Goal: Task Accomplishment & Management: Use online tool/utility

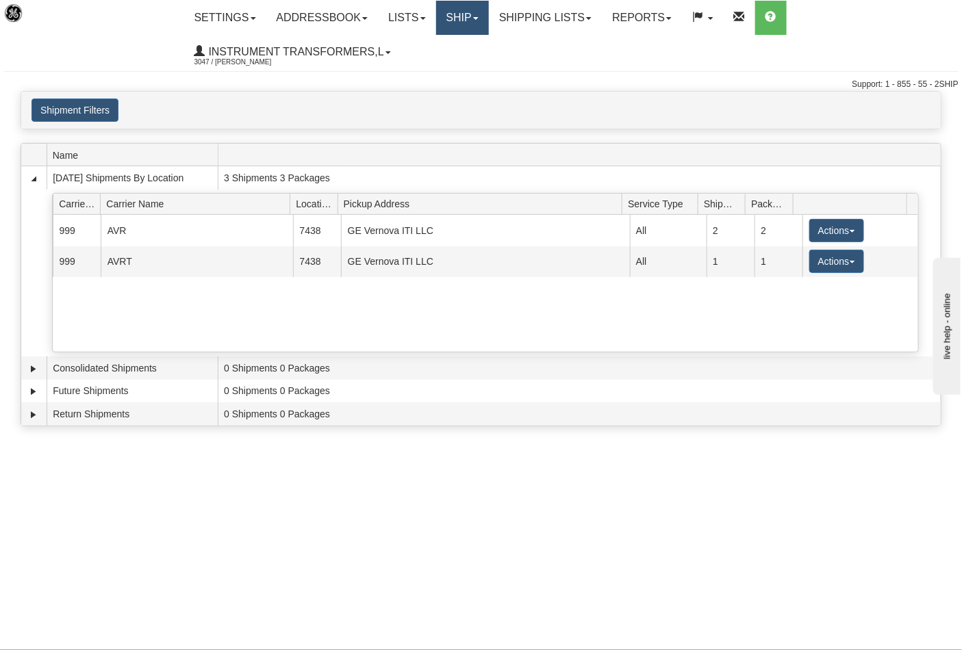
click at [479, 22] on link "Ship" at bounding box center [462, 18] width 53 height 34
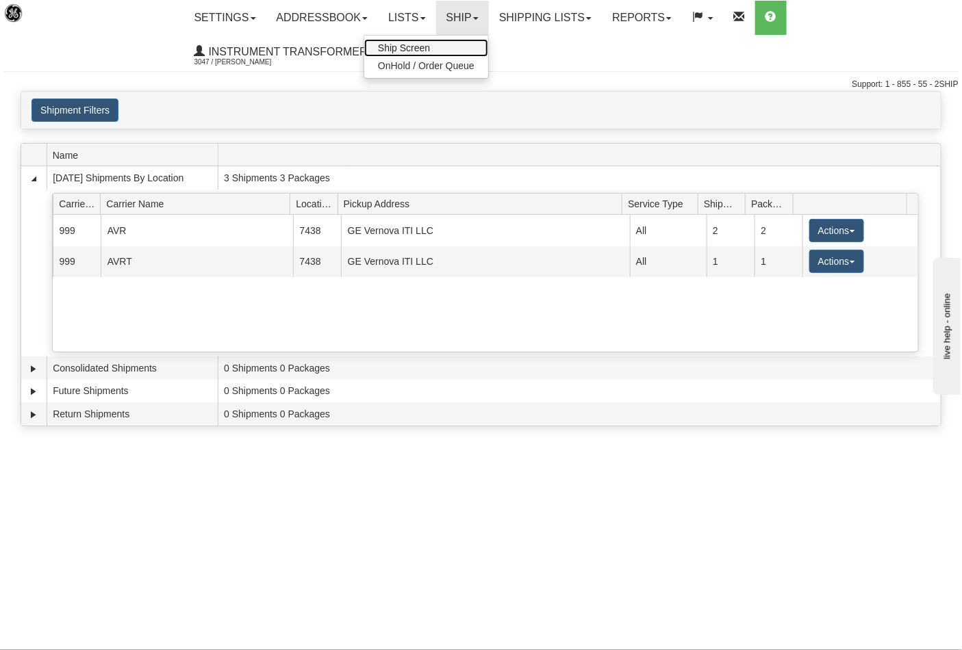
click at [470, 44] on link "Ship Screen" at bounding box center [426, 48] width 124 height 18
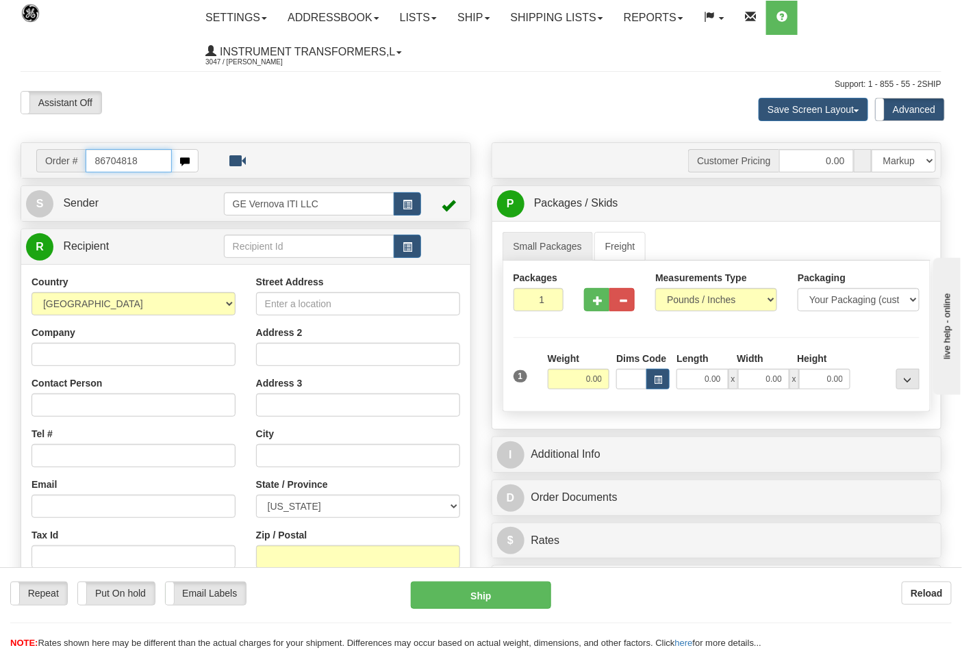
type input "86704818"
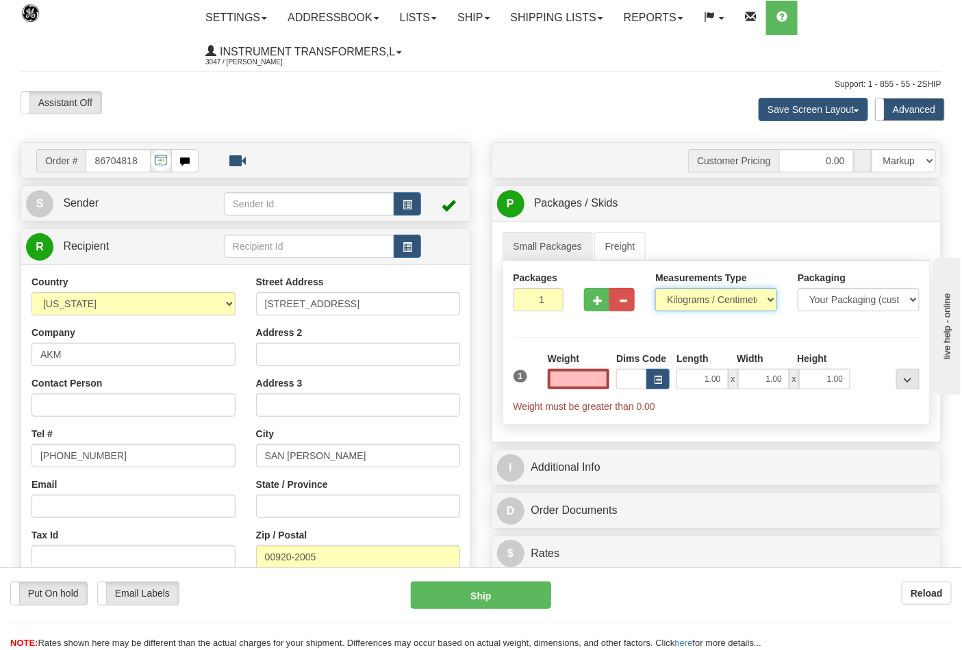
type input "0.00"
click at [720, 300] on select "Pounds / Inches Kilograms / Centimeters" at bounding box center [716, 299] width 122 height 23
select select "0"
click at [655, 289] on select "Pounds / Inches Kilograms / Centimeters" at bounding box center [716, 299] width 122 height 23
click at [573, 373] on input "0.00" at bounding box center [579, 379] width 62 height 21
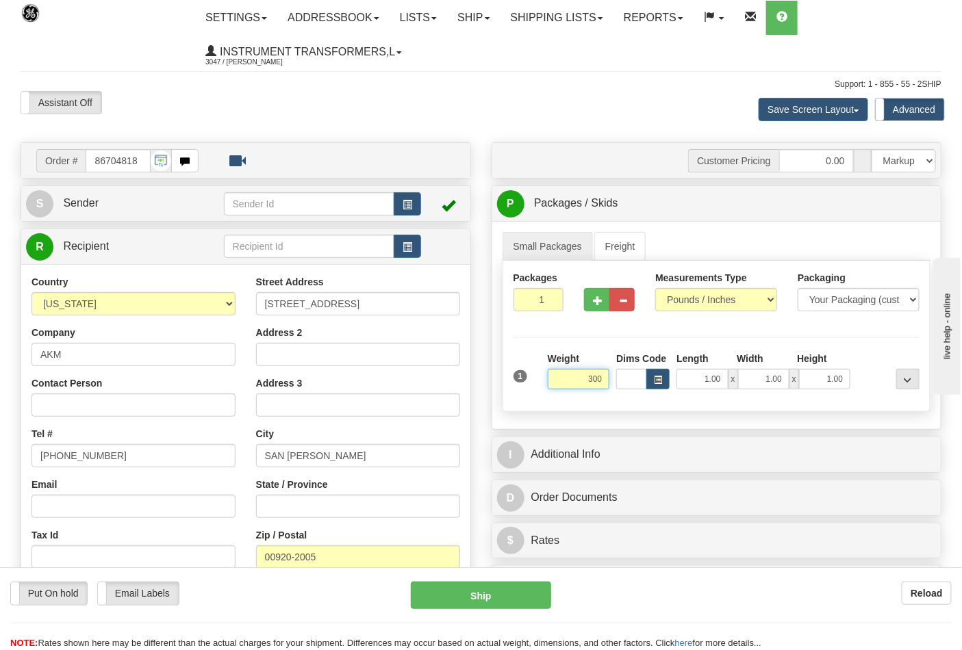
click button "Delete" at bounding box center [0, 0] width 0 height 0
type input "300.00"
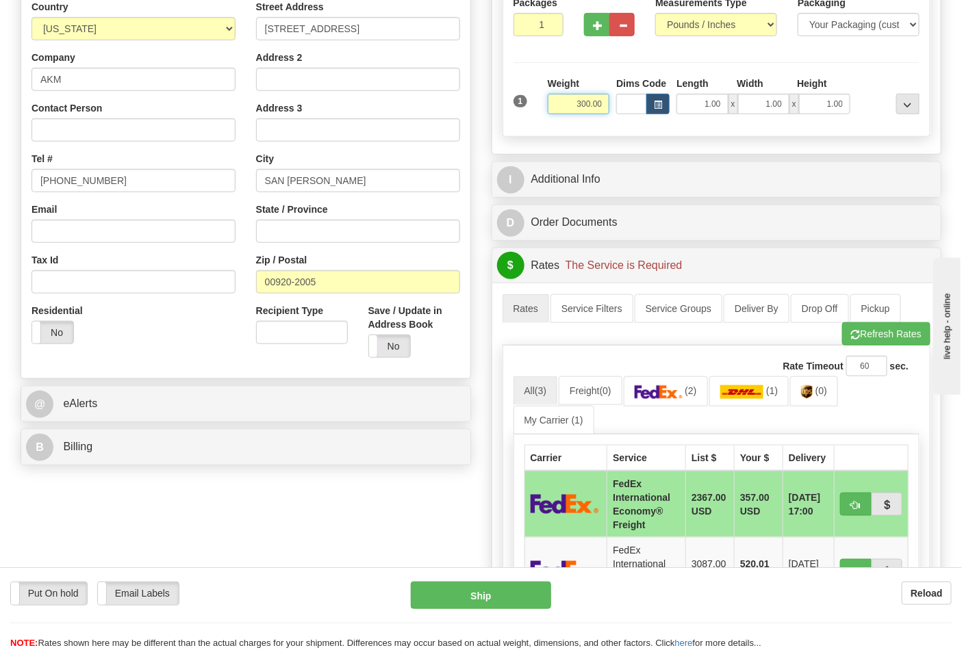
scroll to position [304, 0]
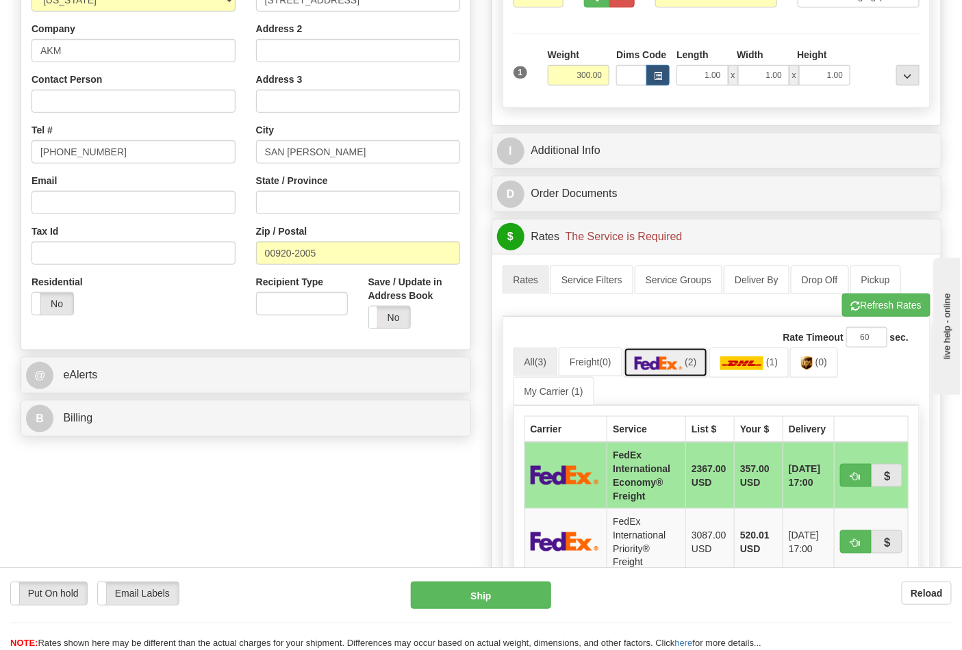
click at [690, 368] on span "(2)" at bounding box center [690, 362] width 12 height 11
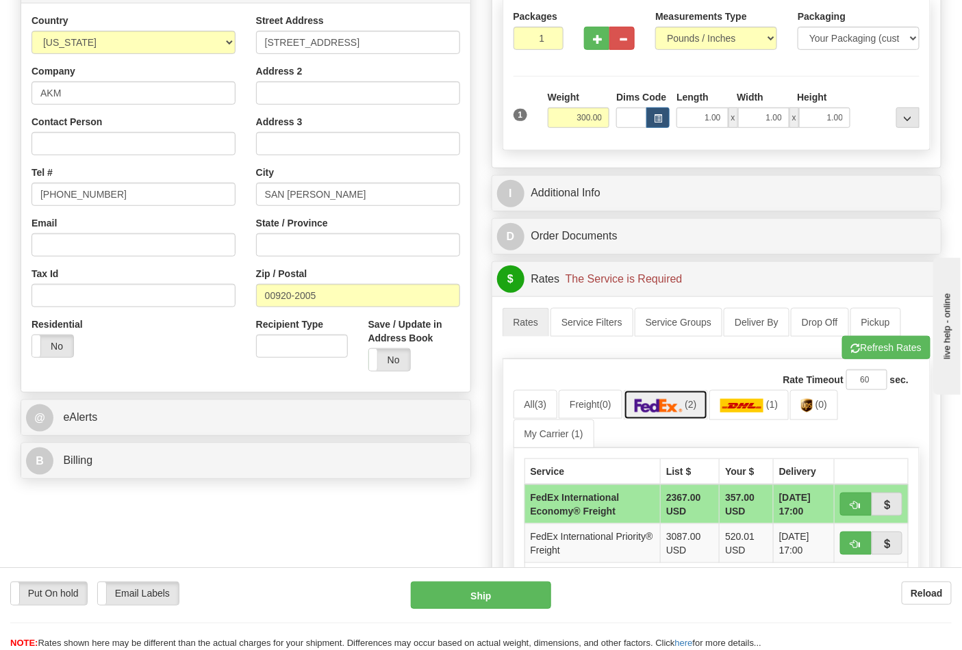
scroll to position [228, 0]
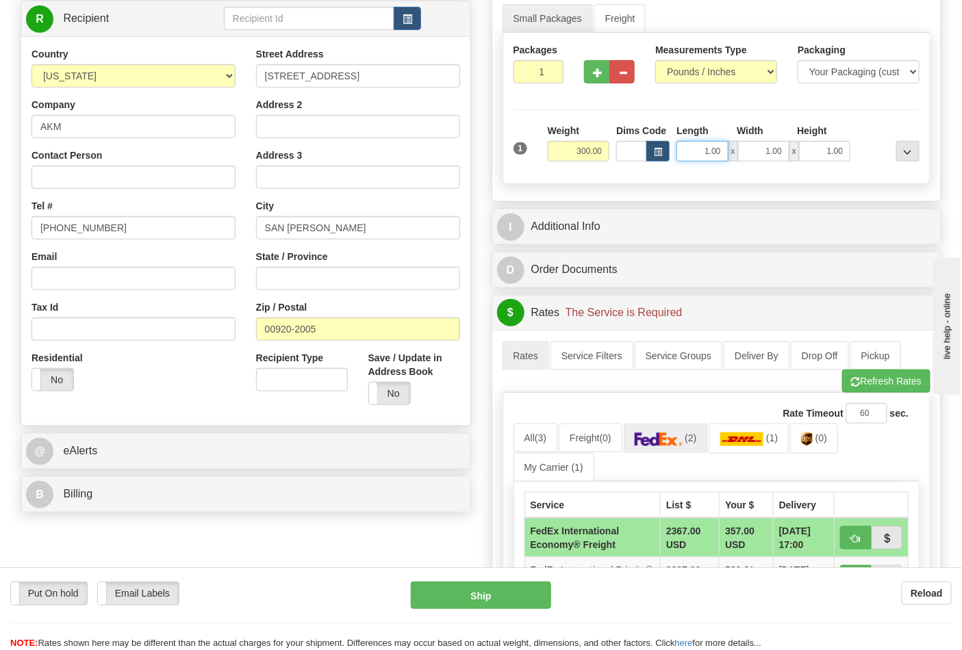
click at [707, 153] on input "1.00" at bounding box center [701, 151] width 51 height 21
drag, startPoint x: 706, startPoint y: 155, endPoint x: 723, endPoint y: 154, distance: 16.4
click at [723, 154] on input "1.00" at bounding box center [701, 151] width 51 height 21
type input "24.00"
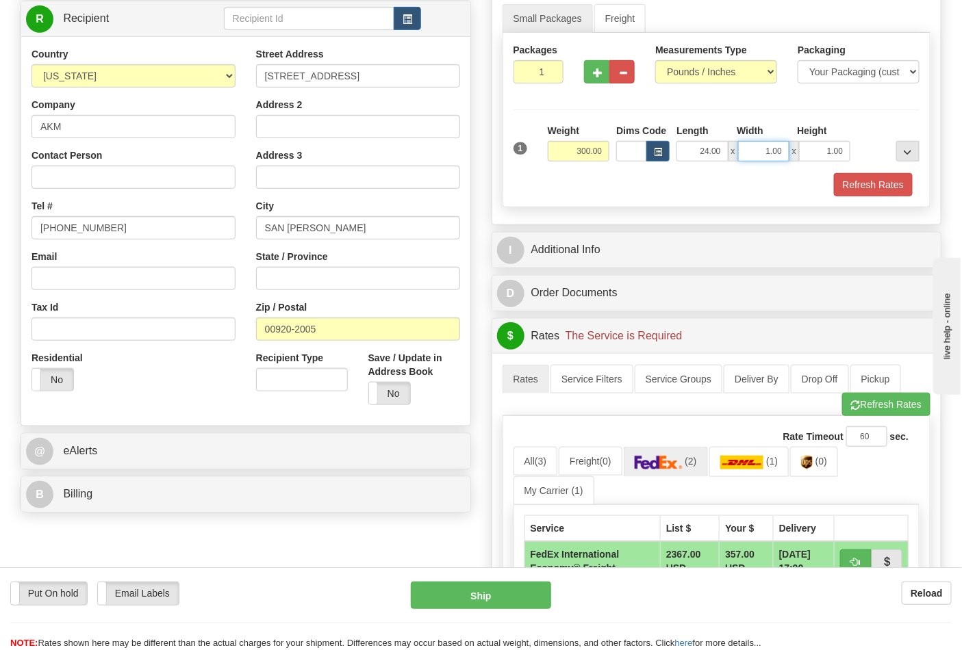
drag, startPoint x: 744, startPoint y: 153, endPoint x: 797, endPoint y: 151, distance: 53.4
click at [797, 151] on div "24.00 x 1.00 x 1.00" at bounding box center [763, 151] width 174 height 21
type input "40.00"
drag, startPoint x: 813, startPoint y: 152, endPoint x: 886, endPoint y: 149, distance: 72.6
click at [886, 149] on div "1 Weight 300.00 Dims Code x" at bounding box center [716, 148] width 413 height 49
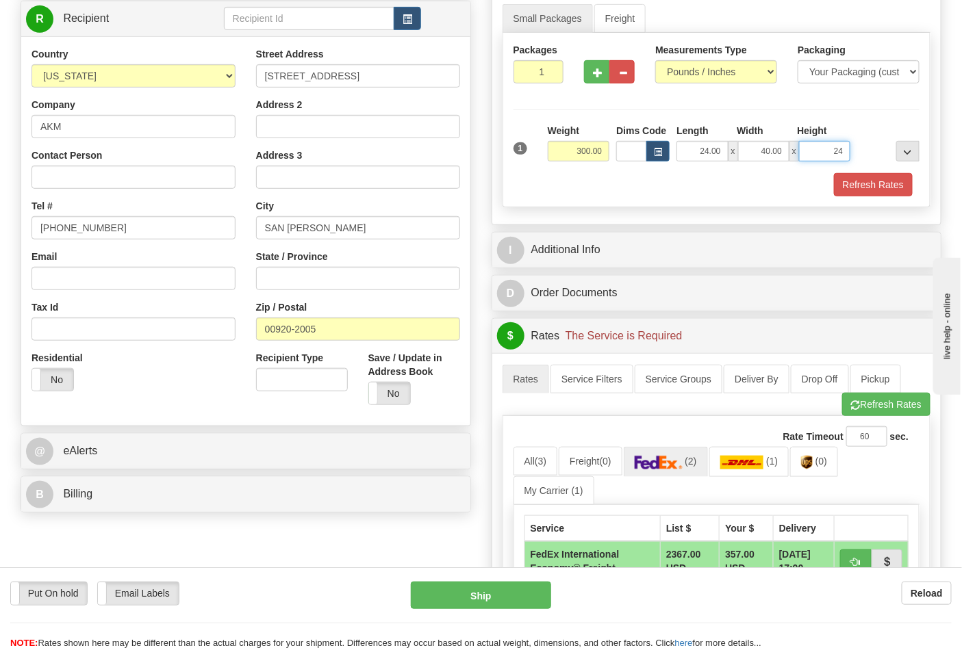
click button "Delete" at bounding box center [0, 0] width 0 height 0
type input "24.00"
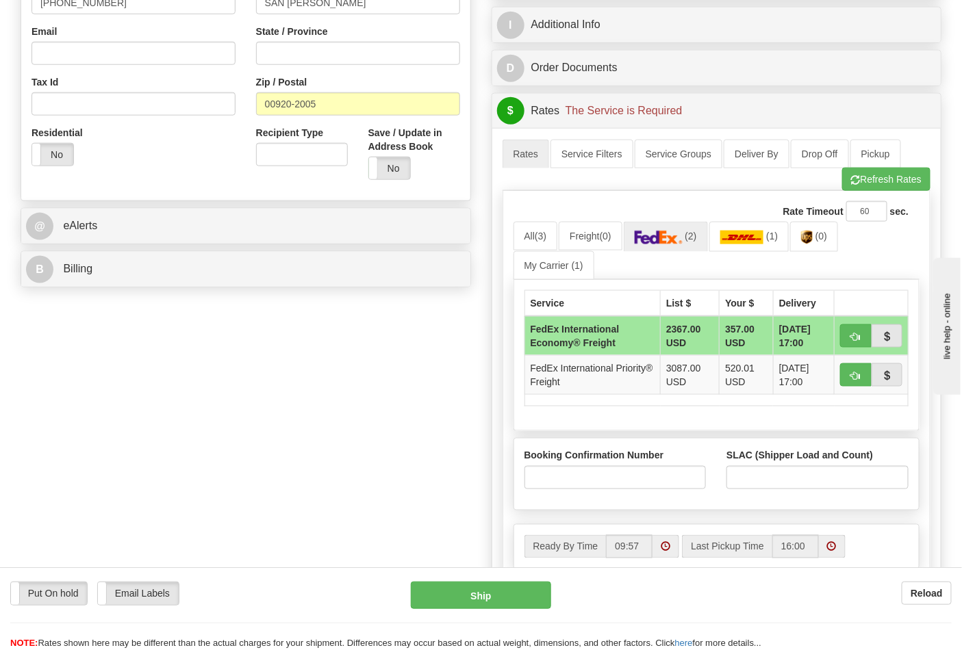
scroll to position [456, 0]
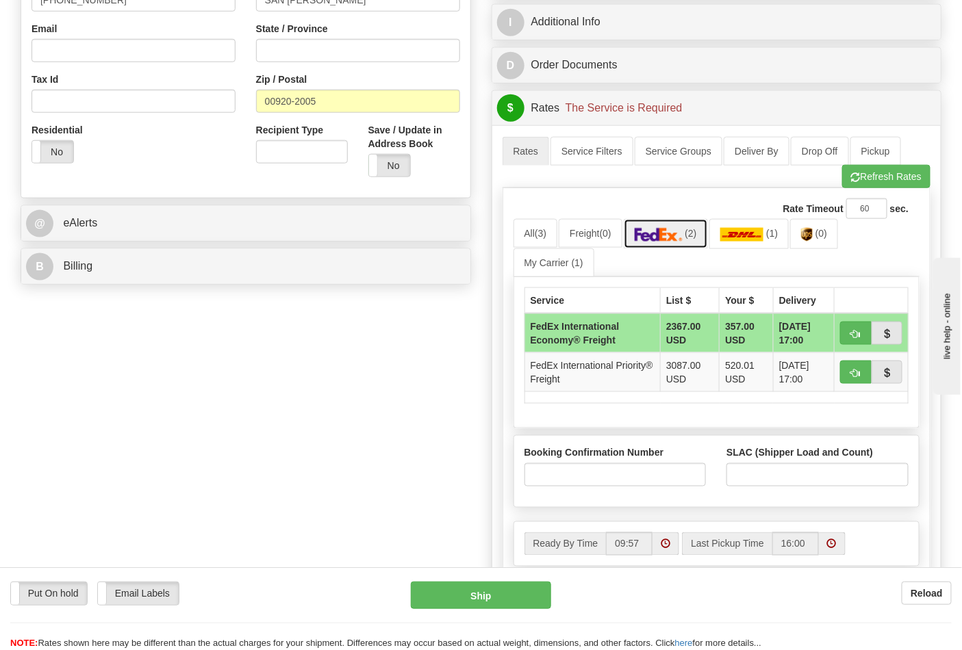
click at [696, 234] on span "(2)" at bounding box center [690, 233] width 12 height 11
click at [852, 333] on span "button" at bounding box center [856, 334] width 10 height 9
type input "86"
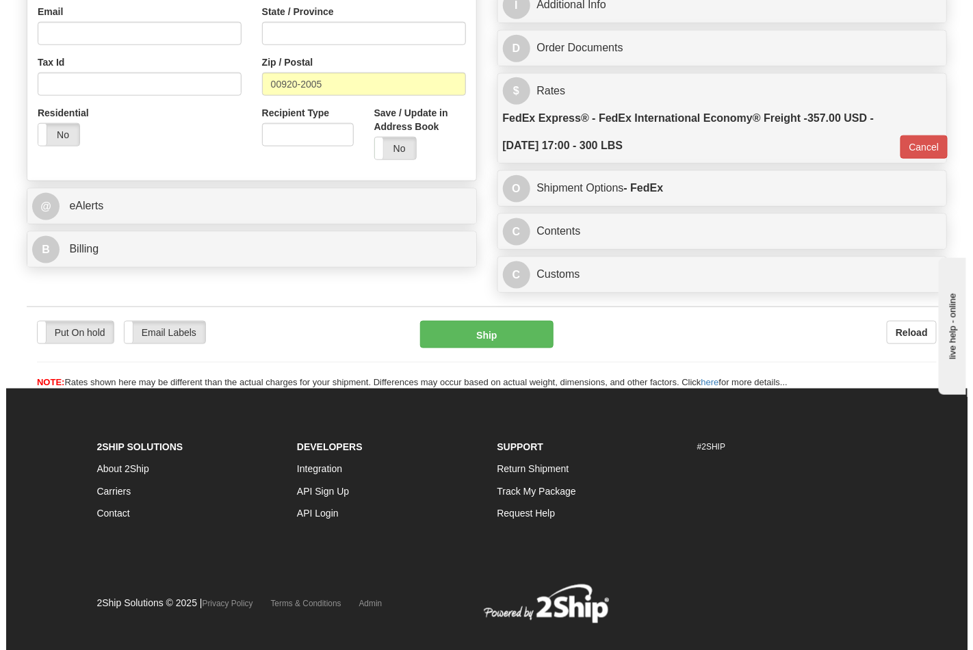
scroll to position [480, 0]
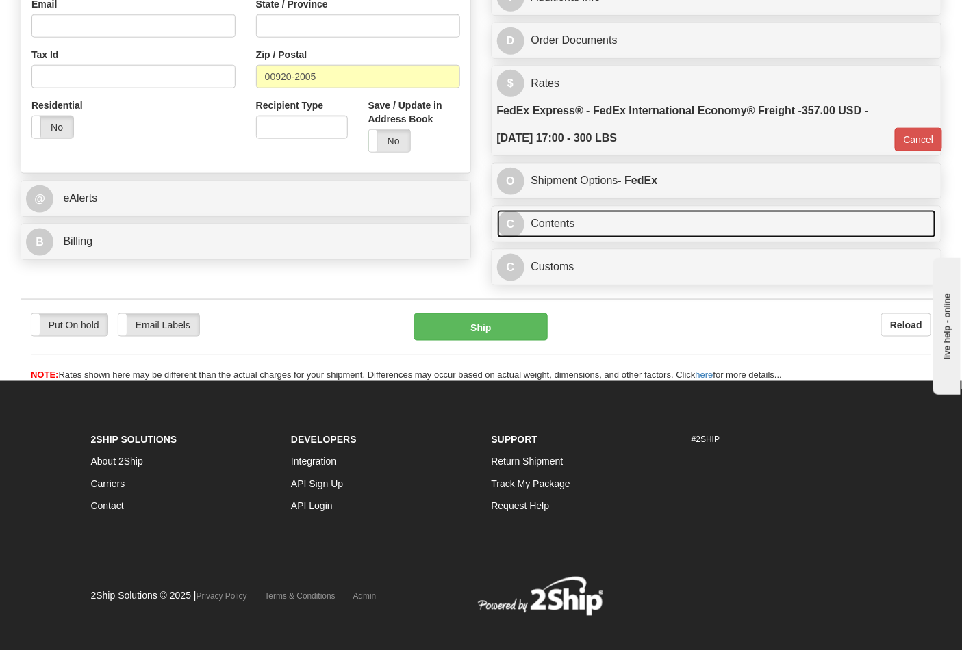
click at [583, 234] on link "C Contents" at bounding box center [716, 224] width 439 height 28
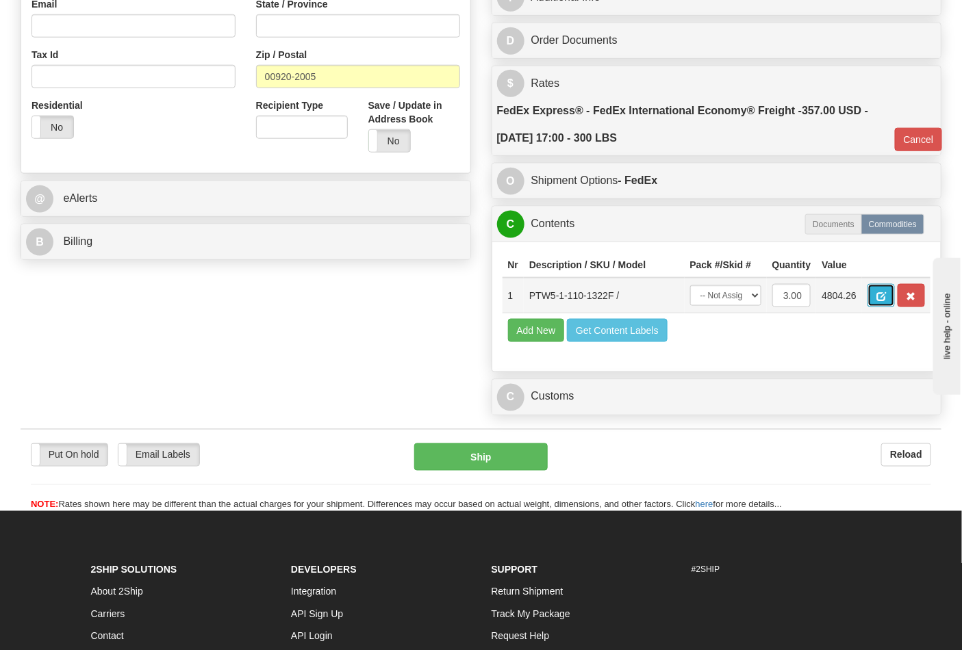
click at [886, 296] on span "button" at bounding box center [881, 296] width 10 height 9
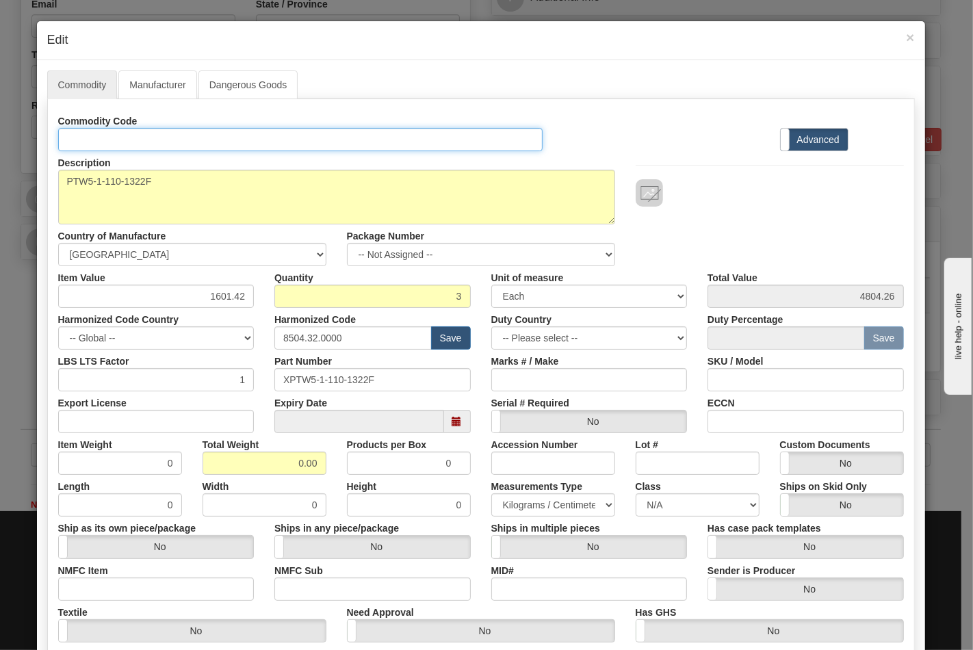
click at [155, 138] on input "Id" at bounding box center [300, 139] width 485 height 23
type input "TRANSFORMERS"
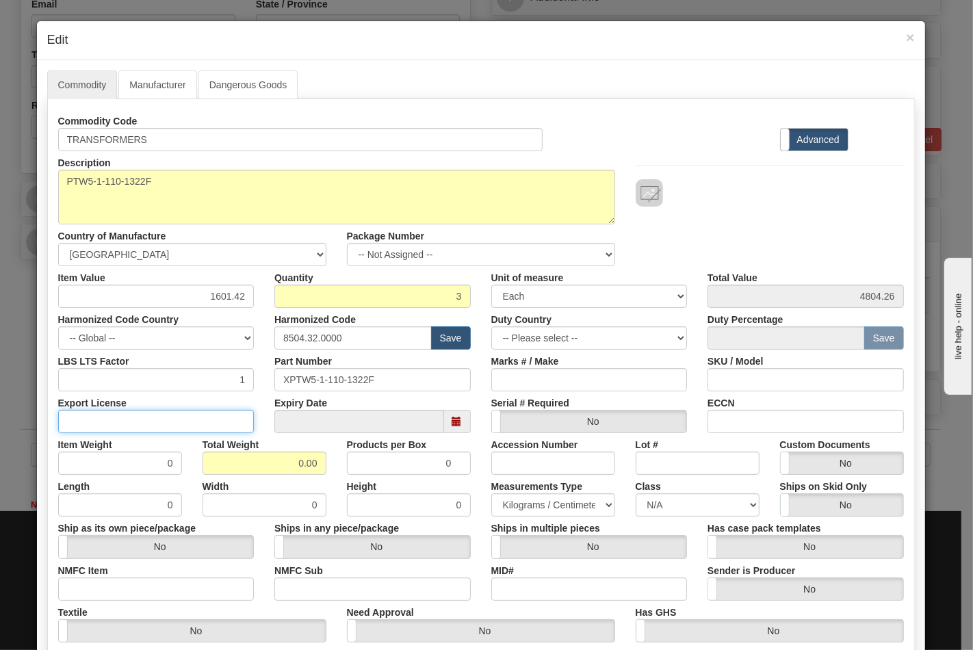
click at [204, 423] on input "Export License" at bounding box center [156, 421] width 196 height 23
type input "NLR"
drag, startPoint x: 311, startPoint y: 463, endPoint x: 331, endPoint y: 464, distance: 19.2
click at [331, 464] on div "Item Weight 0 Total Weight 0.00 Products per Box 0 Accession Number Lot # Custo…" at bounding box center [481, 454] width 866 height 42
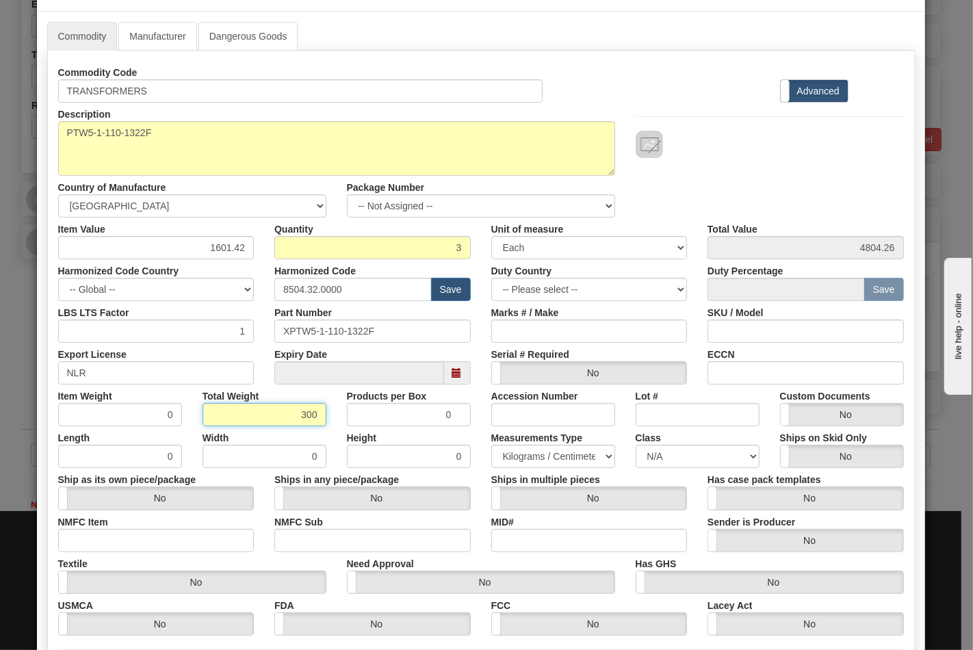
scroll to position [76, 0]
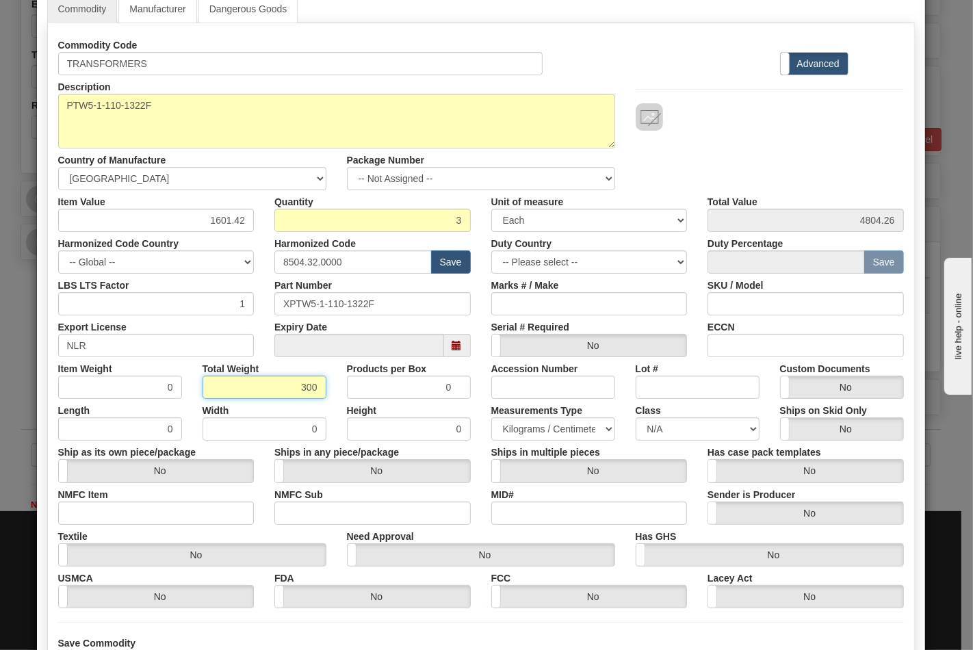
type input "300"
type input "100.0000"
click at [199, 502] on input "NMFC Item" at bounding box center [156, 513] width 196 height 23
type input "63170"
click at [316, 511] on input "NMFC Sub" at bounding box center [372, 513] width 196 height 23
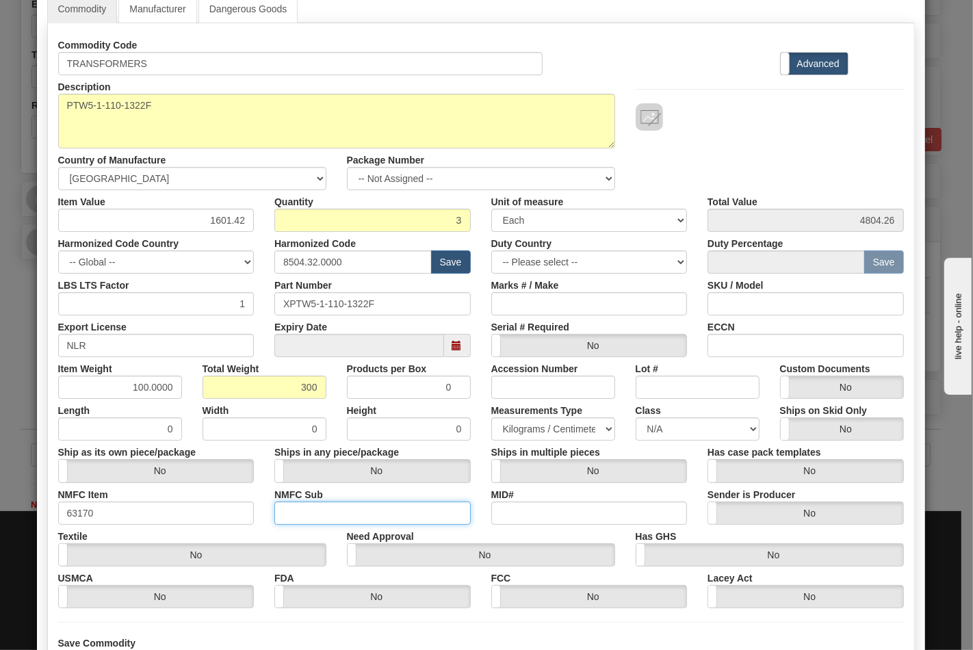
type input "4"
click at [679, 422] on select "N/A 50.0 55.0 60.0 65.0 70.0 85.0 92.5 100.0 125.0 175.0 250.0 300.0 400.0" at bounding box center [698, 428] width 124 height 23
select select "70.0"
click at [636, 417] on select "N/A 50.0 55.0 60.0 65.0 70.0 85.0 92.5 100.0 125.0 175.0 250.0 300.0 400.0" at bounding box center [698, 428] width 124 height 23
click at [733, 350] on input "ECCN" at bounding box center [806, 345] width 196 height 23
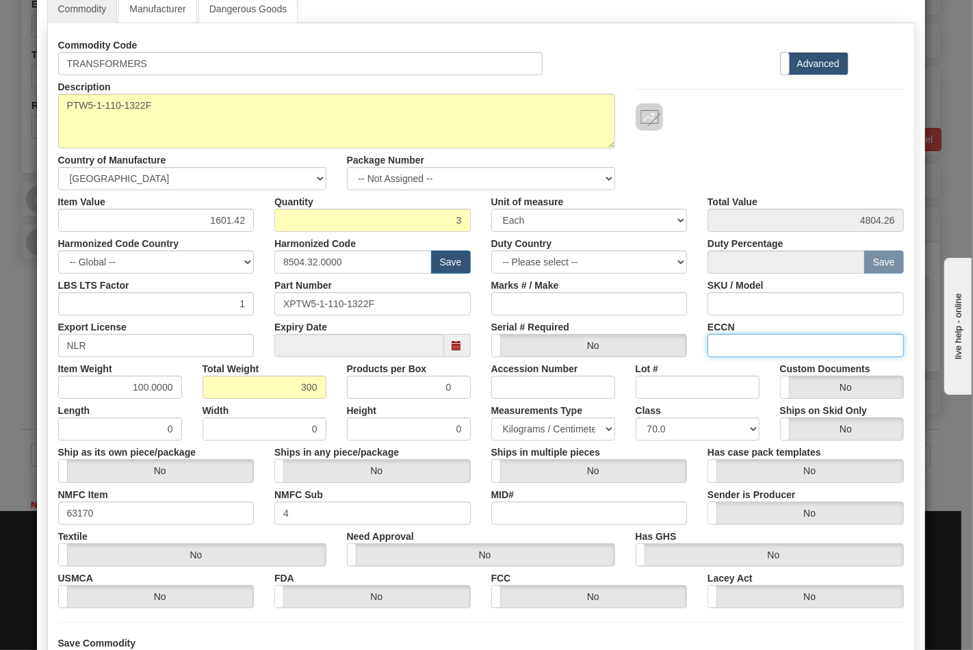
type input "EAR99"
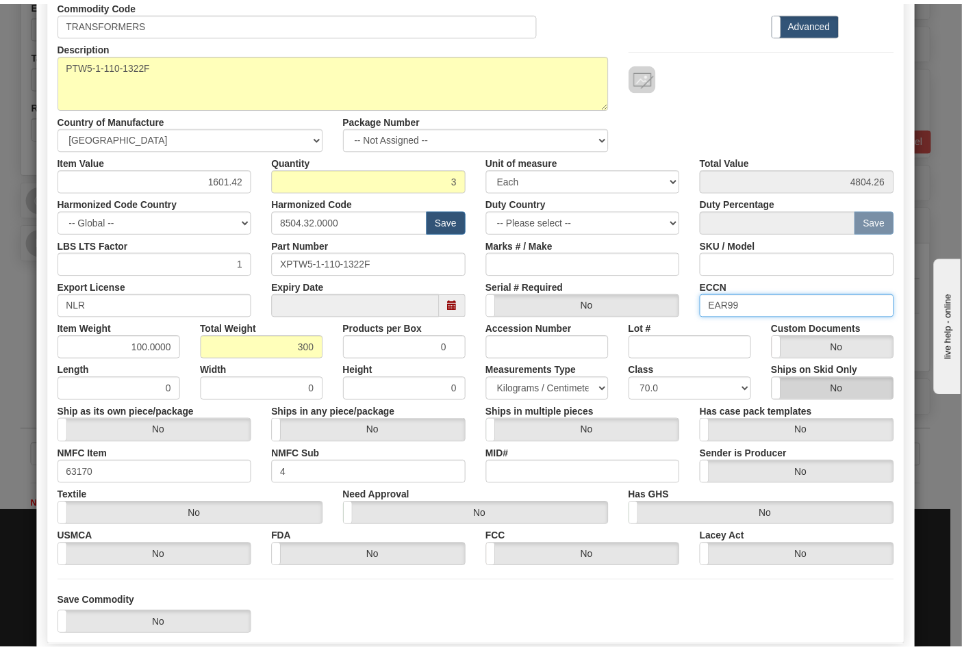
scroll to position [196, 0]
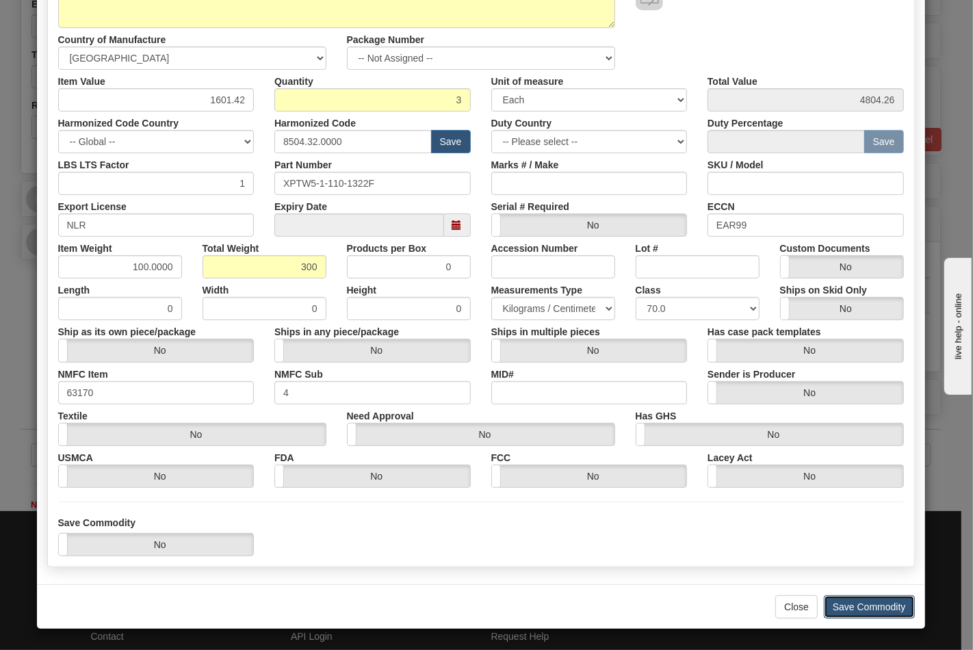
click at [842, 599] on button "Save Commodity" at bounding box center [869, 606] width 91 height 23
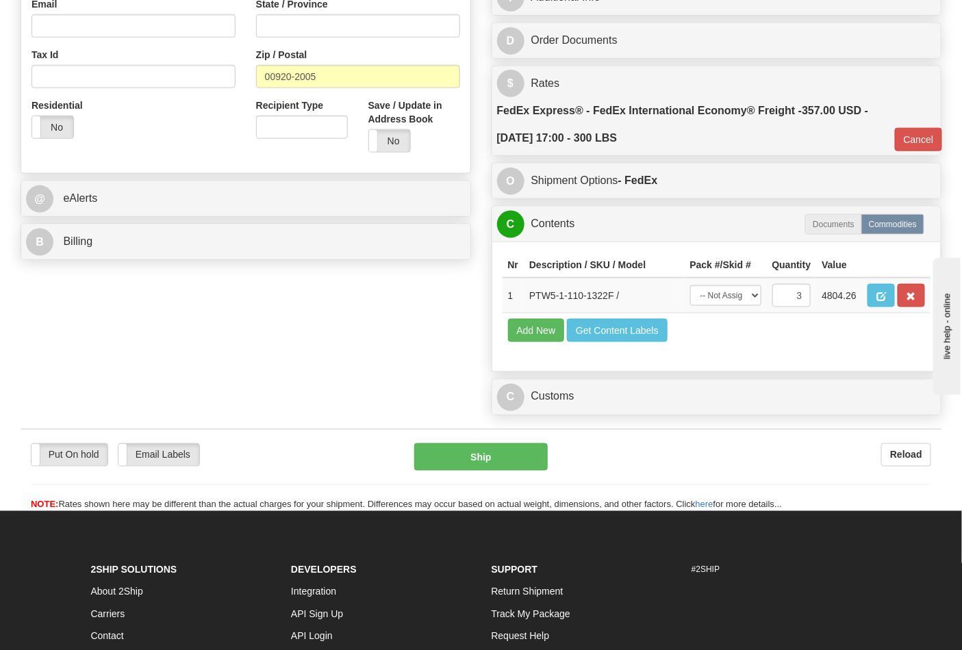
scroll to position [100, 0]
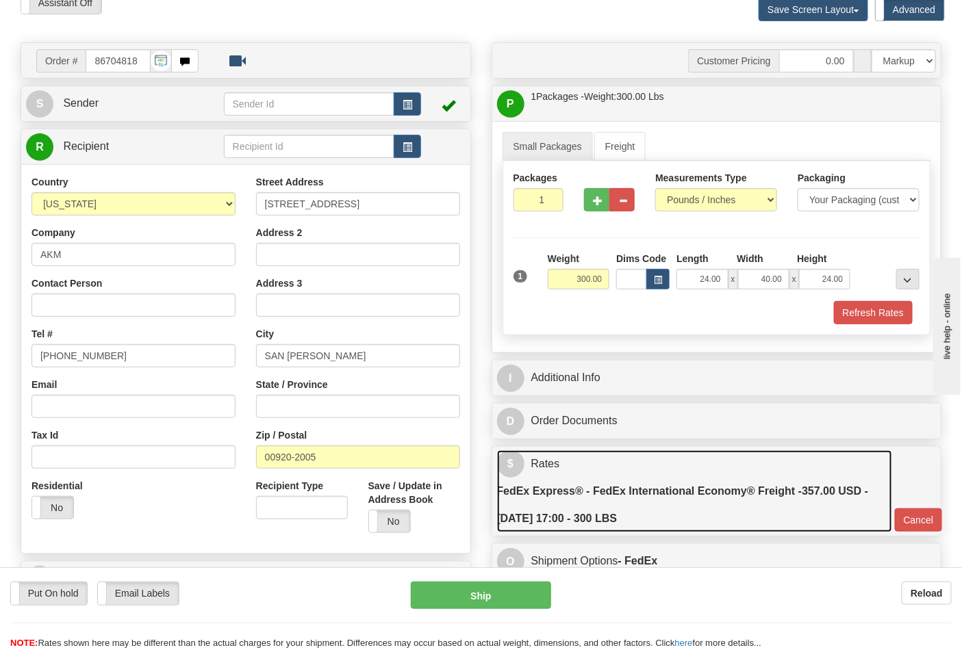
click at [747, 503] on label "FedEx Express® - FedEx International Economy® Freight - 357.00 USD - 10/07/2025…" at bounding box center [694, 505] width 395 height 55
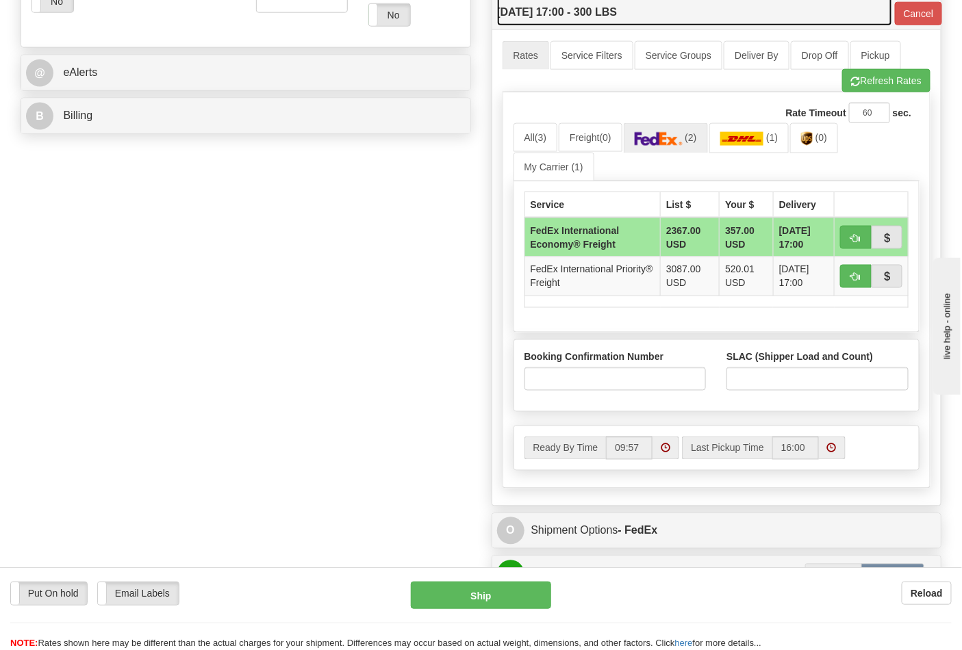
scroll to position [632, 0]
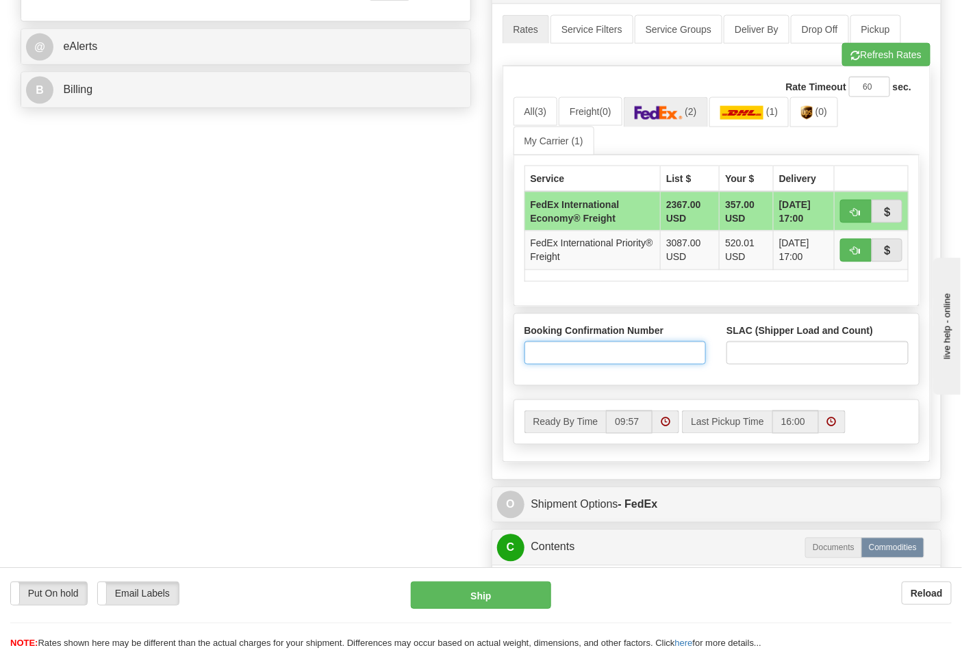
click at [640, 356] on input "Booking Confirmation Number" at bounding box center [615, 353] width 182 height 23
drag, startPoint x: 587, startPoint y: 364, endPoint x: 517, endPoint y: 365, distance: 69.1
click at [517, 365] on div "Booking Confirmation Number N/A" at bounding box center [615, 349] width 203 height 51
type input "27425874"
click at [758, 355] on input "SLAC (Shipper Load and Count)" at bounding box center [817, 353] width 182 height 23
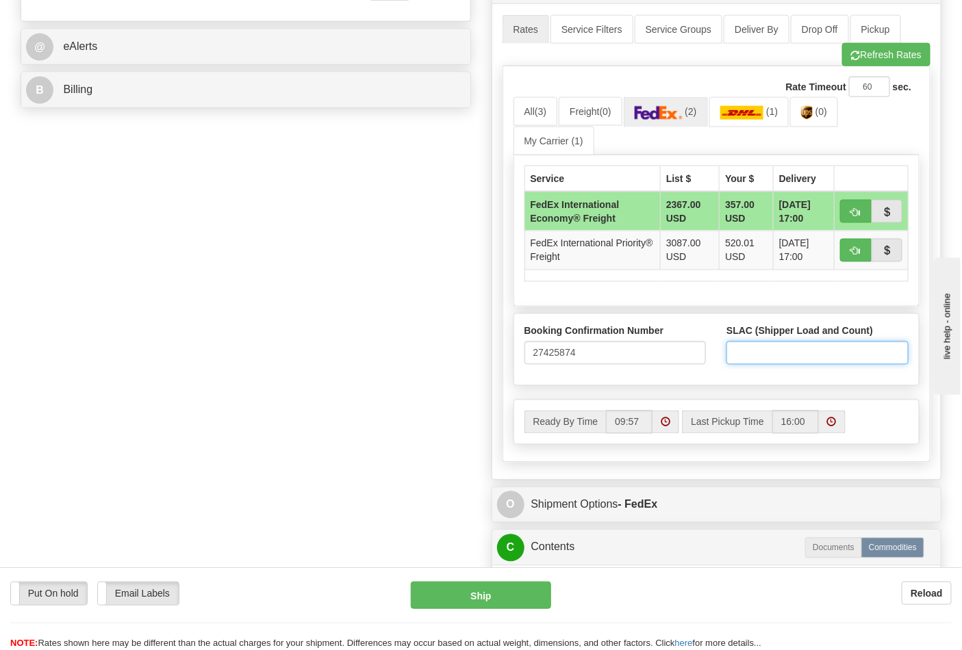
type input "1"
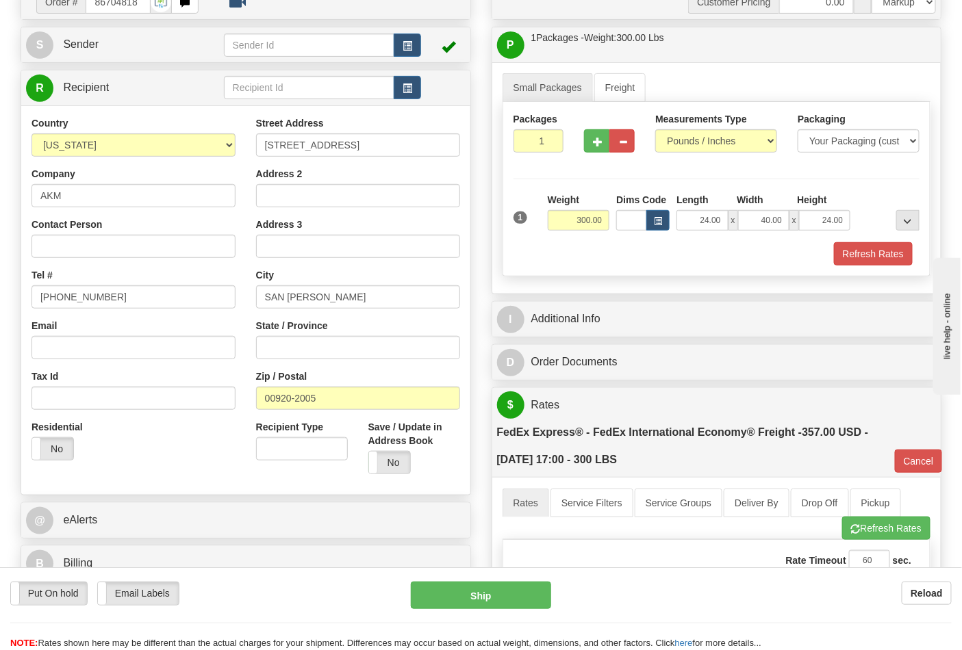
scroll to position [24, 0]
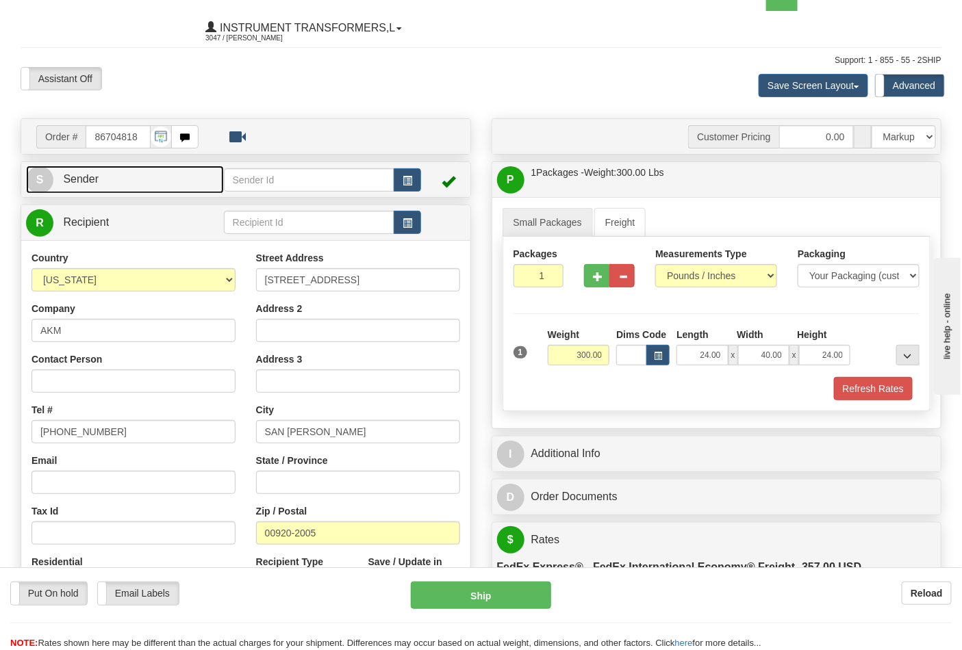
click at [194, 190] on link "S Sender" at bounding box center [125, 180] width 198 height 28
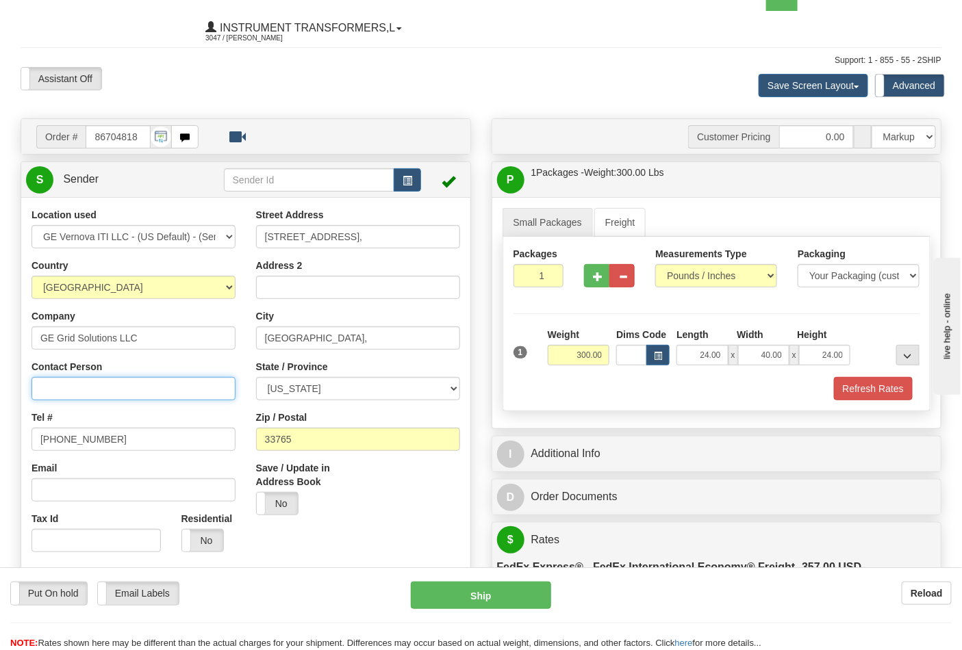
click at [110, 394] on input "Contact Person" at bounding box center [133, 388] width 204 height 23
type input "[PERSON_NAME]"
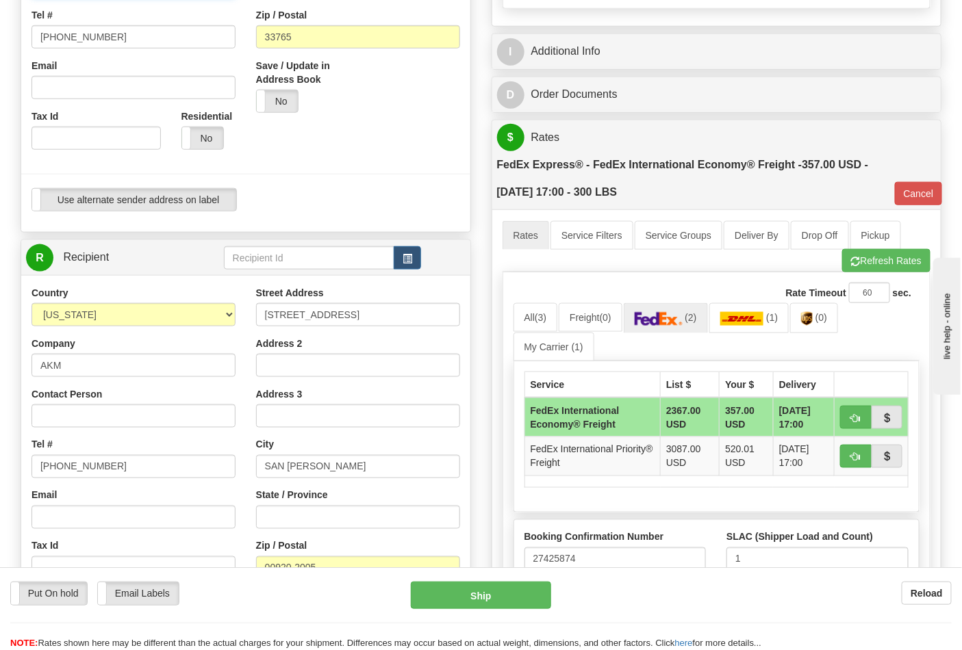
scroll to position [480, 0]
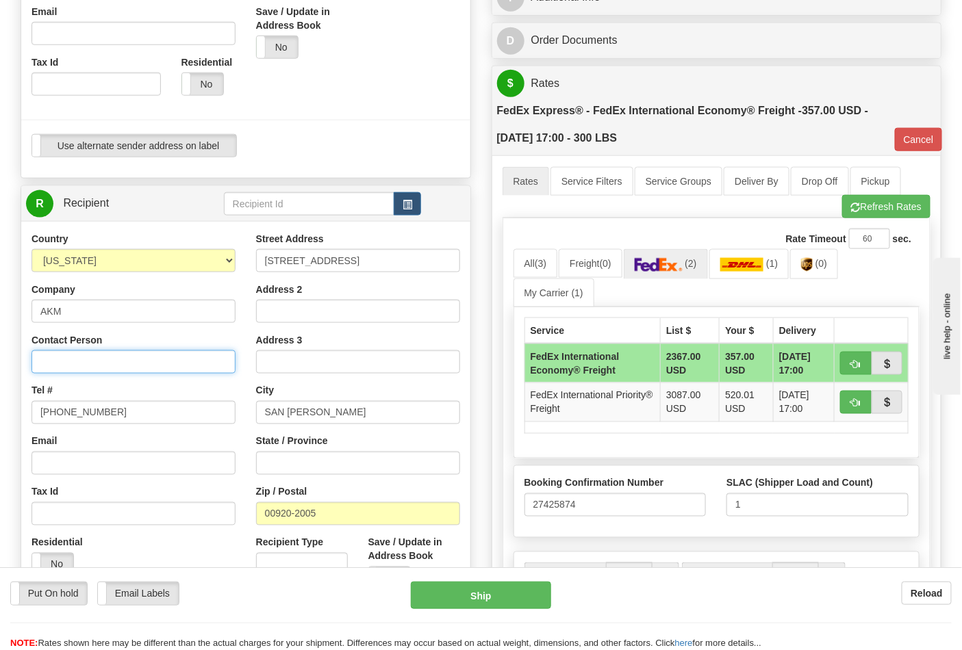
click at [57, 368] on input "Contact Person" at bounding box center [133, 361] width 204 height 23
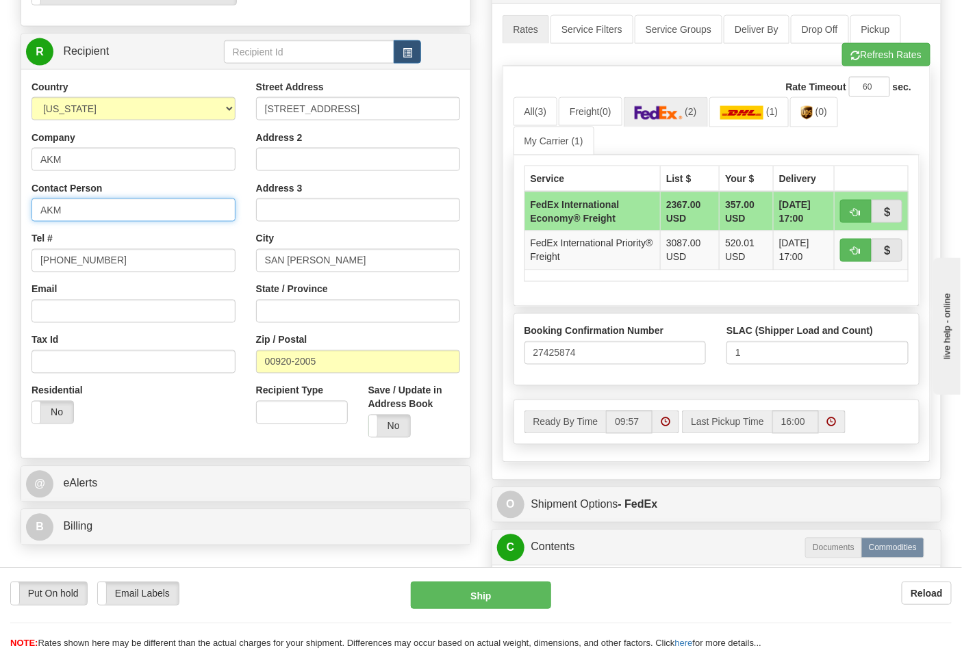
scroll to position [708, 0]
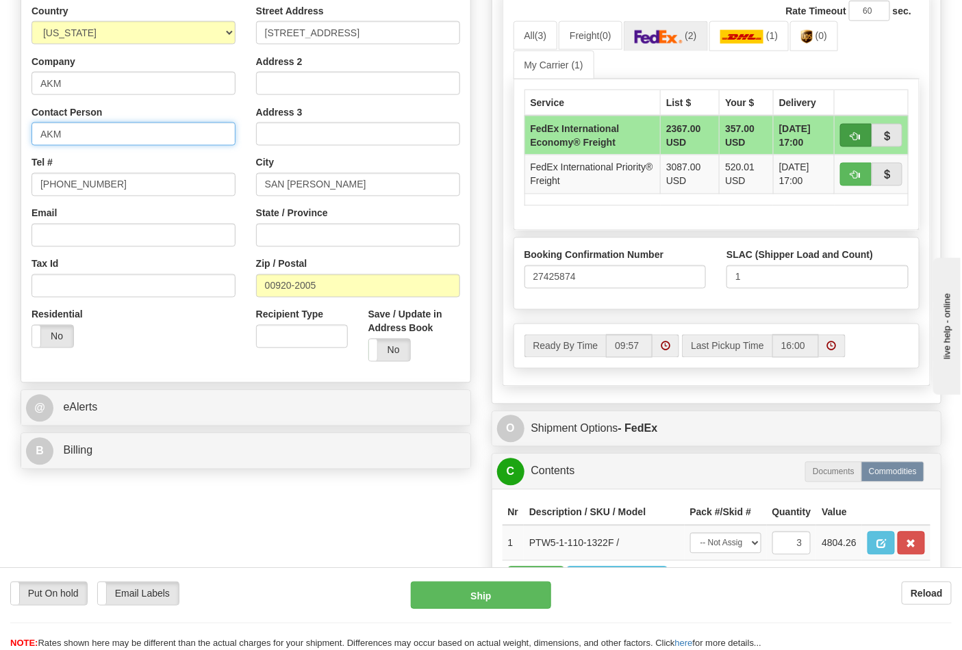
type input "AKM"
click at [856, 138] on span "button" at bounding box center [856, 136] width 10 height 9
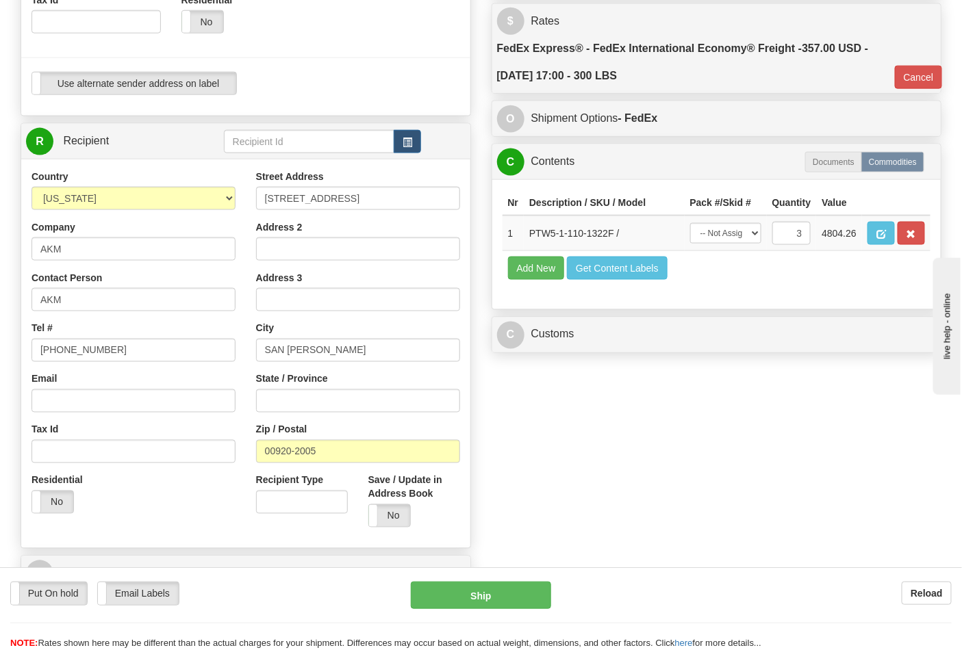
scroll to position [480, 0]
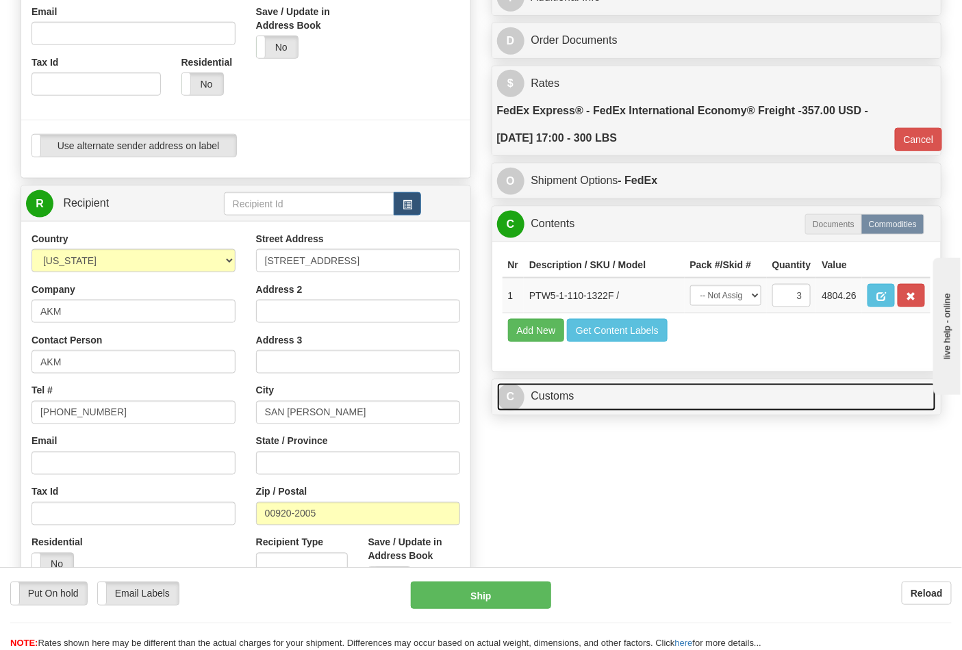
click at [749, 411] on link "C Customs" at bounding box center [716, 397] width 439 height 28
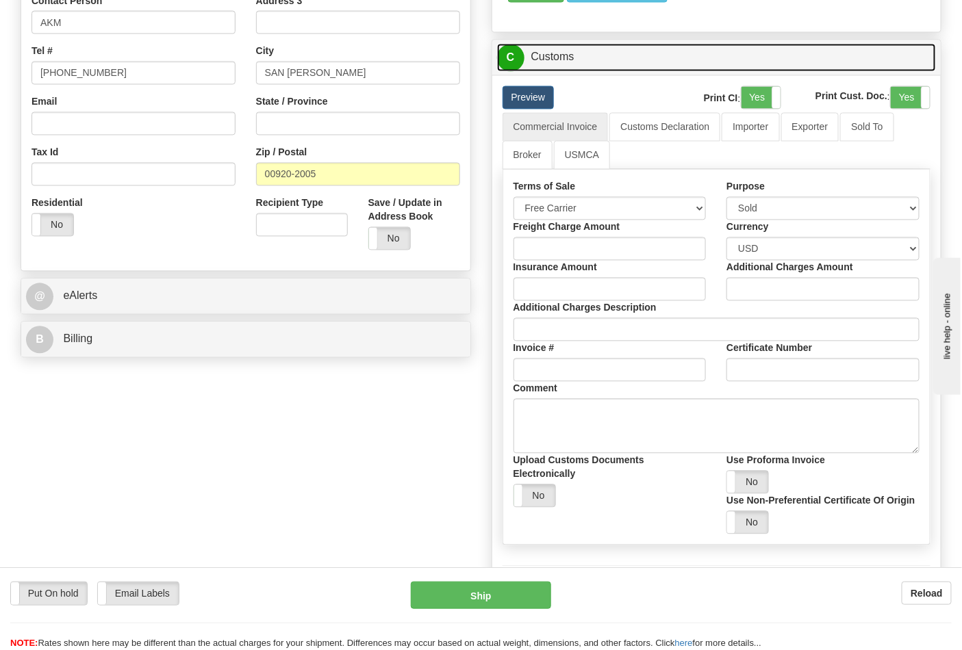
scroll to position [860, 0]
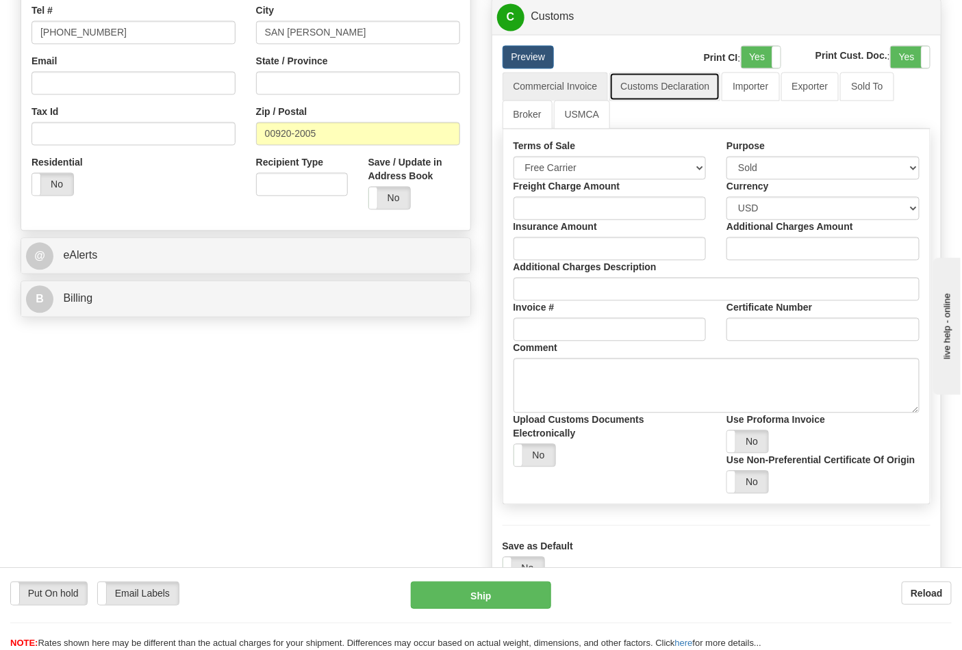
click at [679, 101] on link "Customs Declaration" at bounding box center [664, 87] width 111 height 29
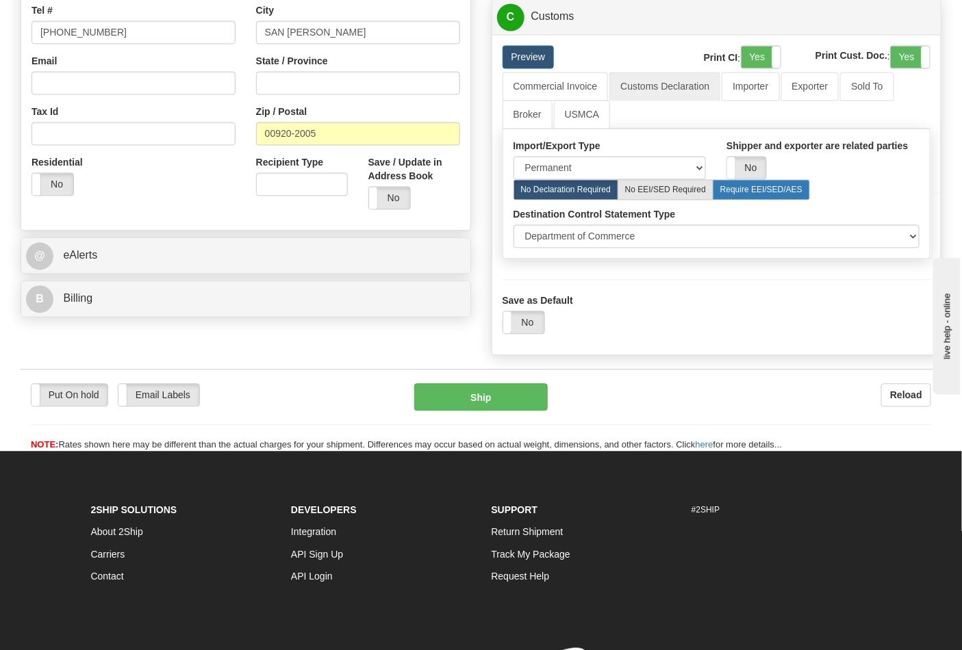
click at [775, 201] on label "Require EEI/SED/AES" at bounding box center [760, 190] width 97 height 21
radio input "true"
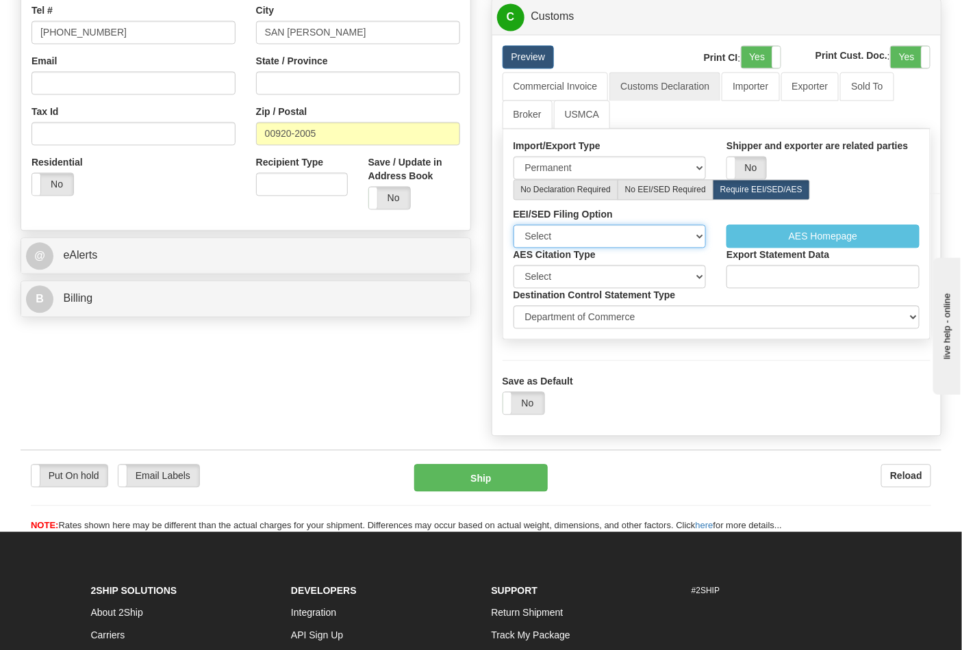
click at [695, 248] on select "Select I have already filed or will file using AES" at bounding box center [609, 236] width 193 height 23
select select "1"
click at [513, 248] on select "Select I have already filed or will file using AES" at bounding box center [609, 236] width 193 height 23
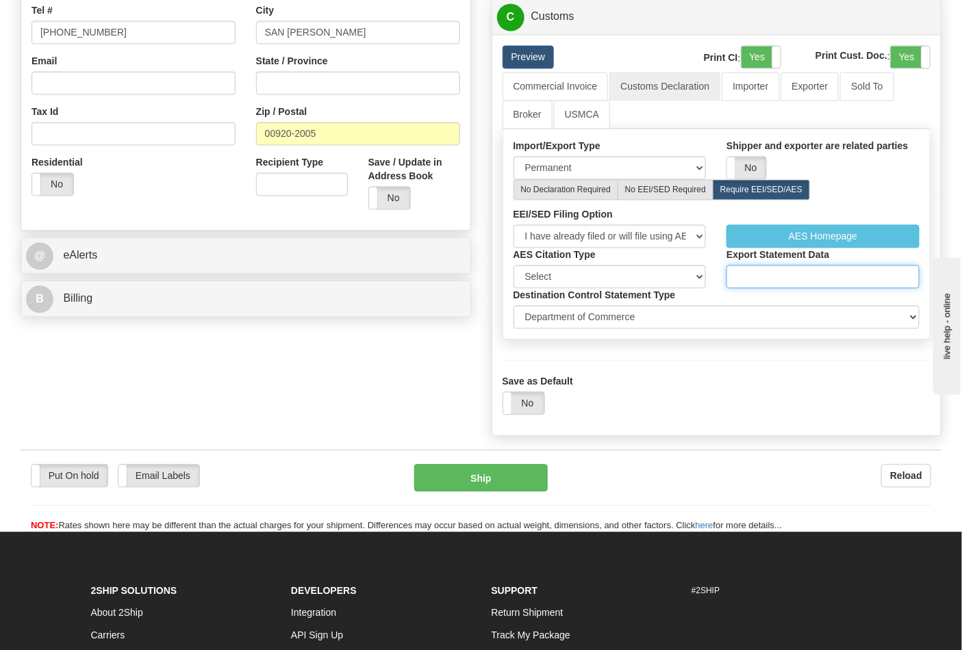
click at [787, 289] on input "Export Statement Data" at bounding box center [822, 277] width 193 height 23
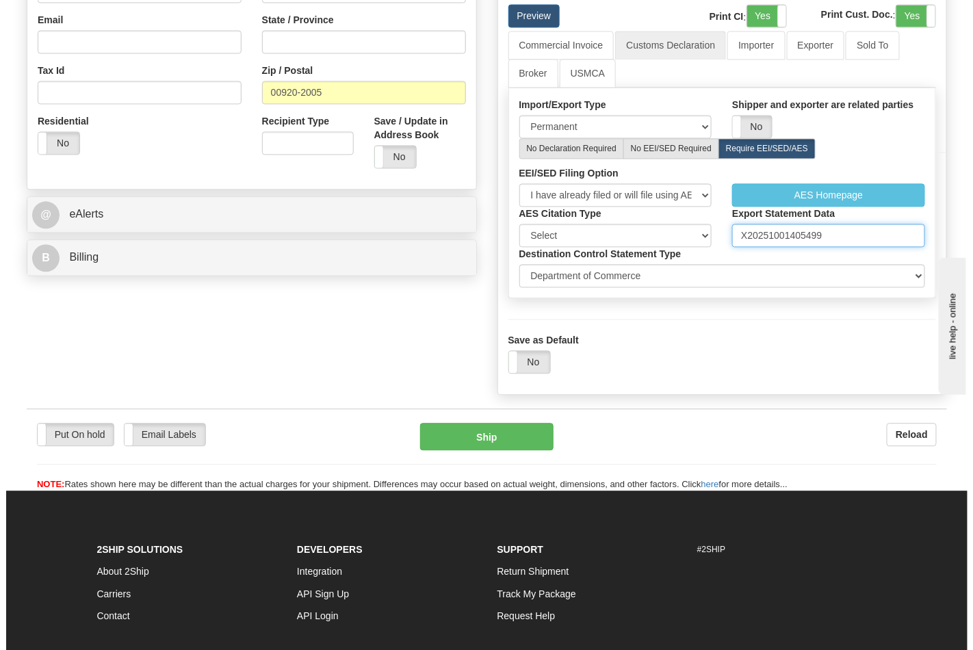
scroll to position [936, 0]
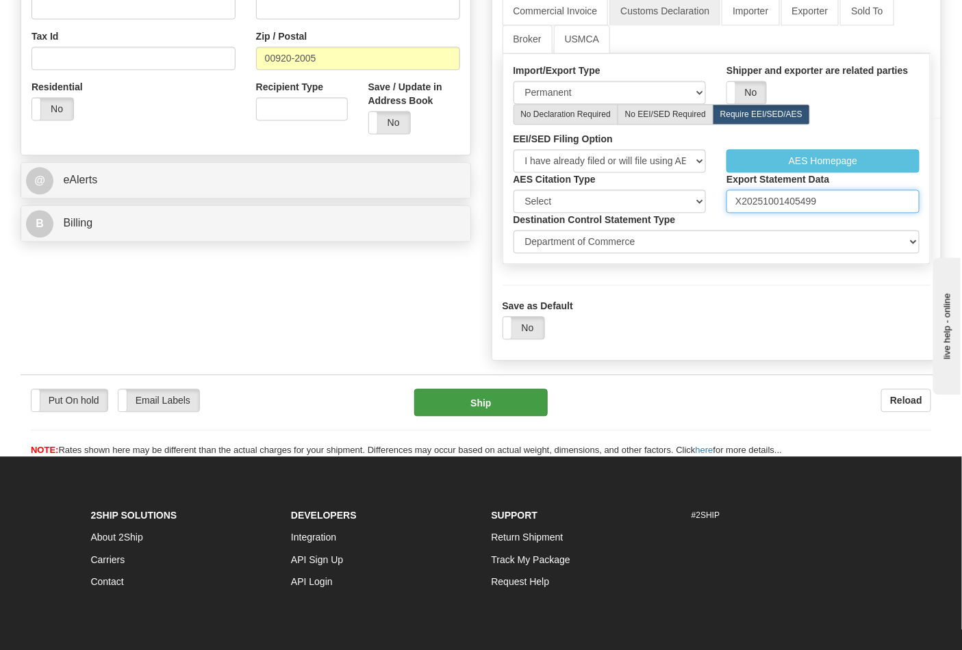
type input "X20251001405499"
click at [517, 416] on button "Ship" at bounding box center [480, 402] width 133 height 27
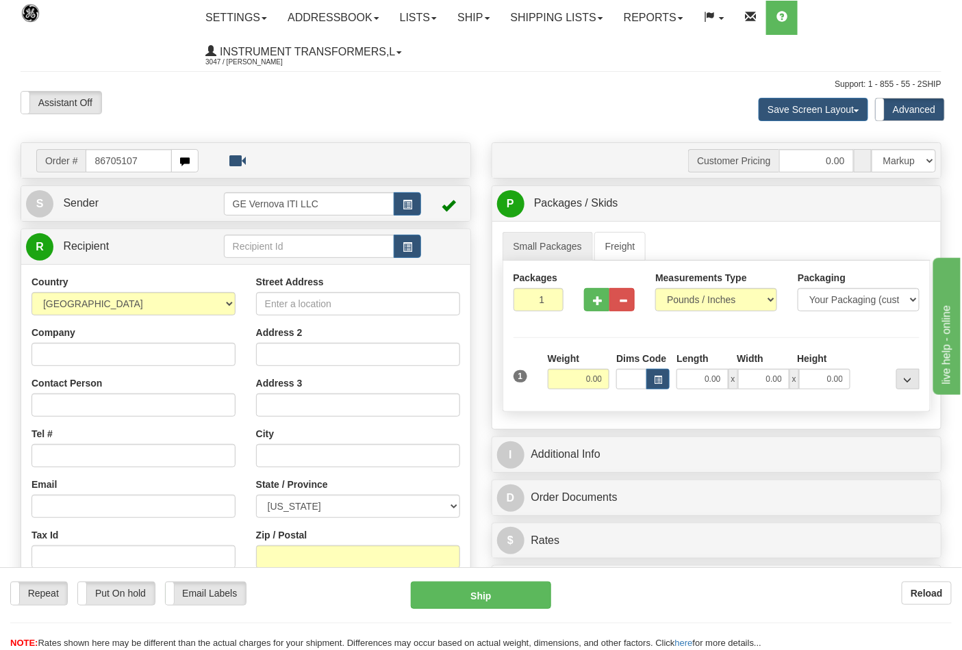
type input "86705107"
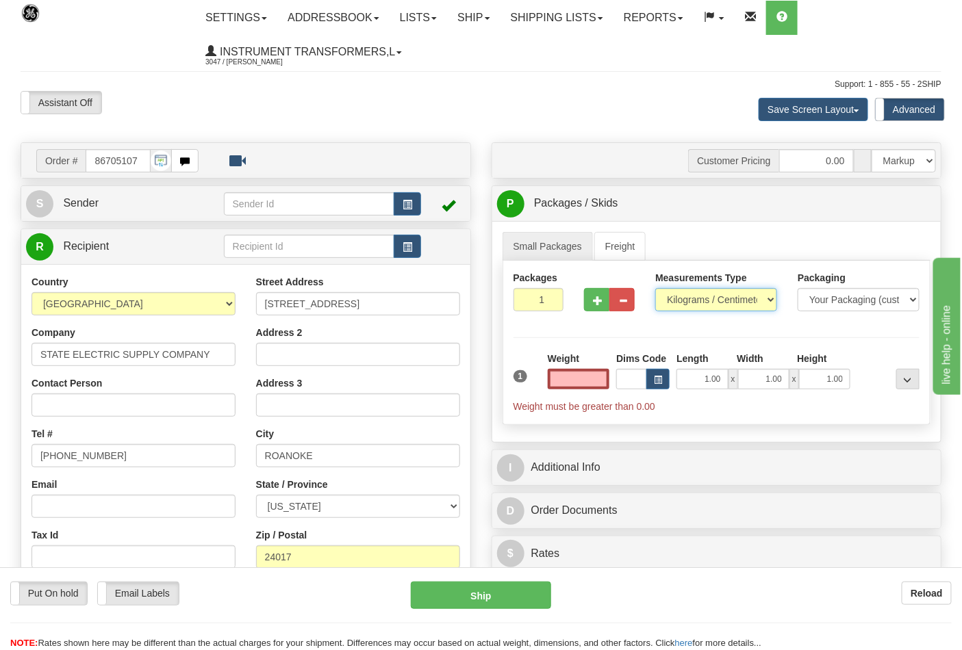
type input "0.00"
click at [703, 299] on select "Pounds / Inches Kilograms / Centimeters" at bounding box center [716, 299] width 122 height 23
select select "0"
click at [655, 289] on select "Pounds / Inches Kilograms / Centimeters" at bounding box center [716, 299] width 122 height 23
drag, startPoint x: 577, startPoint y: 375, endPoint x: 626, endPoint y: 377, distance: 48.6
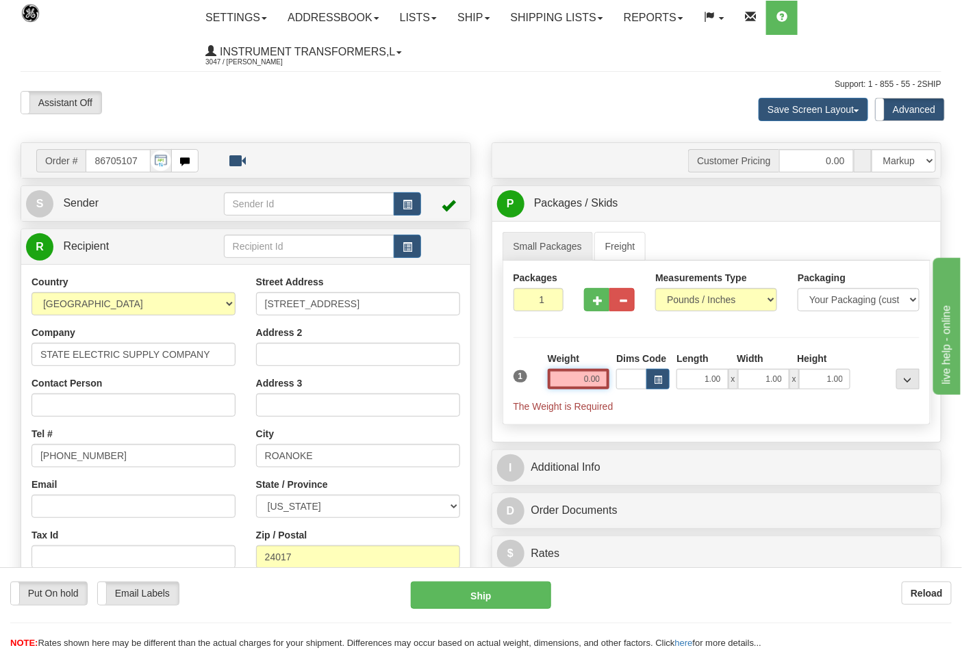
click at [626, 377] on div "1 Weight 0.00 Dims Code 1.00" at bounding box center [716, 383] width 413 height 62
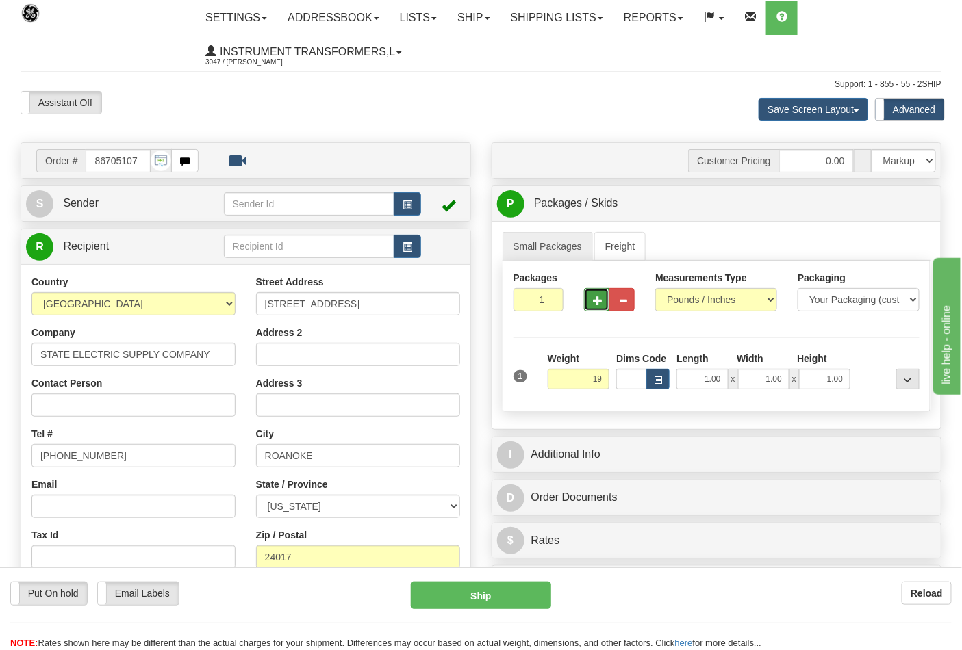
type input "19.00"
click at [597, 298] on span "button" at bounding box center [598, 300] width 10 height 9
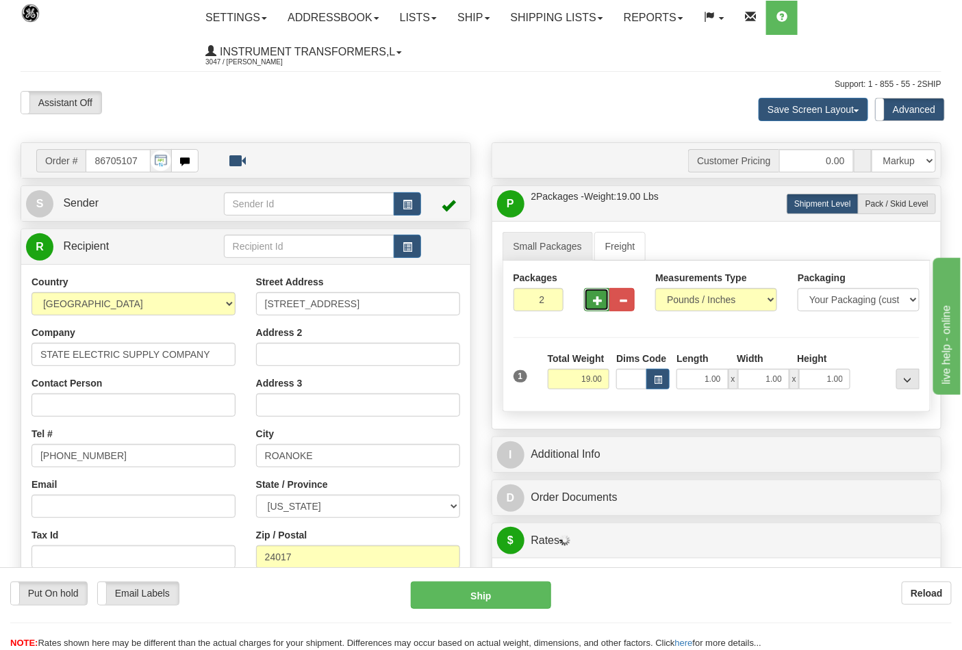
click at [597, 298] on span "button" at bounding box center [598, 300] width 10 height 9
type input "3"
click at [897, 196] on label "Pack / Skid Level Pack.." at bounding box center [897, 204] width 78 height 21
radio input "true"
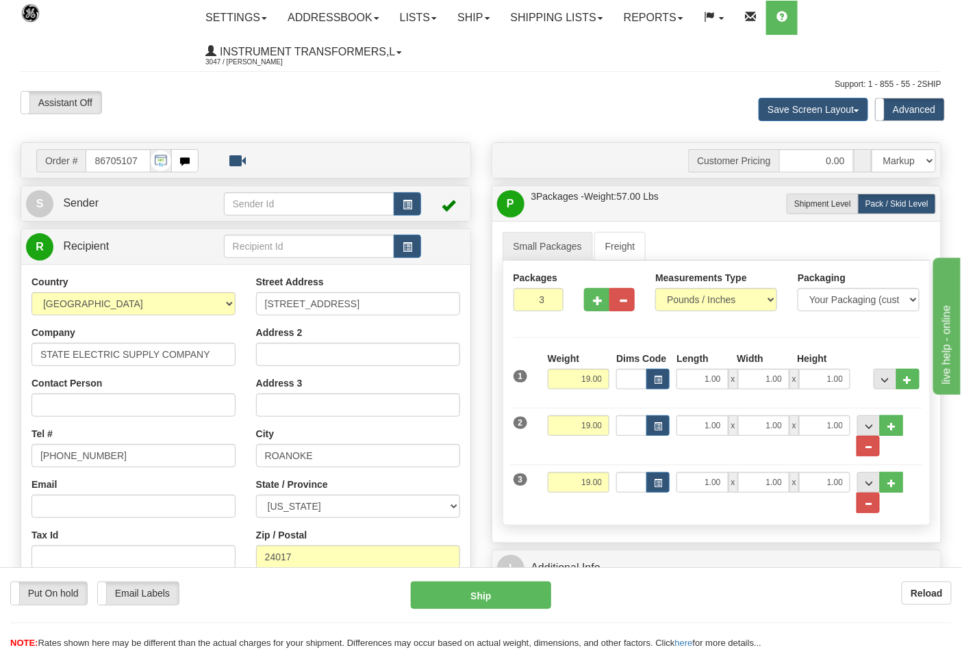
drag, startPoint x: 556, startPoint y: 495, endPoint x: 601, endPoint y: 488, distance: 45.7
click at [601, 488] on div "Weight 19.00" at bounding box center [578, 487] width 69 height 31
drag, startPoint x: 575, startPoint y: 482, endPoint x: 604, endPoint y: 482, distance: 29.4
click at [604, 482] on input "19.00" at bounding box center [579, 482] width 62 height 21
click button "Delete" at bounding box center [0, 0] width 0 height 0
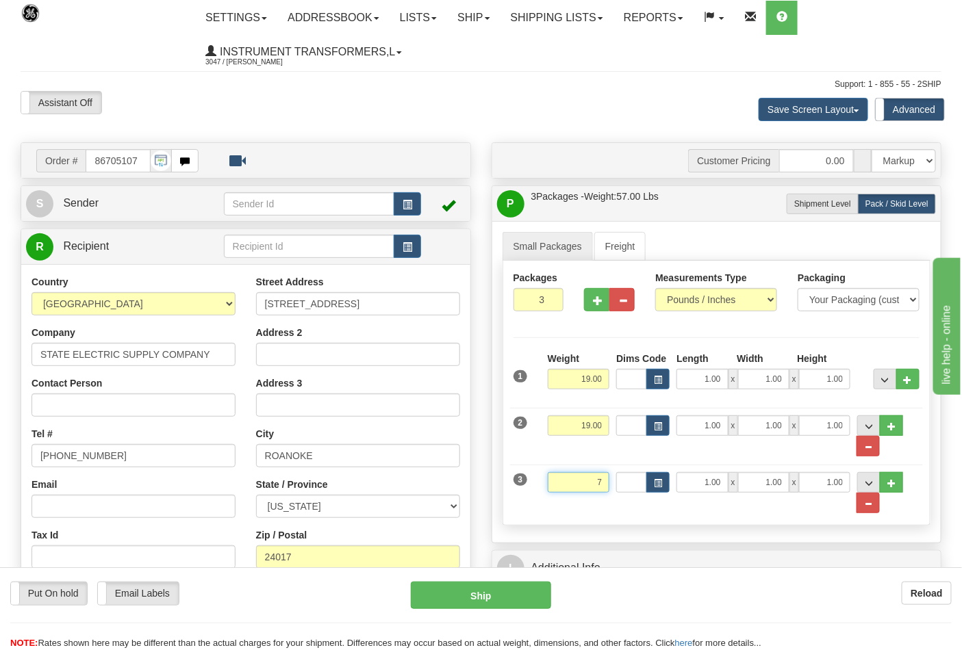
type input "7.00"
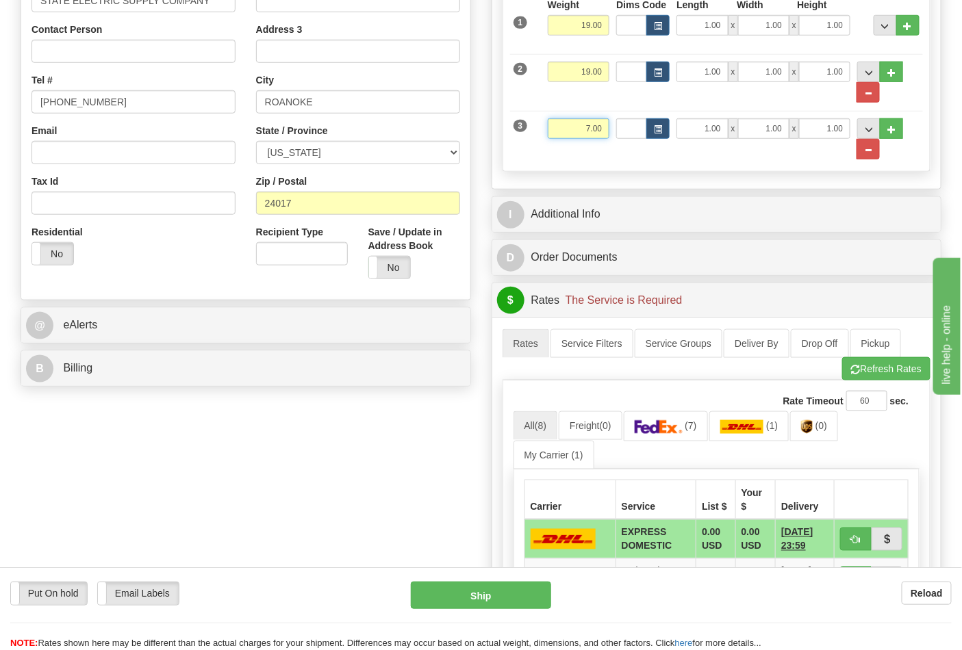
scroll to position [380, 0]
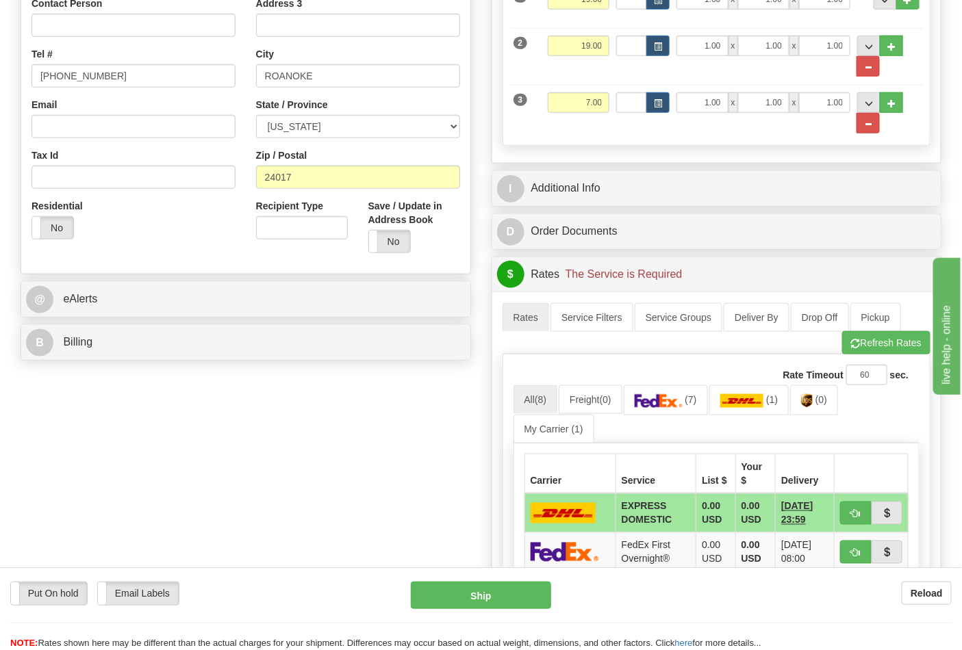
click at [291, 326] on div "B Billing" at bounding box center [245, 342] width 449 height 35
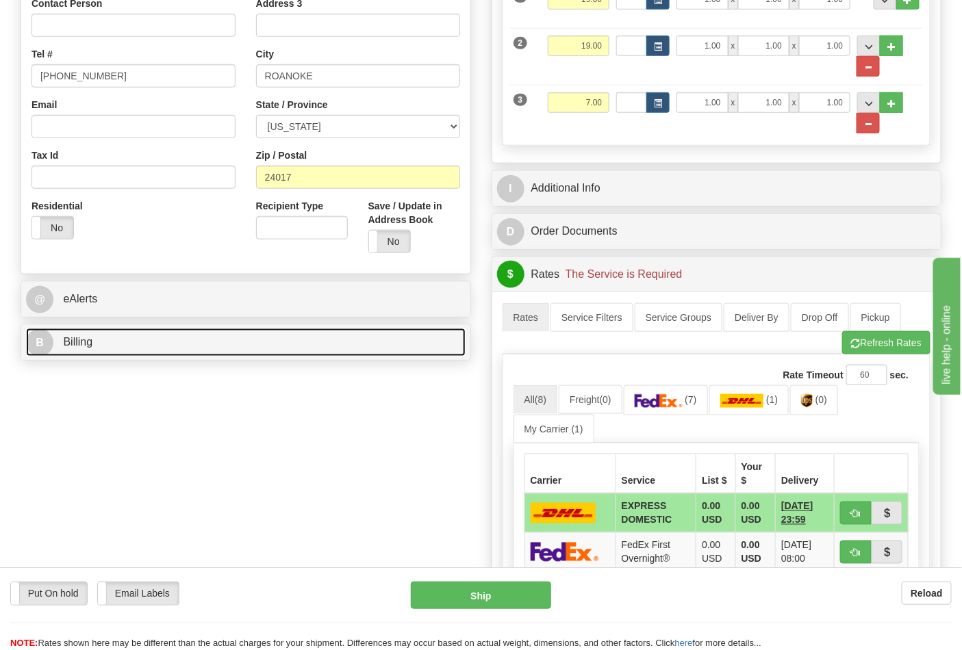
click at [283, 333] on link "B Billing" at bounding box center [245, 343] width 439 height 28
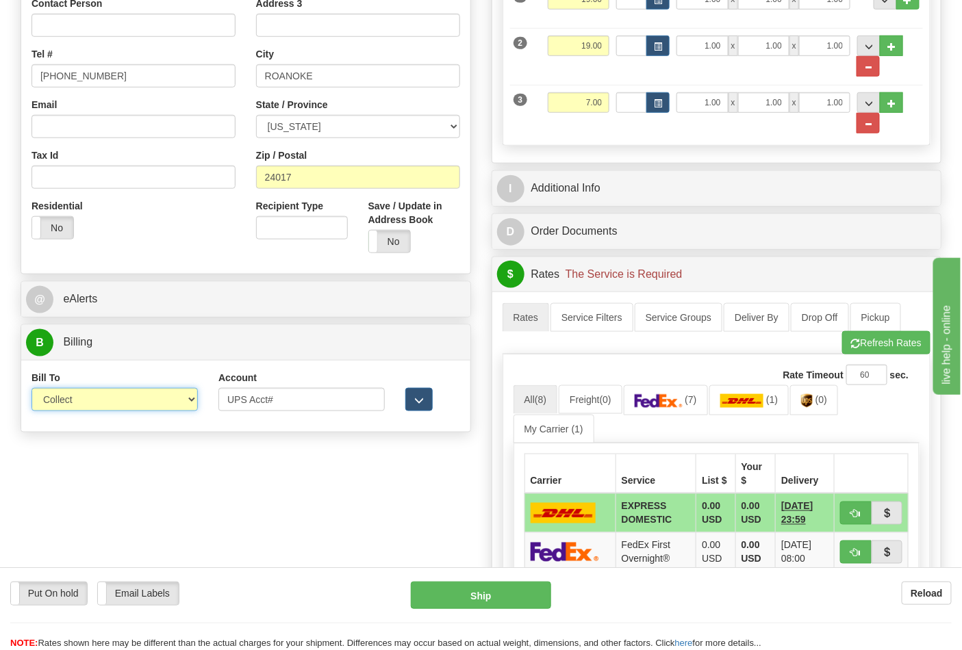
click at [129, 399] on select "Sender Recipient Third Party Collect" at bounding box center [114, 399] width 166 height 23
select select "2"
click at [31, 389] on select "Sender Recipient Third Party Collect" at bounding box center [114, 399] width 166 height 23
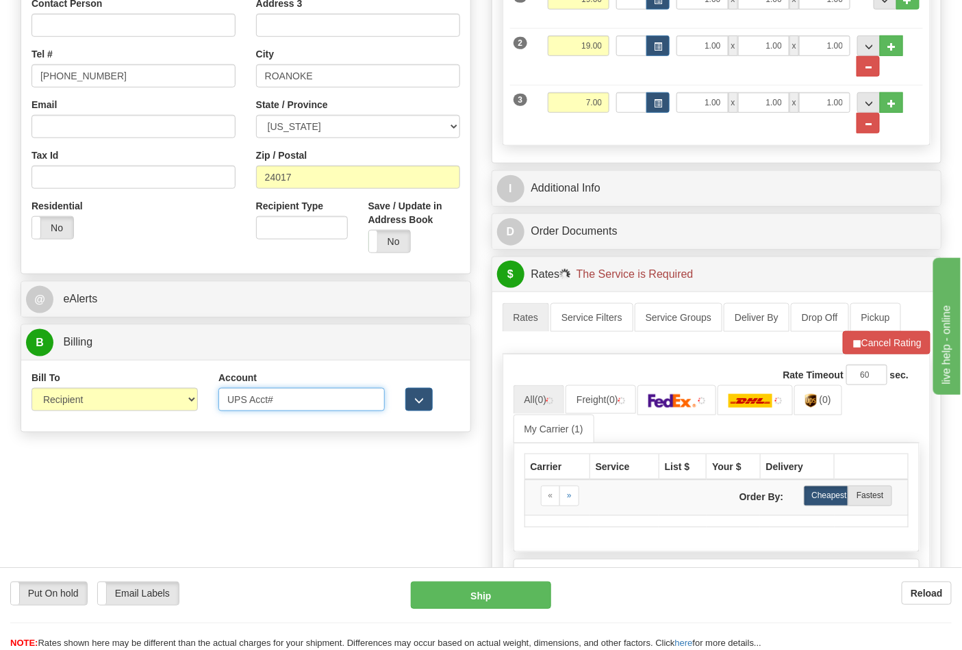
drag, startPoint x: 283, startPoint y: 399, endPoint x: 202, endPoint y: 399, distance: 81.4
click at [202, 399] on div "Bill To Sender Recipient Third Party Collect Account UPS Acct# 3rd Party Accoun…" at bounding box center [245, 396] width 449 height 51
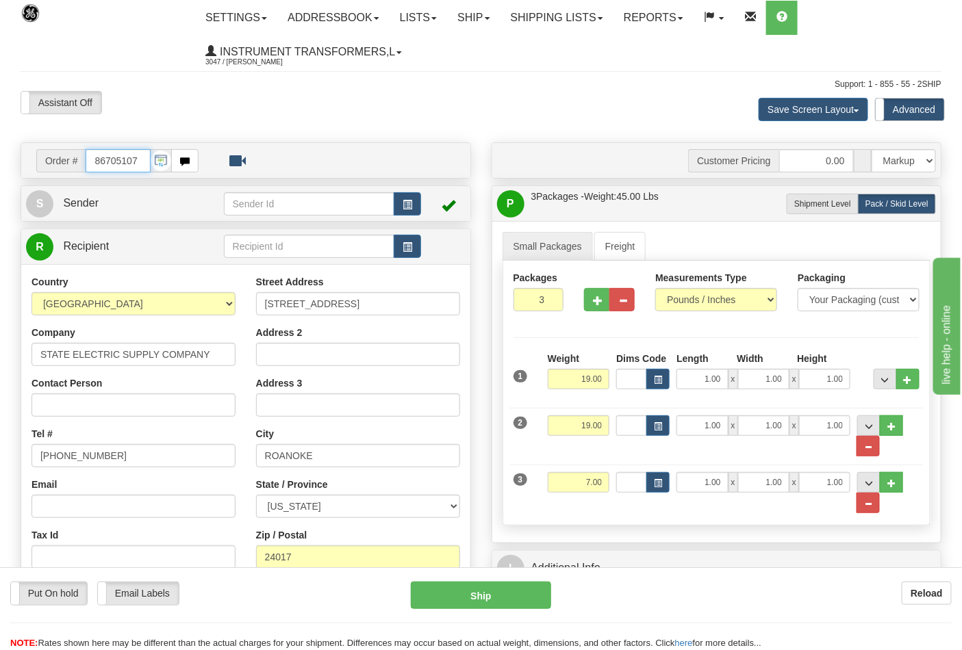
scroll to position [0, 0]
drag, startPoint x: 138, startPoint y: 162, endPoint x: 94, endPoint y: 164, distance: 43.8
click at [94, 164] on input "86705107" at bounding box center [118, 160] width 65 height 23
type input "86705113"
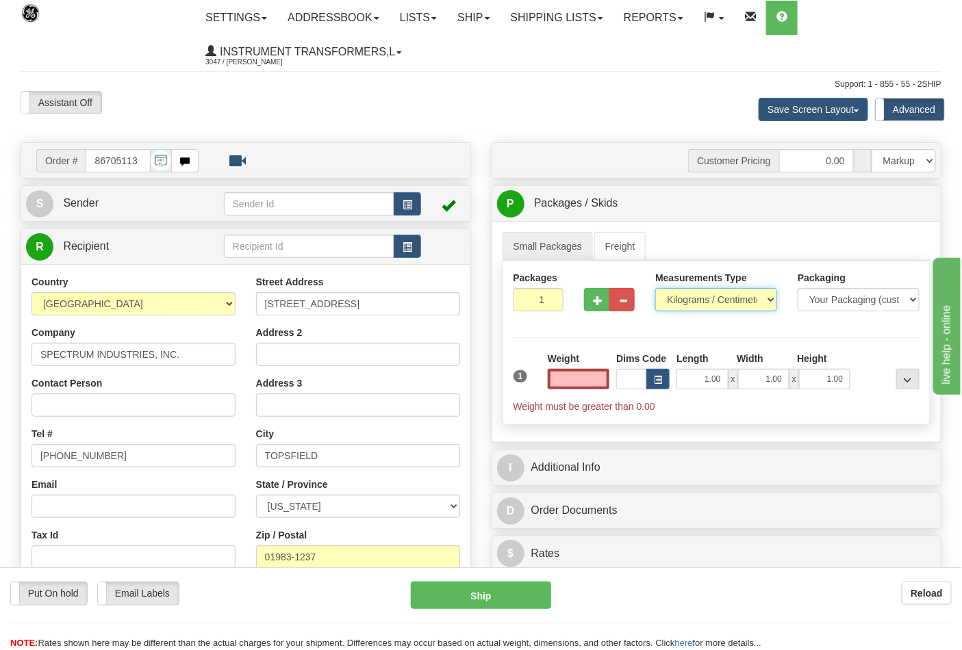
type input "0.00"
click at [721, 306] on select "Pounds / Inches Kilograms / Centimeters" at bounding box center [716, 299] width 122 height 23
select select "0"
click at [655, 289] on select "Pounds / Inches Kilograms / Centimeters" at bounding box center [716, 299] width 122 height 23
click at [593, 298] on span "button" at bounding box center [598, 300] width 10 height 9
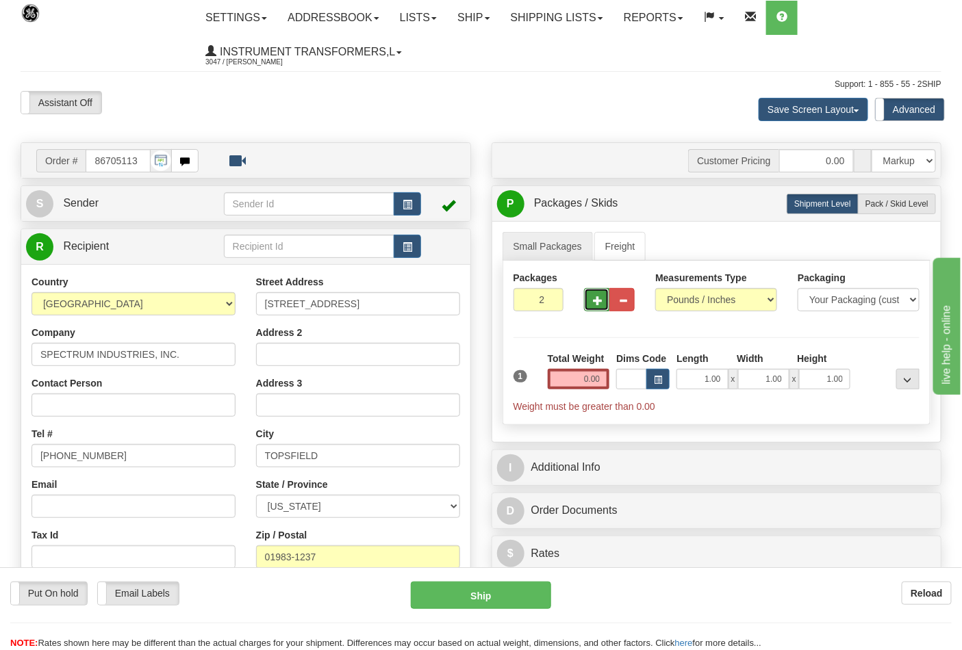
click at [601, 304] on span "button" at bounding box center [598, 300] width 10 height 9
type input "4"
click at [578, 377] on input "0.00" at bounding box center [579, 379] width 62 height 21
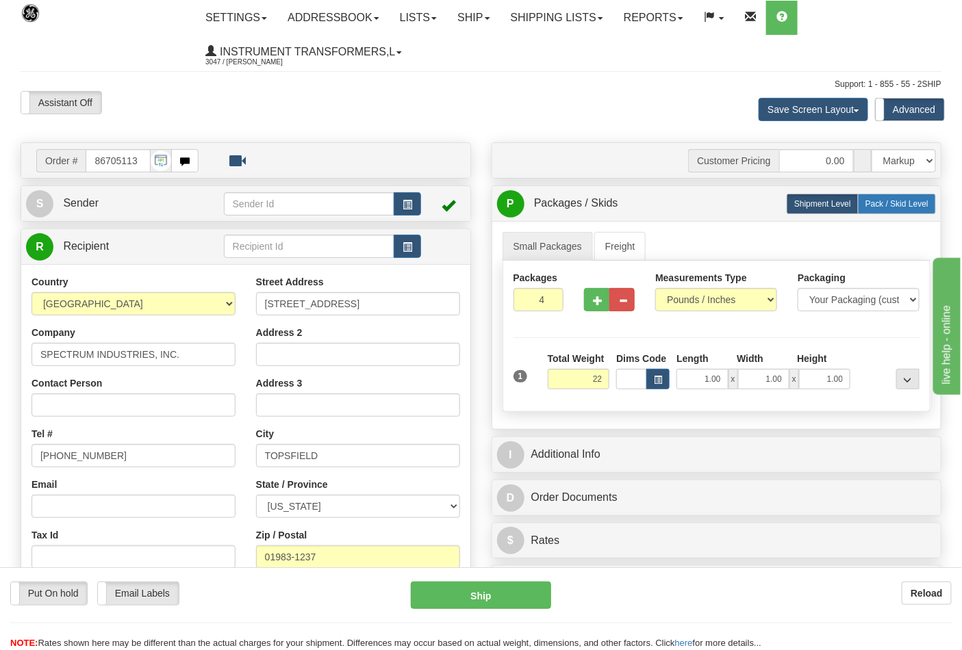
type input "22.00"
click at [898, 209] on label "Pack / Skid Level Pack.." at bounding box center [897, 204] width 78 height 21
radio input "true"
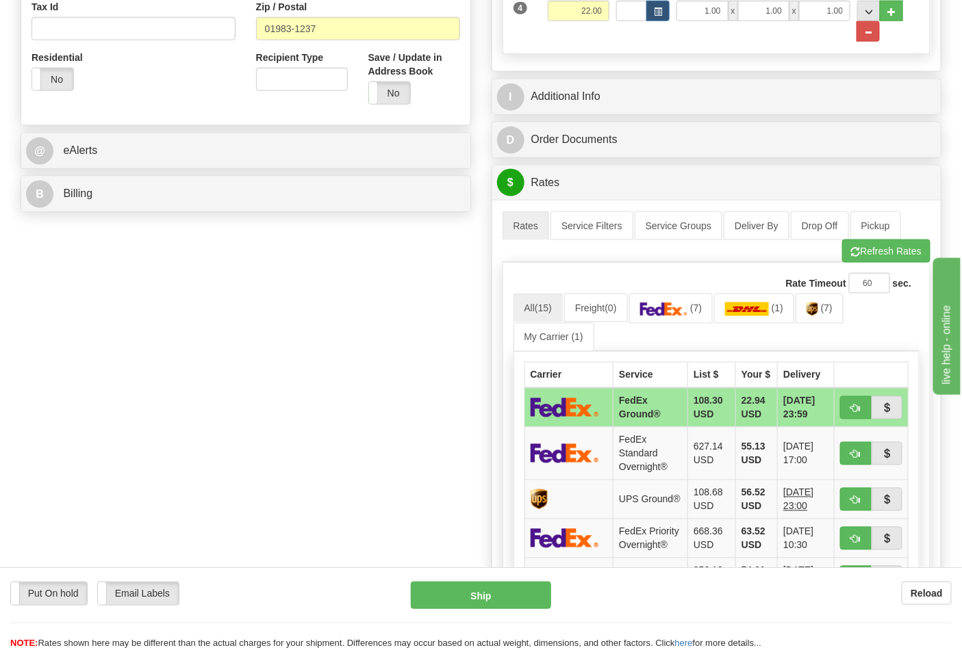
scroll to position [532, 0]
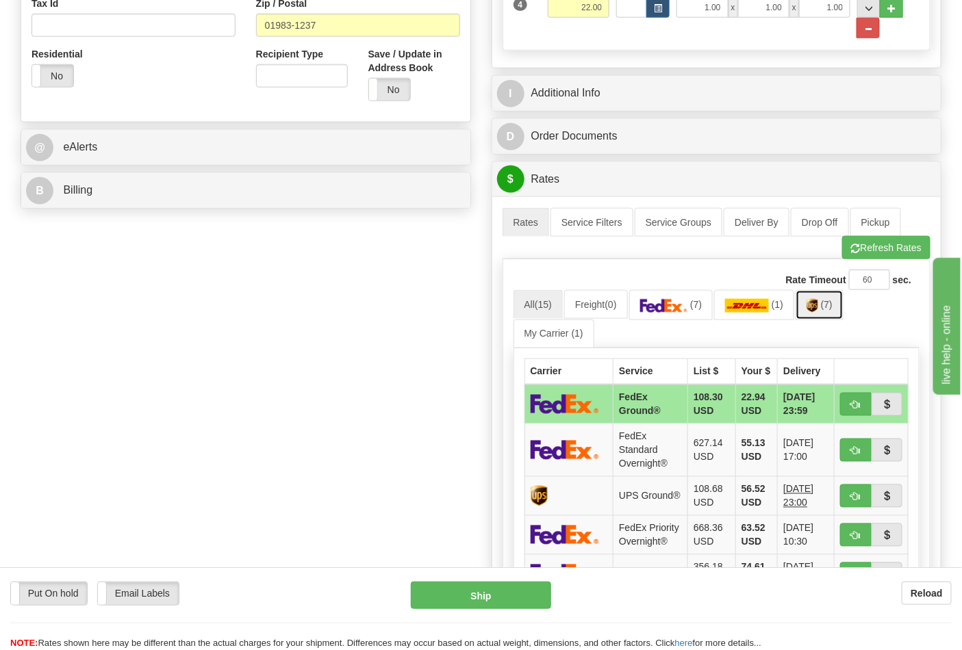
click at [805, 308] on link "(7)" at bounding box center [819, 304] width 48 height 29
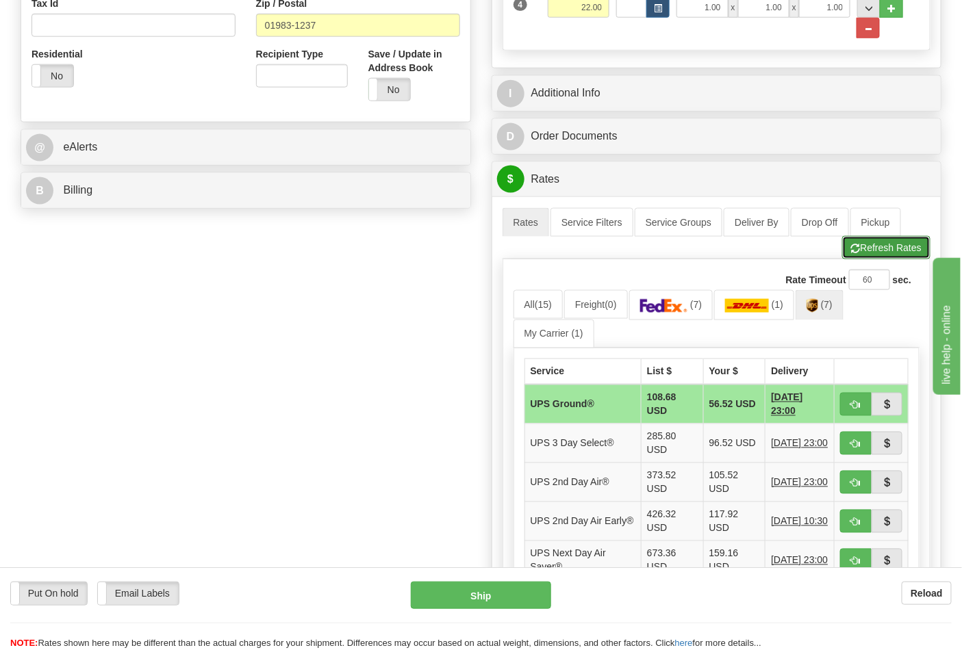
click at [876, 257] on button "Refresh Rates" at bounding box center [886, 247] width 88 height 23
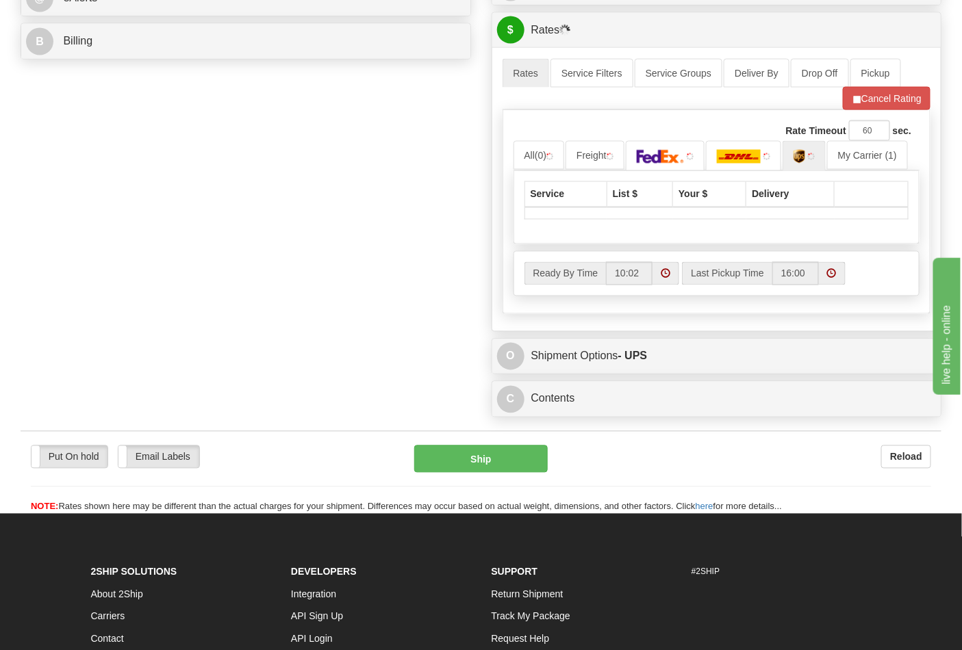
scroll to position [684, 0]
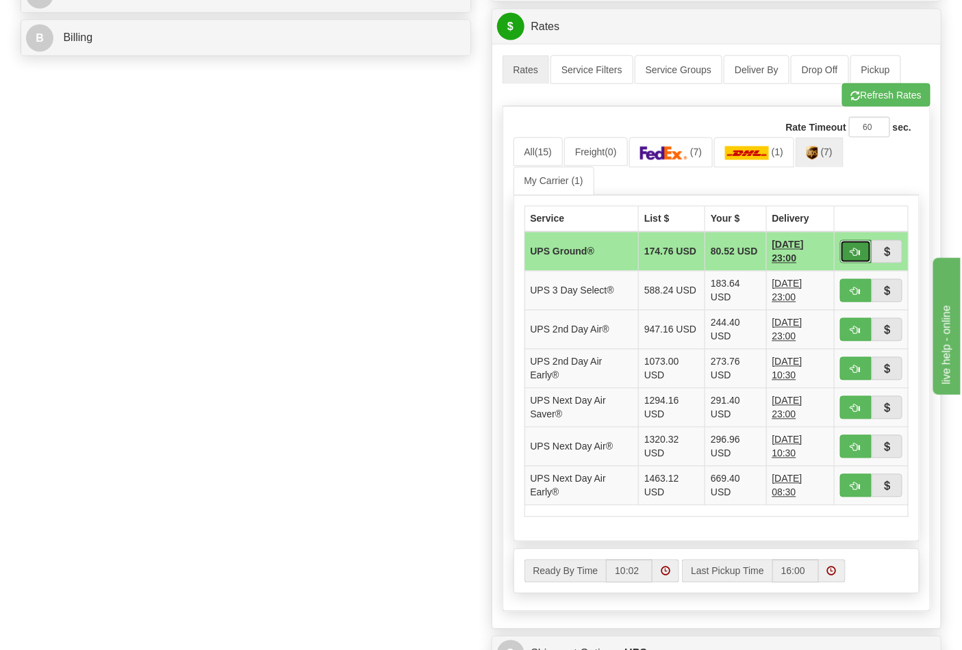
click at [853, 249] on span "button" at bounding box center [856, 252] width 10 height 9
type input "03"
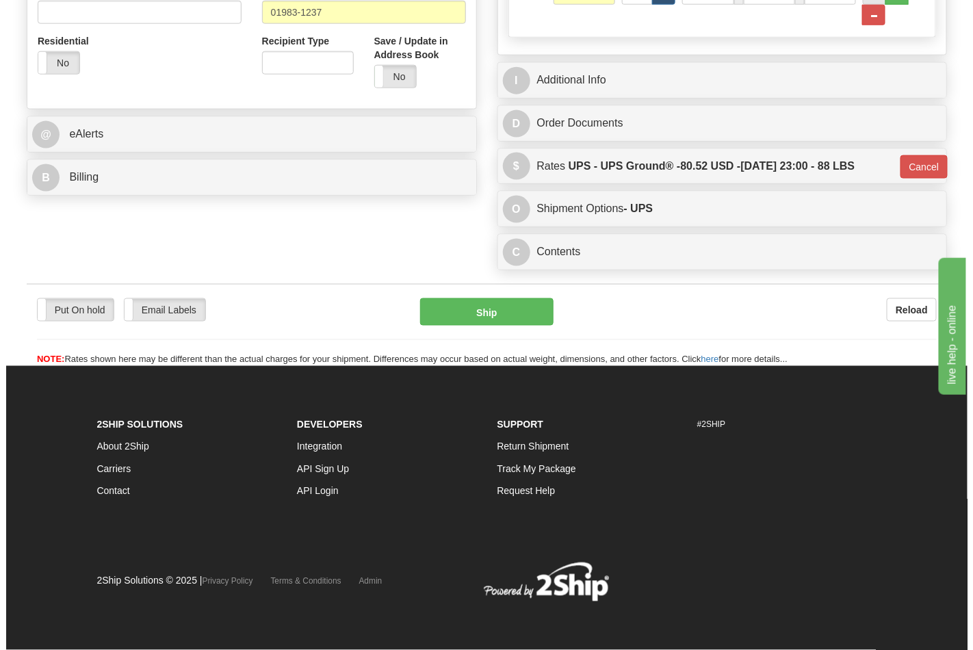
scroll to position [550, 0]
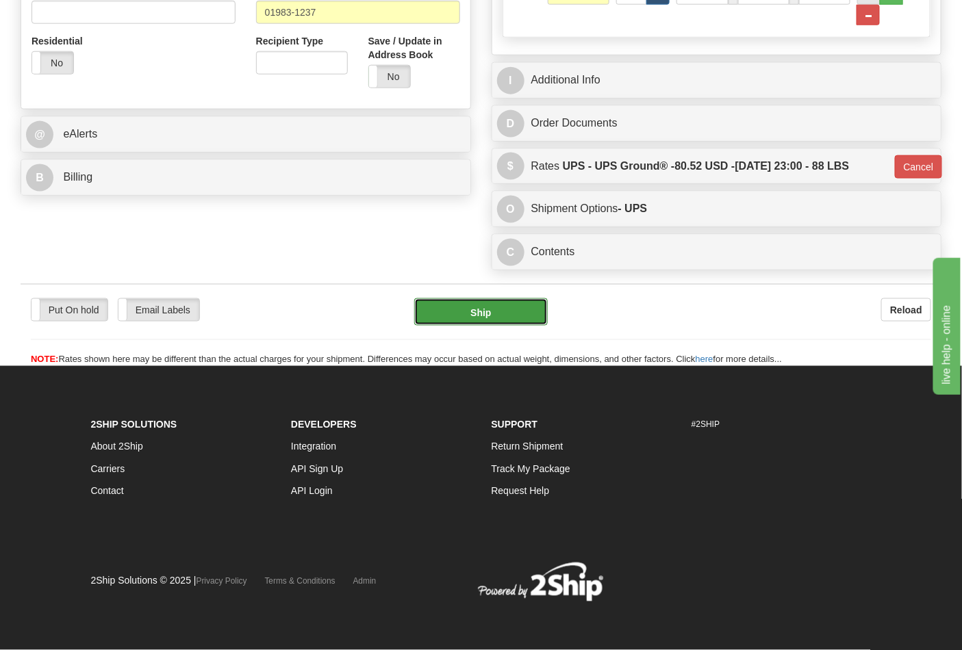
click at [522, 303] on button "Ship" at bounding box center [480, 311] width 133 height 27
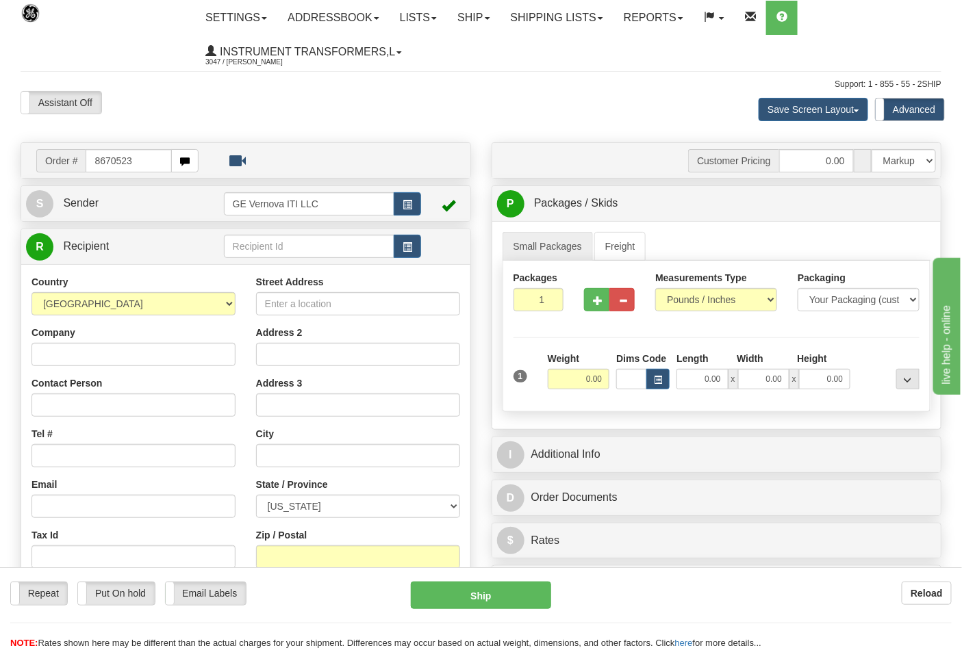
type input "8670523"
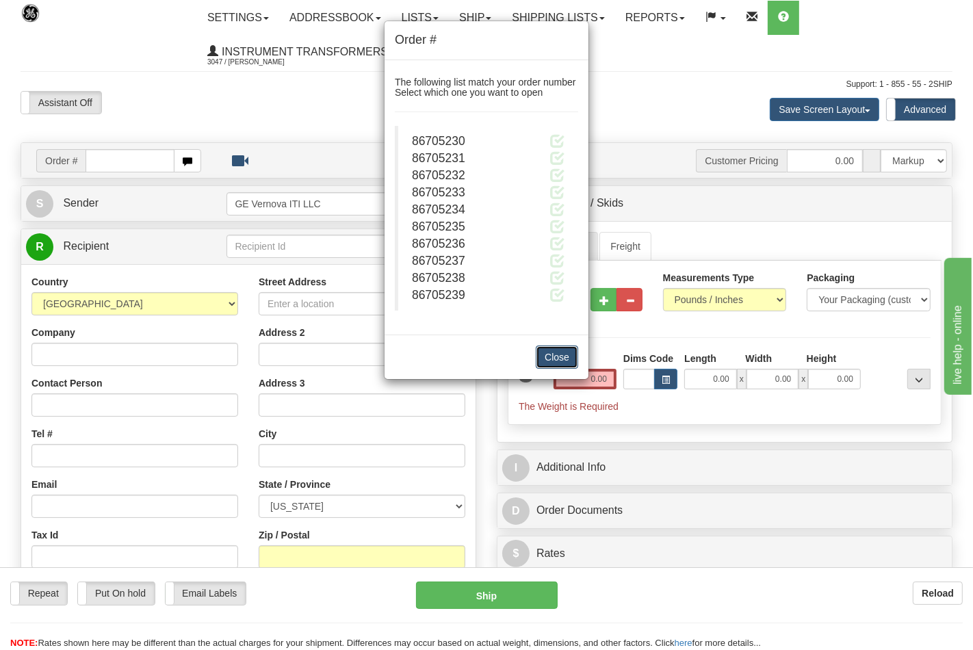
click at [563, 363] on button "Close" at bounding box center [557, 357] width 42 height 23
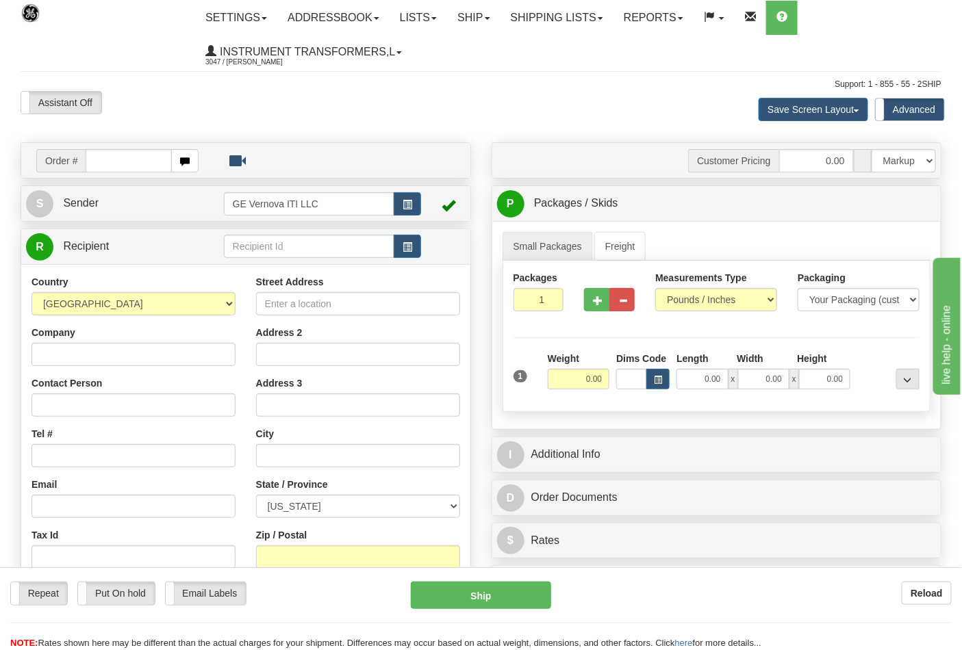
click at [117, 158] on input "text" at bounding box center [129, 160] width 86 height 23
type input "86705233"
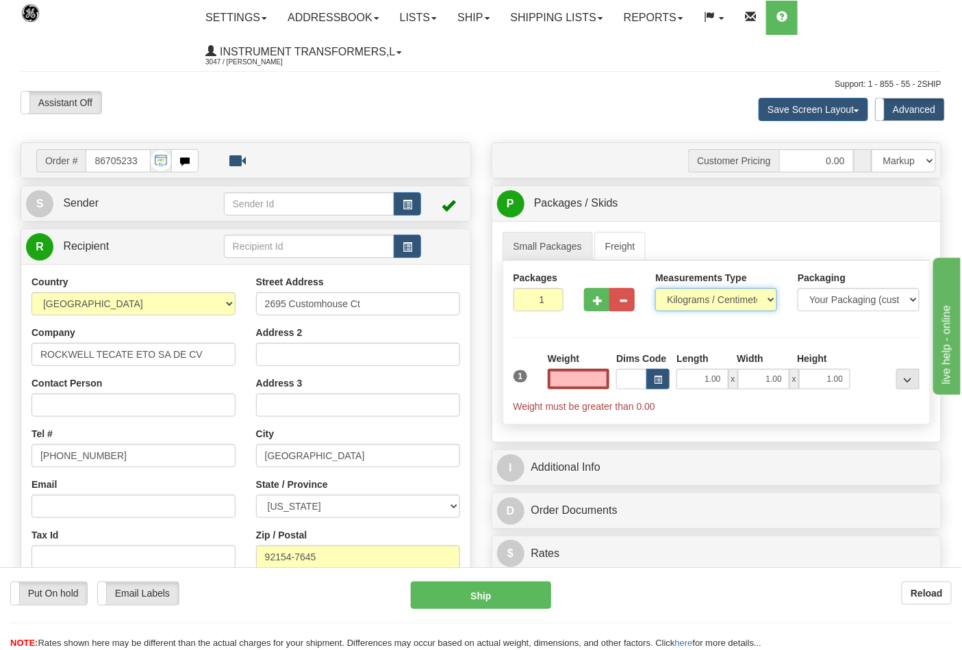
type input "0.00"
click at [758, 304] on select "Pounds / Inches Kilograms / Centimeters" at bounding box center [716, 299] width 122 height 23
select select "0"
click at [655, 289] on select "Pounds / Inches Kilograms / Centimeters" at bounding box center [716, 299] width 122 height 23
click at [553, 370] on div "Weight 0.00" at bounding box center [579, 371] width 62 height 38
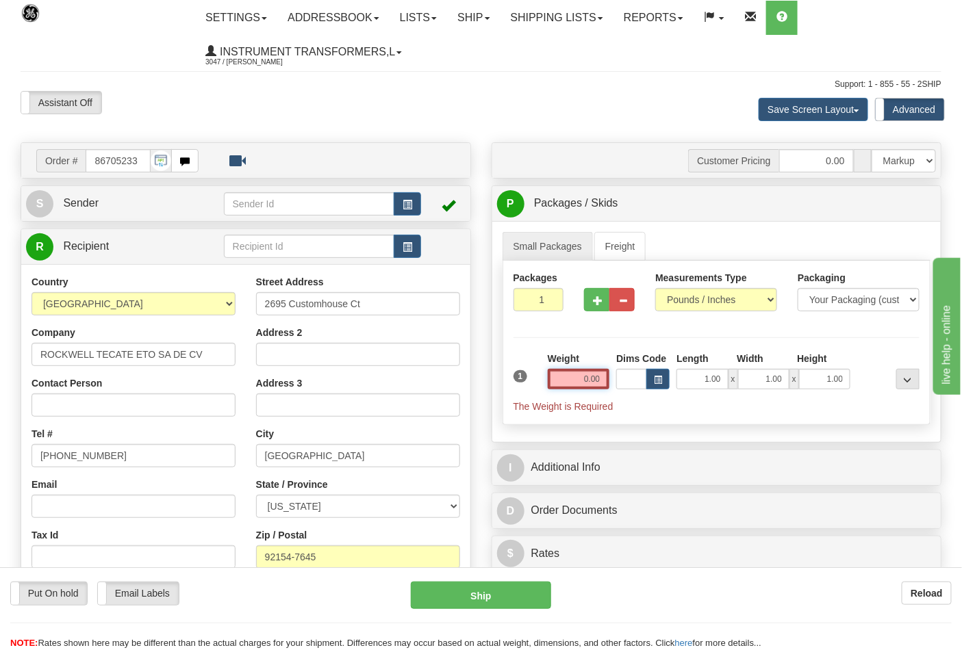
click at [561, 377] on input "0.00" at bounding box center [579, 379] width 62 height 21
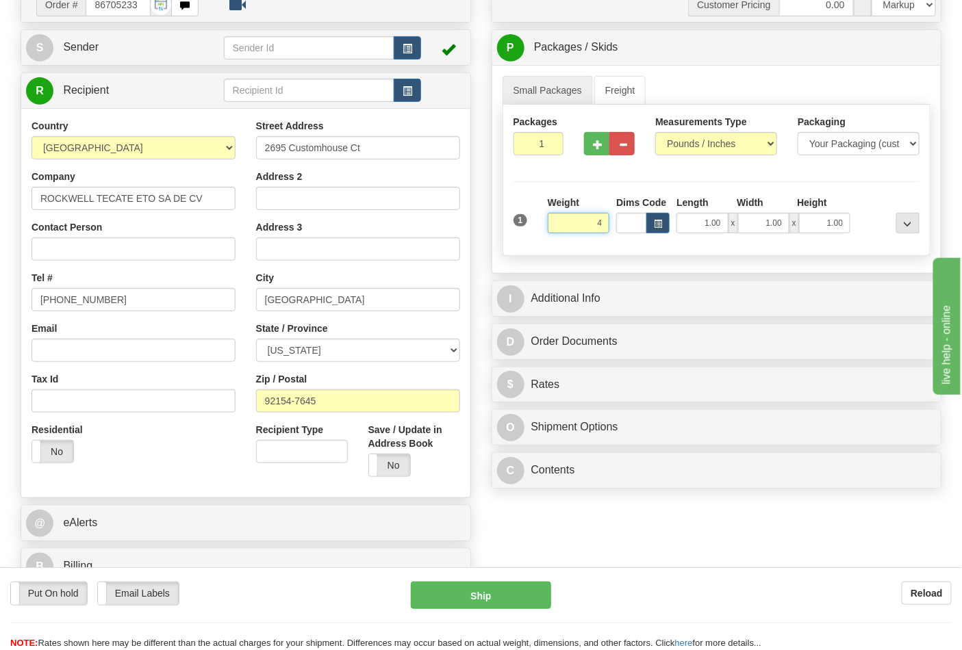
scroll to position [228, 0]
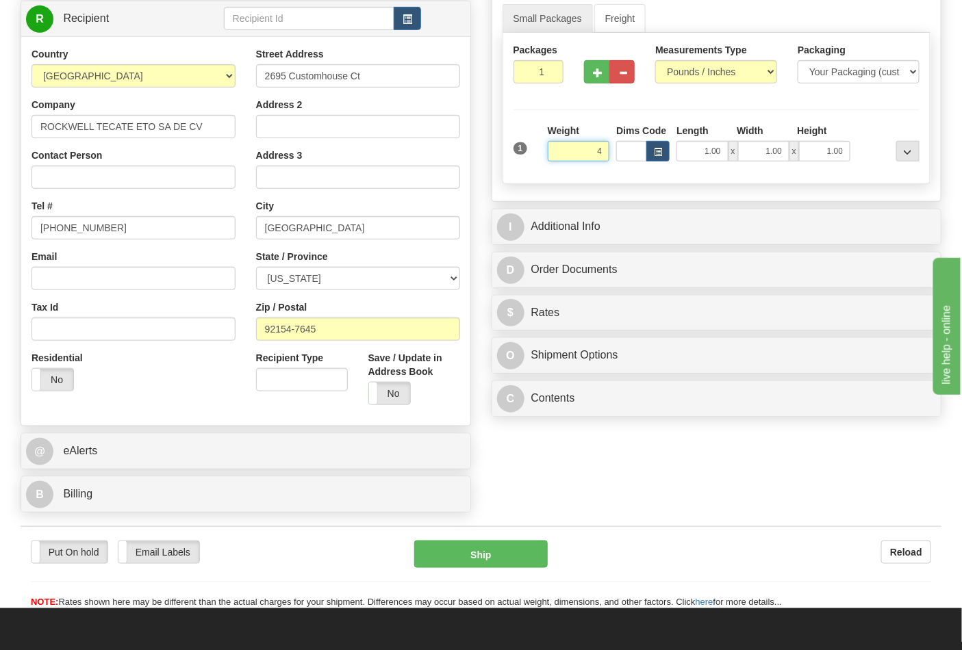
click button "Delete" at bounding box center [0, 0] width 0 height 0
type input "4.00"
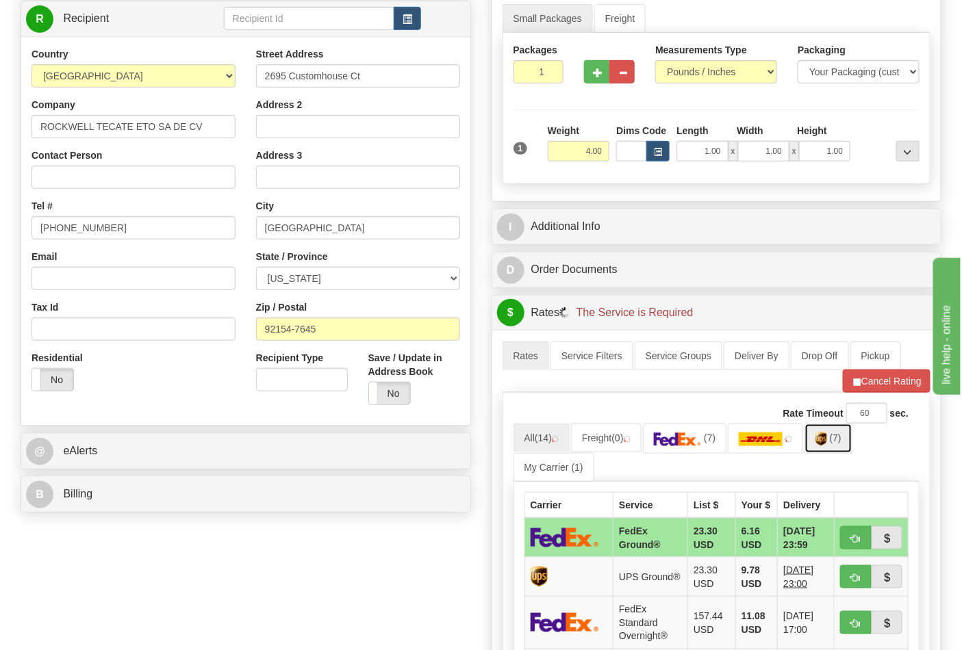
click at [815, 439] on img at bounding box center [821, 440] width 12 height 14
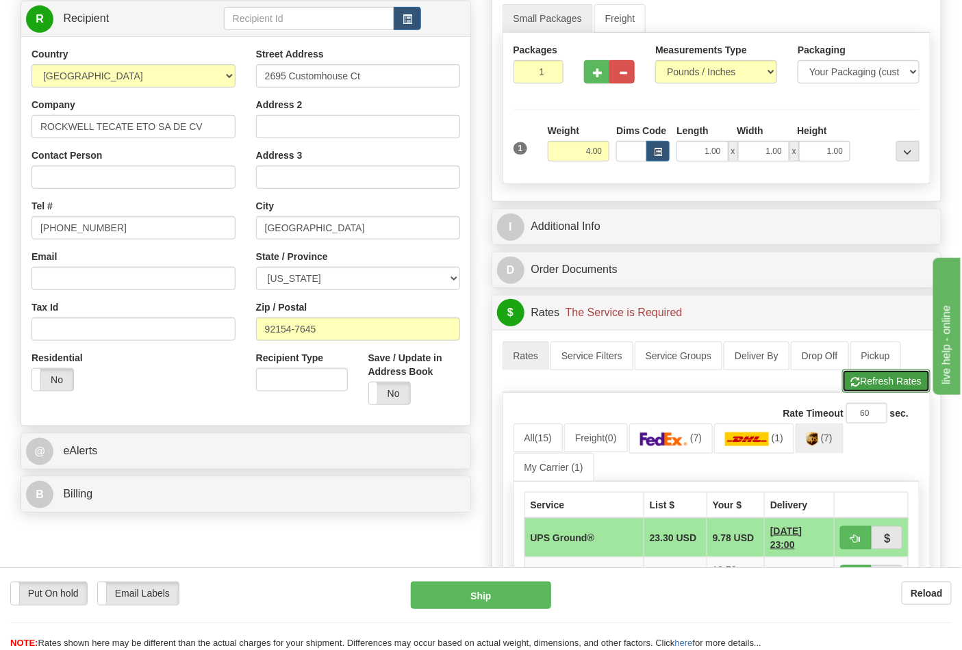
click at [864, 378] on button "Refresh Rates" at bounding box center [886, 381] width 88 height 23
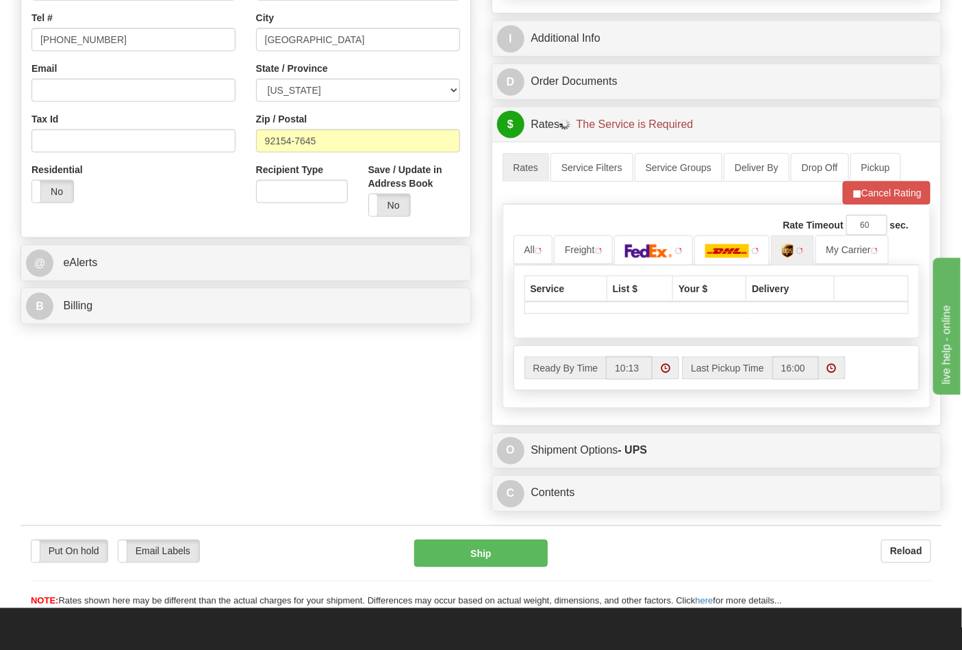
scroll to position [456, 0]
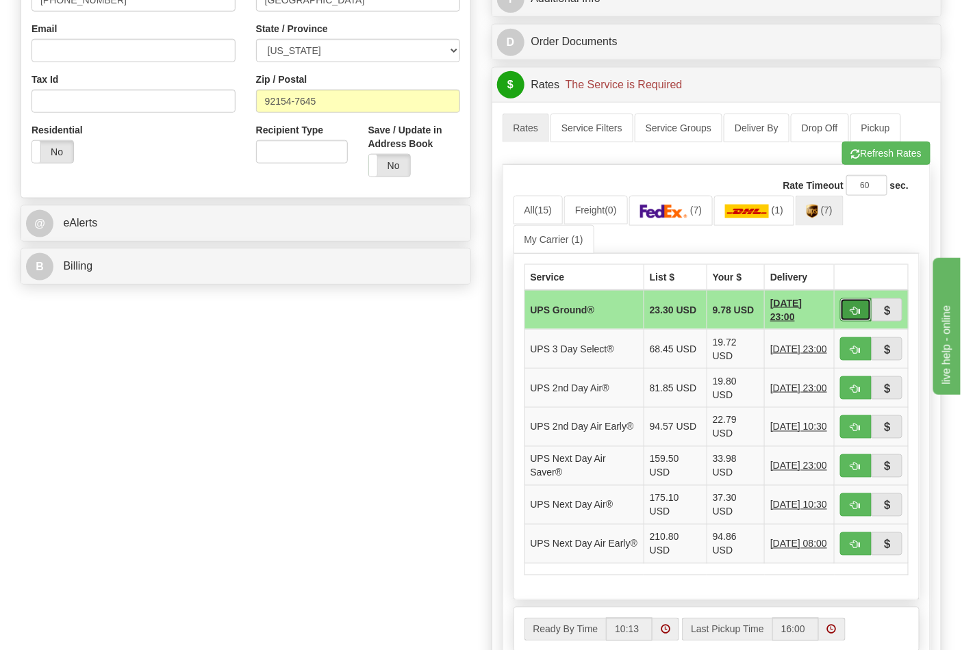
click at [847, 309] on button "button" at bounding box center [855, 309] width 31 height 23
type input "03"
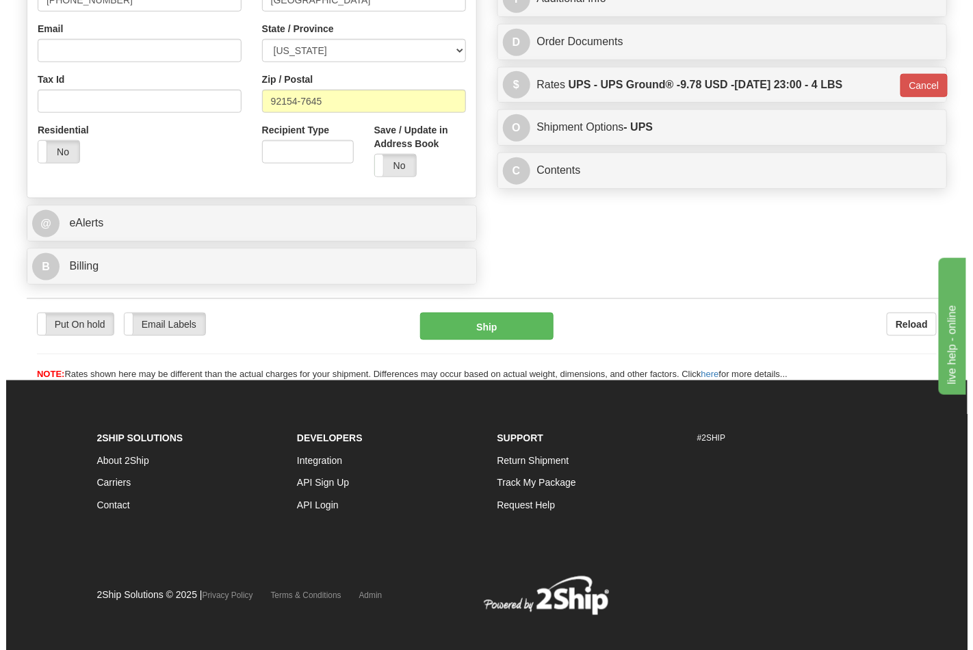
scroll to position [452, 0]
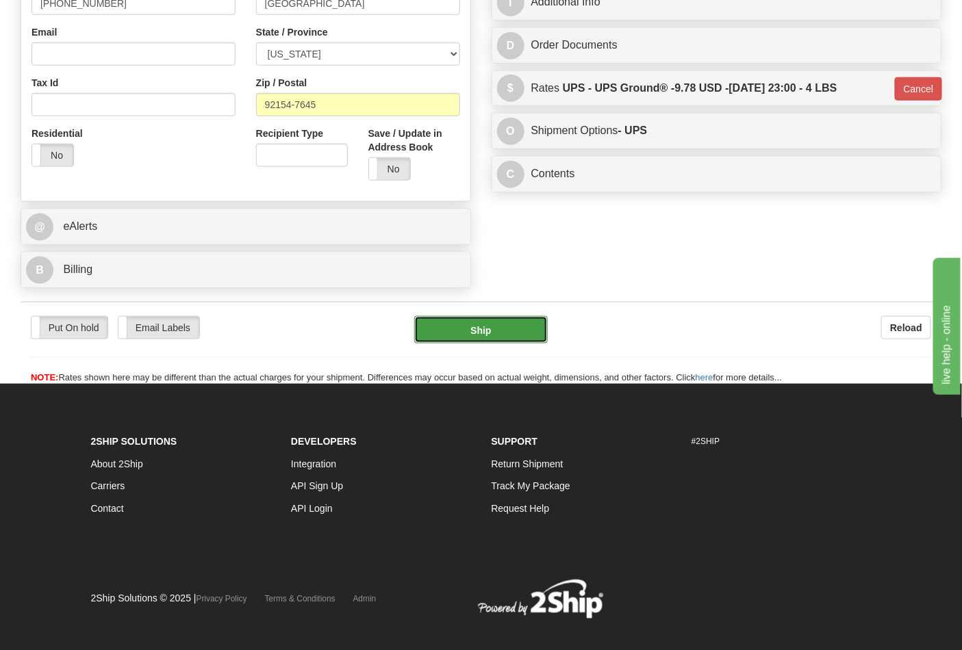
click at [519, 341] on button "Ship" at bounding box center [480, 329] width 133 height 27
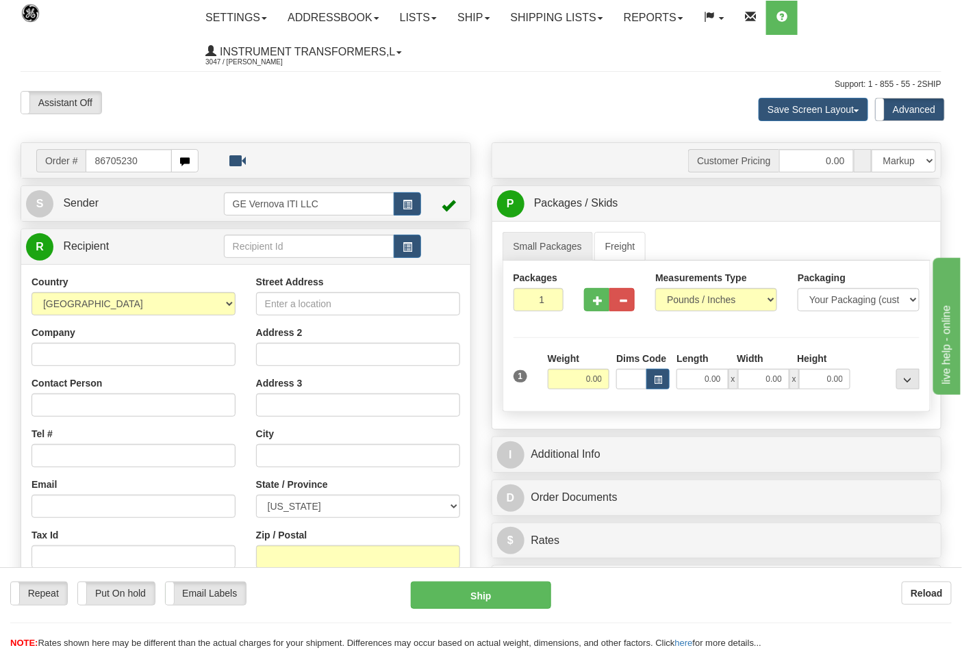
type input "86705230"
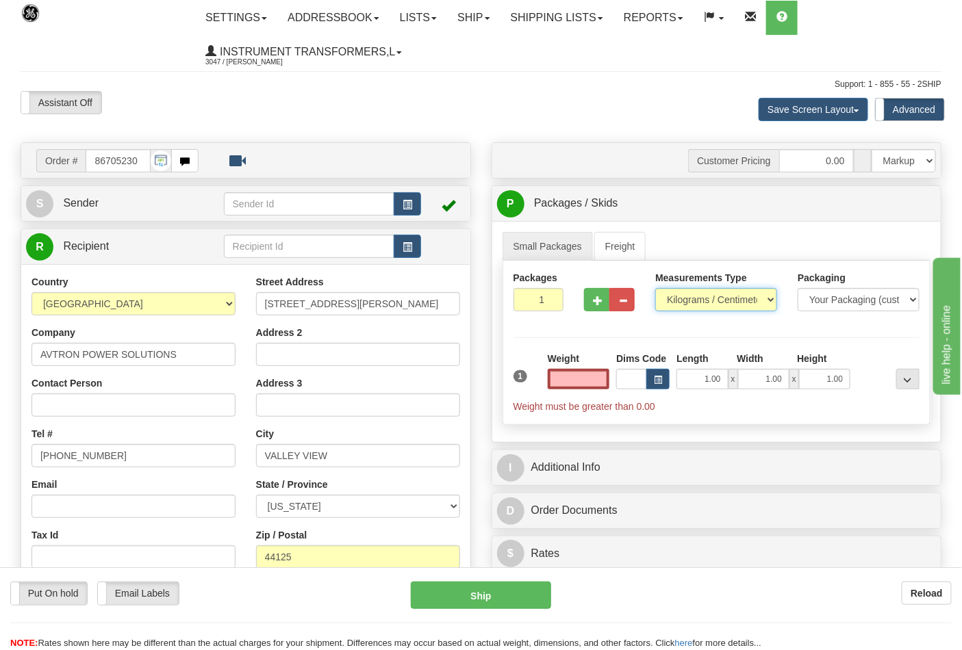
type input "0.00"
drag, startPoint x: 765, startPoint y: 303, endPoint x: 757, endPoint y: 305, distance: 8.5
click at [765, 303] on select "Pounds / Inches Kilograms / Centimeters" at bounding box center [716, 299] width 122 height 23
select select "0"
click at [655, 289] on select "Pounds / Inches Kilograms / Centimeters" at bounding box center [716, 299] width 122 height 23
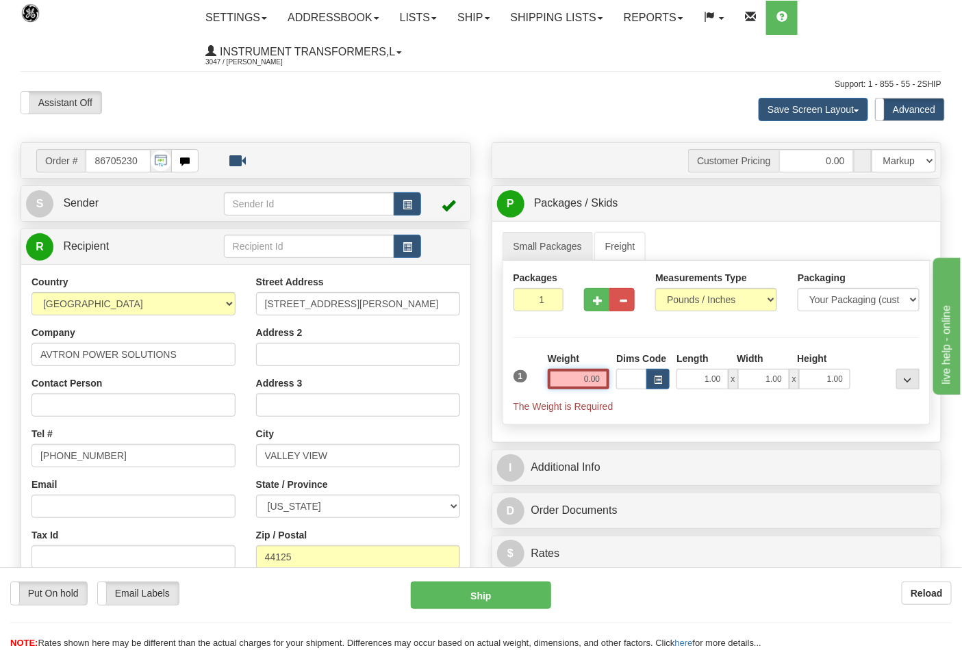
click at [567, 382] on input "0.00" at bounding box center [579, 379] width 62 height 21
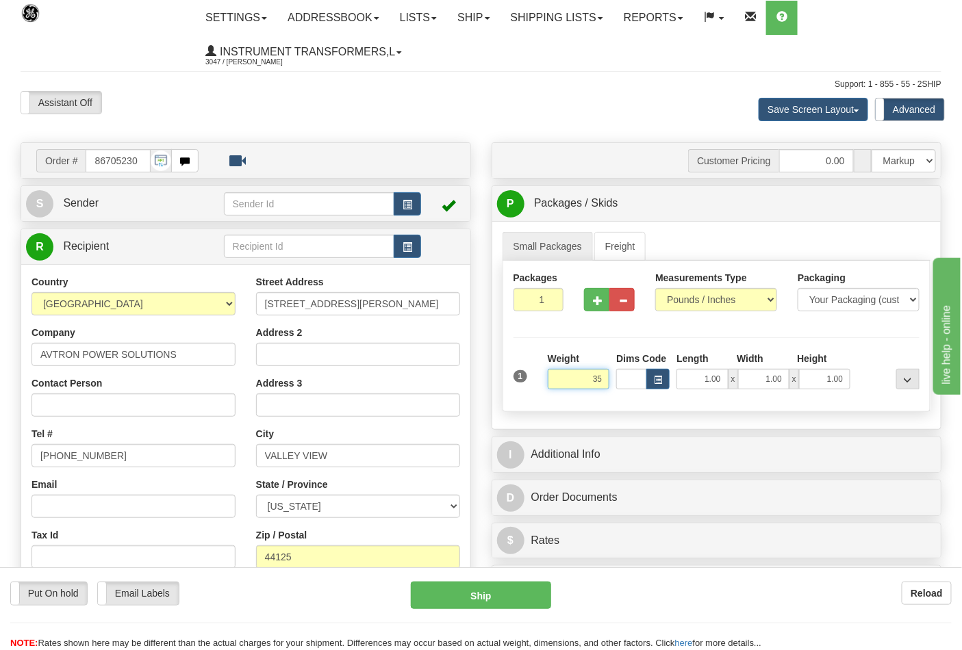
click button "Delete" at bounding box center [0, 0] width 0 height 0
type input "35.00"
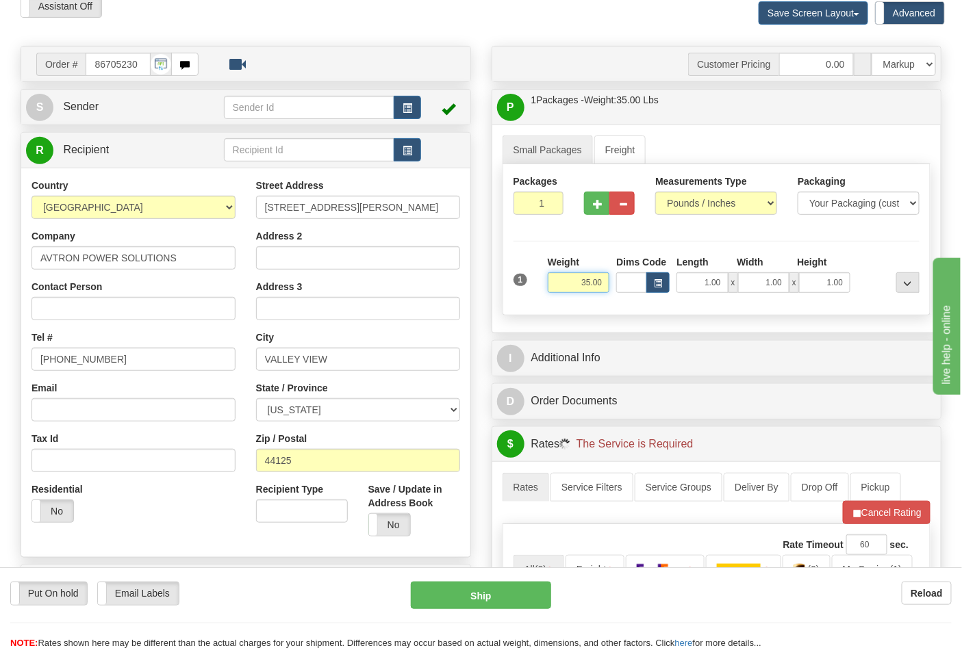
scroll to position [228, 0]
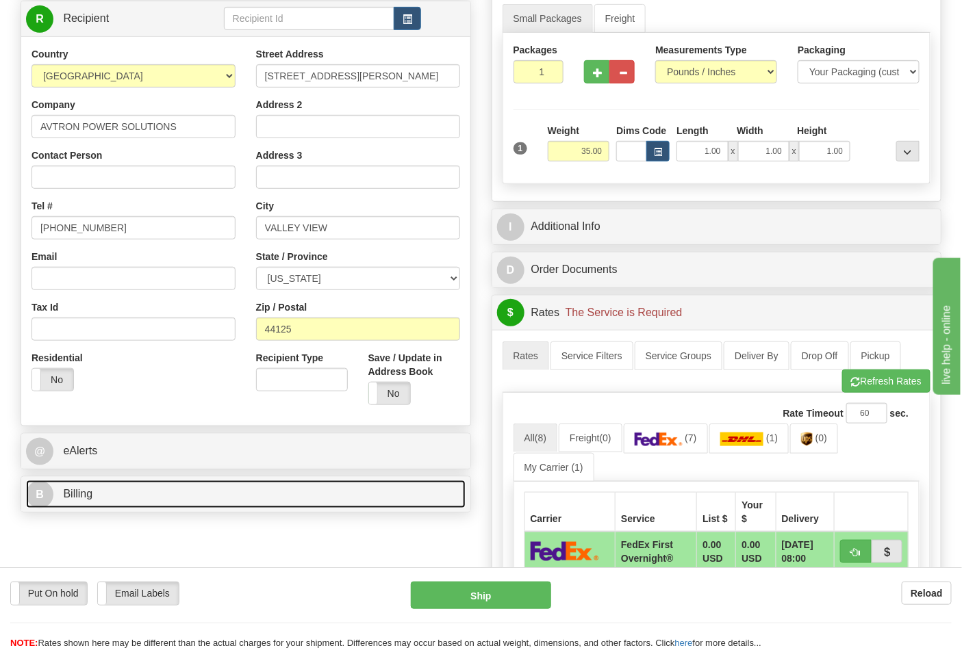
click at [89, 488] on link "B Billing" at bounding box center [245, 494] width 439 height 28
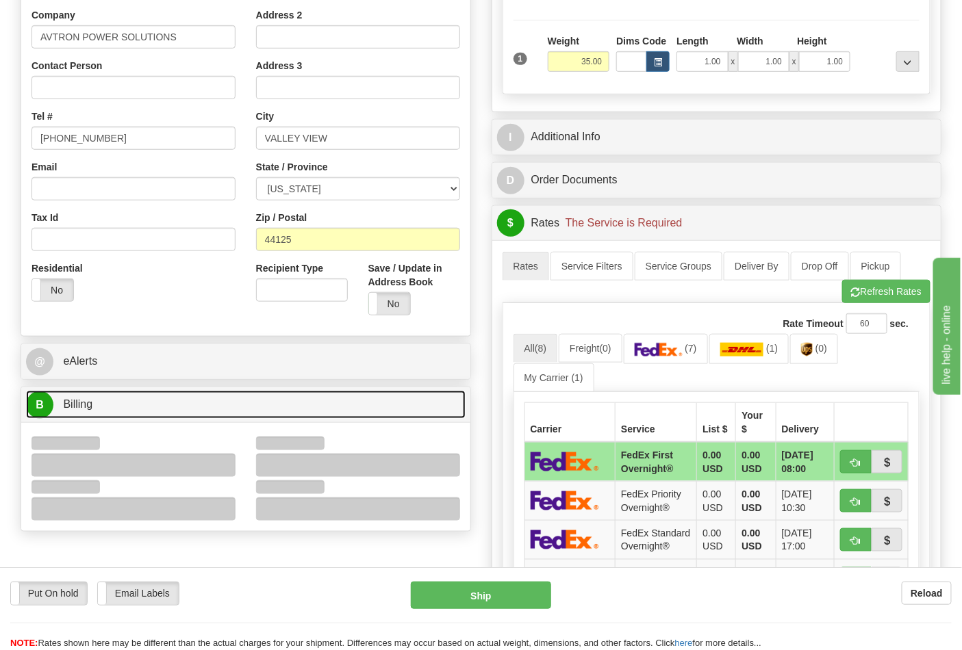
scroll to position [456, 0]
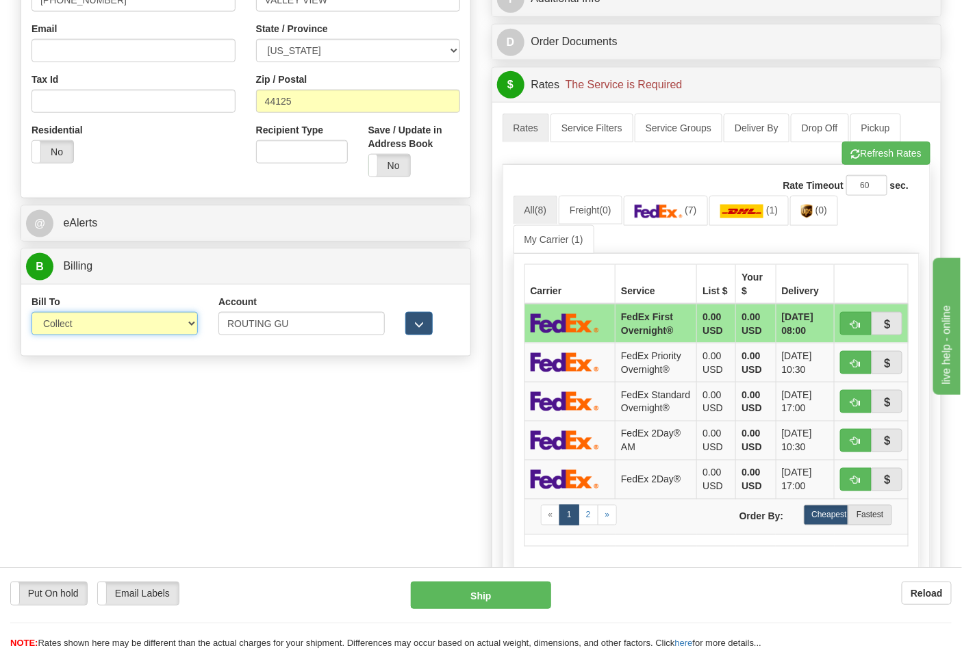
click at [188, 322] on select "Sender Recipient Third Party Collect" at bounding box center [114, 323] width 166 height 23
select select "2"
click at [31, 313] on select "Sender Recipient Third Party Collect" at bounding box center [114, 323] width 166 height 23
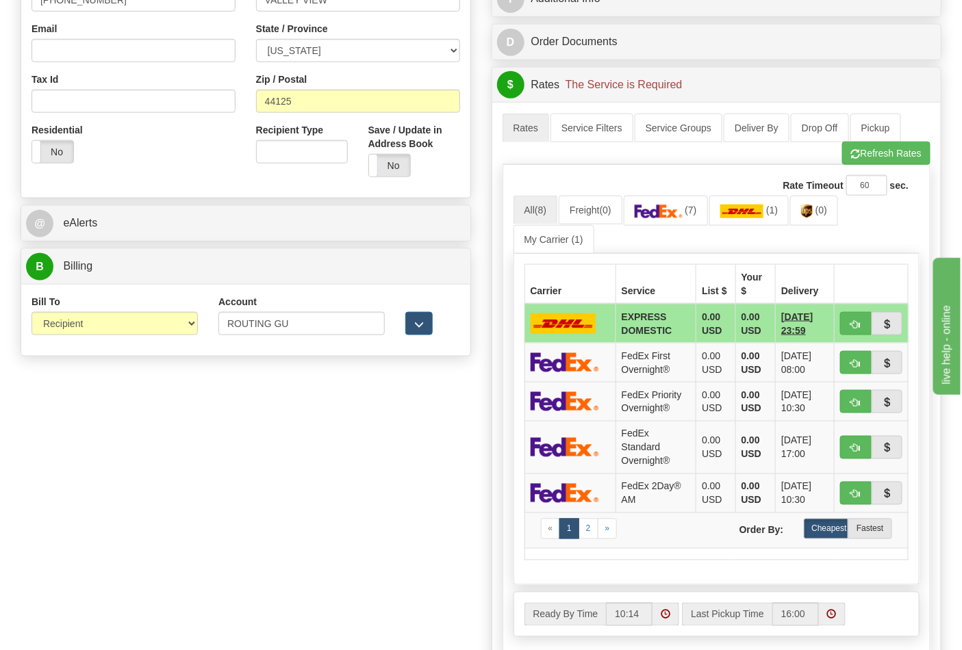
drag, startPoint x: 303, startPoint y: 311, endPoint x: 244, endPoint y: 327, distance: 61.6
click at [244, 327] on div "Account ROUTING GU" at bounding box center [301, 315] width 166 height 40
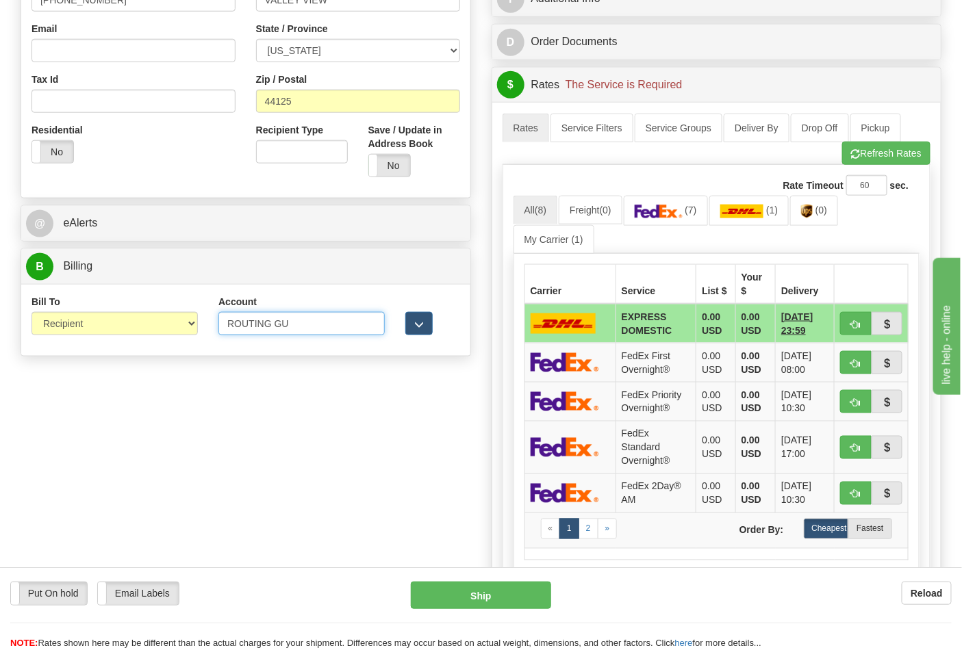
drag, startPoint x: 311, startPoint y: 327, endPoint x: 196, endPoint y: 327, distance: 115.7
click at [196, 327] on div "Bill To Sender Recipient Third Party Collect Account ROUTING GU 3rd Party Accou…" at bounding box center [245, 320] width 449 height 51
paste input "28w95a"
type input "28w95a"
click button "Delete" at bounding box center [0, 0] width 0 height 0
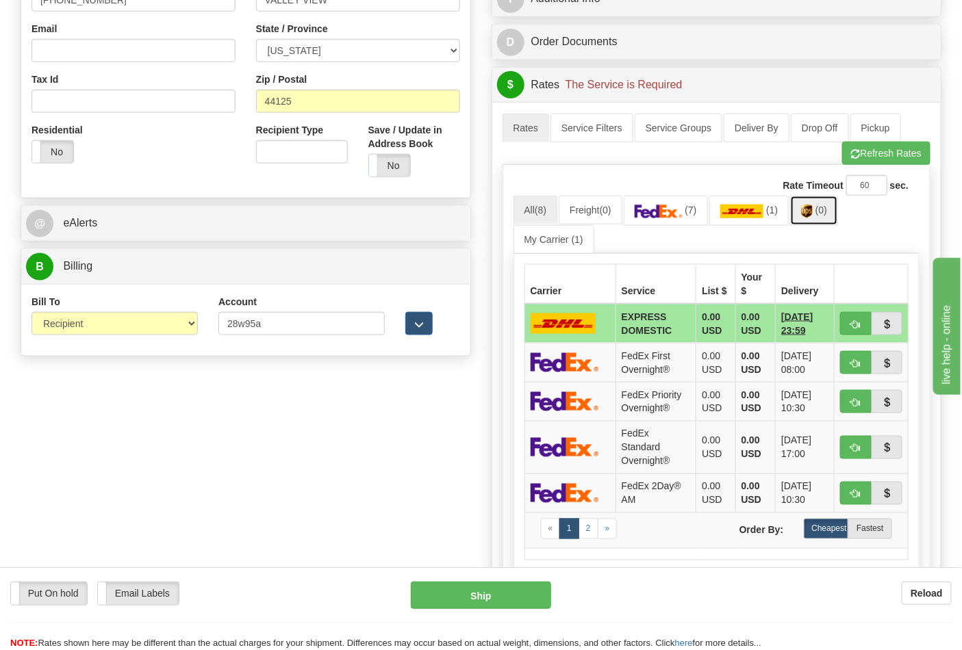
click at [833, 209] on link "(0)" at bounding box center [814, 210] width 48 height 29
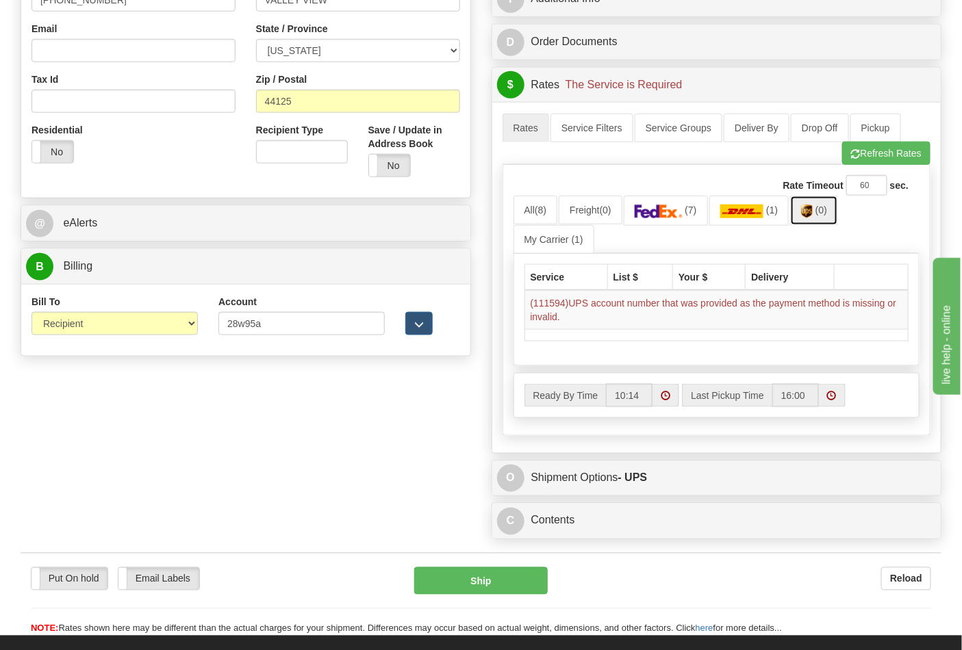
click at [813, 220] on link "(0)" at bounding box center [814, 210] width 48 height 29
click at [812, 208] on img at bounding box center [807, 212] width 12 height 14
click at [871, 159] on button "Refresh Rates" at bounding box center [886, 153] width 88 height 23
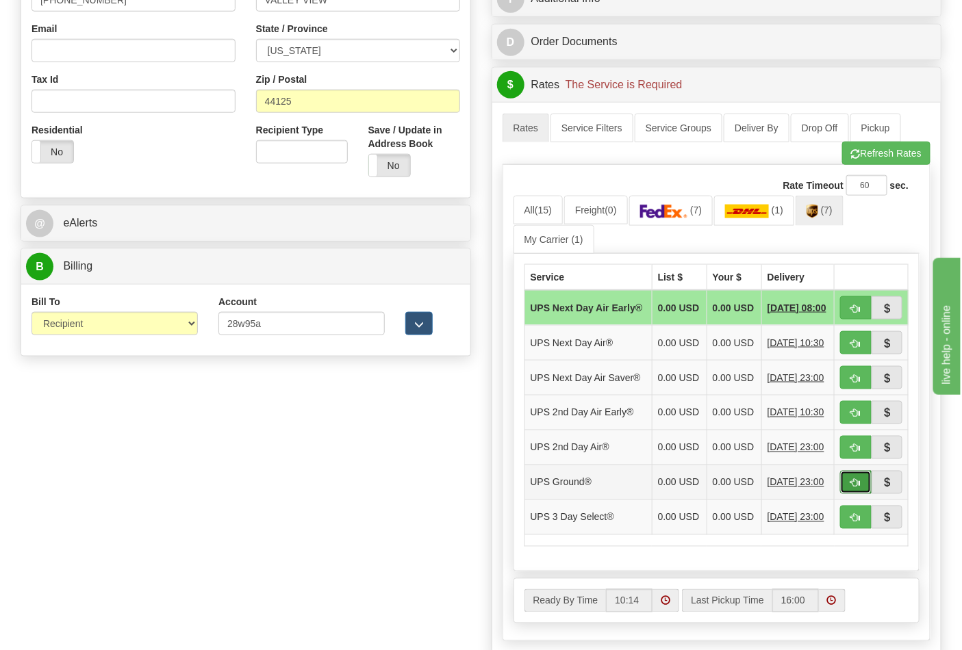
click at [863, 494] on button "button" at bounding box center [855, 482] width 31 height 23
type input "03"
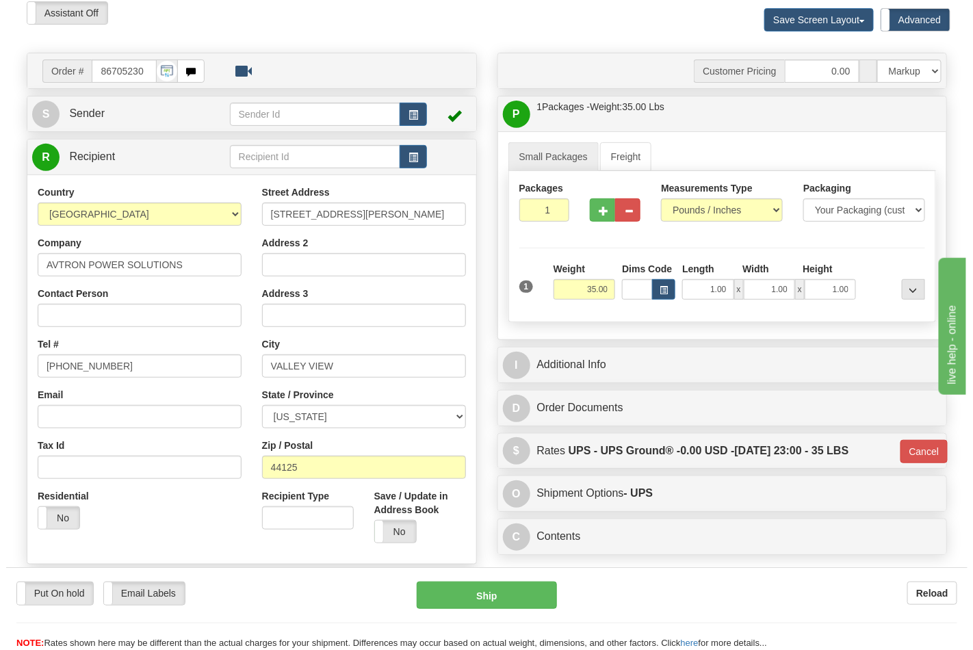
scroll to position [76, 0]
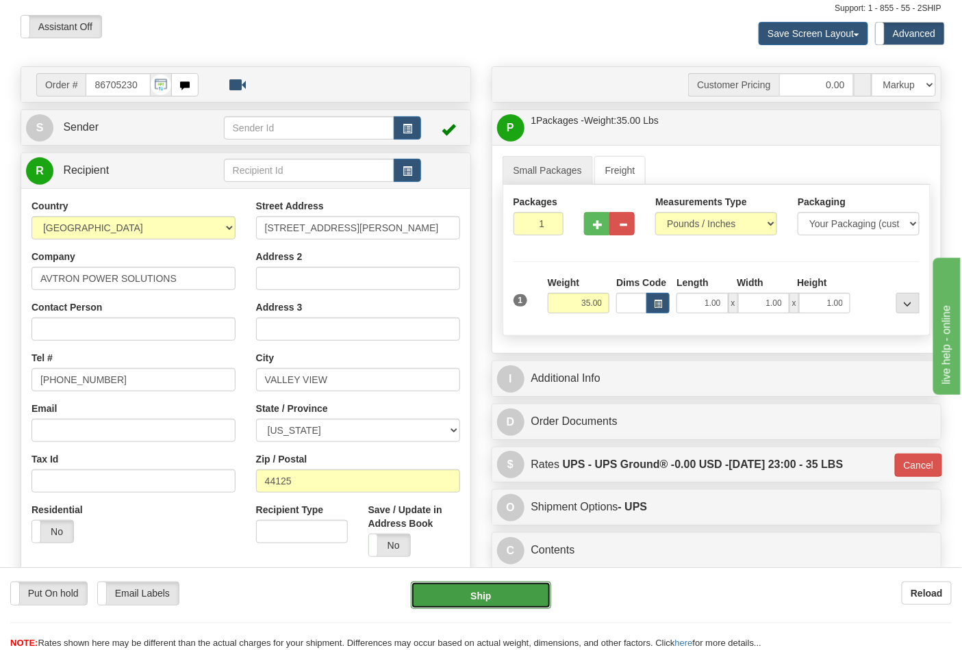
click at [485, 601] on button "Ship" at bounding box center [481, 595] width 140 height 27
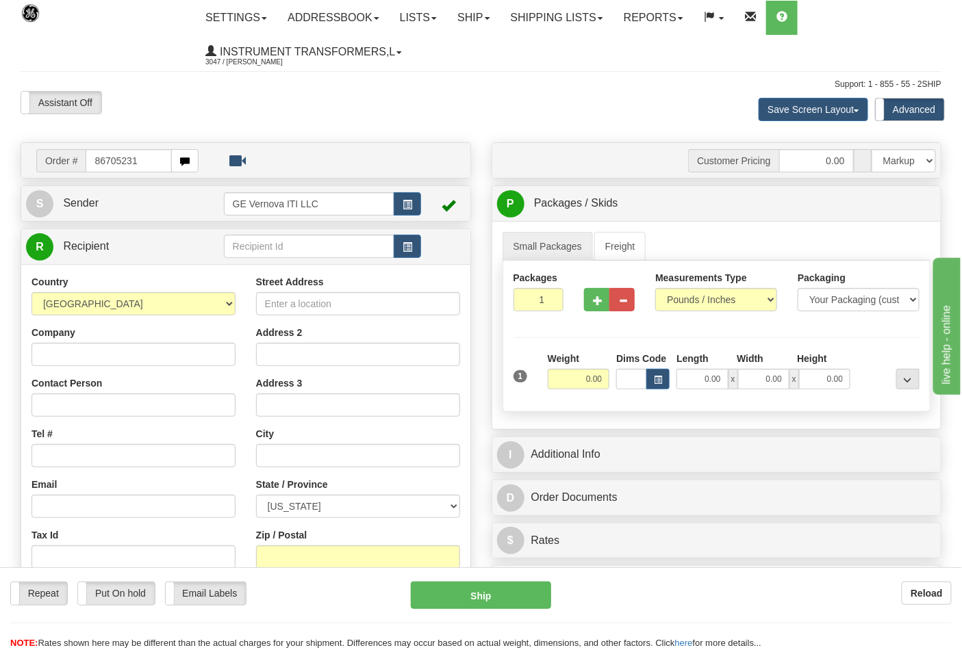
type input "86705231"
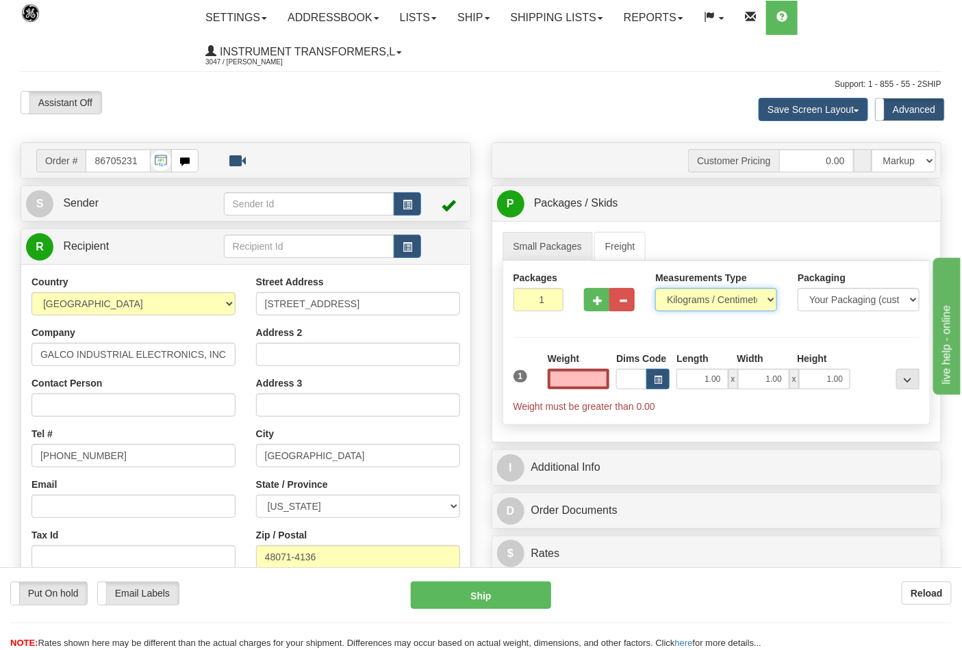
type input "0.00"
click at [716, 303] on select "Pounds / Inches Kilograms / Centimeters" at bounding box center [716, 299] width 122 height 23
select select "0"
click at [655, 289] on select "Pounds / Inches Kilograms / Centimeters" at bounding box center [716, 299] width 122 height 23
click at [569, 372] on input "0.00" at bounding box center [579, 379] width 62 height 21
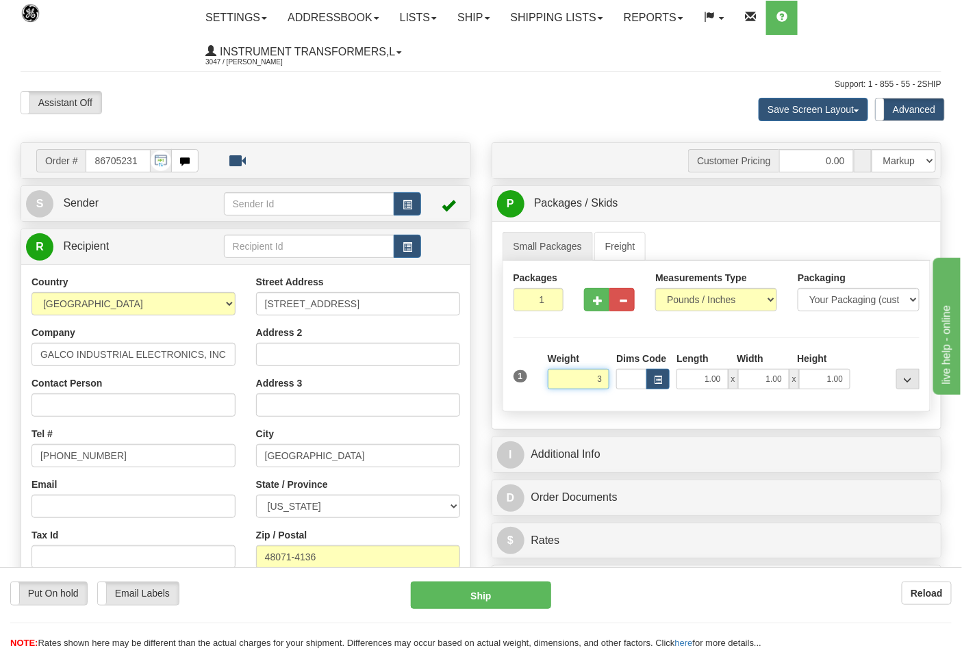
click button "Delete" at bounding box center [0, 0] width 0 height 0
type input "3.00"
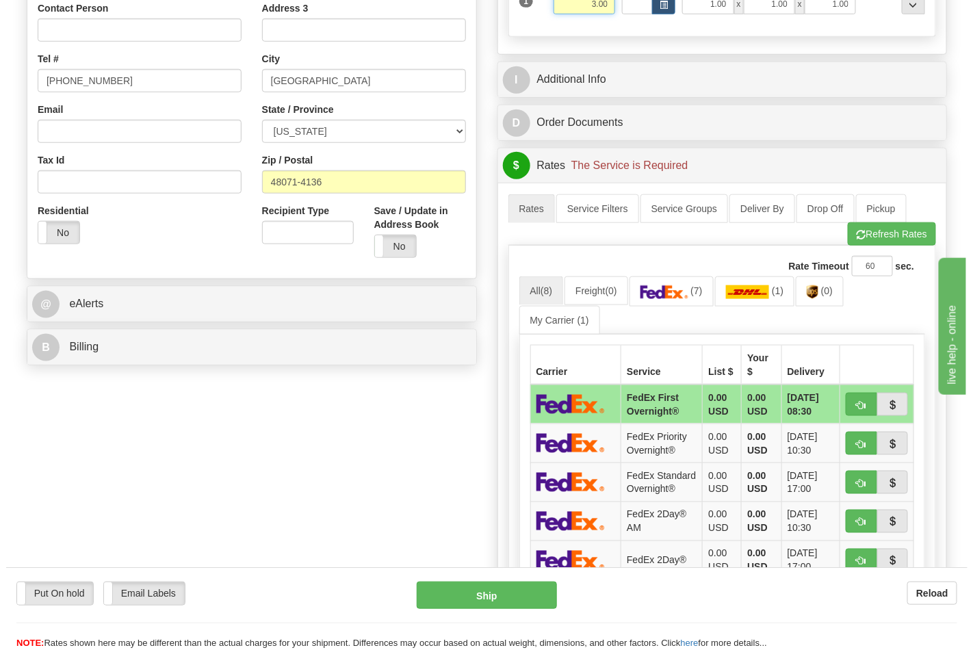
scroll to position [380, 0]
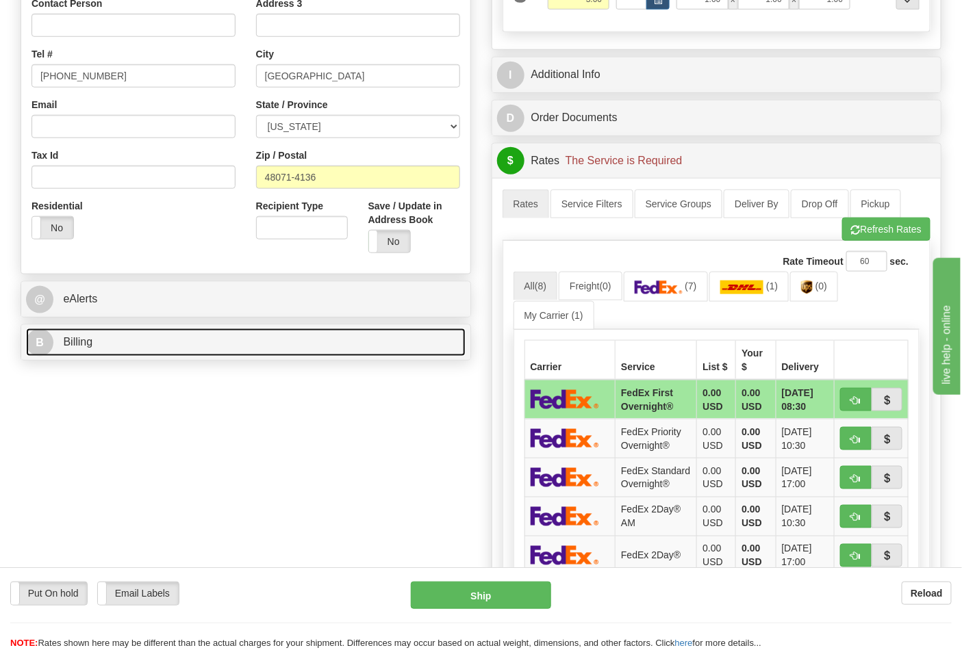
click at [223, 350] on link "B Billing" at bounding box center [245, 343] width 439 height 28
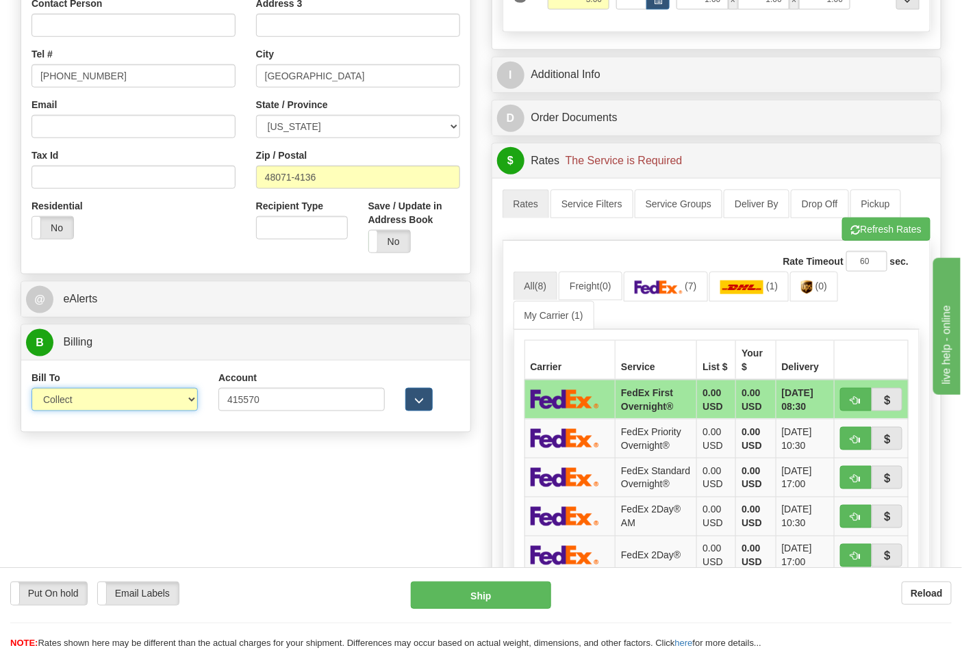
click at [155, 394] on select "Sender Recipient Third Party Collect" at bounding box center [114, 399] width 166 height 23
select select "2"
click at [31, 389] on select "Sender Recipient Third Party Collect" at bounding box center [114, 399] width 166 height 23
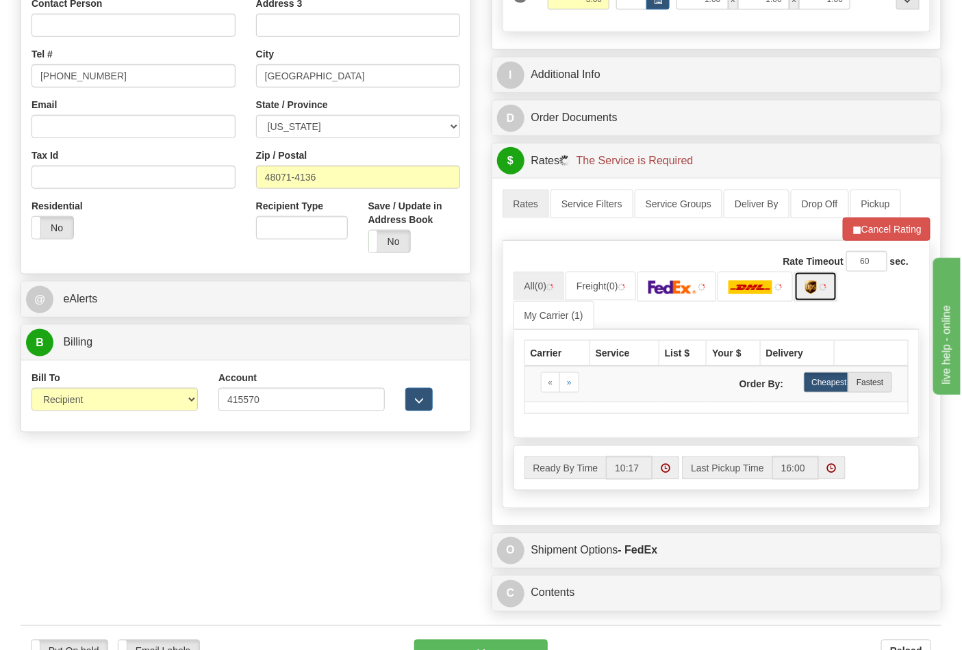
click at [810, 289] on link at bounding box center [815, 286] width 43 height 29
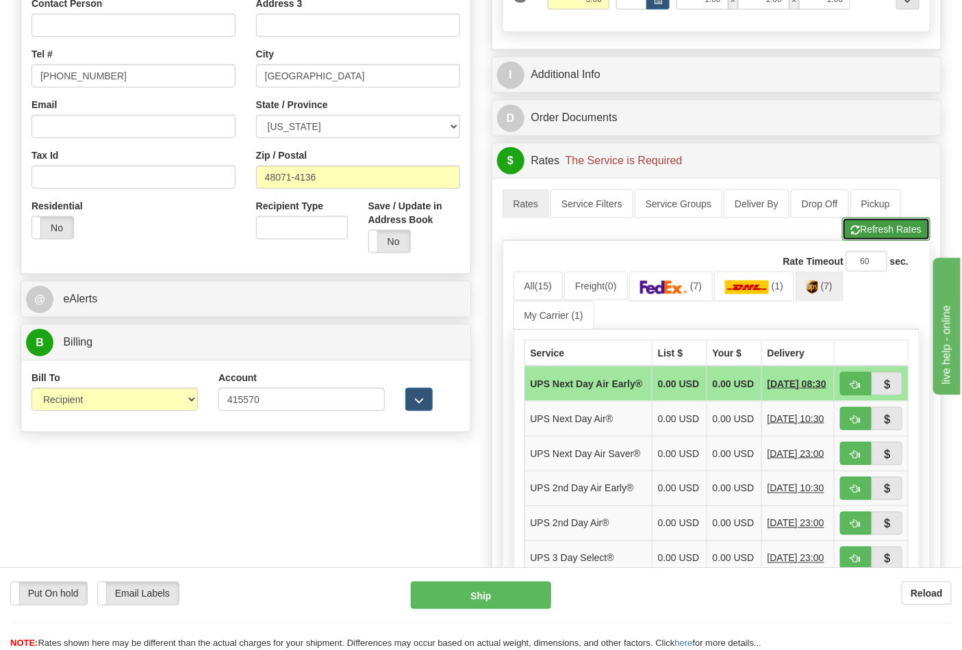
click at [886, 234] on button "Refresh Rates" at bounding box center [886, 229] width 88 height 23
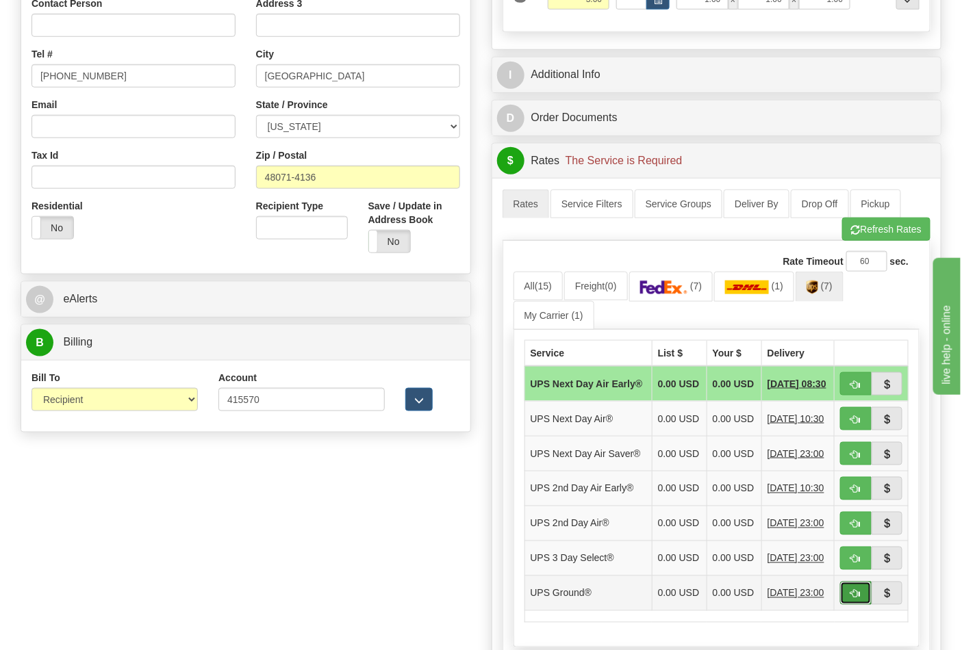
click at [860, 599] on span "button" at bounding box center [856, 594] width 10 height 9
type input "03"
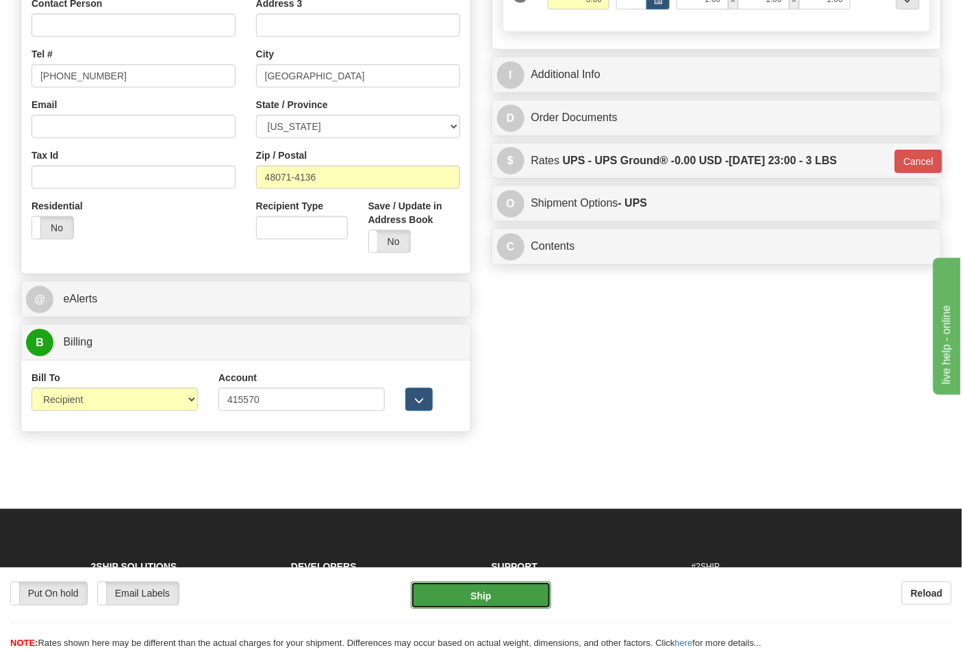
click at [487, 591] on button "Ship" at bounding box center [481, 595] width 140 height 27
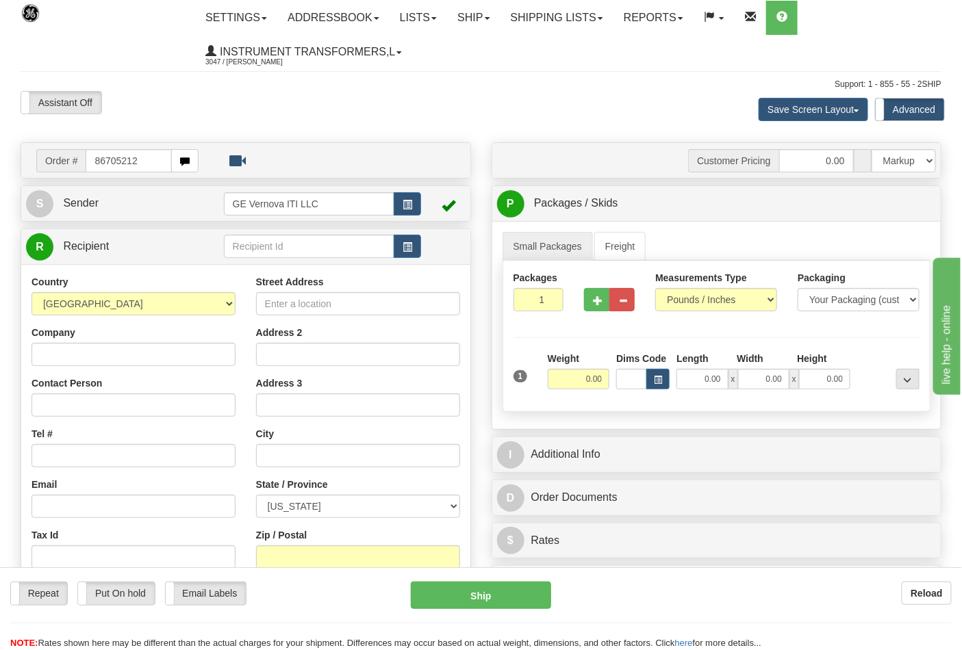
type input "86705212"
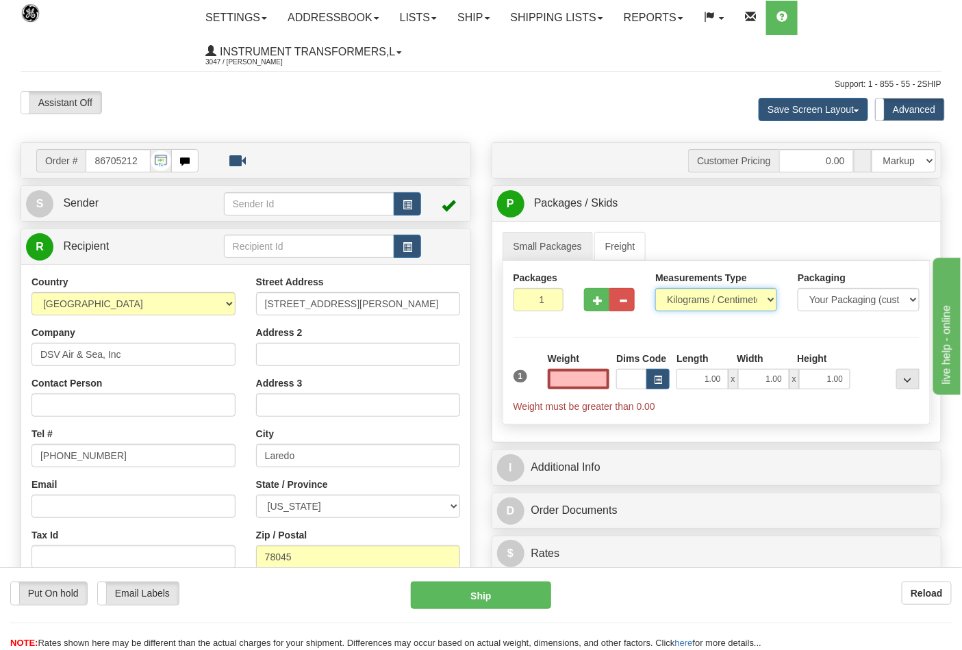
type input "0.00"
click at [748, 301] on select "Pounds / Inches Kilograms / Centimeters" at bounding box center [716, 299] width 122 height 23
select select "0"
click at [655, 289] on select "Pounds / Inches Kilograms / Centimeters" at bounding box center [716, 299] width 122 height 23
drag, startPoint x: 580, startPoint y: 387, endPoint x: 621, endPoint y: 385, distance: 41.8
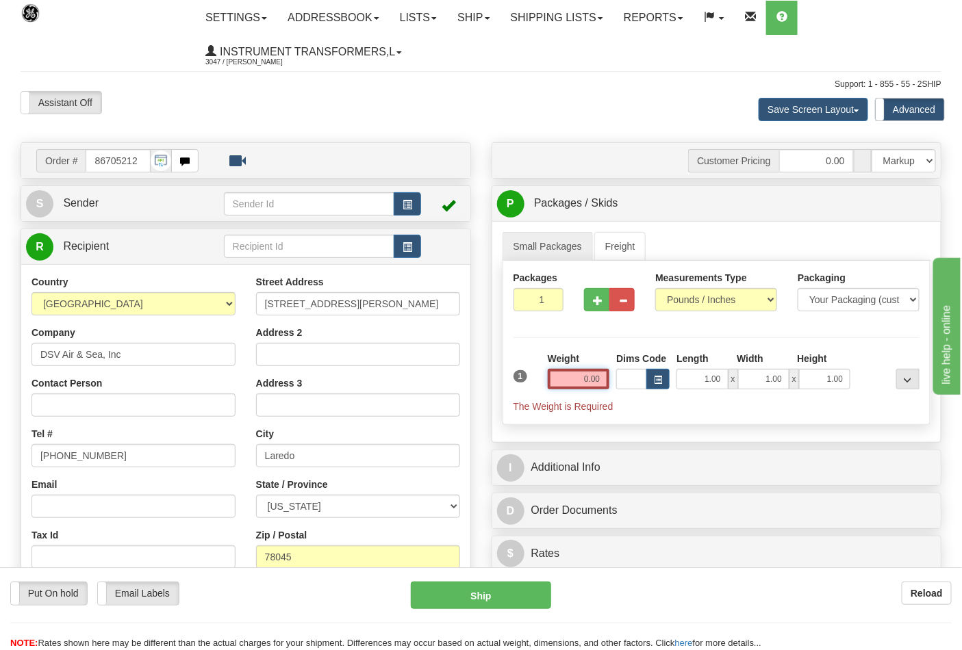
click at [621, 385] on div "1 Weight 0.00 Dims Code 1.00" at bounding box center [716, 383] width 413 height 62
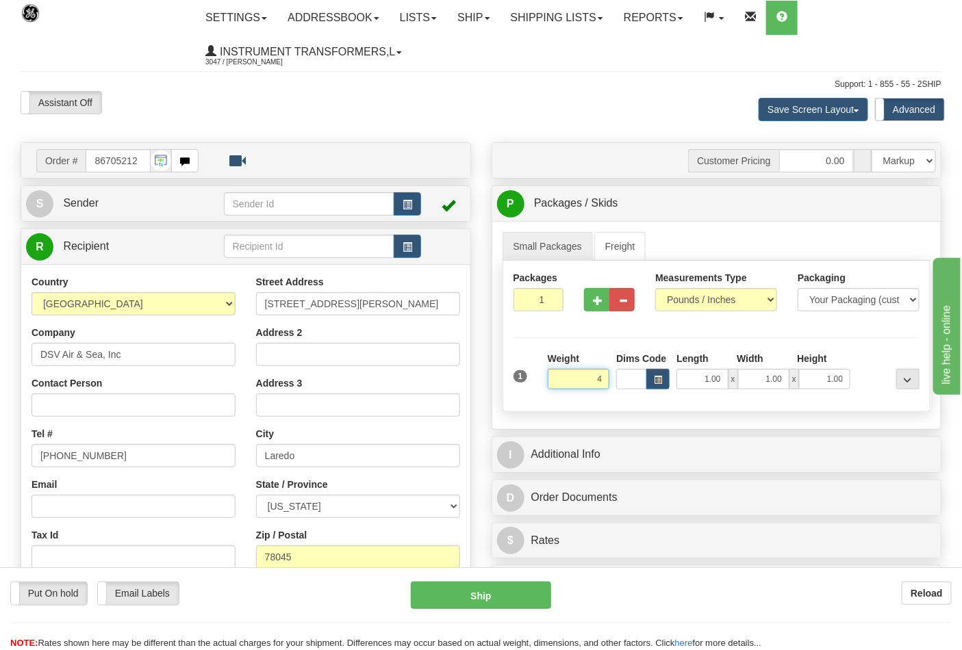
click button "Delete" at bounding box center [0, 0] width 0 height 0
type input "4.00"
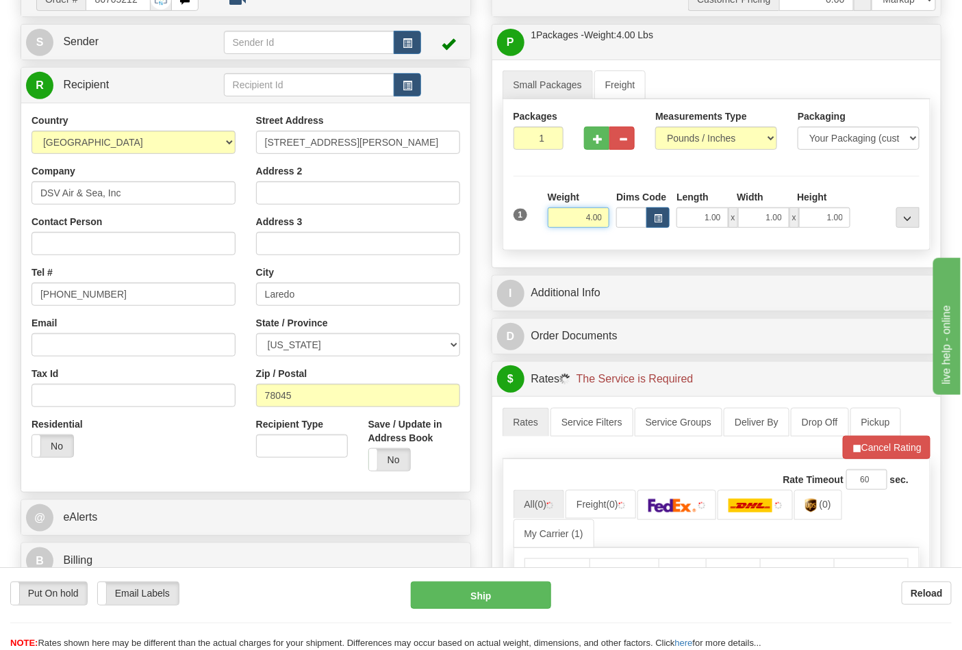
scroll to position [304, 0]
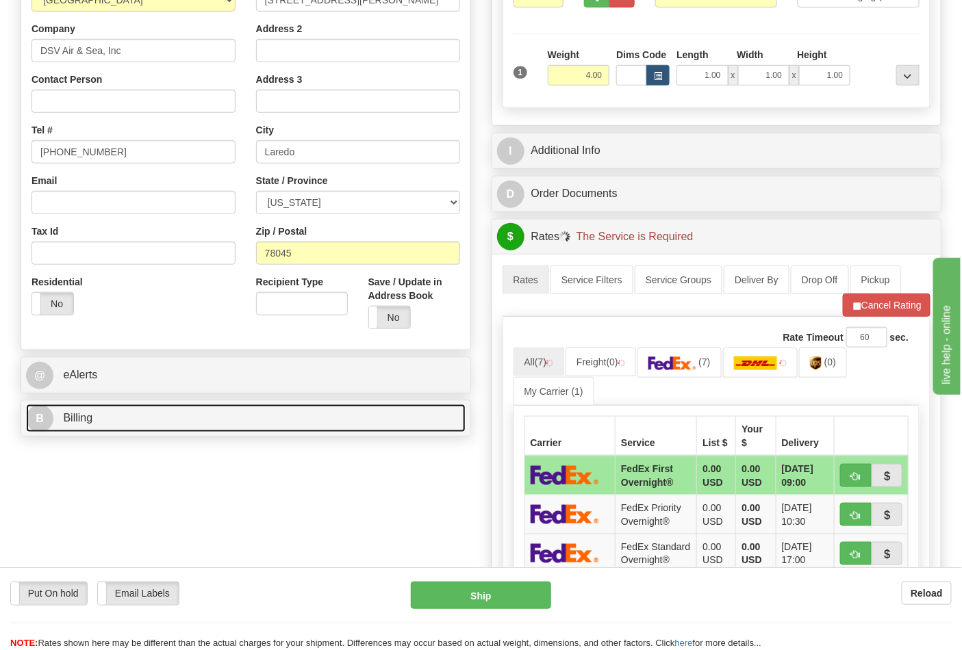
click at [176, 415] on link "B Billing" at bounding box center [245, 418] width 439 height 28
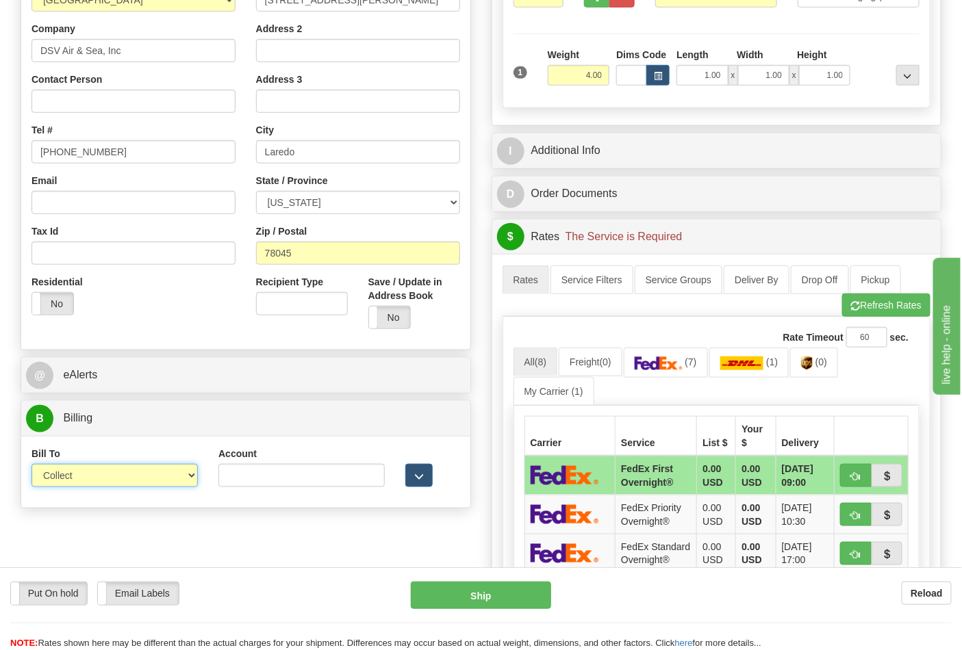
click at [122, 480] on select "Sender Recipient Third Party Collect" at bounding box center [114, 475] width 166 height 23
select select "2"
click at [31, 465] on select "Sender Recipient Third Party Collect" at bounding box center [114, 475] width 166 height 23
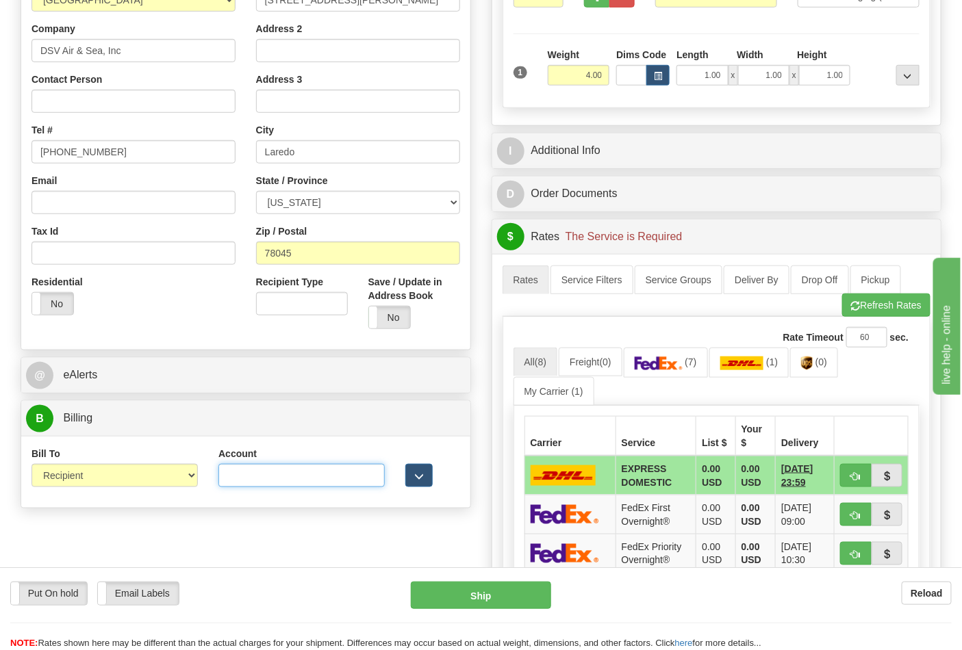
click at [340, 482] on input "Account" at bounding box center [301, 475] width 166 height 23
paste input "8W04R2"
type input "8W04R2"
click at [819, 367] on link "(0)" at bounding box center [814, 362] width 48 height 29
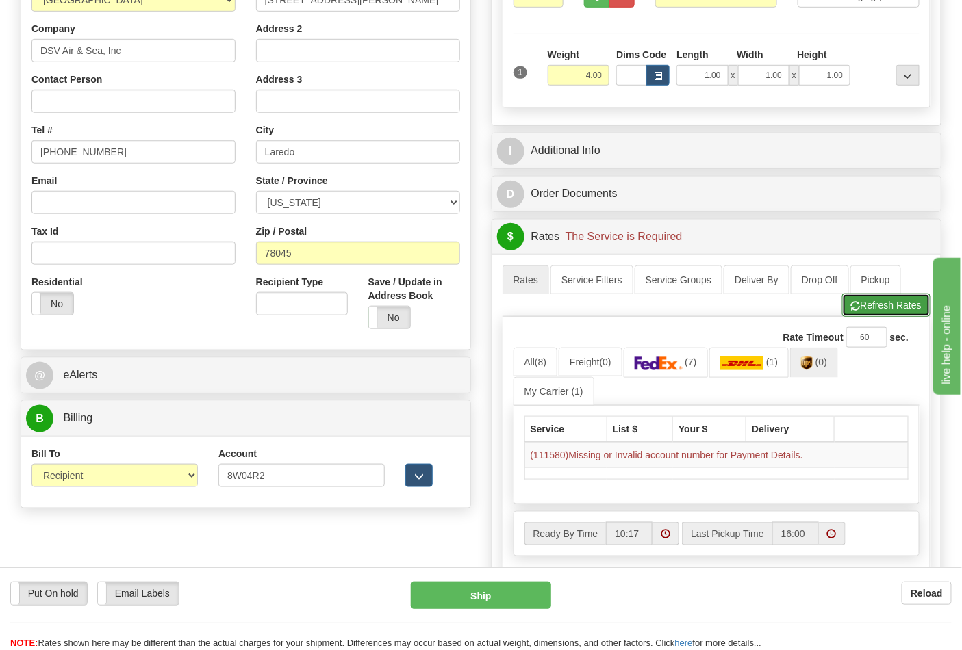
click at [879, 309] on button "Refresh Rates" at bounding box center [886, 305] width 88 height 23
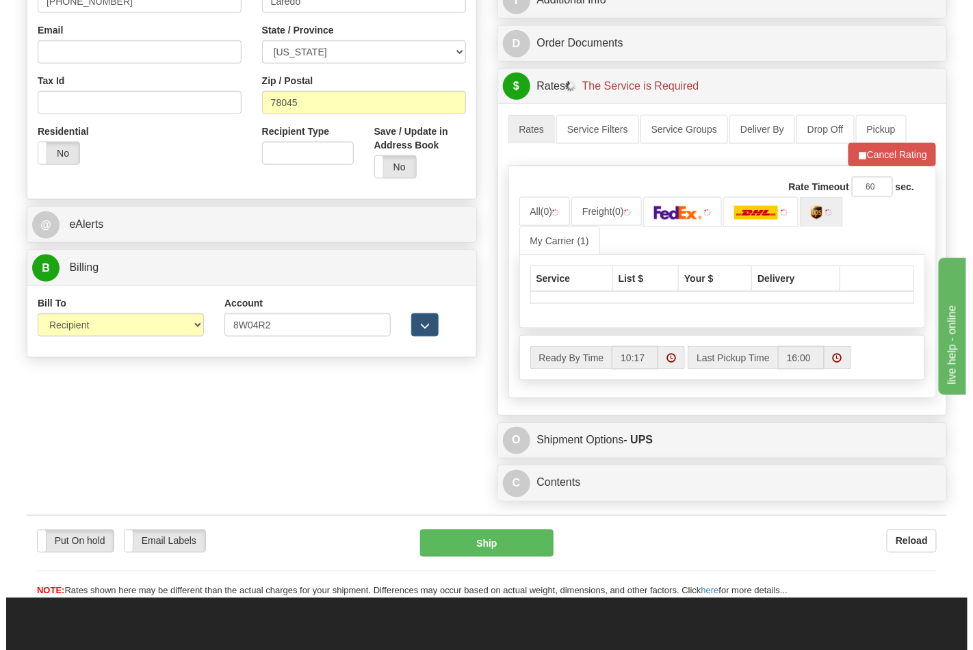
scroll to position [456, 0]
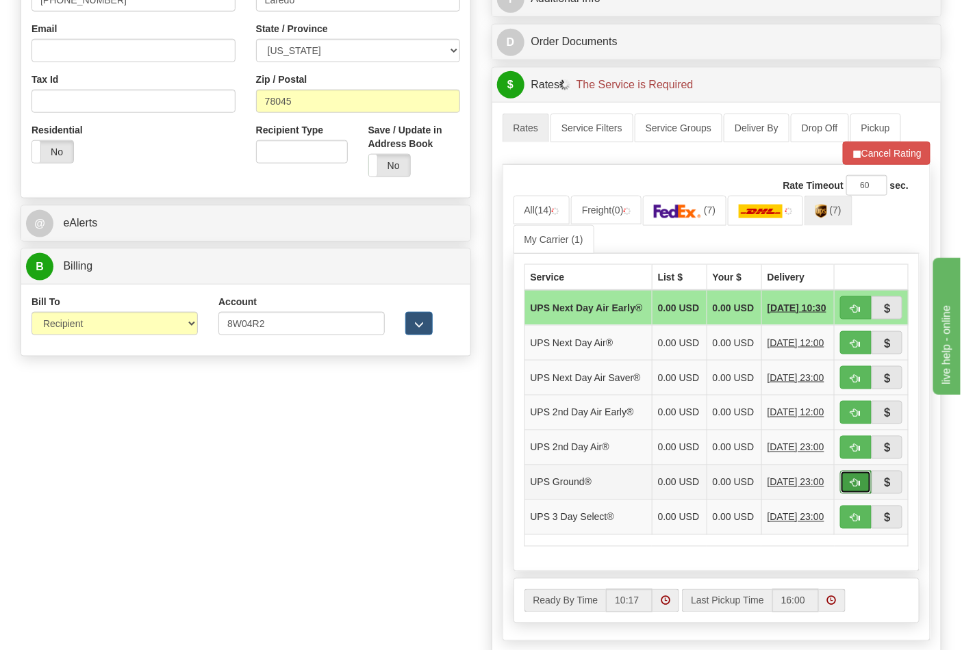
click at [840, 494] on button "button" at bounding box center [855, 482] width 31 height 23
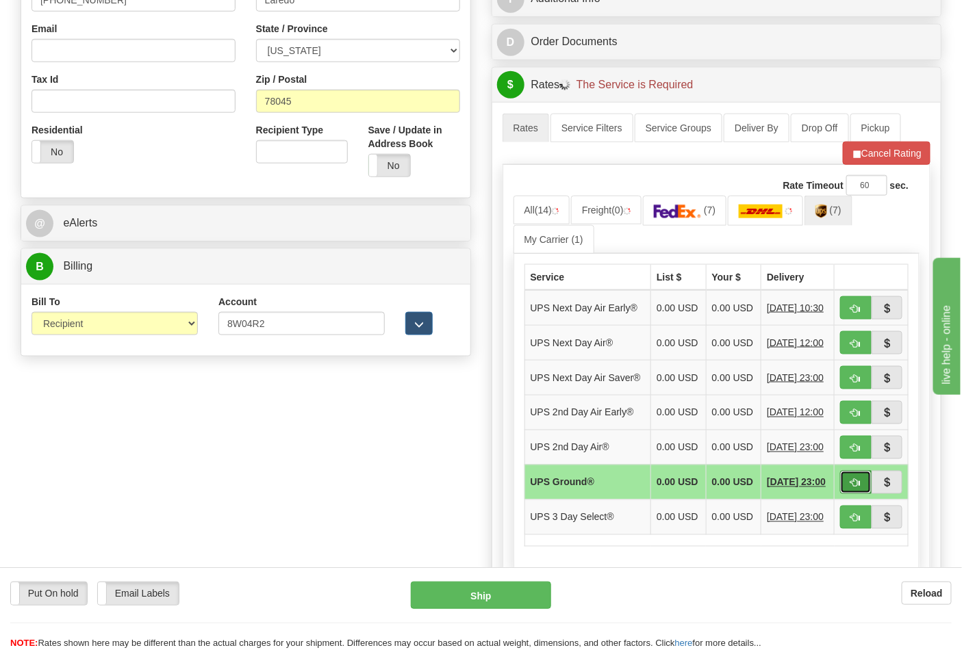
click at [854, 488] on span "button" at bounding box center [856, 483] width 10 height 9
type input "03"
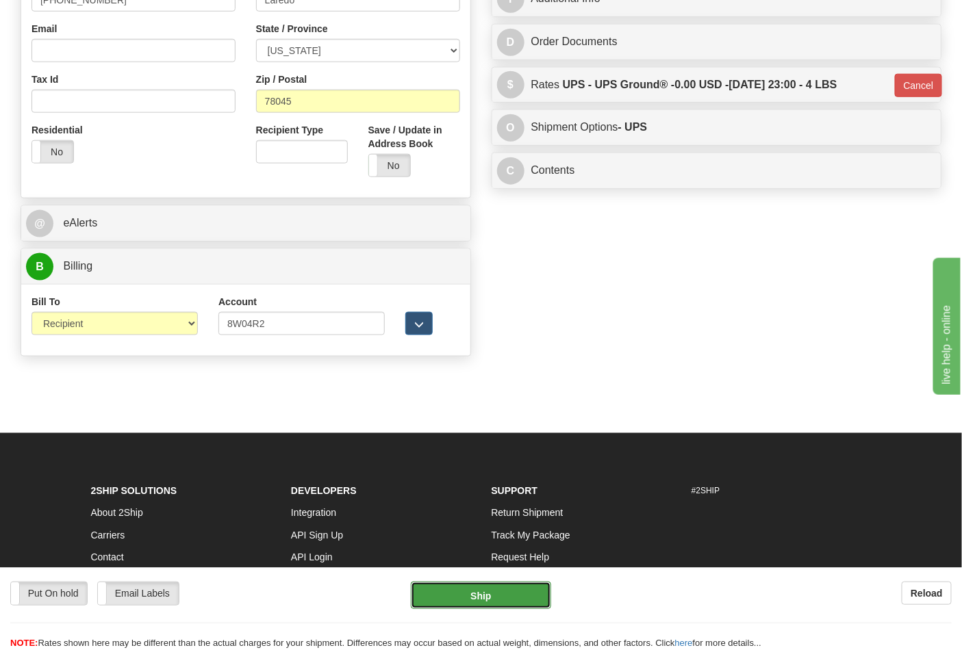
click at [468, 593] on button "Ship" at bounding box center [481, 595] width 140 height 27
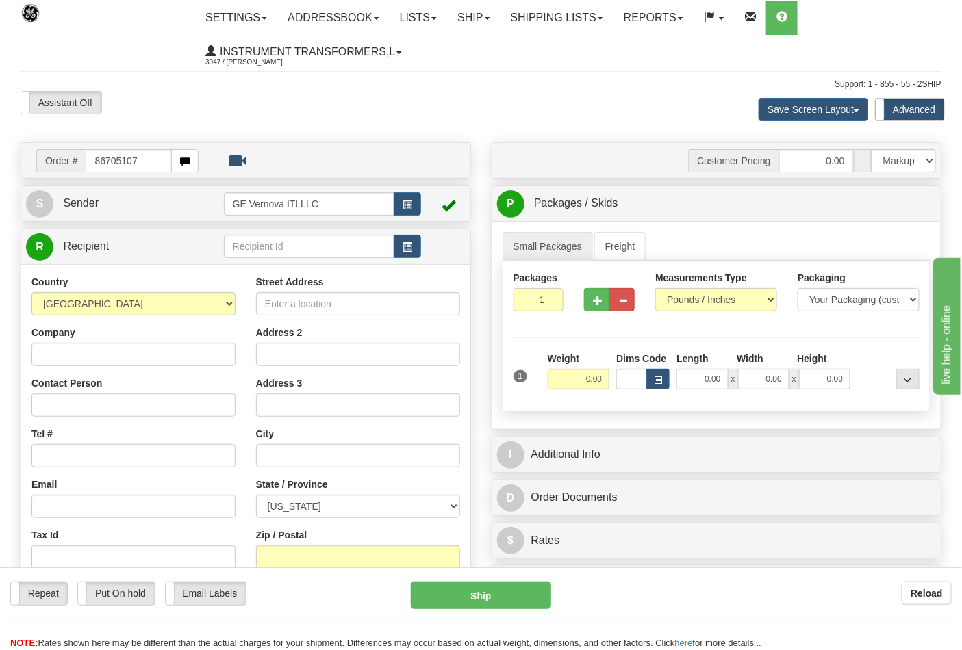
type input "86705107"
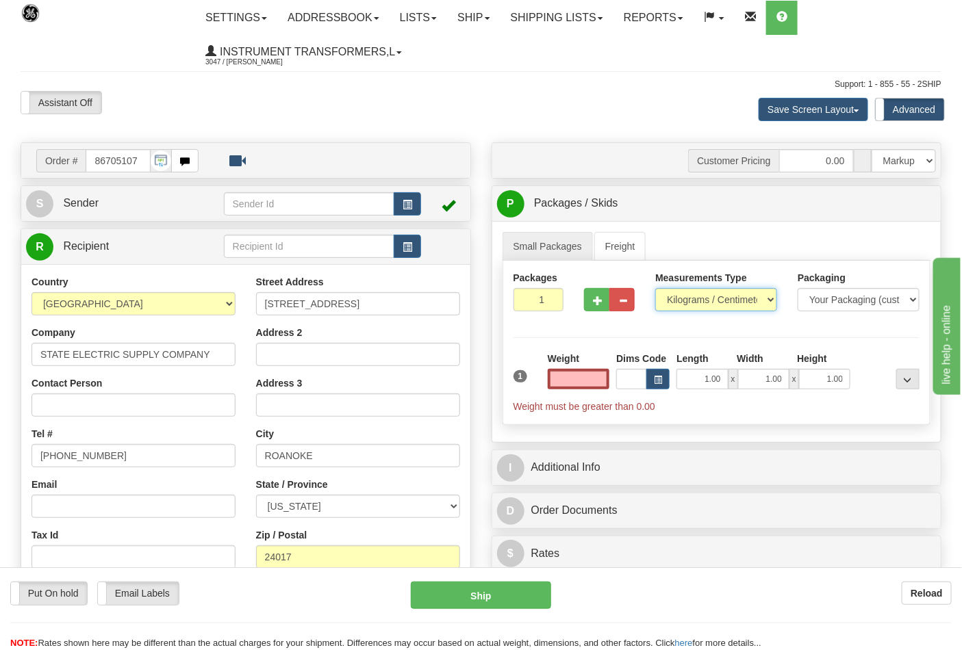
type input "0.00"
click at [730, 296] on select "Pounds / Inches Kilograms / Centimeters" at bounding box center [716, 299] width 122 height 23
select select "0"
click at [655, 289] on select "Pounds / Inches Kilograms / Centimeters" at bounding box center [716, 299] width 122 height 23
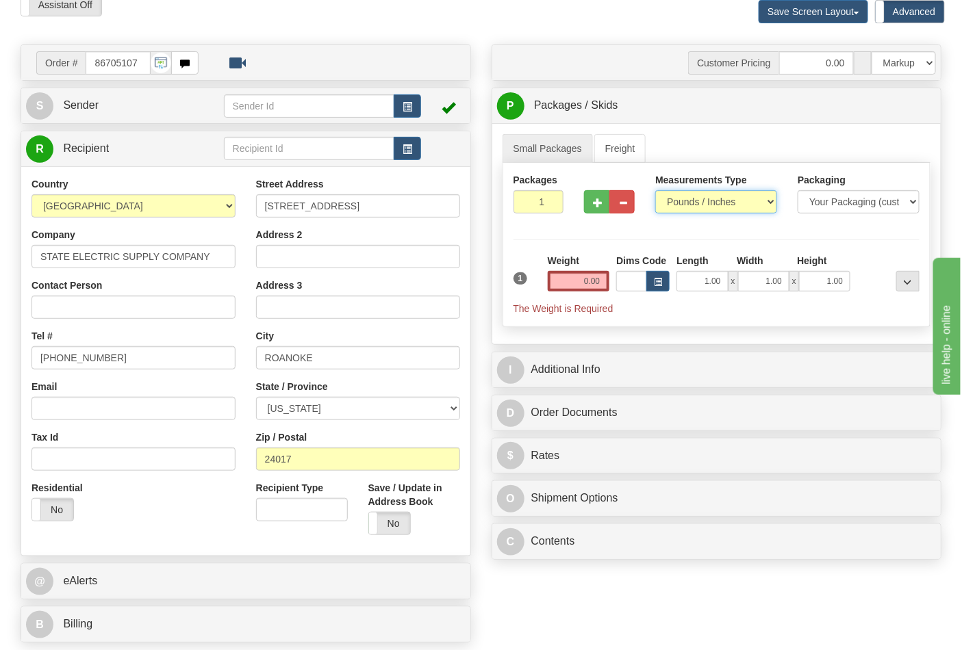
scroll to position [228, 0]
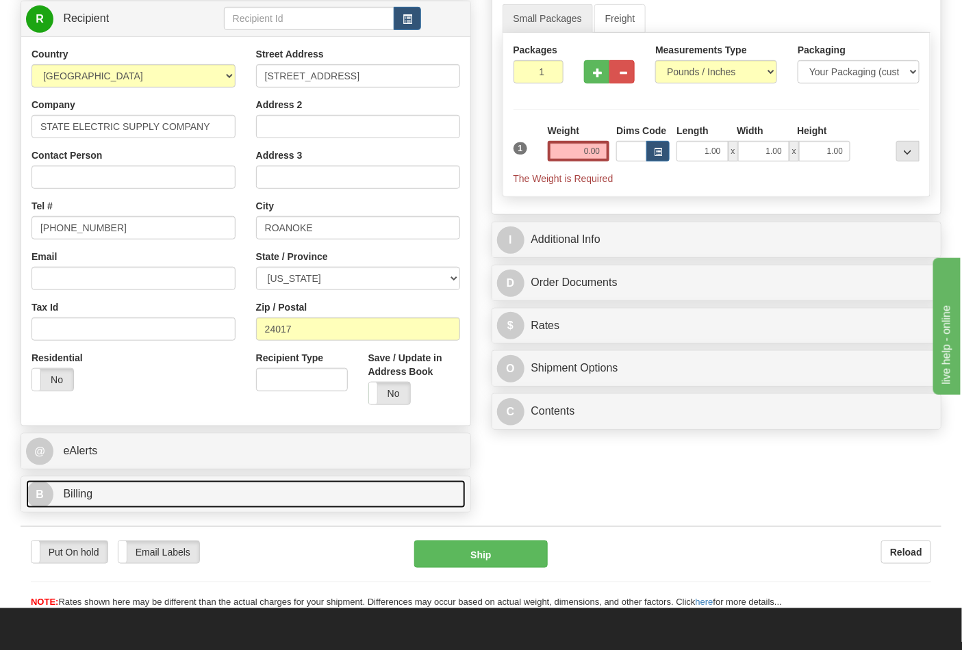
click at [275, 487] on link "B Billing" at bounding box center [245, 494] width 439 height 28
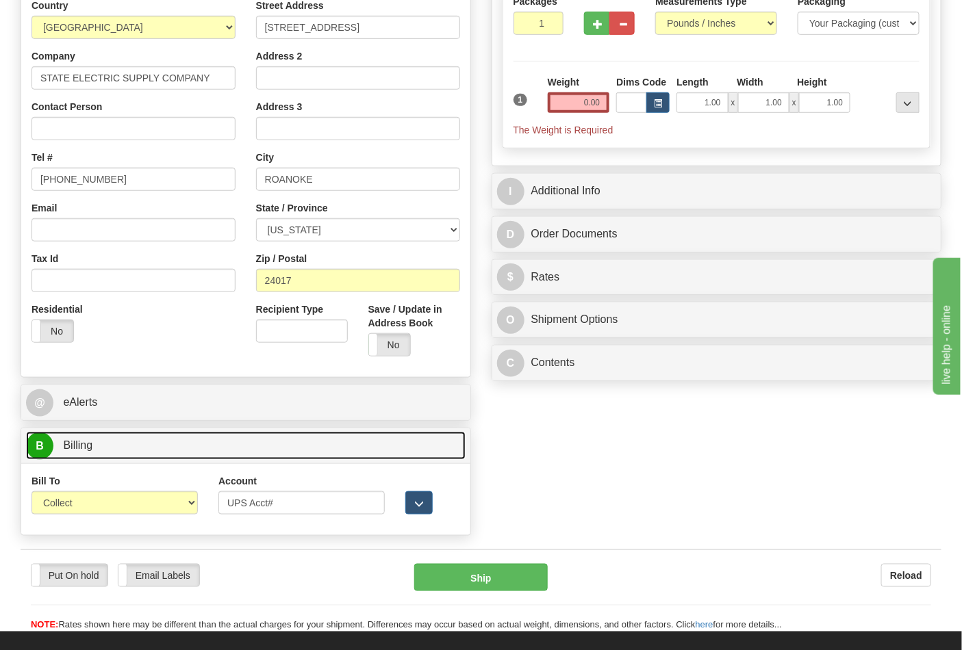
scroll to position [304, 0]
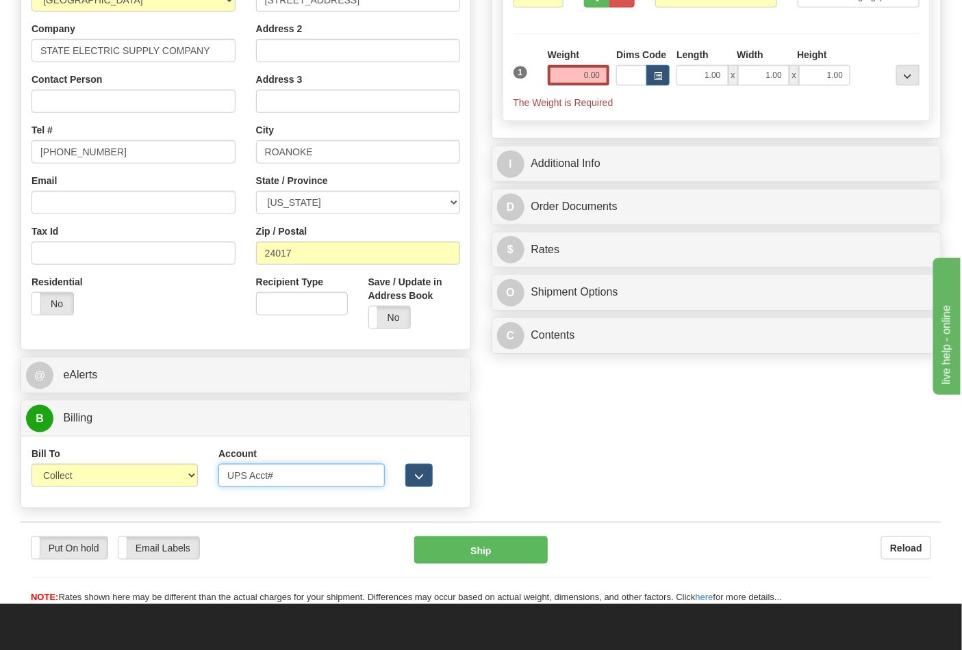
drag, startPoint x: 289, startPoint y: 474, endPoint x: 192, endPoint y: 479, distance: 97.3
click at [192, 479] on div "Bill To Sender Recipient Third Party Collect Account UPS Acct# 3rd Party Accoun…" at bounding box center [245, 472] width 449 height 51
click at [175, 481] on select "Sender Recipient Third Party Collect" at bounding box center [114, 475] width 166 height 23
select select "2"
click at [31, 465] on select "Sender Recipient Third Party Collect" at bounding box center [114, 475] width 166 height 23
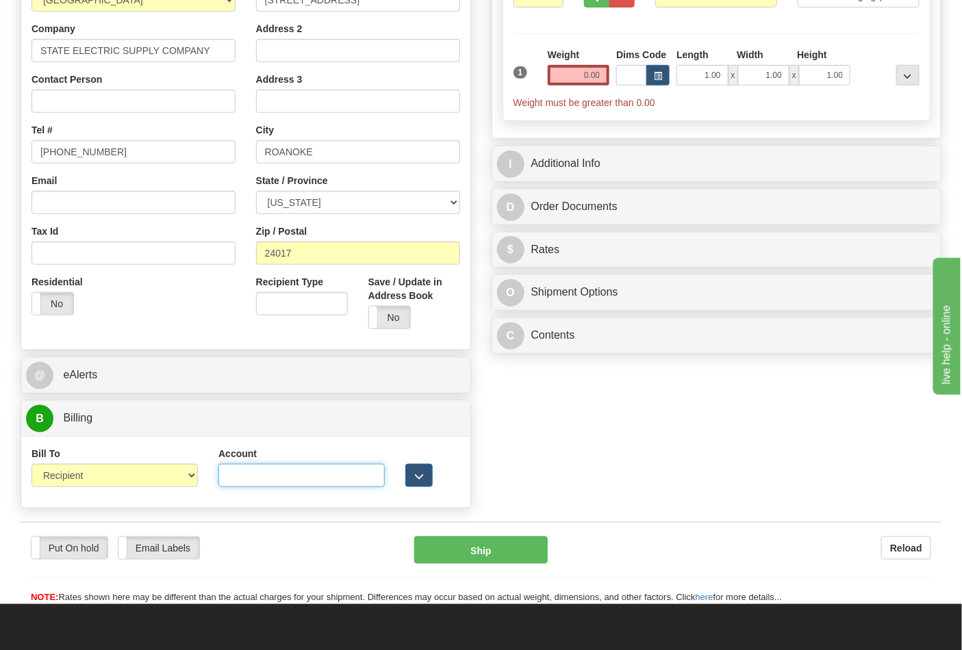
click at [229, 474] on input "Account" at bounding box center [301, 475] width 166 height 23
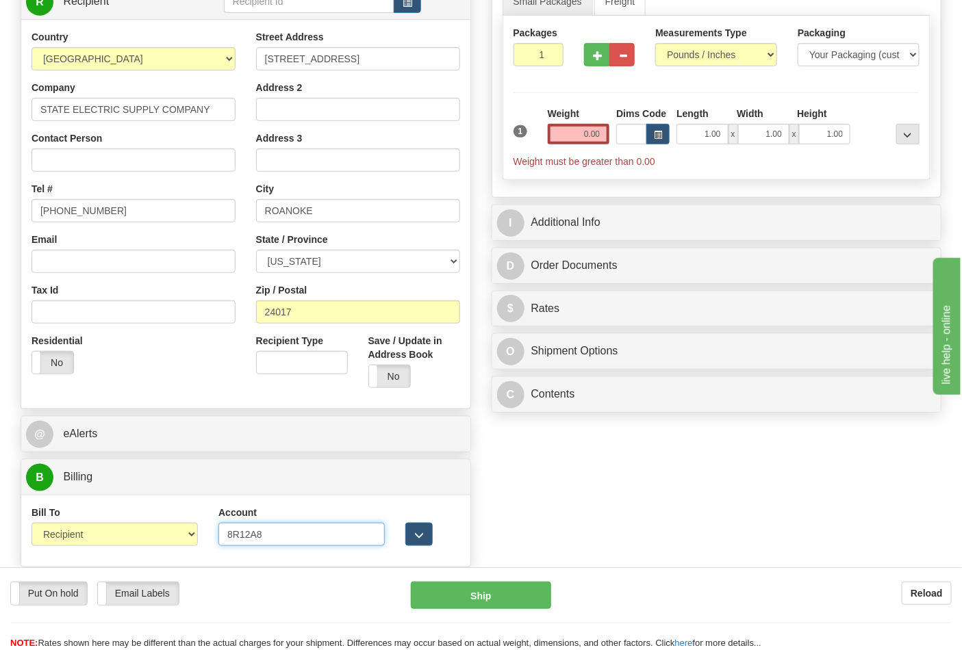
scroll to position [152, 0]
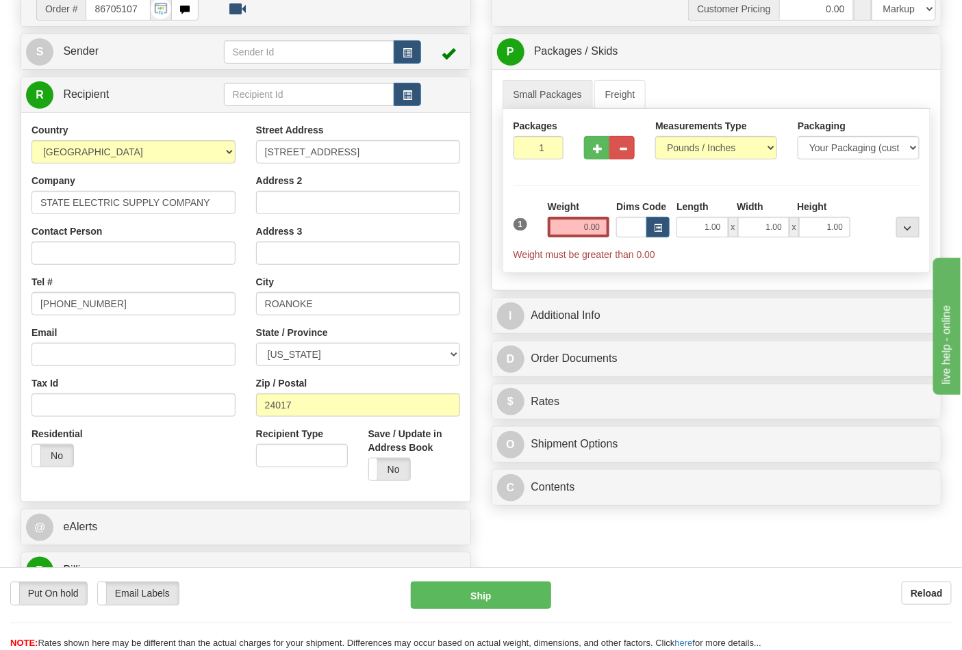
type input "8R12A8"
drag, startPoint x: 580, startPoint y: 227, endPoint x: 631, endPoint y: 226, distance: 51.3
click at [631, 226] on div "1 Weight 0.00 Dims Code 1.00" at bounding box center [716, 231] width 413 height 62
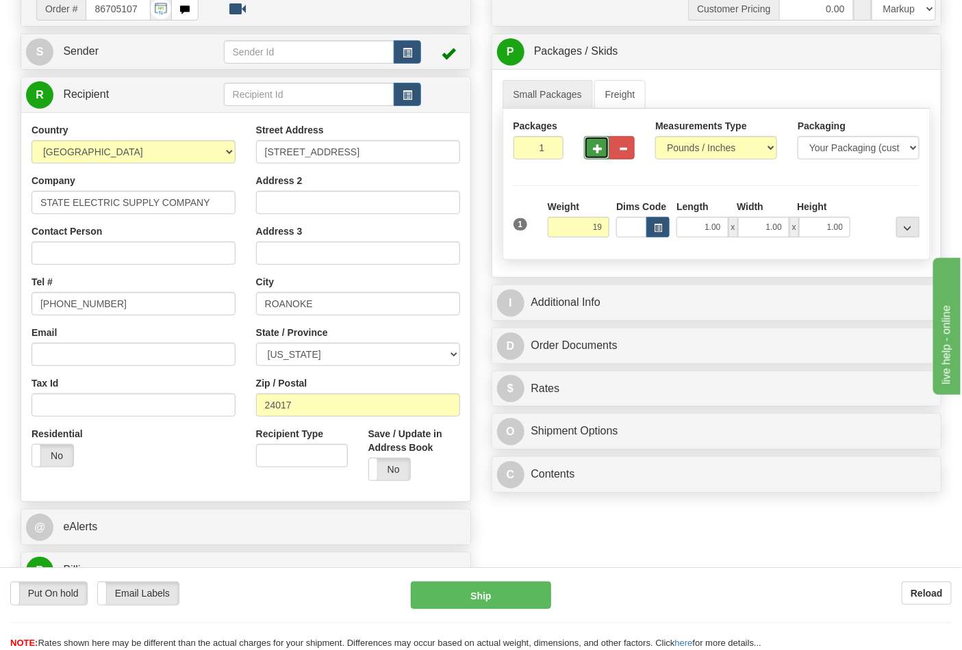
type input "19.00"
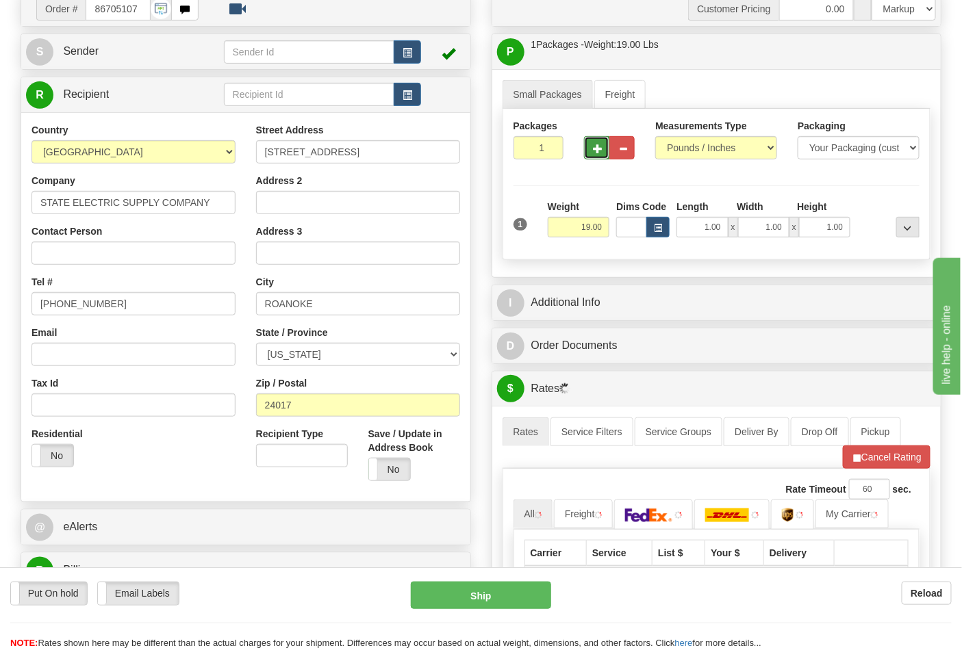
click at [597, 146] on span "button" at bounding box center [598, 148] width 10 height 9
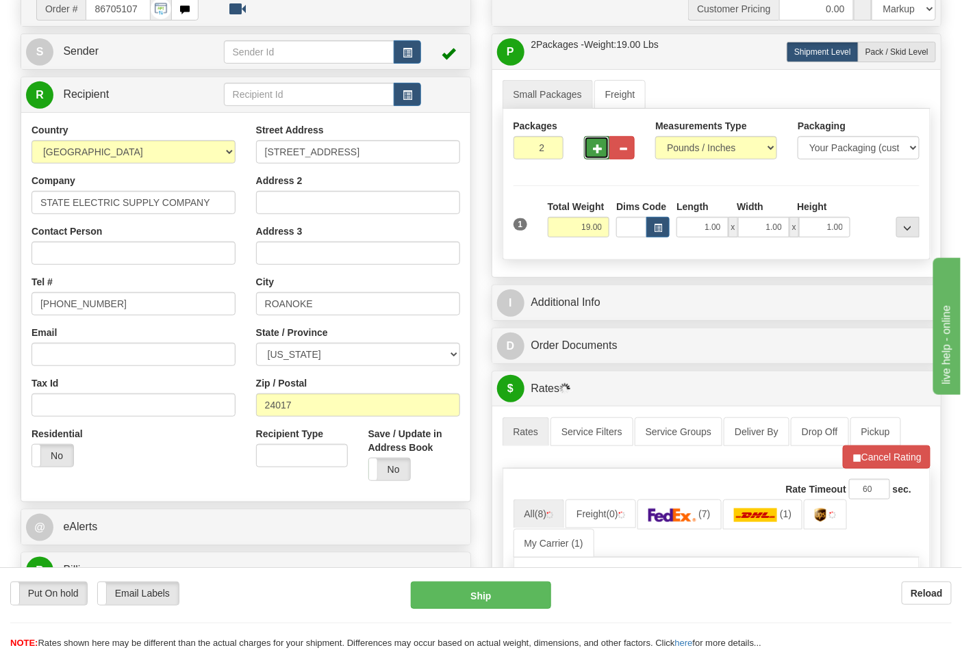
click at [598, 146] on span "button" at bounding box center [598, 148] width 10 height 9
type input "3"
click at [876, 57] on span "Pack / Skid Level" at bounding box center [896, 52] width 63 height 10
radio input "true"
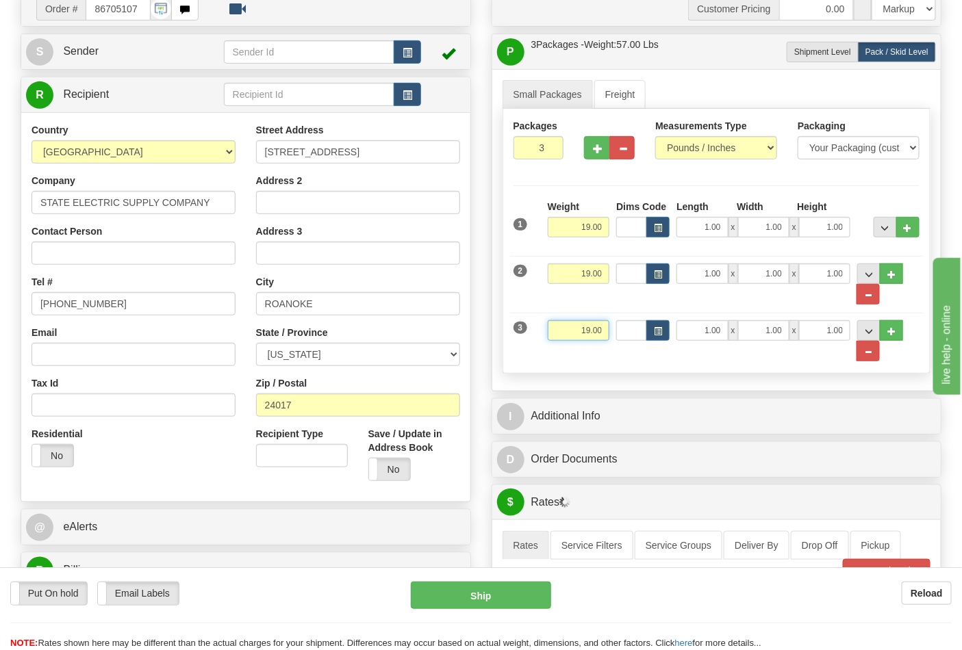
drag, startPoint x: 610, startPoint y: 345, endPoint x: 624, endPoint y: 340, distance: 14.5
click at [623, 344] on div "3 Weight 19.00 Dims Code Length Width Height" at bounding box center [716, 334] width 413 height 56
click button "Delete" at bounding box center [0, 0] width 0 height 0
type input "7.00"
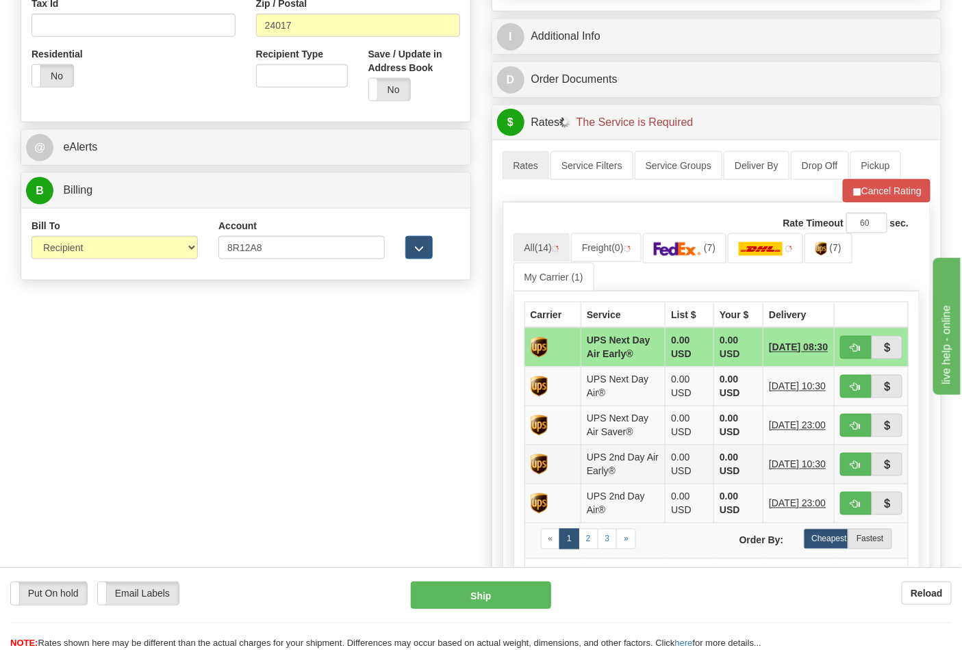
scroll to position [608, 0]
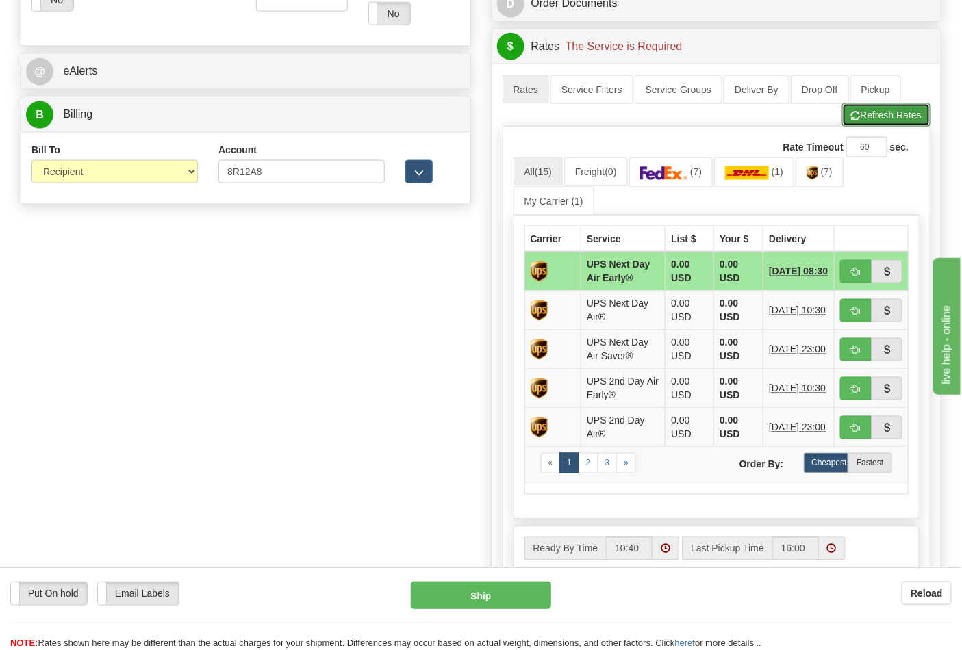
click at [878, 120] on button "Refresh Rates" at bounding box center [886, 114] width 88 height 23
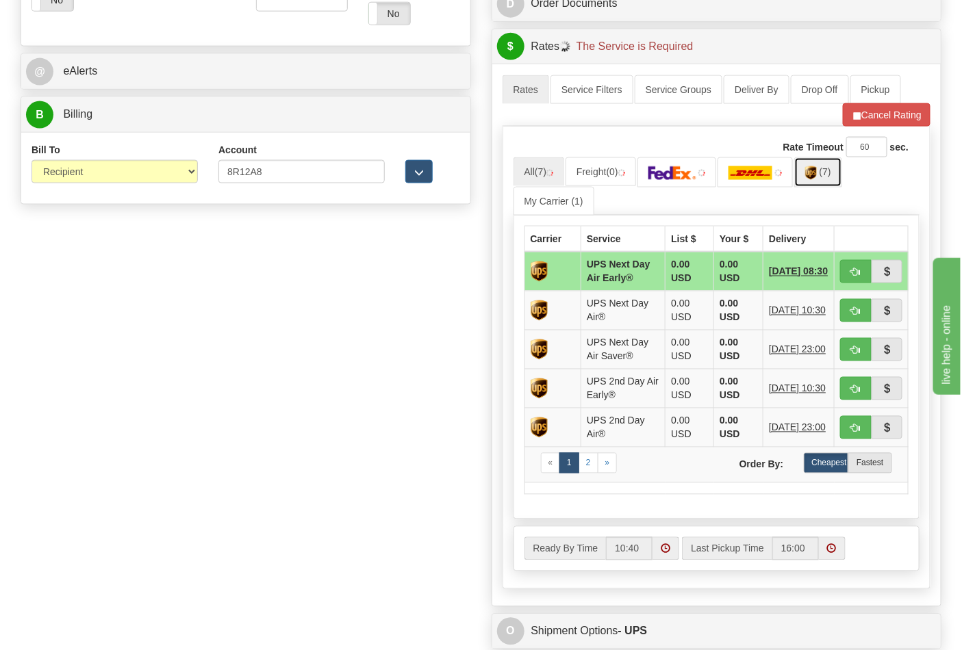
click at [821, 185] on link "(7)" at bounding box center [818, 171] width 48 height 29
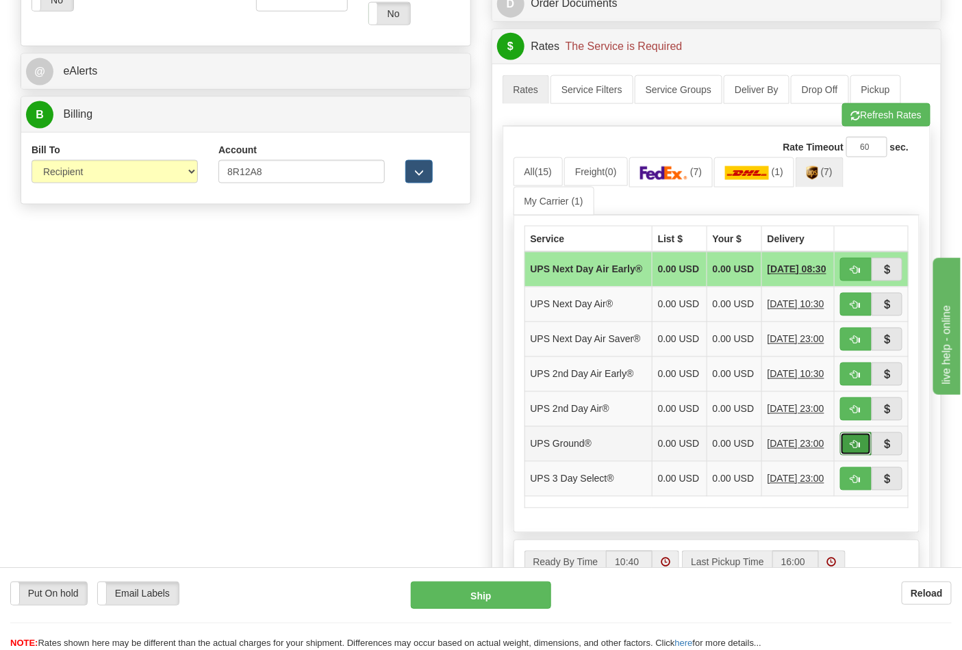
click at [860, 456] on button "button" at bounding box center [855, 444] width 31 height 23
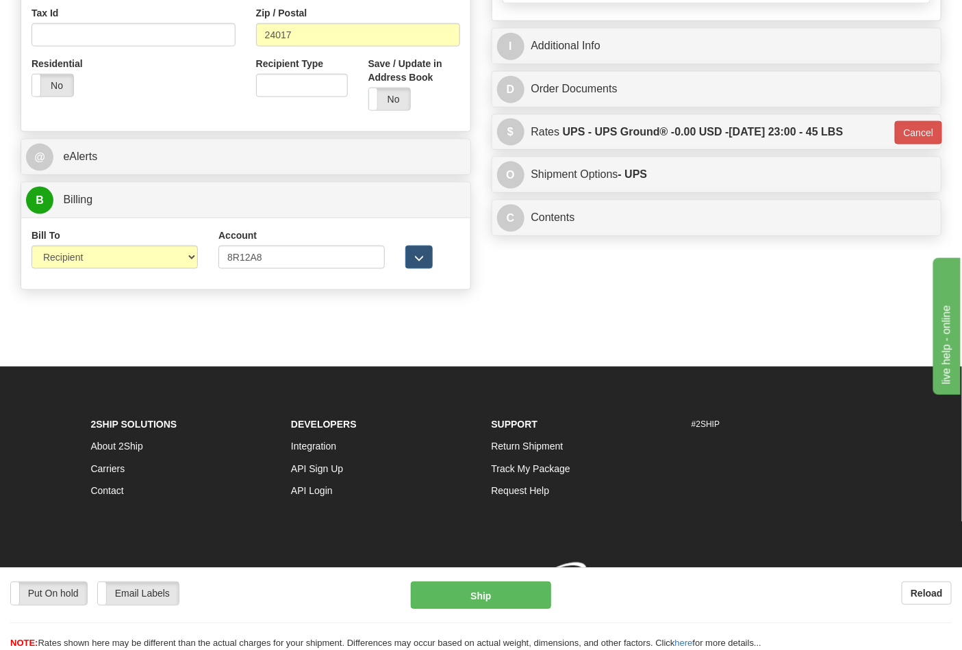
type input "03"
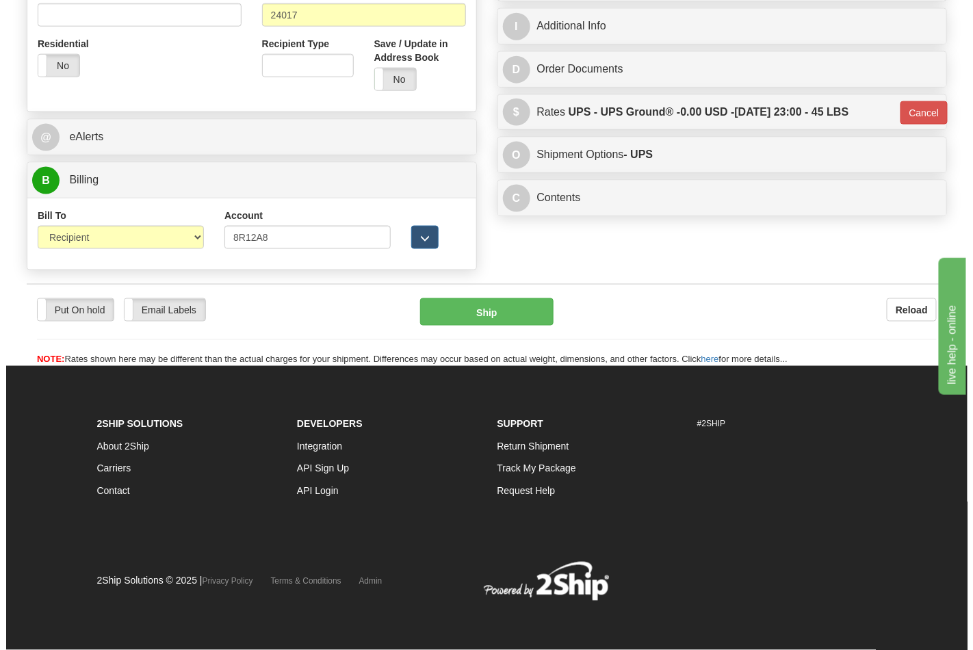
scroll to position [544, 0]
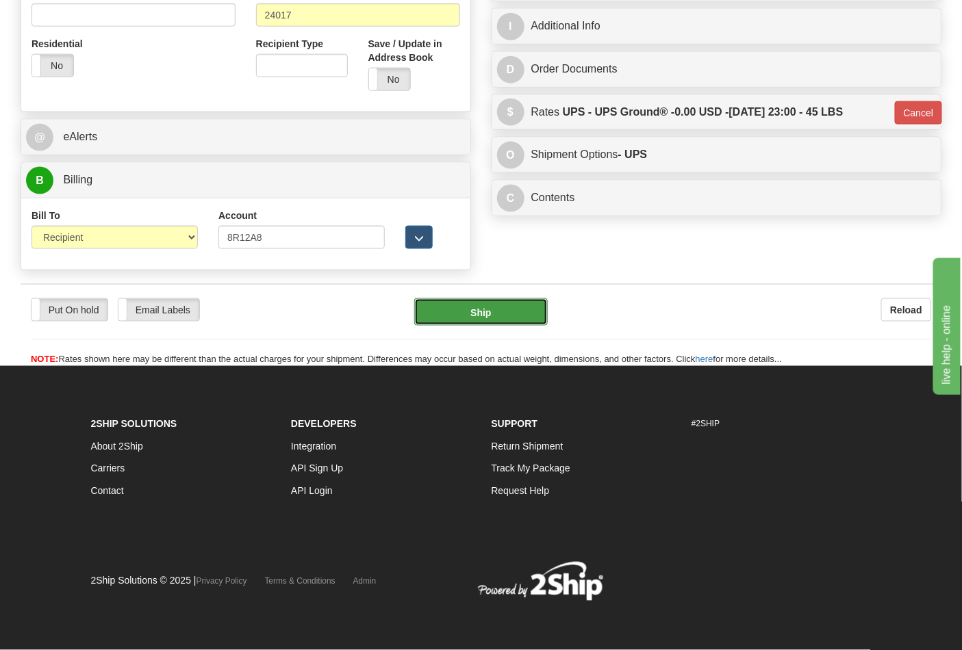
click at [467, 298] on button "Ship" at bounding box center [480, 311] width 133 height 27
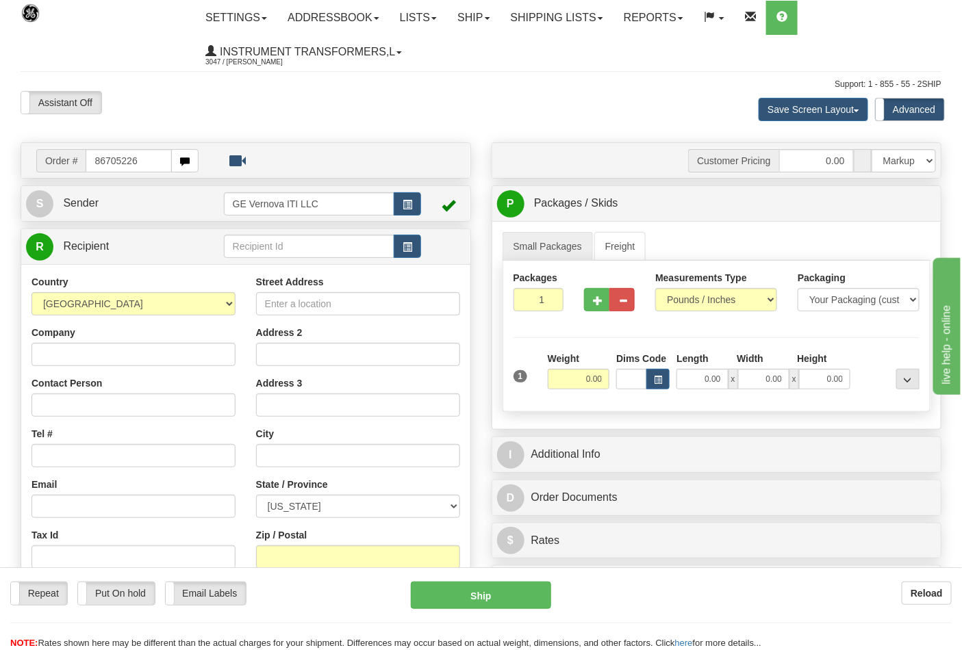
type input "86705226"
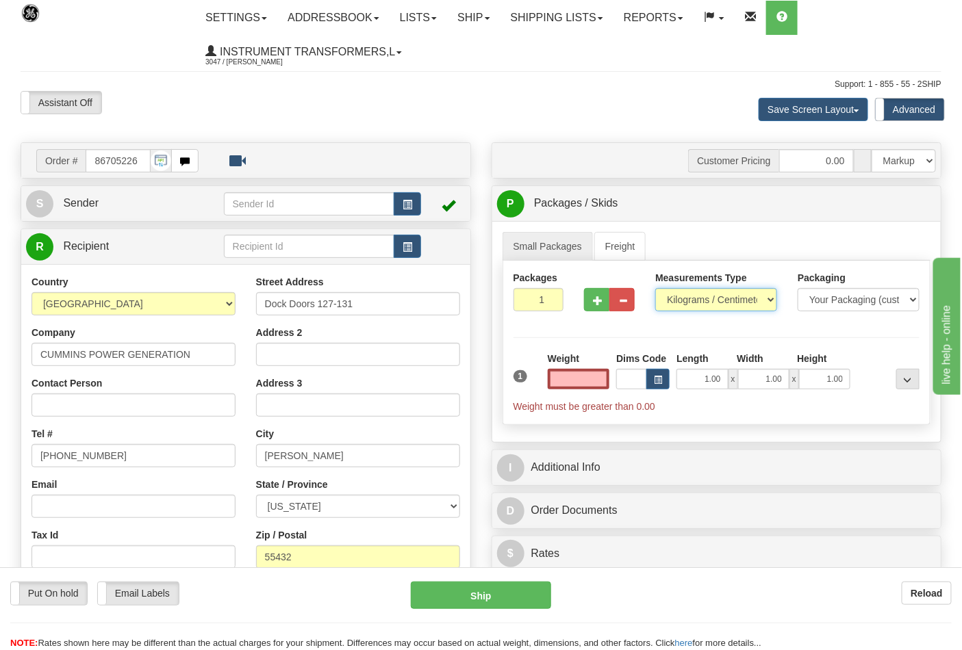
type input "0.00"
click at [678, 302] on select "Pounds / Inches Kilograms / Centimeters" at bounding box center [716, 299] width 122 height 23
select select "0"
click at [655, 289] on select "Pounds / Inches Kilograms / Centimeters" at bounding box center [716, 299] width 122 height 23
click at [585, 379] on input "0.00" at bounding box center [579, 379] width 62 height 21
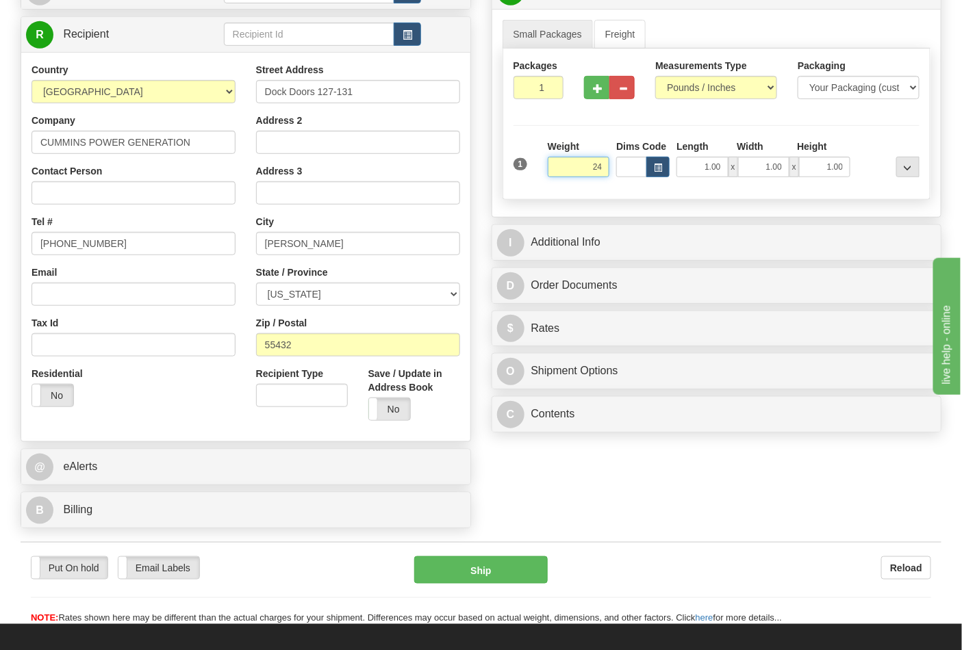
scroll to position [228, 0]
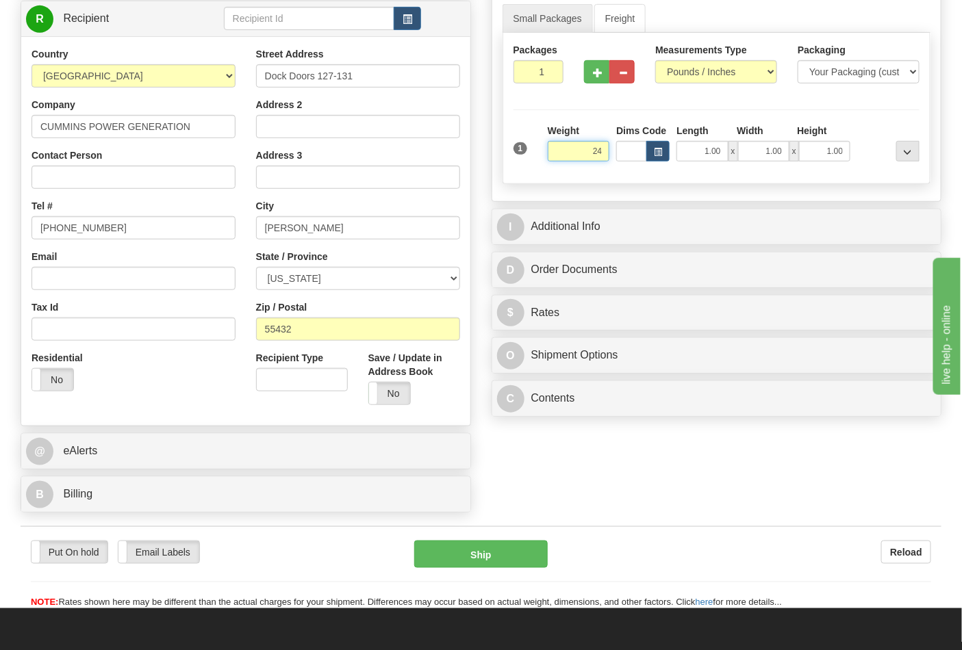
click button "Delete" at bounding box center [0, 0] width 0 height 0
type input "24.00"
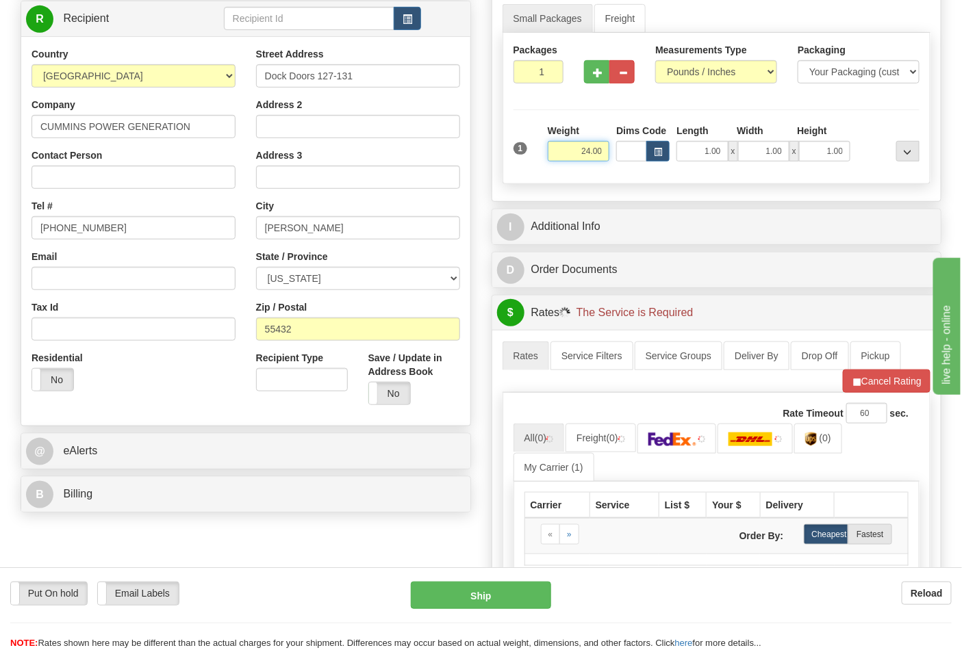
scroll to position [532, 0]
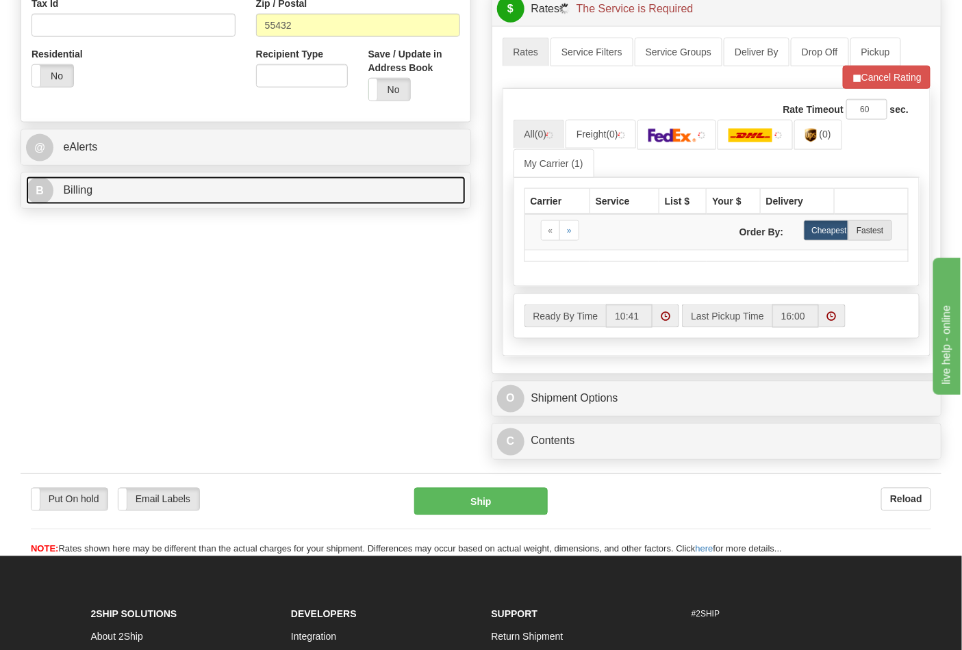
click at [391, 196] on link "B Billing" at bounding box center [245, 191] width 439 height 28
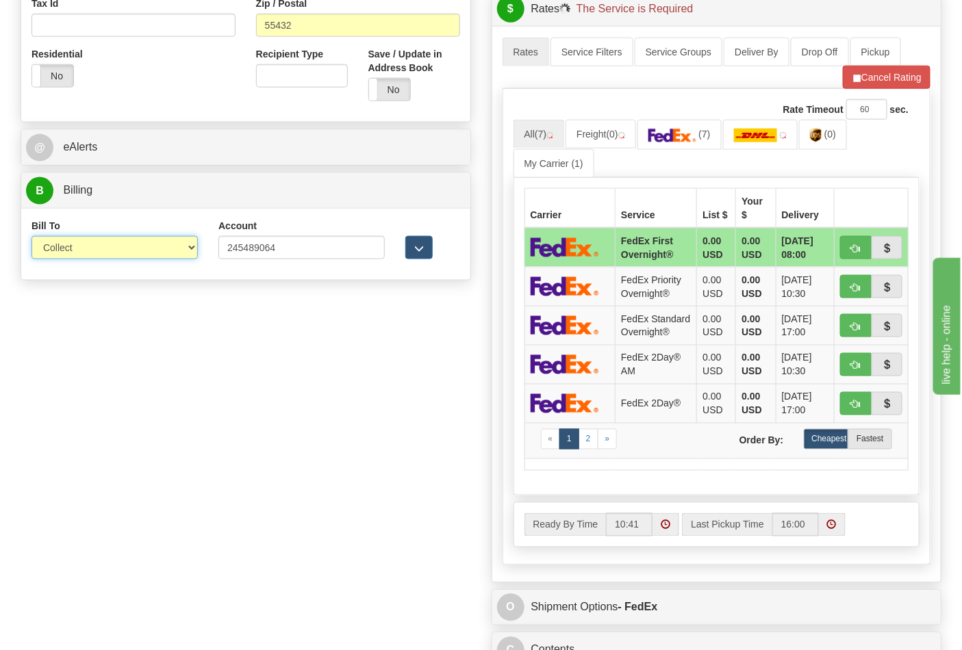
click at [176, 249] on select "Sender Recipient Third Party Collect" at bounding box center [114, 247] width 166 height 23
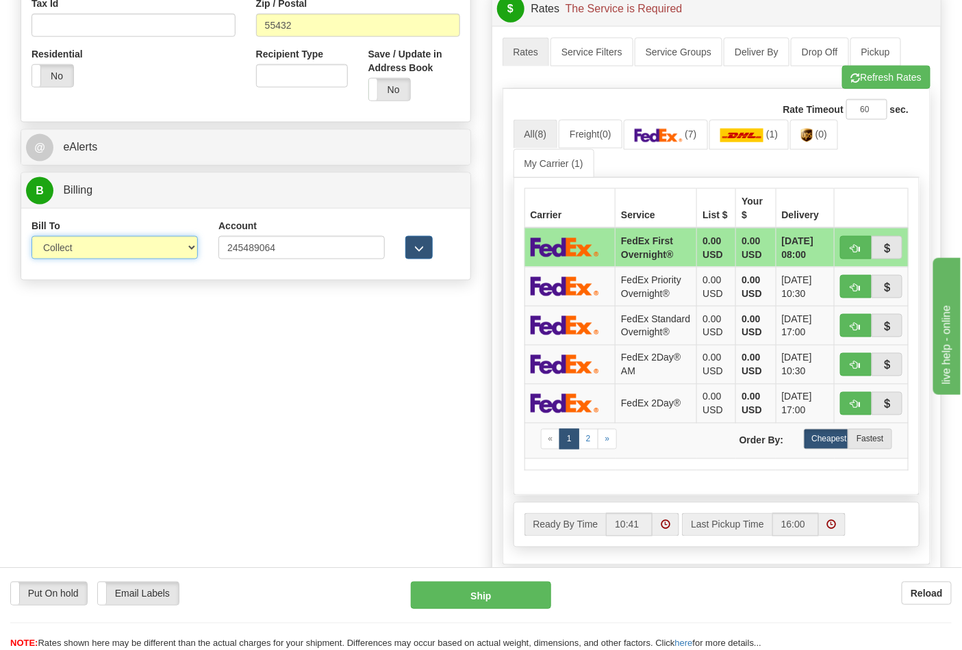
select select "2"
click at [31, 237] on select "Sender Recipient Third Party Collect" at bounding box center [114, 247] width 166 height 23
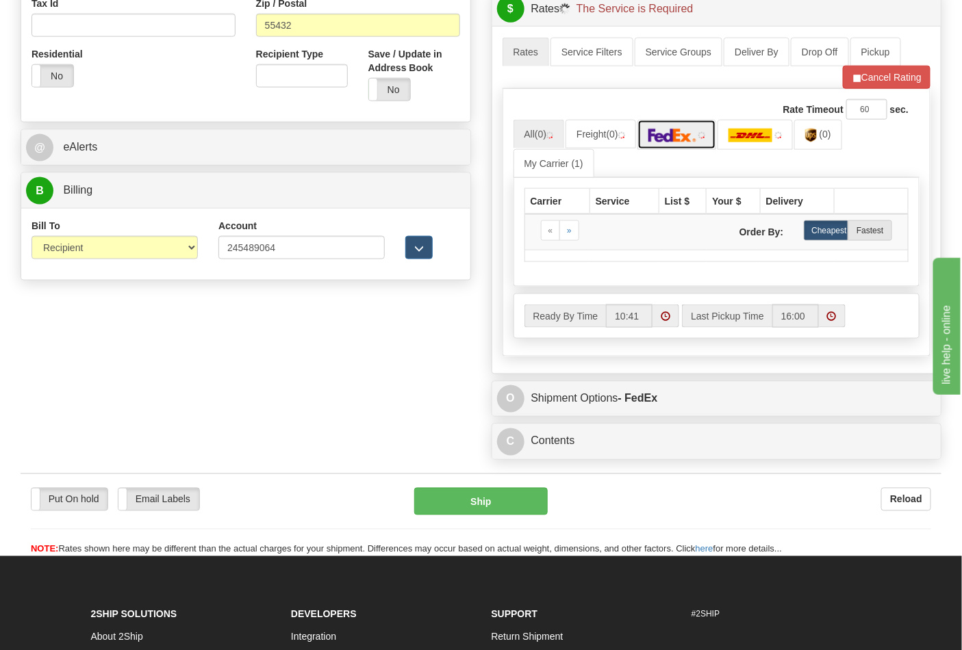
click at [706, 146] on link at bounding box center [676, 134] width 79 height 29
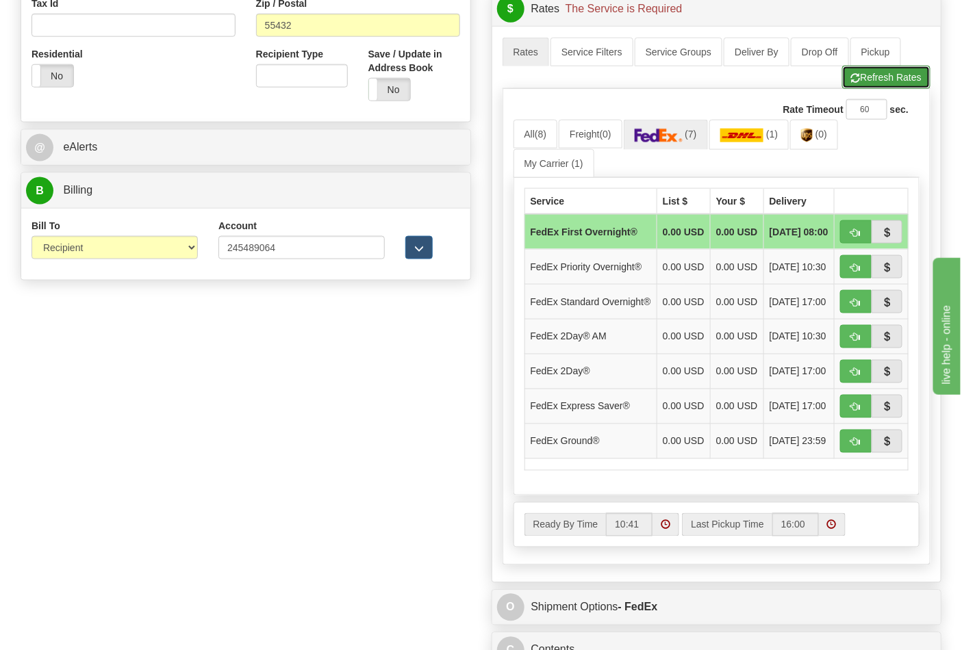
click at [892, 71] on button "Refresh Rates" at bounding box center [886, 77] width 88 height 23
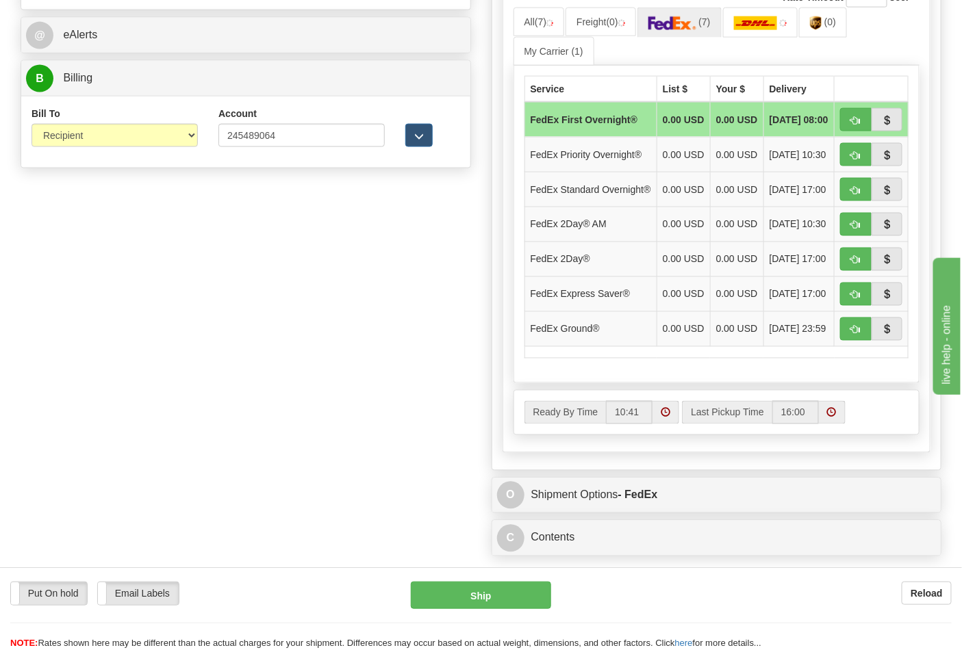
scroll to position [684, 0]
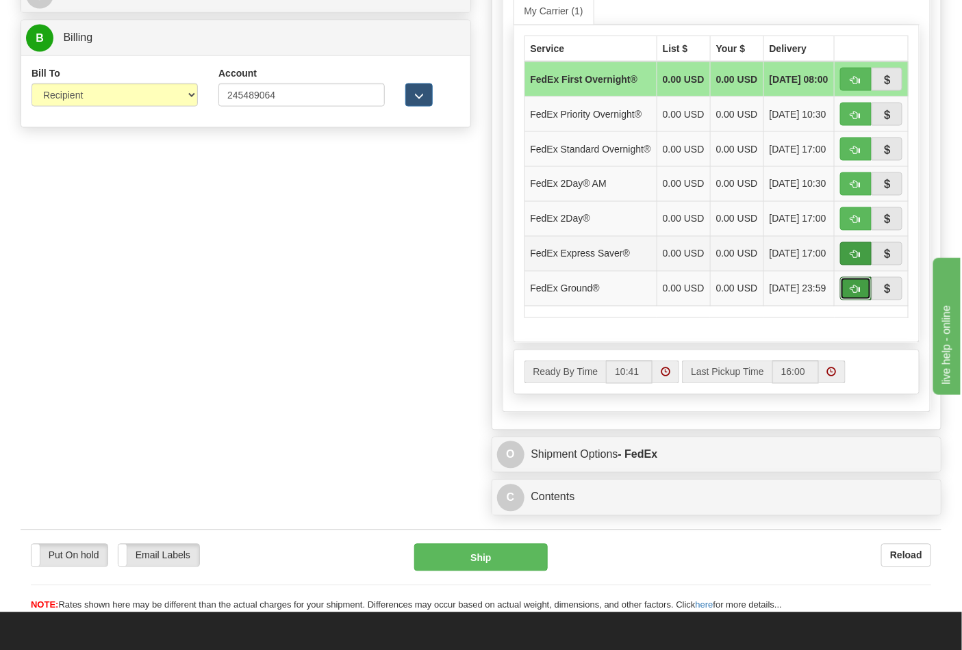
click at [849, 300] on button "button" at bounding box center [855, 288] width 31 height 23
type input "92"
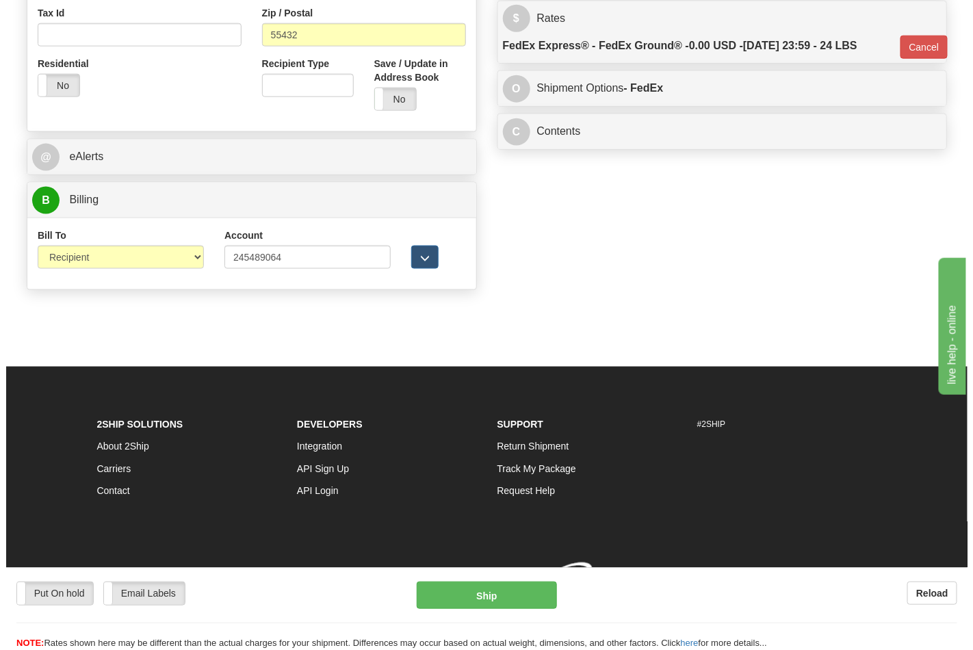
scroll to position [544, 0]
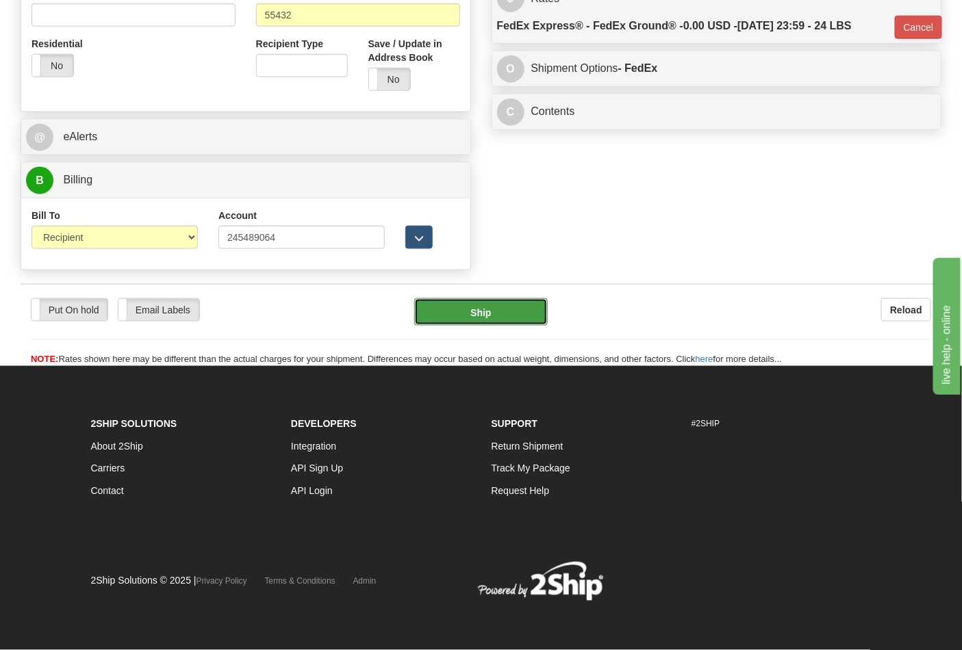
click at [448, 302] on button "Ship" at bounding box center [480, 311] width 133 height 27
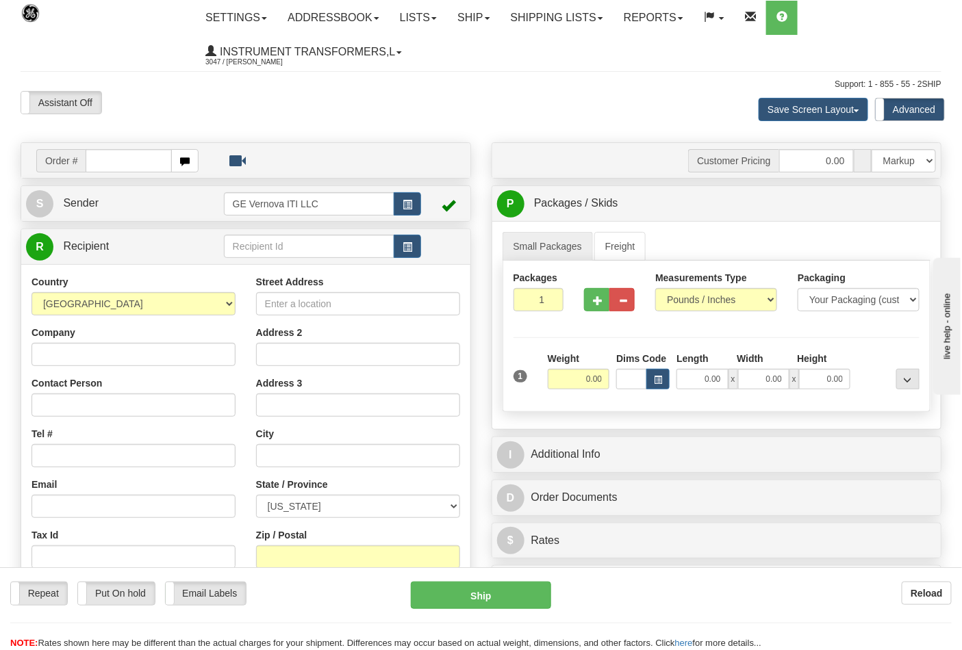
click at [121, 160] on input "text" at bounding box center [129, 160] width 86 height 23
type input "86705225"
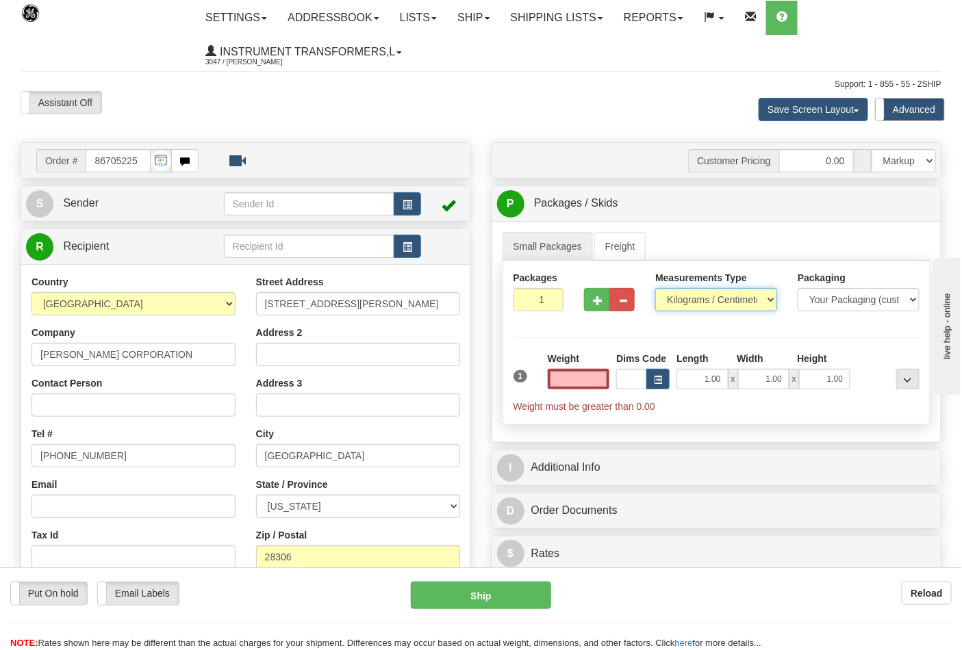
type input "0.00"
click at [722, 311] on select "Pounds / Inches Kilograms / Centimeters" at bounding box center [716, 299] width 122 height 23
select select "0"
click at [655, 289] on select "Pounds / Inches Kilograms / Centimeters" at bounding box center [716, 299] width 122 height 23
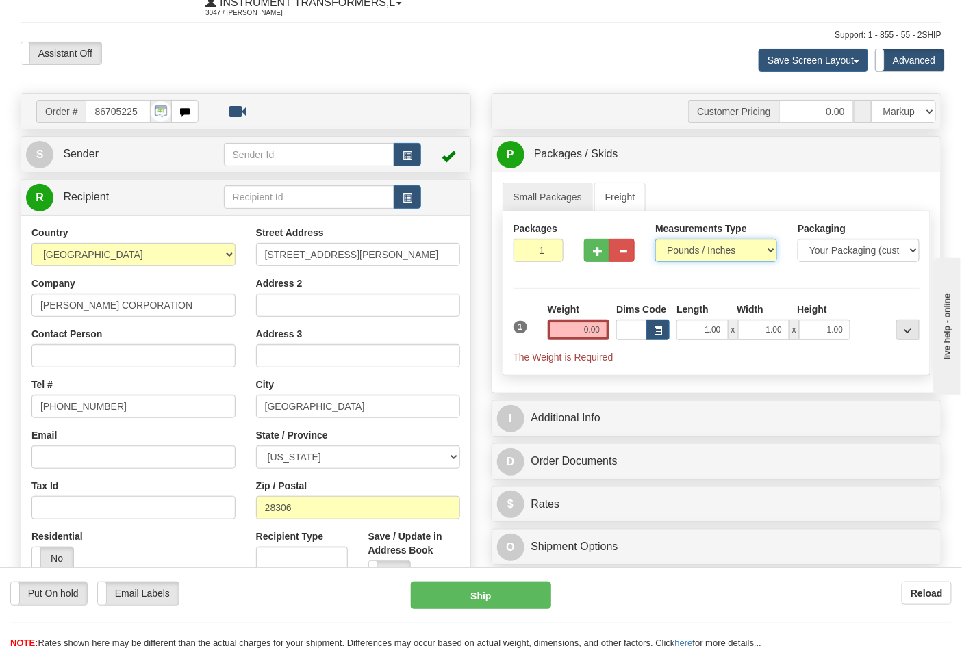
scroll to position [76, 0]
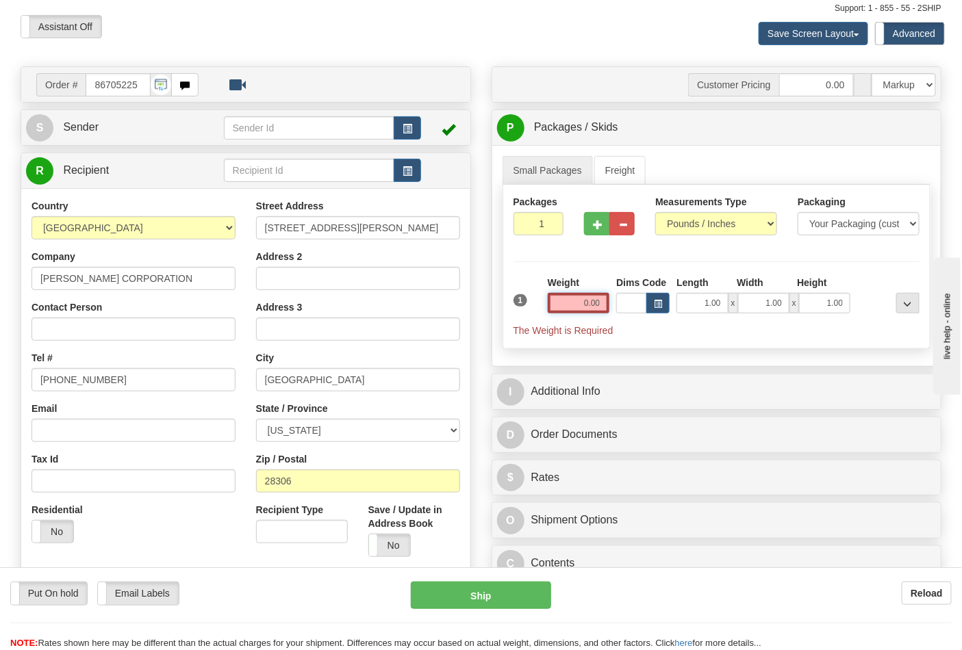
click at [589, 310] on input "0.00" at bounding box center [579, 303] width 62 height 21
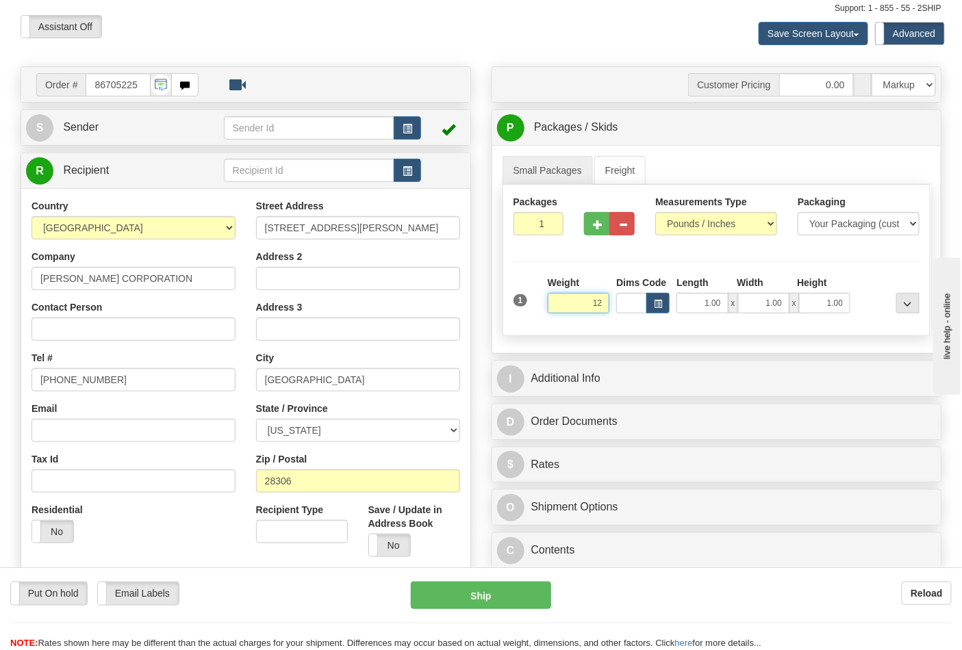
click button "Delete" at bounding box center [0, 0] width 0 height 0
type input "12.00"
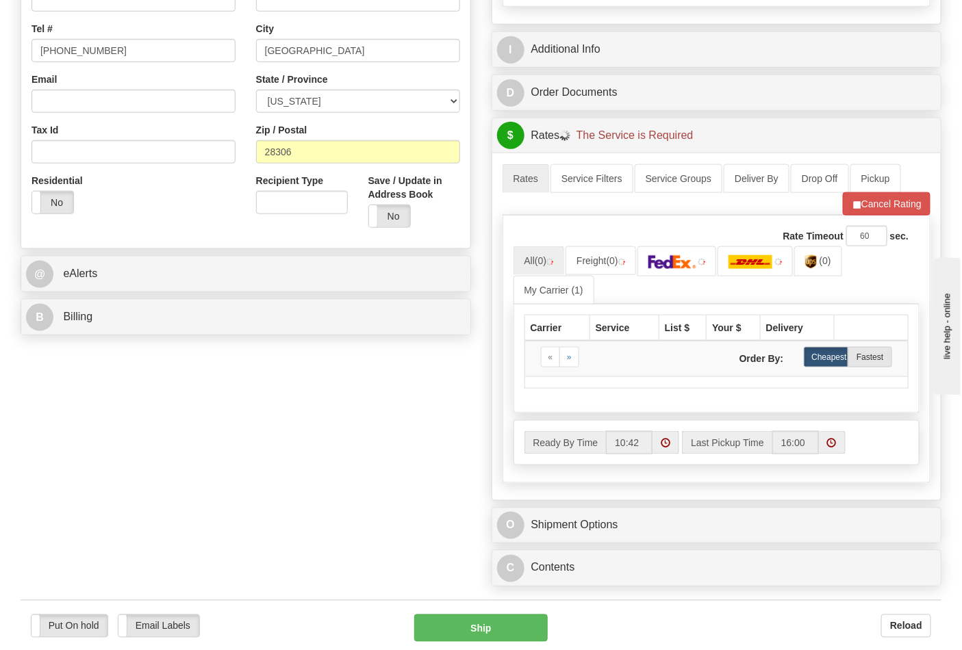
scroll to position [456, 0]
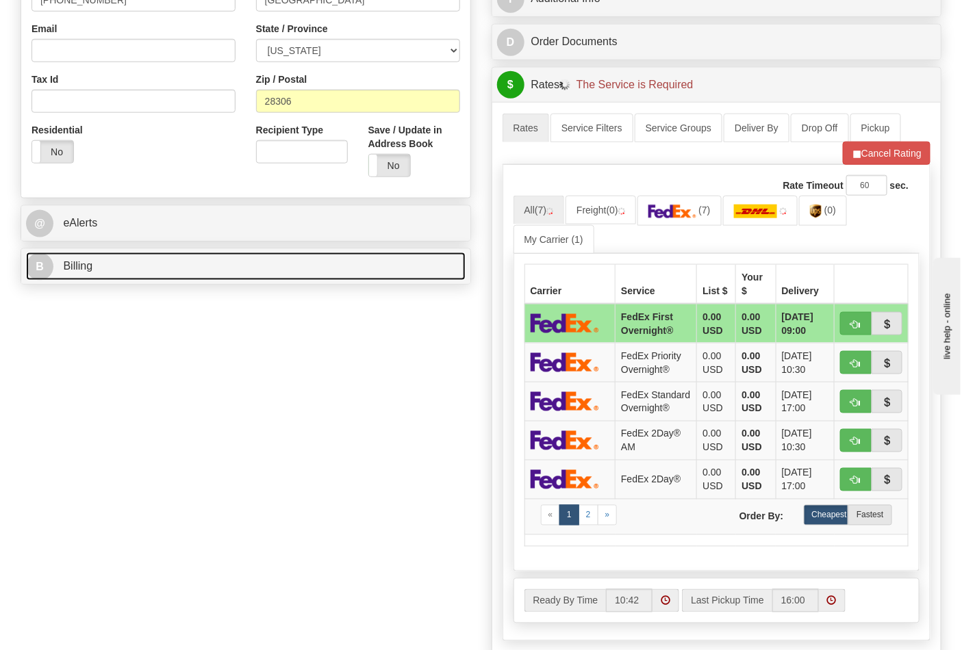
click at [253, 265] on link "B Billing" at bounding box center [245, 267] width 439 height 28
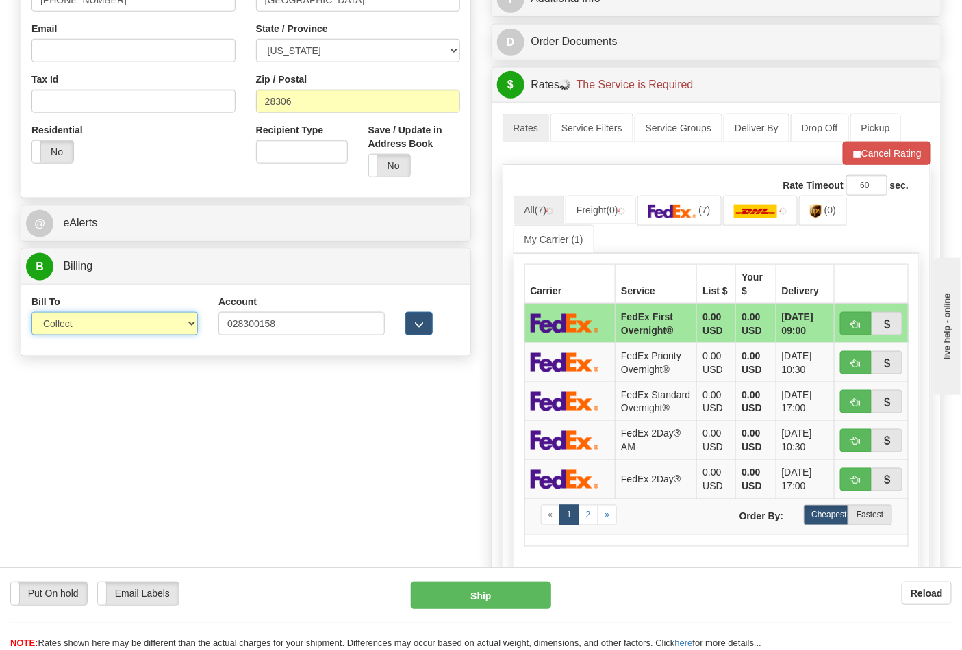
click at [175, 330] on select "Sender Recipient Third Party Collect" at bounding box center [114, 323] width 166 height 23
select select "2"
click at [31, 313] on select "Sender Recipient Third Party Collect" at bounding box center [114, 323] width 166 height 23
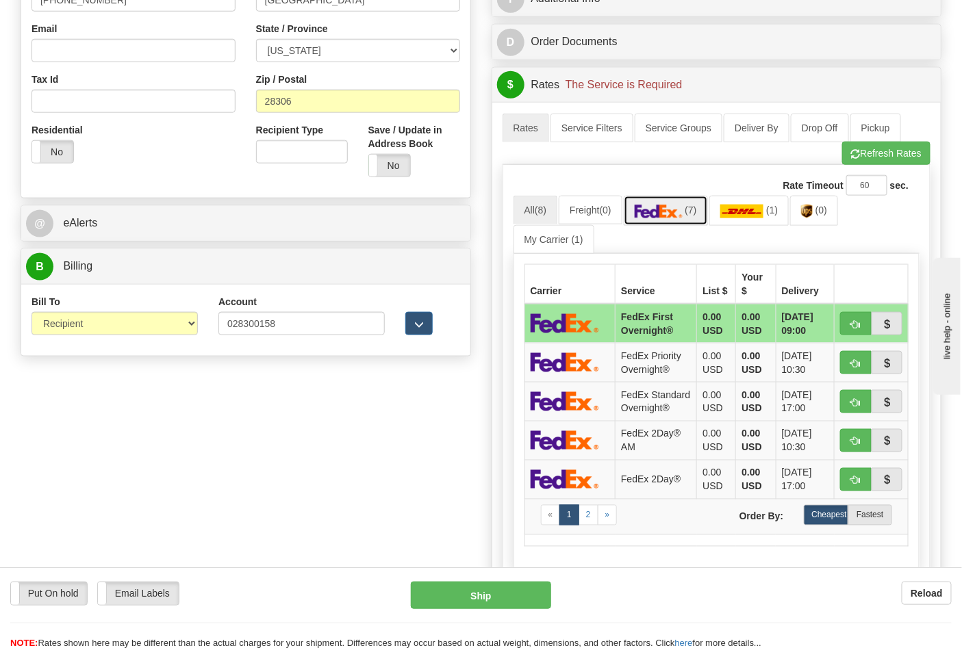
click at [686, 223] on link "(7)" at bounding box center [665, 210] width 84 height 29
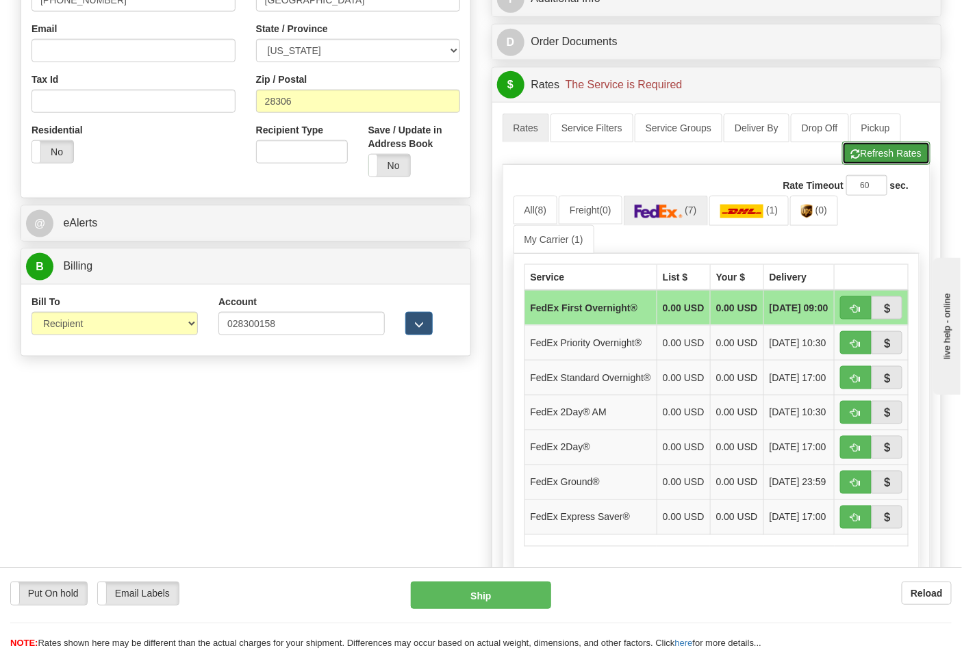
click at [877, 144] on button "Refresh Rates" at bounding box center [886, 153] width 88 height 23
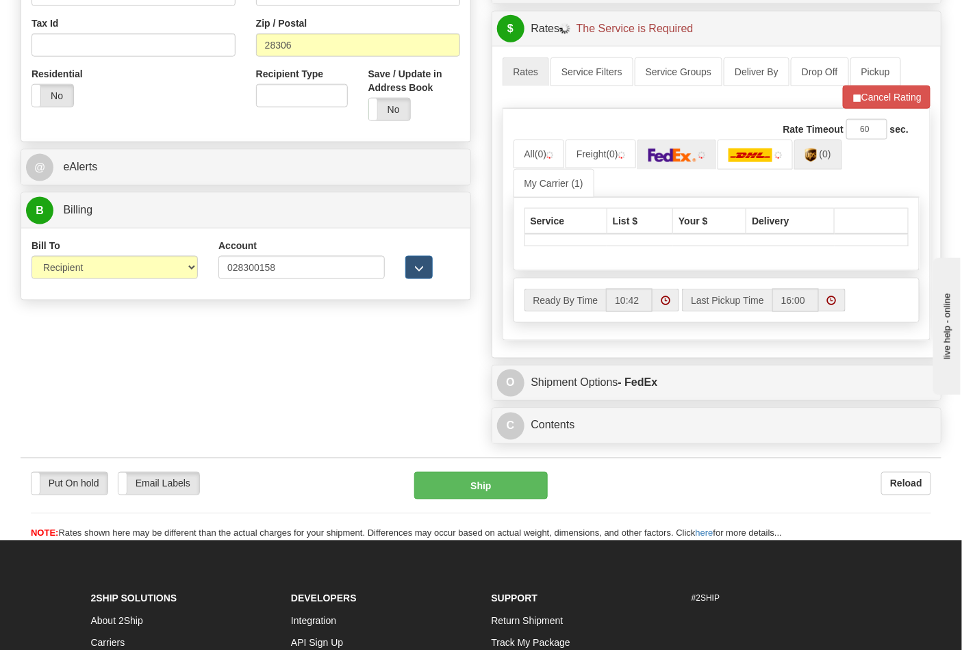
scroll to position [608, 0]
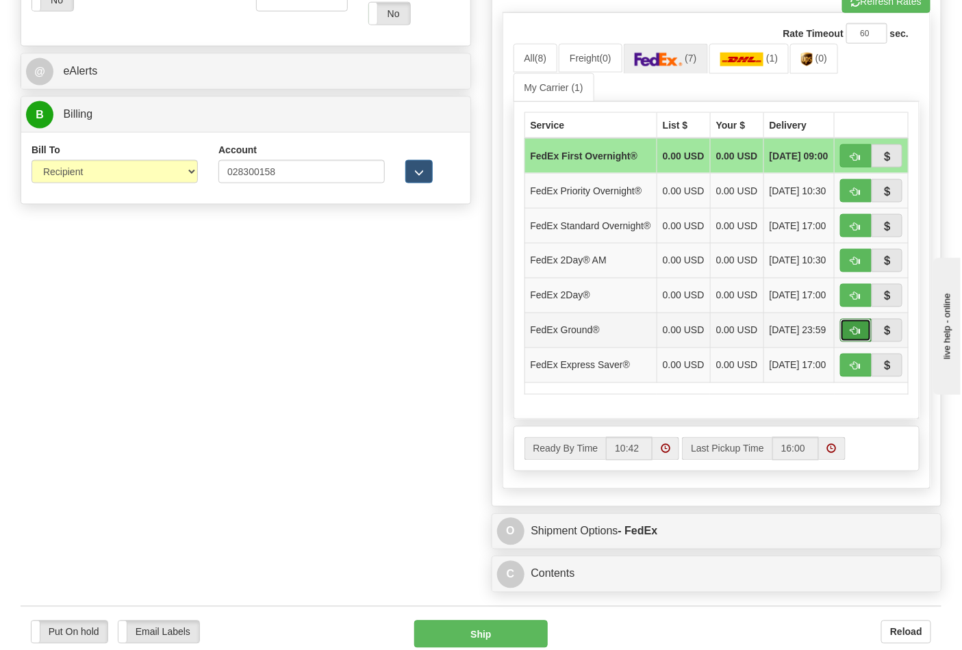
click at [866, 342] on button "button" at bounding box center [855, 330] width 31 height 23
type input "92"
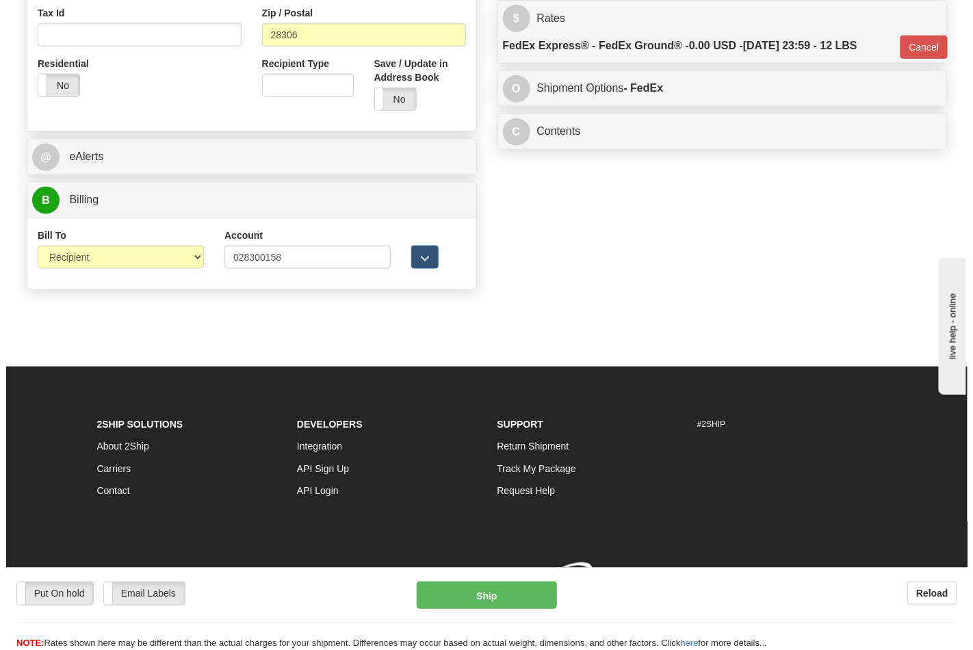
scroll to position [544, 0]
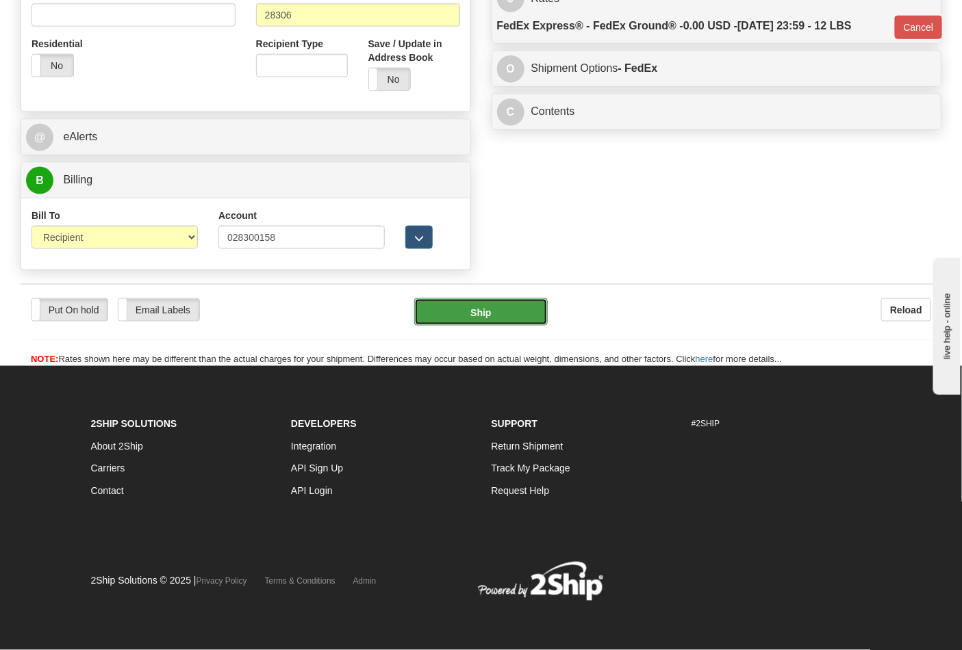
click at [514, 315] on button "Ship" at bounding box center [480, 311] width 133 height 27
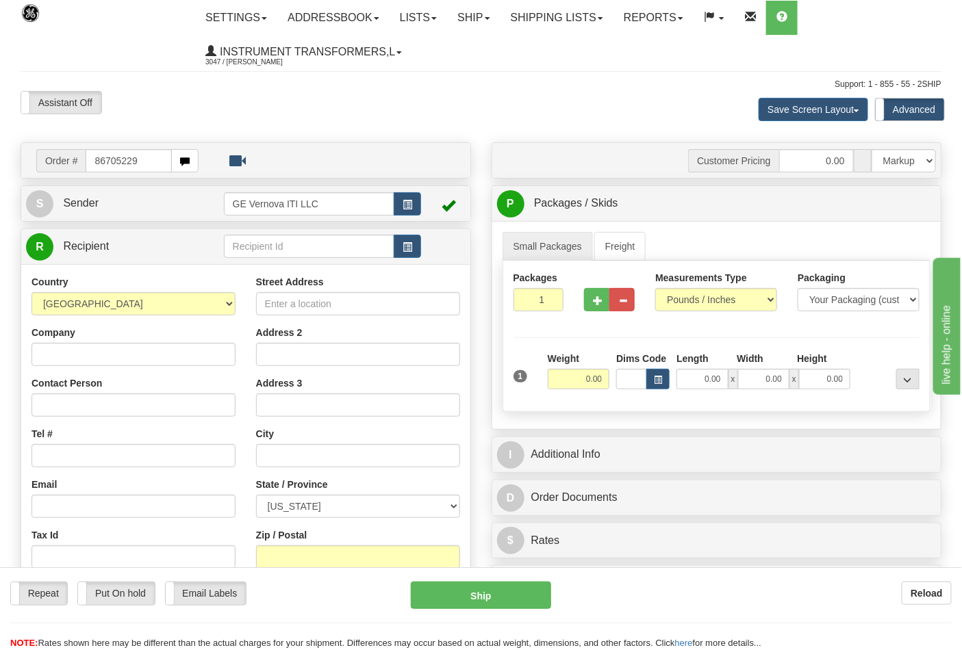
type input "86705229"
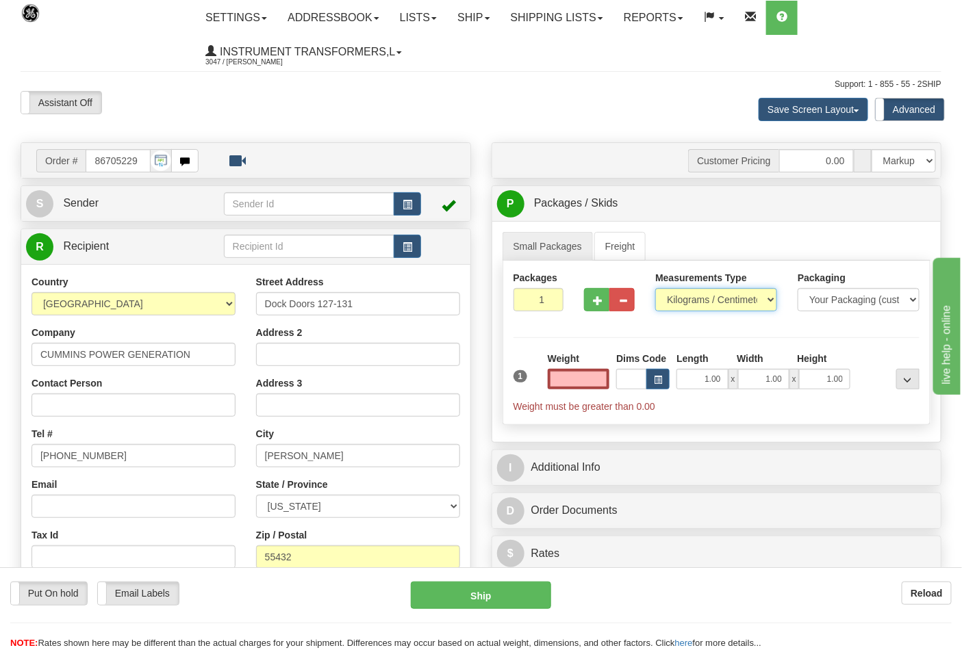
type input "0.00"
click at [739, 303] on select "Pounds / Inches Kilograms / Centimeters" at bounding box center [716, 299] width 122 height 23
select select "0"
click at [655, 289] on select "Pounds / Inches Kilograms / Centimeters" at bounding box center [716, 299] width 122 height 23
click at [584, 389] on input "0.00" at bounding box center [579, 379] width 62 height 21
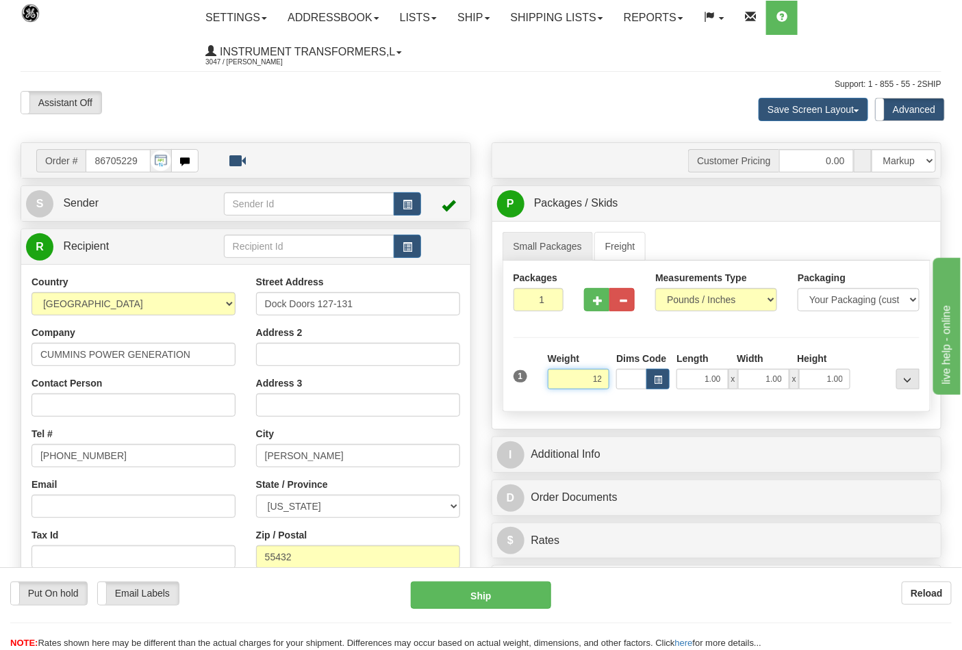
click button "Delete" at bounding box center [0, 0] width 0 height 0
type input "12.00"
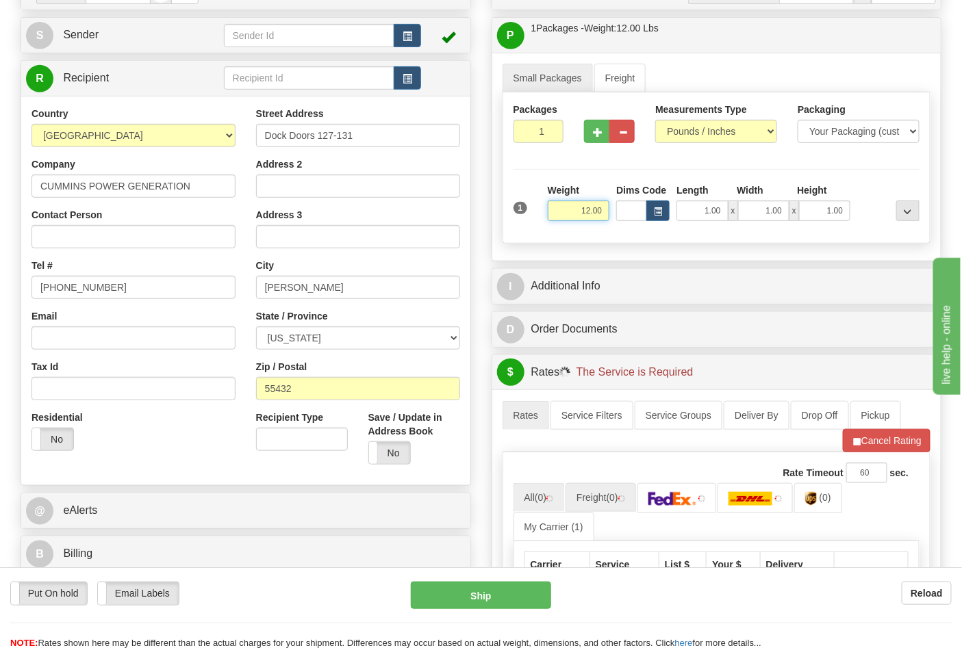
scroll to position [228, 0]
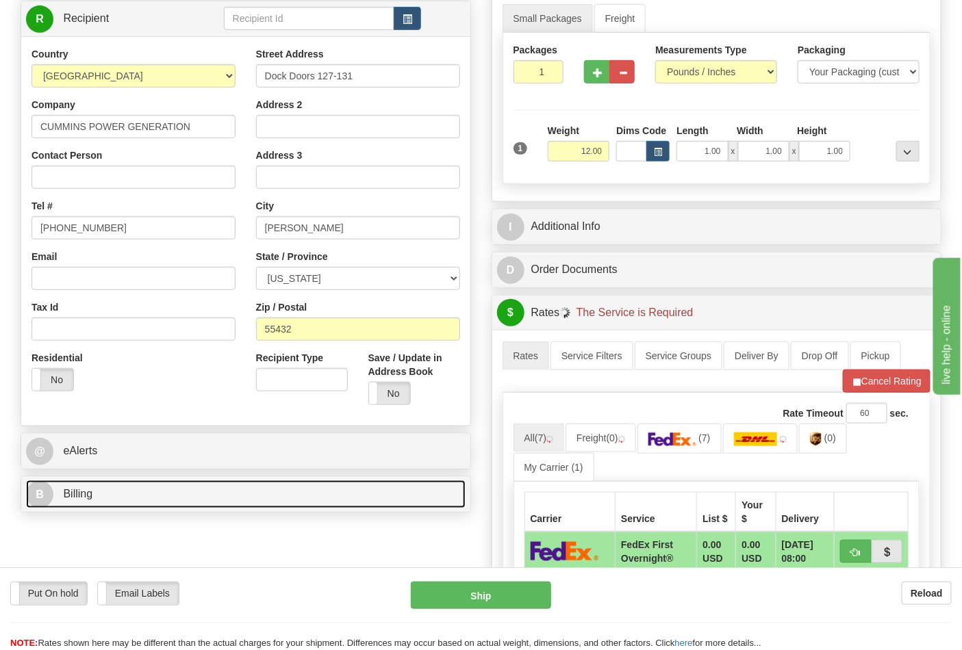
click at [342, 491] on link "B Billing" at bounding box center [245, 494] width 439 height 28
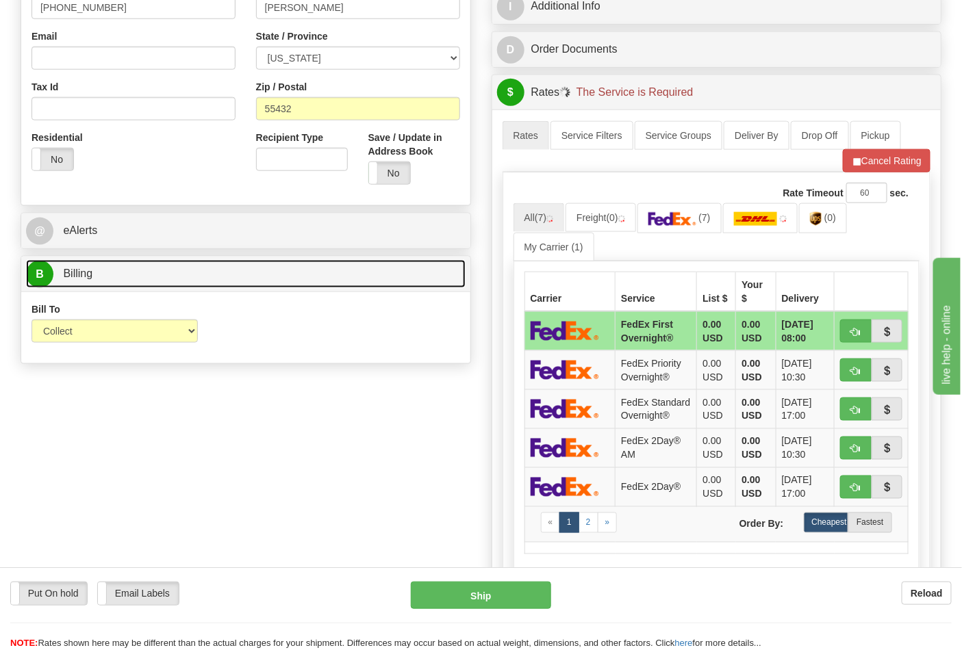
scroll to position [456, 0]
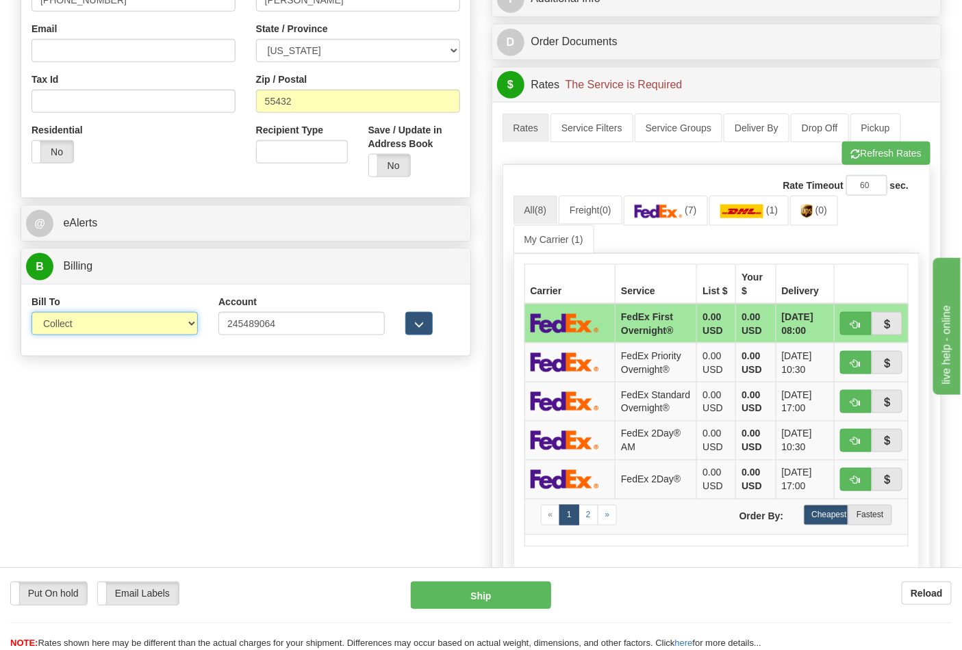
drag, startPoint x: 192, startPoint y: 329, endPoint x: 179, endPoint y: 333, distance: 13.0
click at [192, 329] on select "Sender Recipient Third Party Collect" at bounding box center [114, 323] width 166 height 23
select select "2"
click at [31, 313] on select "Sender Recipient Third Party Collect" at bounding box center [114, 323] width 166 height 23
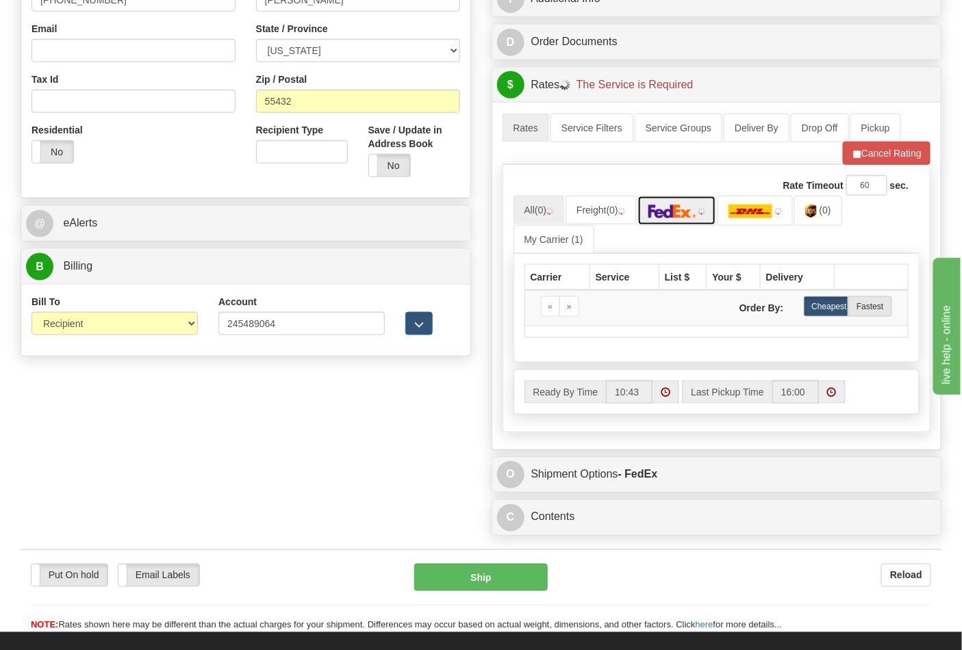
click at [671, 218] on img at bounding box center [672, 212] width 48 height 14
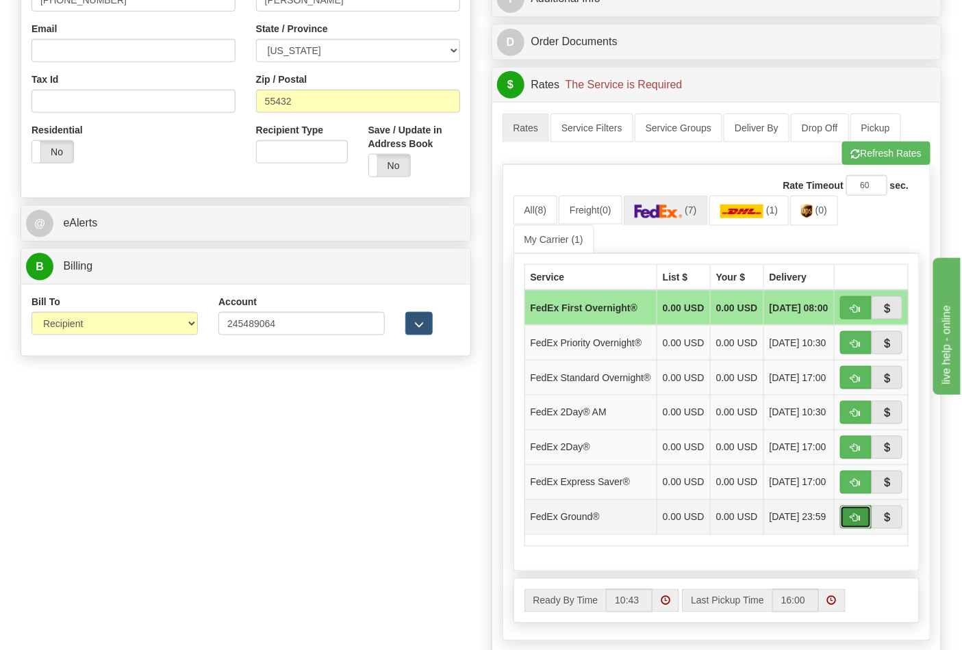
click at [851, 523] on span "button" at bounding box center [856, 518] width 10 height 9
type input "92"
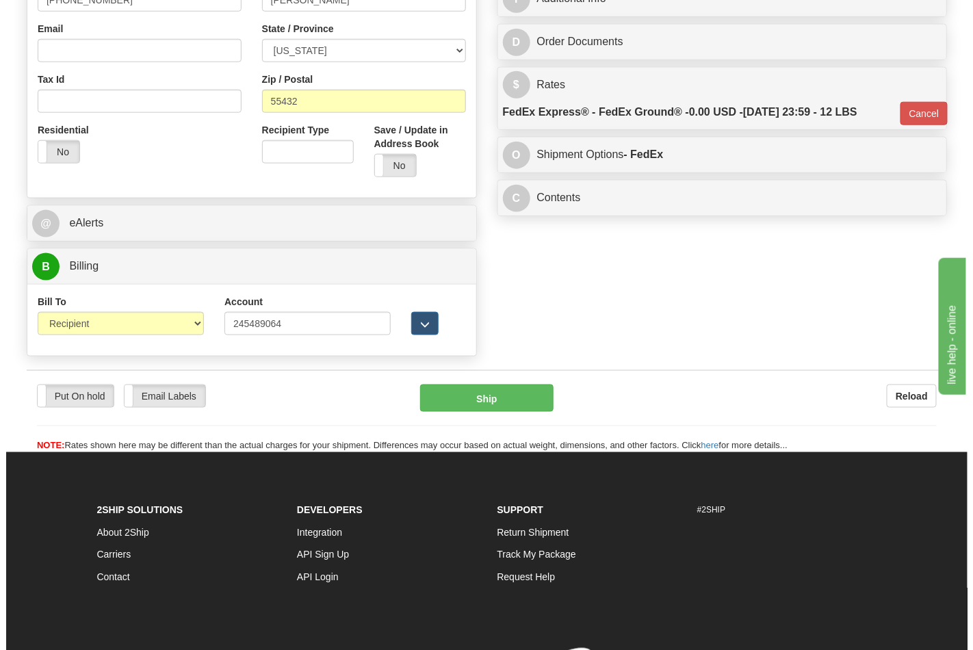
scroll to position [524, 0]
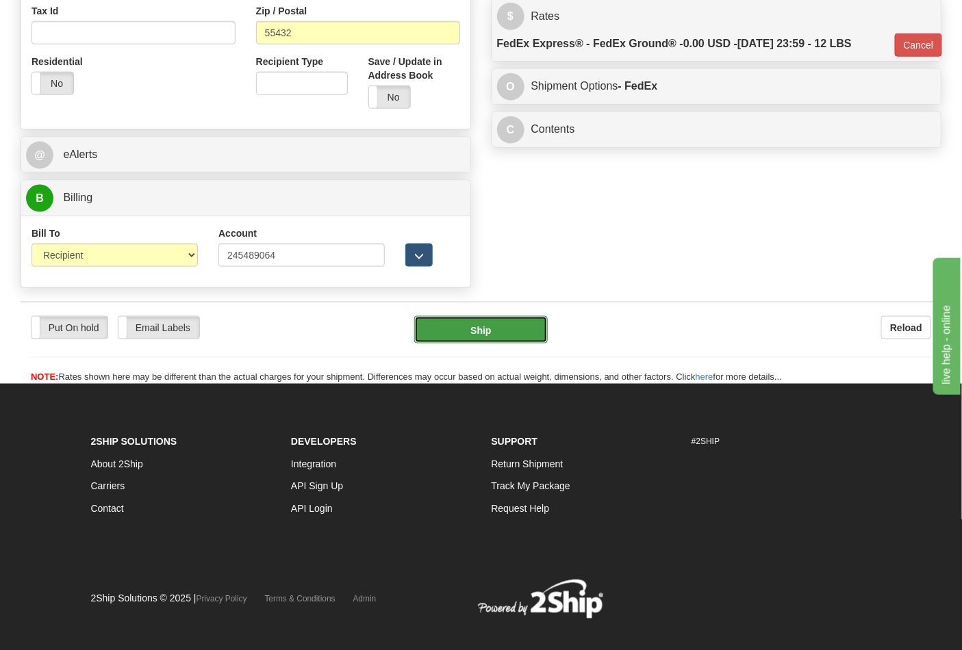
click at [511, 343] on button "Ship" at bounding box center [480, 329] width 133 height 27
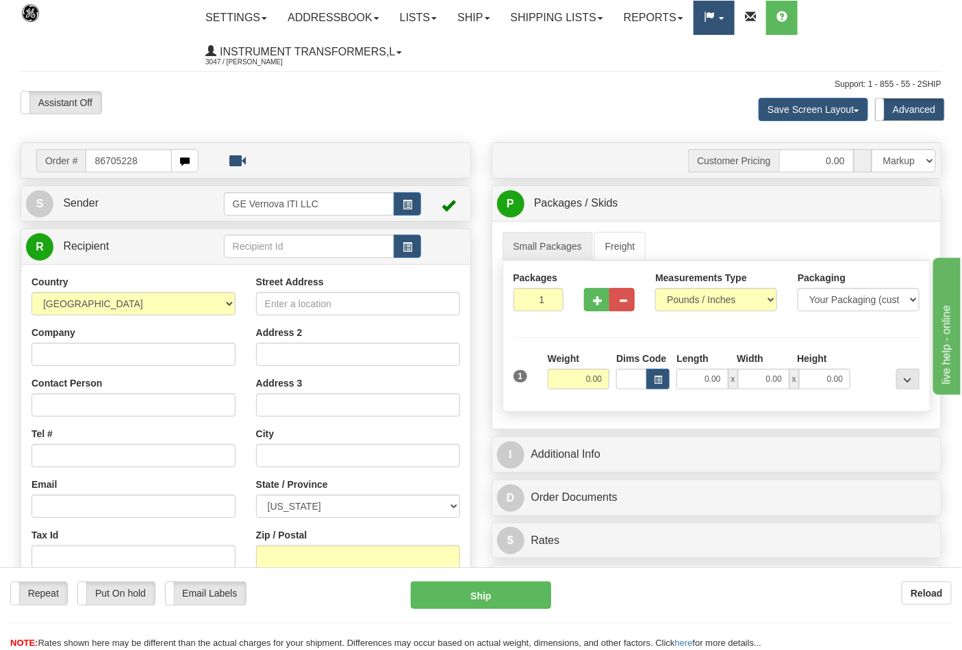
type input "86705228"
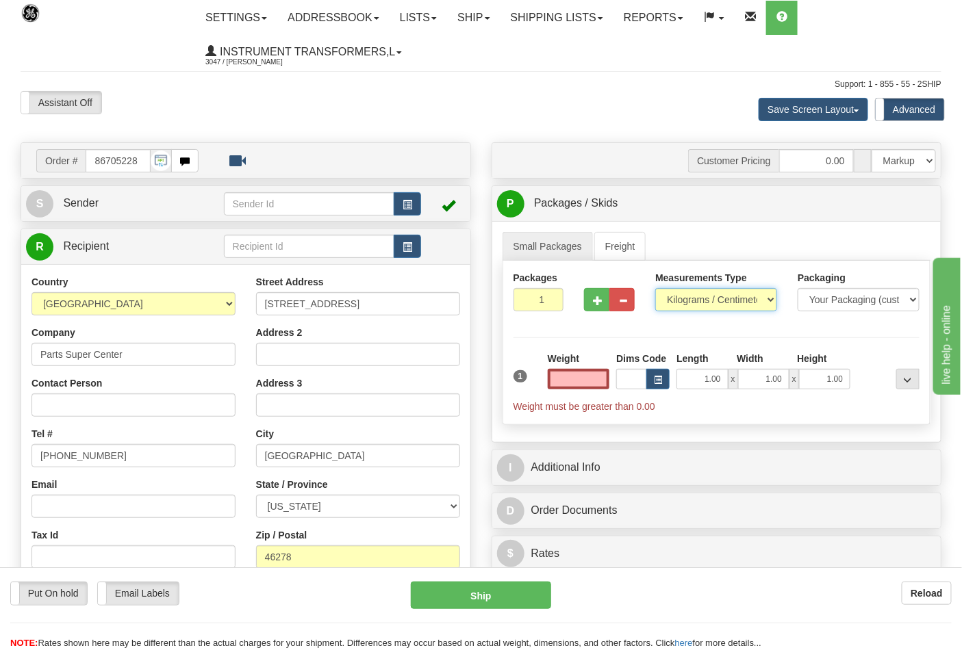
type input "0.00"
click at [675, 301] on select "Pounds / Inches Kilograms / Centimeters" at bounding box center [716, 299] width 122 height 23
select select "0"
click at [655, 289] on select "Pounds / Inches Kilograms / Centimeters" at bounding box center [716, 299] width 122 height 23
click at [587, 383] on input "0.00" at bounding box center [579, 379] width 62 height 21
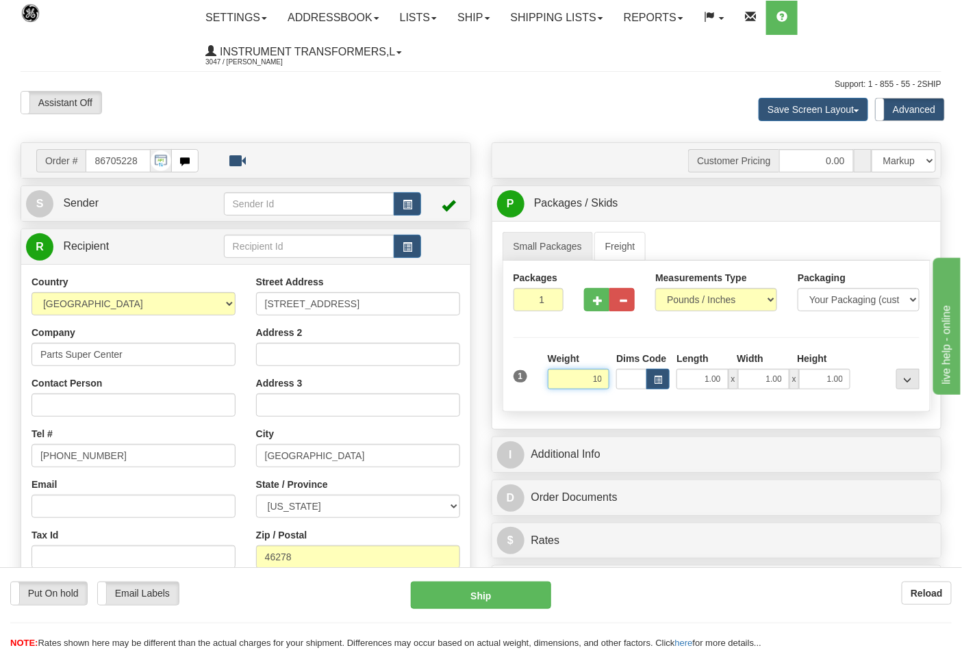
click button "Delete" at bounding box center [0, 0] width 0 height 0
type input "10.00"
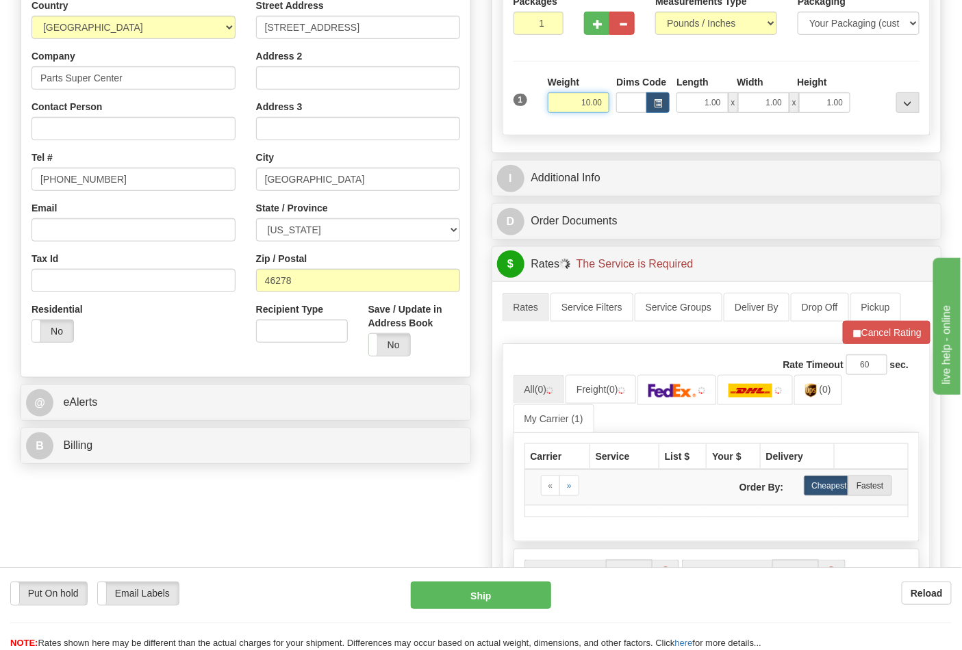
scroll to position [304, 0]
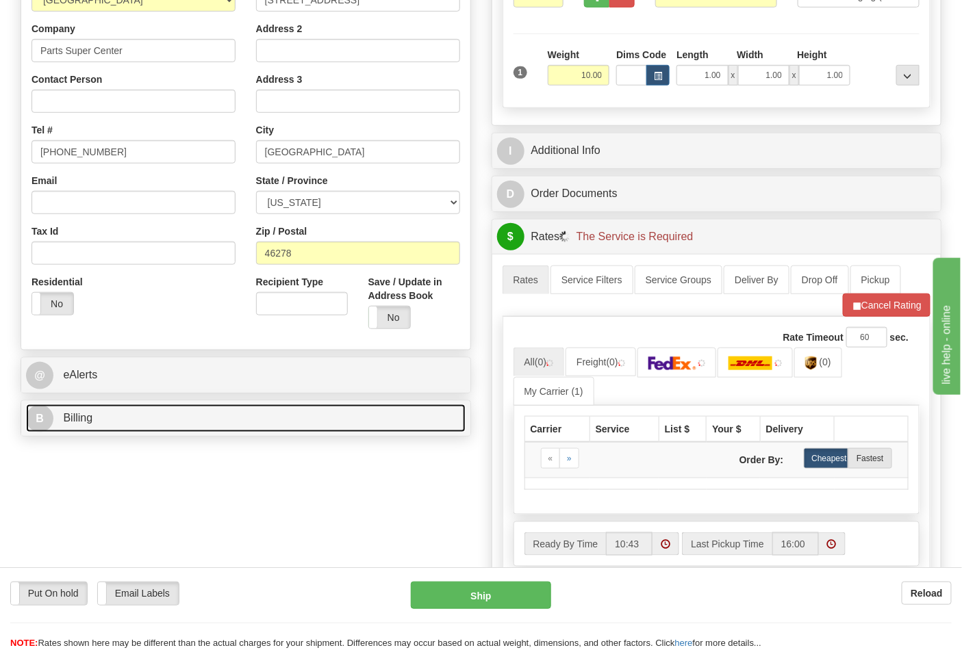
click at [181, 425] on link "B Billing" at bounding box center [245, 418] width 439 height 28
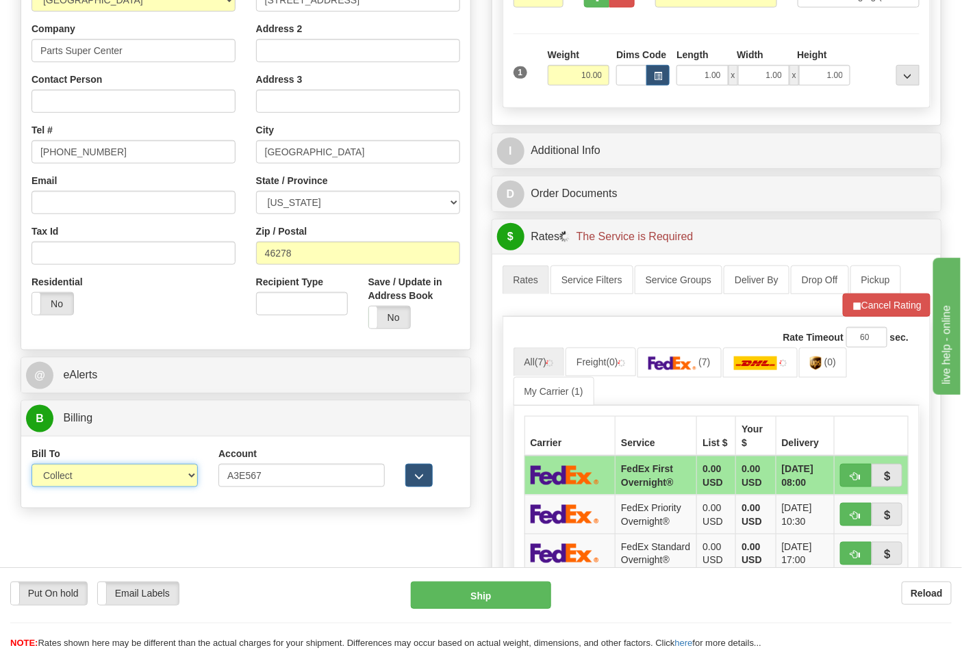
click at [112, 480] on select "Sender Recipient Third Party Collect" at bounding box center [114, 475] width 166 height 23
select select "2"
click at [31, 465] on select "Sender Recipient Third Party Collect" at bounding box center [114, 475] width 166 height 23
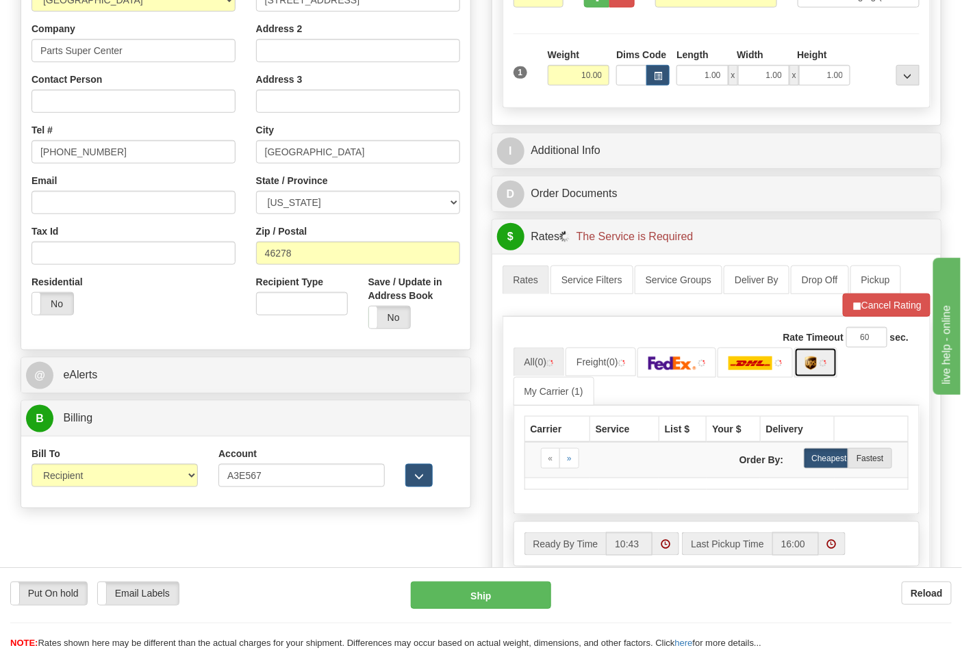
click at [810, 370] on link at bounding box center [815, 362] width 43 height 29
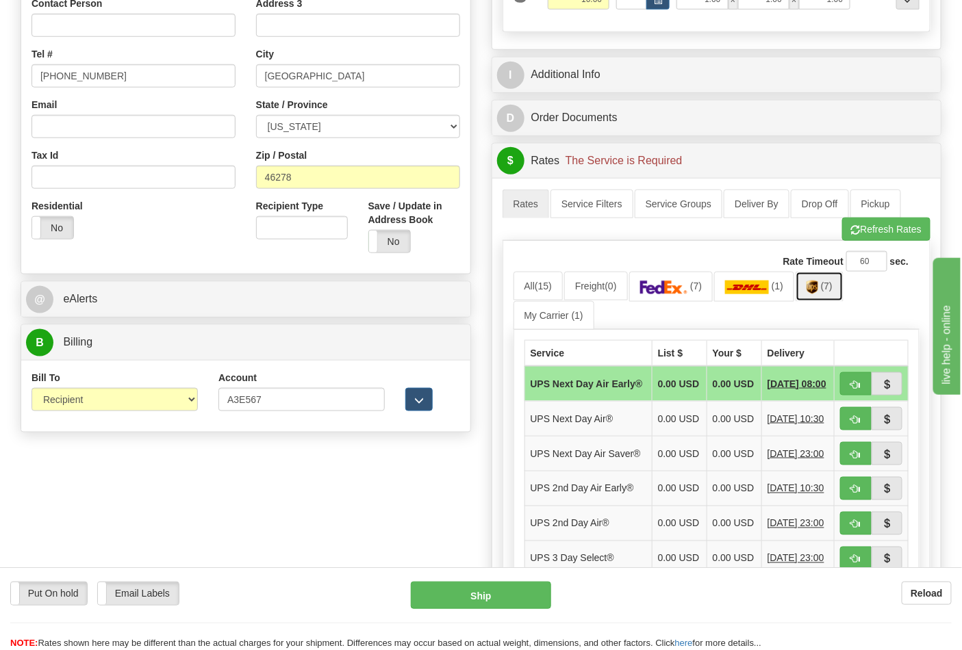
scroll to position [456, 0]
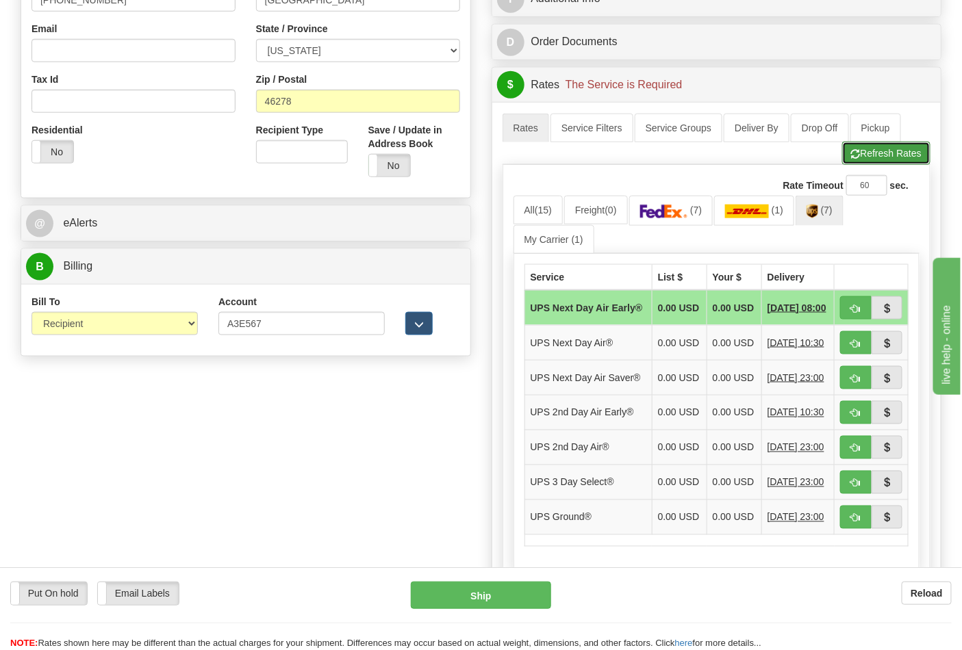
click at [885, 148] on button "Refresh Rates" at bounding box center [886, 153] width 88 height 23
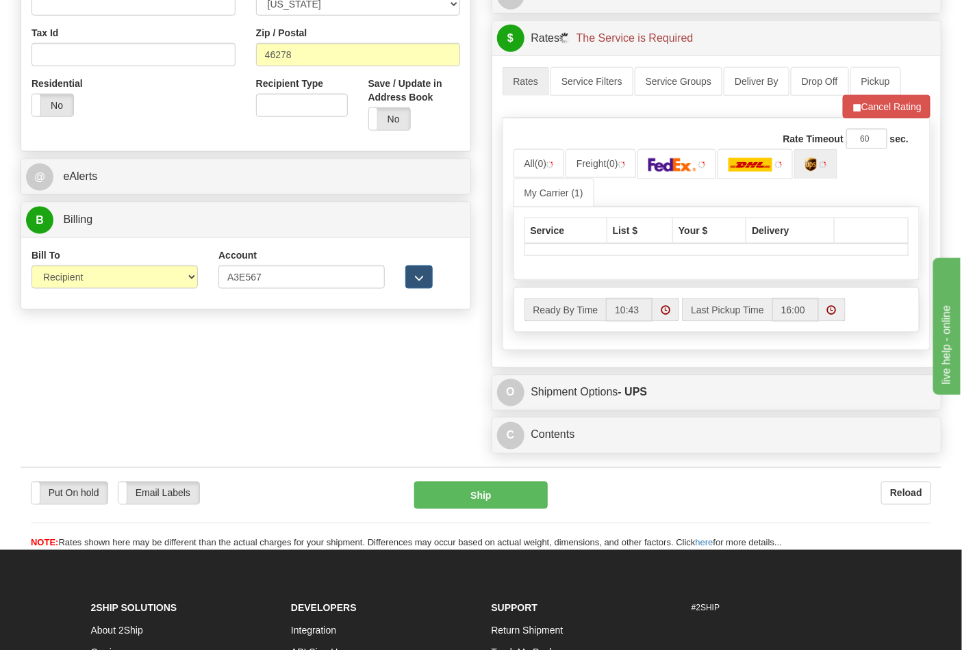
scroll to position [684, 0]
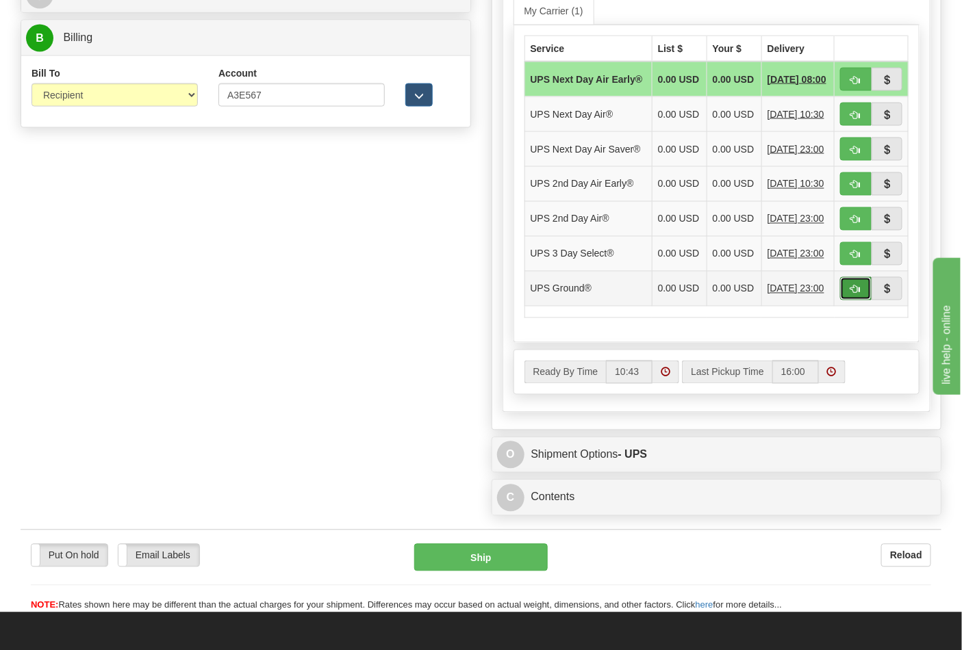
click at [849, 300] on button "button" at bounding box center [855, 288] width 31 height 23
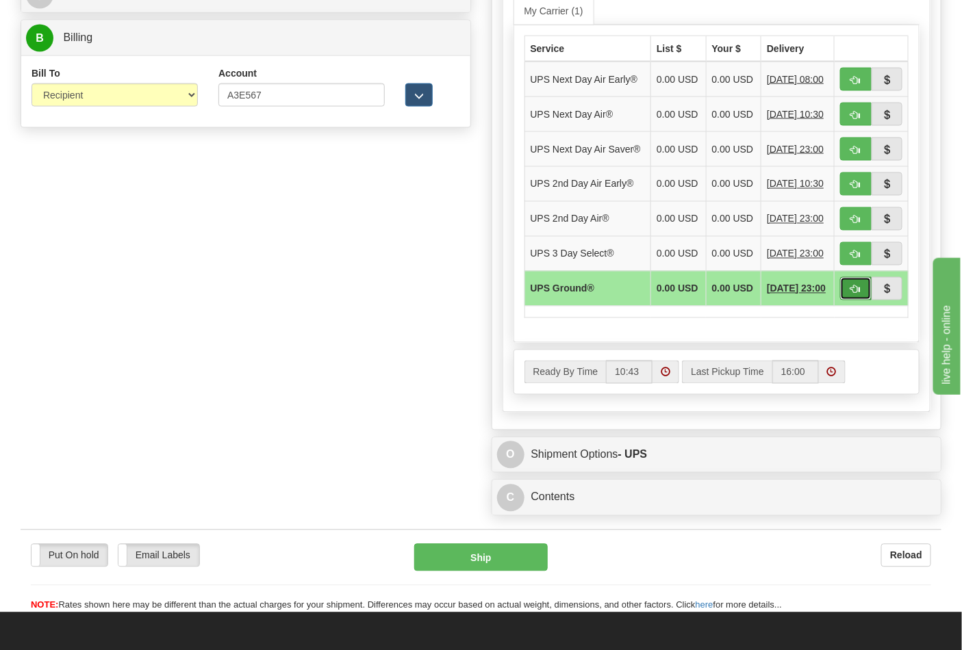
click at [851, 294] on span "button" at bounding box center [856, 289] width 10 height 9
type input "03"
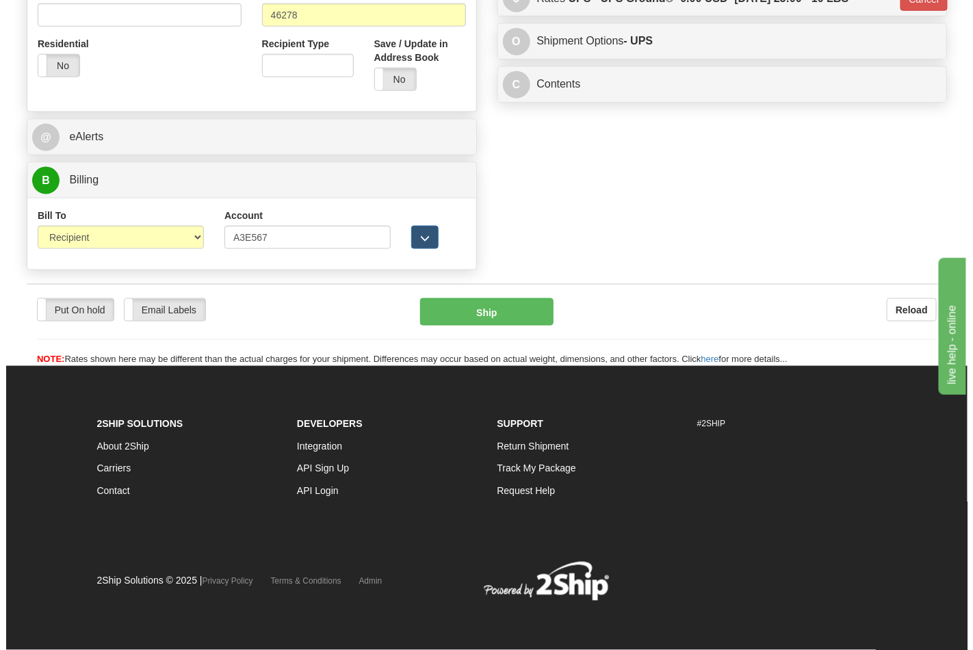
scroll to position [544, 0]
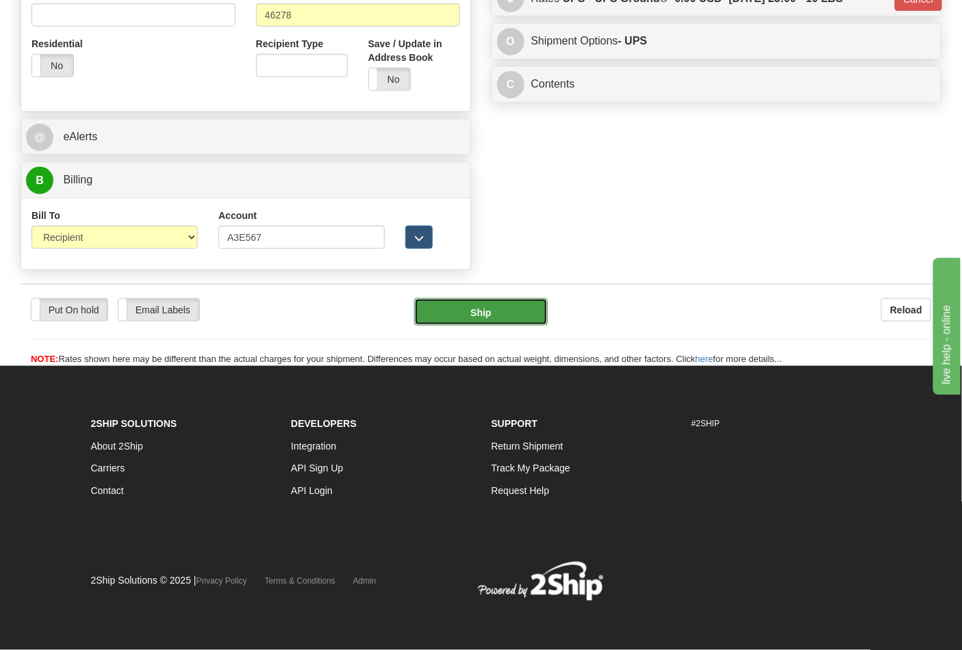
click at [531, 318] on button "Ship" at bounding box center [480, 311] width 133 height 27
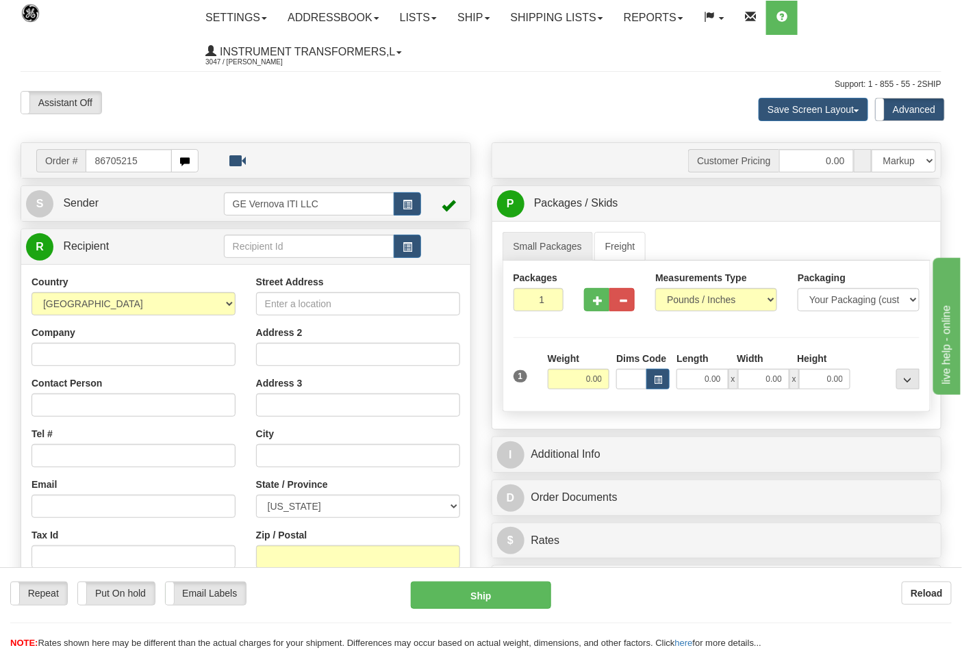
type input "86705215"
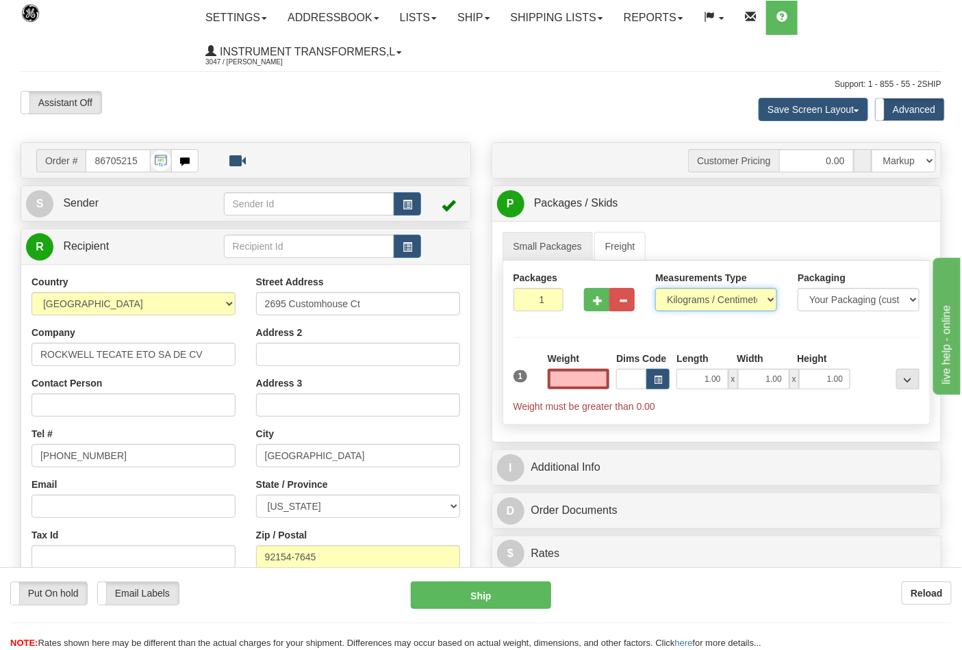
type input "0.00"
click at [746, 300] on select "Pounds / Inches Kilograms / Centimeters" at bounding box center [716, 299] width 122 height 23
select select "0"
click at [655, 289] on select "Pounds / Inches Kilograms / Centimeters" at bounding box center [716, 299] width 122 height 23
click at [578, 372] on input "0.00" at bounding box center [579, 379] width 62 height 21
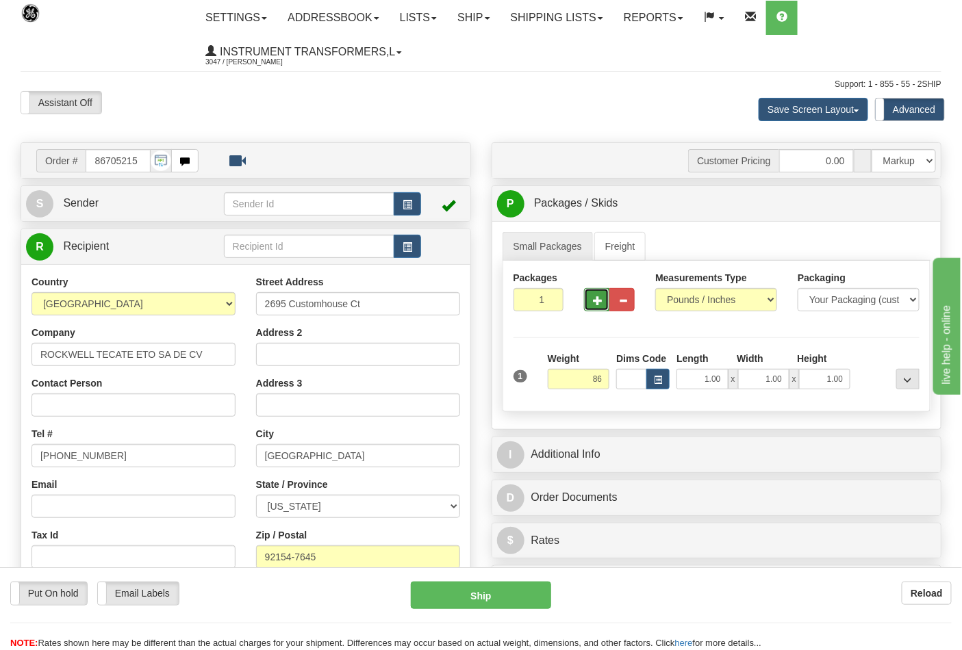
type input "86.00"
click at [604, 298] on button "button" at bounding box center [596, 299] width 25 height 23
type input "2"
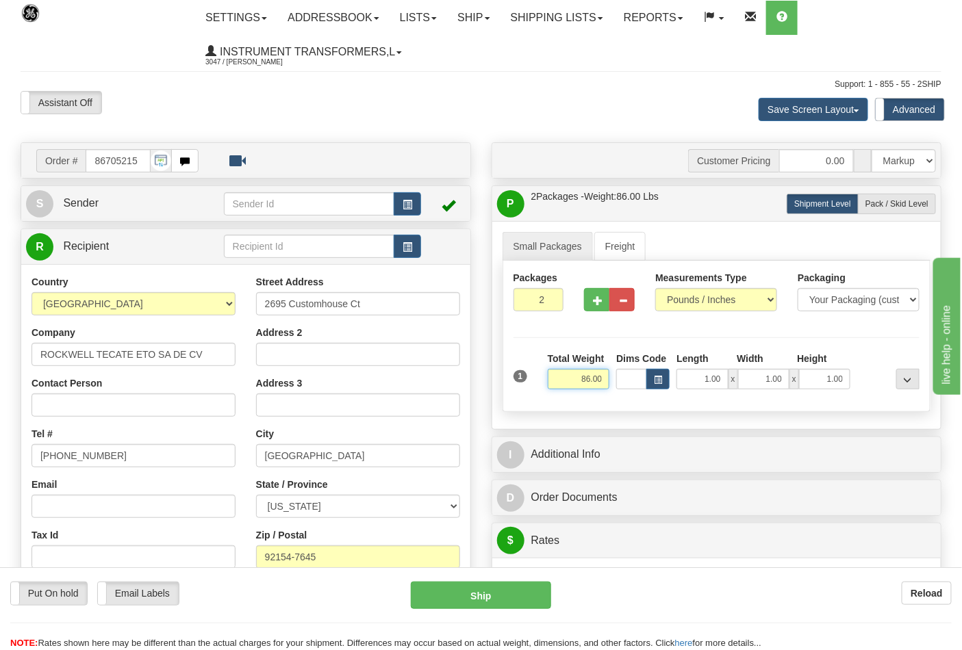
drag, startPoint x: 571, startPoint y: 381, endPoint x: 609, endPoint y: 376, distance: 38.6
click at [609, 376] on input "86.00" at bounding box center [579, 379] width 62 height 21
click button "Delete" at bounding box center [0, 0] width 0 height 0
type input "43.00"
click at [905, 207] on span "Pack / Skid Level" at bounding box center [896, 204] width 63 height 10
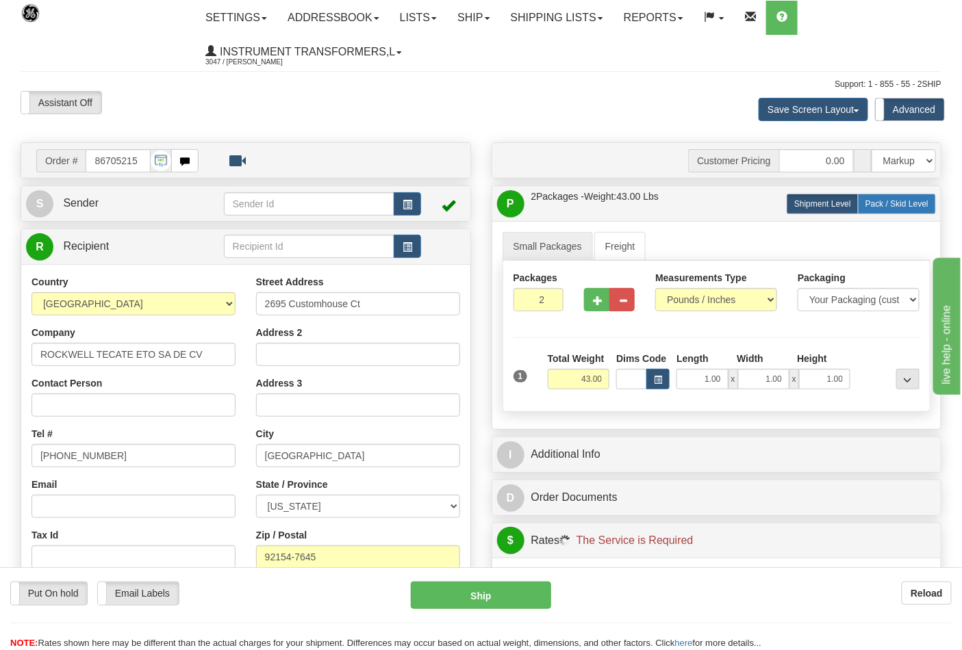
radio input "true"
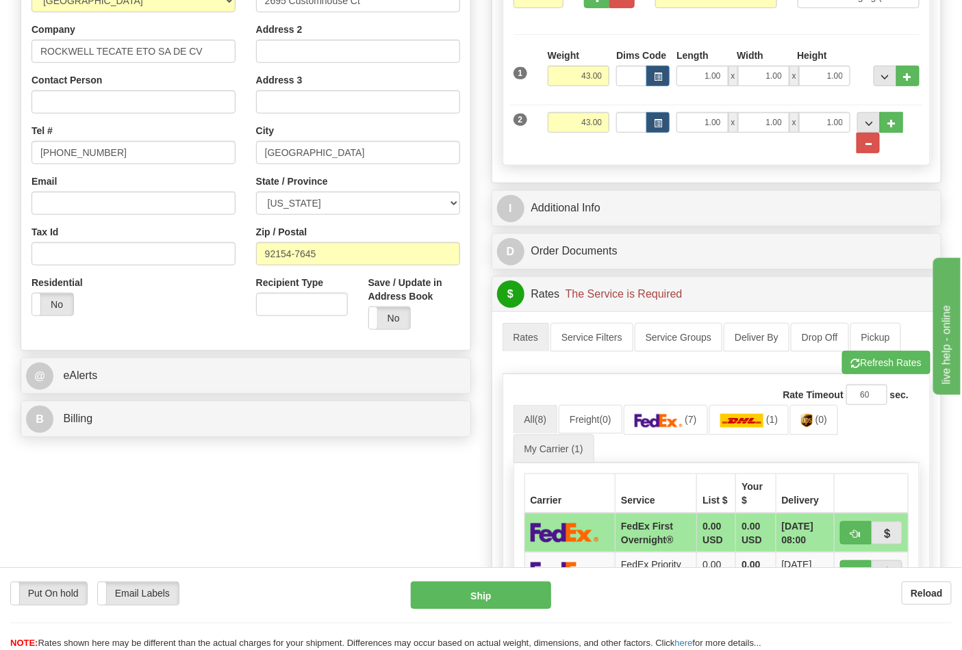
scroll to position [304, 0]
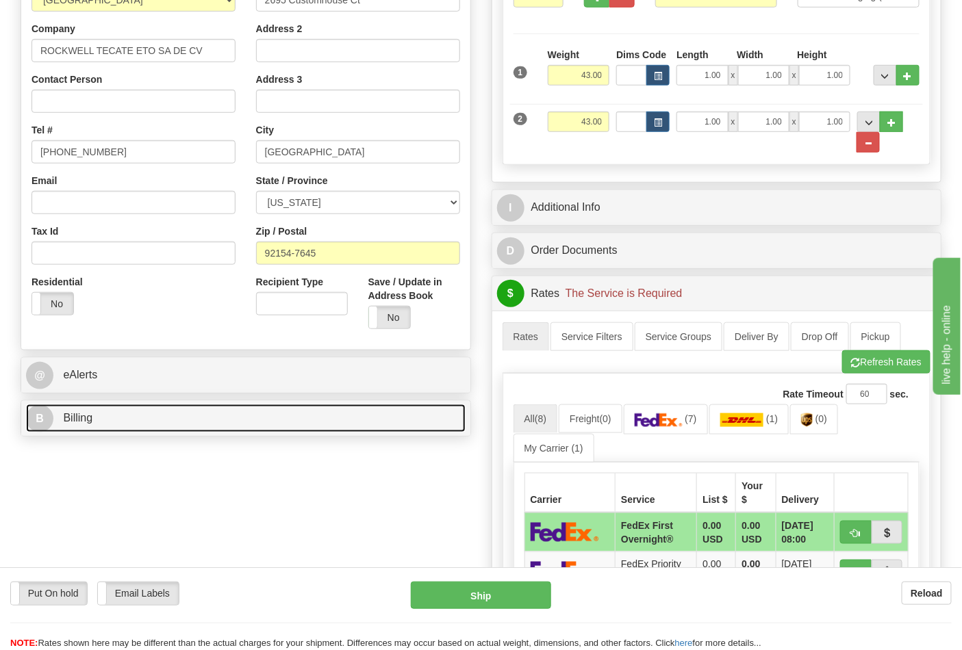
click at [384, 409] on link "B Billing" at bounding box center [245, 418] width 439 height 28
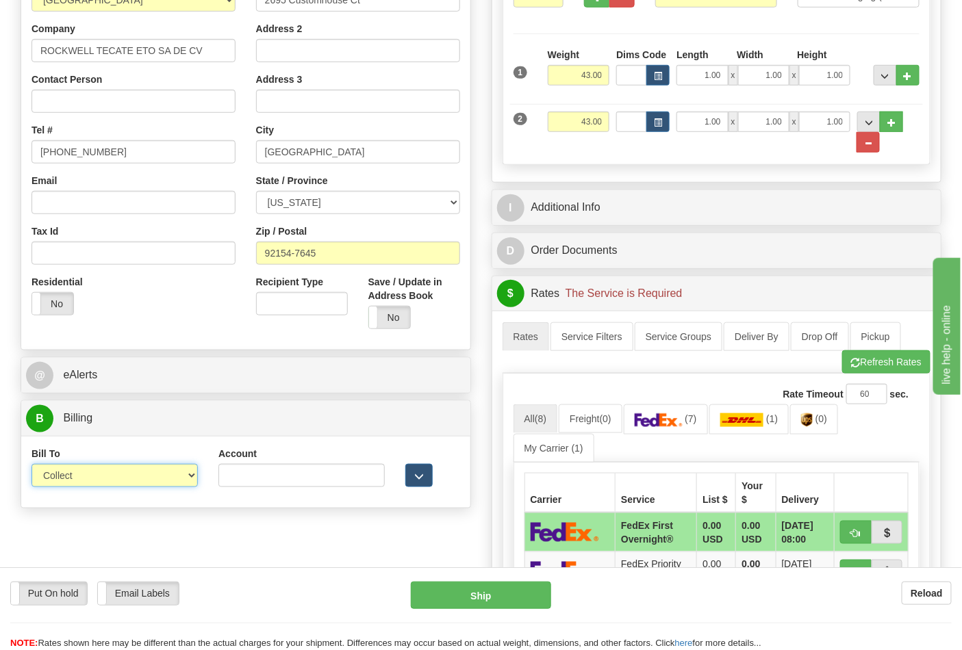
click at [190, 480] on select "Sender Recipient Third Party Collect" at bounding box center [114, 475] width 166 height 23
select select "2"
click at [31, 465] on select "Sender Recipient Third Party Collect" at bounding box center [114, 475] width 166 height 23
click at [256, 474] on input "Account" at bounding box center [301, 475] width 166 height 23
paste input "688W15"
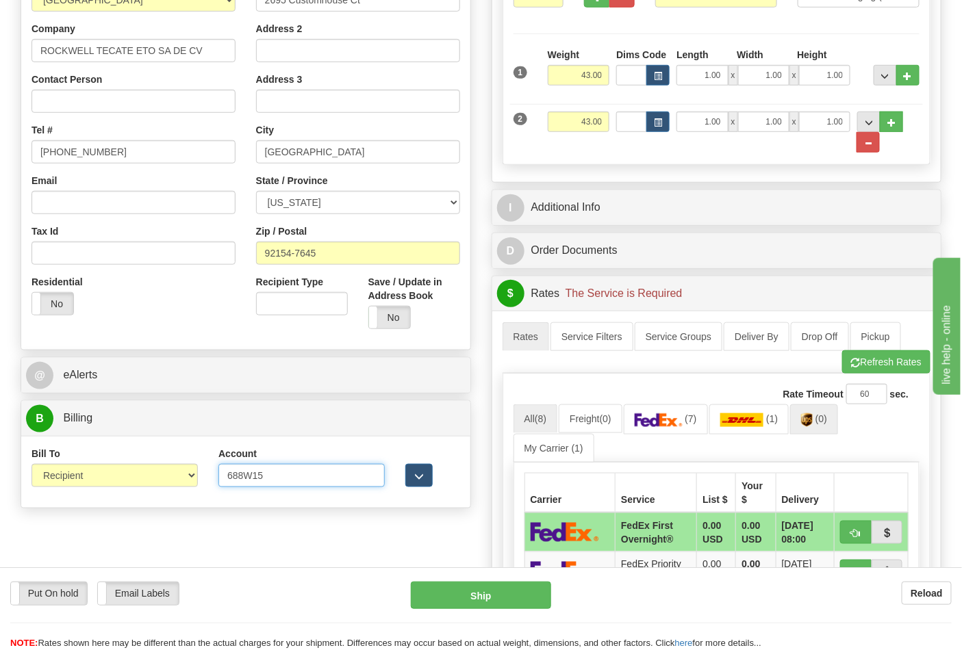
type input "688W15"
click at [813, 408] on link "(0)" at bounding box center [814, 418] width 48 height 29
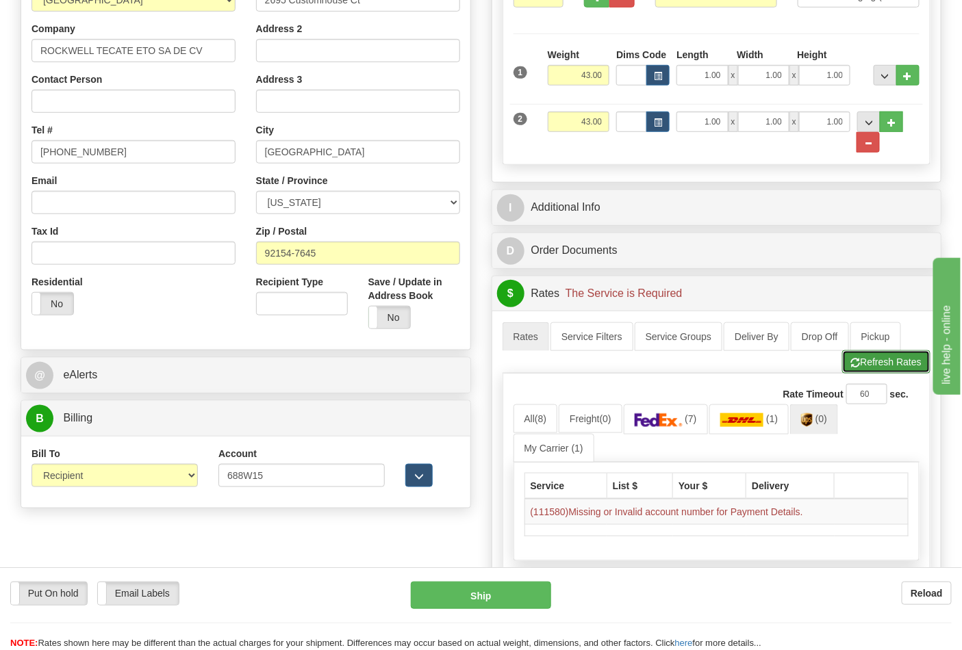
click at [873, 363] on button "Refresh Rates" at bounding box center [886, 361] width 88 height 23
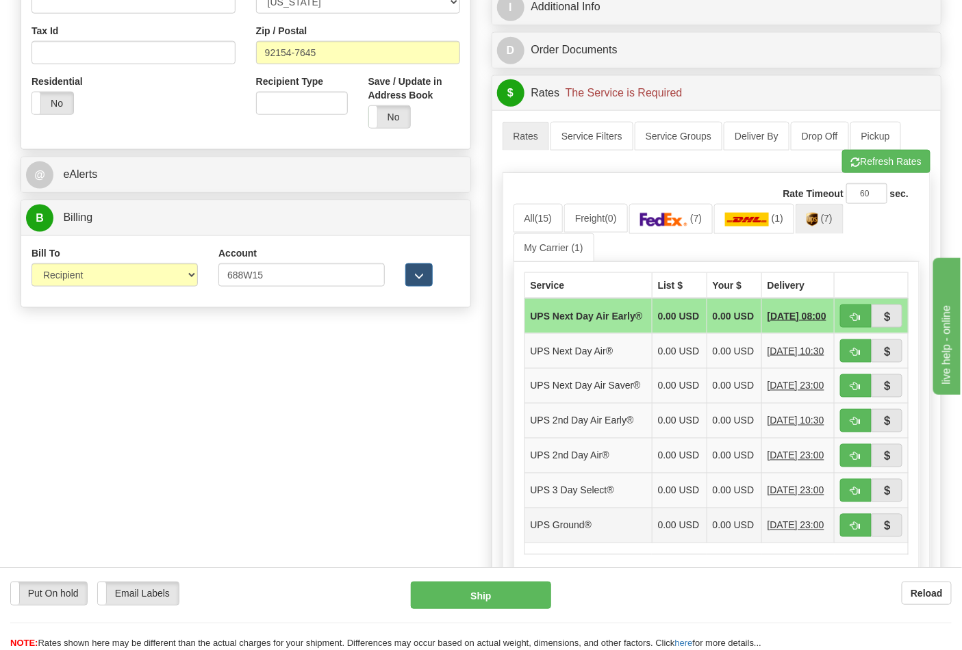
scroll to position [532, 0]
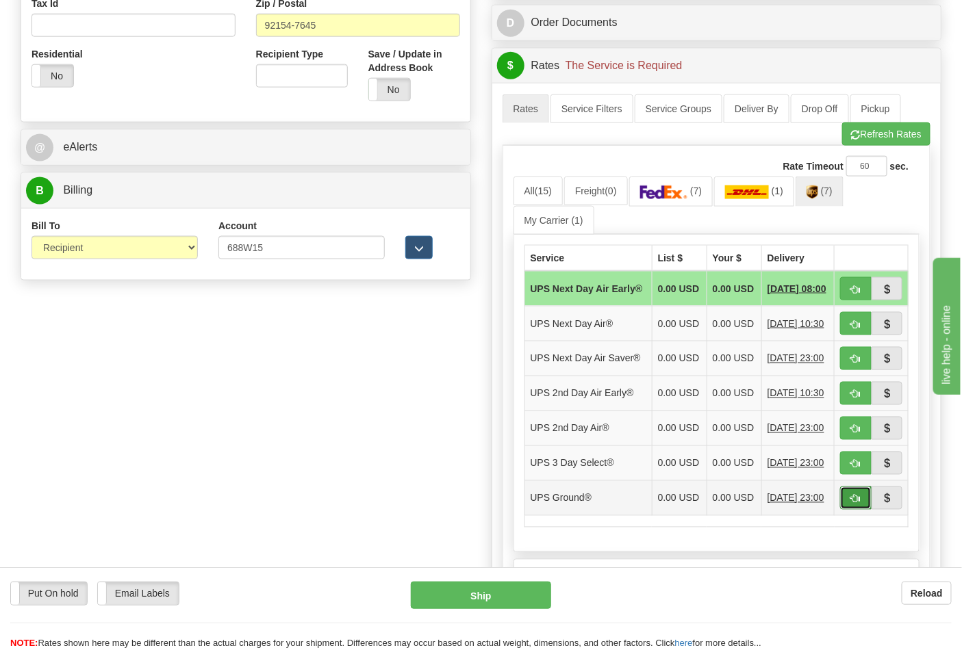
click at [855, 504] on span "button" at bounding box center [856, 499] width 10 height 9
type input "03"
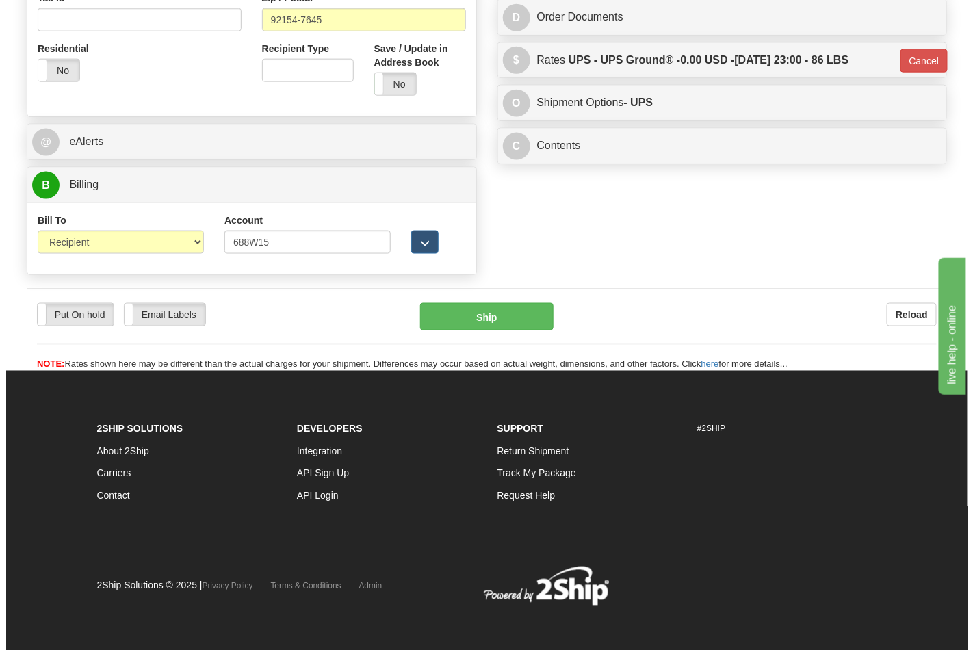
scroll to position [544, 0]
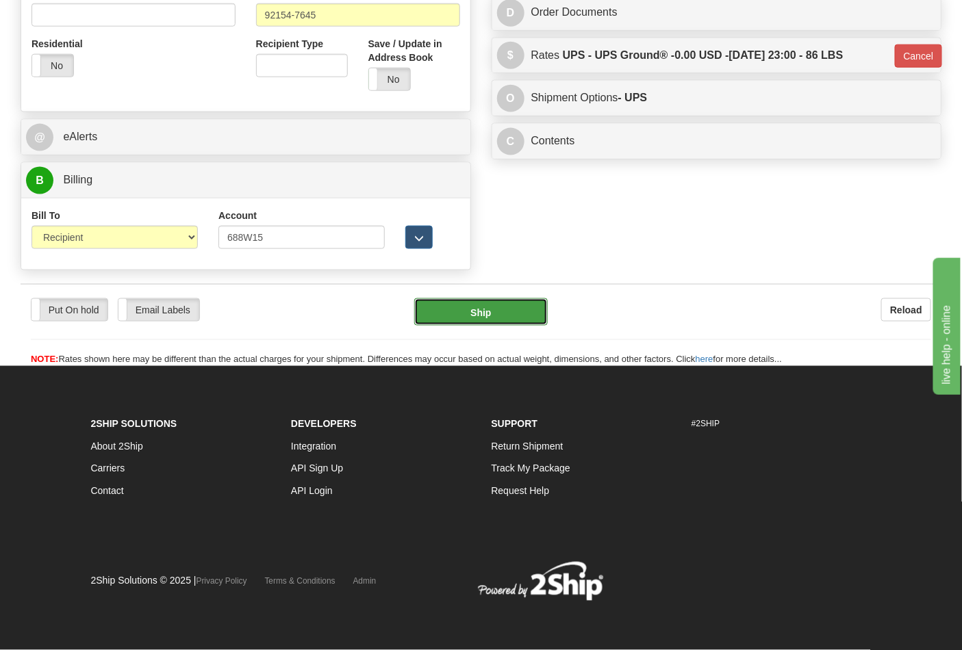
click at [529, 313] on button "Ship" at bounding box center [480, 311] width 133 height 27
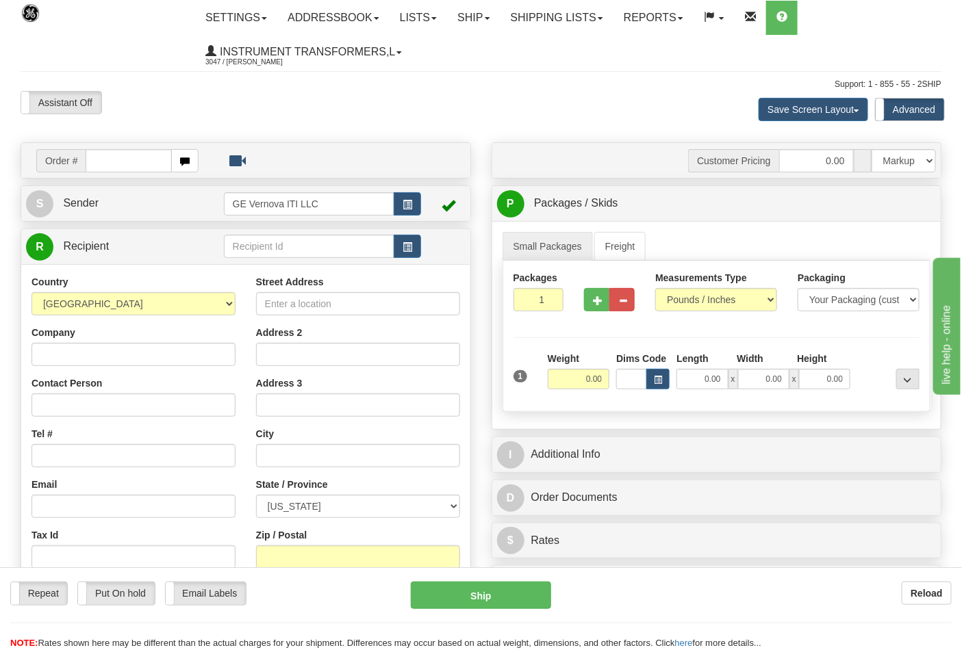
click at [103, 160] on input "text" at bounding box center [129, 160] width 86 height 23
type input "86705213"
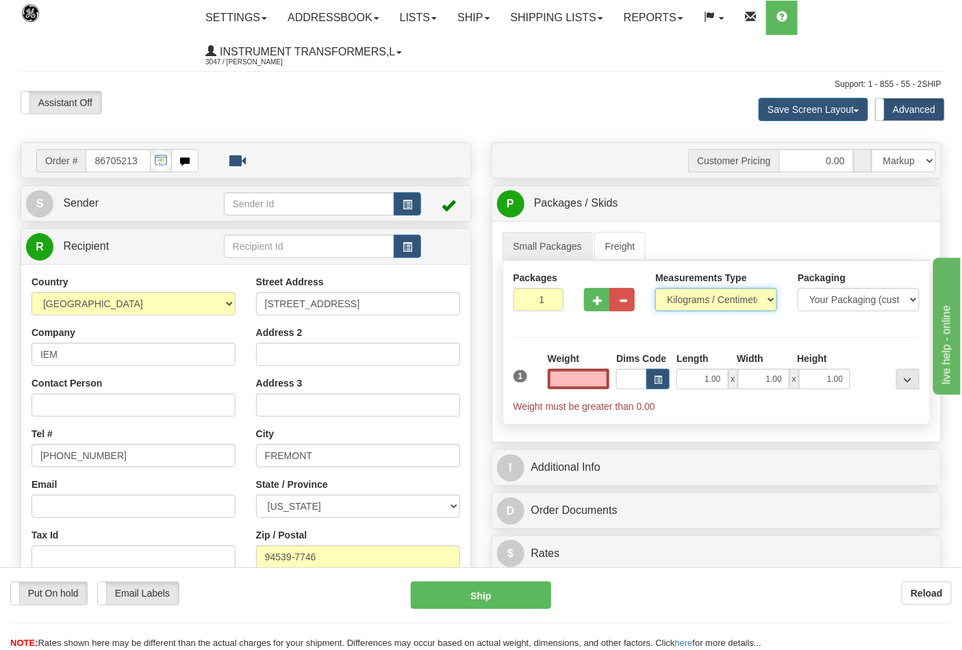
type input "0.00"
click at [717, 307] on select "Pounds / Inches Kilograms / Centimeters" at bounding box center [716, 299] width 122 height 23
select select "0"
click at [655, 289] on select "Pounds / Inches Kilograms / Centimeters" at bounding box center [716, 299] width 122 height 23
click at [565, 384] on input "0.00" at bounding box center [579, 379] width 62 height 21
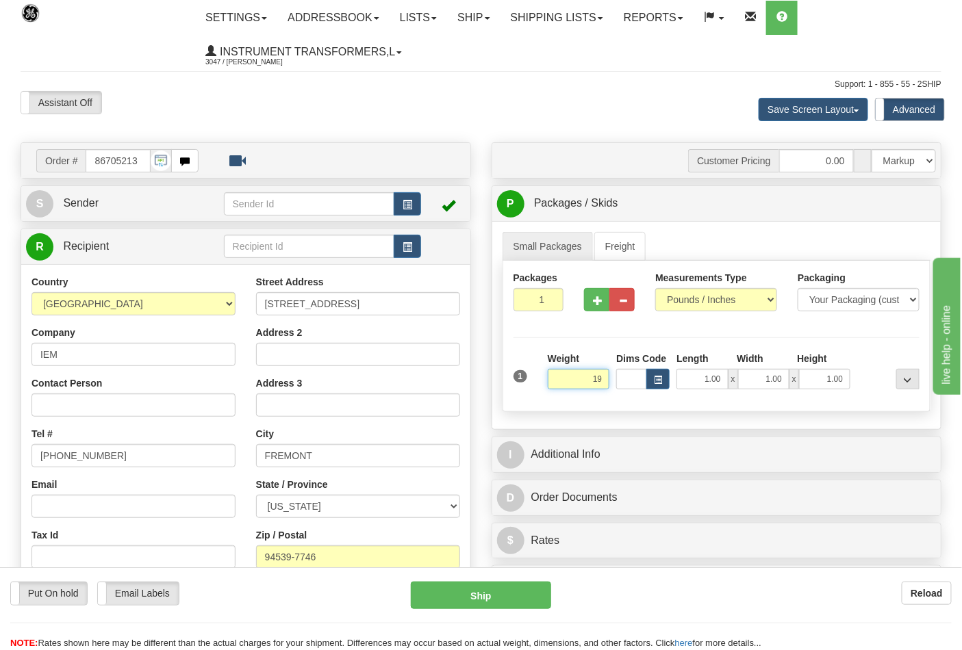
click button "Delete" at bounding box center [0, 0] width 0 height 0
type input "19.00"
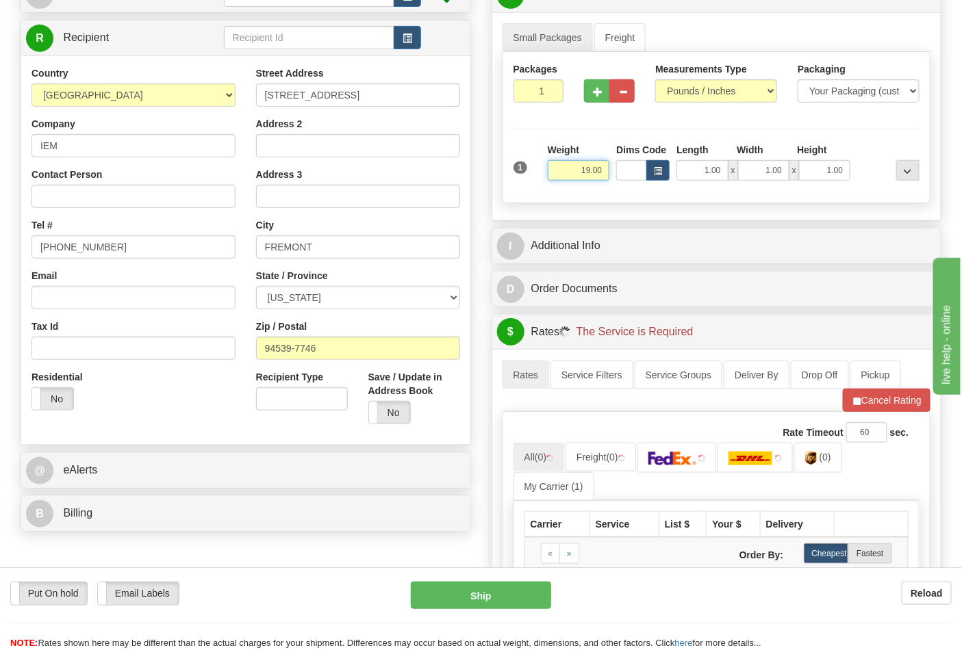
scroll to position [304, 0]
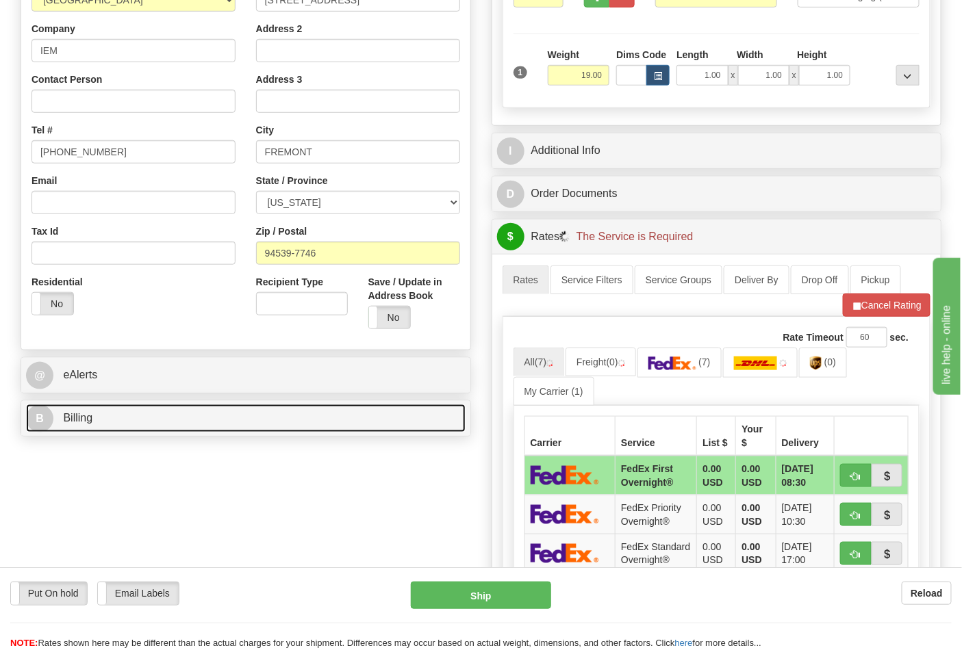
click at [266, 428] on link "B Billing" at bounding box center [245, 418] width 439 height 28
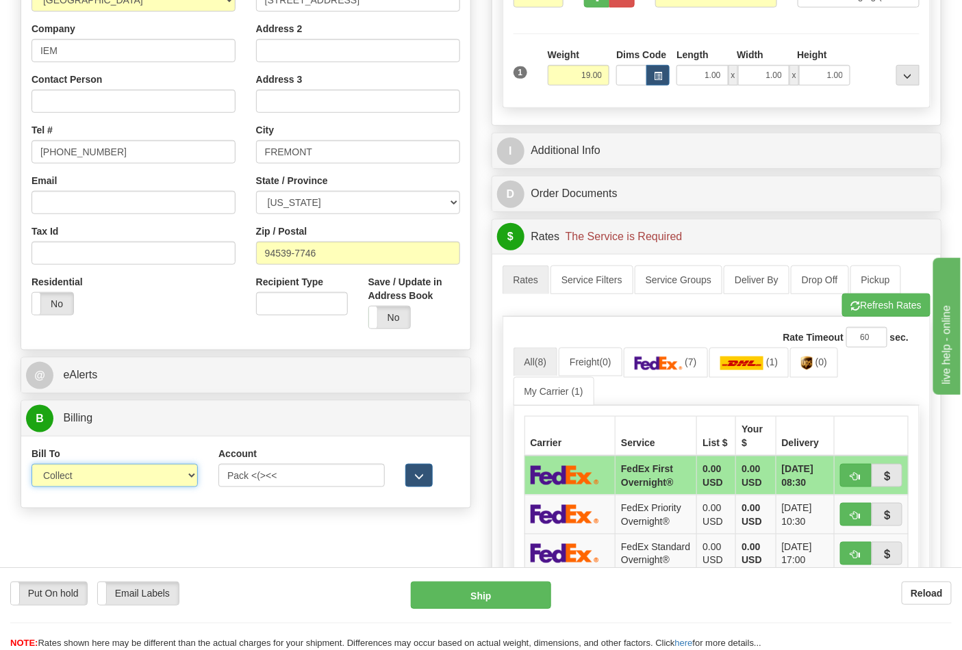
click at [196, 480] on select "Sender Recipient Third Party Collect" at bounding box center [114, 475] width 166 height 23
select select "2"
click at [31, 465] on select "Sender Recipient Third Party Collect" at bounding box center [114, 475] width 166 height 23
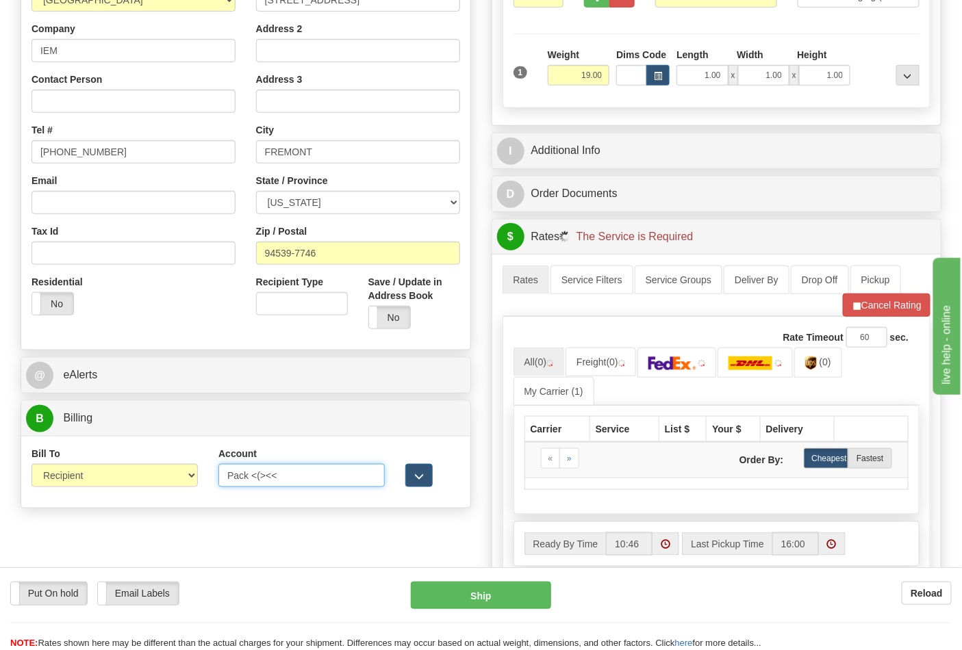
drag, startPoint x: 296, startPoint y: 468, endPoint x: 211, endPoint y: 476, distance: 85.3
click at [213, 476] on div "Account Pack <(><< 3rd Party Account List Please select" at bounding box center [301, 472] width 187 height 51
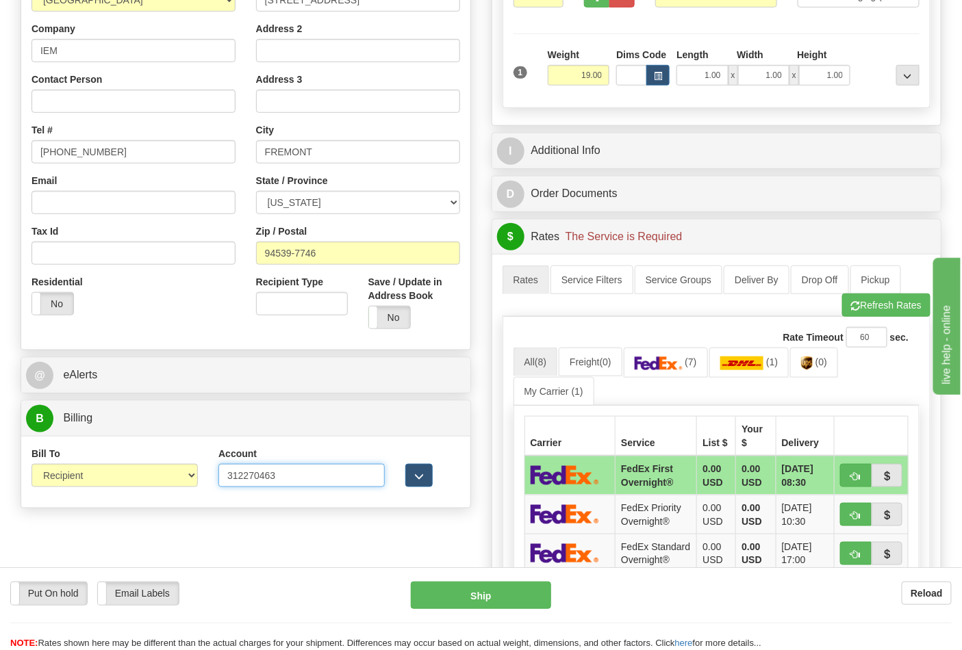
type input "312270463"
click button "Delete" at bounding box center [0, 0] width 0 height 0
click at [673, 370] on img at bounding box center [658, 364] width 48 height 14
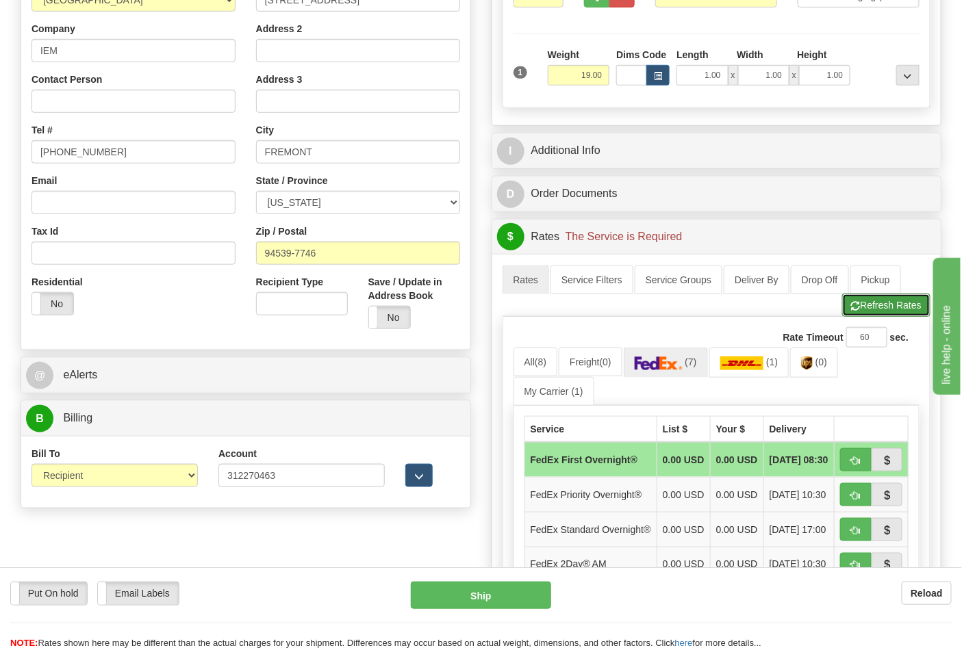
click at [856, 305] on span "button" at bounding box center [856, 306] width 10 height 9
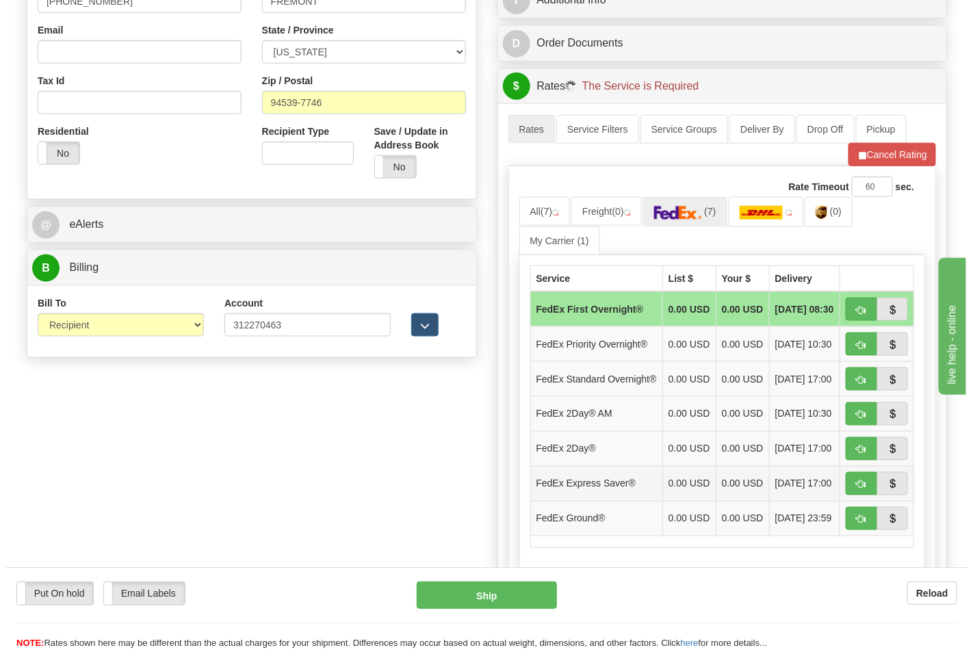
scroll to position [456, 0]
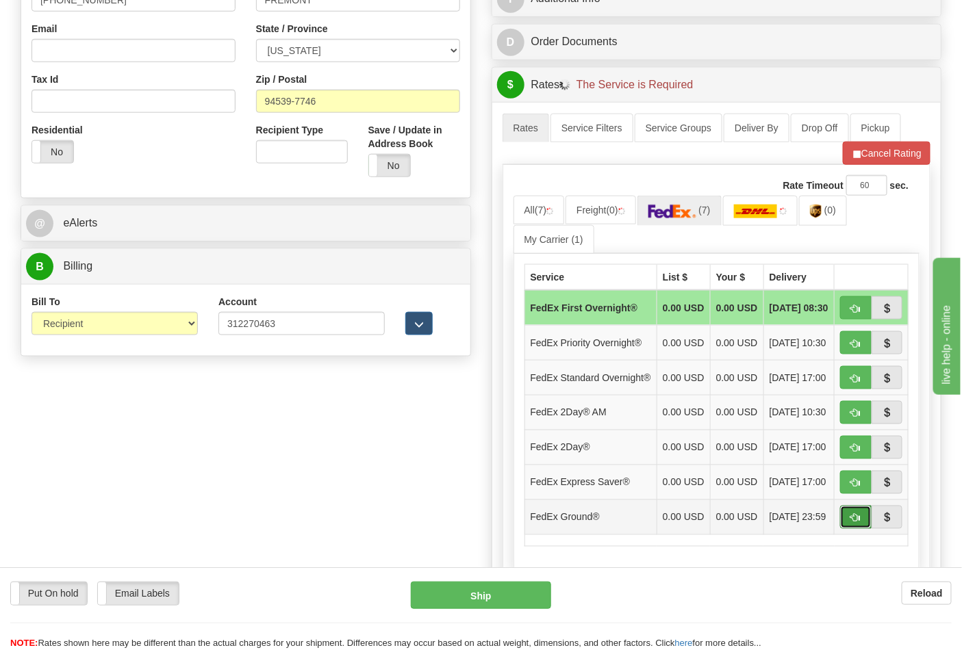
click at [847, 529] on button "button" at bounding box center [855, 517] width 31 height 23
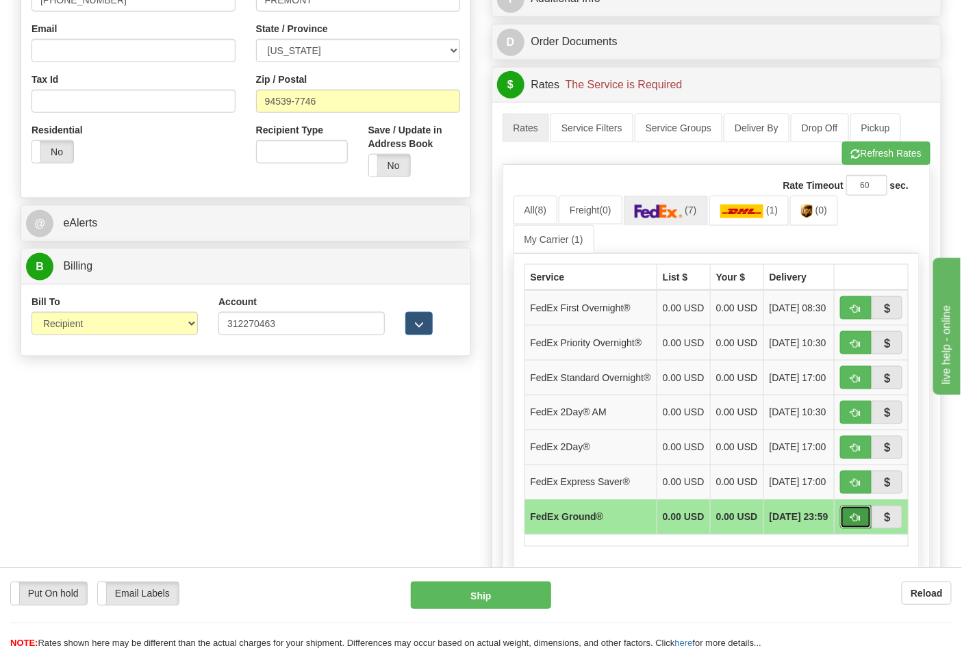
click at [861, 529] on button "button" at bounding box center [855, 517] width 31 height 23
type input "92"
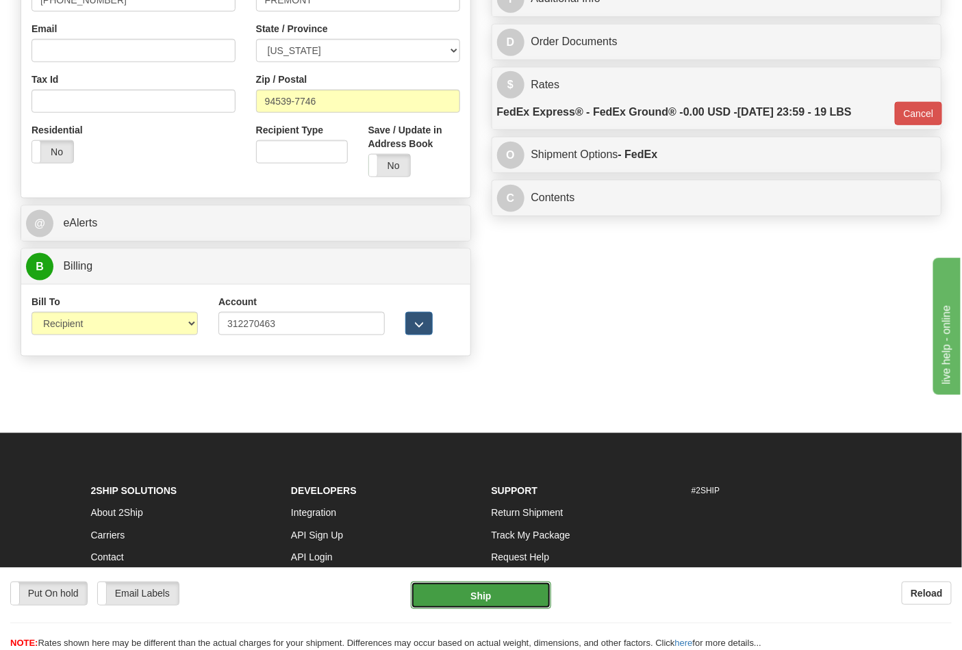
click at [510, 595] on button "Ship" at bounding box center [481, 595] width 140 height 27
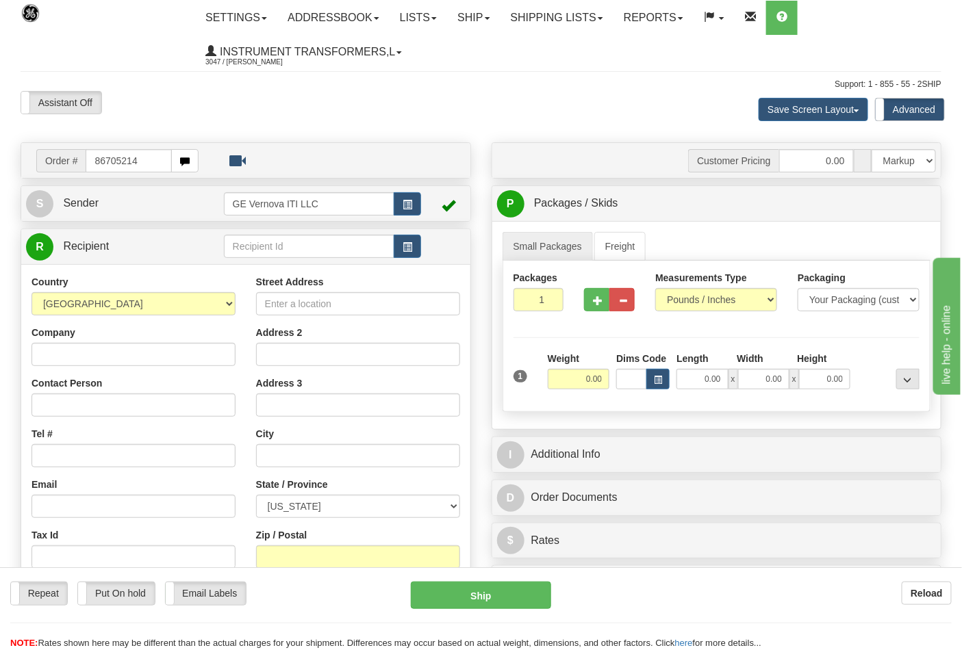
type input "86705214"
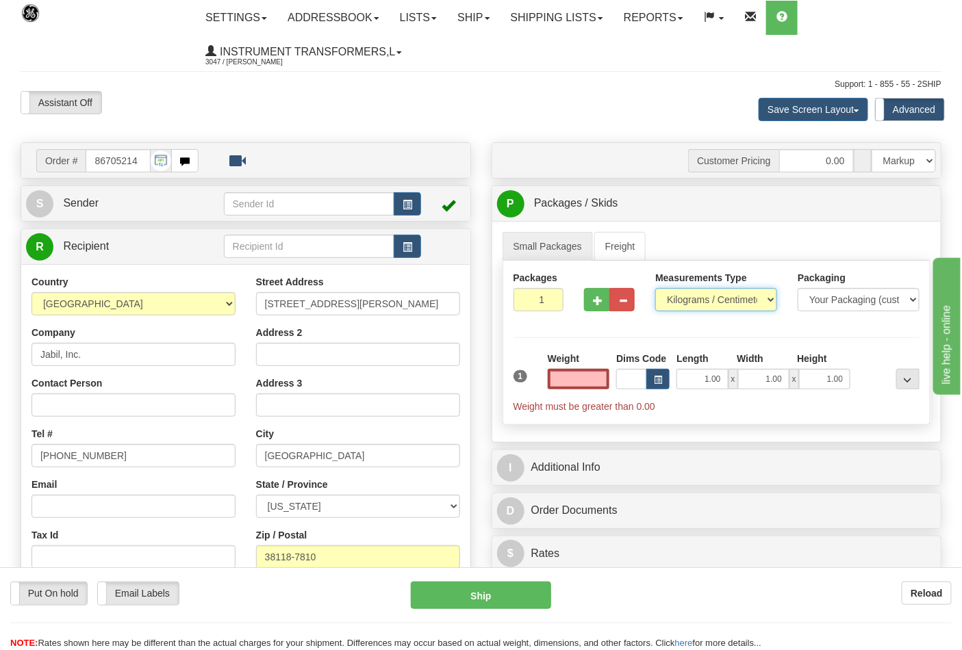
type input "0.00"
click at [678, 301] on select "Pounds / Inches Kilograms / Centimeters" at bounding box center [716, 299] width 122 height 23
select select "0"
click at [655, 289] on select "Pounds / Inches Kilograms / Centimeters" at bounding box center [716, 299] width 122 height 23
click at [686, 305] on select "Pounds / Inches Kilograms / Centimeters" at bounding box center [716, 299] width 122 height 23
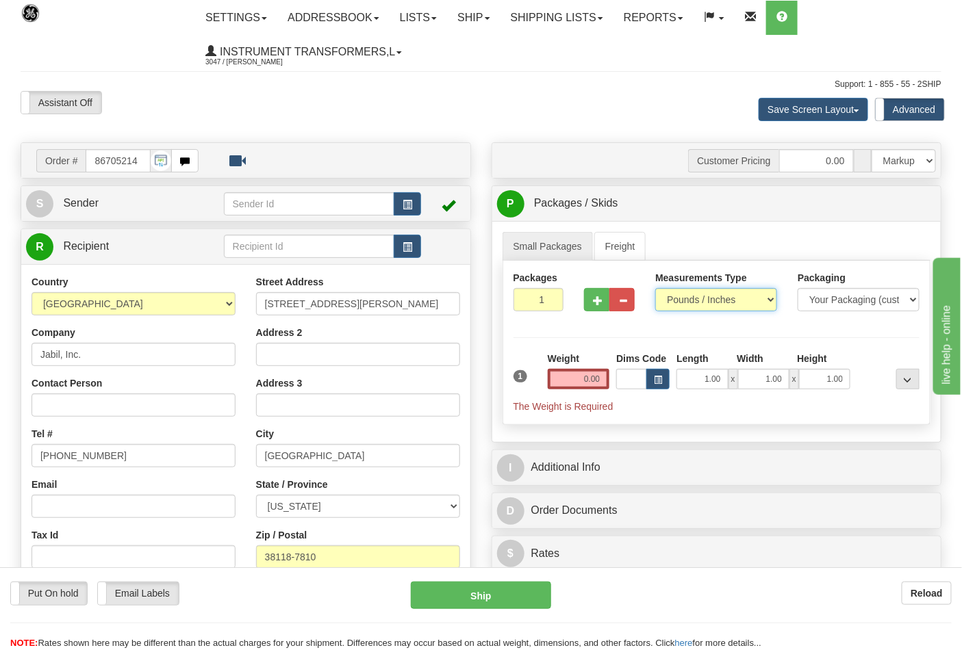
click at [655, 289] on select "Pounds / Inches Kilograms / Centimeters" at bounding box center [716, 299] width 122 height 23
click at [574, 383] on input "0.00" at bounding box center [579, 379] width 62 height 21
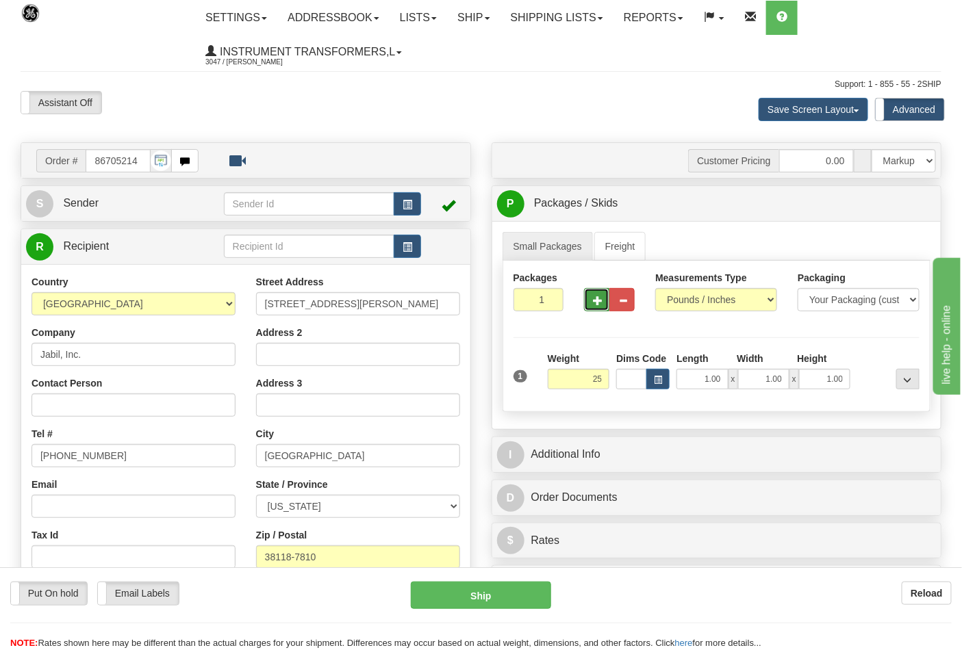
type input "25.00"
click at [593, 303] on span "button" at bounding box center [598, 300] width 10 height 9
type input "2"
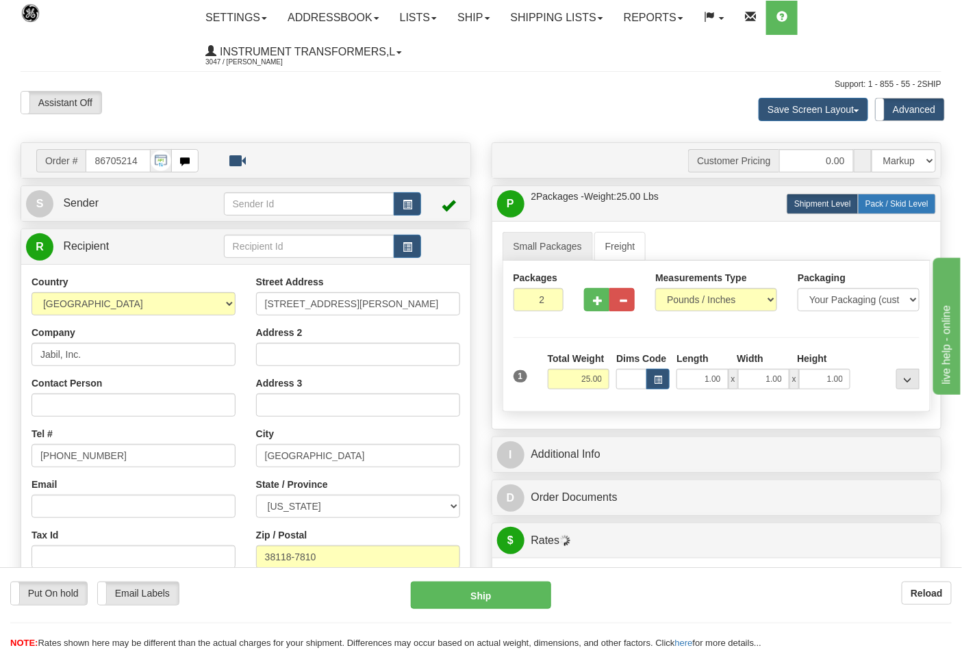
click at [901, 203] on span "Pack / Skid Level" at bounding box center [896, 204] width 63 height 10
radio input "true"
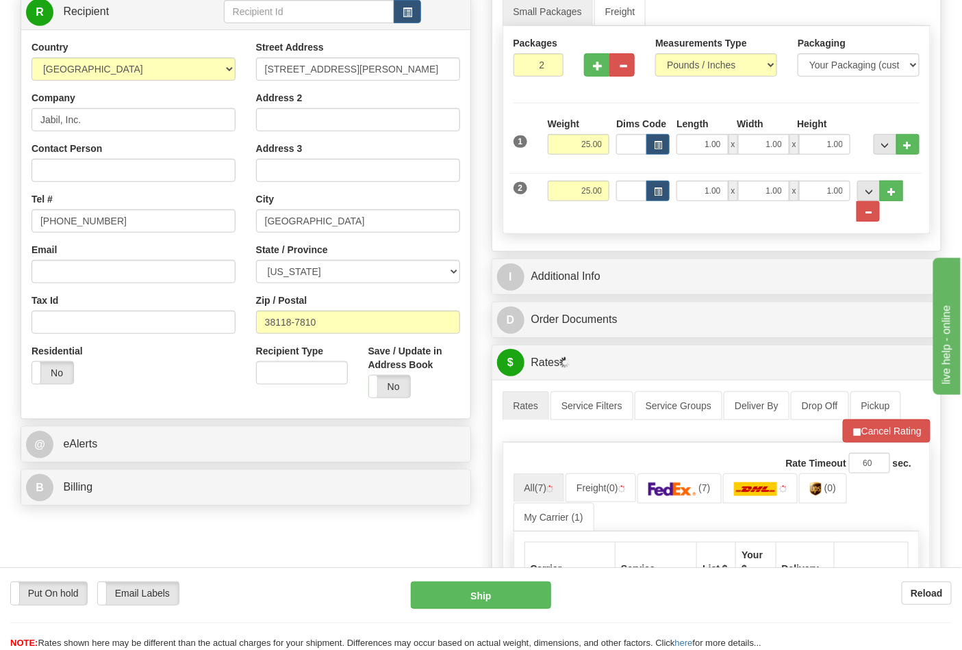
scroll to position [304, 0]
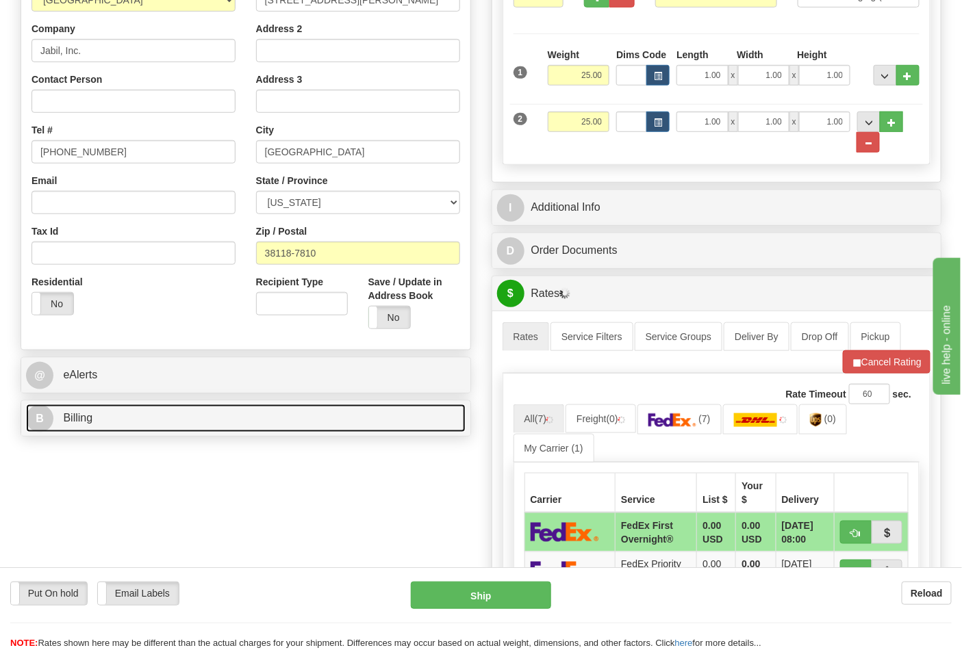
click at [394, 433] on link "B Billing" at bounding box center [245, 418] width 439 height 28
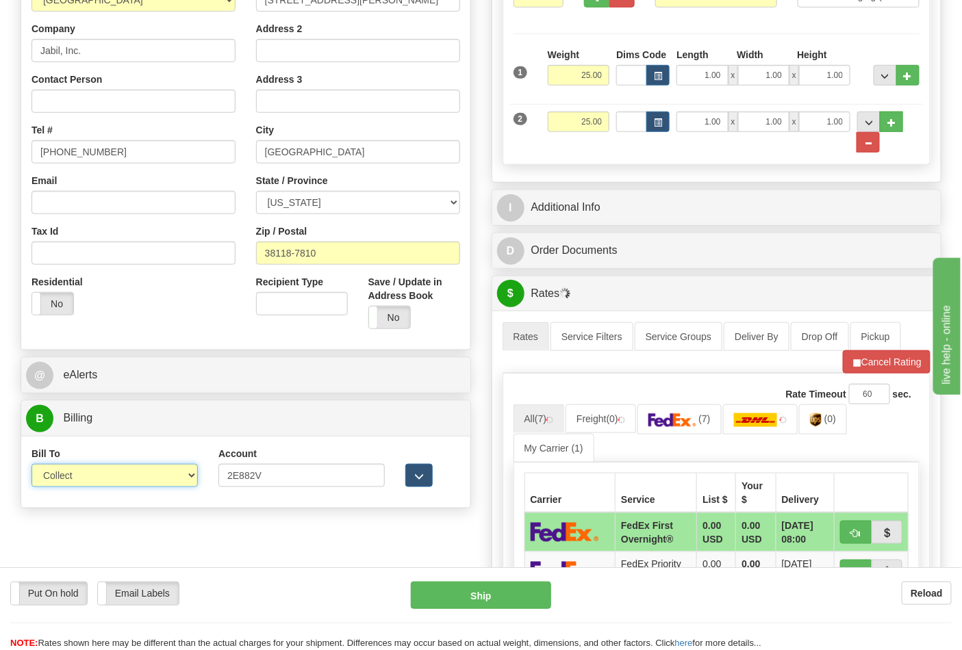
click at [181, 476] on select "Sender Recipient Third Party Collect" at bounding box center [114, 475] width 166 height 23
select select "2"
click at [31, 465] on select "Sender Recipient Third Party Collect" at bounding box center [114, 475] width 166 height 23
click at [821, 426] on img at bounding box center [816, 420] width 12 height 14
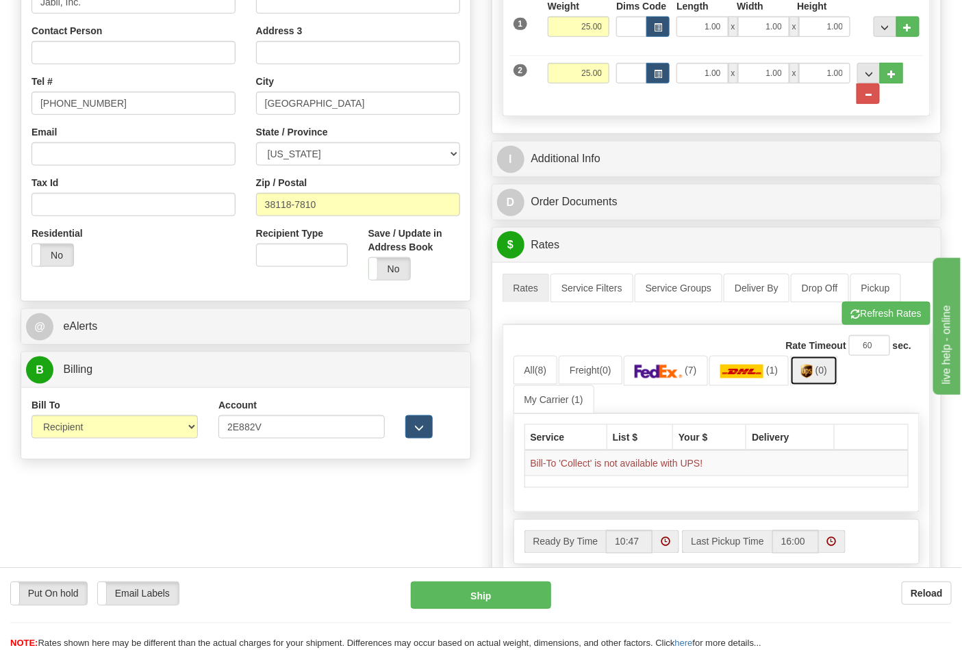
scroll to position [380, 0]
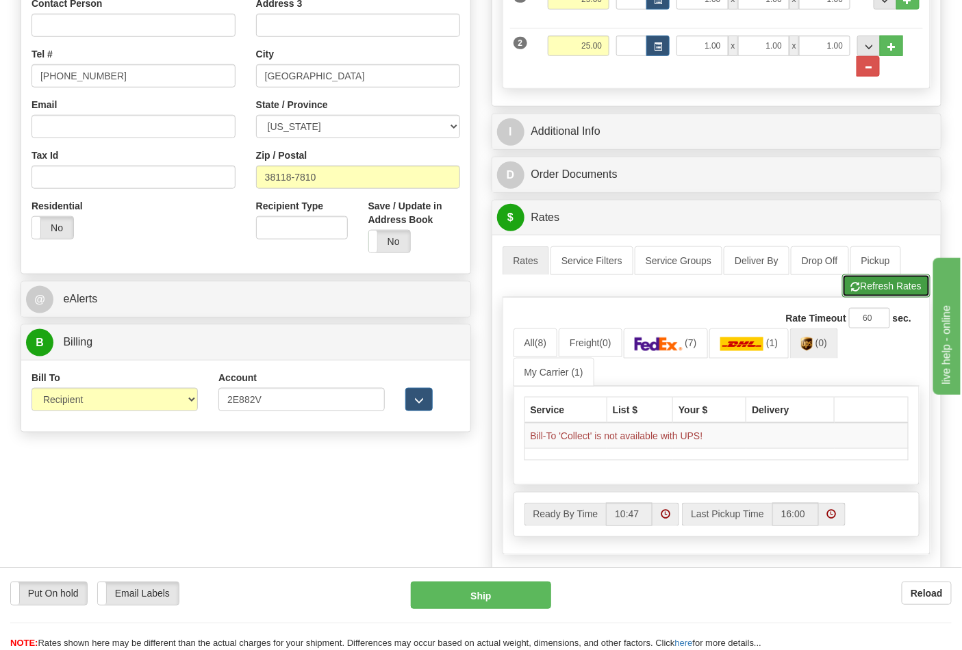
click at [905, 294] on button "Refresh Rates" at bounding box center [886, 285] width 88 height 23
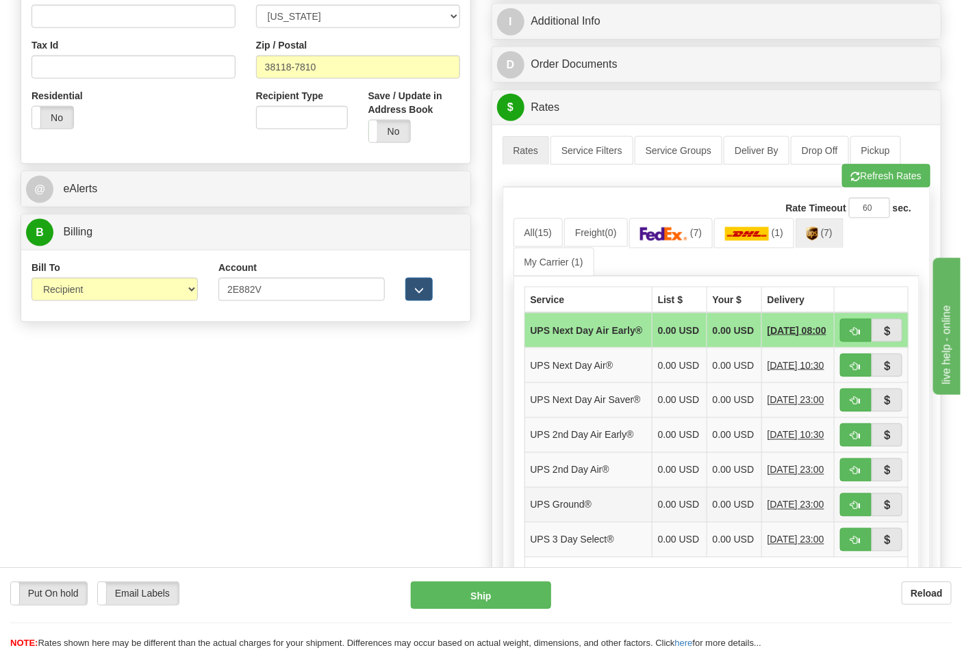
scroll to position [532, 0]
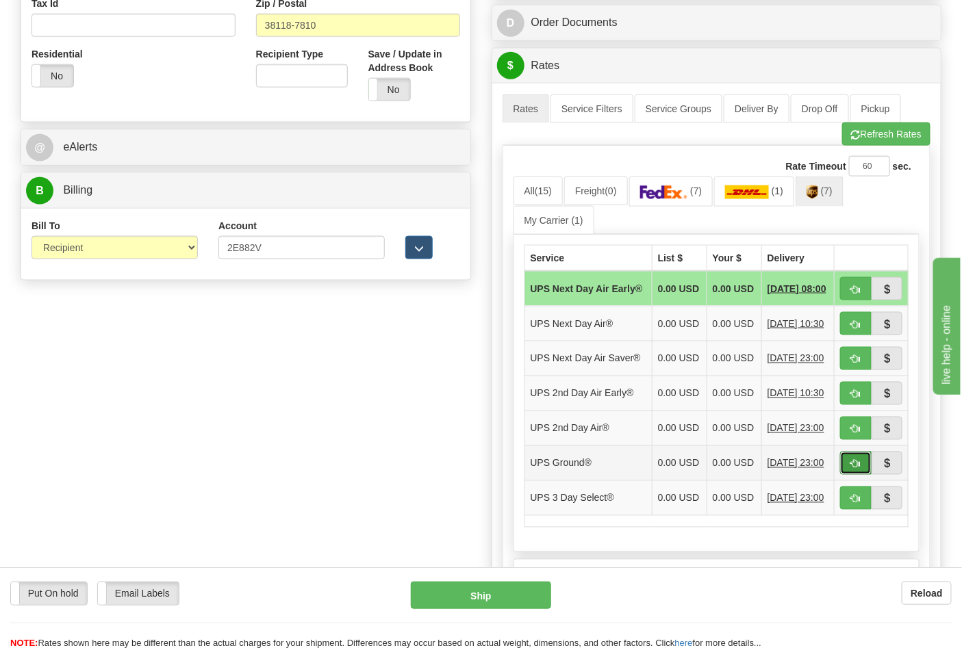
click at [851, 469] on span "button" at bounding box center [856, 464] width 10 height 9
type input "03"
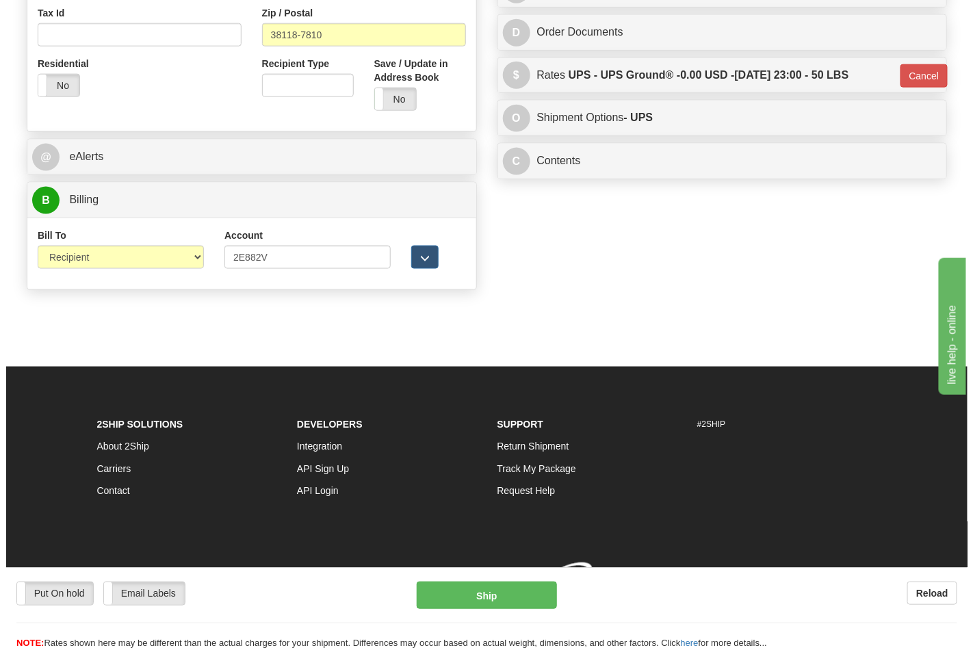
scroll to position [524, 0]
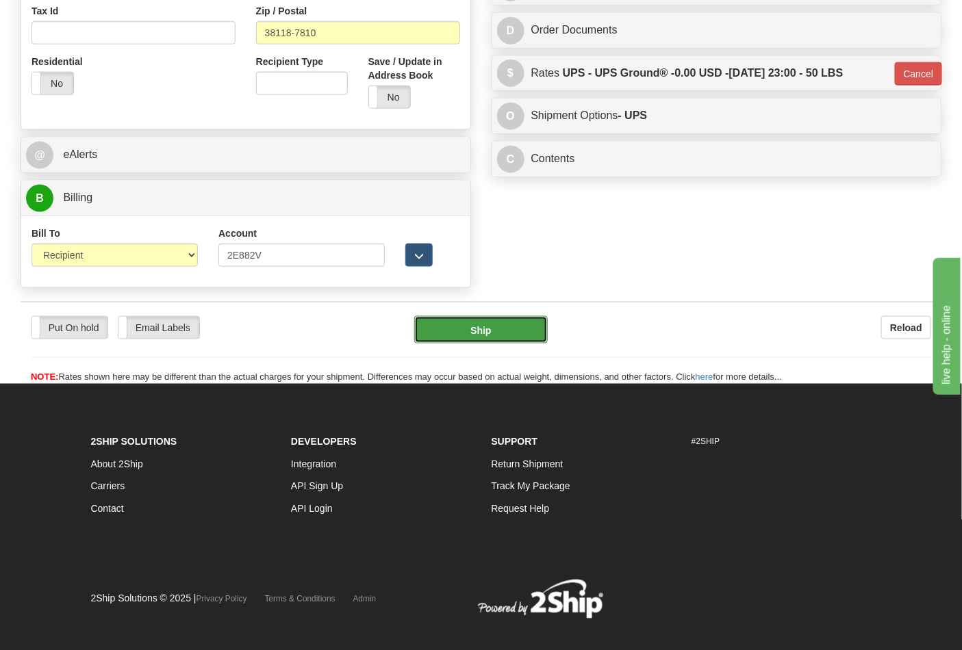
click at [500, 319] on button "Ship" at bounding box center [480, 329] width 133 height 27
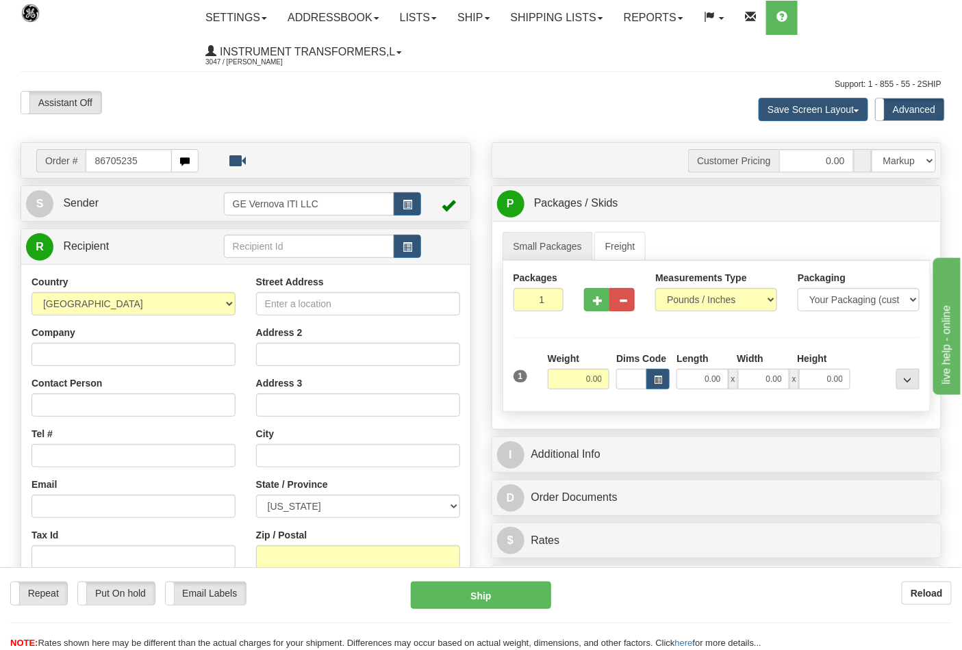
type input "86705235"
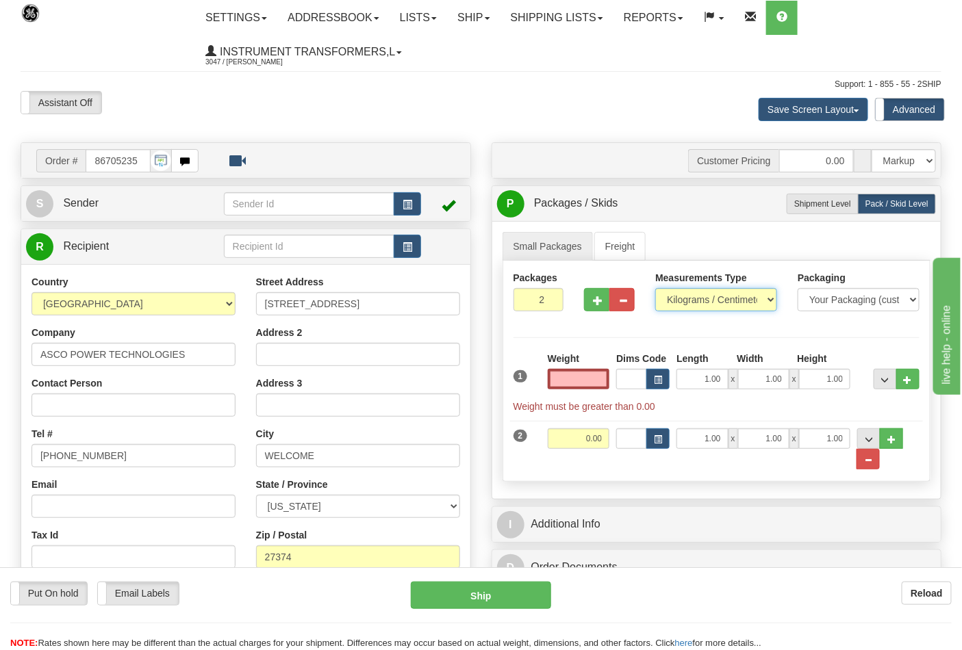
type input "0.00"
click at [681, 294] on select "Pounds / Inches Kilograms / Centimeters" at bounding box center [716, 299] width 122 height 23
select select "0"
click at [655, 289] on select "Pounds / Inches Kilograms / Centimeters" at bounding box center [716, 299] width 122 height 23
click at [627, 305] on span "button" at bounding box center [623, 300] width 10 height 9
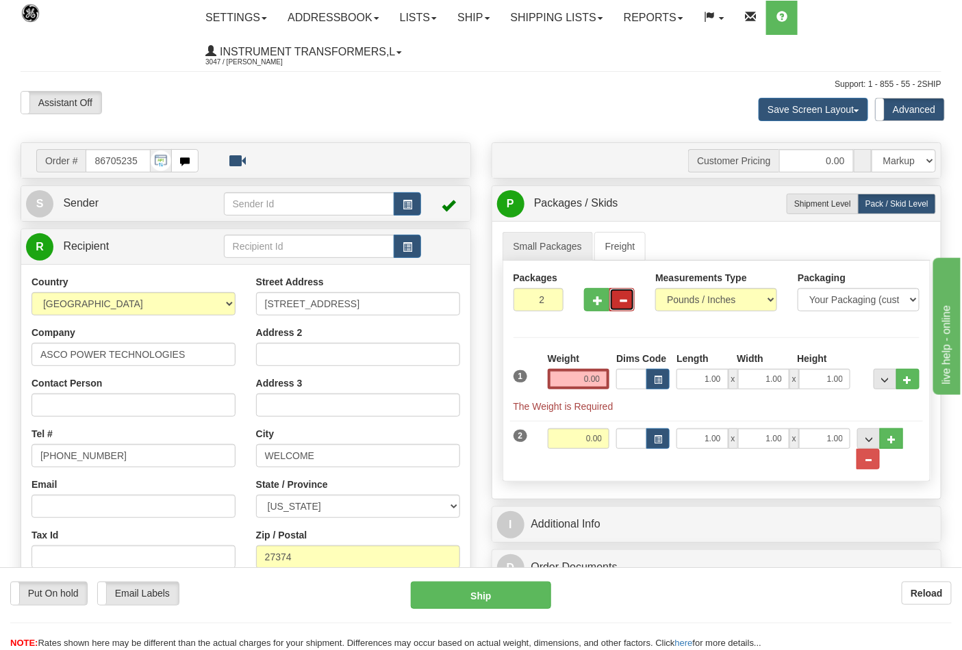
type input "1"
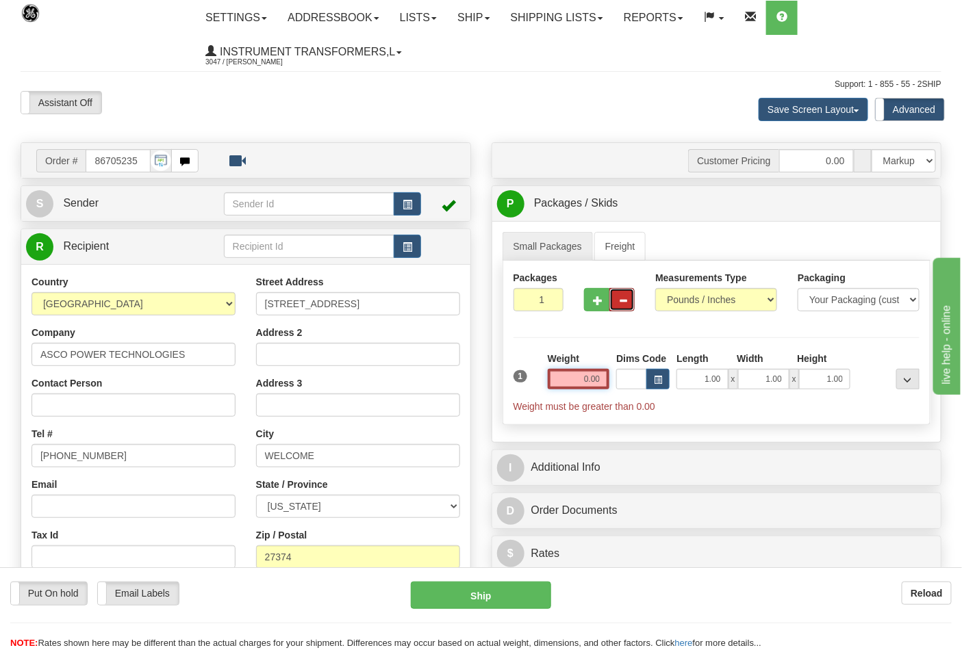
click at [576, 384] on input "0.00" at bounding box center [579, 379] width 62 height 21
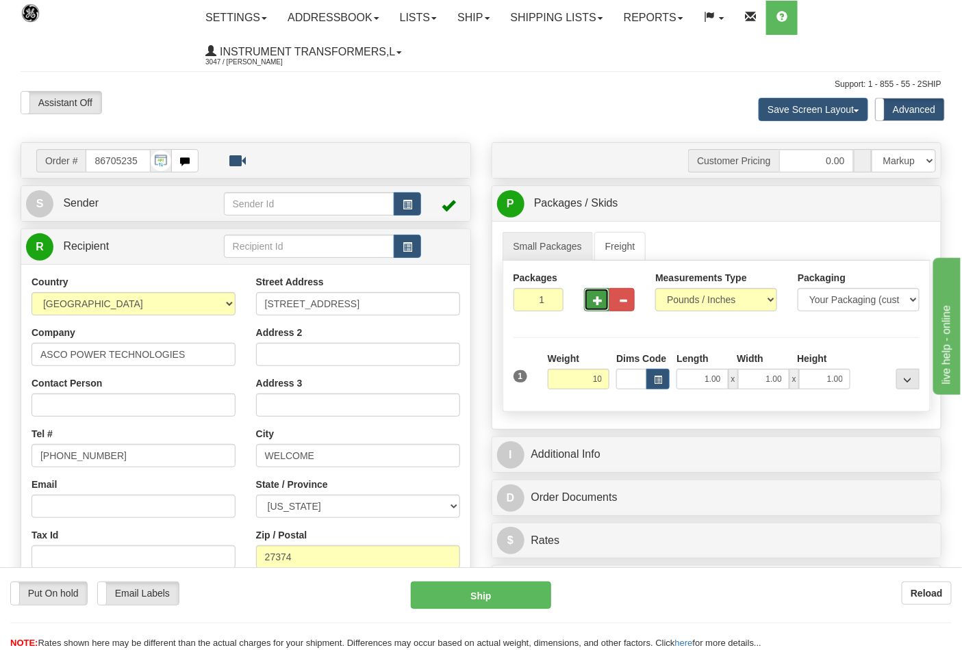
type input "10.00"
click at [604, 302] on button "button" at bounding box center [596, 299] width 25 height 23
type input "2"
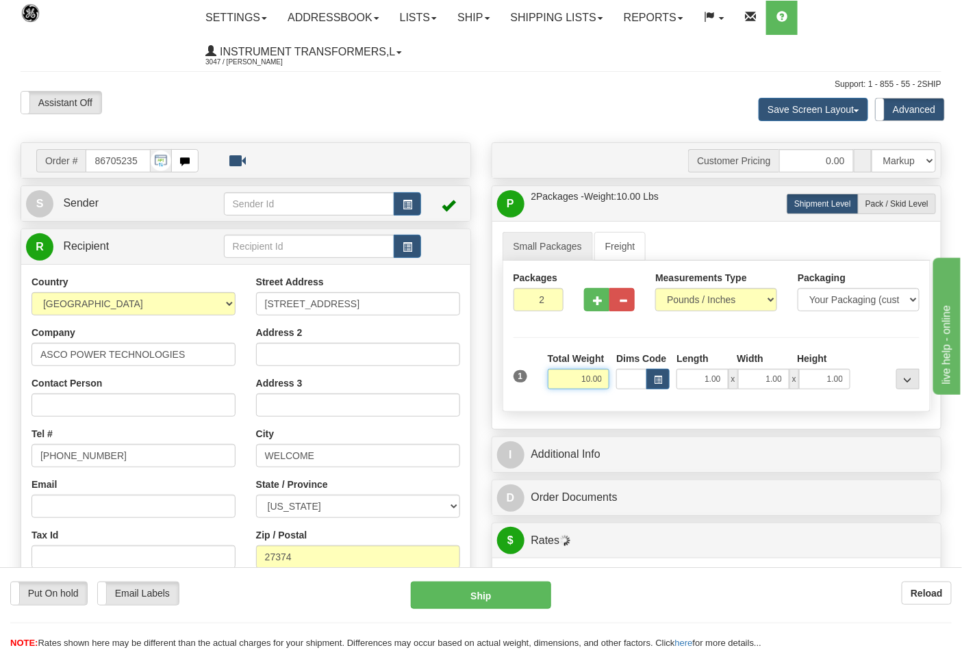
drag, startPoint x: 578, startPoint y: 378, endPoint x: 616, endPoint y: 378, distance: 38.3
click at [616, 378] on div "1 Total Weight 10.00 Dims Code x" at bounding box center [716, 376] width 413 height 49
type input "5.00"
click at [903, 201] on span "Pack / Skid Level" at bounding box center [896, 204] width 63 height 10
radio input "true"
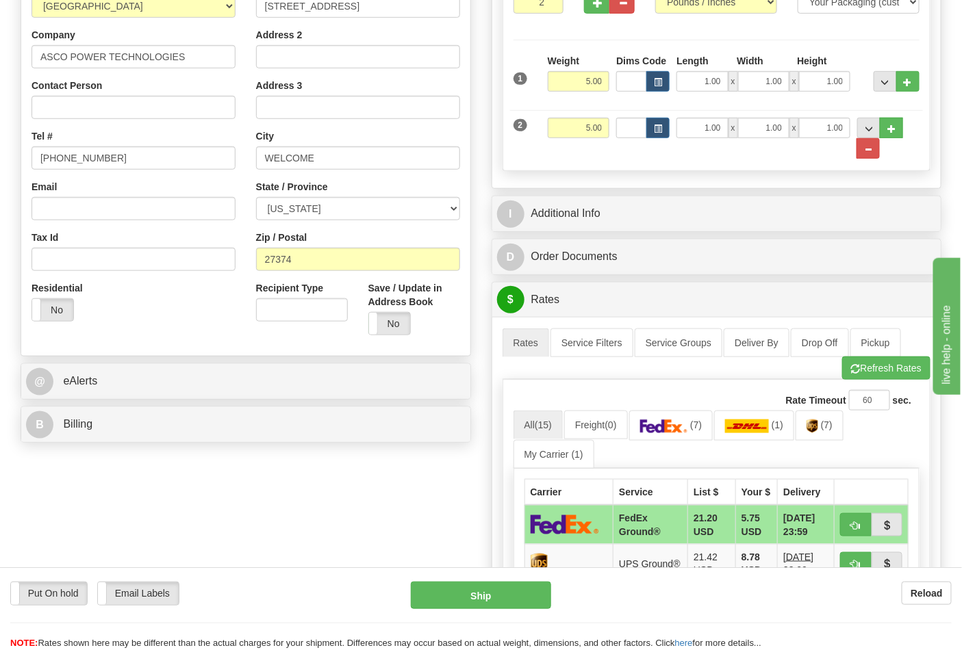
scroll to position [380, 0]
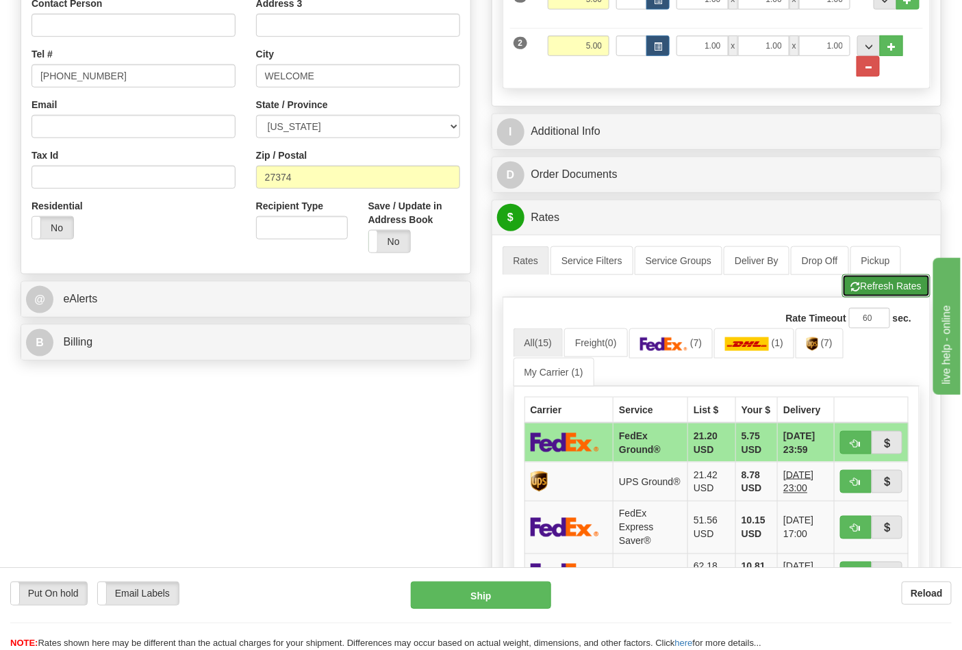
click at [853, 298] on button "Refresh Rates" at bounding box center [886, 285] width 88 height 23
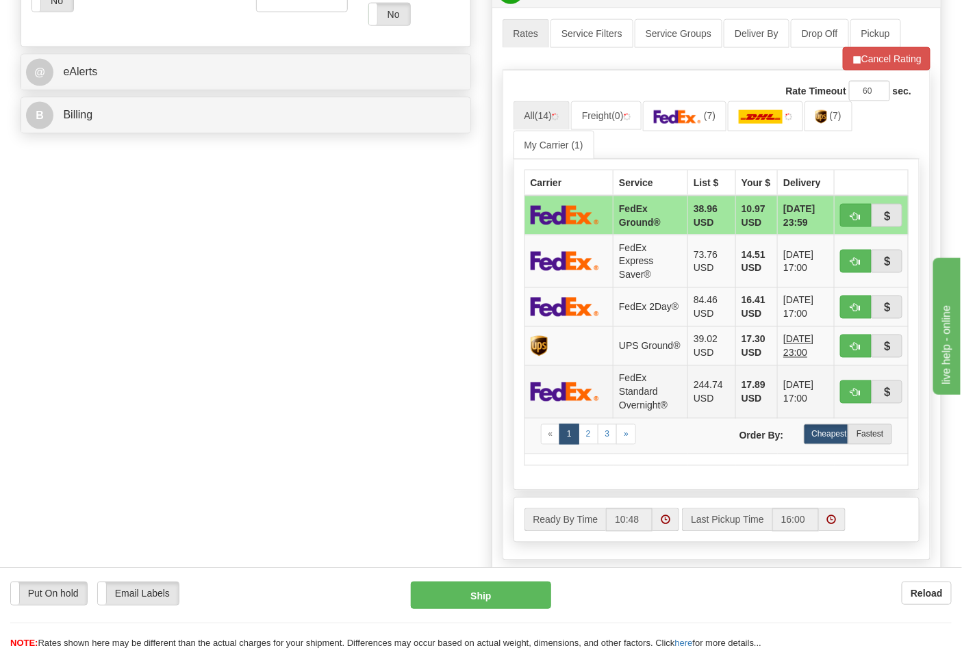
scroll to position [608, 0]
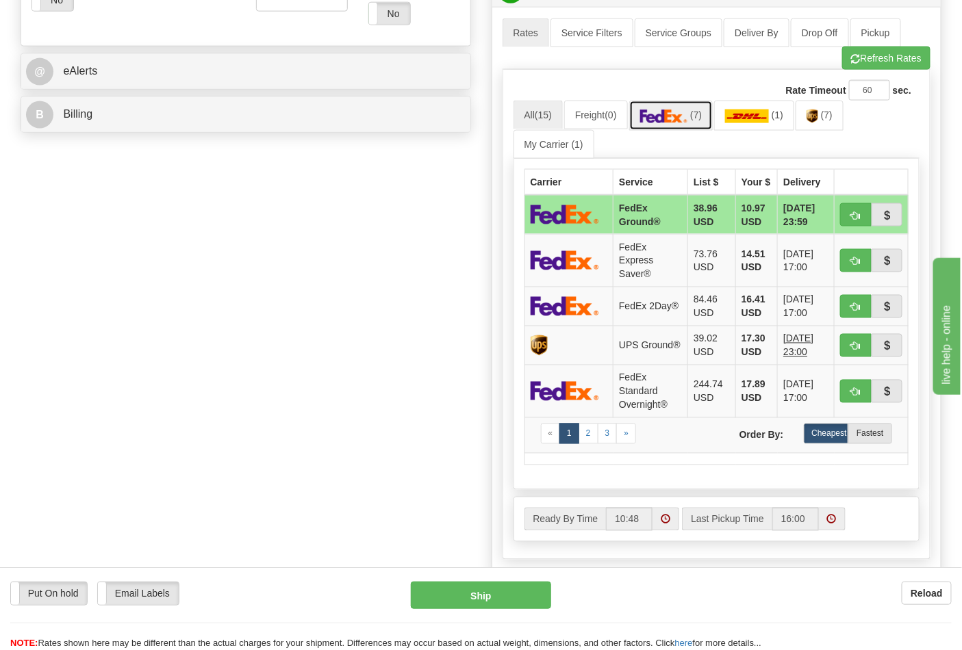
click at [713, 116] on link "(7)" at bounding box center [671, 115] width 84 height 29
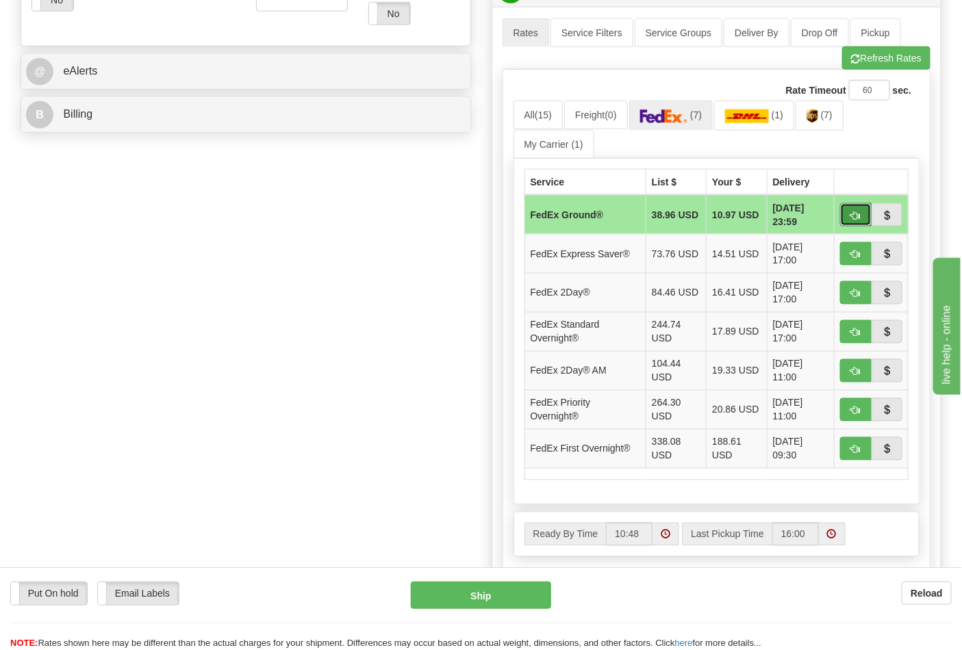
click at [860, 216] on button "button" at bounding box center [855, 214] width 31 height 23
type input "92"
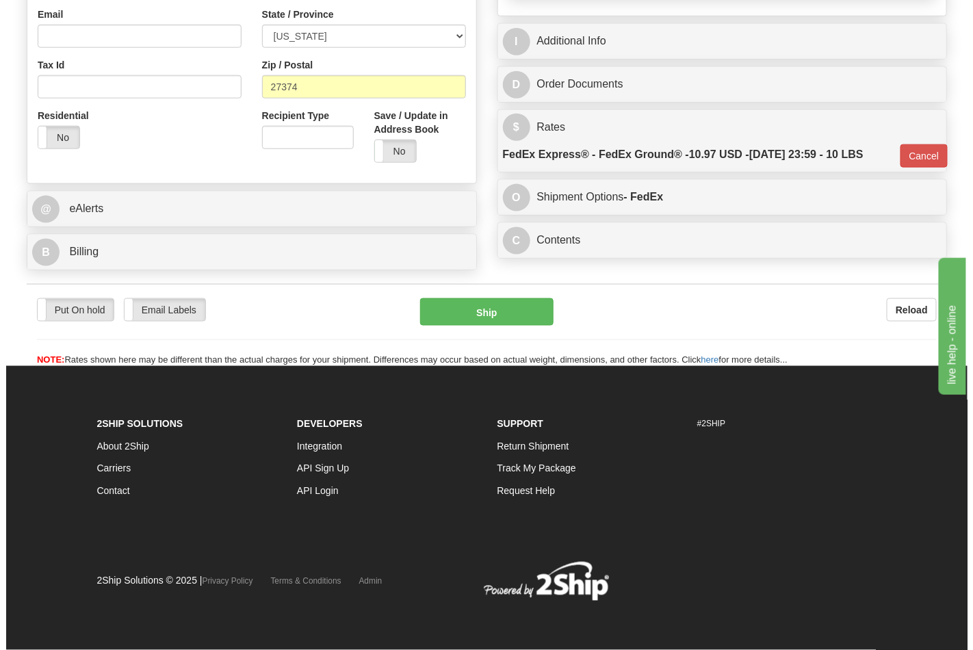
scroll to position [472, 0]
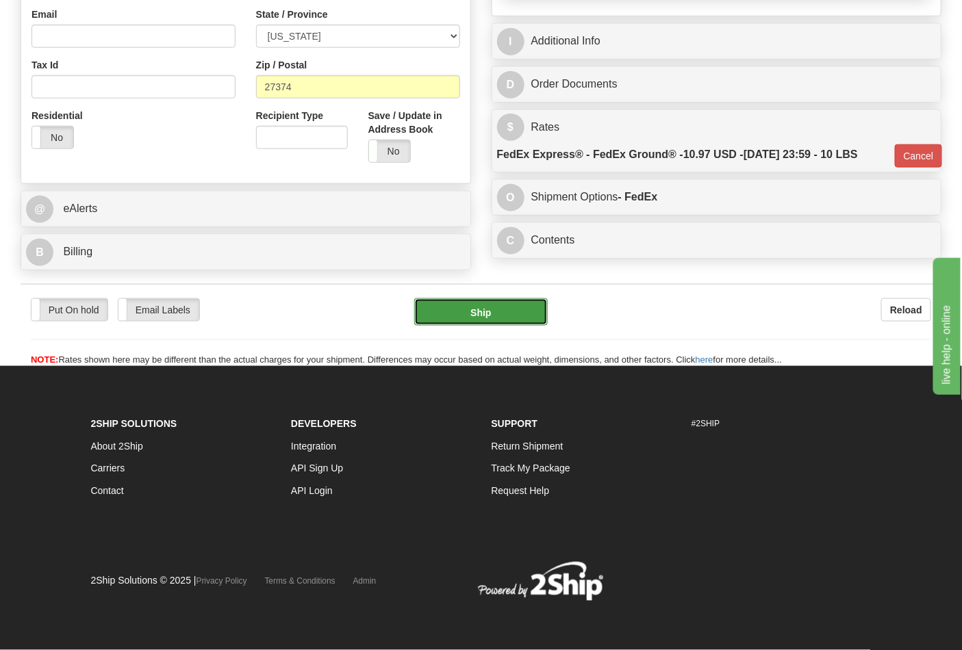
click at [511, 309] on button "Ship" at bounding box center [480, 311] width 133 height 27
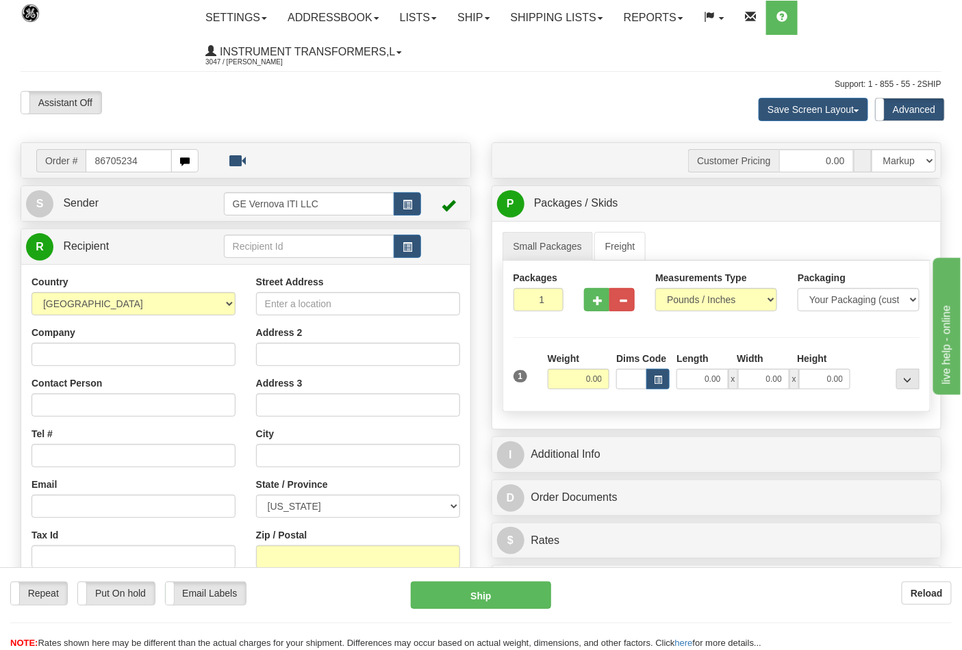
type input "86705234"
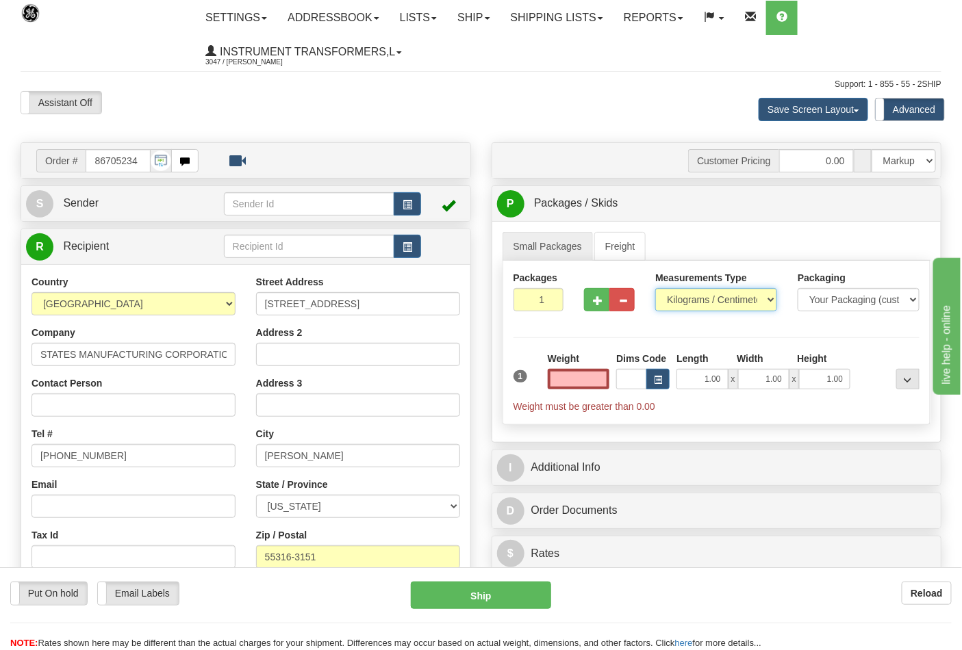
type input "0.00"
click at [682, 296] on select "Pounds / Inches Kilograms / Centimeters" at bounding box center [716, 299] width 122 height 23
select select "0"
click at [655, 289] on select "Pounds / Inches Kilograms / Centimeters" at bounding box center [716, 299] width 122 height 23
click at [575, 377] on input "0.00" at bounding box center [579, 379] width 62 height 21
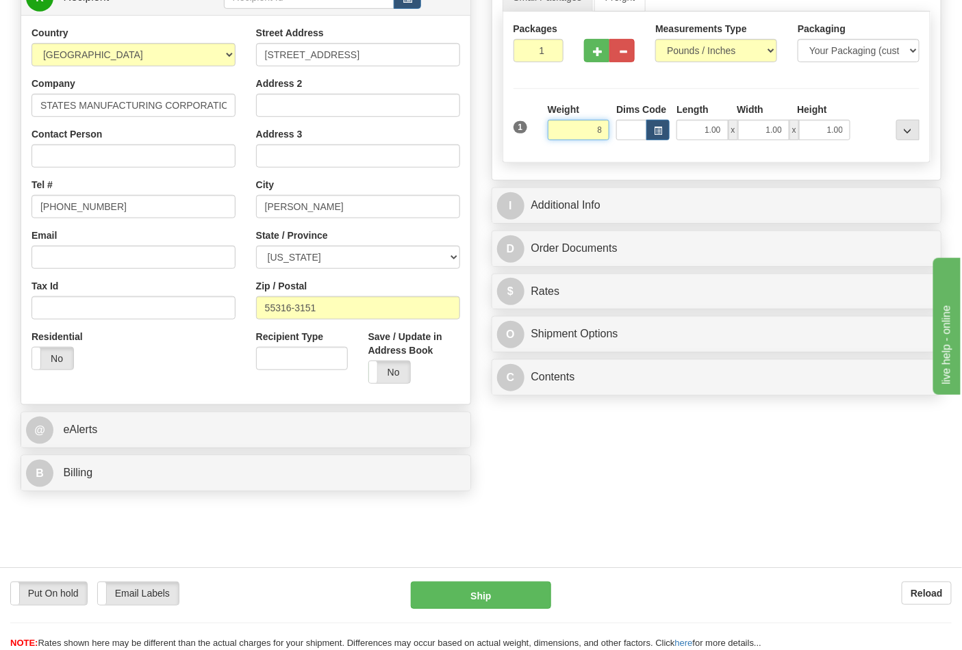
scroll to position [380, 0]
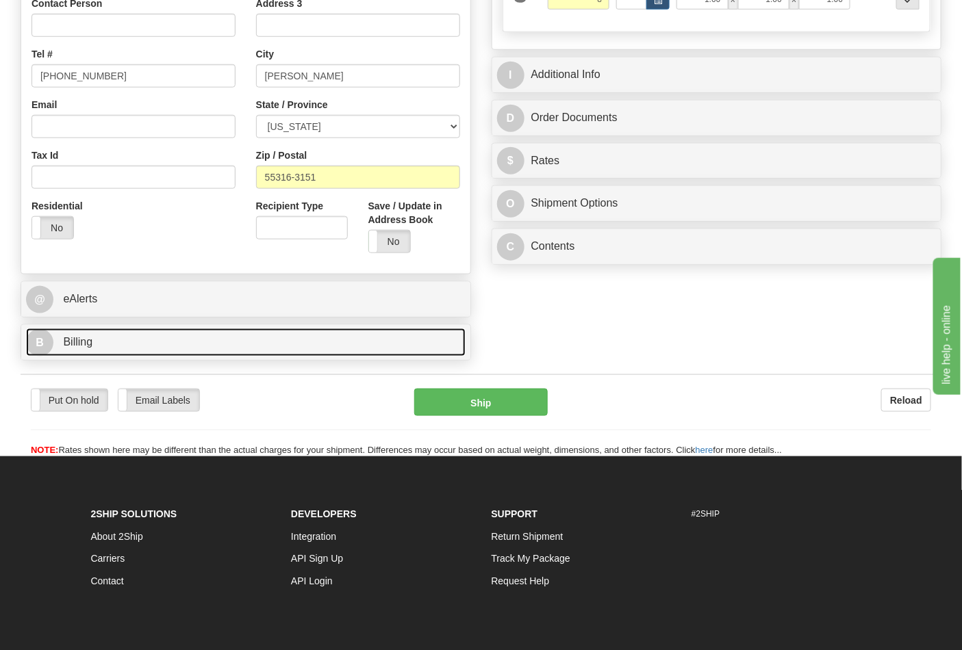
type input "8.00"
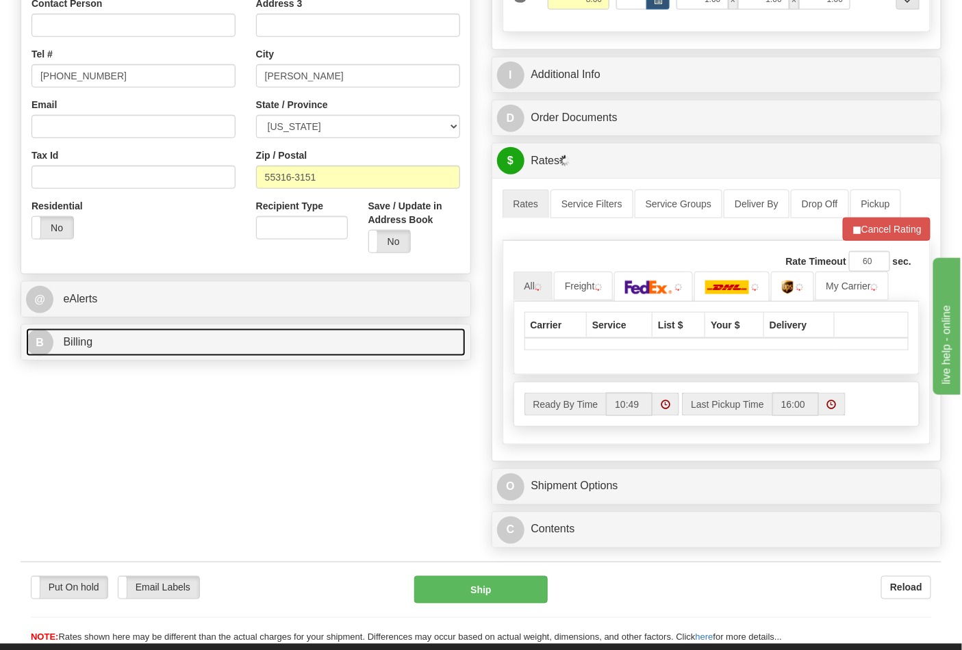
click at [288, 355] on link "B Billing" at bounding box center [245, 343] width 439 height 28
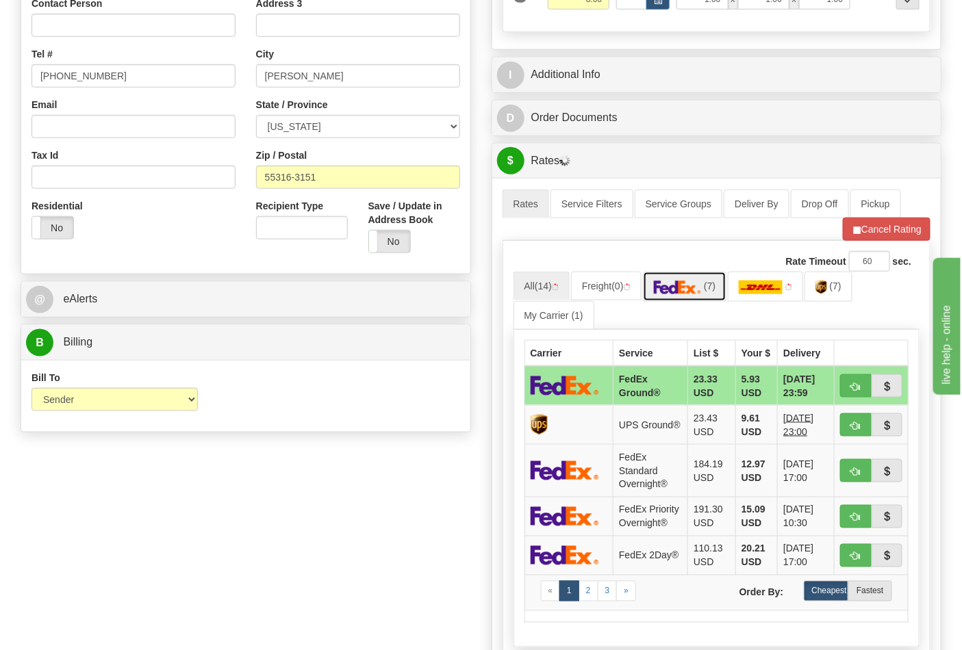
click at [695, 292] on img at bounding box center [678, 288] width 48 height 14
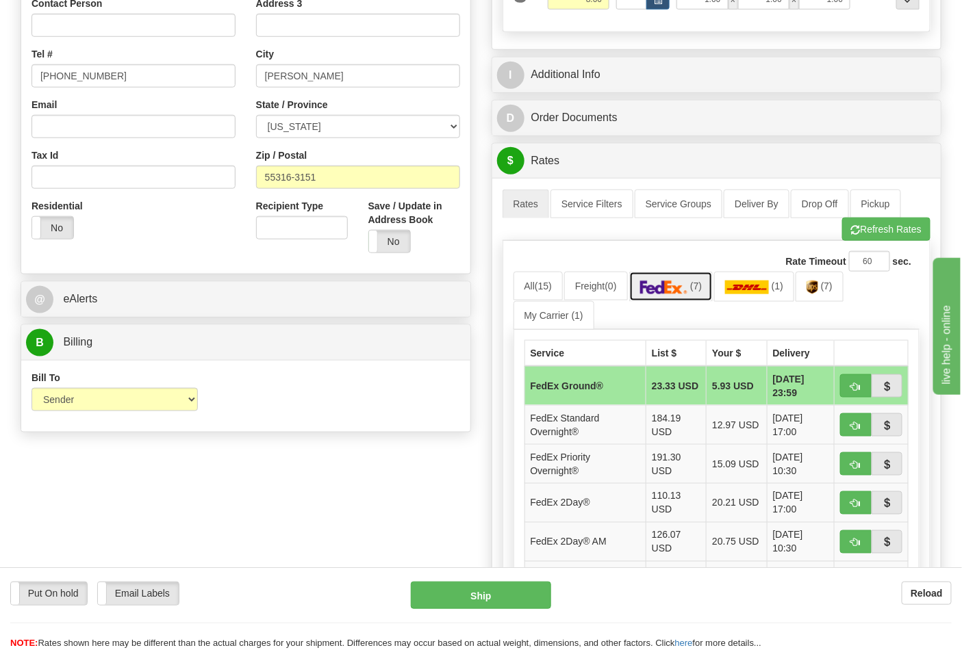
click at [702, 290] on span "(7)" at bounding box center [696, 286] width 12 height 11
click at [857, 235] on span "button" at bounding box center [856, 230] width 10 height 9
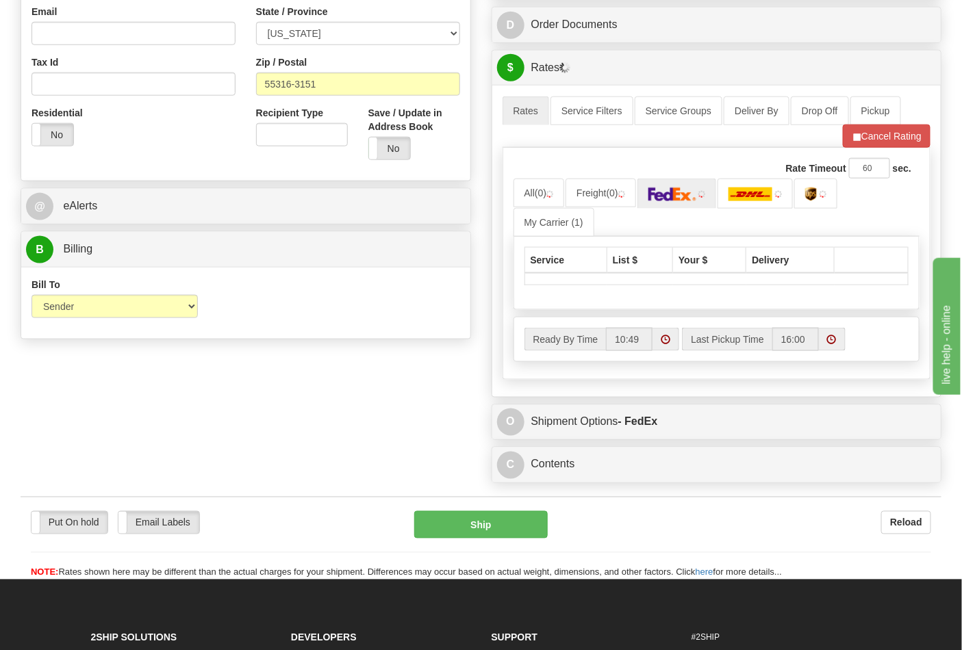
scroll to position [608, 0]
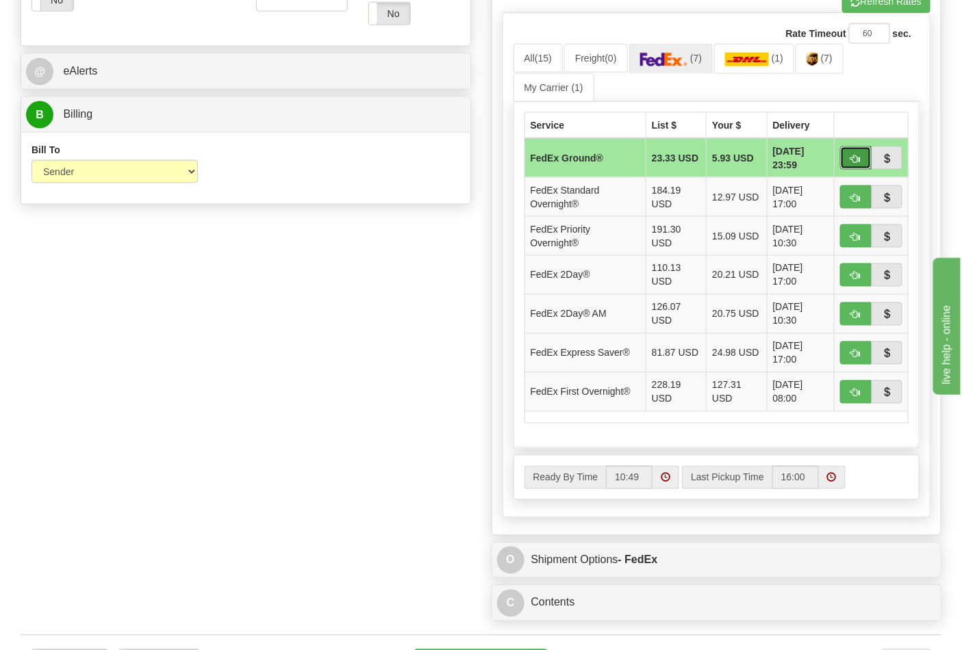
click at [856, 167] on button "button" at bounding box center [855, 157] width 31 height 23
type input "92"
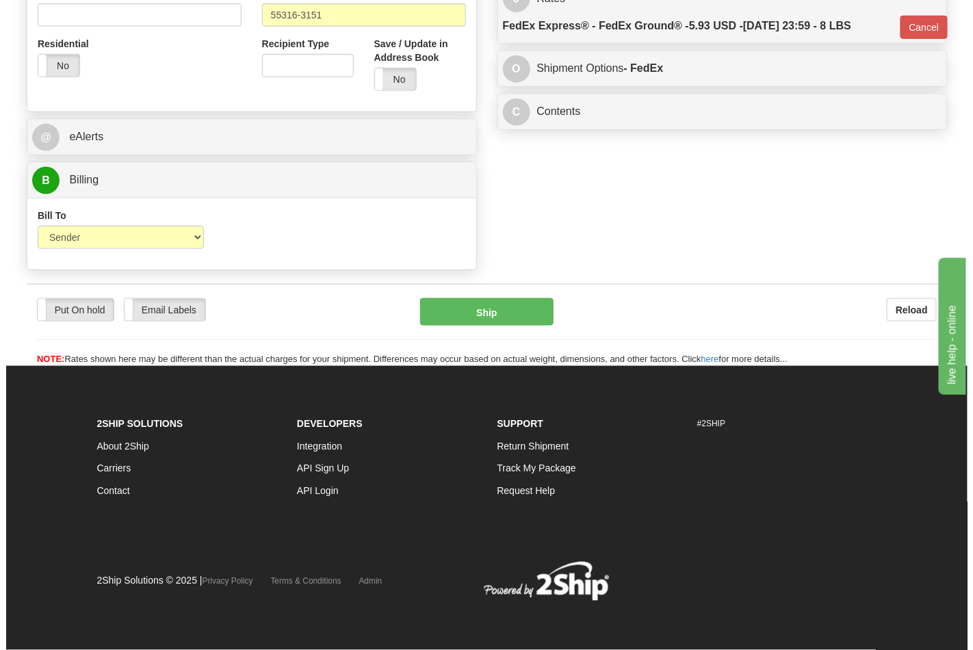
scroll to position [544, 0]
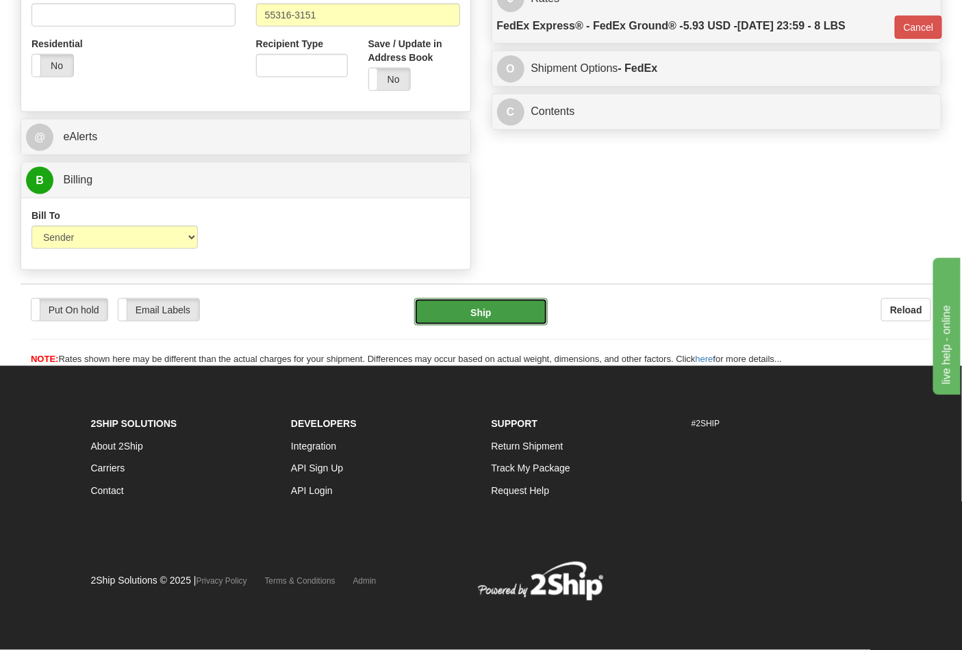
click at [523, 301] on button "Ship" at bounding box center [480, 311] width 133 height 27
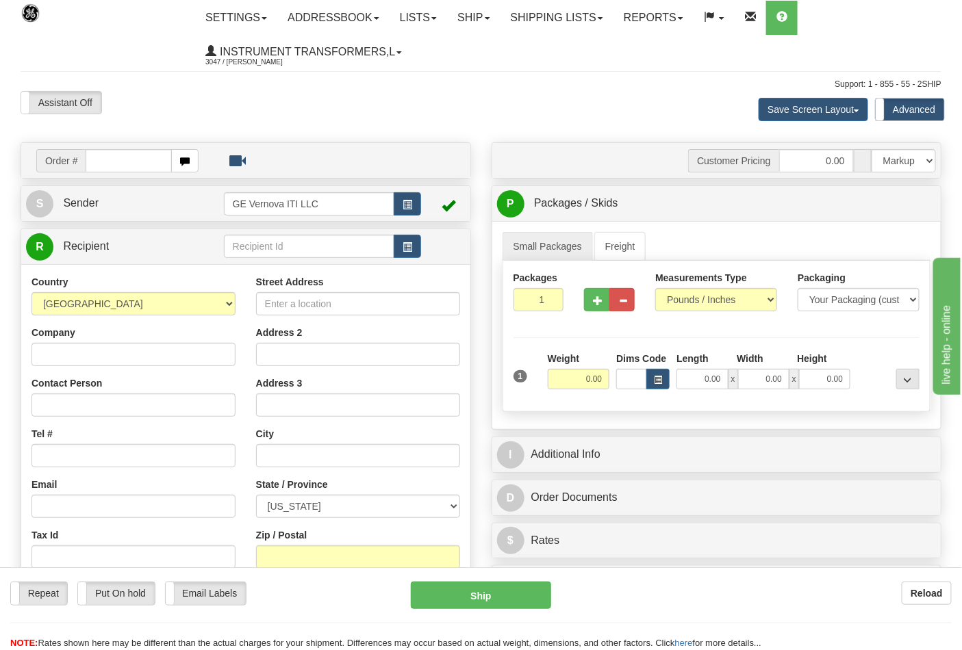
click at [111, 162] on input "text" at bounding box center [129, 160] width 86 height 23
type input "86705238"
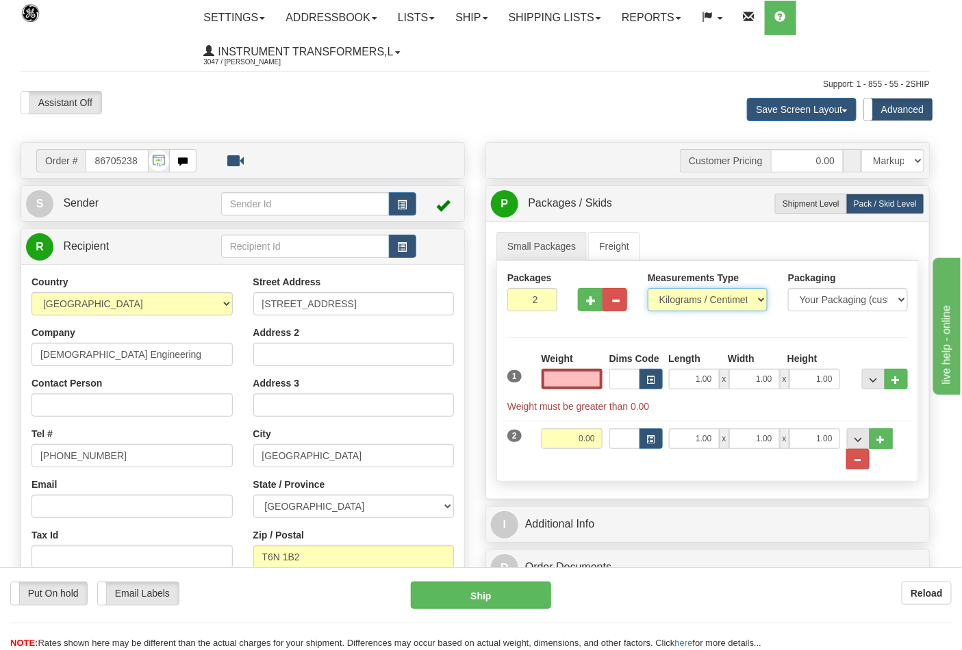
type input "0.00"
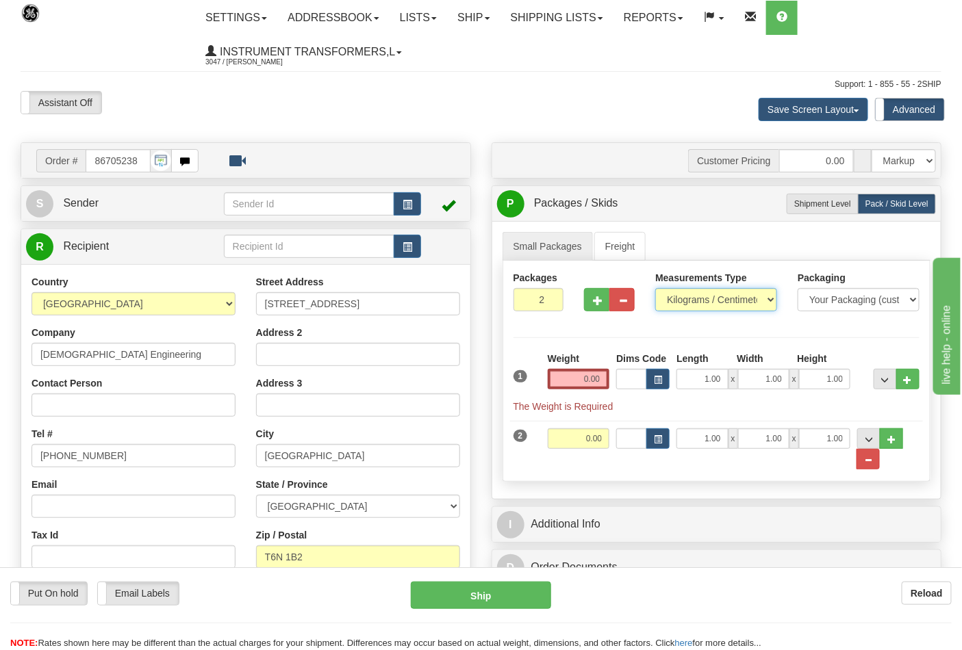
click at [704, 298] on select "Pounds / Inches Kilograms / Centimeters" at bounding box center [716, 299] width 122 height 23
select select "0"
click at [655, 289] on select "Pounds / Inches Kilograms / Centimeters" at bounding box center [716, 299] width 122 height 23
drag, startPoint x: 564, startPoint y: 380, endPoint x: 624, endPoint y: 380, distance: 60.2
click at [624, 380] on div "1 Weight 0.00 Dims Code 1.00" at bounding box center [716, 383] width 413 height 62
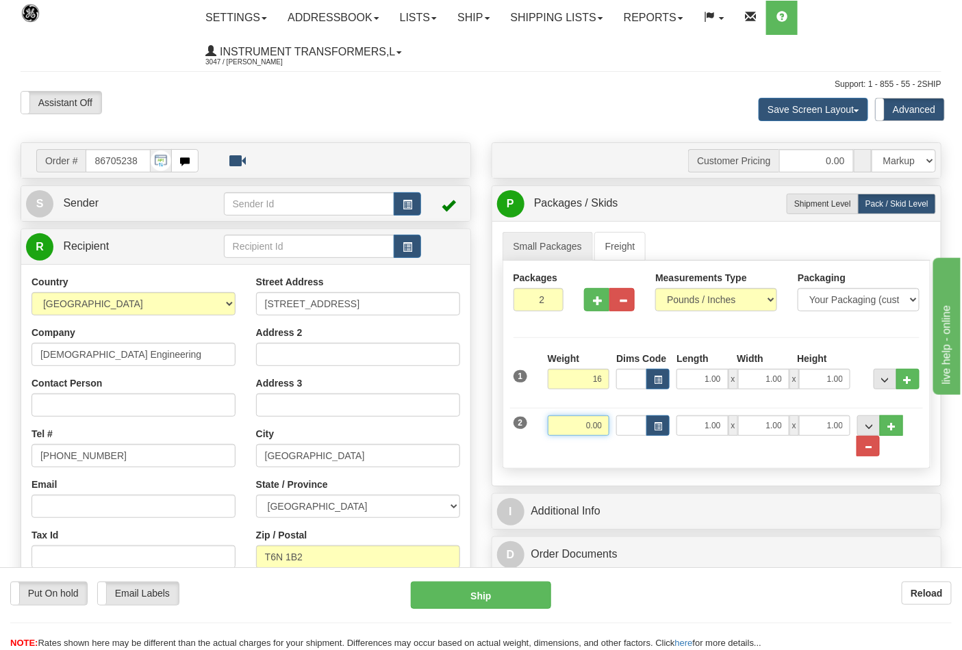
type input "16.00"
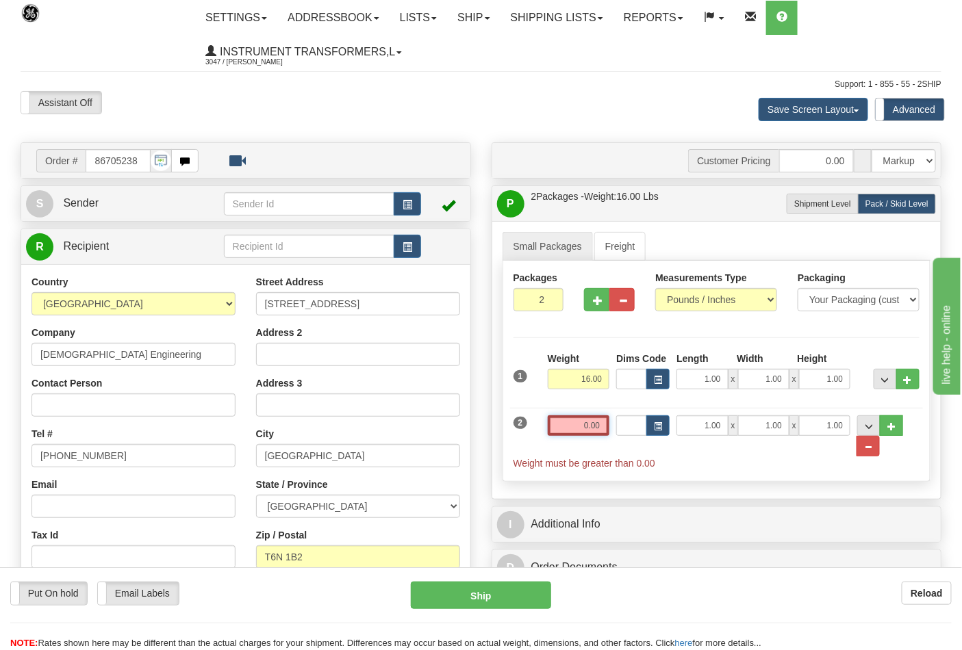
click at [606, 425] on input "0.00" at bounding box center [579, 425] width 62 height 21
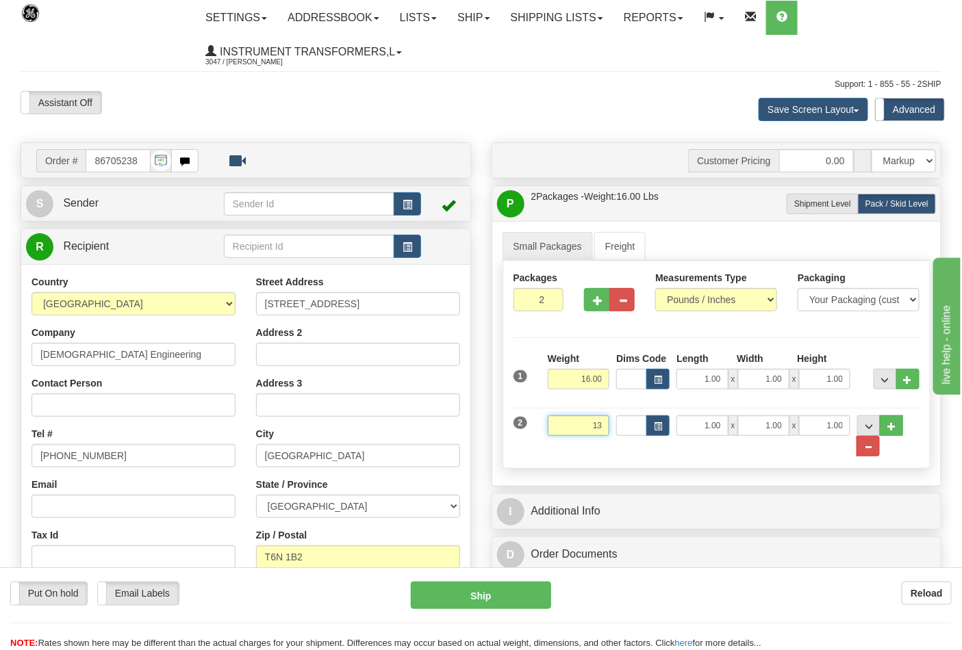
click button "Delete" at bounding box center [0, 0] width 0 height 0
type input "13.00"
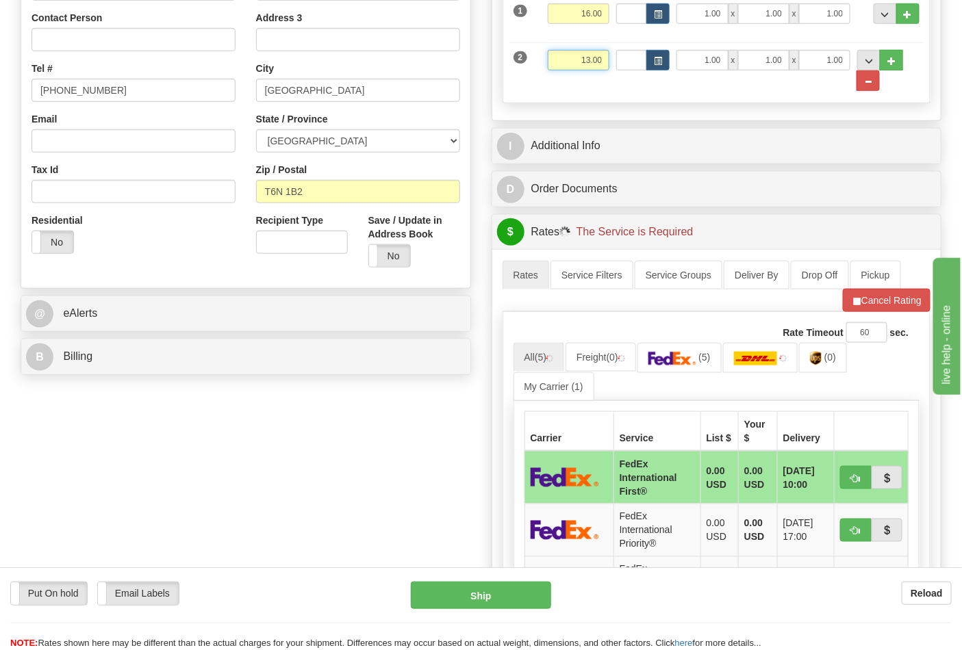
scroll to position [380, 0]
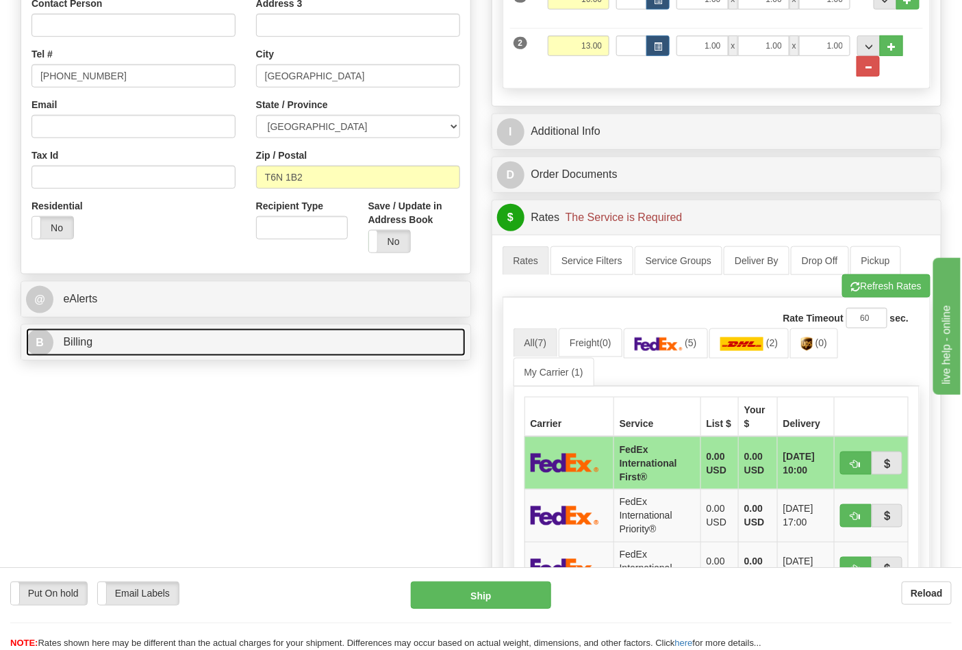
click at [192, 333] on link "B Billing" at bounding box center [245, 343] width 439 height 28
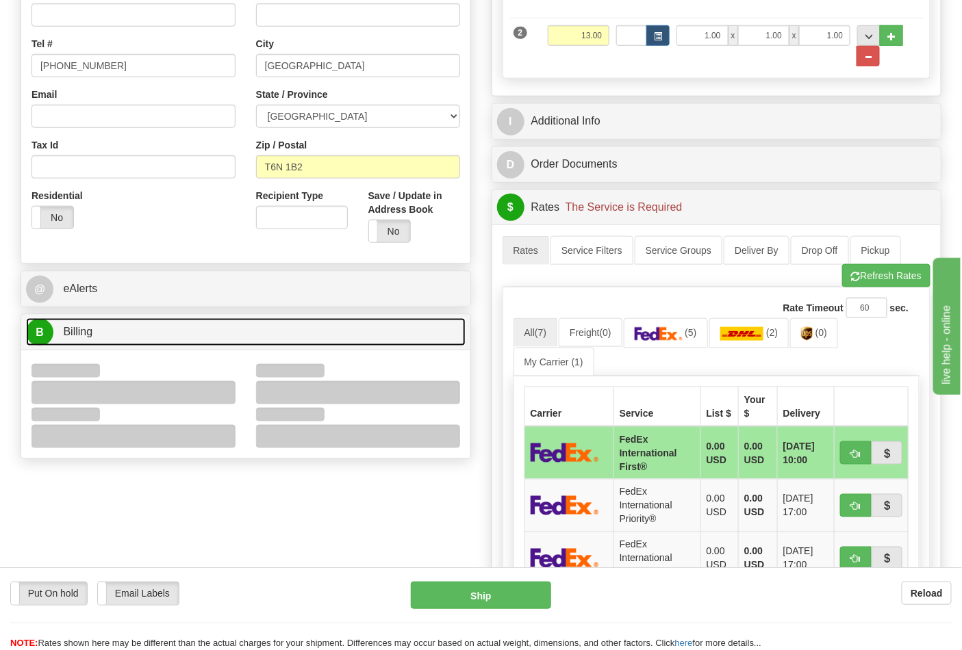
scroll to position [532, 0]
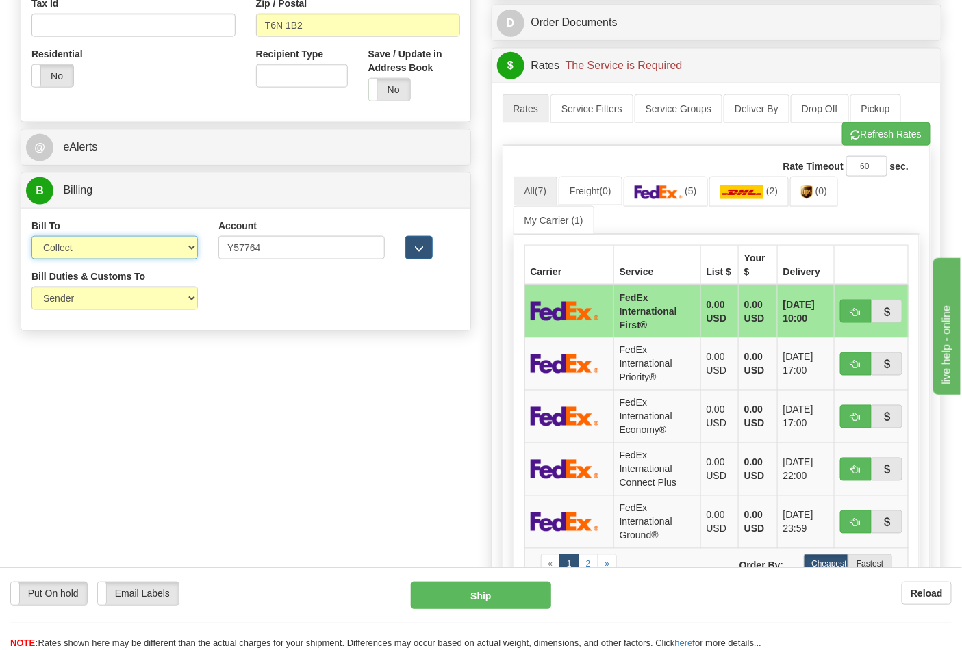
click at [173, 249] on select "Sender Recipient Third Party Collect" at bounding box center [114, 247] width 166 height 23
select select "2"
click at [31, 237] on select "Sender Recipient Third Party Collect" at bounding box center [114, 247] width 166 height 23
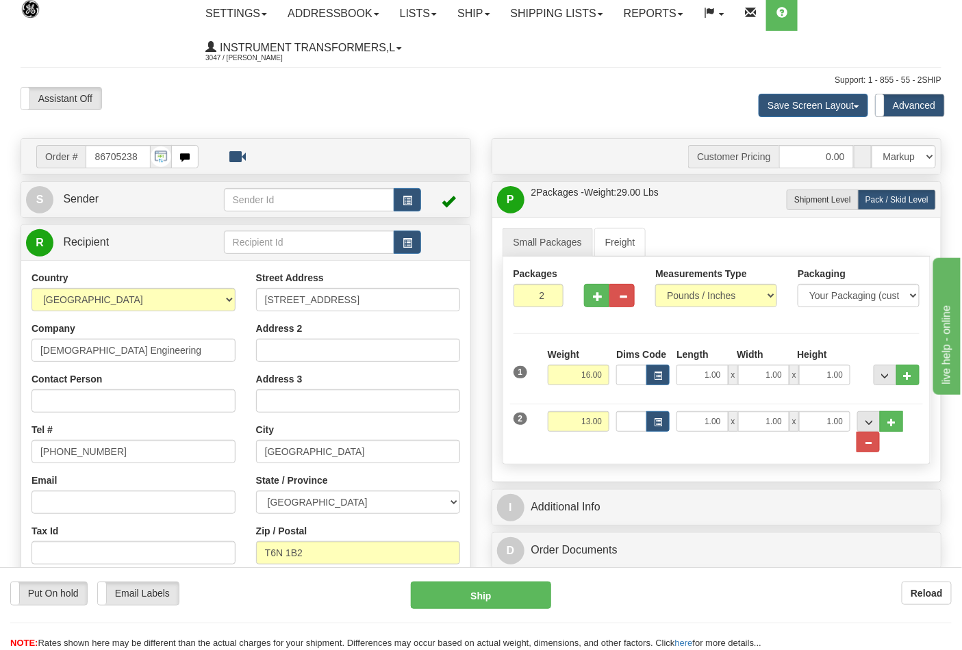
scroll to position [0, 0]
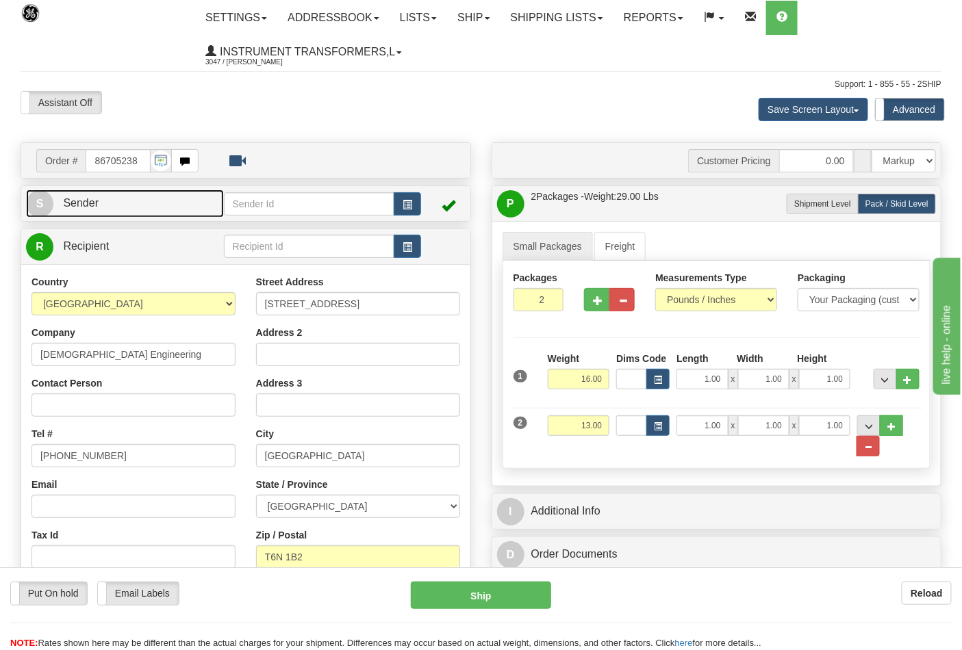
click at [138, 209] on link "S Sender" at bounding box center [125, 204] width 198 height 28
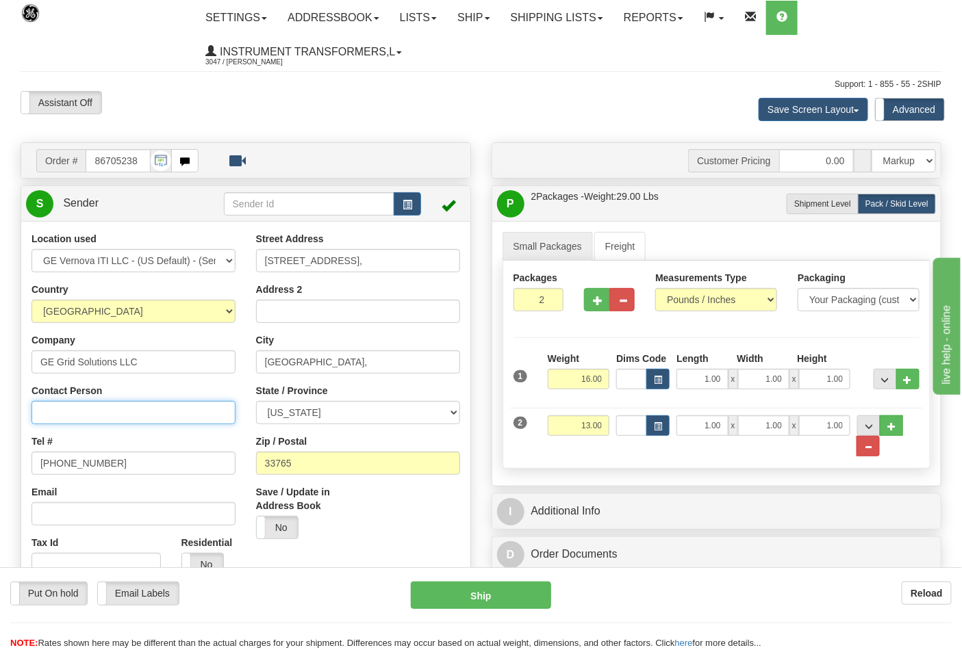
click at [89, 407] on input "Contact Person" at bounding box center [133, 412] width 204 height 23
type input "[PERSON_NAME]"
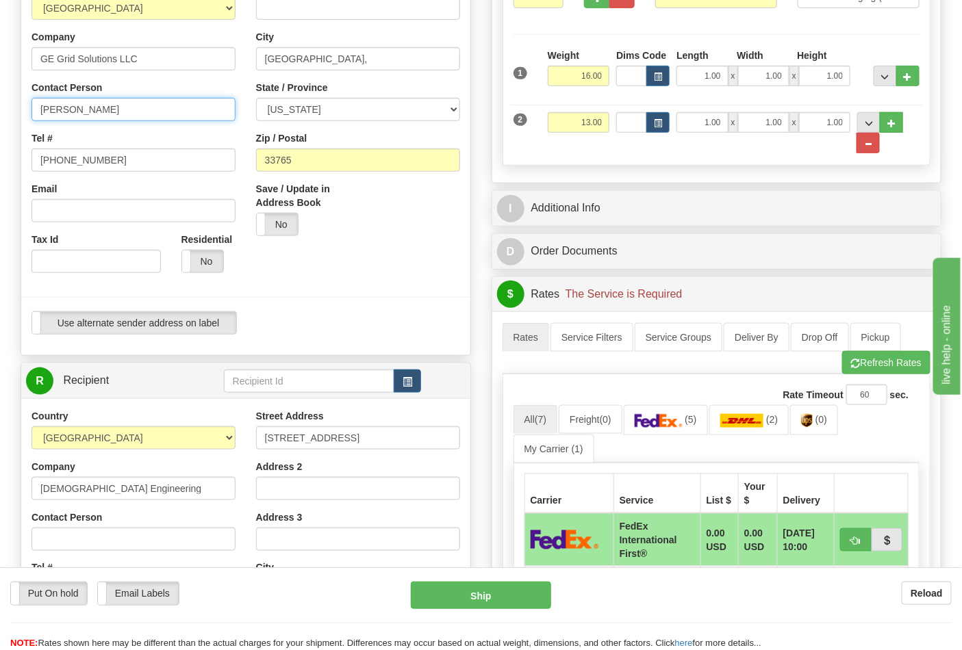
scroll to position [304, 0]
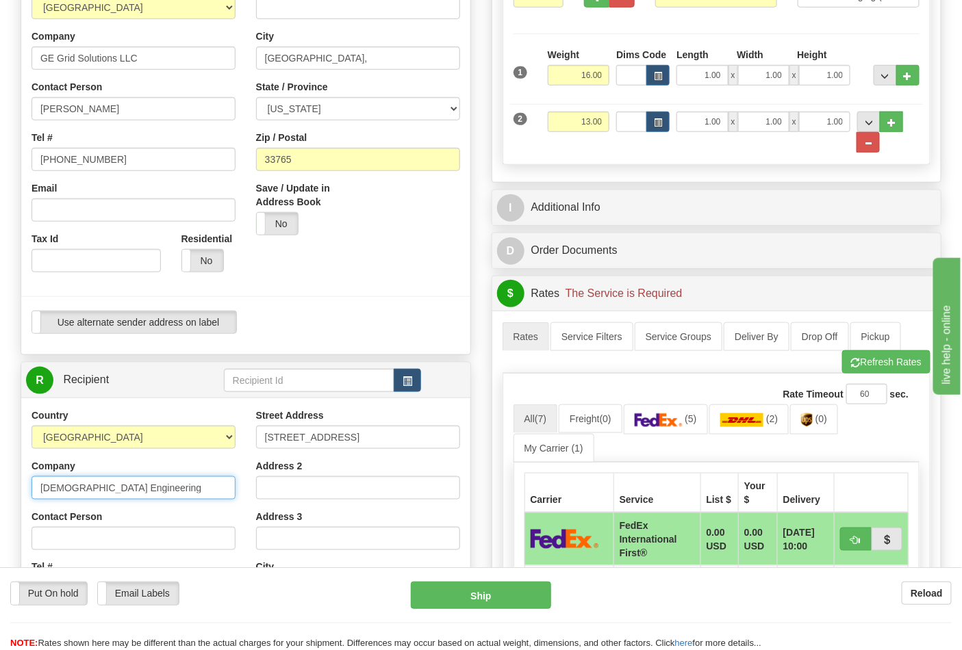
drag, startPoint x: 42, startPoint y: 485, endPoint x: 131, endPoint y: 486, distance: 89.0
click at [131, 486] on input "[DEMOGRAPHIC_DATA] Engineering" at bounding box center [133, 487] width 204 height 23
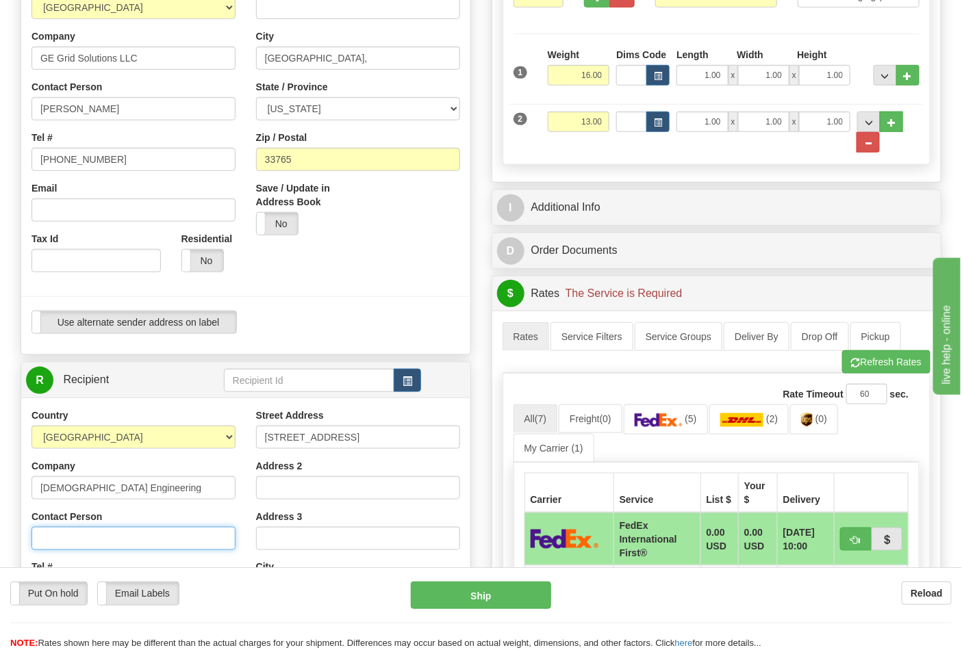
click at [86, 535] on input "Contact Person" at bounding box center [133, 538] width 204 height 23
paste input "[DEMOGRAPHIC_DATA] Engineering"
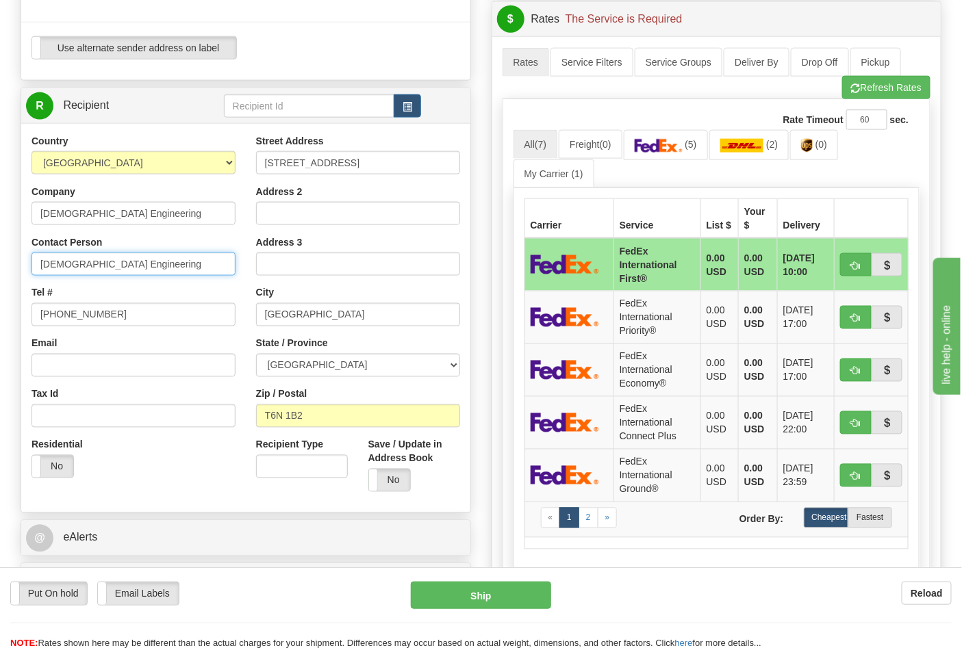
scroll to position [608, 0]
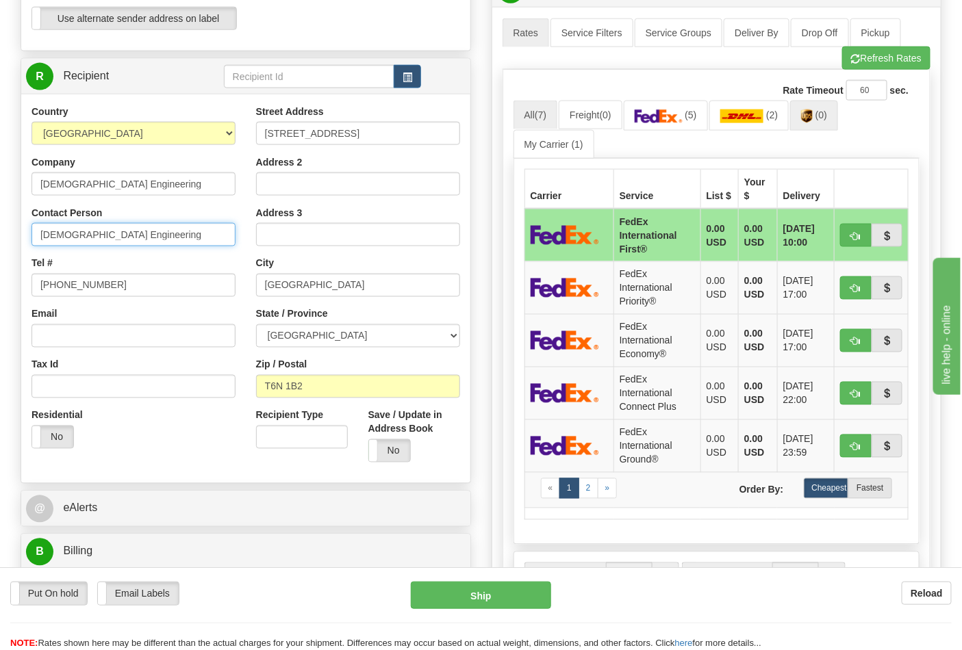
type input "[DEMOGRAPHIC_DATA] Engineering"
click at [821, 126] on link "(0)" at bounding box center [814, 115] width 48 height 29
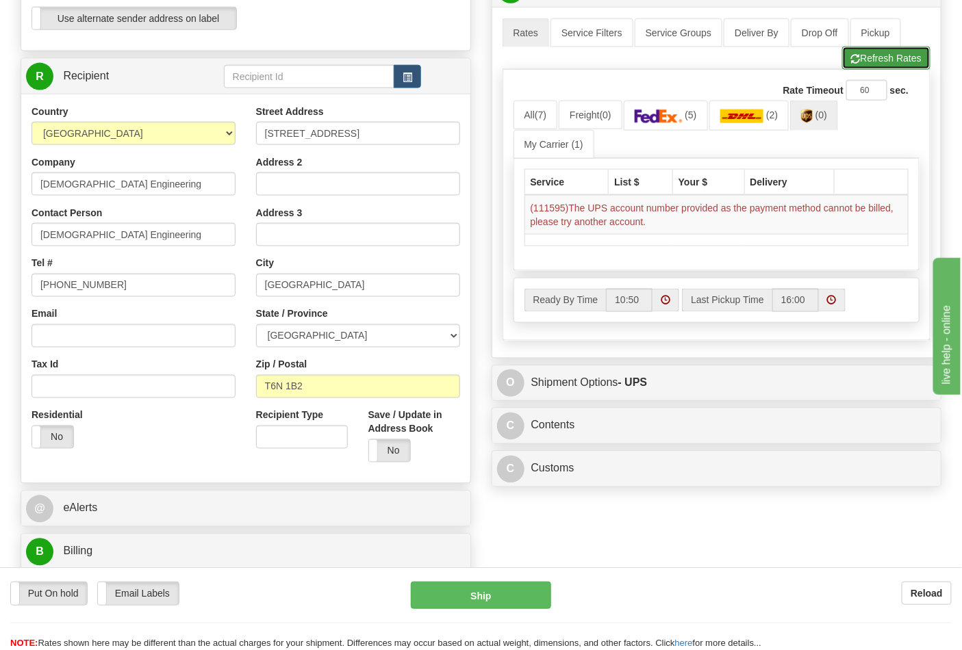
click at [856, 64] on span "button" at bounding box center [856, 59] width 10 height 9
click at [822, 120] on span "(0)" at bounding box center [821, 115] width 12 height 11
click at [873, 60] on button "Refresh Rates" at bounding box center [886, 58] width 88 height 23
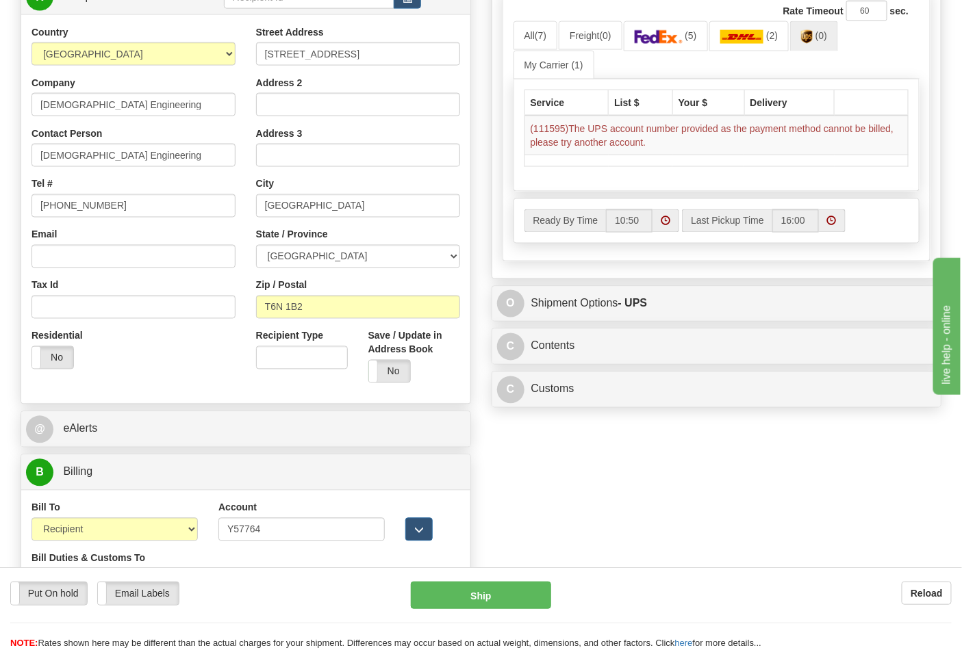
scroll to position [760, 0]
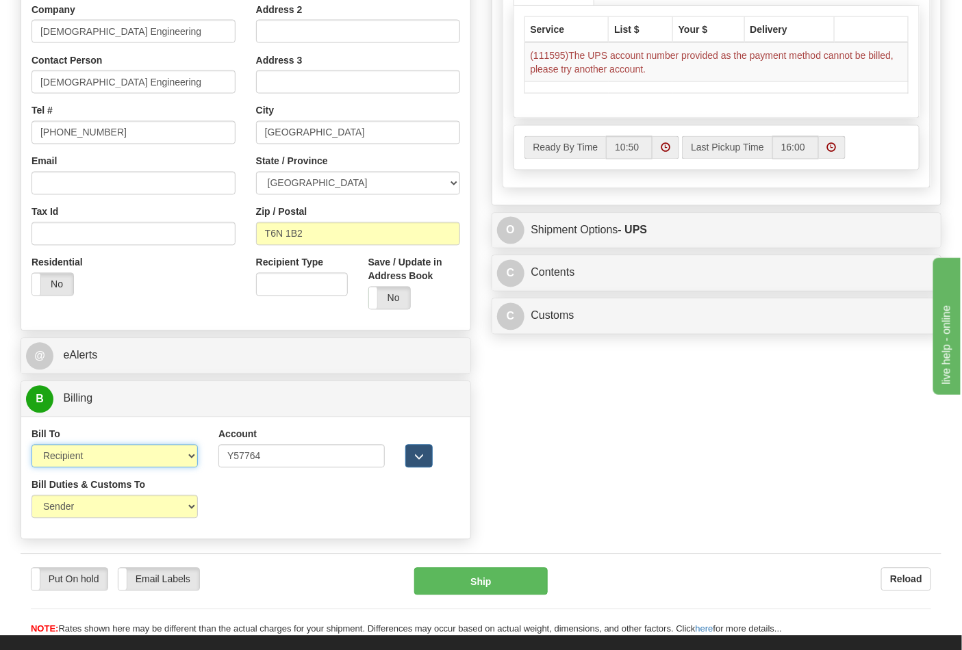
click at [169, 461] on select "Sender Recipient Third Party Collect" at bounding box center [114, 456] width 166 height 23
click at [31, 447] on select "Sender Recipient Third Party Collect" at bounding box center [114, 456] width 166 height 23
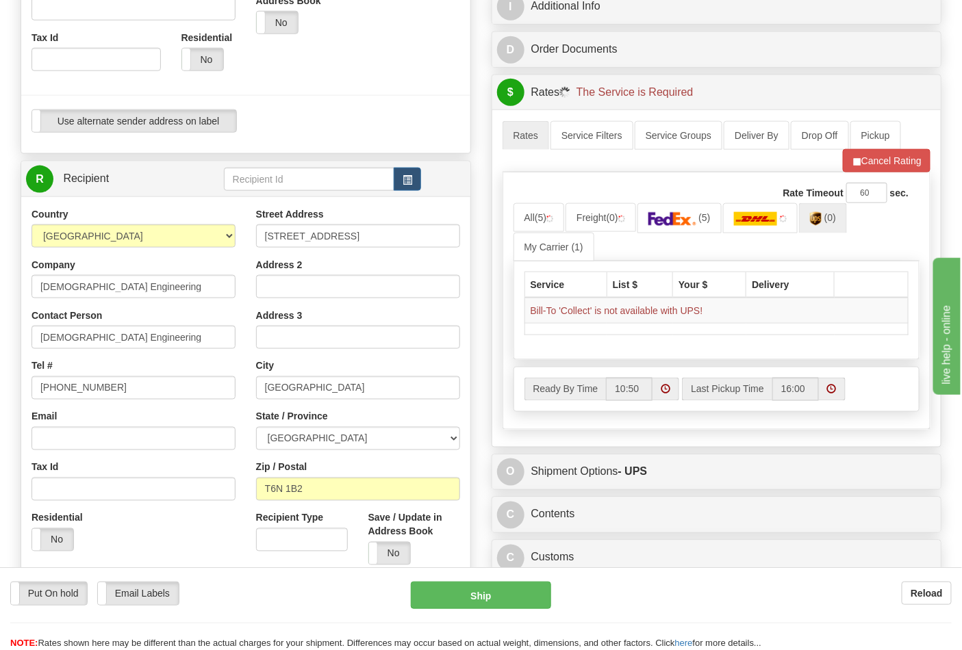
scroll to position [456, 0]
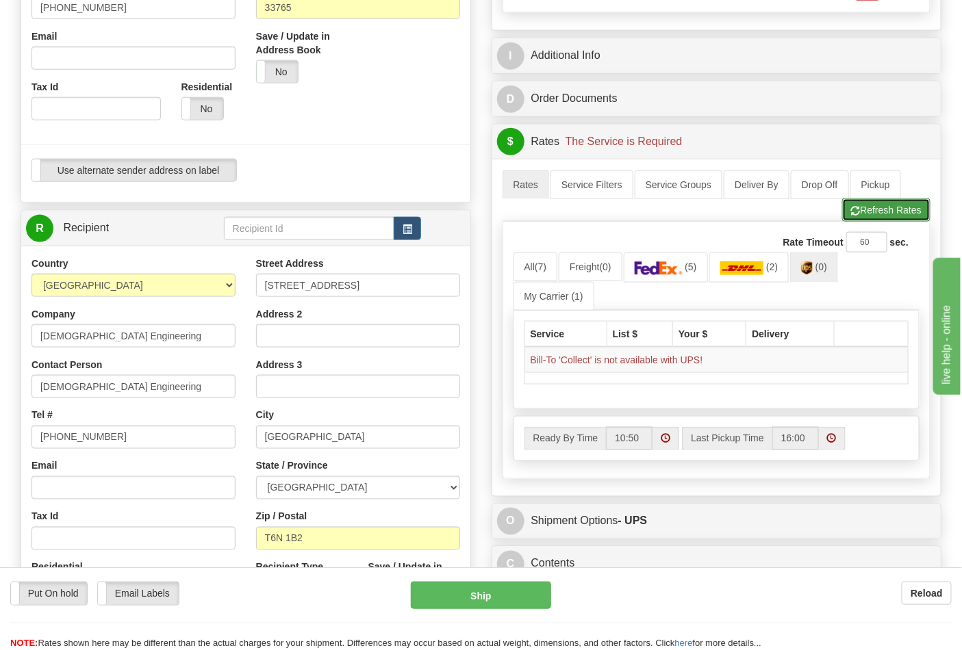
click at [873, 215] on button "Refresh Rates" at bounding box center [886, 209] width 88 height 23
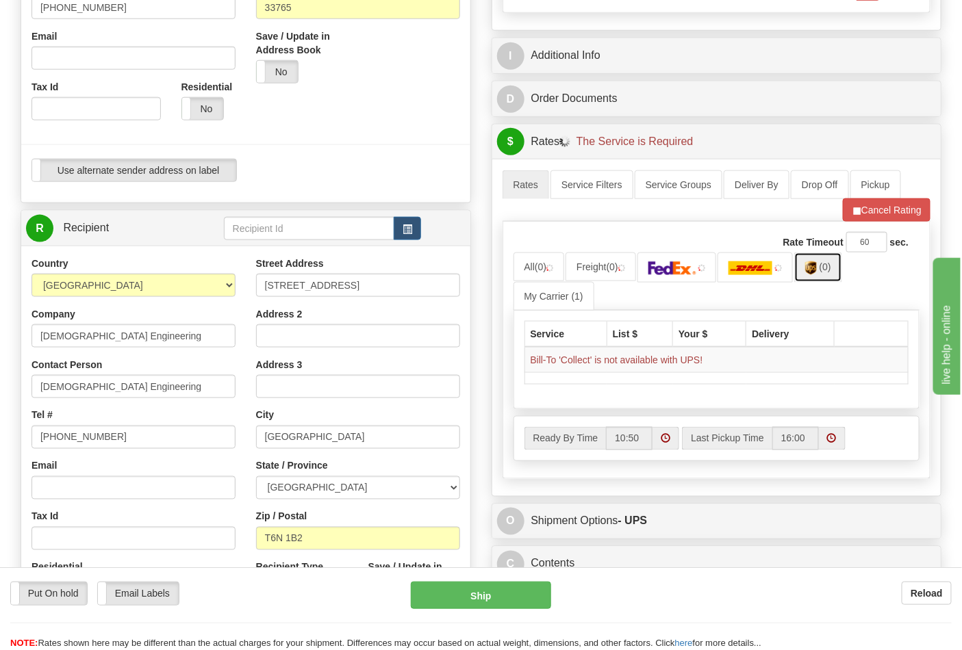
click at [812, 275] on img at bounding box center [811, 268] width 12 height 14
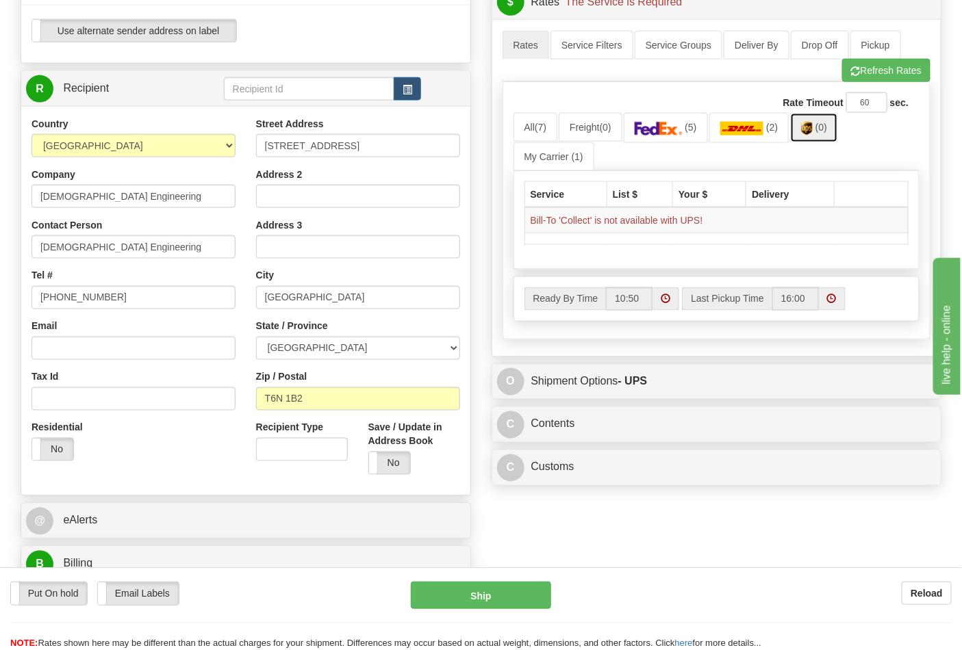
scroll to position [684, 0]
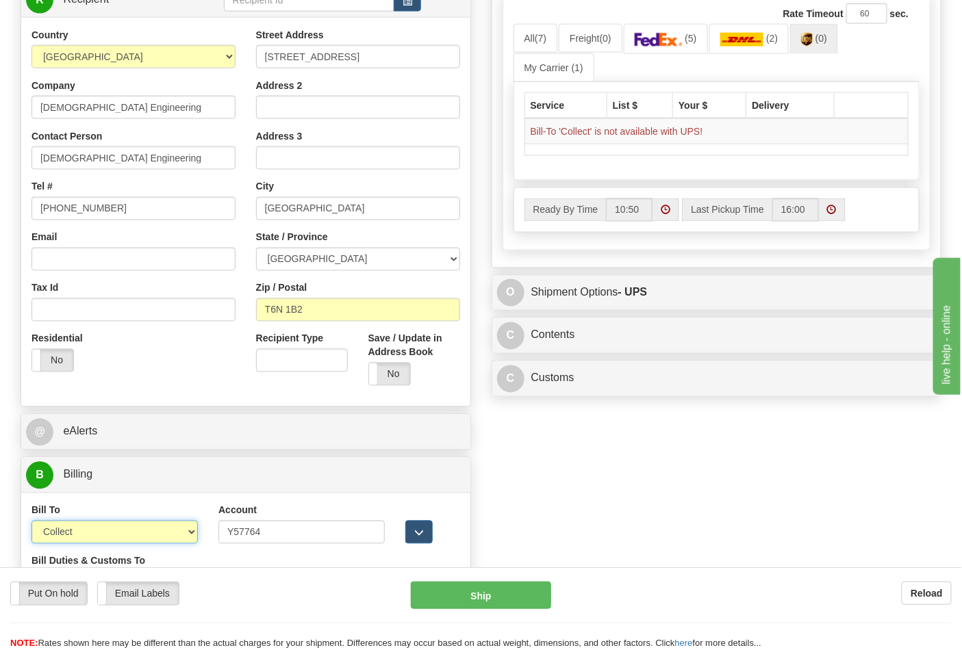
click at [101, 537] on select "Sender Recipient Third Party Collect" at bounding box center [114, 532] width 166 height 23
select select "2"
click at [31, 523] on select "Sender Recipient Third Party Collect" at bounding box center [114, 532] width 166 height 23
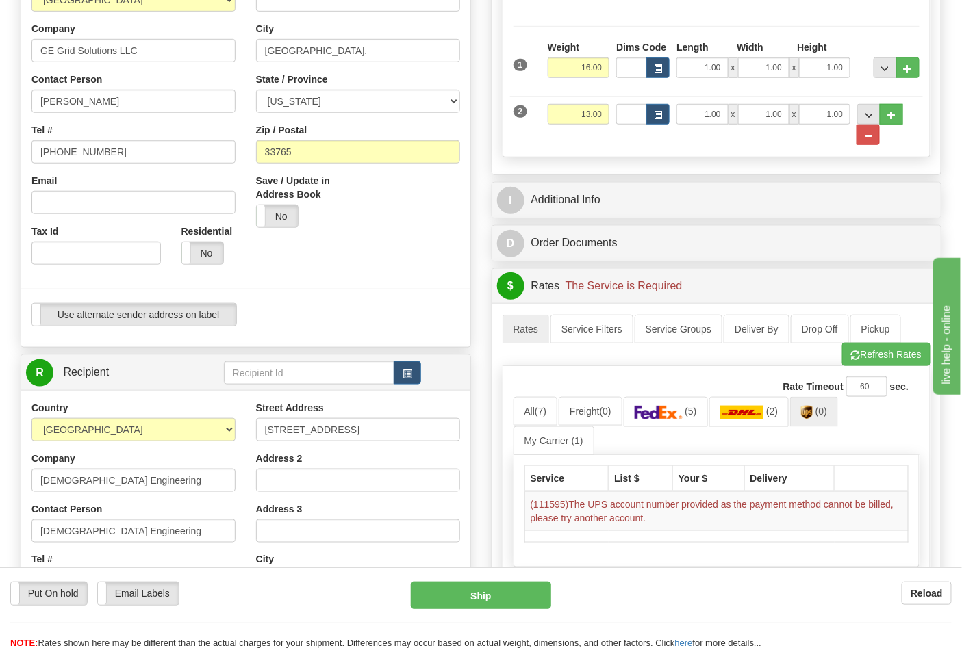
scroll to position [532, 0]
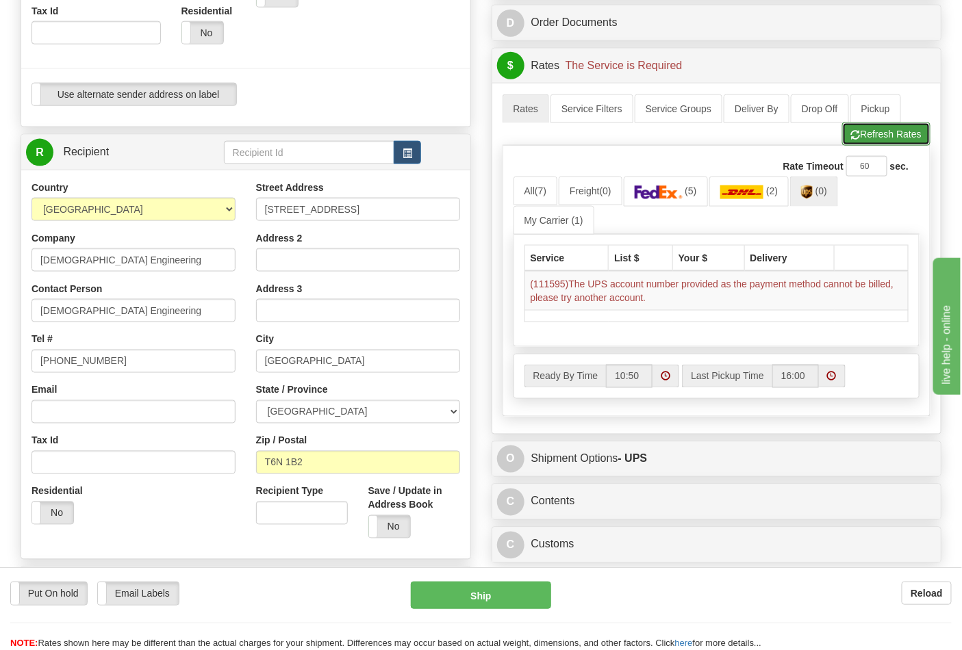
click at [855, 140] on span "button" at bounding box center [856, 135] width 10 height 9
click at [816, 197] on img at bounding box center [811, 192] width 12 height 14
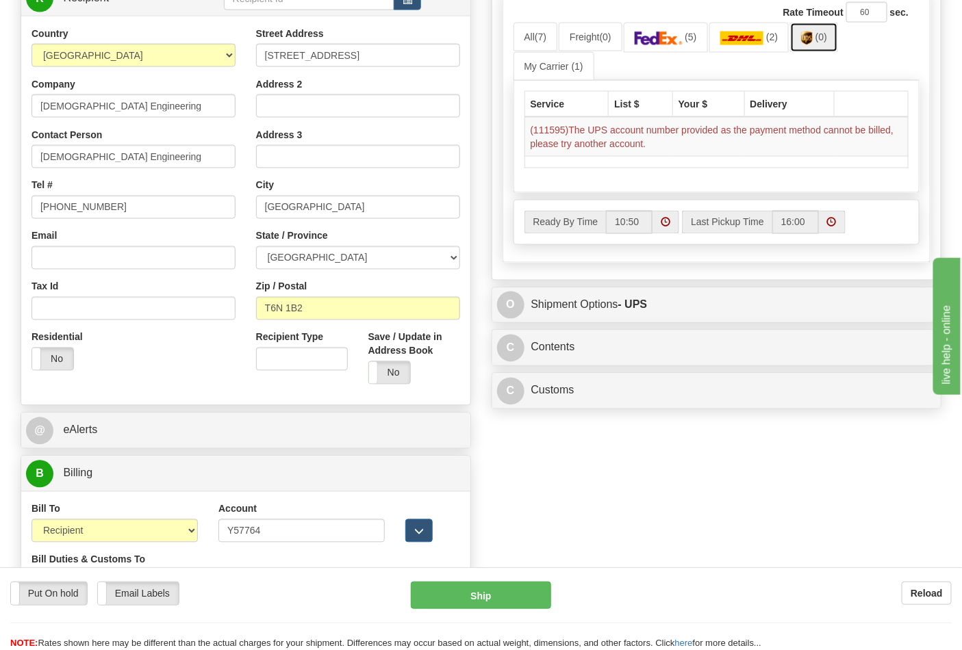
scroll to position [836, 0]
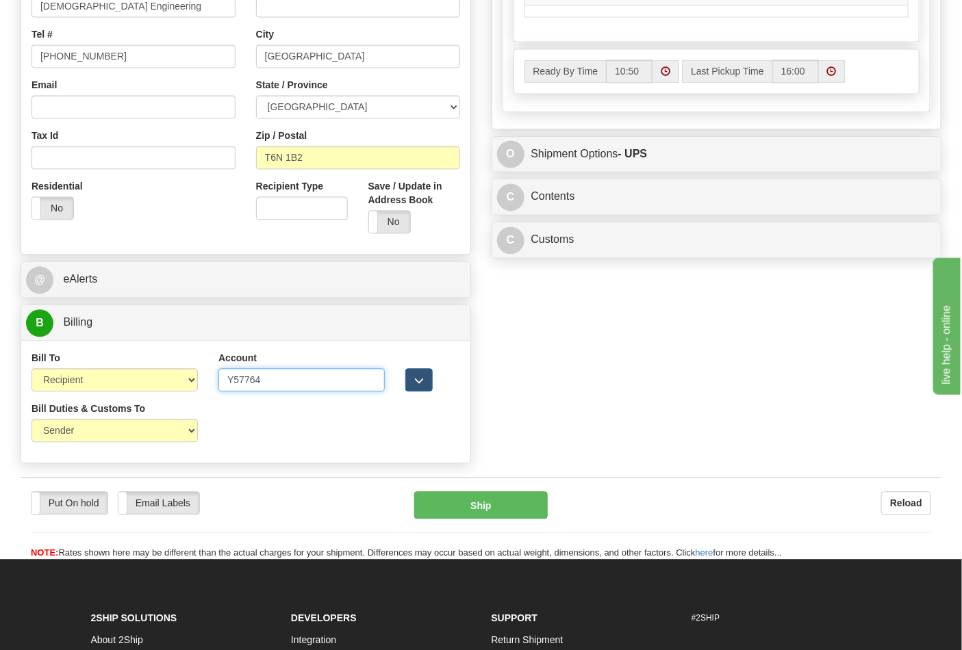
click at [285, 381] on input "Y57764" at bounding box center [301, 380] width 166 height 23
type input "Y"
click at [142, 384] on select "Sender Recipient Third Party Collect" at bounding box center [114, 380] width 166 height 23
click at [31, 371] on select "Sender Recipient Third Party Collect" at bounding box center [114, 380] width 166 height 23
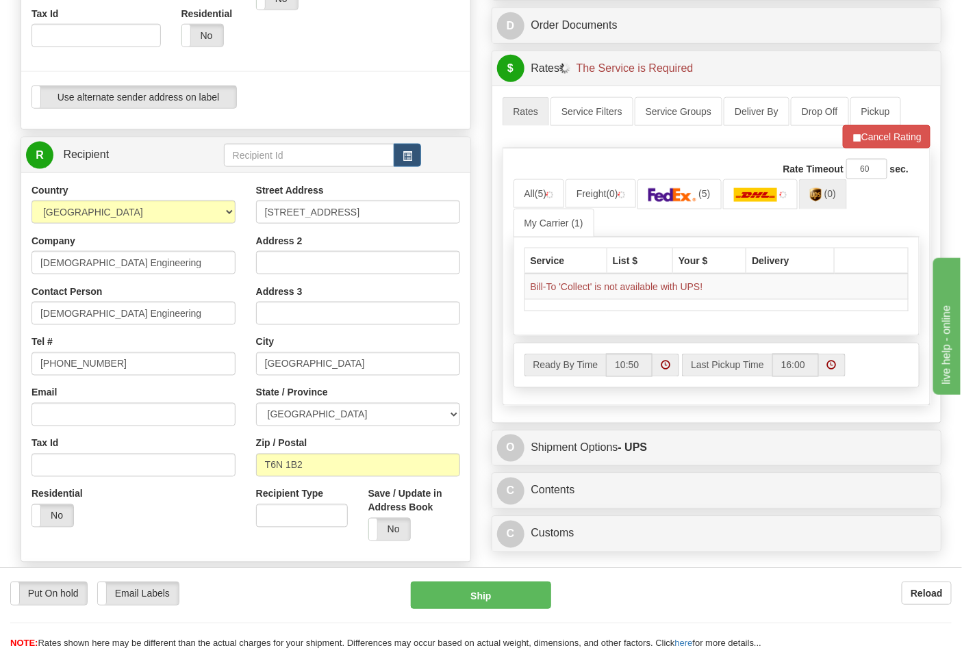
scroll to position [684, 0]
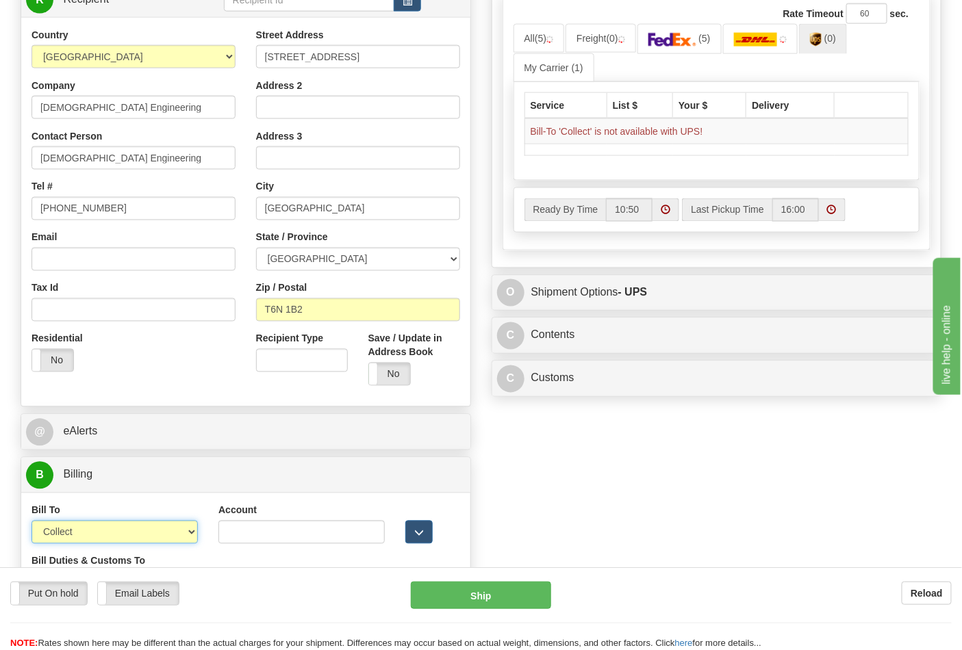
click at [92, 538] on select "Sender Recipient Third Party Collect" at bounding box center [114, 532] width 166 height 23
select select "2"
click at [31, 523] on select "Sender Recipient Third Party Collect" at bounding box center [114, 532] width 166 height 23
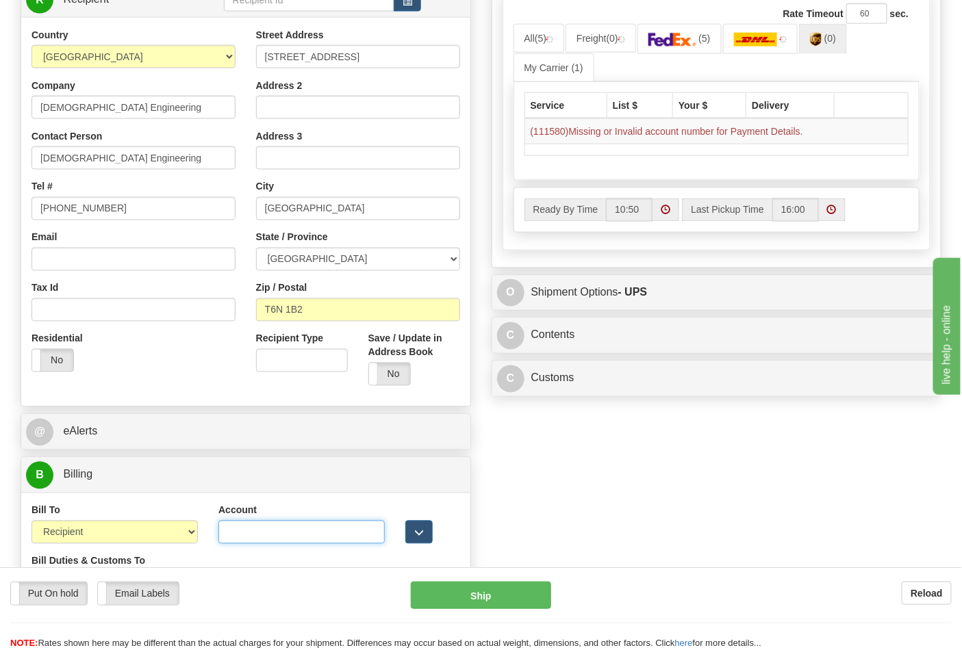
click at [260, 539] on input "Account" at bounding box center [301, 532] width 166 height 23
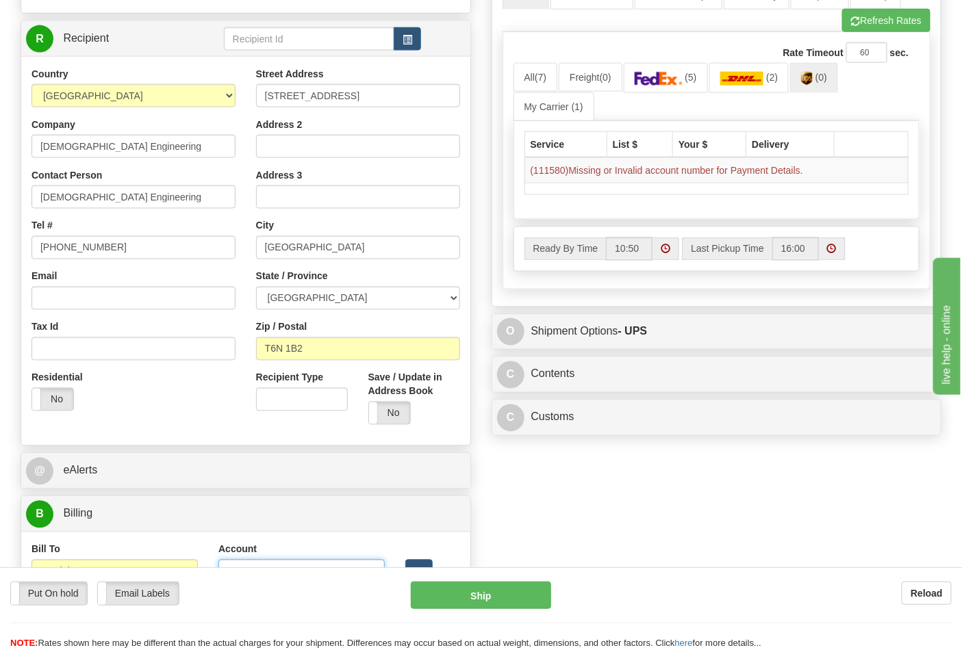
scroll to position [608, 0]
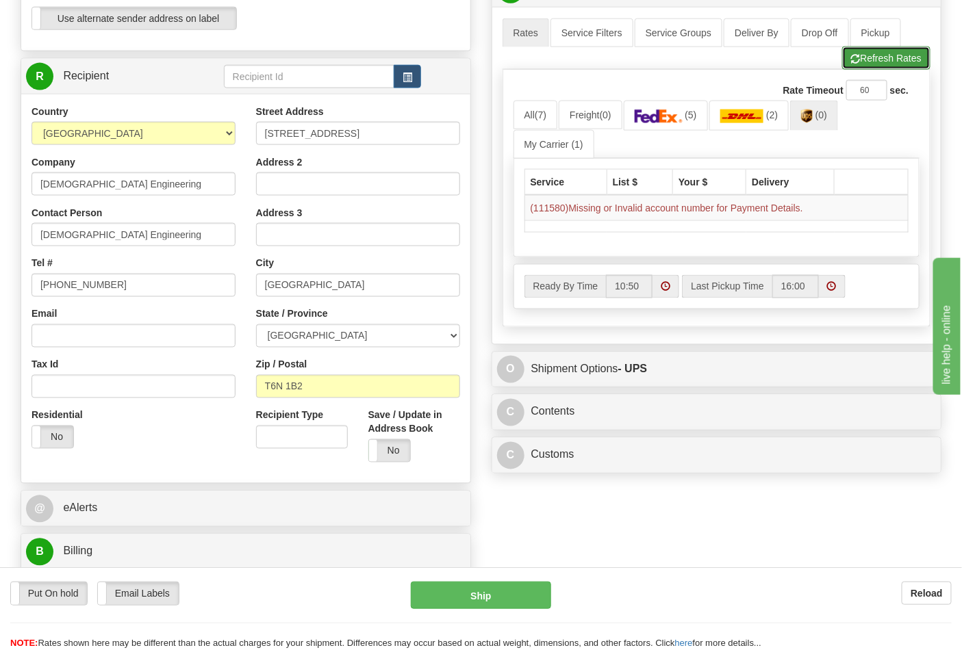
click at [929, 64] on button "Refresh Rates" at bounding box center [886, 58] width 88 height 23
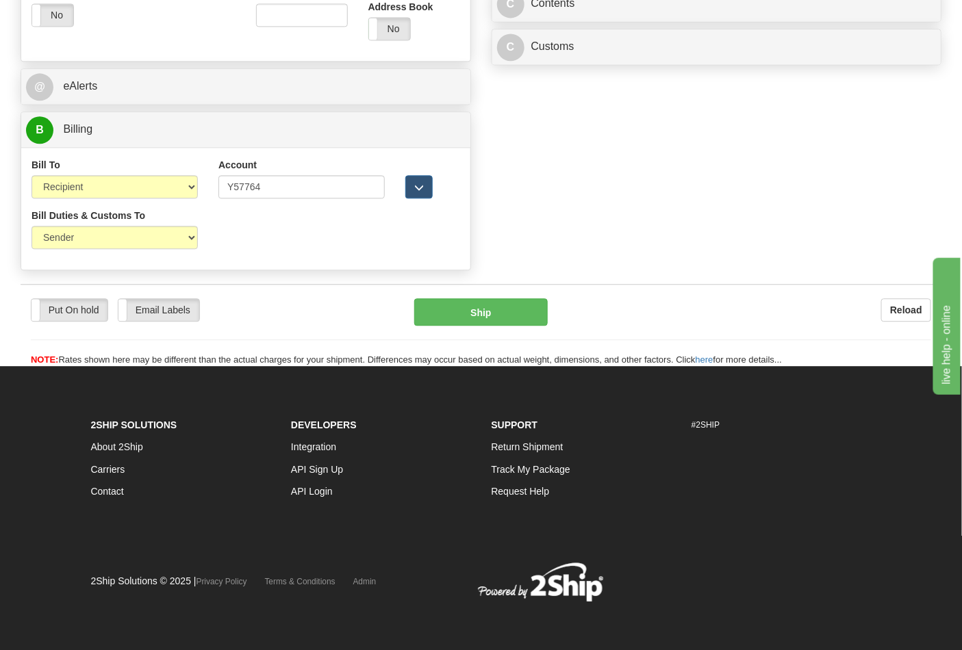
scroll to position [1032, 0]
drag, startPoint x: 312, startPoint y: 185, endPoint x: 213, endPoint y: 185, distance: 99.2
click at [214, 185] on div "Account Y57764 3rd Party Account List Please select" at bounding box center [301, 183] width 187 height 51
paste input "AR0863"
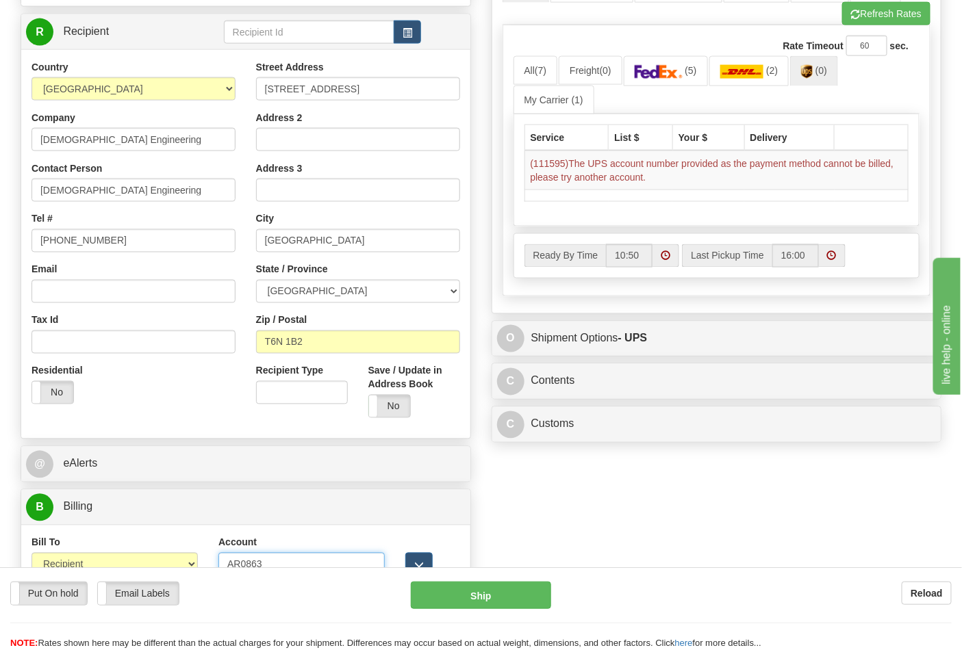
scroll to position [576, 0]
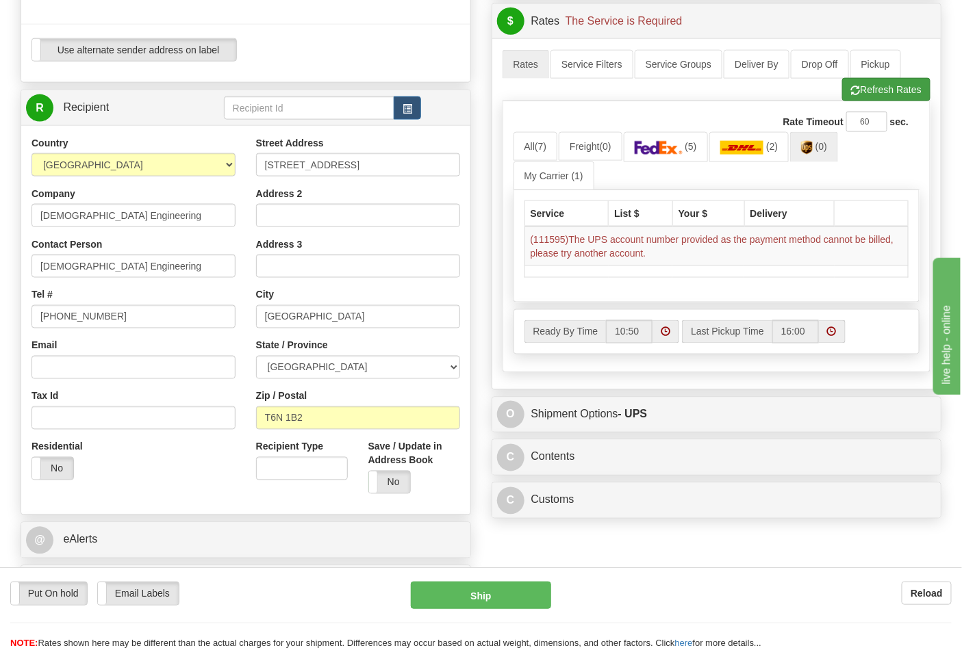
type input "AR0863"
click at [877, 93] on button "Refresh Rates" at bounding box center [886, 89] width 88 height 23
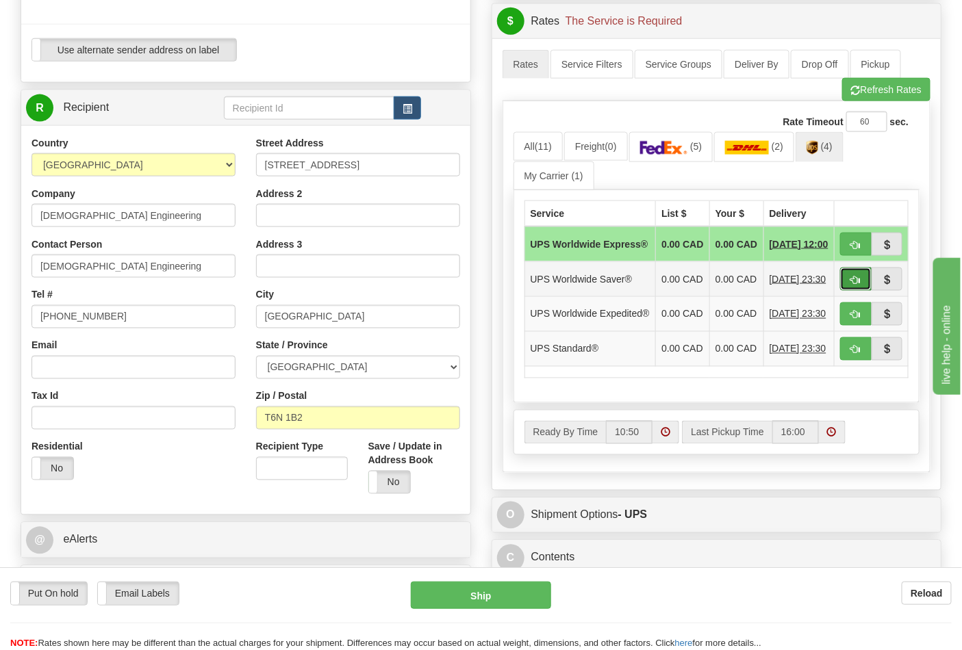
click at [860, 285] on button "button" at bounding box center [855, 279] width 31 height 23
type input "65"
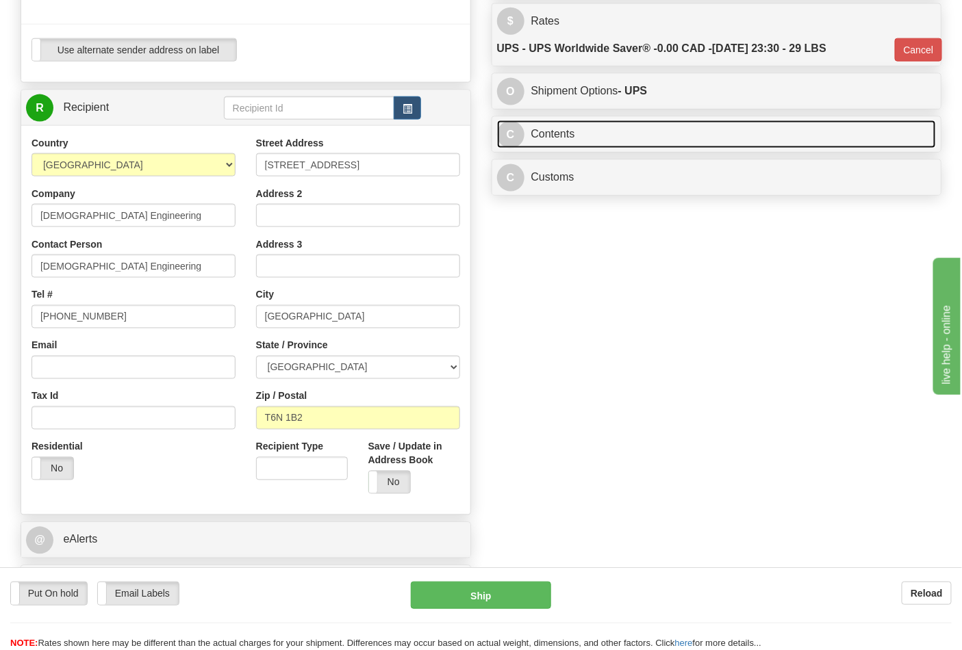
click at [604, 131] on link "C Contents" at bounding box center [716, 134] width 439 height 28
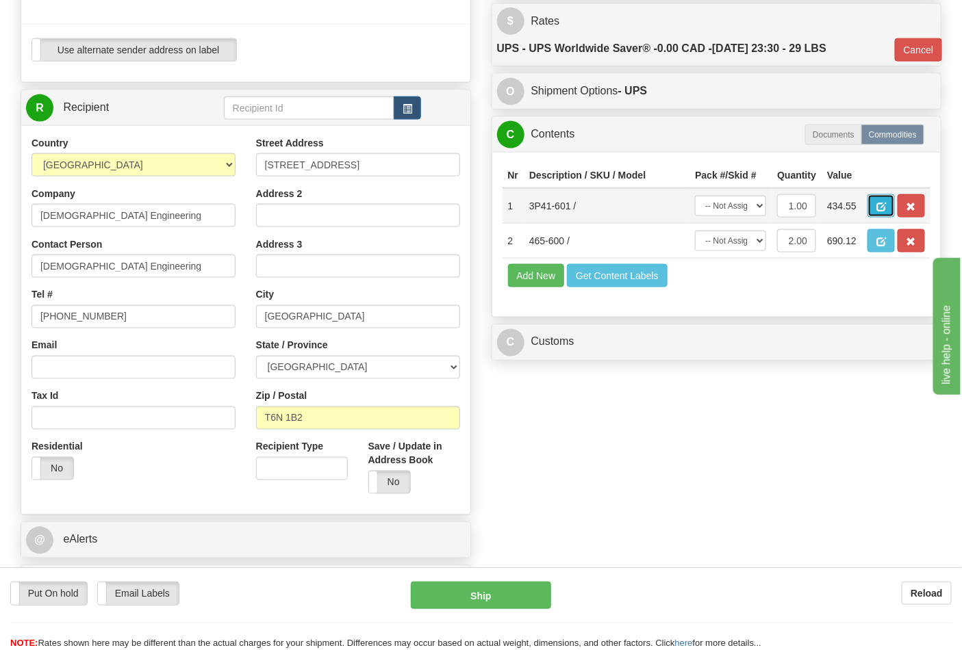
click at [895, 207] on button "button" at bounding box center [880, 205] width 27 height 23
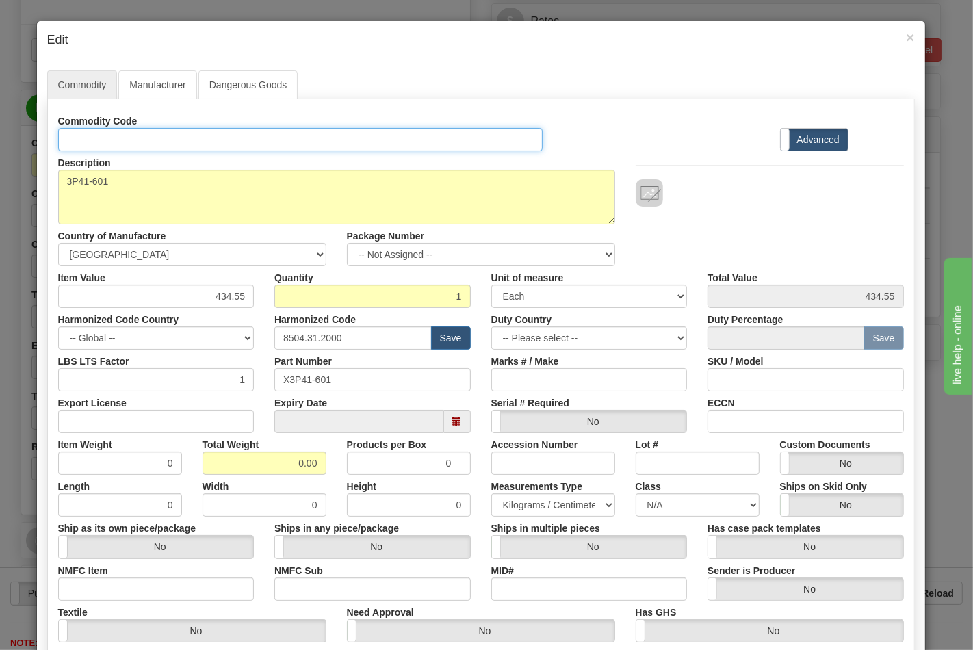
click at [113, 145] on input "Id" at bounding box center [300, 139] width 485 height 23
type input "TRANSFORMERS"
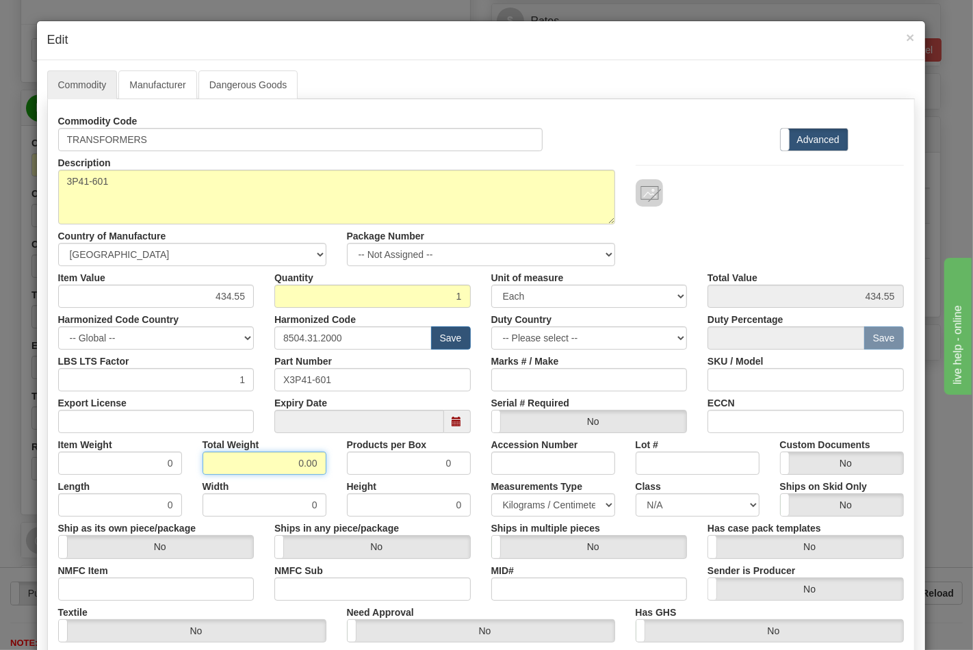
drag, startPoint x: 291, startPoint y: 468, endPoint x: 343, endPoint y: 465, distance: 52.1
click at [343, 465] on div "Item Weight 0 Total Weight 0.00 Products per Box 0 Accession Number Lot # Custo…" at bounding box center [481, 454] width 866 height 42
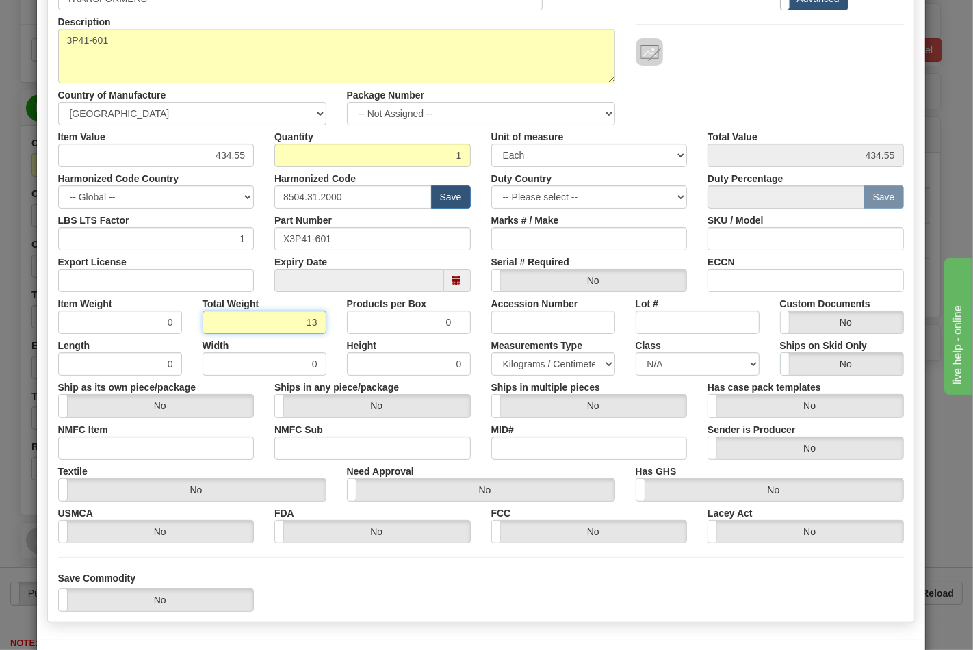
scroll to position [152, 0]
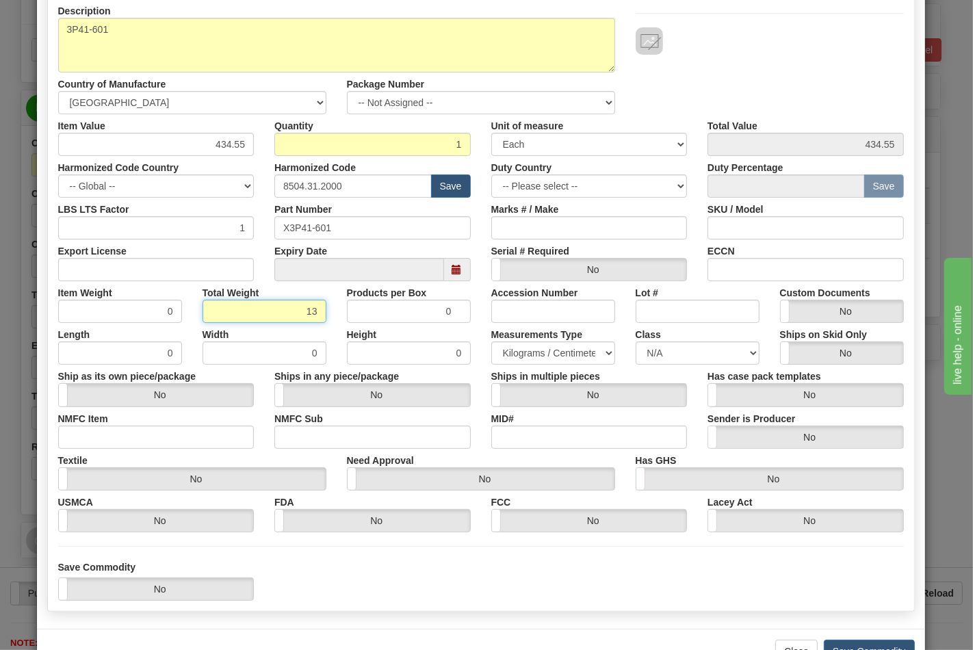
type input "13"
type input "13.0000"
click at [463, 604] on div "Commodity Code TRANSFORMERS Standard Advanced Description 3P41-601 Country of M…" at bounding box center [481, 279] width 868 height 665
click at [134, 439] on input "NMFC Item" at bounding box center [156, 437] width 196 height 23
type input "63170"
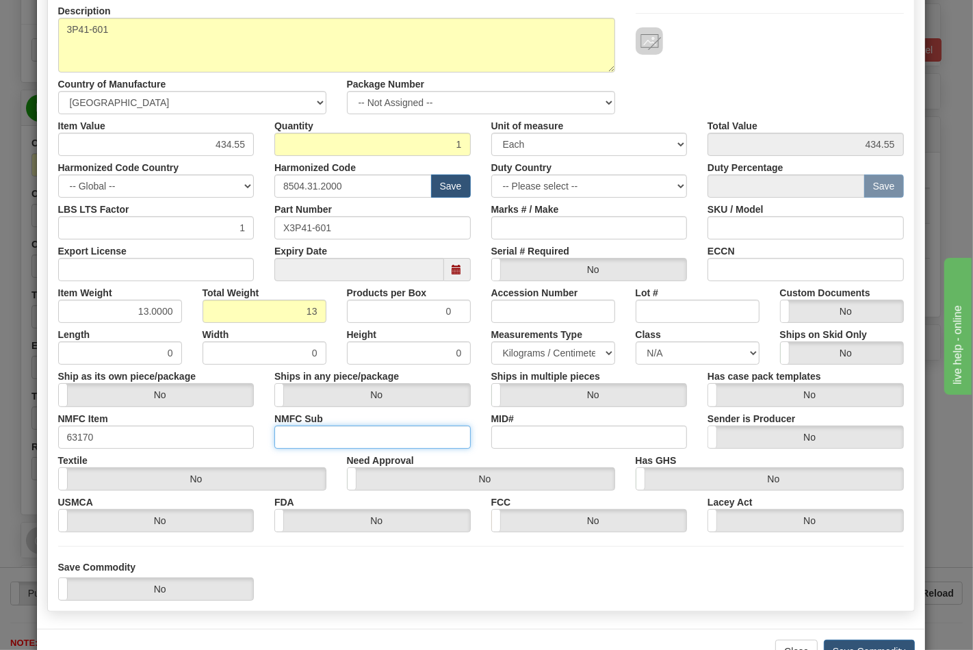
click at [311, 441] on input "NMFC Sub" at bounding box center [372, 437] width 196 height 23
type input "4"
click at [690, 350] on select "N/A 50.0 55.0 60.0 65.0 70.0 85.0 92.5 100.0 125.0 175.0 250.0 300.0 400.0" at bounding box center [698, 353] width 124 height 23
select select "70.0"
click at [636, 342] on select "N/A 50.0 55.0 60.0 65.0 70.0 85.0 92.5 100.0 125.0 175.0 250.0 300.0 400.0" at bounding box center [698, 353] width 124 height 23
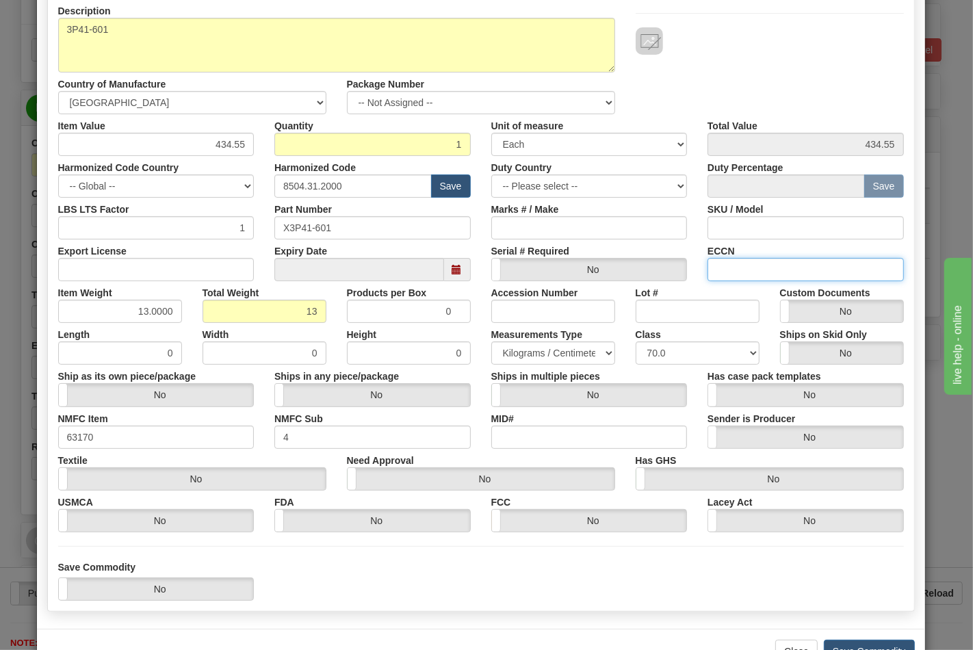
click at [734, 275] on input "ECCN" at bounding box center [806, 269] width 196 height 23
type input "EAR99"
click at [120, 270] on input "Export License" at bounding box center [156, 269] width 196 height 23
type input "NLR"
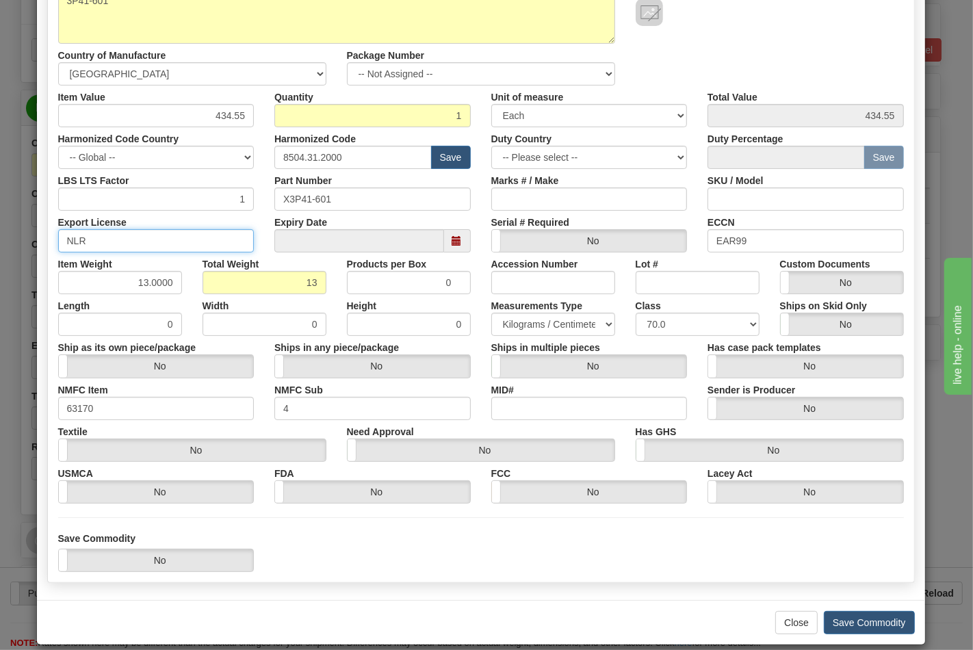
scroll to position [196, 0]
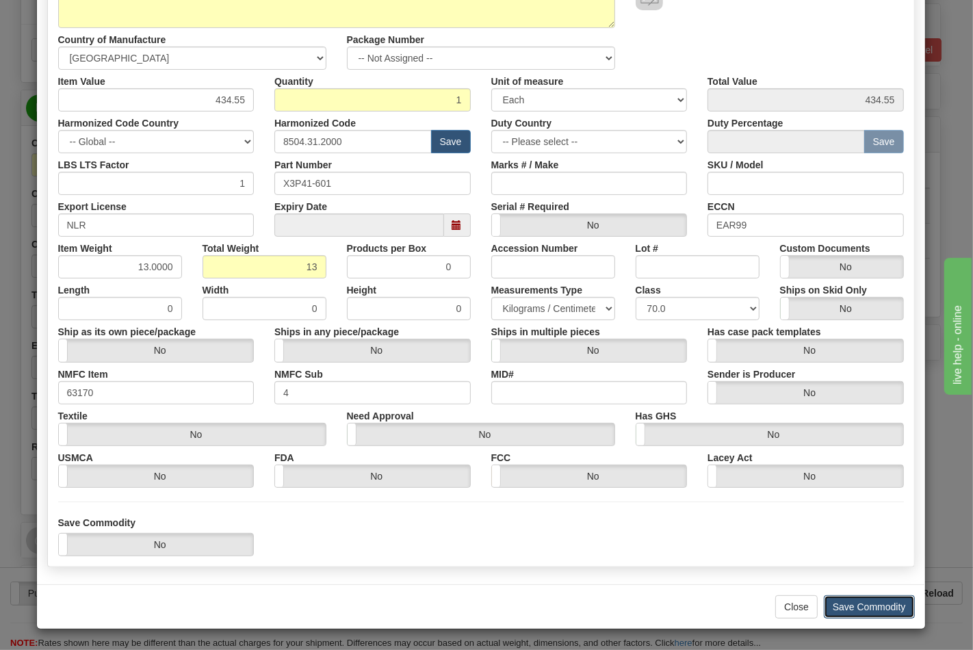
click at [847, 610] on button "Save Commodity" at bounding box center [869, 606] width 91 height 23
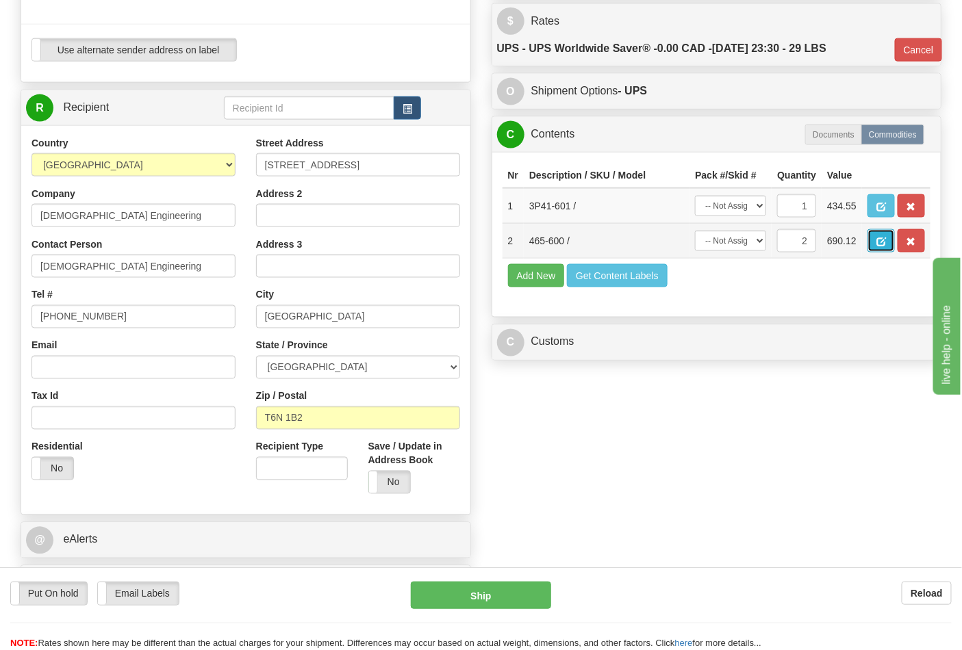
click at [886, 246] on span "button" at bounding box center [881, 241] width 10 height 9
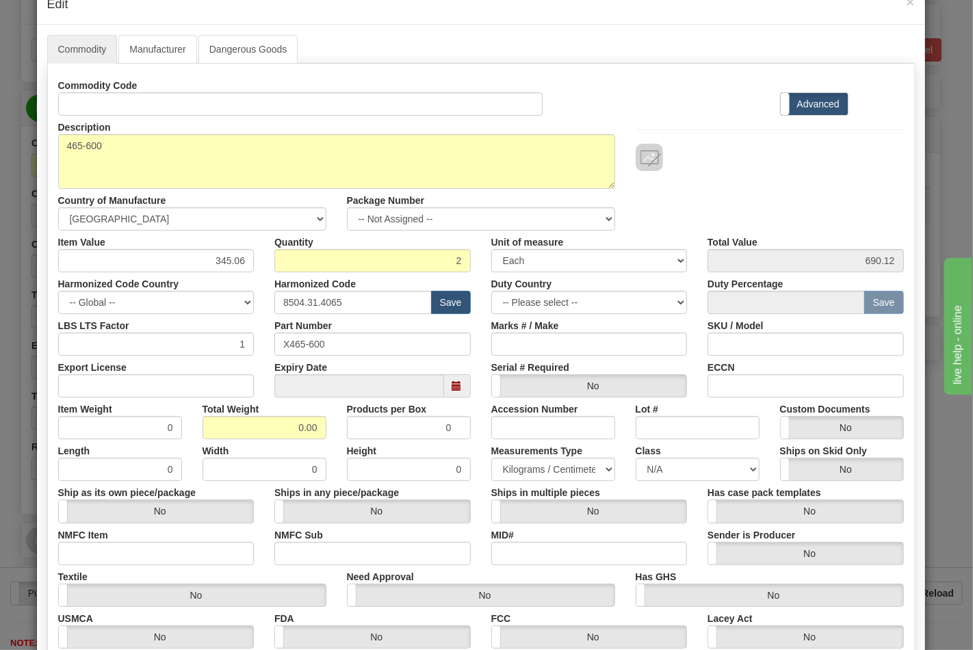
scroll to position [0, 0]
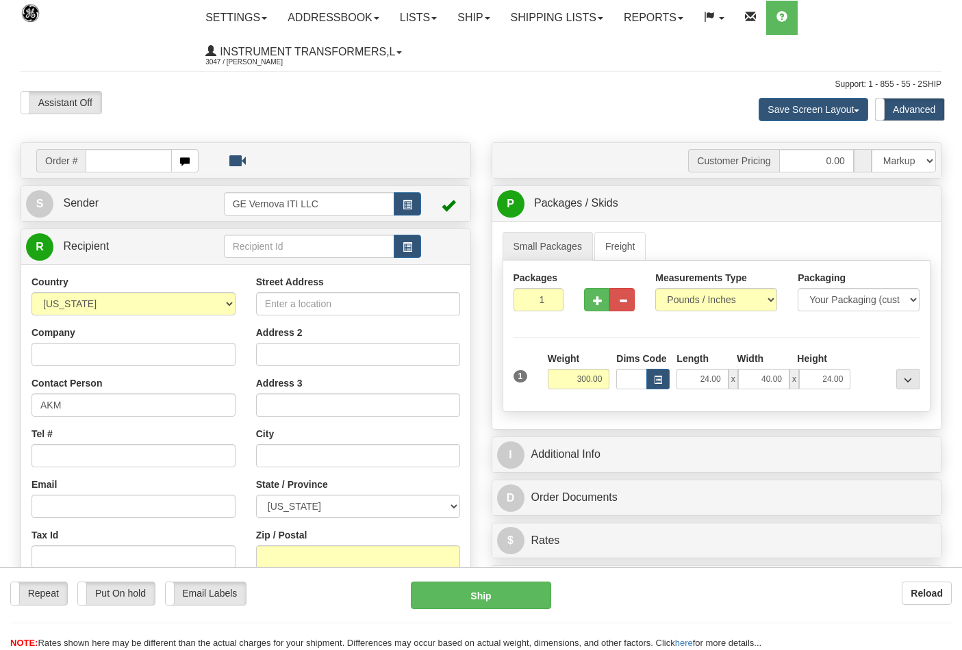
select select "PR"
click at [104, 162] on input "text" at bounding box center [129, 160] width 86 height 23
type input "86705238"
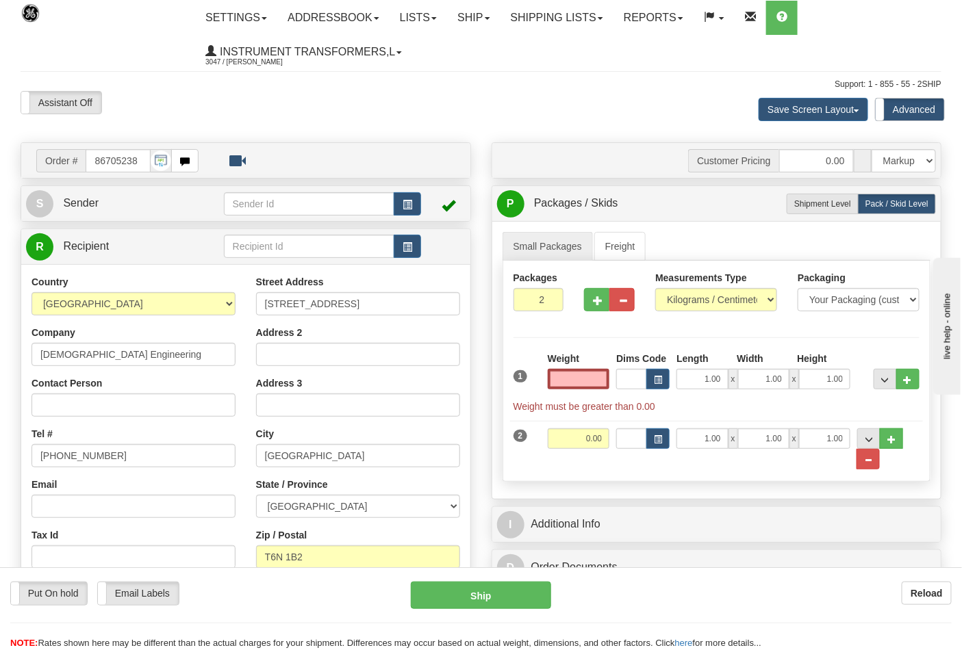
type input "0.00"
click at [723, 291] on select "Pounds / Inches Kilograms / Centimeters" at bounding box center [716, 299] width 122 height 23
select select "0"
click at [655, 289] on select "Pounds / Inches Kilograms / Centimeters" at bounding box center [716, 299] width 122 height 23
click at [620, 391] on div "1 Weight 0.00 Dims Code 1.00" at bounding box center [716, 383] width 413 height 62
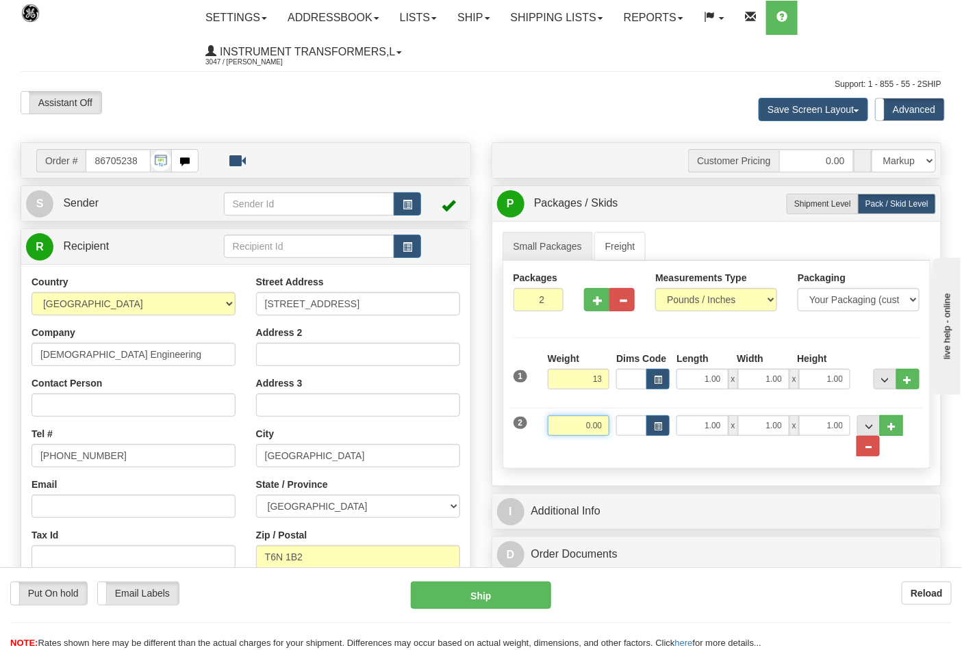
type input "13.00"
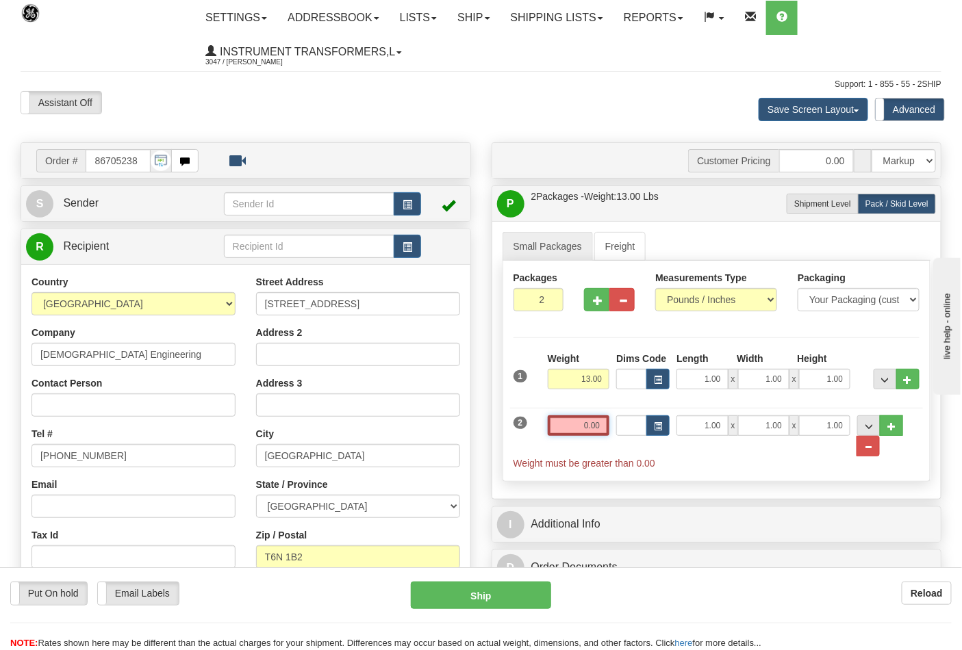
click at [600, 426] on input "0.00" at bounding box center [579, 425] width 62 height 21
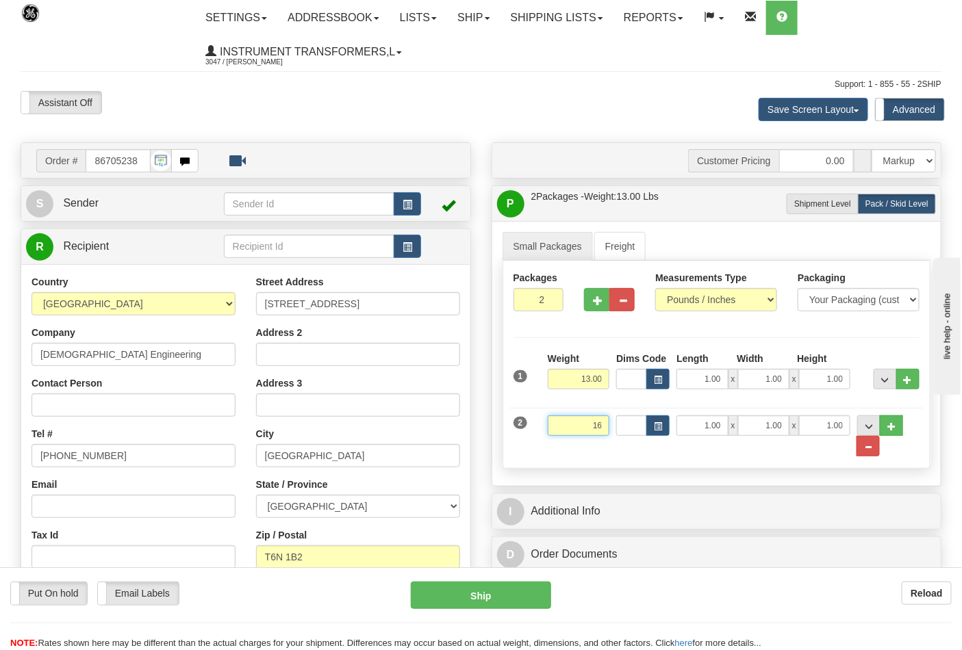
click button "Delete" at bounding box center [0, 0] width 0 height 0
type input "16.00"
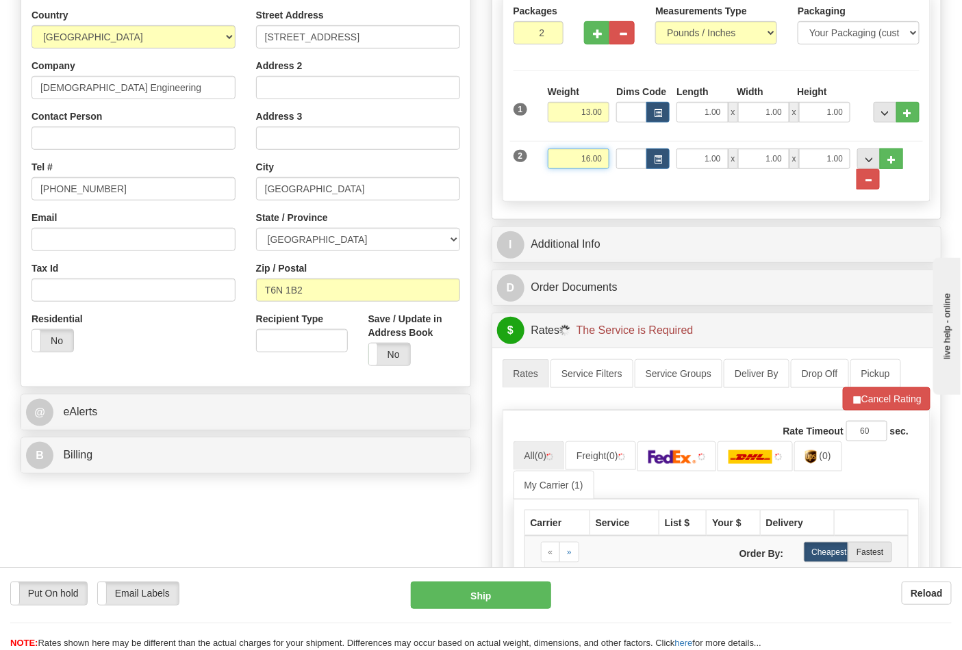
scroll to position [380, 0]
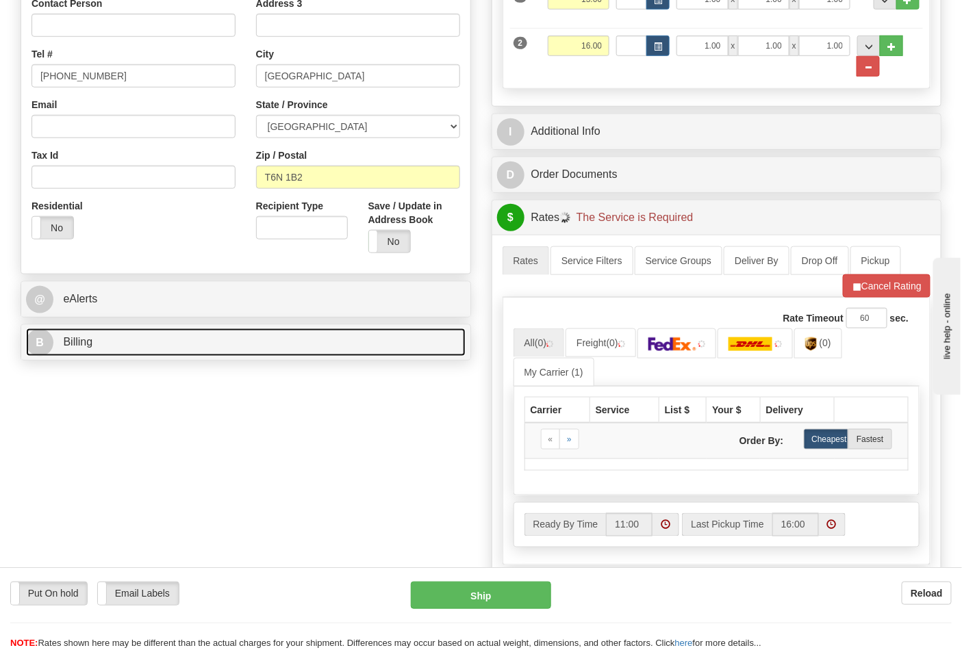
click at [304, 353] on link "B Billing" at bounding box center [245, 343] width 439 height 28
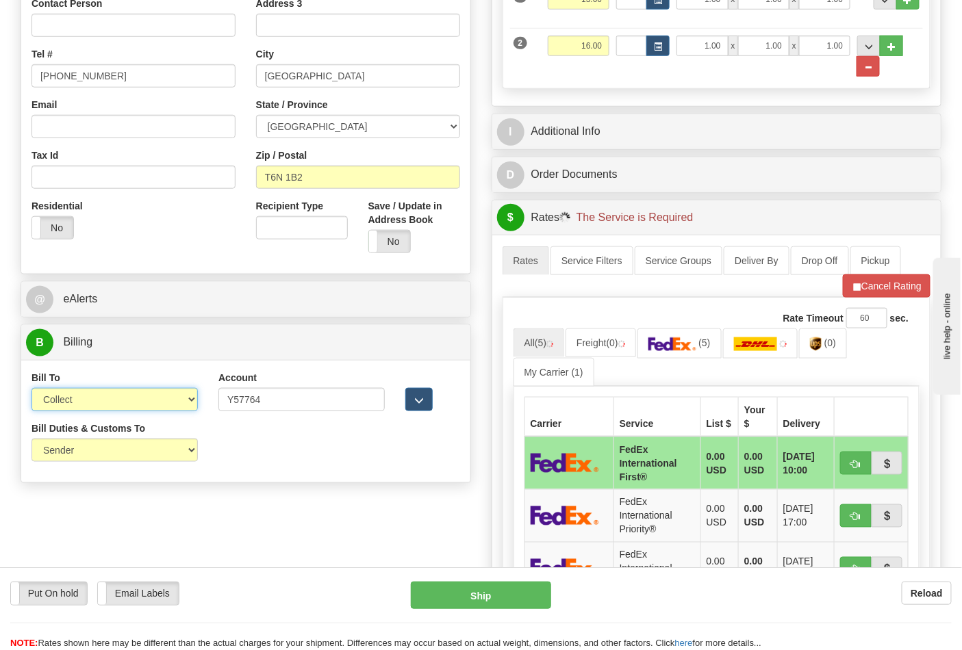
click at [152, 402] on select "Sender Recipient Third Party Collect" at bounding box center [114, 399] width 166 height 23
select select "2"
click at [31, 389] on select "Sender Recipient Third Party Collect" at bounding box center [114, 399] width 166 height 23
drag, startPoint x: 270, startPoint y: 395, endPoint x: 214, endPoint y: 405, distance: 57.7
click at [214, 405] on div "Account Y57764 3rd Party Account List Please select" at bounding box center [301, 396] width 187 height 51
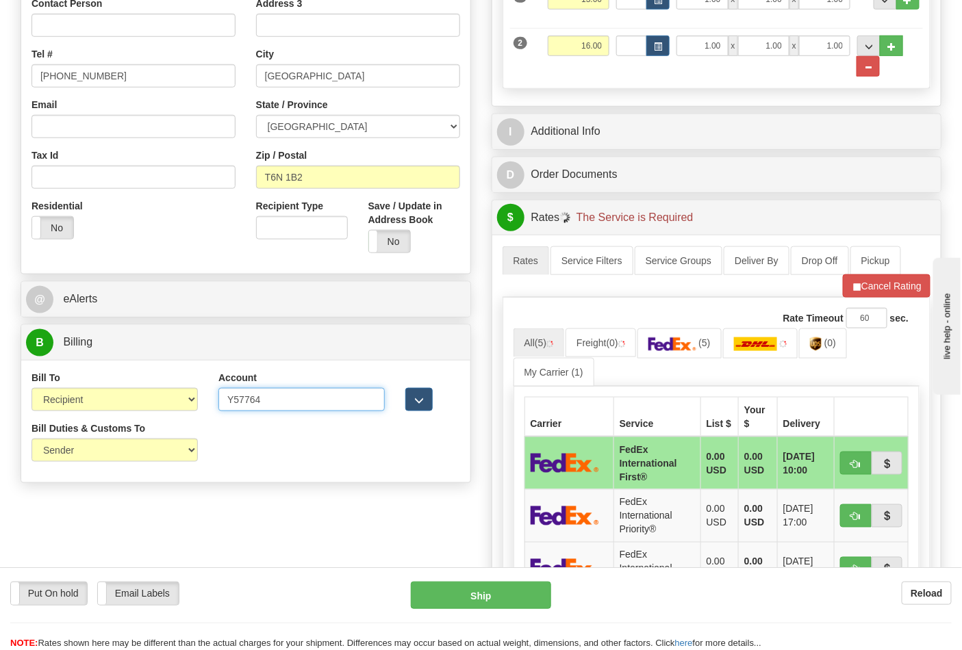
paste input "AR0863"
type input "AR0863"
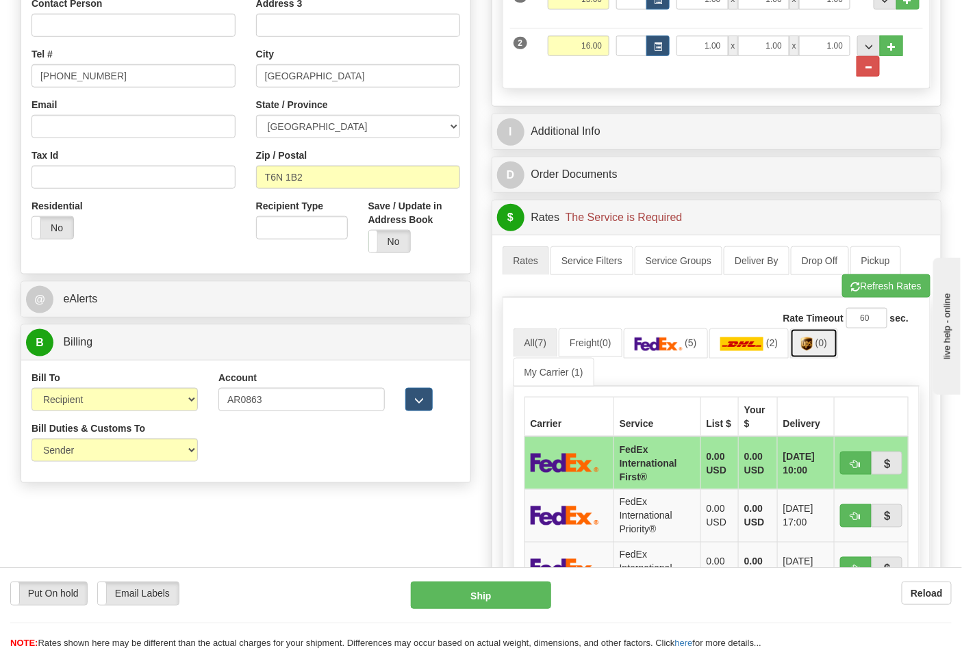
click at [812, 351] on img at bounding box center [807, 344] width 12 height 14
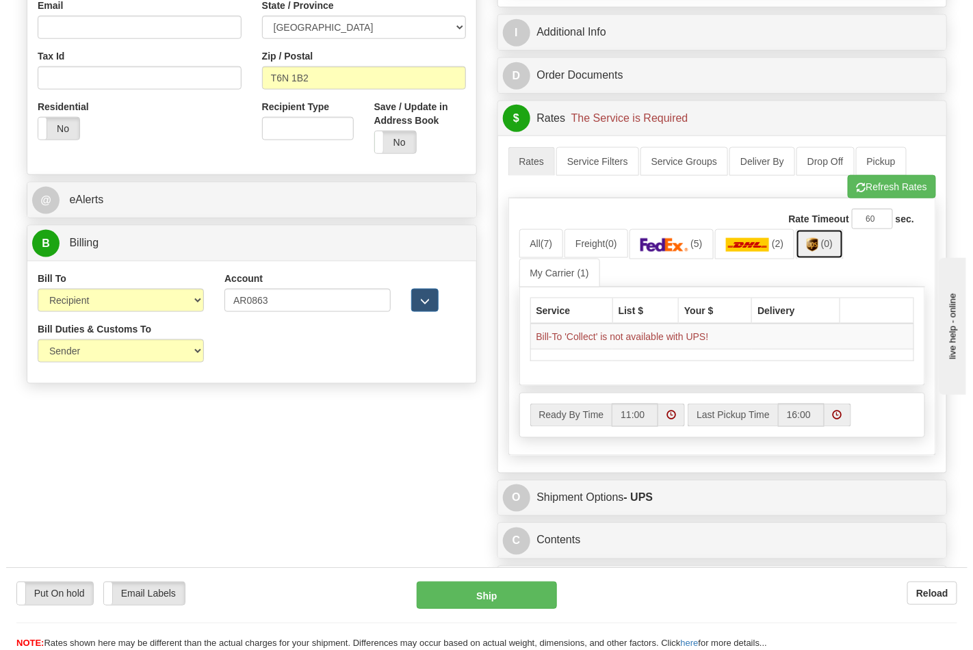
scroll to position [532, 0]
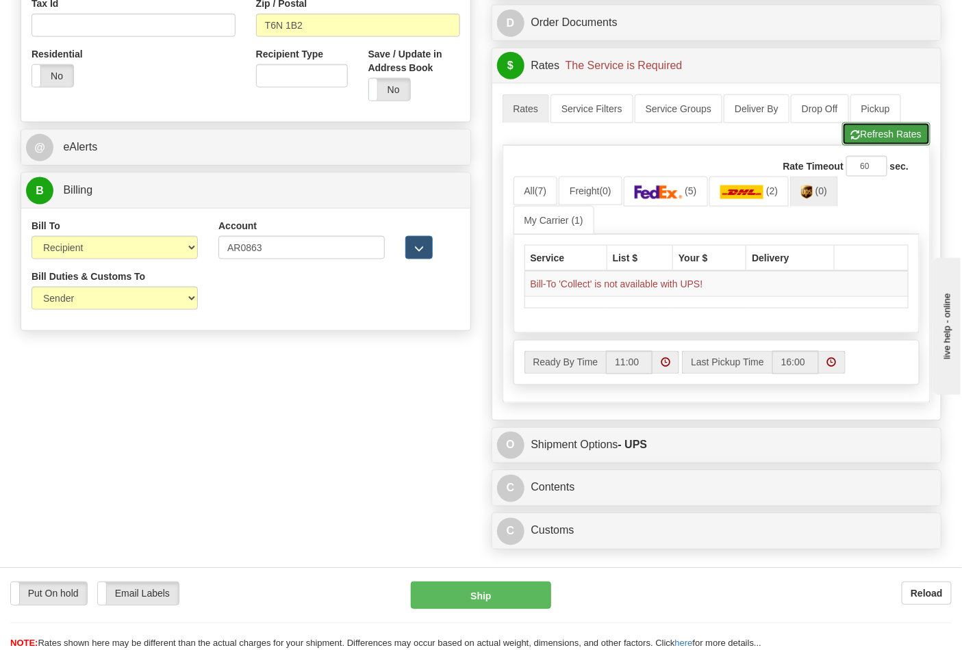
click at [866, 138] on button "Refresh Rates" at bounding box center [886, 134] width 88 height 23
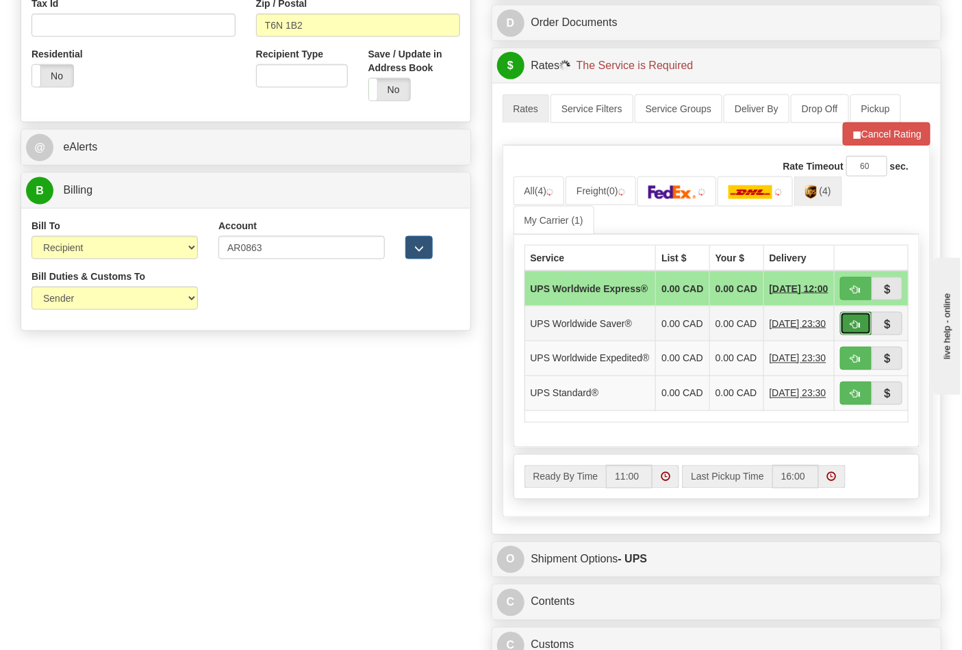
click at [842, 332] on button "button" at bounding box center [855, 323] width 31 height 23
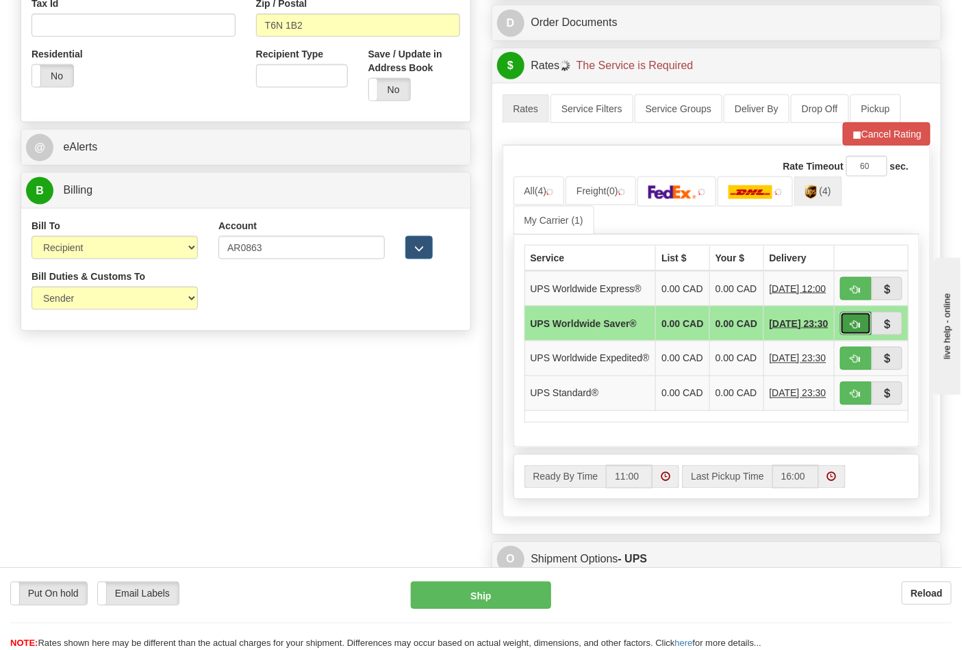
click at [862, 324] on button "button" at bounding box center [855, 323] width 31 height 23
click at [853, 329] on span "button" at bounding box center [856, 324] width 10 height 9
type input "65"
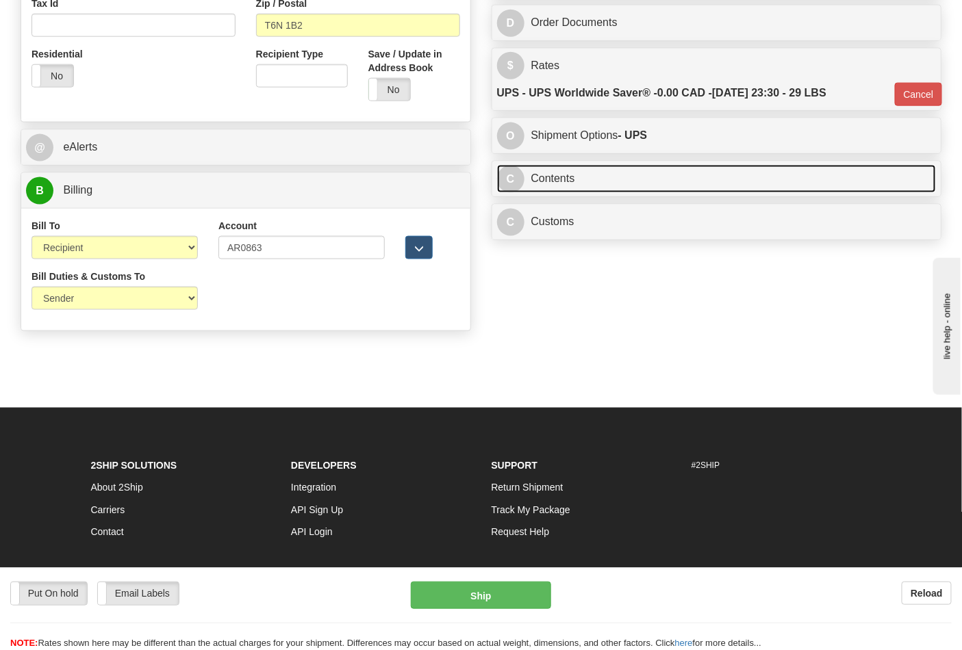
click at [621, 171] on link "C Contents" at bounding box center [716, 179] width 439 height 28
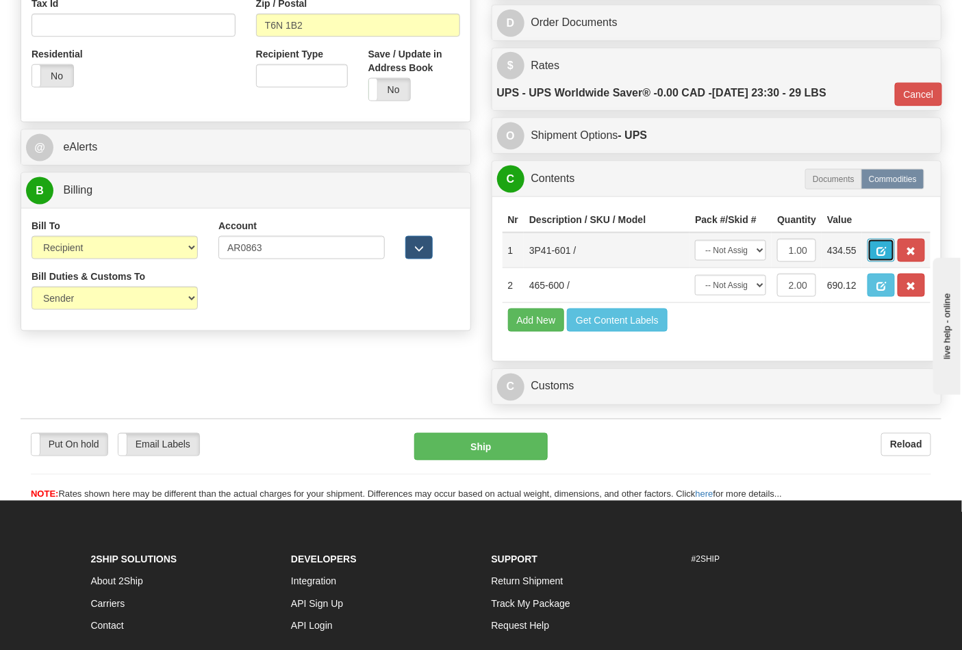
click at [895, 259] on button "button" at bounding box center [880, 250] width 27 height 23
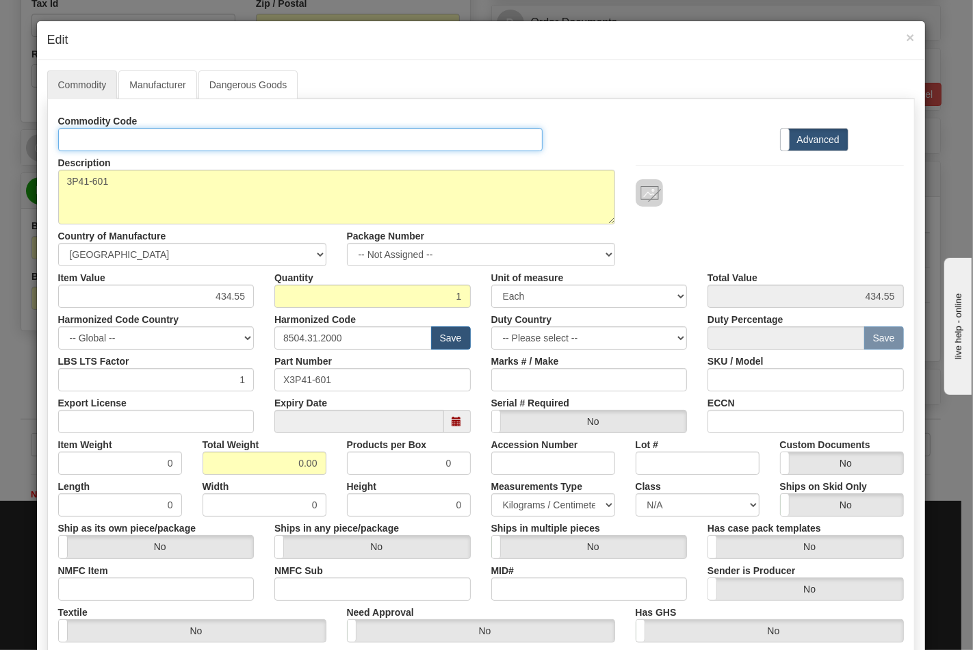
click at [142, 144] on input "Id" at bounding box center [300, 139] width 485 height 23
type input "TRANSFORMERS"
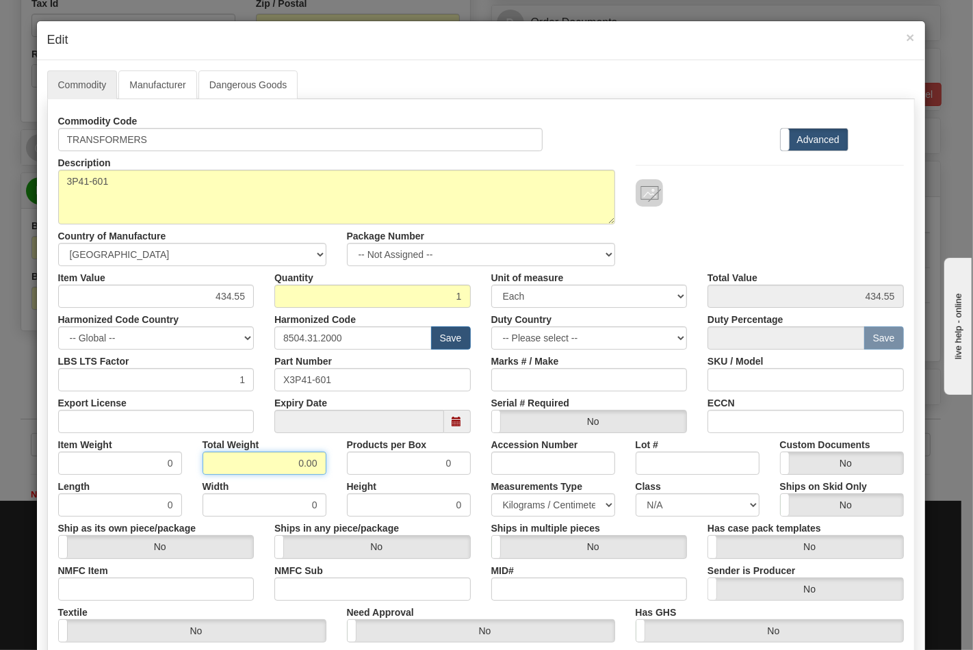
drag, startPoint x: 283, startPoint y: 461, endPoint x: 320, endPoint y: 465, distance: 37.3
click at [320, 465] on div "Total Weight 0.00" at bounding box center [264, 454] width 144 height 42
type input "13"
type input "13.0000"
click at [126, 463] on input "13.0000" at bounding box center [120, 463] width 124 height 23
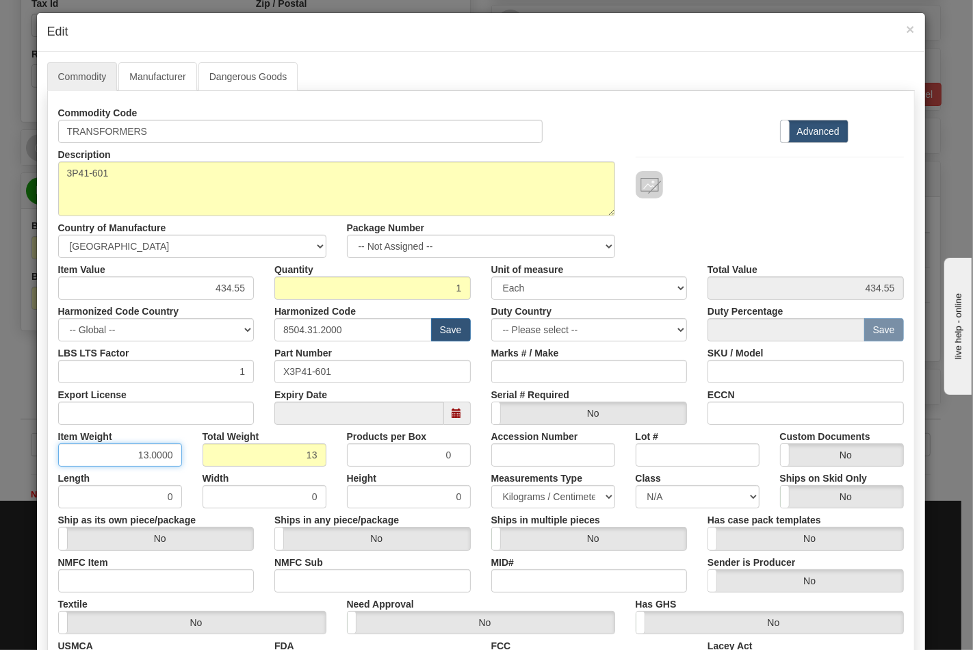
scroll to position [0, 0]
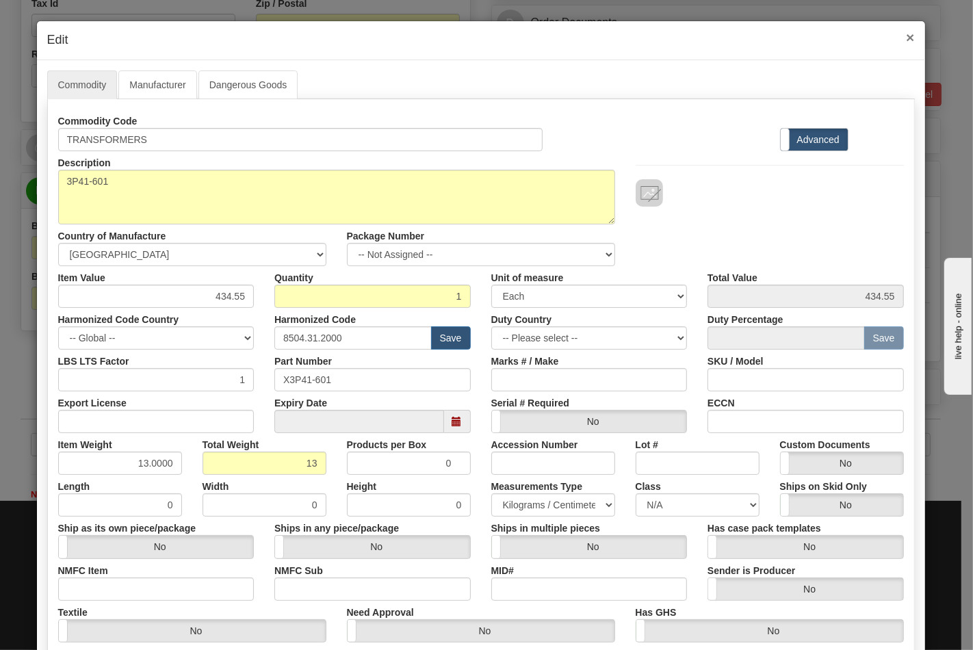
click at [906, 37] on span "×" at bounding box center [910, 37] width 8 height 16
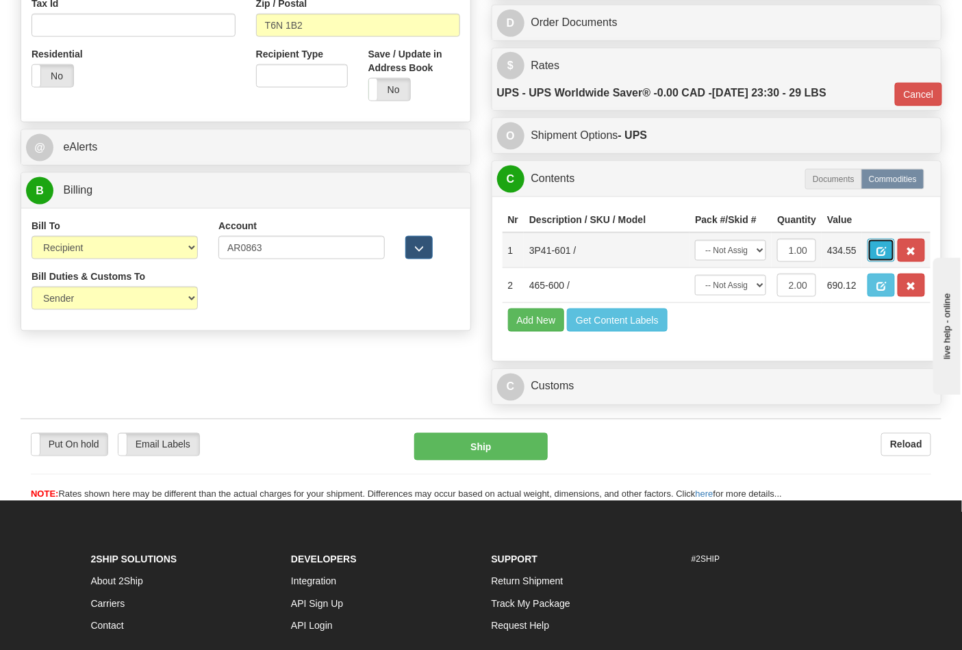
click at [895, 244] on button "button" at bounding box center [880, 250] width 27 height 23
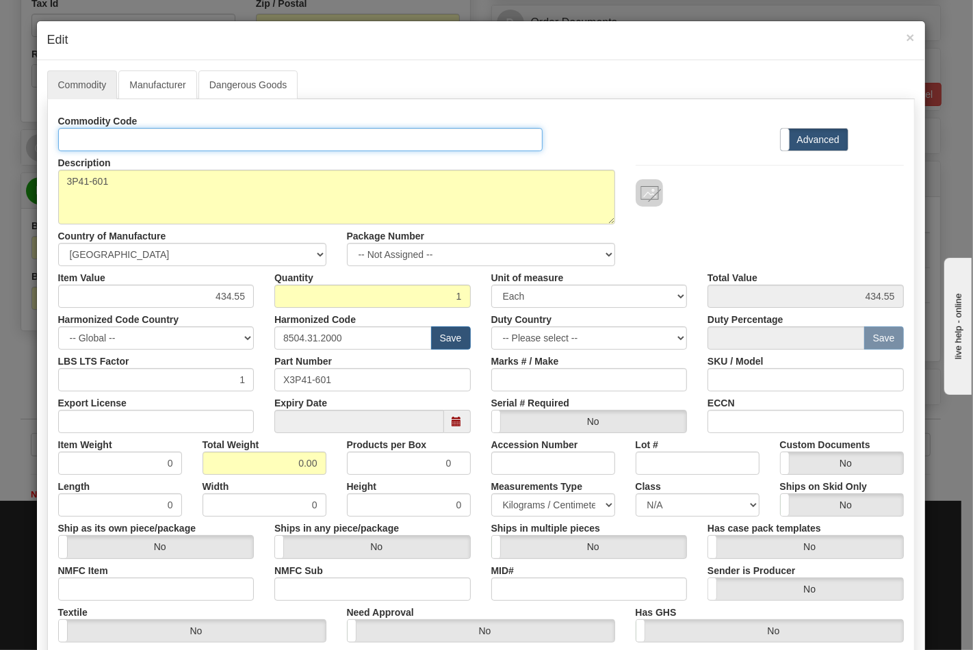
click at [164, 138] on input "Id" at bounding box center [300, 139] width 485 height 23
type input "TRANSFORMERS"
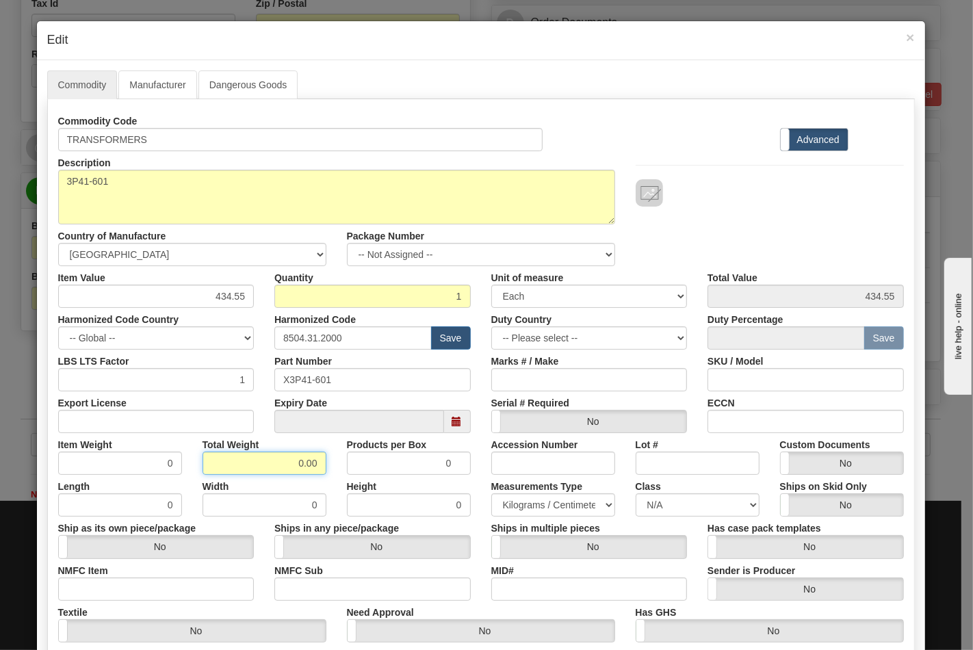
drag, startPoint x: 285, startPoint y: 457, endPoint x: 351, endPoint y: 462, distance: 65.9
click at [351, 462] on div "Item Weight 0 Total Weight 0.00 Products per Box 0 Accession Number Lot # Custo…" at bounding box center [481, 454] width 866 height 42
type input "13"
type input "13.0000"
click at [73, 413] on input "Export License" at bounding box center [156, 421] width 196 height 23
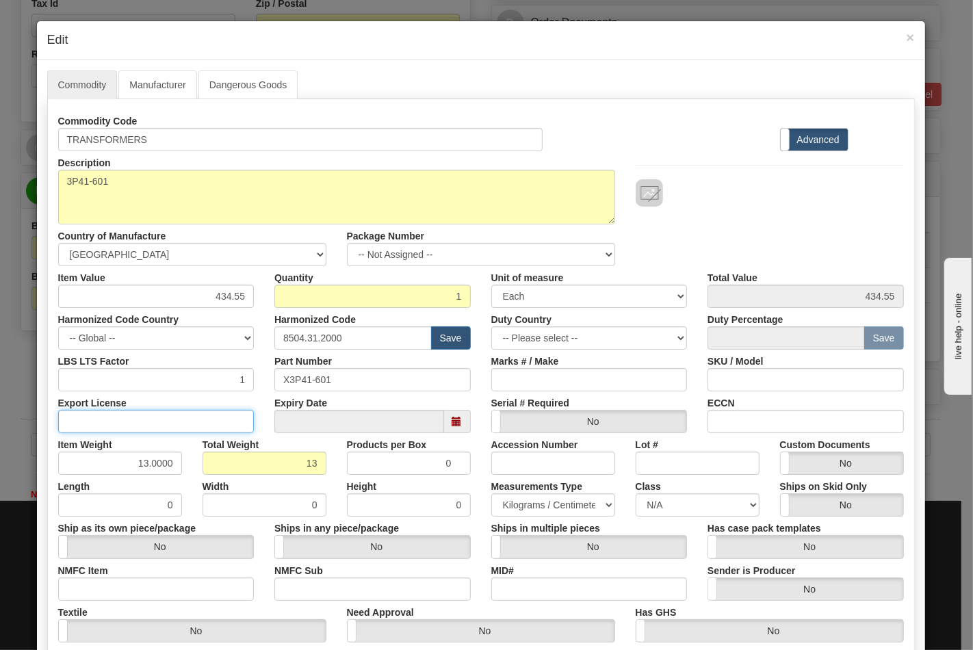
type input "NLR"
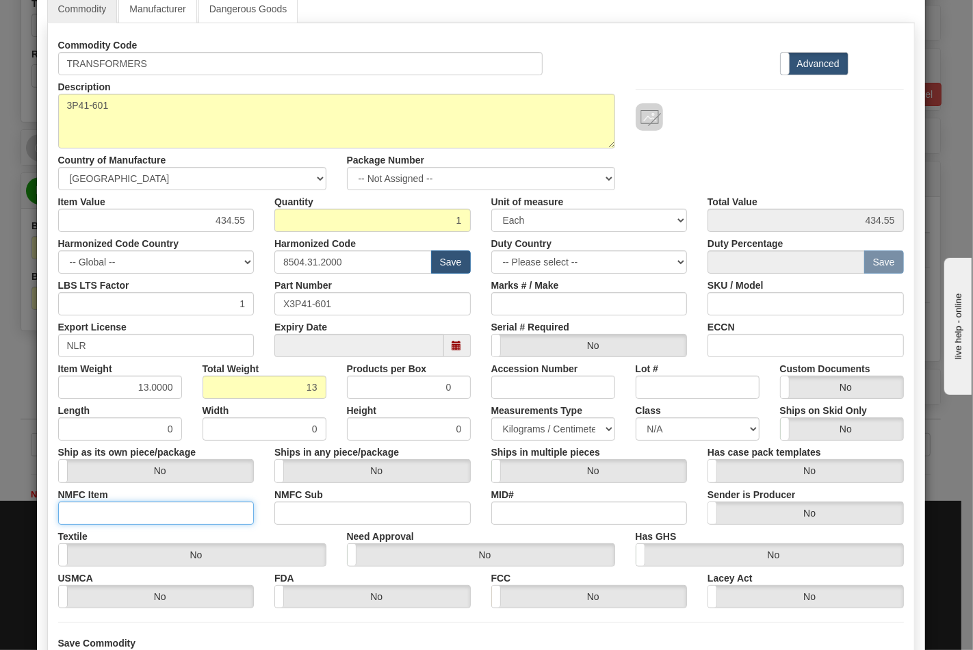
click at [118, 518] on input "NMFC Item" at bounding box center [156, 513] width 196 height 23
type input "63170"
drag, startPoint x: 292, startPoint y: 515, endPoint x: 299, endPoint y: 520, distance: 9.3
click at [292, 515] on input "NMFC Sub" at bounding box center [372, 513] width 196 height 23
type input "4"
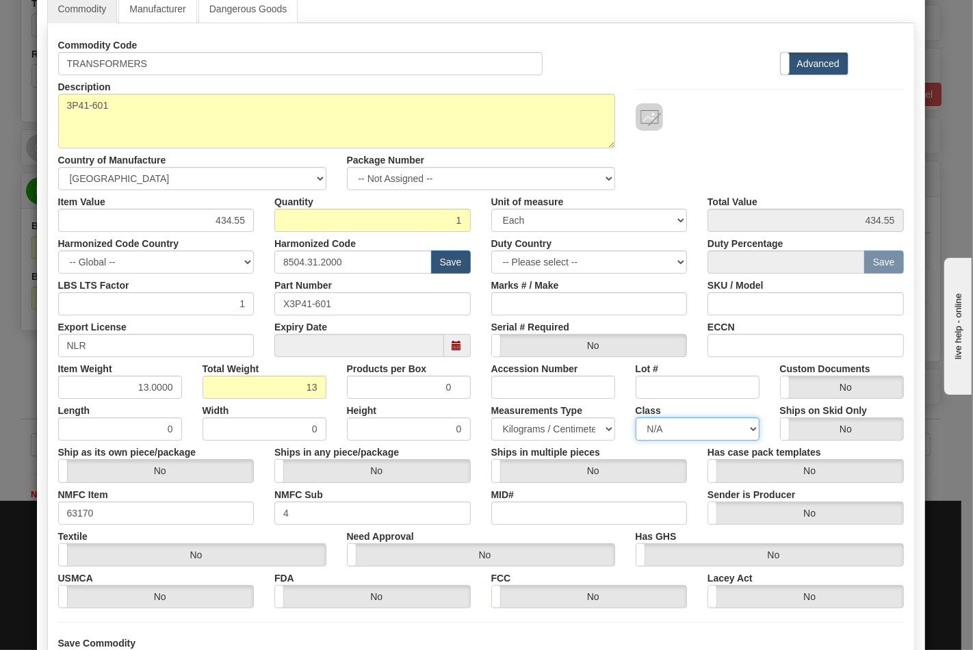
click at [749, 424] on select "N/A 50.0 55.0 60.0 65.0 70.0 85.0 92.5 100.0 125.0 175.0 250.0 300.0 400.0" at bounding box center [698, 428] width 124 height 23
select select "70.0"
click at [636, 417] on select "N/A 50.0 55.0 60.0 65.0 70.0 85.0 92.5 100.0 125.0 175.0 250.0 300.0 400.0" at bounding box center [698, 428] width 124 height 23
click at [743, 351] on input "ECCN" at bounding box center [806, 345] width 196 height 23
type input "EAR99"
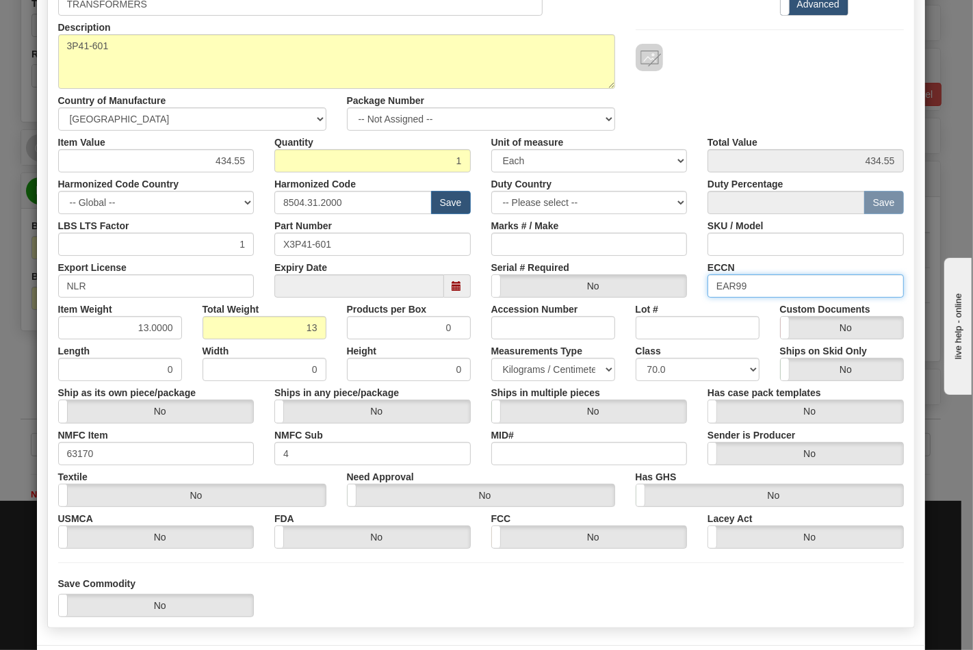
scroll to position [196, 0]
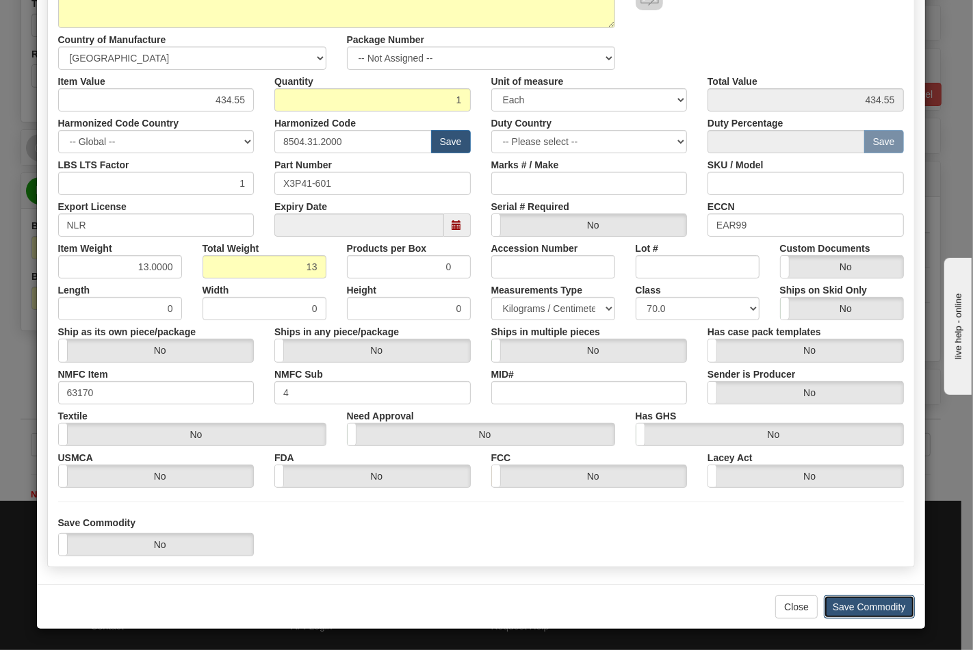
click at [866, 606] on button "Save Commodity" at bounding box center [869, 606] width 91 height 23
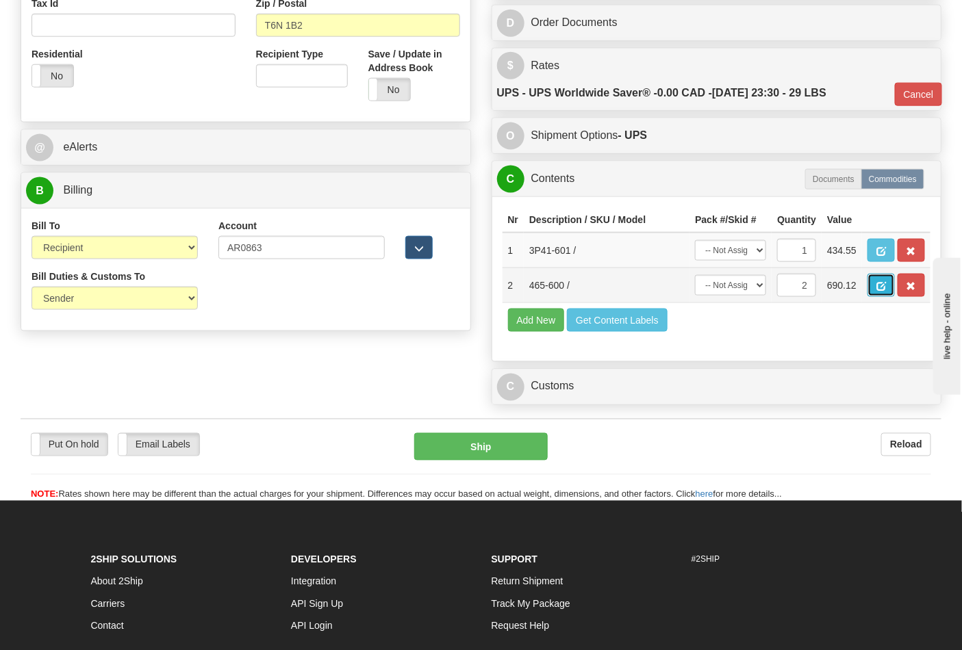
click at [886, 291] on span "button" at bounding box center [881, 286] width 10 height 9
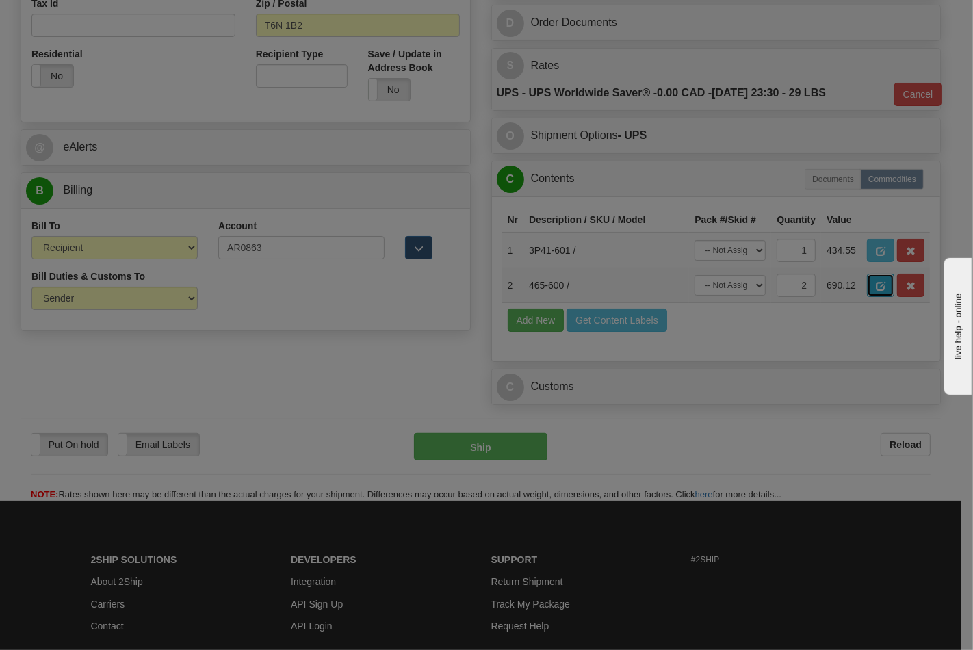
scroll to position [0, 0]
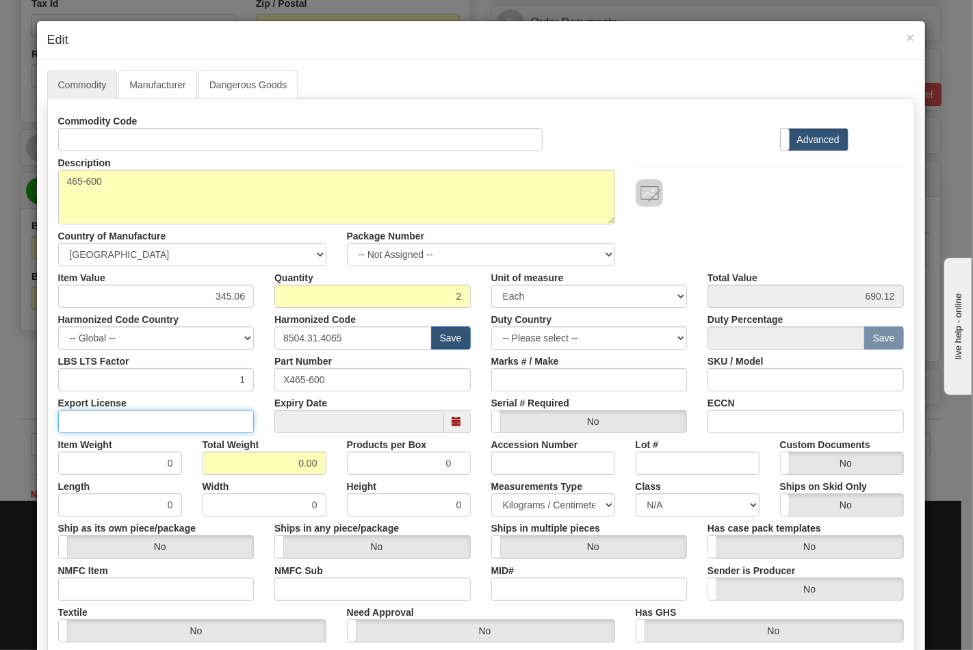
click at [183, 423] on input "Export License" at bounding box center [156, 421] width 196 height 23
type input "NLR"
drag, startPoint x: 292, startPoint y: 456, endPoint x: 324, endPoint y: 462, distance: 33.4
click at [324, 462] on div "Total Weight 0.00" at bounding box center [264, 454] width 144 height 42
type input "16"
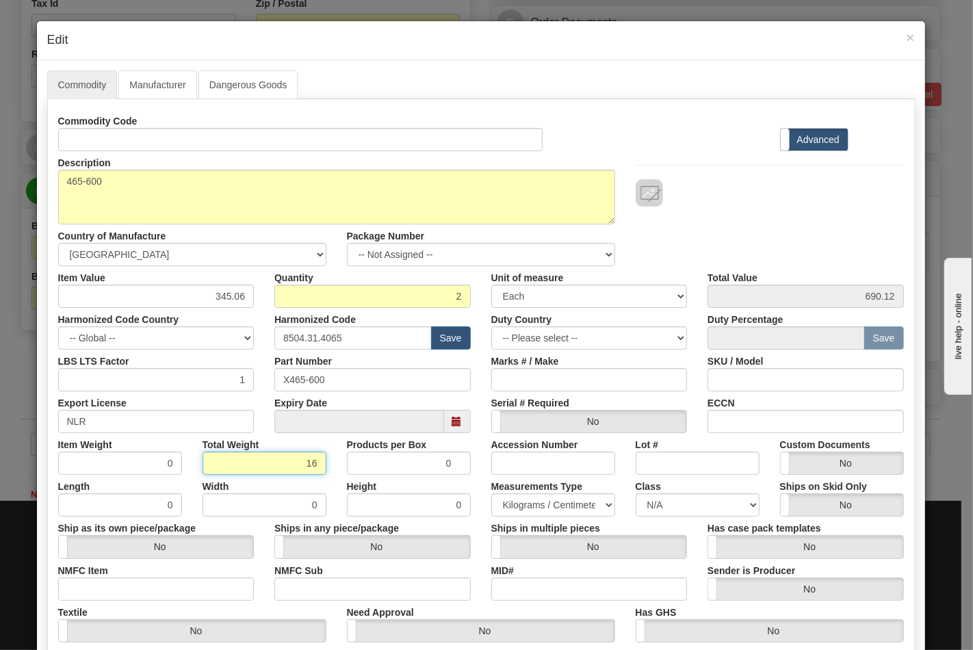
type input "8.0000"
click at [767, 415] on input "ECCN" at bounding box center [806, 421] width 196 height 23
type input "EAR99"
click at [113, 579] on input "NMFC Item" at bounding box center [156, 589] width 196 height 23
type input "63170"
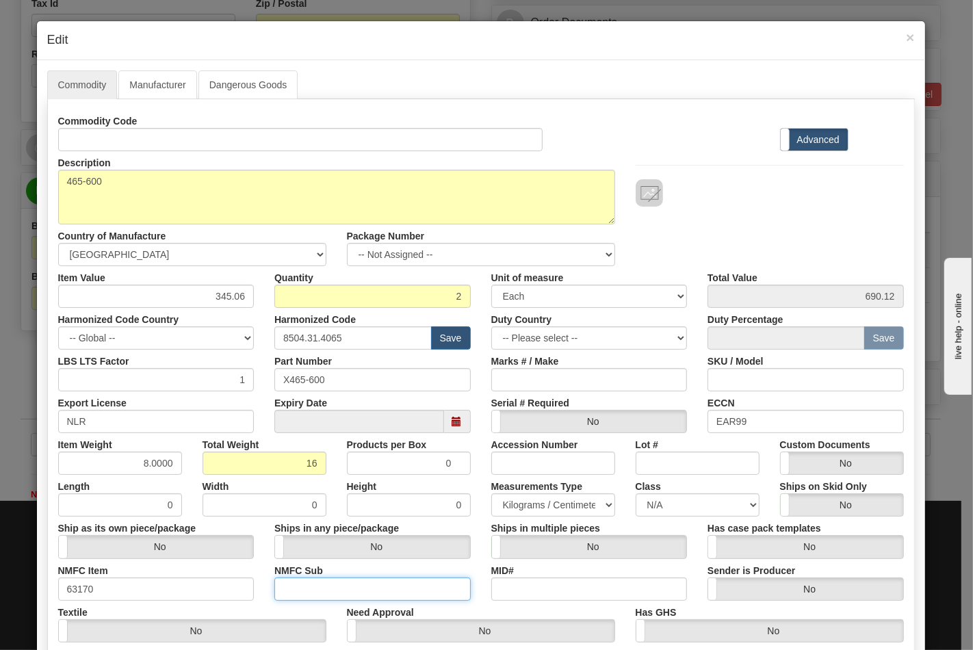
click at [311, 589] on input "NMFC Sub" at bounding box center [372, 589] width 196 height 23
type input "4"
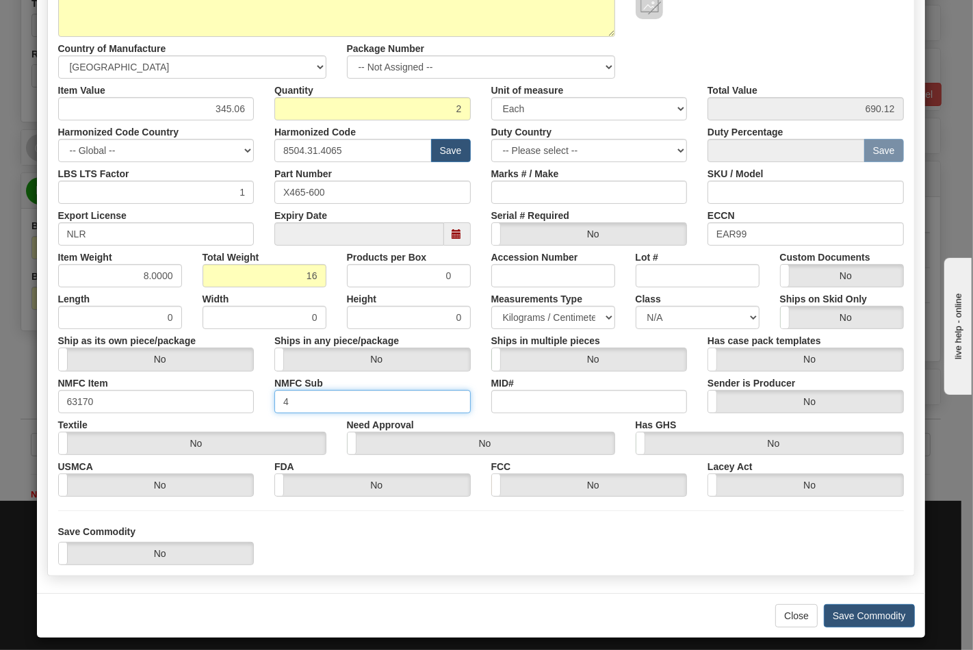
scroll to position [196, 0]
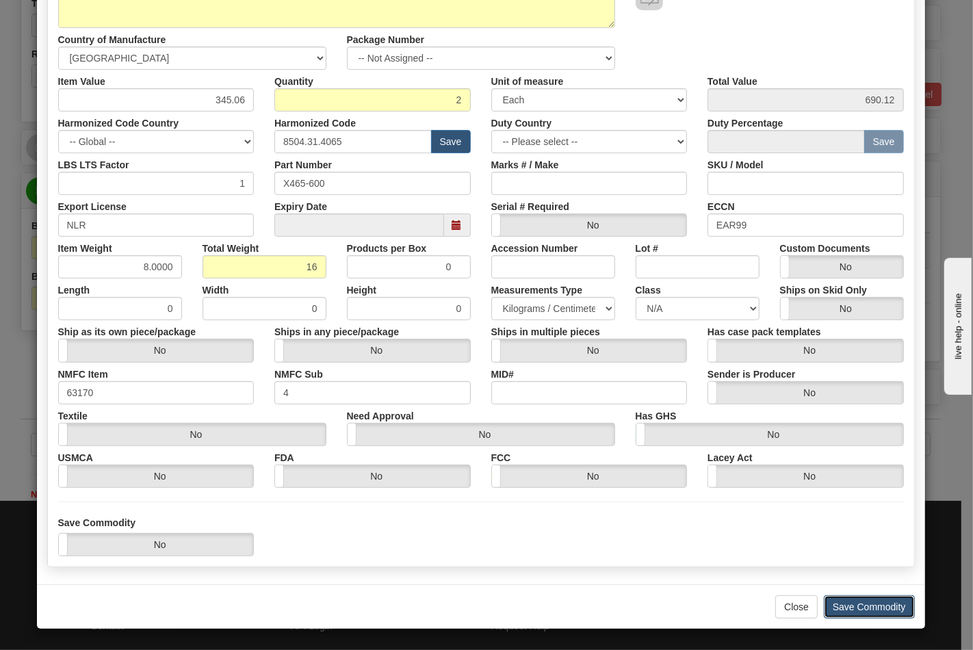
click at [847, 613] on button "Save Commodity" at bounding box center [869, 606] width 91 height 23
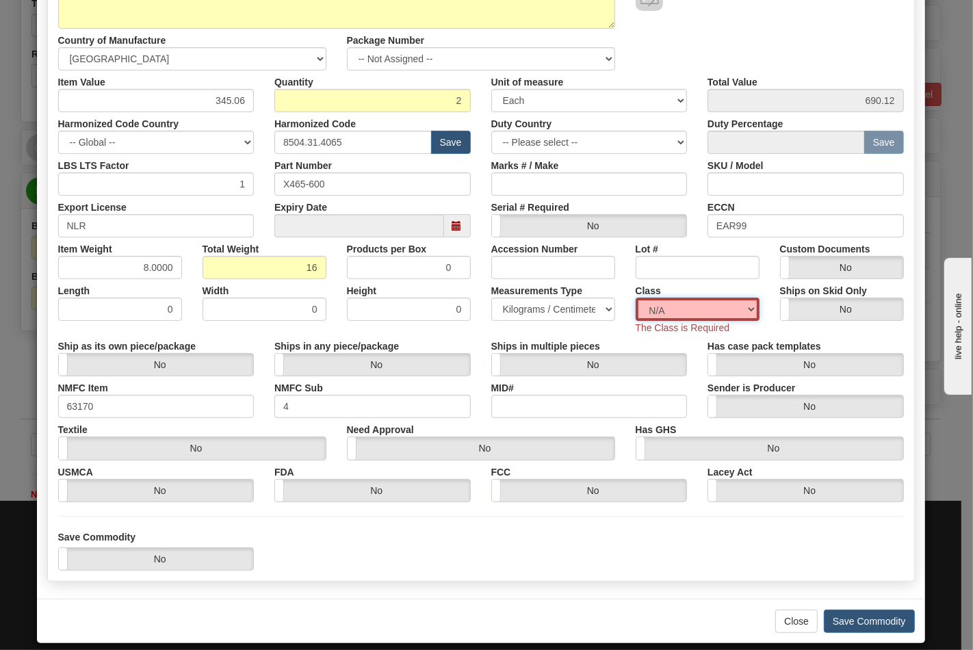
click at [747, 306] on select "N/A 50.0 55.0 60.0 65.0 70.0 85.0 92.5 100.0 125.0 175.0 250.0 300.0 400.0" at bounding box center [698, 309] width 124 height 23
select select "70.0"
click at [636, 298] on select "N/A 50.0 55.0 60.0 65.0 70.0 85.0 92.5 100.0 125.0 175.0 250.0 300.0 400.0" at bounding box center [698, 309] width 124 height 23
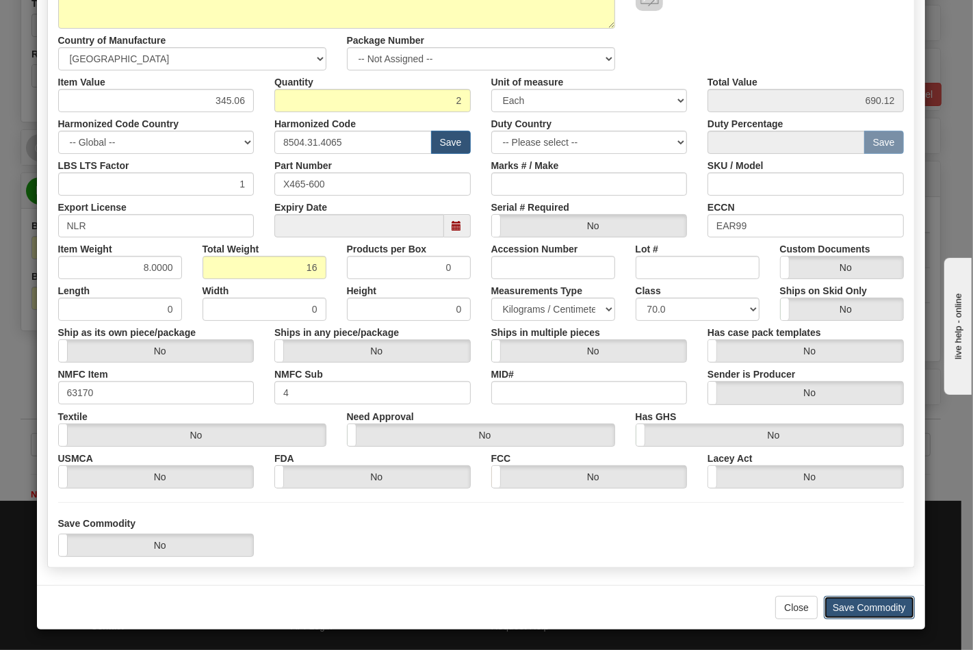
click at [847, 609] on button "Save Commodity" at bounding box center [869, 607] width 91 height 23
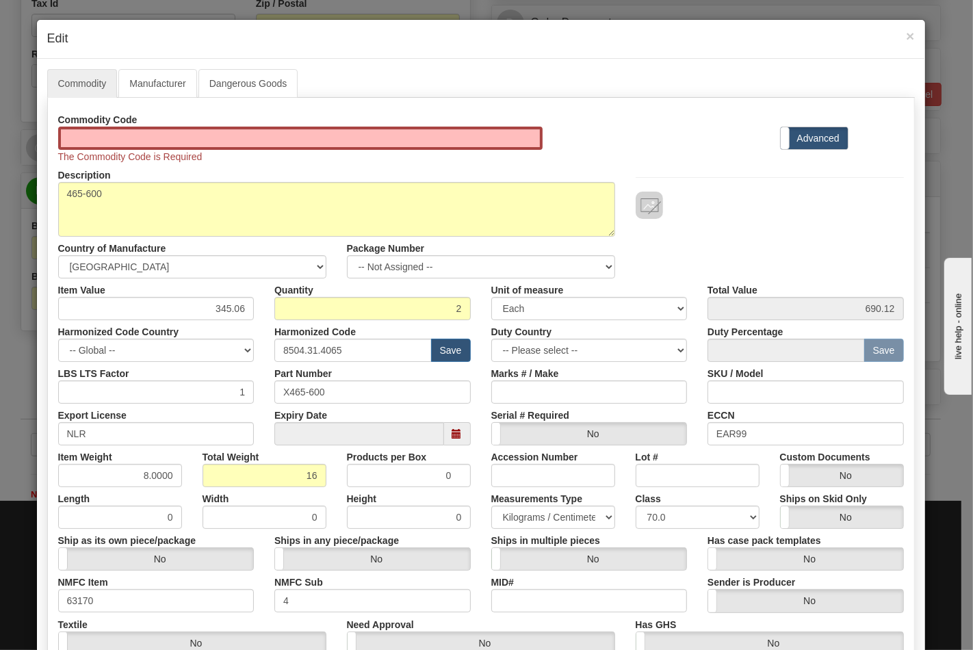
scroll to position [0, 0]
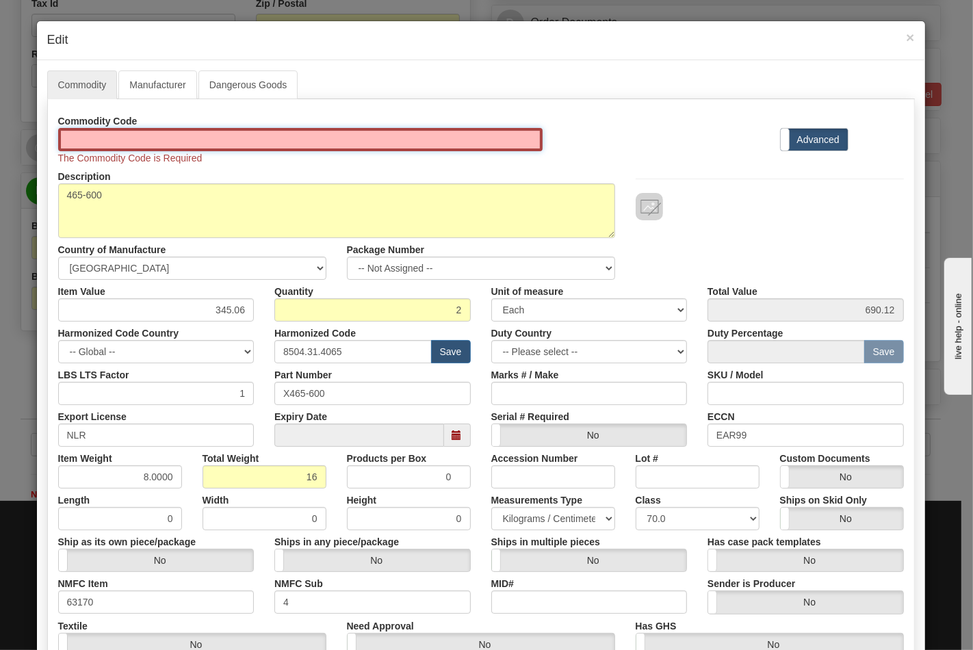
click at [119, 146] on input "Id" at bounding box center [300, 139] width 485 height 23
type input "TRANSFORMERS"
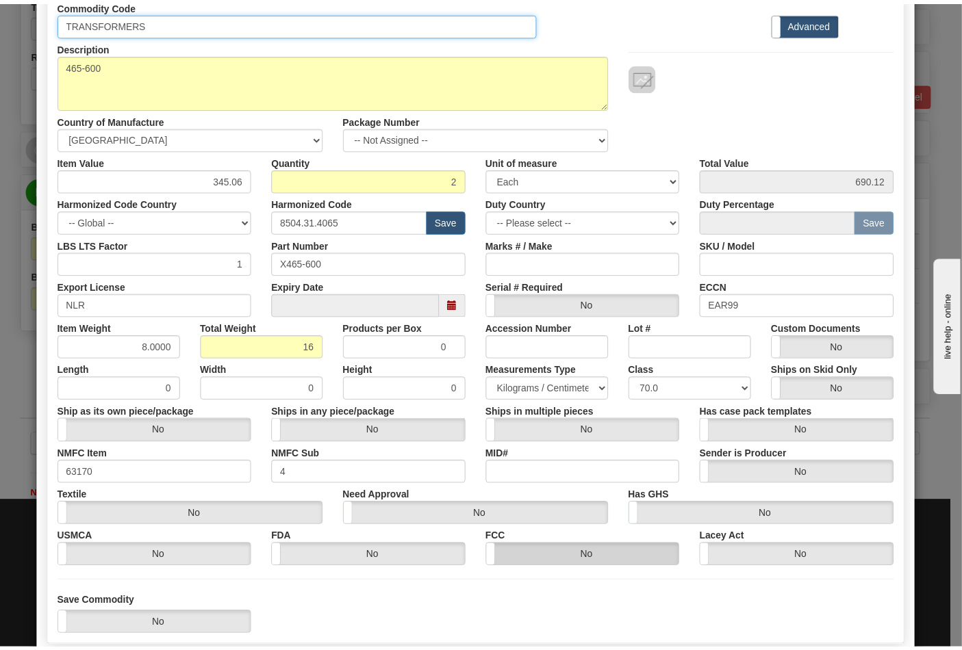
scroll to position [196, 0]
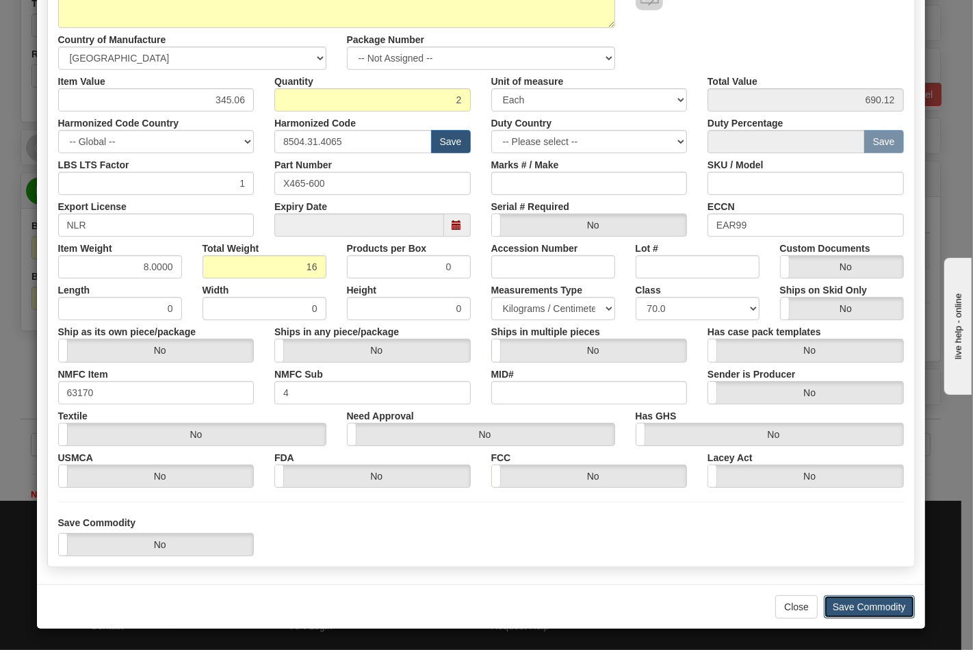
click at [862, 610] on button "Save Commodity" at bounding box center [869, 606] width 91 height 23
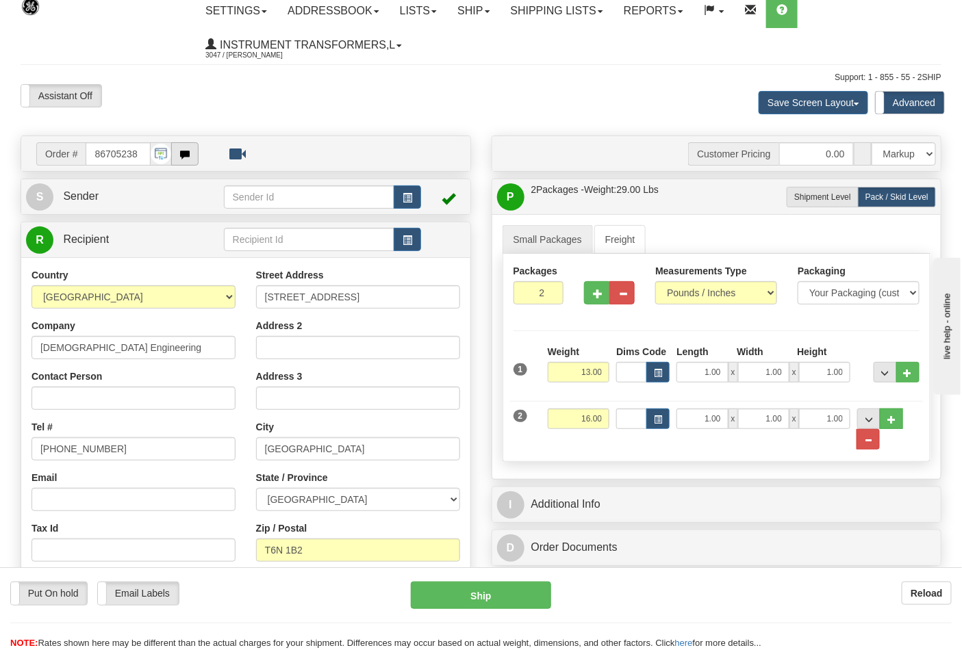
scroll to position [0, 0]
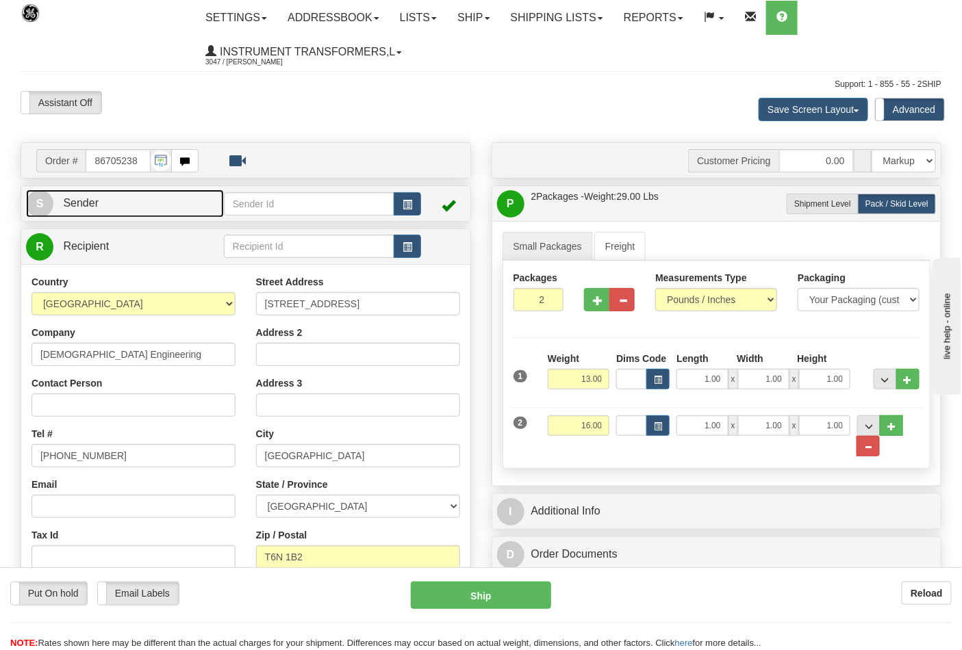
click at [139, 196] on link "S Sender" at bounding box center [125, 204] width 198 height 28
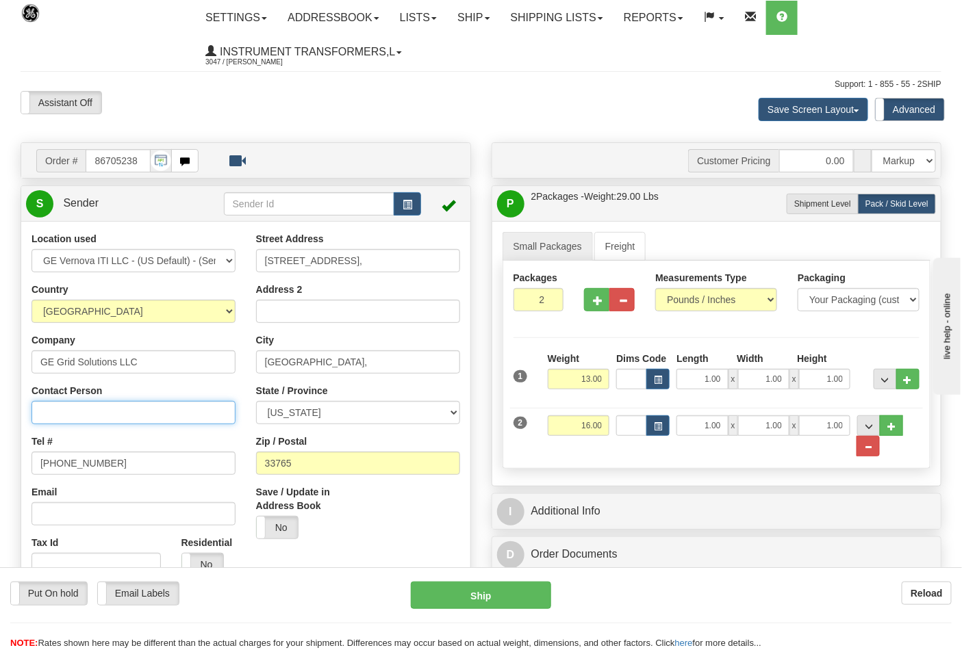
click at [87, 414] on input "Contact Person" at bounding box center [133, 412] width 204 height 23
type input "Nephtali Linares"
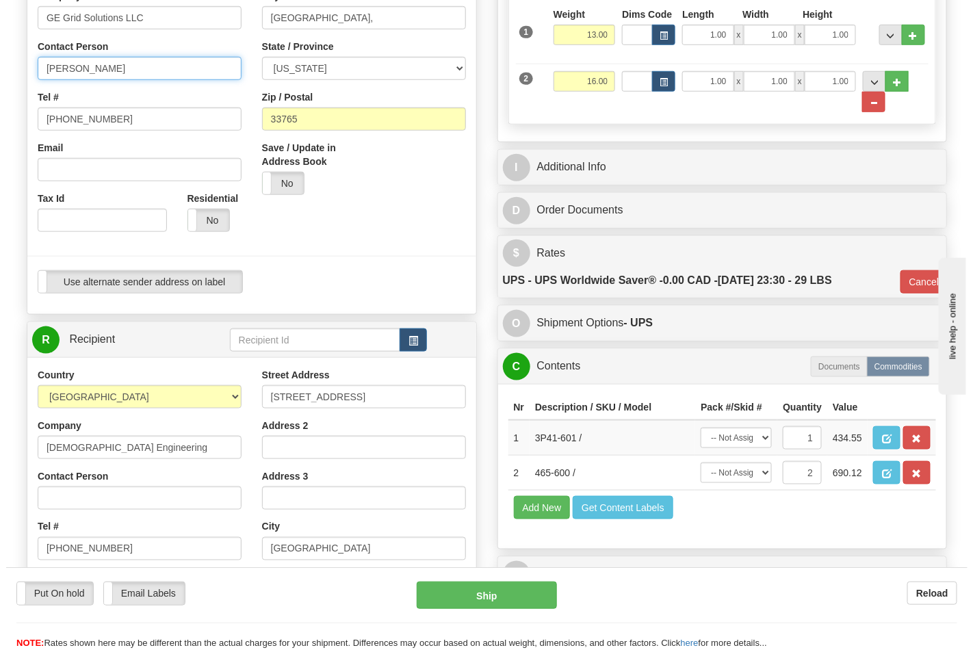
scroll to position [380, 0]
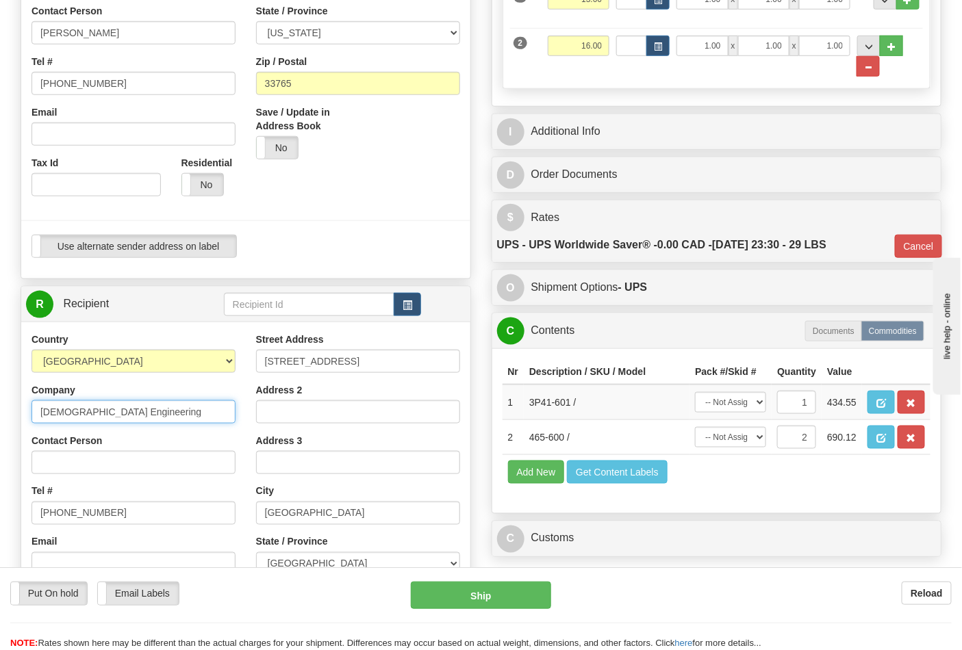
drag, startPoint x: 130, startPoint y: 414, endPoint x: 0, endPoint y: 413, distance: 130.0
click at [0, 412] on div "Toggle navigation Settings Shipping Preferences Fields Preferences New" at bounding box center [481, 308] width 962 height 1377
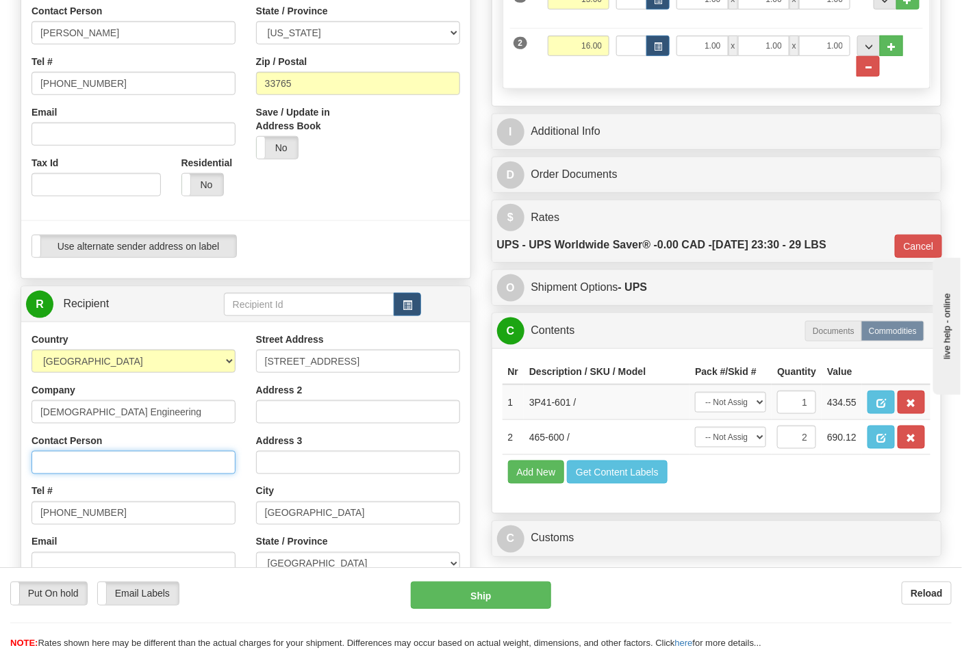
click at [126, 462] on input "Contact Person" at bounding box center [133, 462] width 204 height 23
paste input "Taifa Engineering"
type input "Taifa Engineering"
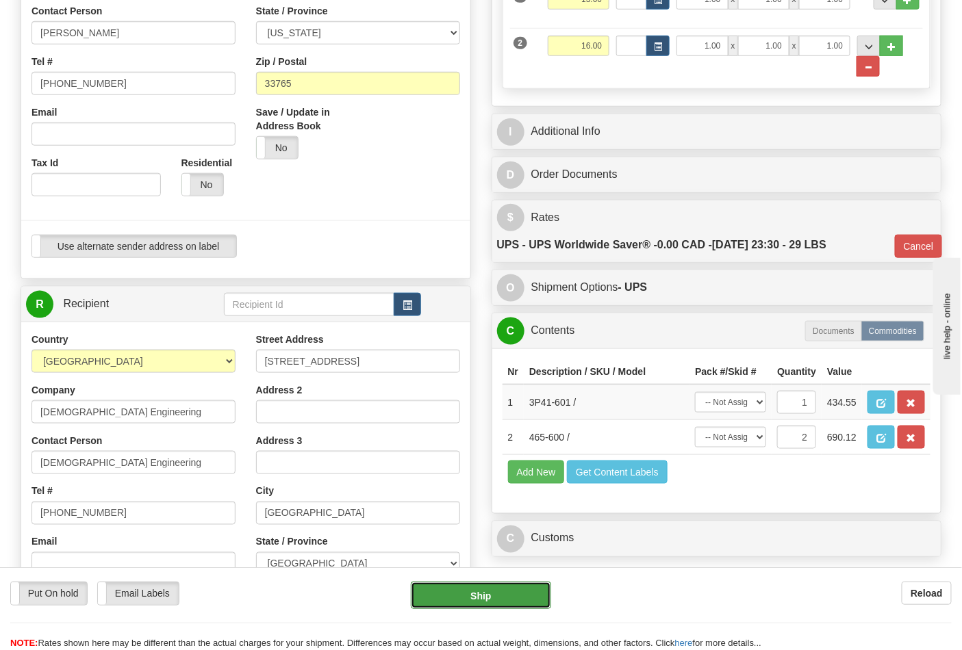
click at [452, 603] on button "Ship" at bounding box center [481, 595] width 140 height 27
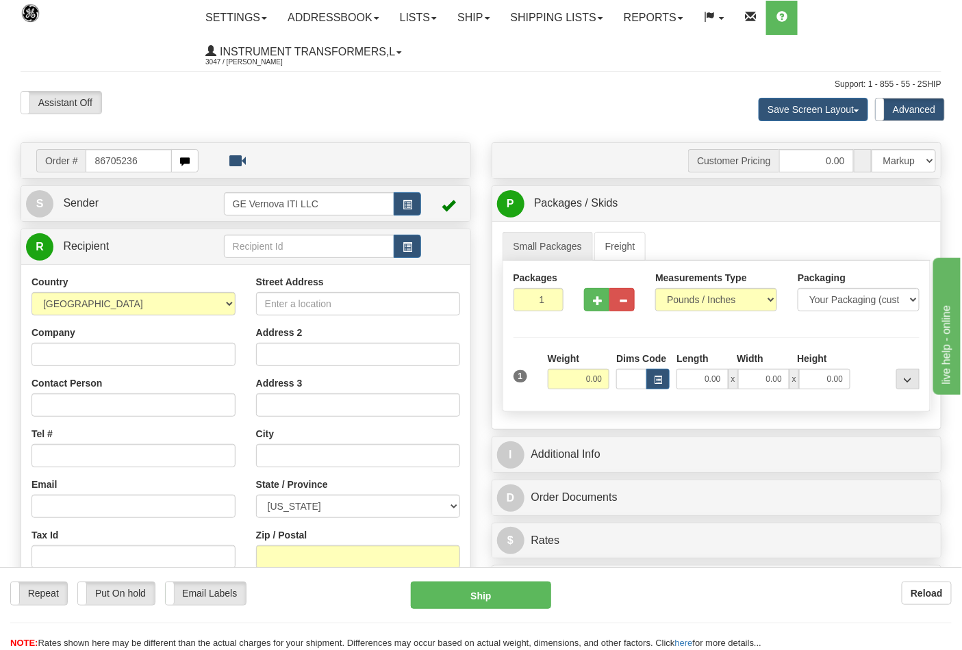
type input "86705236"
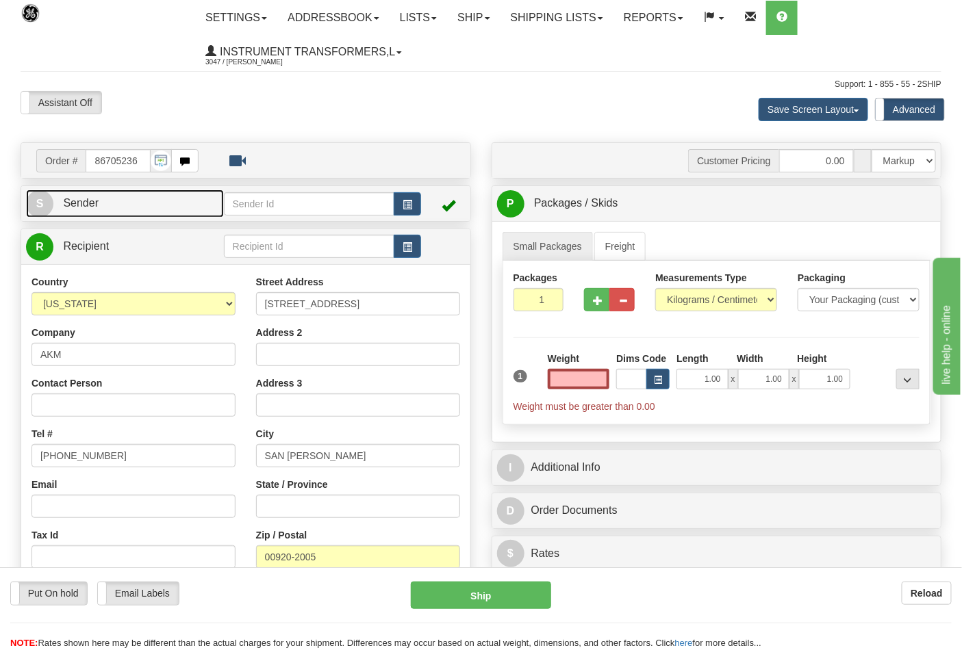
type input "0.00"
click at [157, 205] on link "S Sender" at bounding box center [125, 204] width 198 height 28
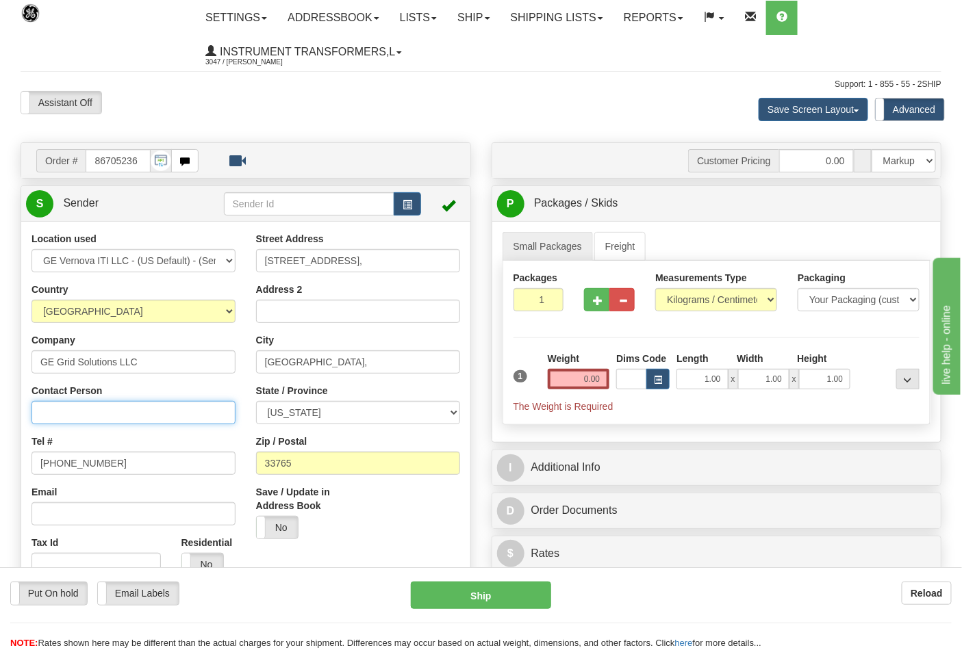
click at [112, 414] on input "Contact Person" at bounding box center [133, 412] width 204 height 23
type input "[PERSON_NAME]"
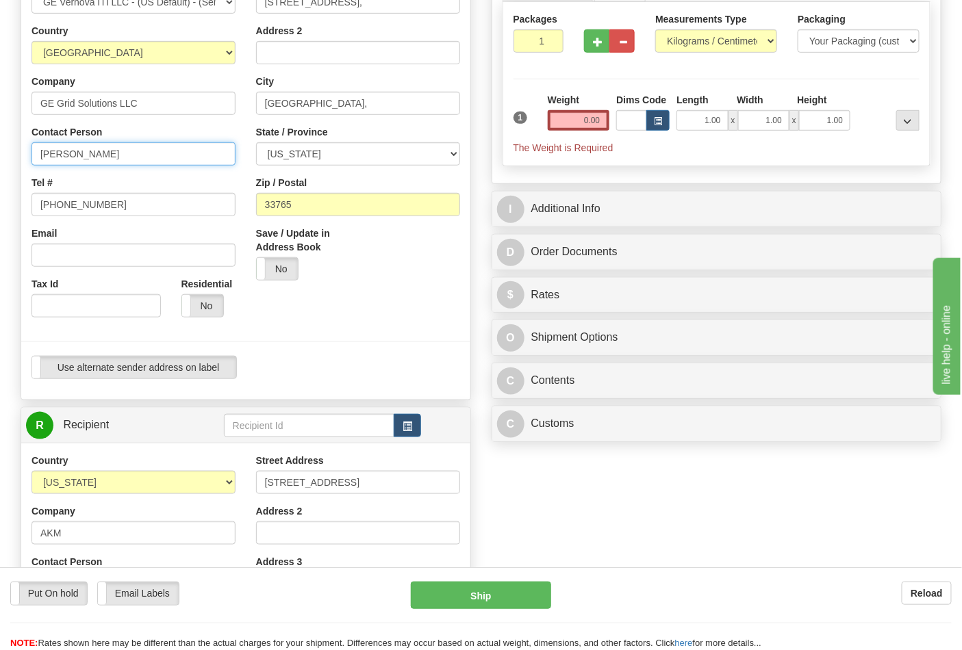
scroll to position [380, 0]
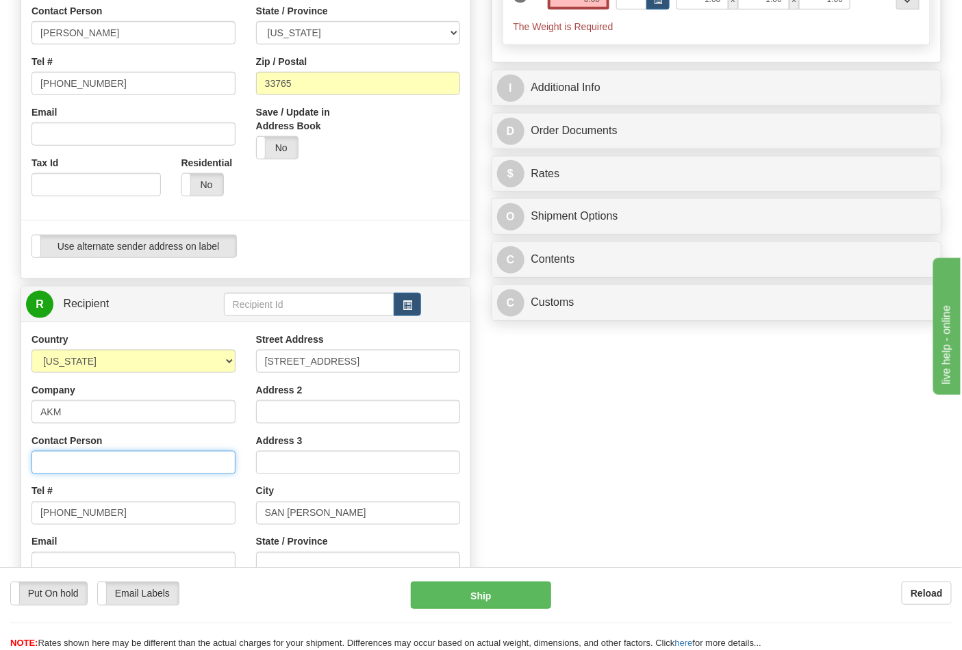
drag, startPoint x: 66, startPoint y: 463, endPoint x: 62, endPoint y: 470, distance: 7.7
click at [66, 463] on input "Contact Person" at bounding box center [133, 462] width 204 height 23
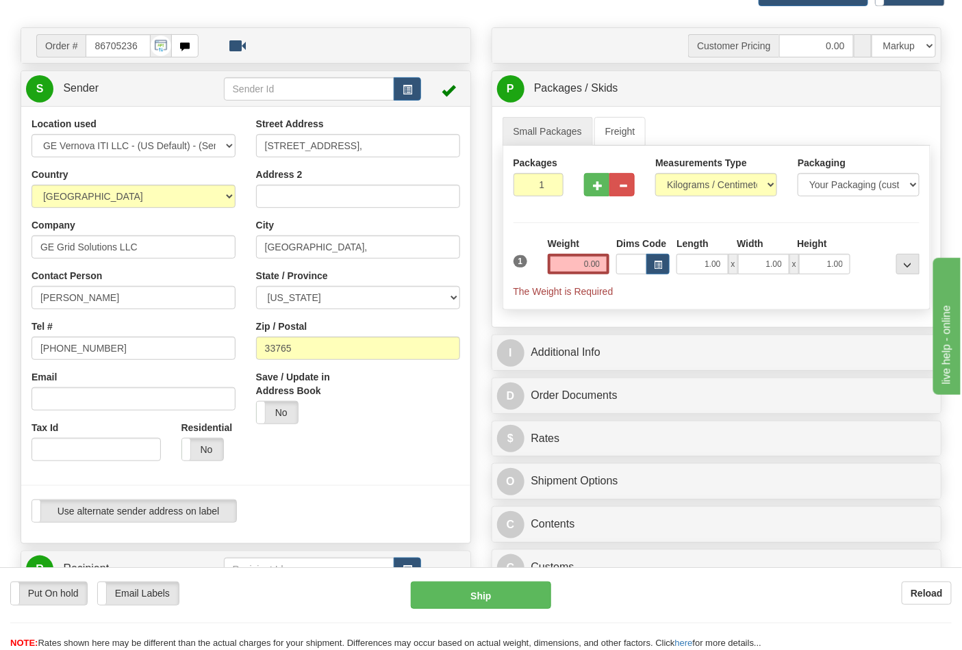
scroll to position [76, 0]
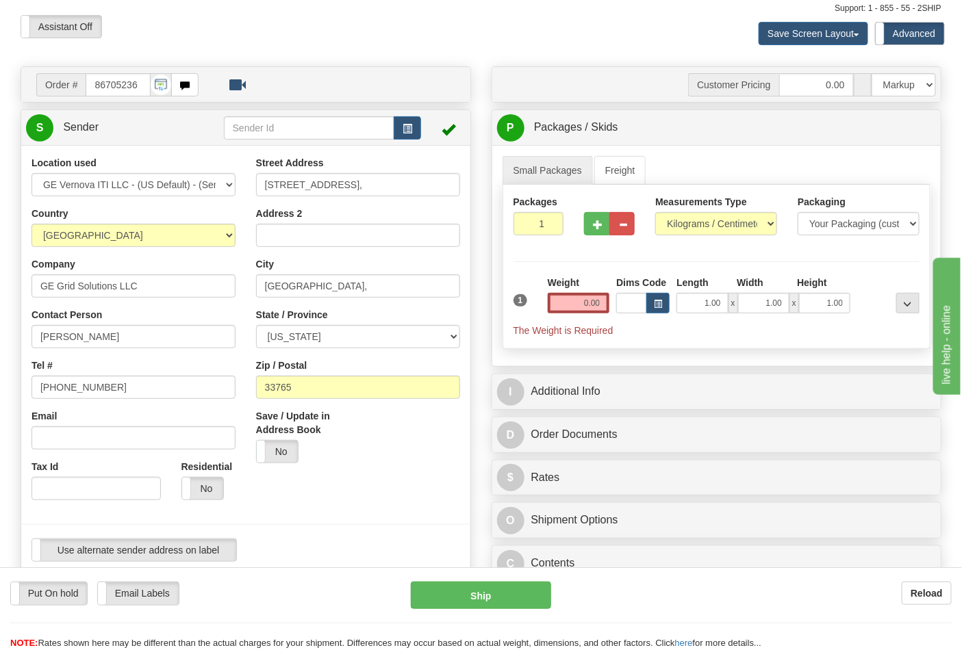
type input "AKM"
click at [671, 223] on select "Pounds / Inches Kilograms / Centimeters" at bounding box center [716, 223] width 122 height 23
select select "0"
click at [655, 213] on select "Pounds / Inches Kilograms / Centimeters" at bounding box center [716, 223] width 122 height 23
click at [569, 298] on input "0.00" at bounding box center [579, 303] width 62 height 21
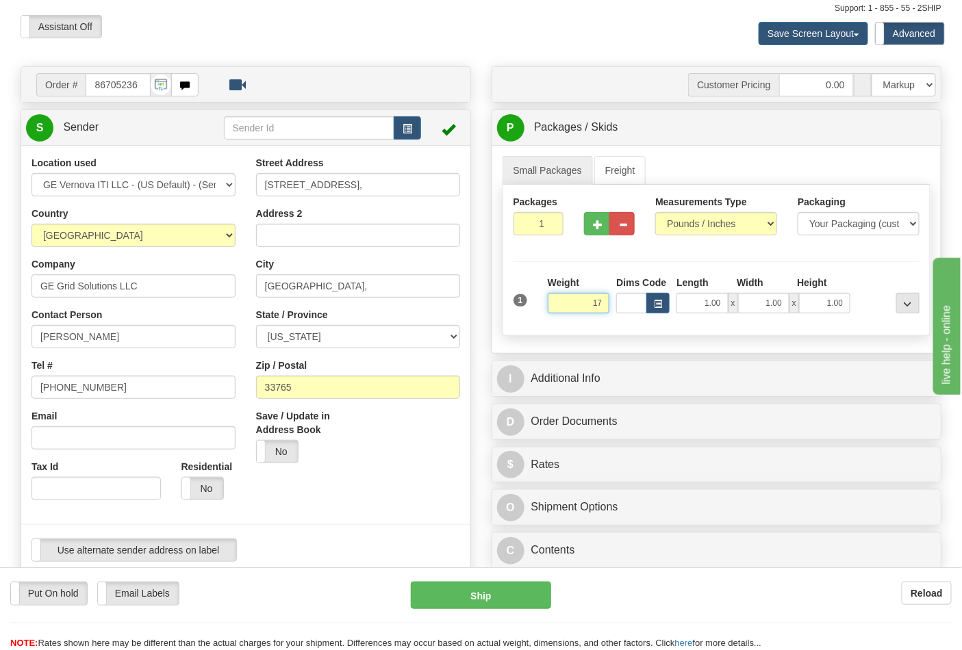
click button "Delete" at bounding box center [0, 0] width 0 height 0
type input "17.00"
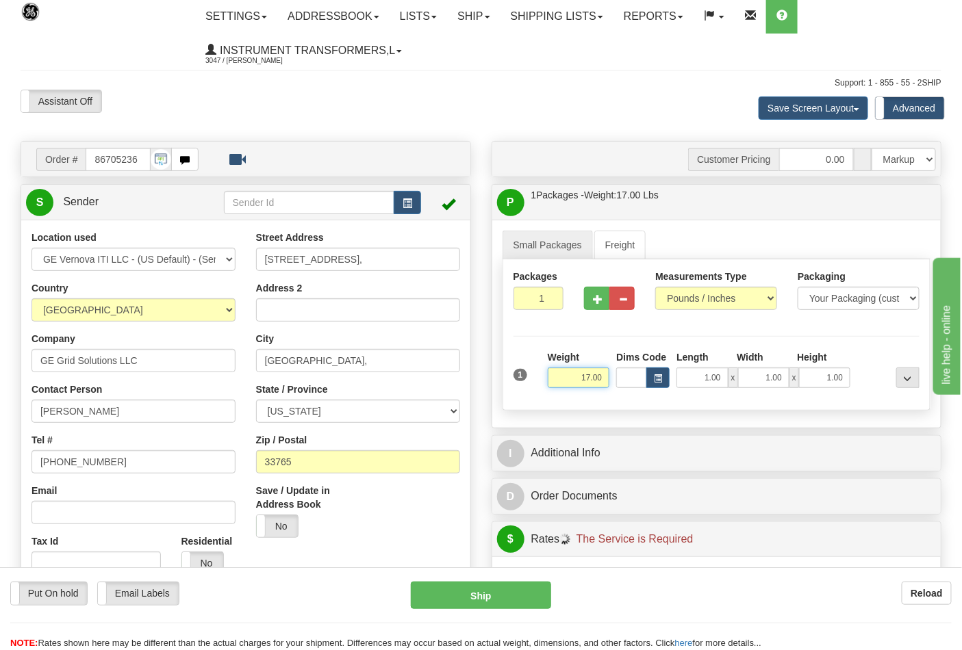
scroll to position [0, 0]
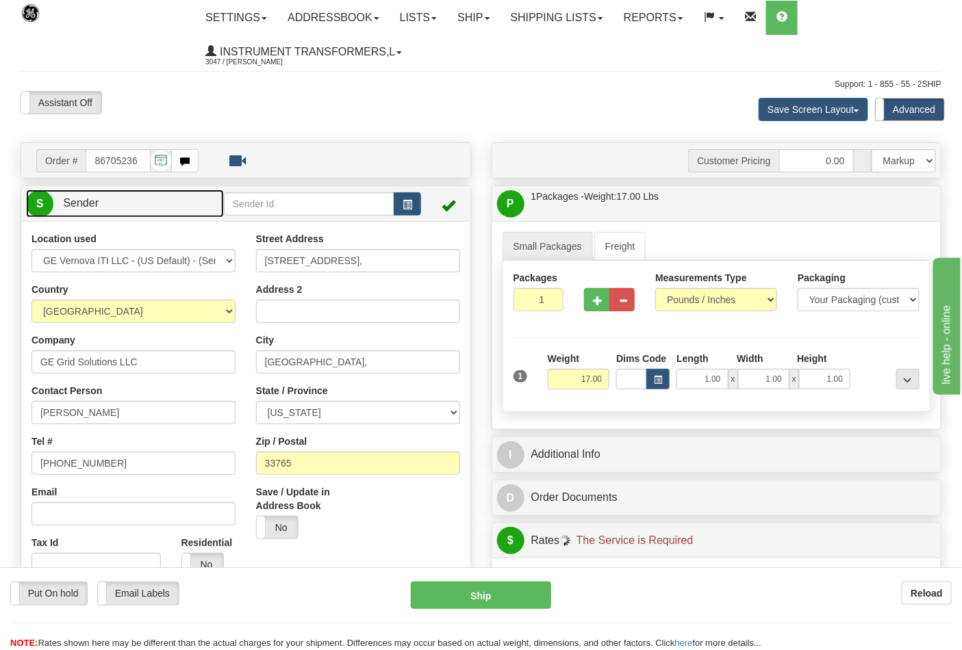
click at [149, 206] on link "S Sender" at bounding box center [125, 204] width 198 height 28
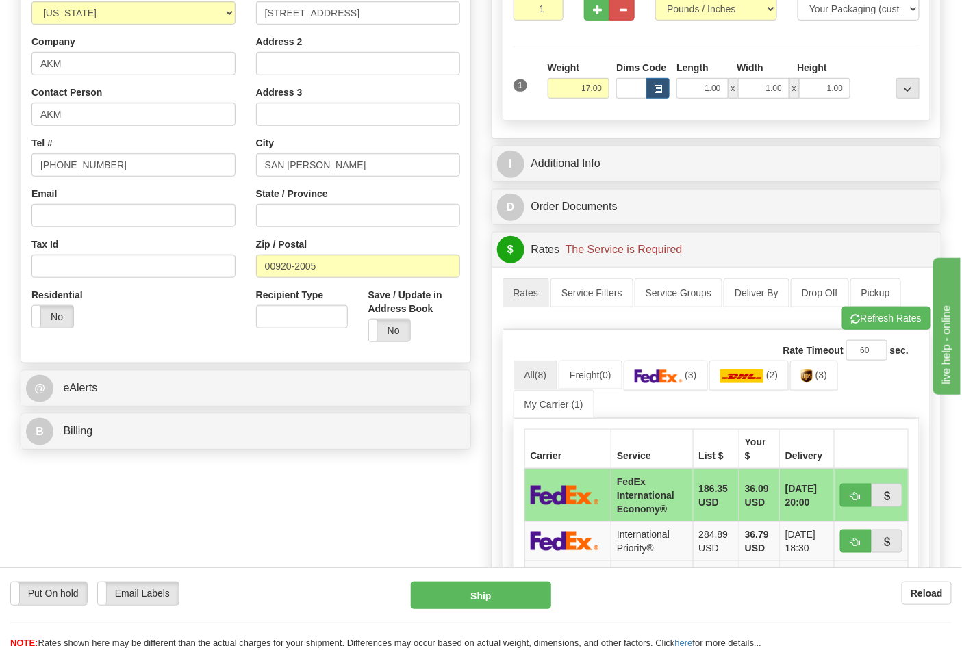
scroll to position [304, 0]
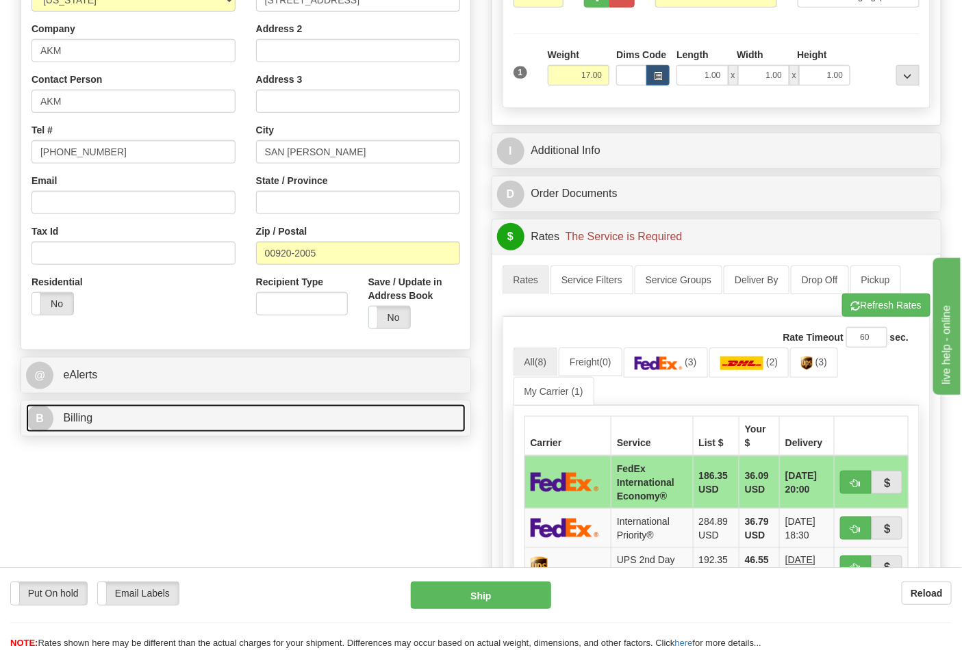
click at [153, 422] on link "B Billing" at bounding box center [245, 418] width 439 height 28
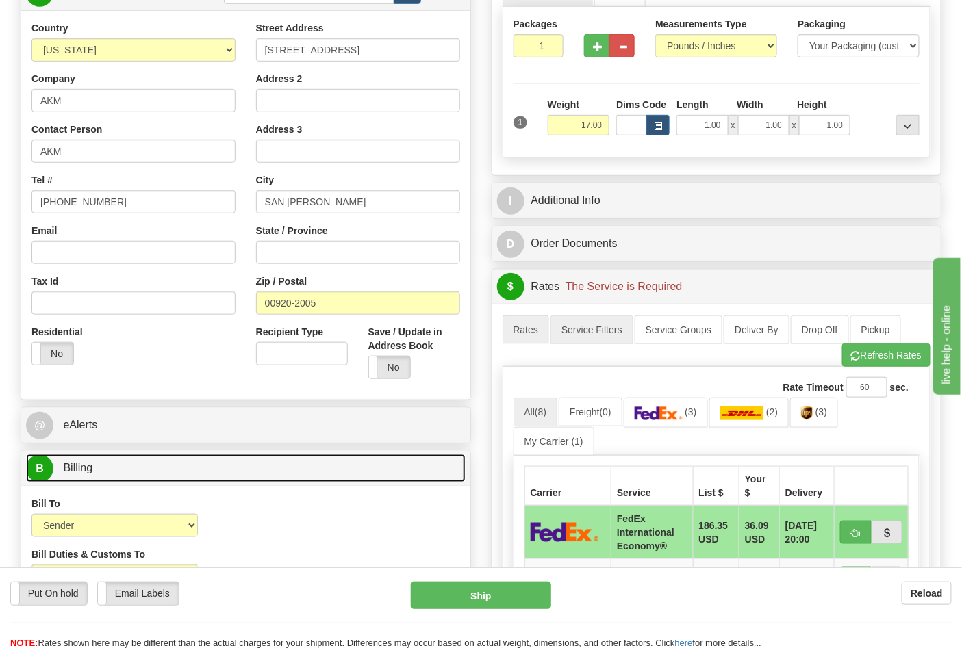
scroll to position [228, 0]
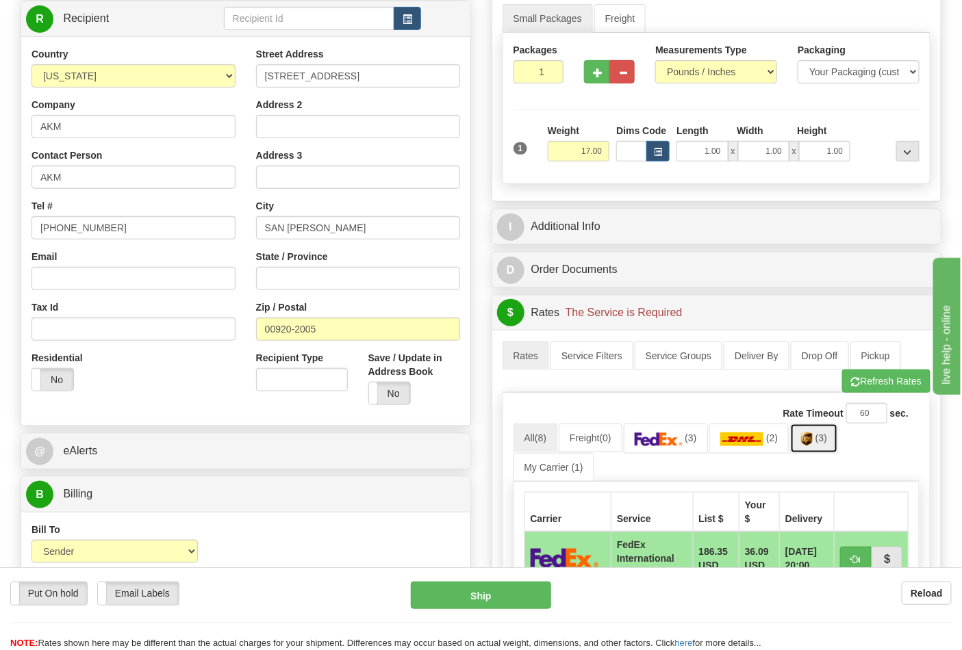
click at [808, 439] on img at bounding box center [807, 440] width 12 height 14
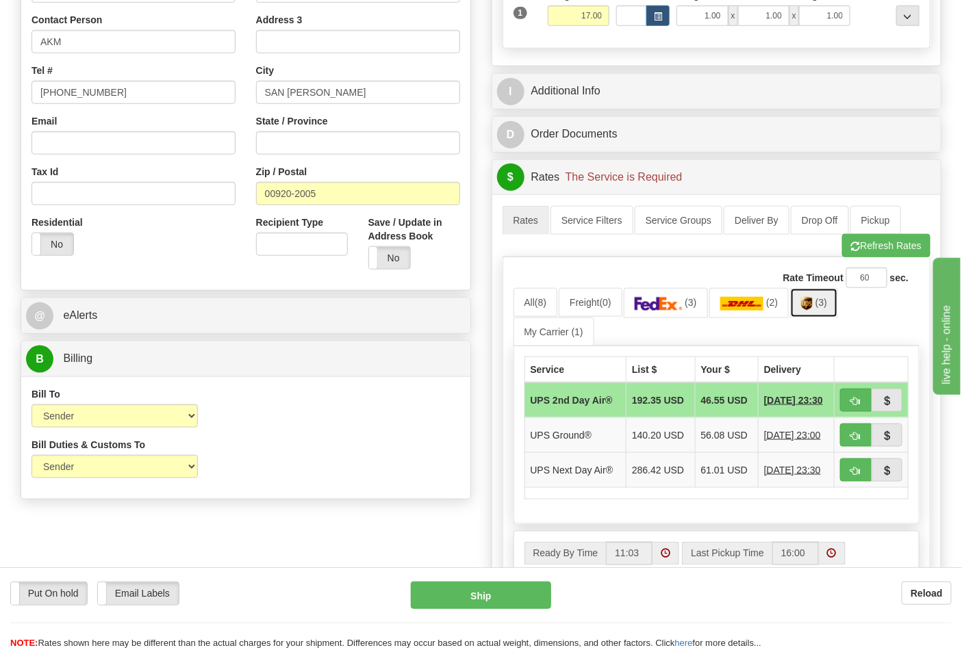
scroll to position [456, 0]
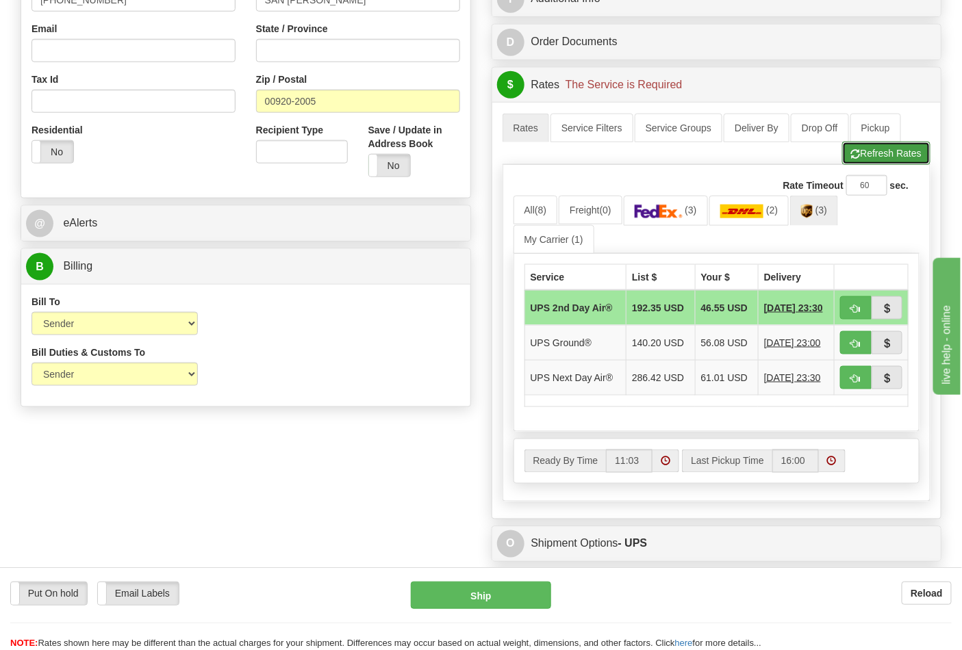
click at [871, 153] on button "Refresh Rates" at bounding box center [886, 153] width 88 height 23
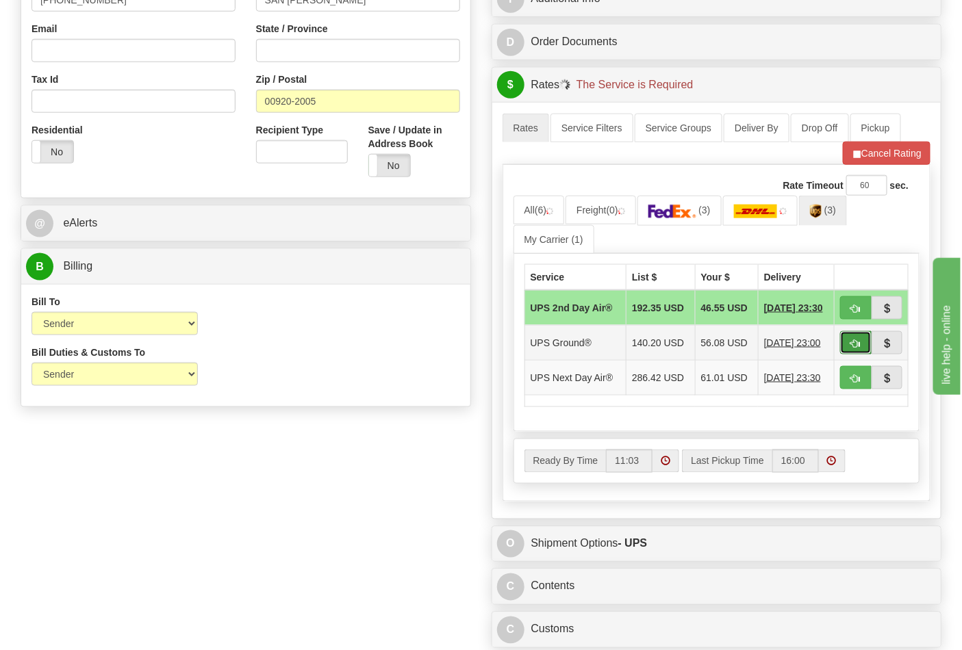
click at [859, 346] on span "button" at bounding box center [856, 343] width 10 height 9
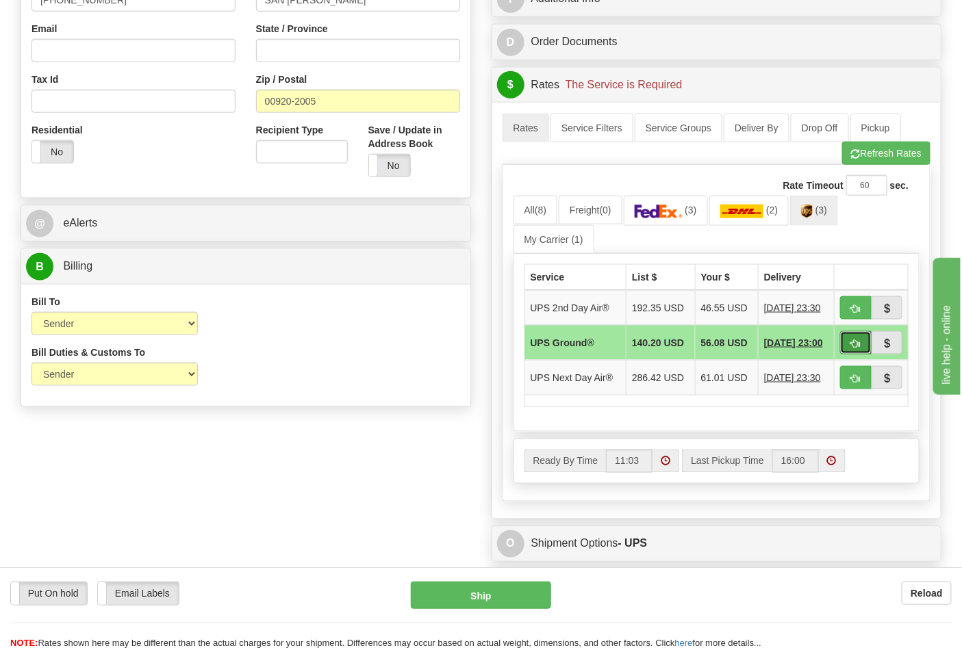
click at [859, 346] on span "button" at bounding box center [856, 343] width 10 height 9
type input "03"
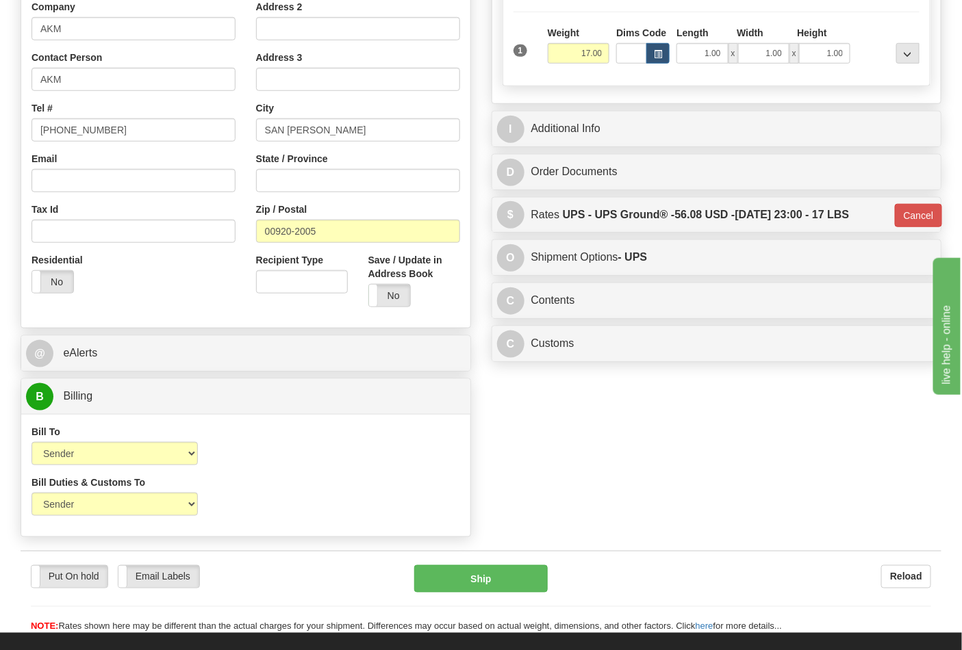
scroll to position [304, 0]
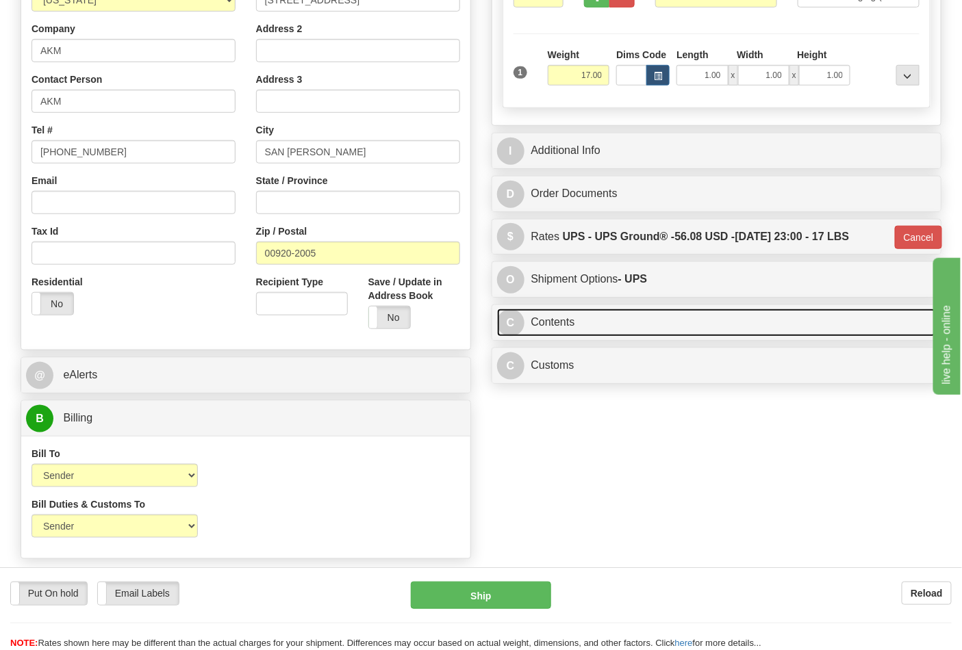
click at [594, 324] on link "C Contents" at bounding box center [716, 323] width 439 height 28
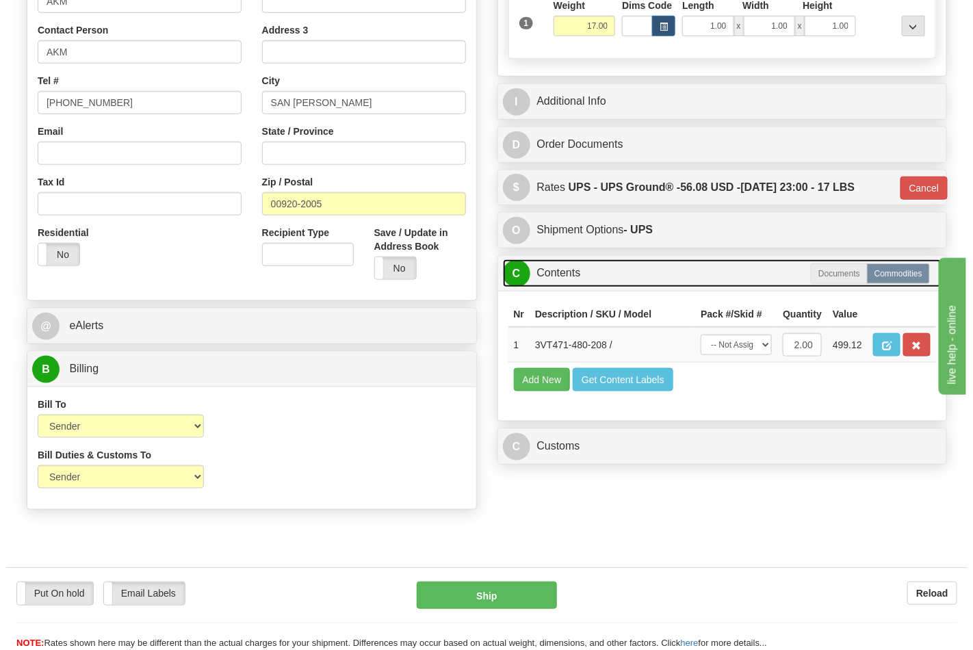
scroll to position [380, 0]
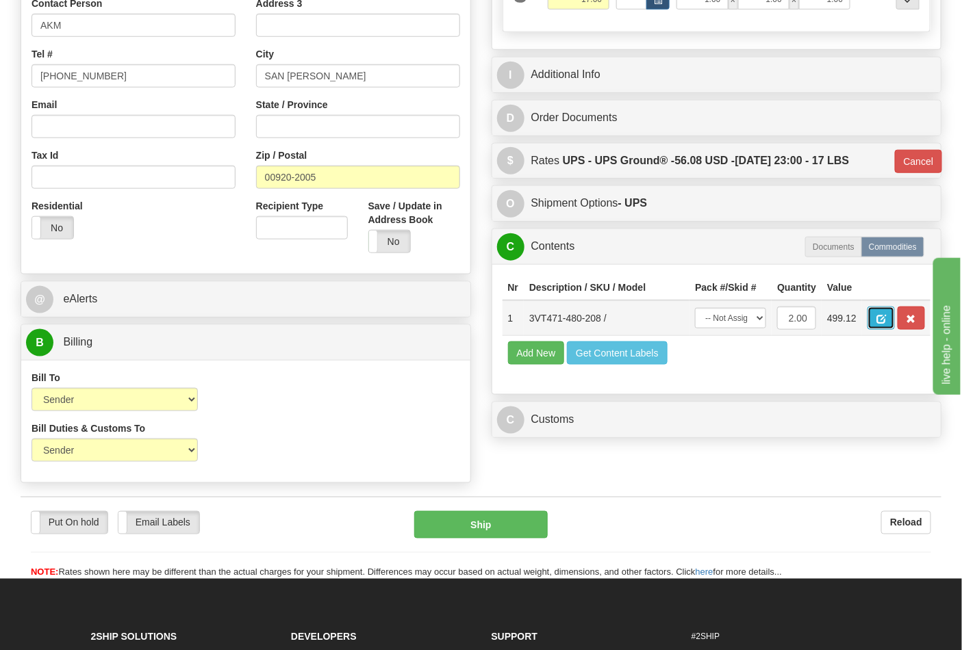
click at [886, 320] on span "button" at bounding box center [881, 319] width 10 height 9
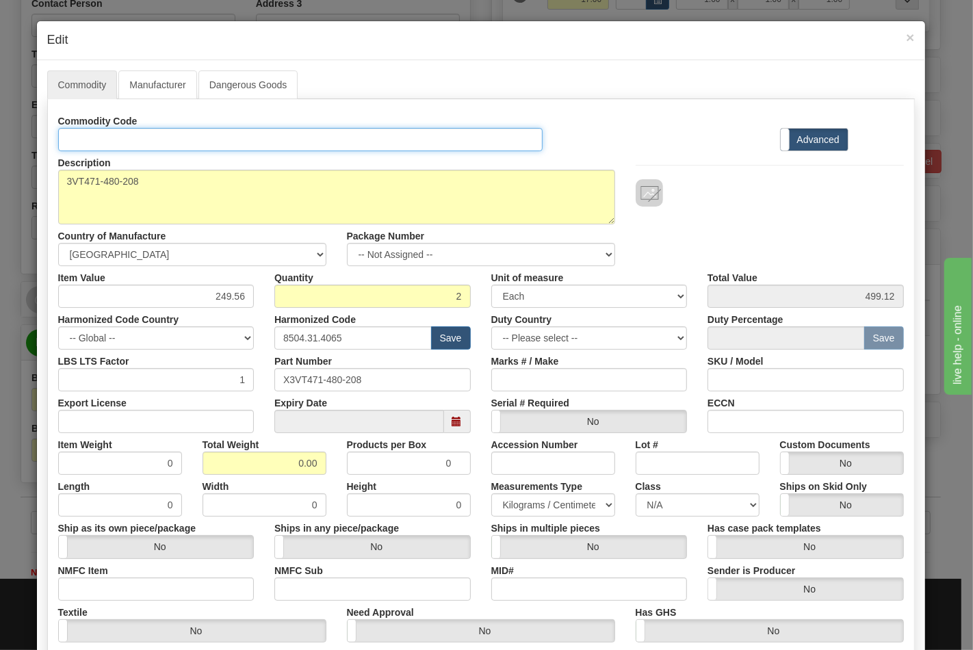
drag, startPoint x: 98, startPoint y: 132, endPoint x: 101, endPoint y: 142, distance: 10.8
click at [98, 132] on input "Id" at bounding box center [300, 139] width 485 height 23
type input "TRANSFORMERS"
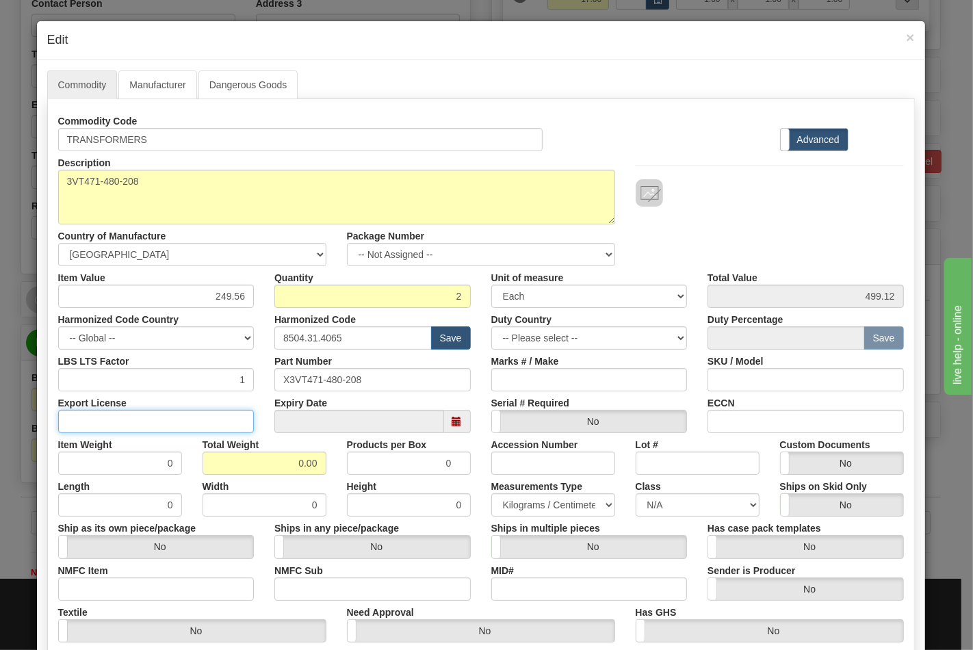
click at [127, 421] on input "Export License" at bounding box center [156, 421] width 196 height 23
type input "NLR"
drag, startPoint x: 292, startPoint y: 465, endPoint x: 316, endPoint y: 466, distance: 24.6
click at [316, 466] on input "0.00" at bounding box center [265, 463] width 124 height 23
type input "17"
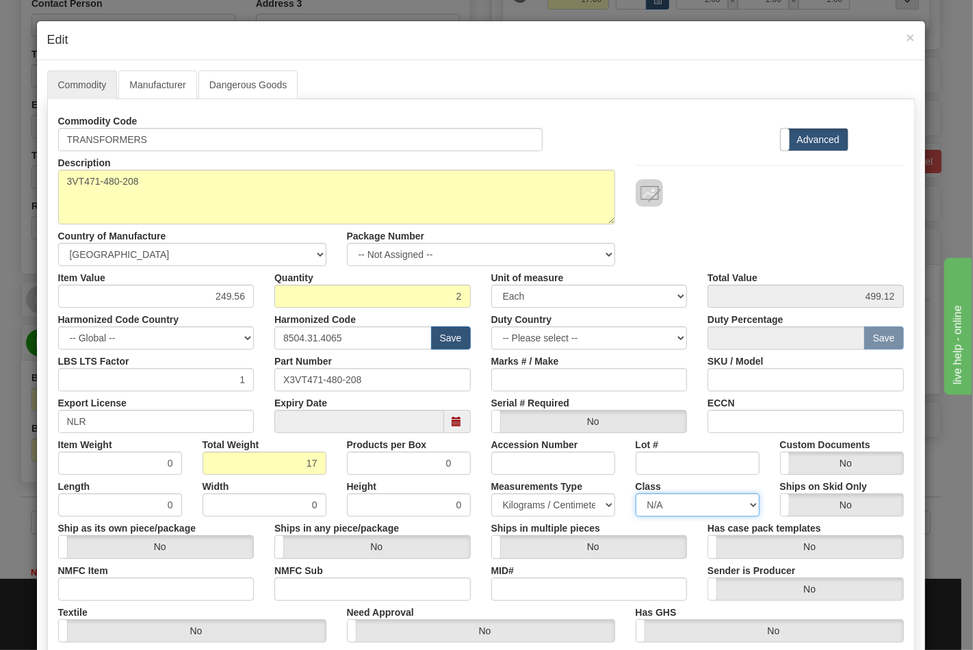
type input "8.5000"
click at [725, 502] on select "N/A 50.0 55.0 60.0 65.0 70.0 85.0 92.5 100.0 125.0 175.0 250.0 300.0 400.0" at bounding box center [698, 504] width 124 height 23
select select "70.0"
click at [636, 493] on select "N/A 50.0 55.0 60.0 65.0 70.0 85.0 92.5 100.0 125.0 175.0 250.0 300.0 400.0" at bounding box center [698, 504] width 124 height 23
click at [758, 422] on input "ECCN" at bounding box center [806, 421] width 196 height 23
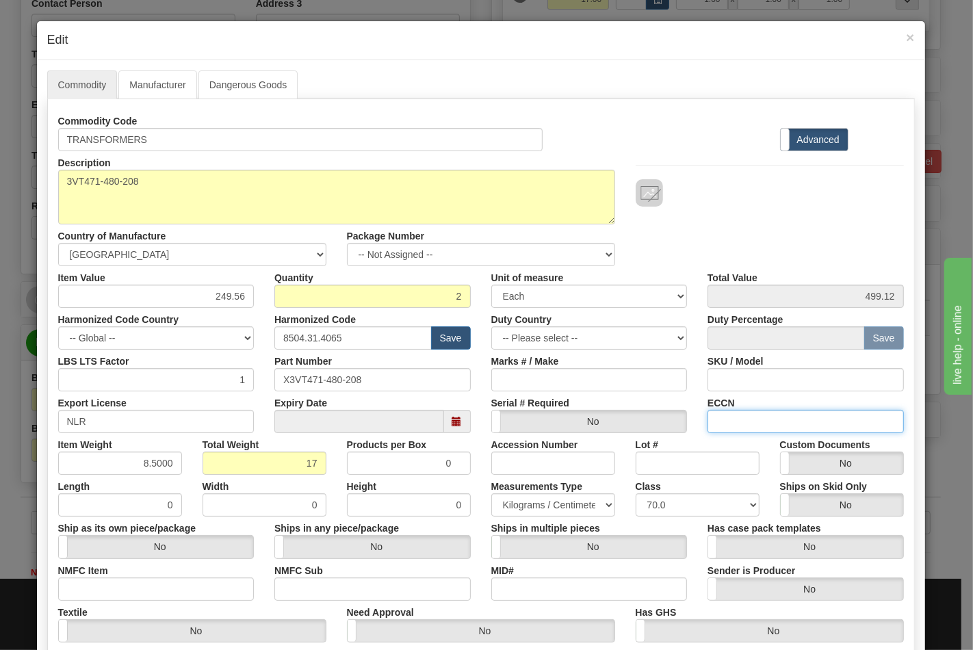
type input "EAR99"
click at [179, 589] on input "NMFC Item" at bounding box center [156, 589] width 196 height 23
type input "63170"
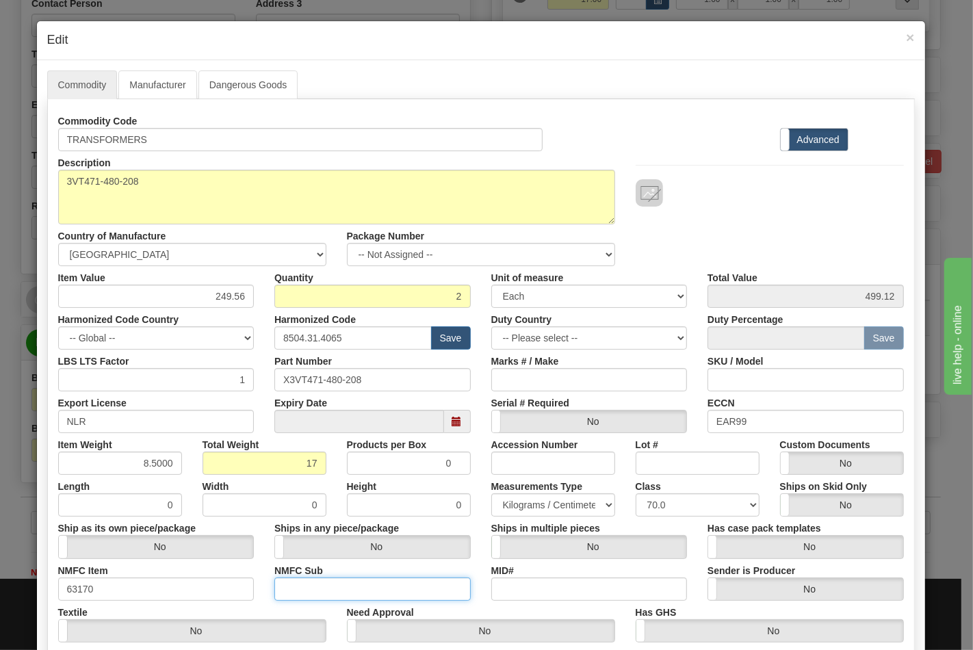
click at [326, 584] on input "NMFC Sub" at bounding box center [372, 589] width 196 height 23
type input "4"
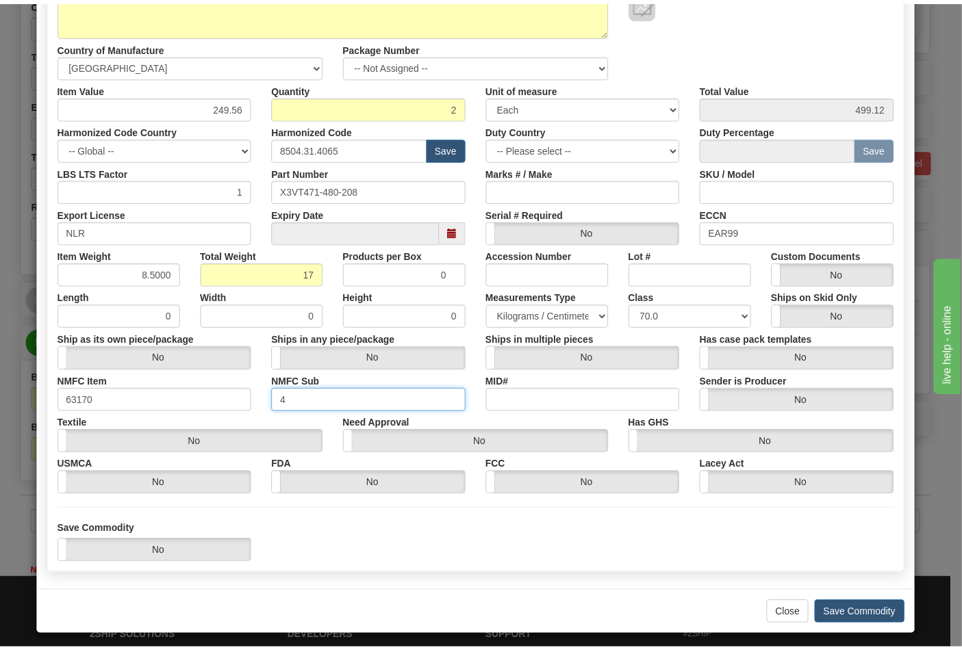
scroll to position [196, 0]
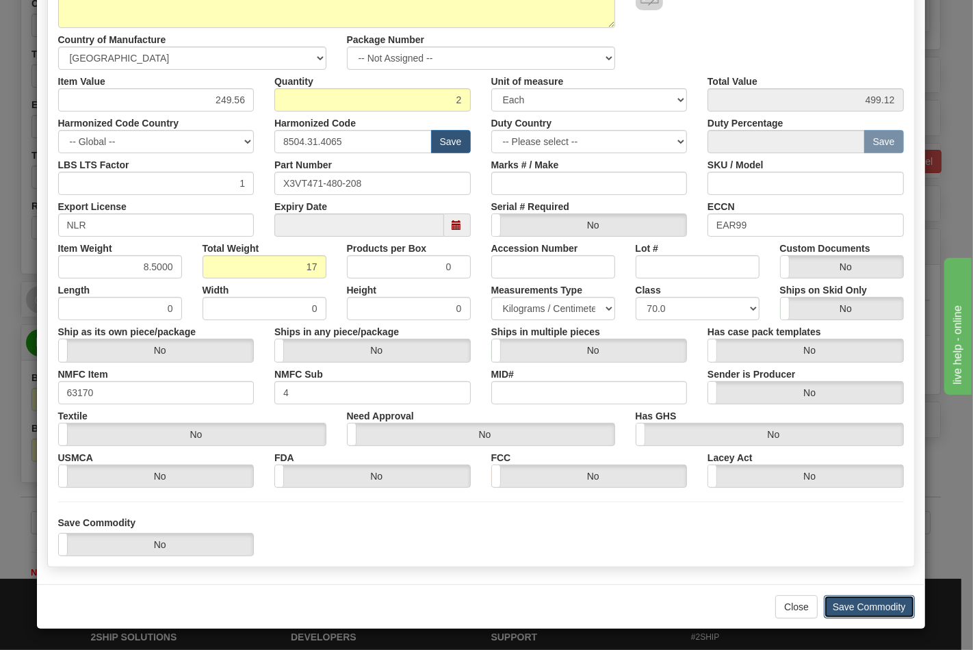
click at [864, 608] on button "Save Commodity" at bounding box center [869, 606] width 91 height 23
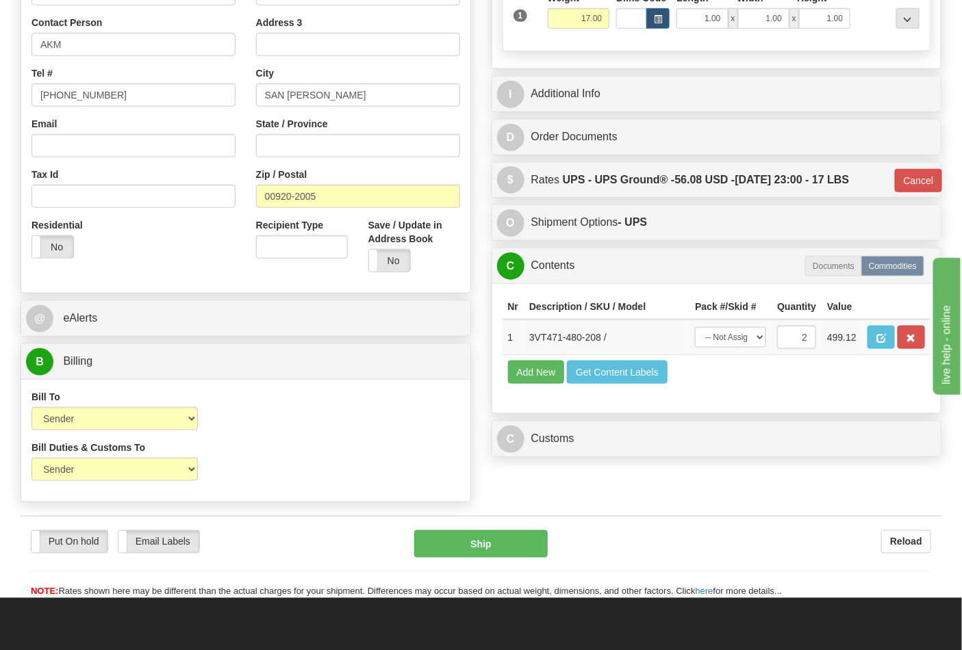
scroll to position [380, 0]
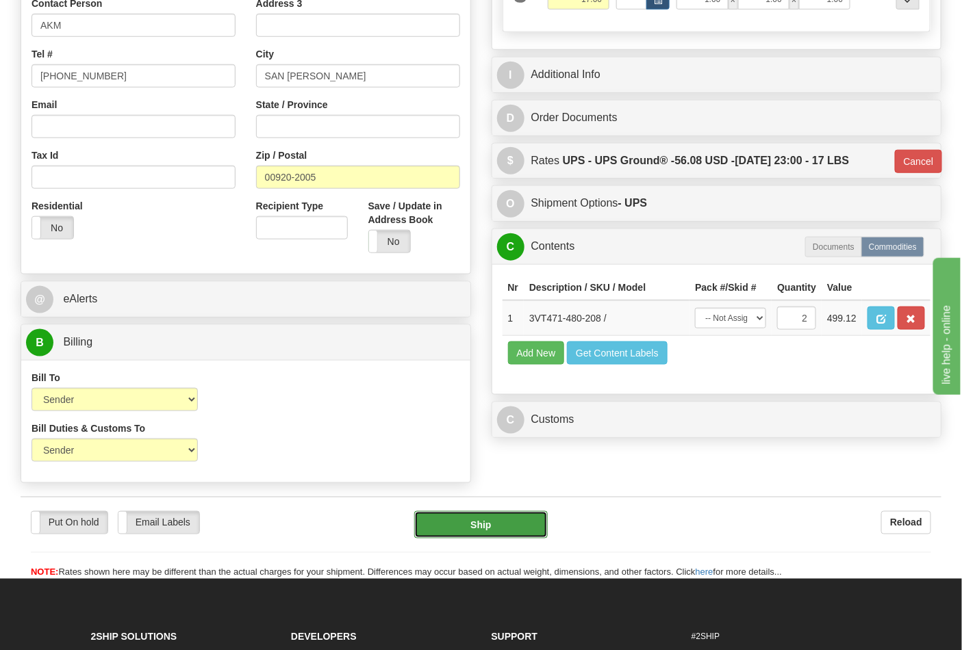
click at [483, 536] on button "Ship" at bounding box center [480, 524] width 133 height 27
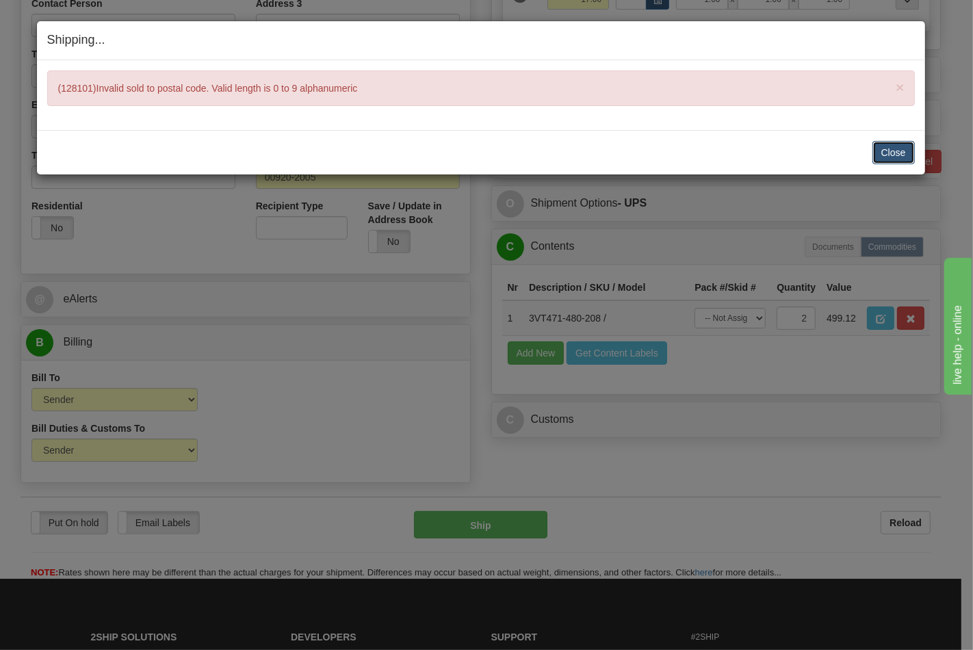
click at [890, 147] on button "Close" at bounding box center [894, 152] width 42 height 23
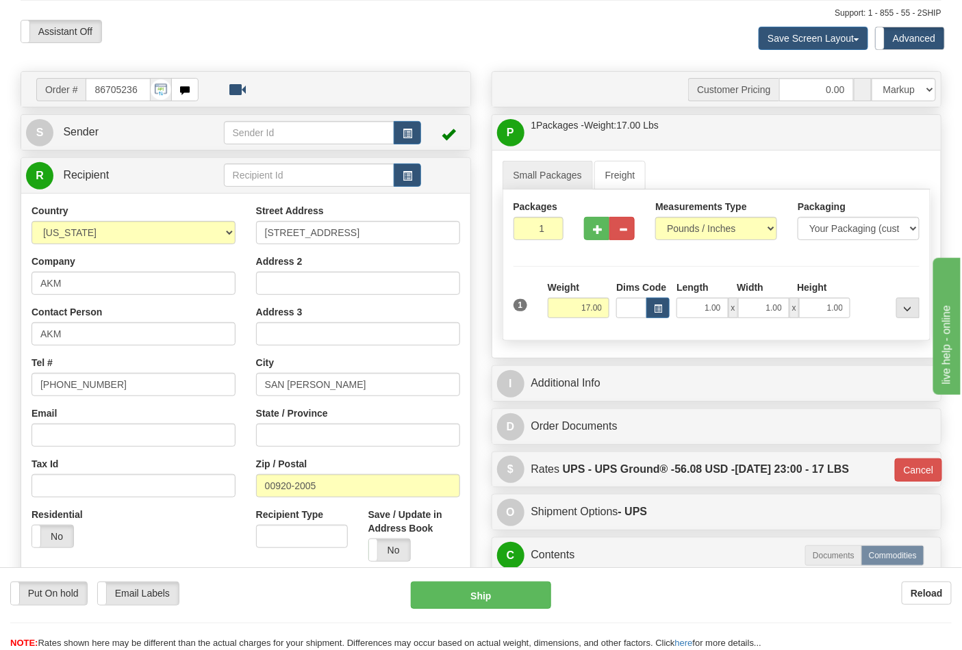
scroll to position [0, 0]
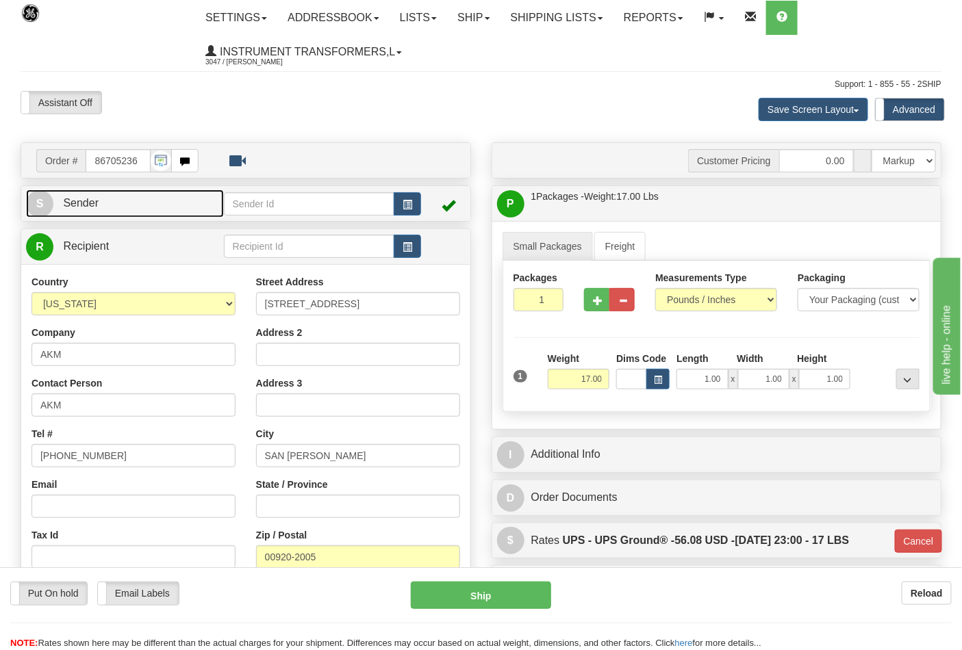
click at [134, 212] on link "S Sender" at bounding box center [125, 204] width 198 height 28
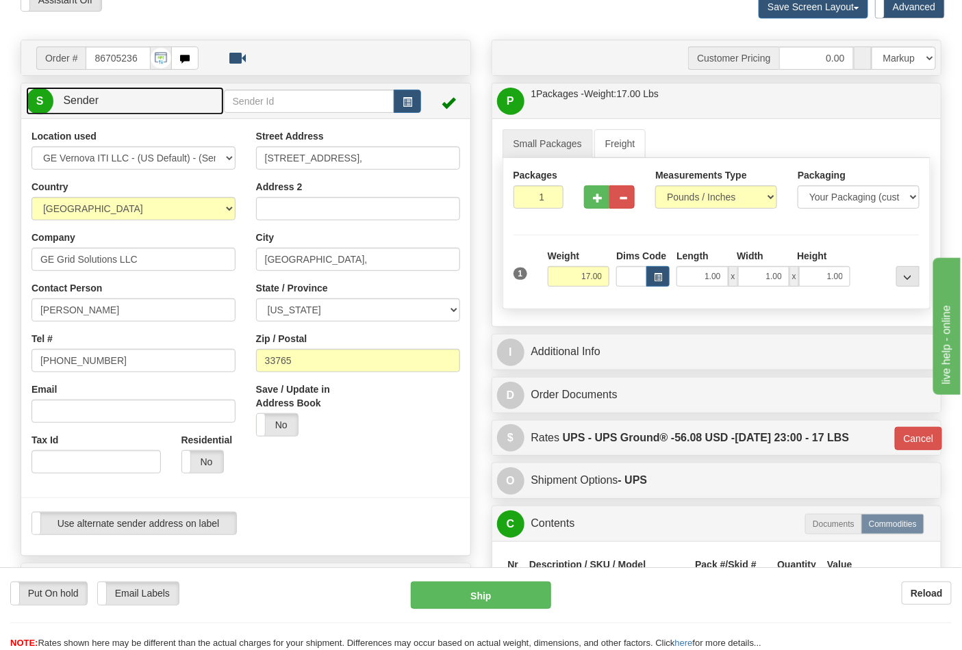
scroll to position [152, 0]
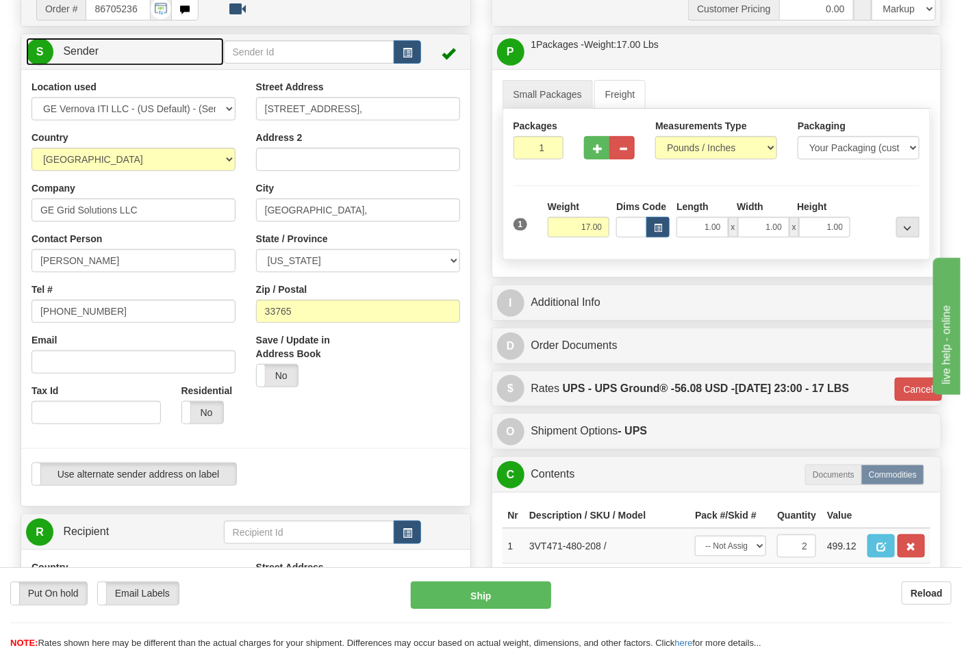
click at [177, 42] on link "S Sender" at bounding box center [125, 52] width 198 height 28
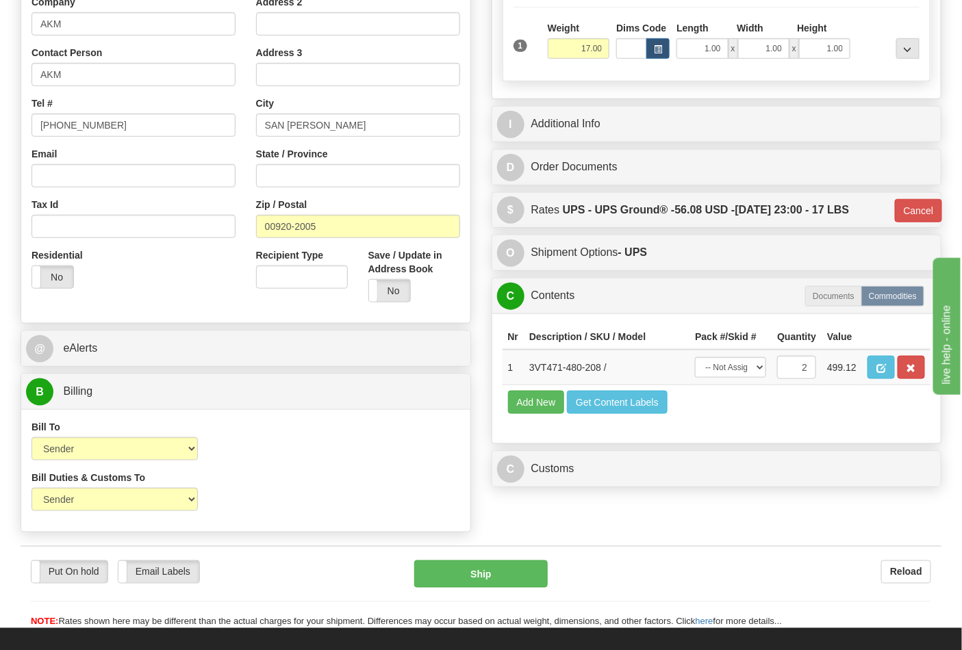
scroll to position [304, 0]
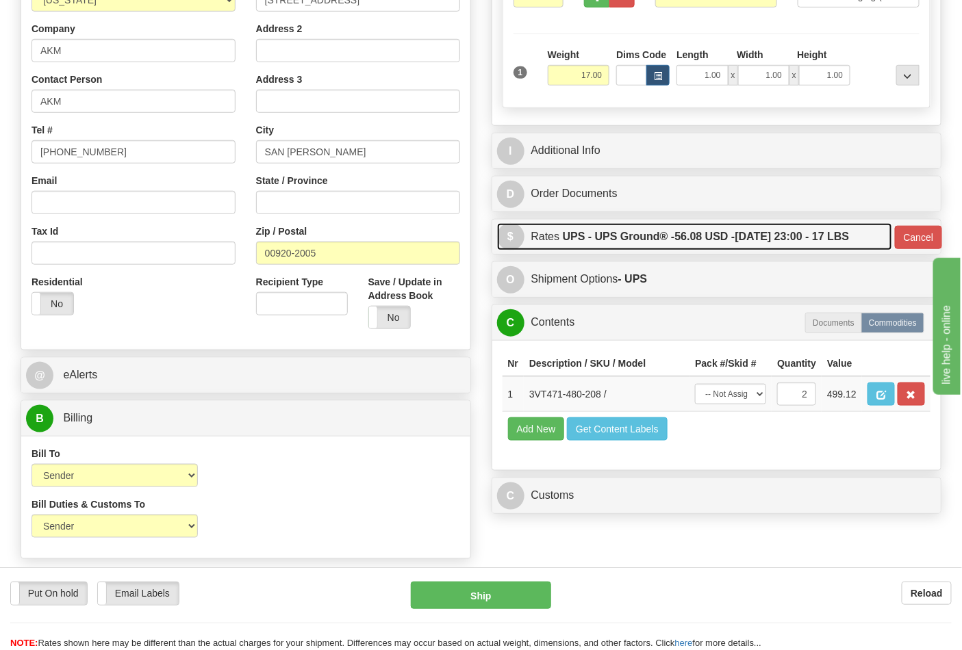
click at [647, 238] on label "UPS - UPS Ground® - 56.08 USD - 10/07/2025 23:00 - 17 LBS" at bounding box center [706, 236] width 287 height 27
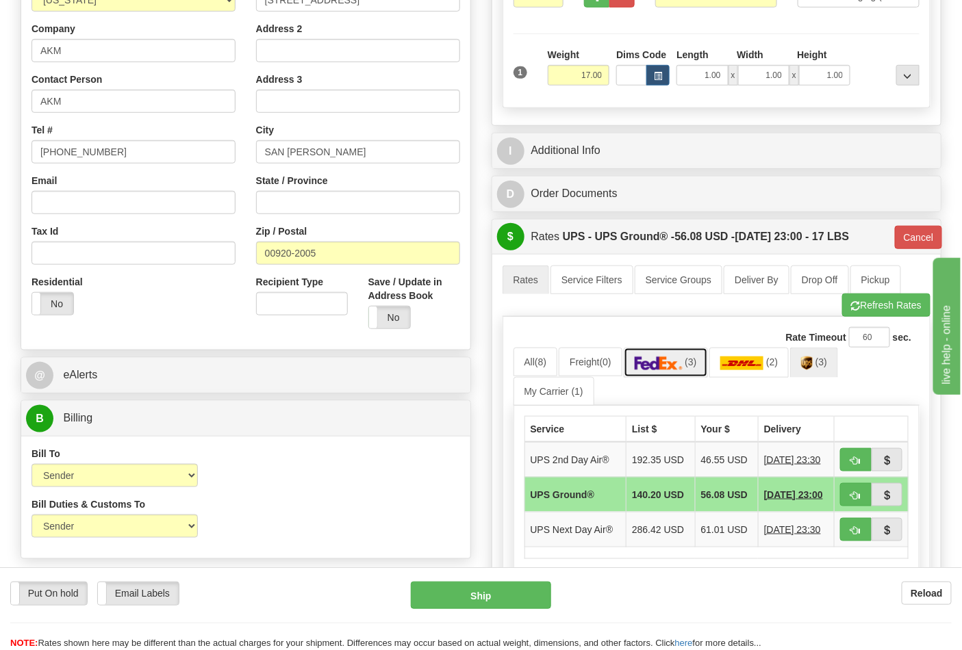
click at [673, 363] on img at bounding box center [658, 364] width 48 height 14
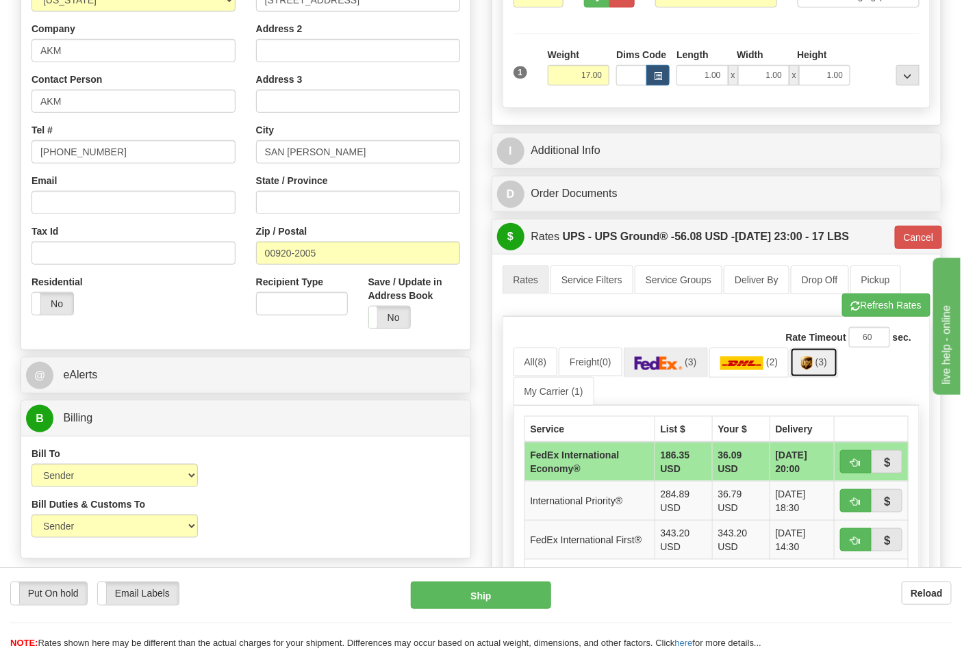
click at [827, 367] on span "(3)" at bounding box center [821, 362] width 12 height 11
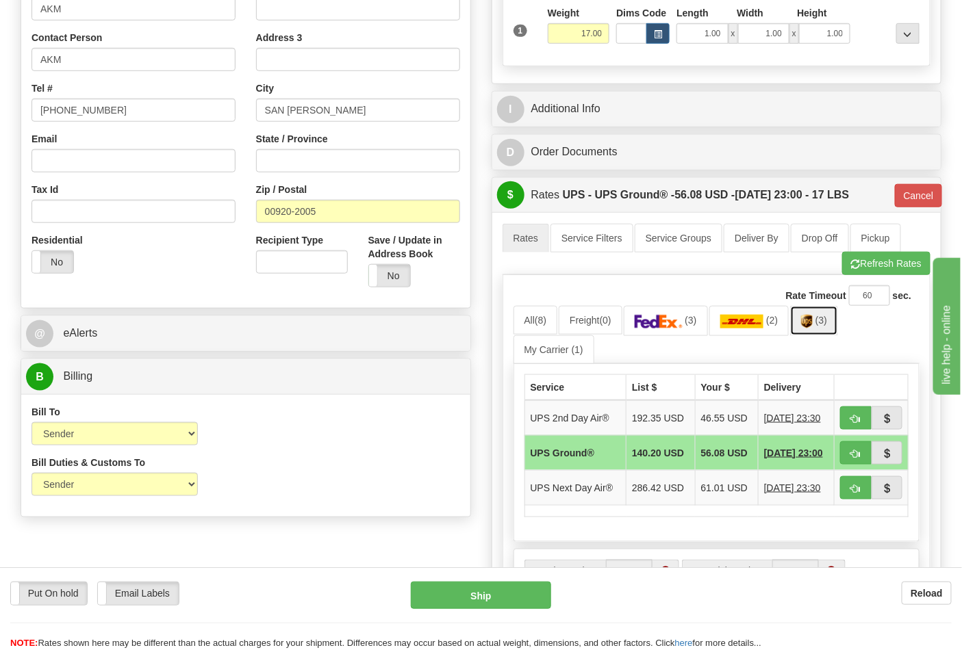
scroll to position [380, 0]
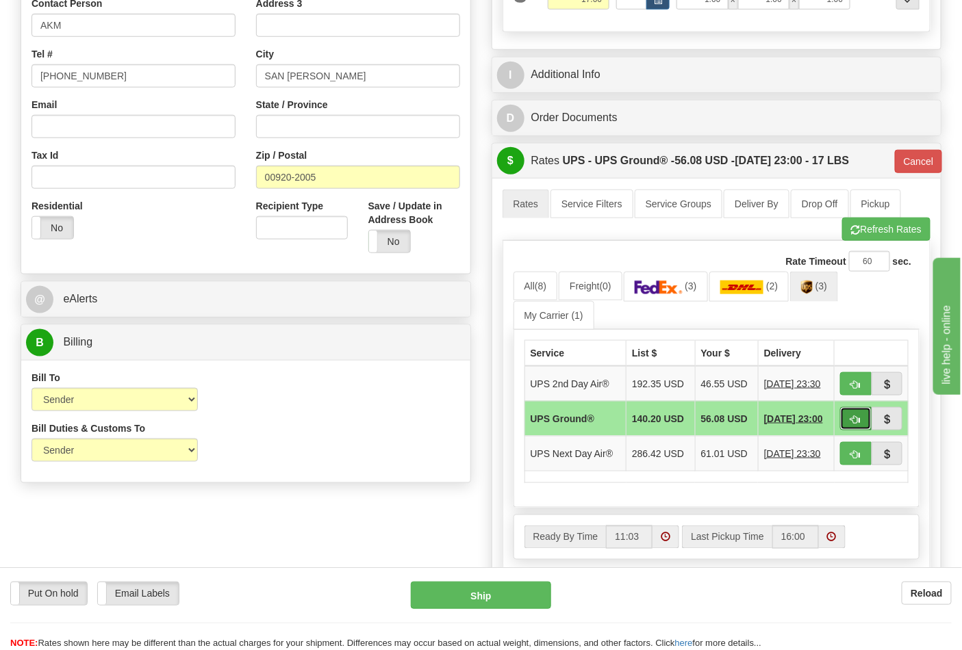
click at [846, 418] on button "button" at bounding box center [855, 418] width 31 height 23
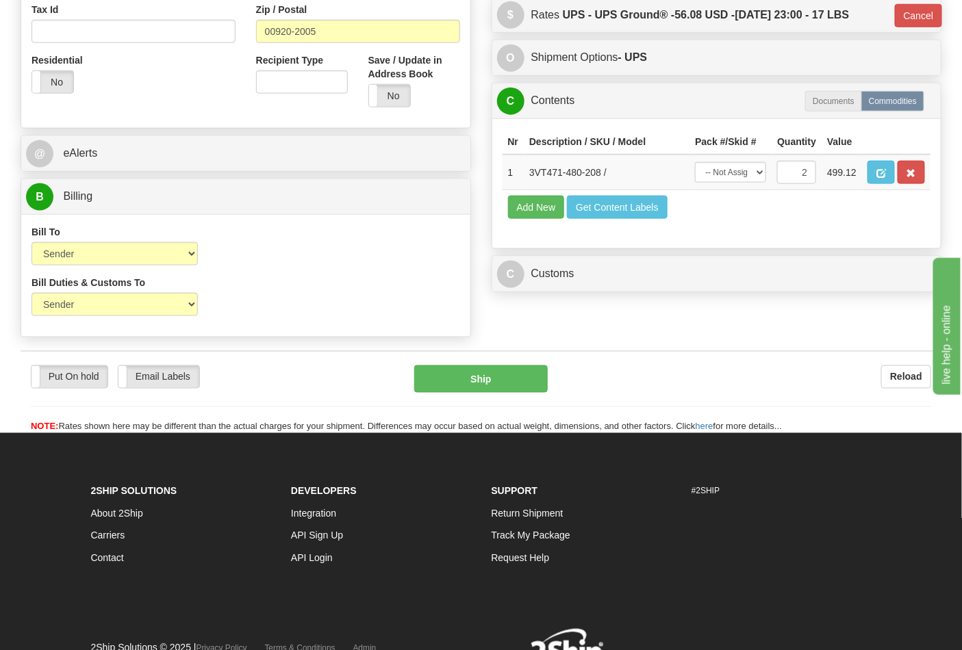
scroll to position [532, 0]
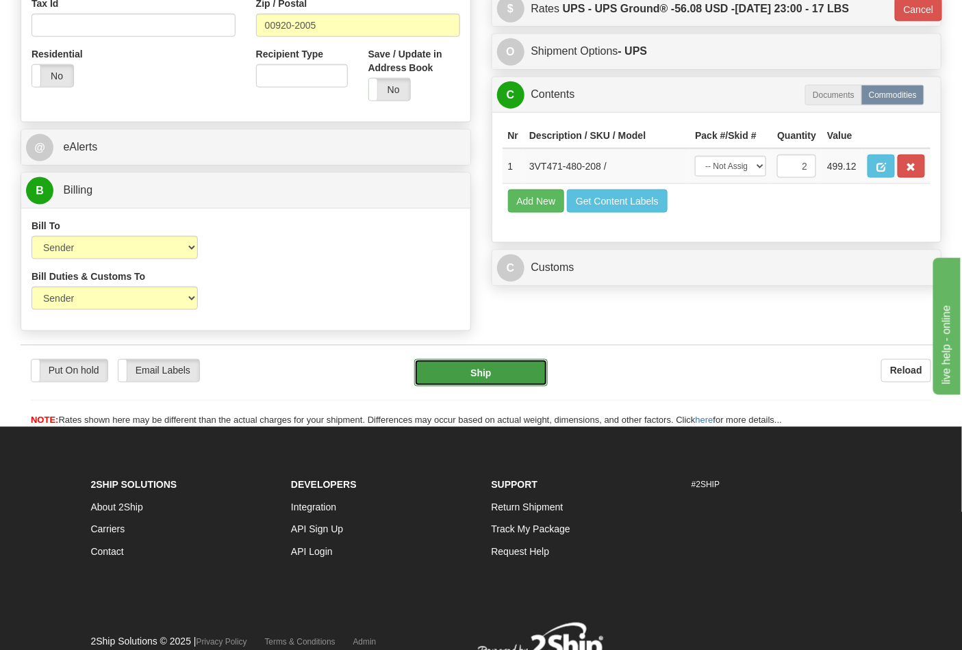
click at [513, 380] on button "Ship" at bounding box center [480, 372] width 133 height 27
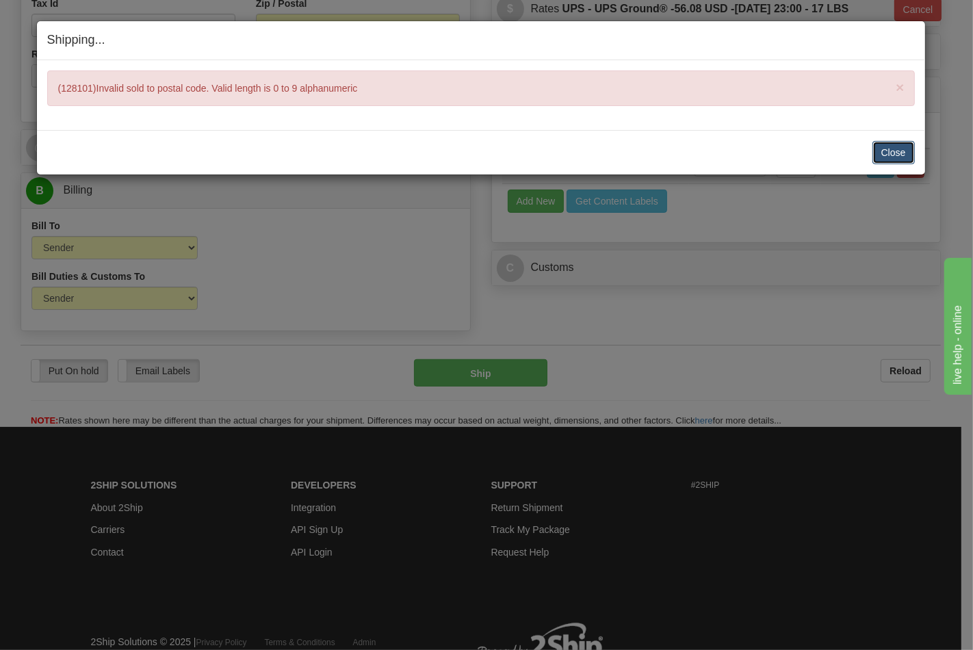
click at [903, 151] on button "Close" at bounding box center [894, 152] width 42 height 23
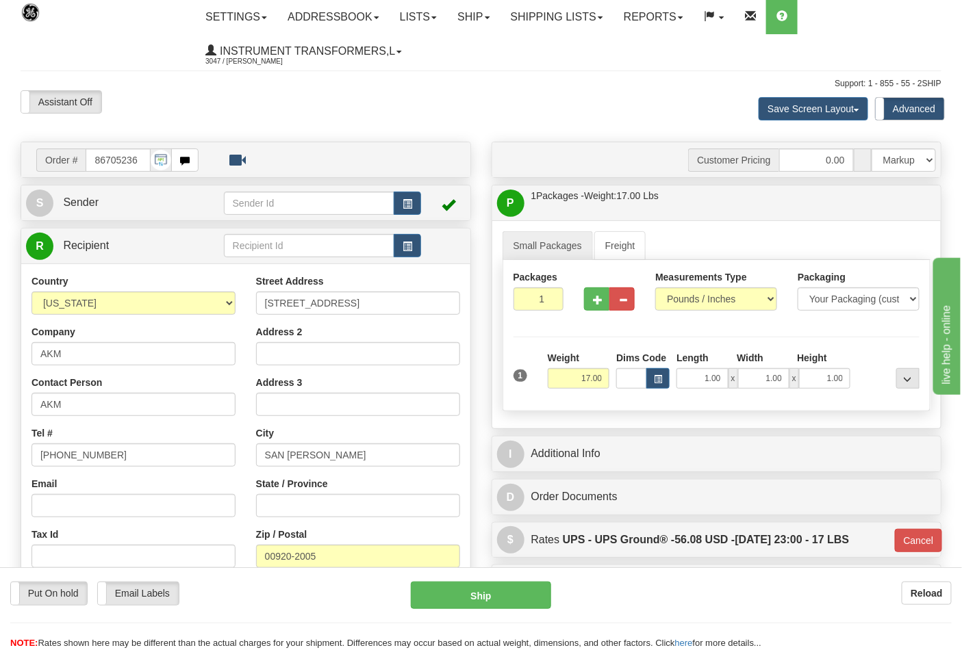
scroll to position [0, 0]
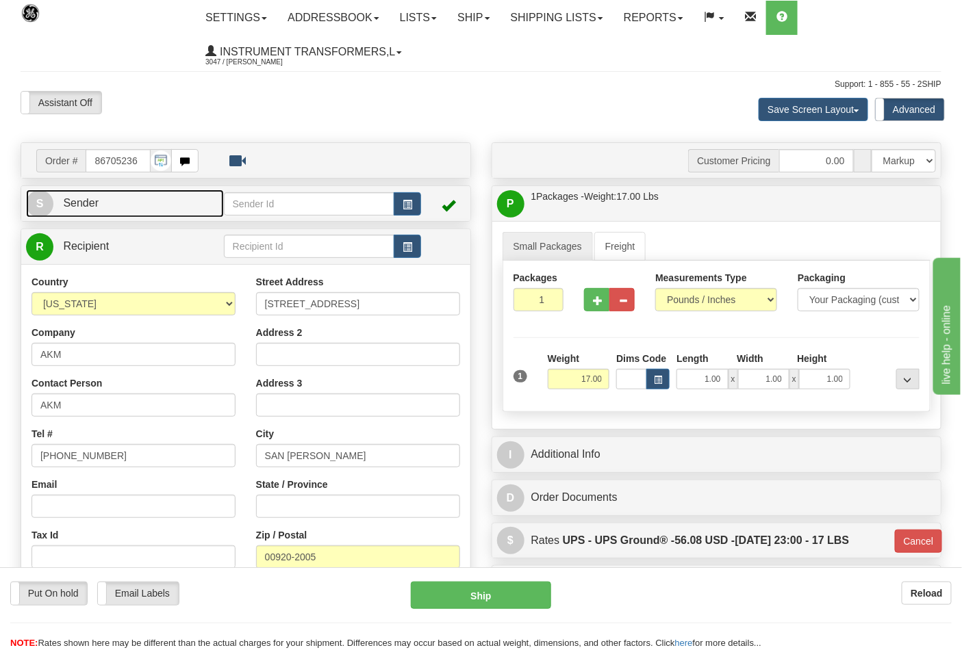
click at [99, 206] on link "S Sender" at bounding box center [125, 204] width 198 height 28
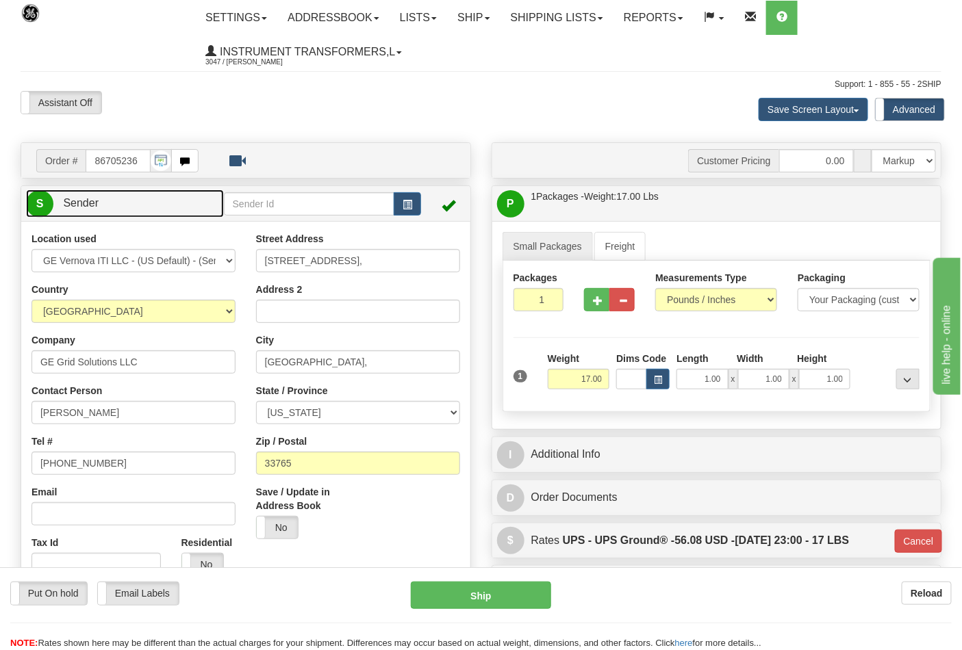
click at [99, 206] on link "S Sender" at bounding box center [125, 204] width 198 height 28
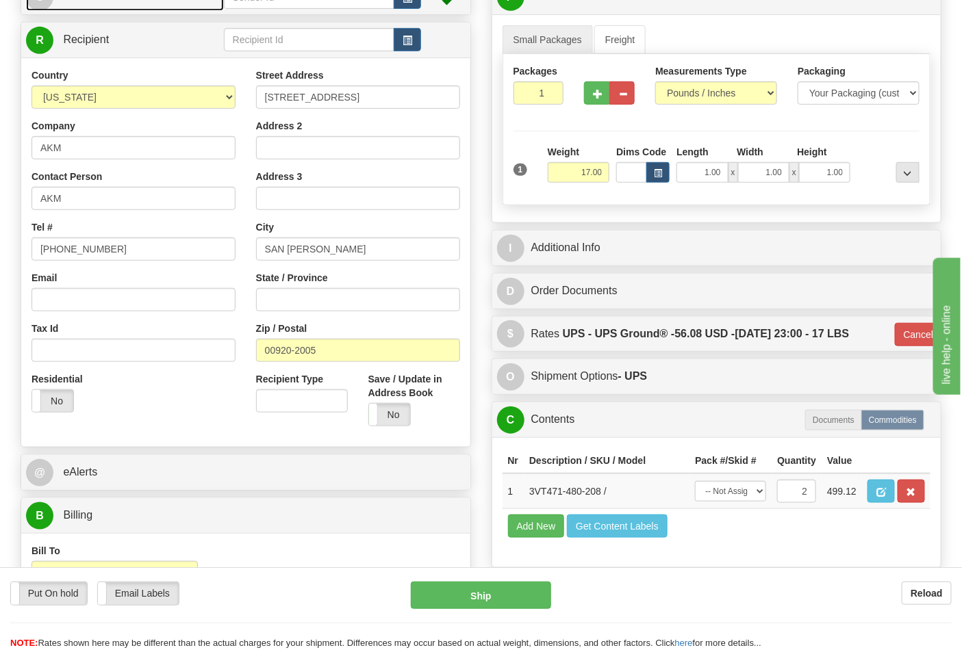
scroll to position [228, 0]
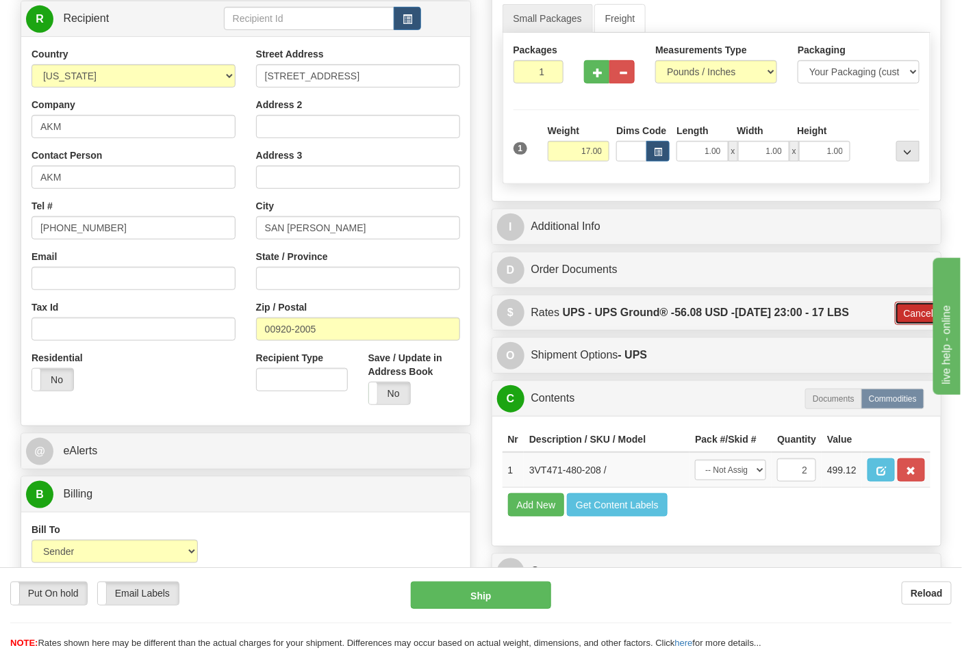
click at [916, 309] on button "Cancel" at bounding box center [919, 313] width 48 height 23
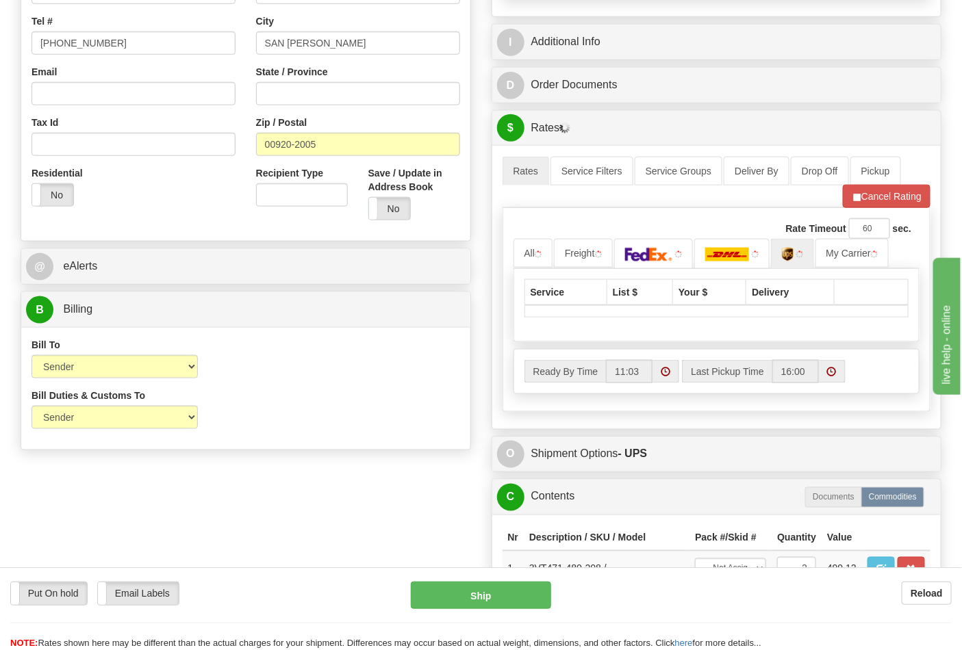
scroll to position [456, 0]
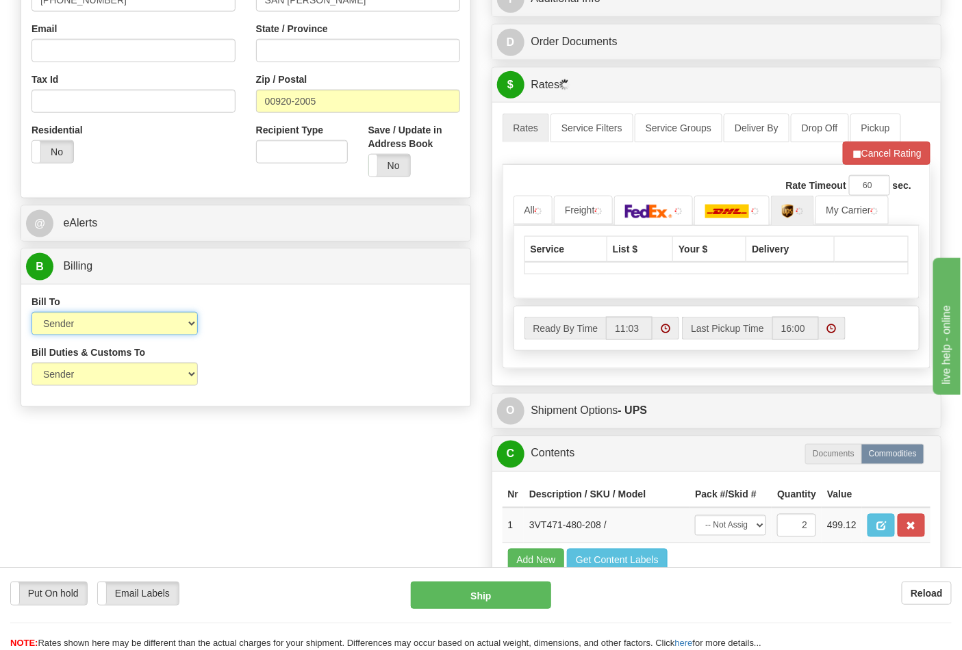
click at [126, 329] on select "Sender Recipient Third Party Collect" at bounding box center [114, 323] width 166 height 23
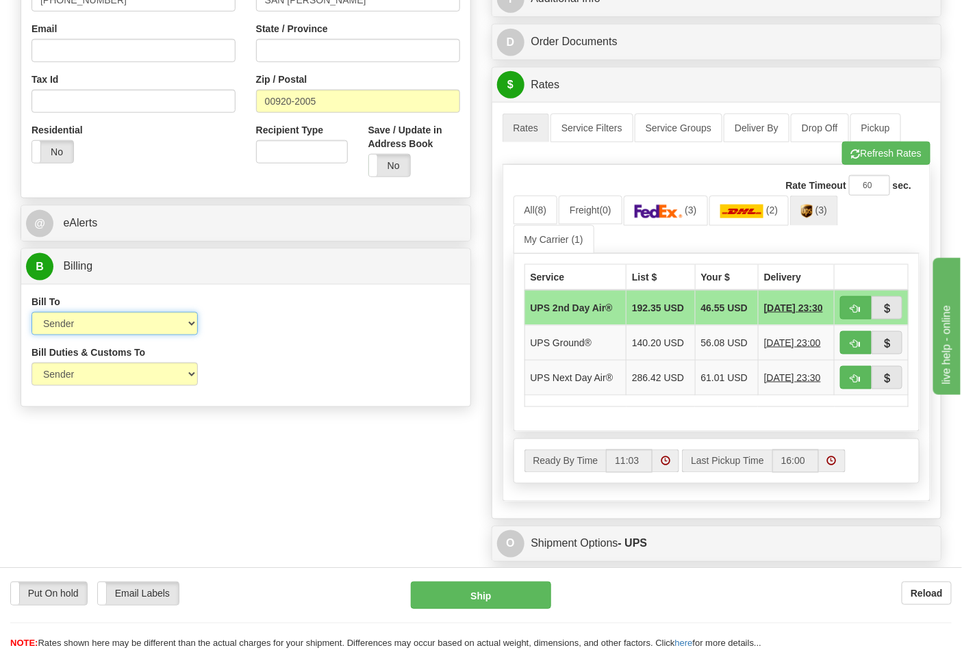
click at [31, 313] on select "Sender Recipient Third Party Collect" at bounding box center [114, 323] width 166 height 23
click at [803, 219] on link "(3)" at bounding box center [814, 210] width 48 height 29
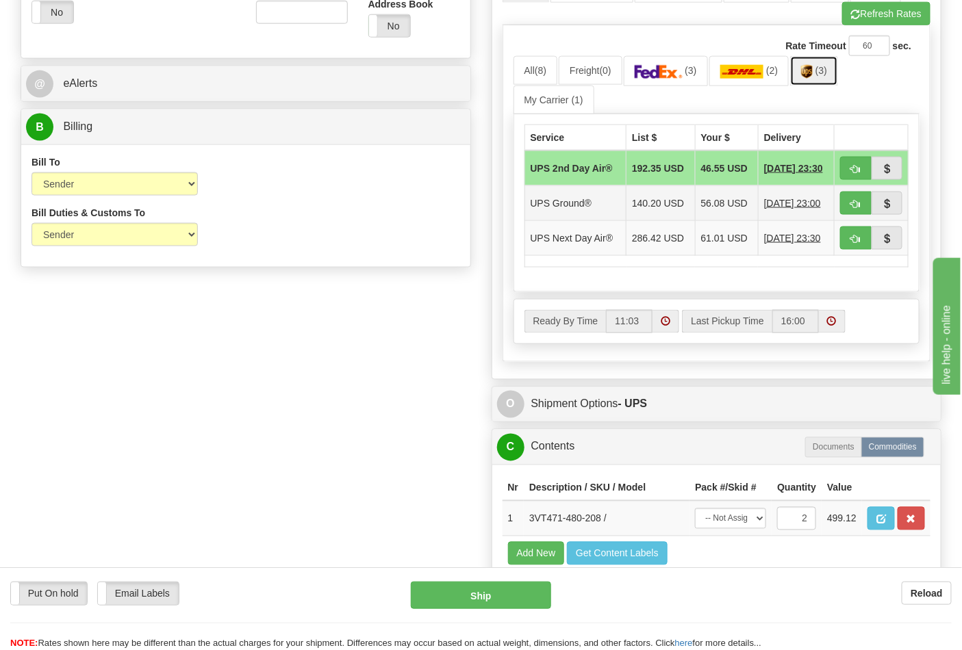
scroll to position [608, 0]
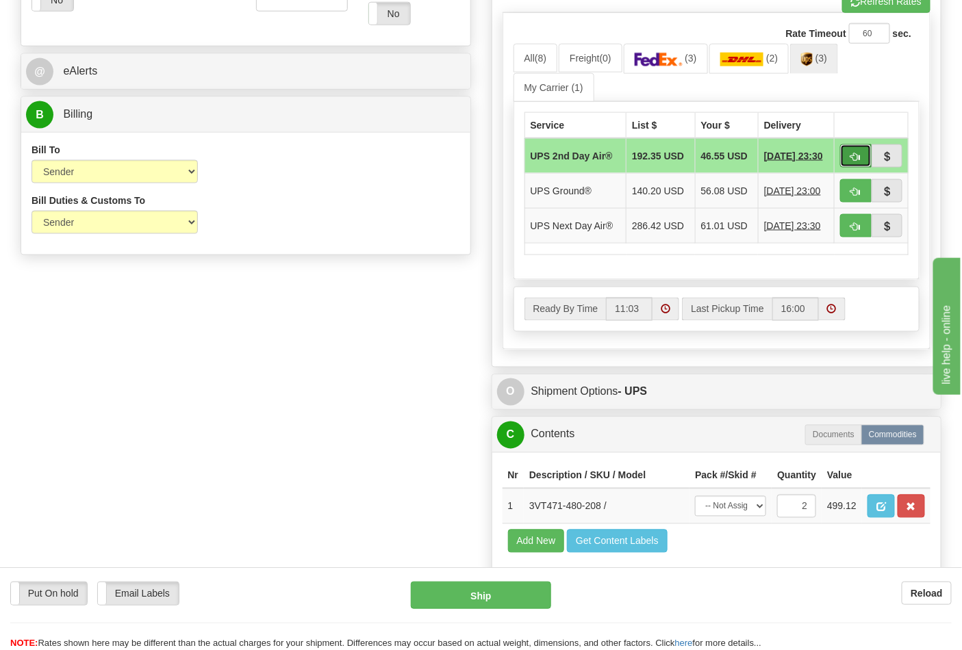
click at [849, 155] on button "button" at bounding box center [855, 155] width 31 height 23
type input "02"
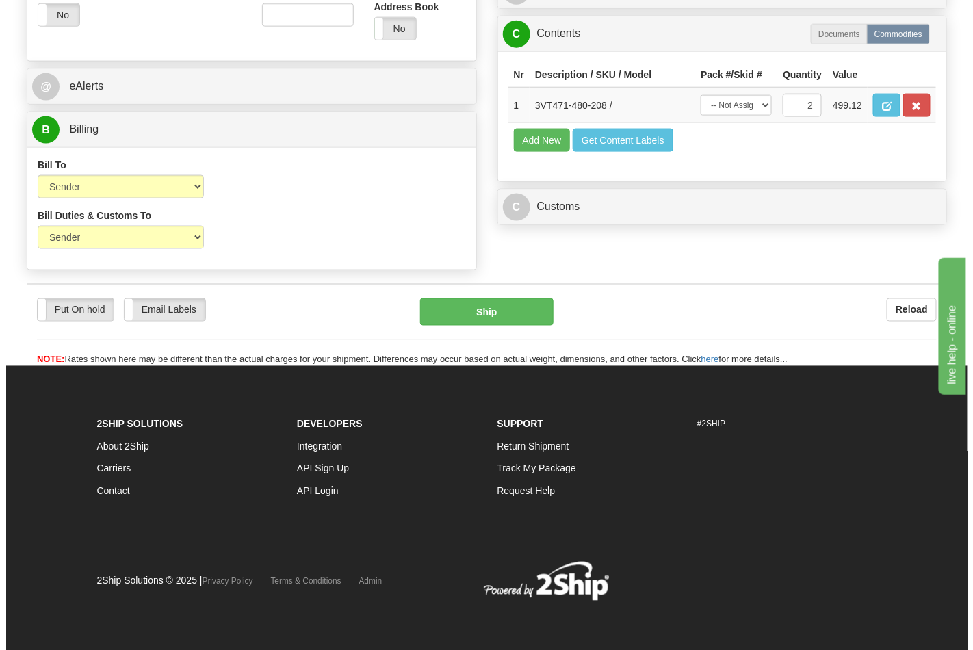
scroll to position [602, 0]
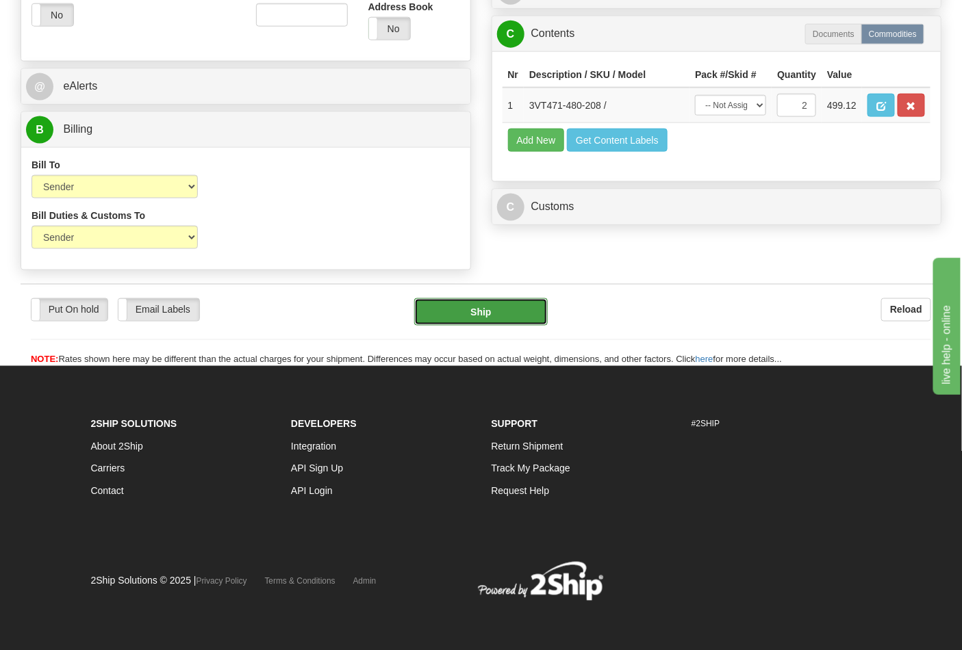
click at [497, 320] on button "Ship" at bounding box center [480, 311] width 133 height 27
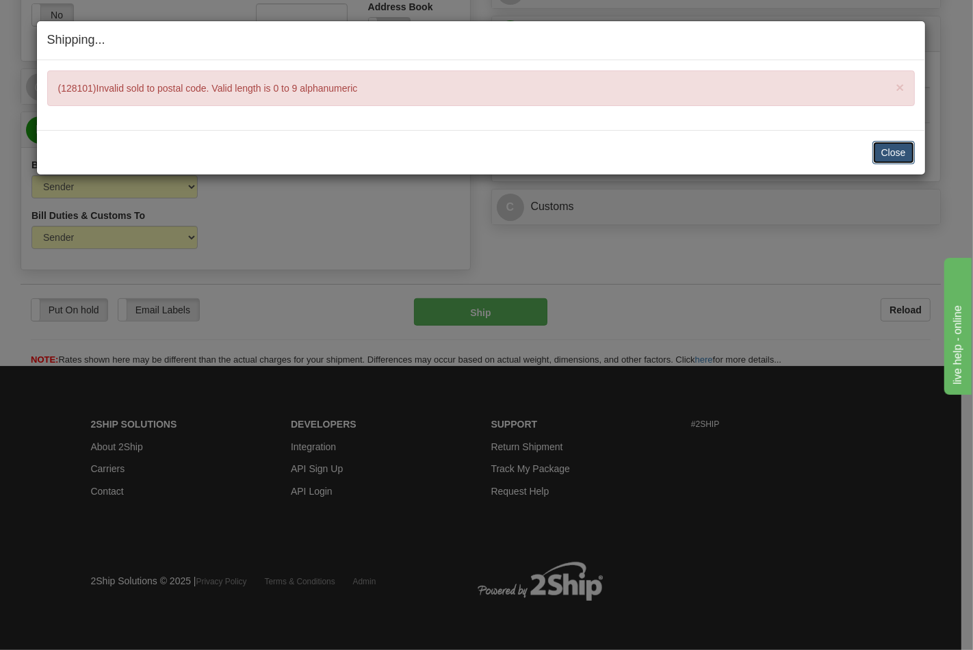
click at [899, 151] on button "Close" at bounding box center [894, 152] width 42 height 23
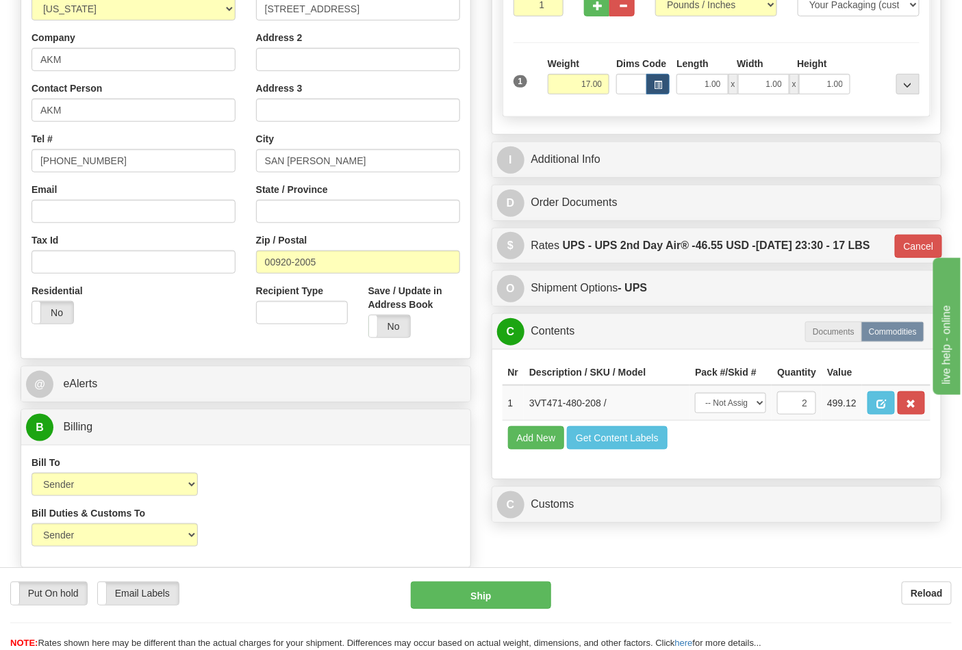
scroll to position [290, 0]
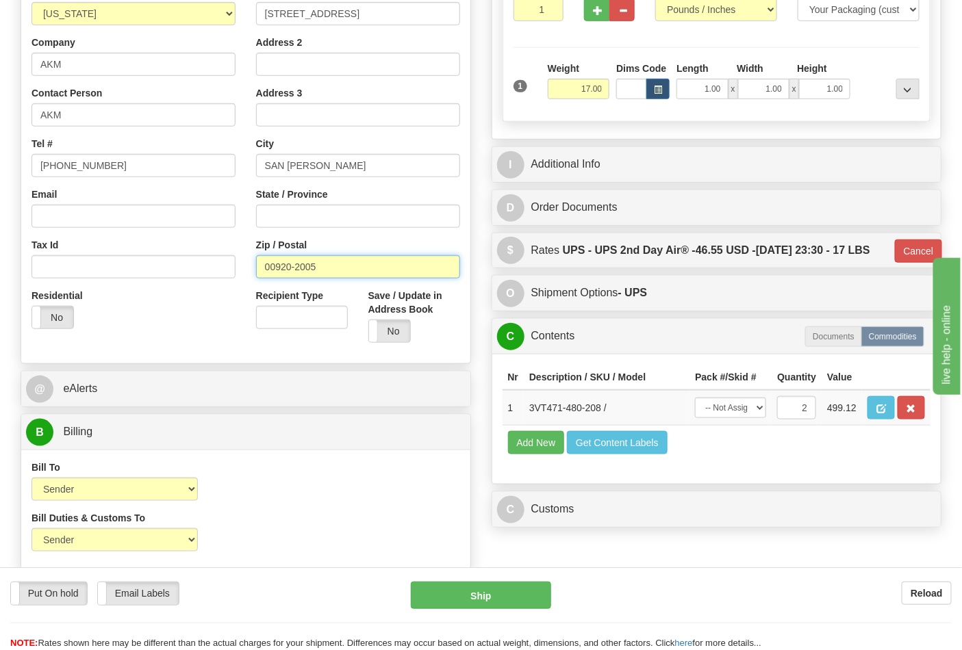
click at [337, 266] on input "00920-2005" at bounding box center [358, 266] width 204 height 23
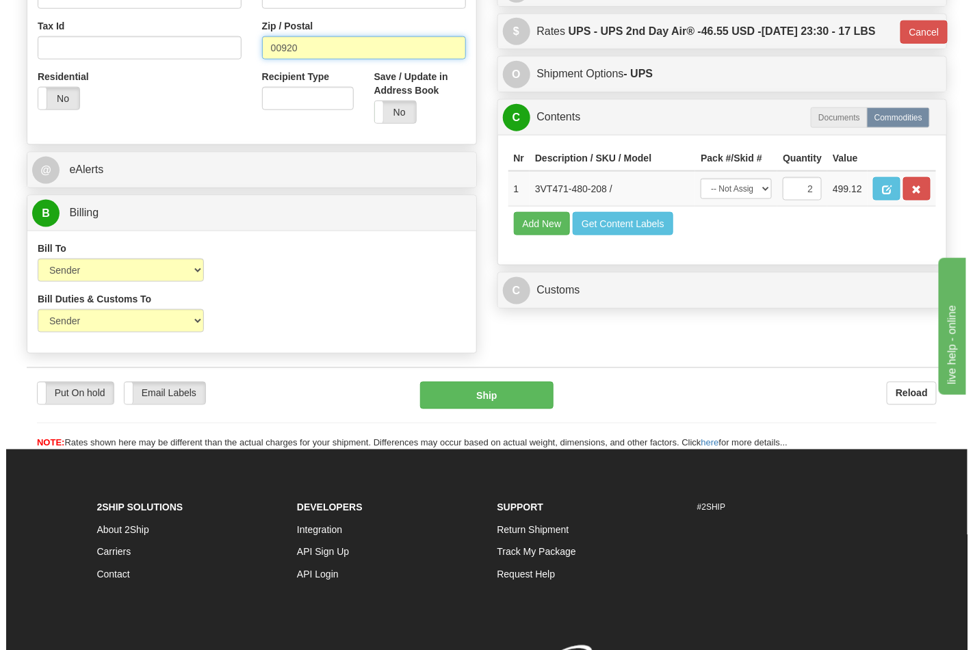
scroll to position [594, 0]
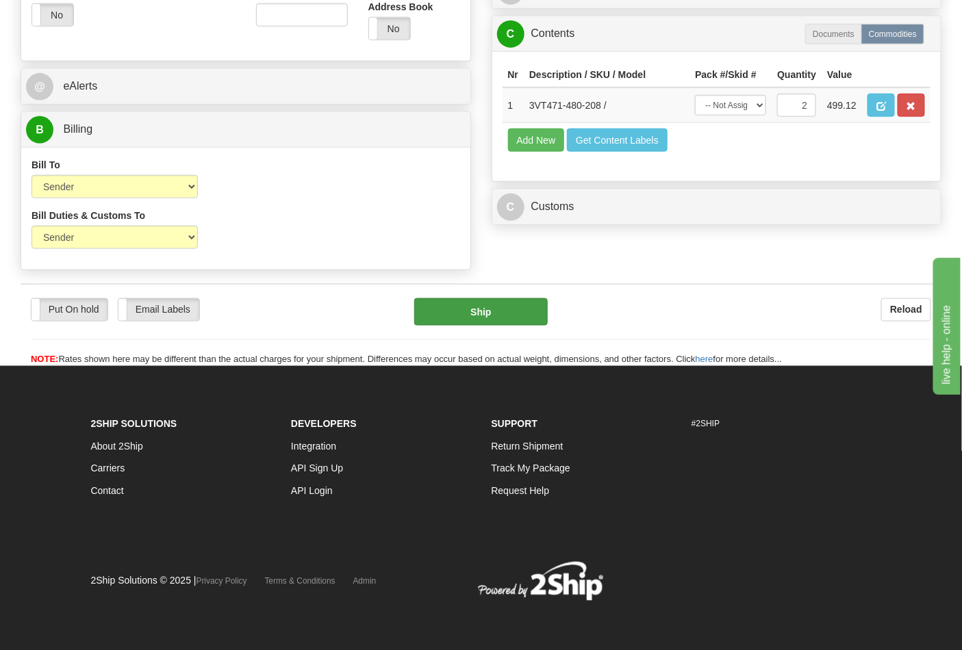
type input "00920"
click at [461, 316] on button "Ship" at bounding box center [480, 311] width 133 height 27
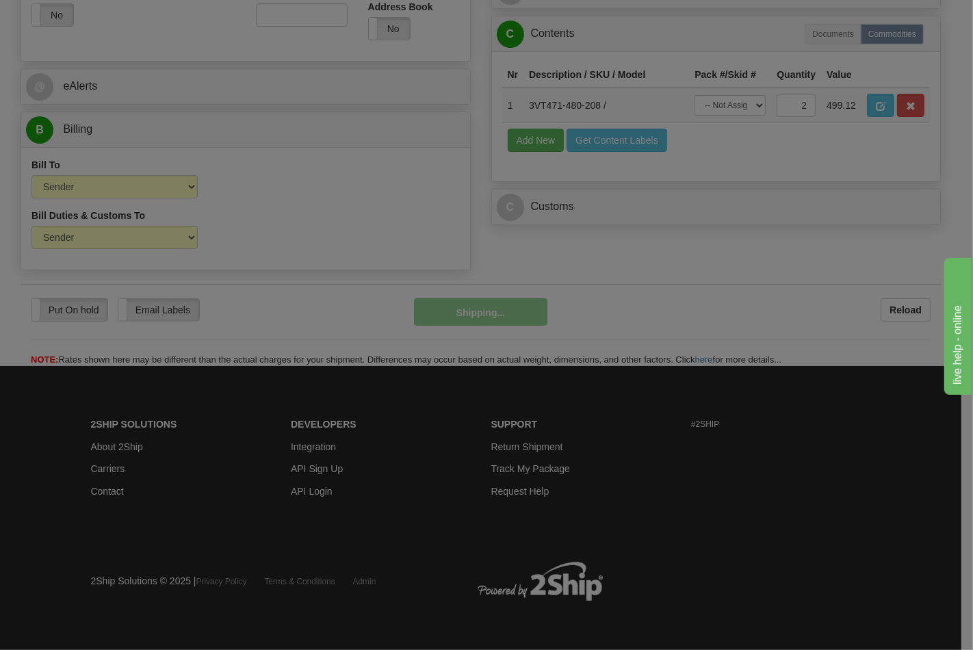
type input "02"
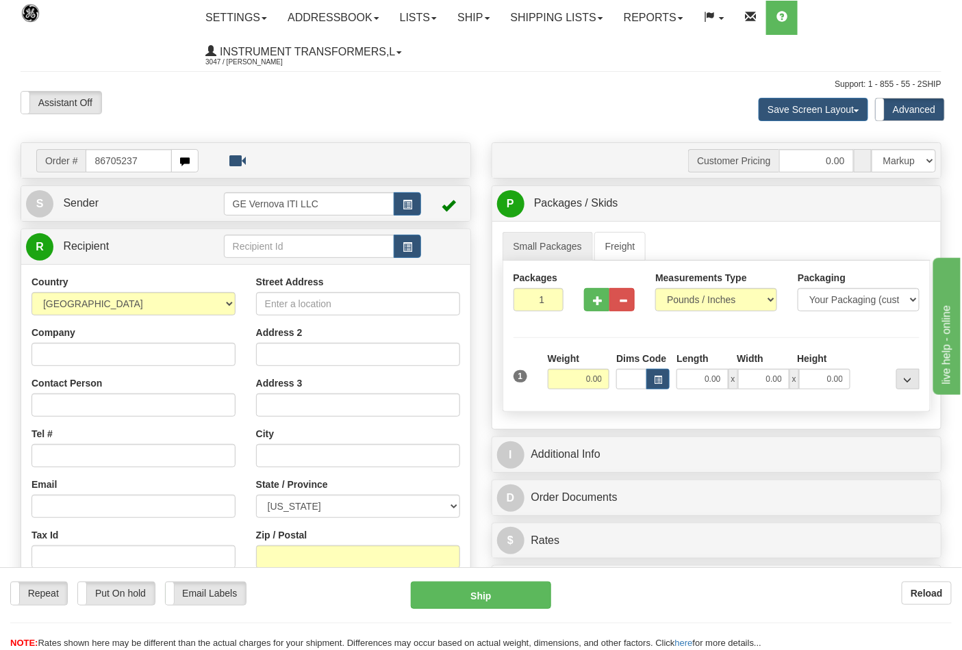
type input "86705237"
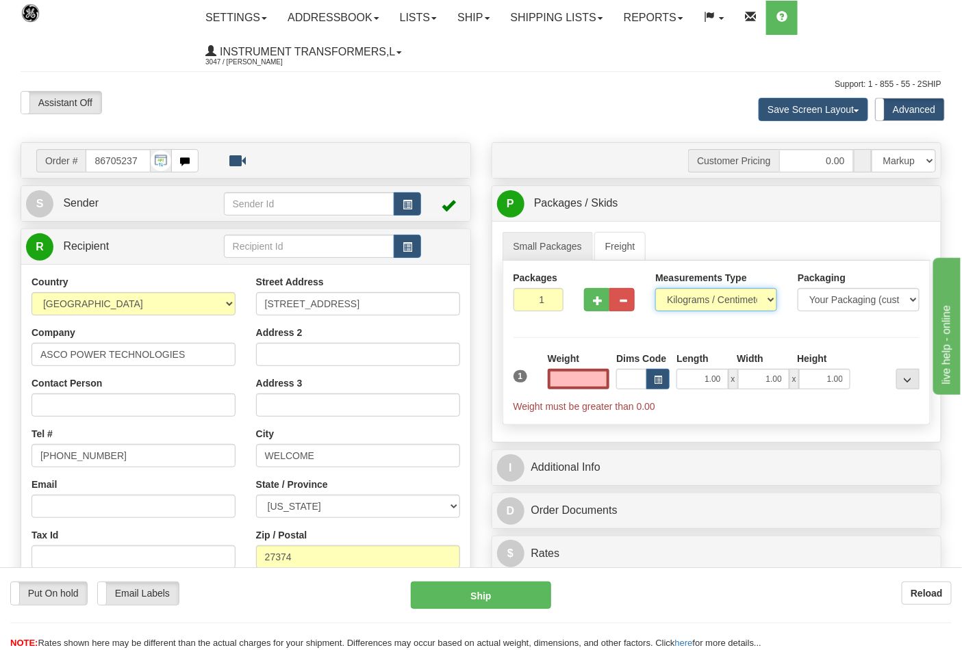
type input "0.00"
click at [720, 301] on select "Pounds / Inches Kilograms / Centimeters" at bounding box center [716, 299] width 122 height 23
select select "0"
click at [655, 289] on select "Pounds / Inches Kilograms / Centimeters" at bounding box center [716, 299] width 122 height 23
click at [576, 377] on input "0.00" at bounding box center [579, 379] width 62 height 21
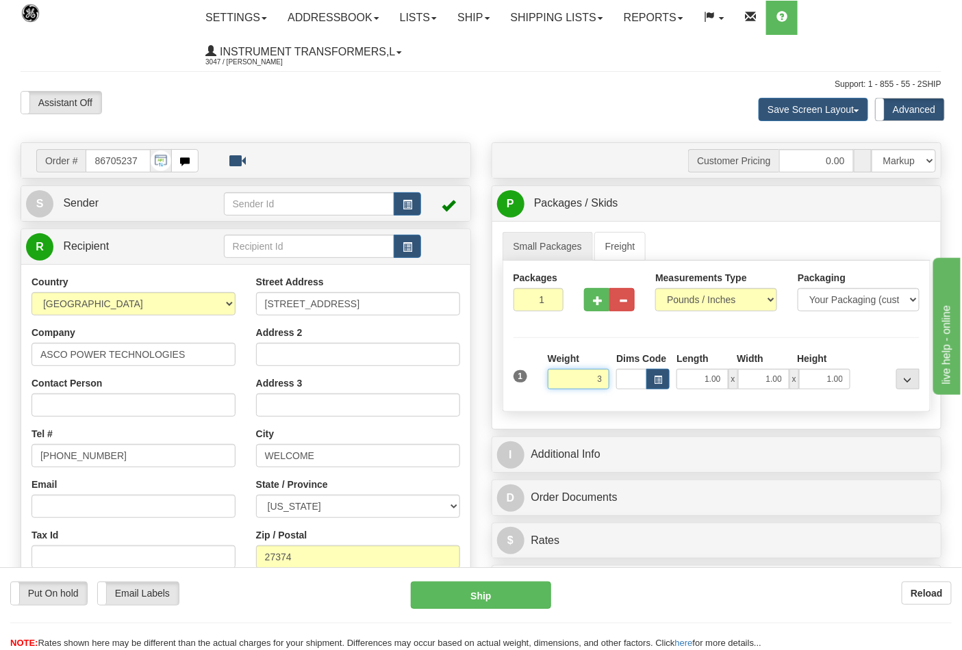
click button "Delete" at bounding box center [0, 0] width 0 height 0
type input "3.00"
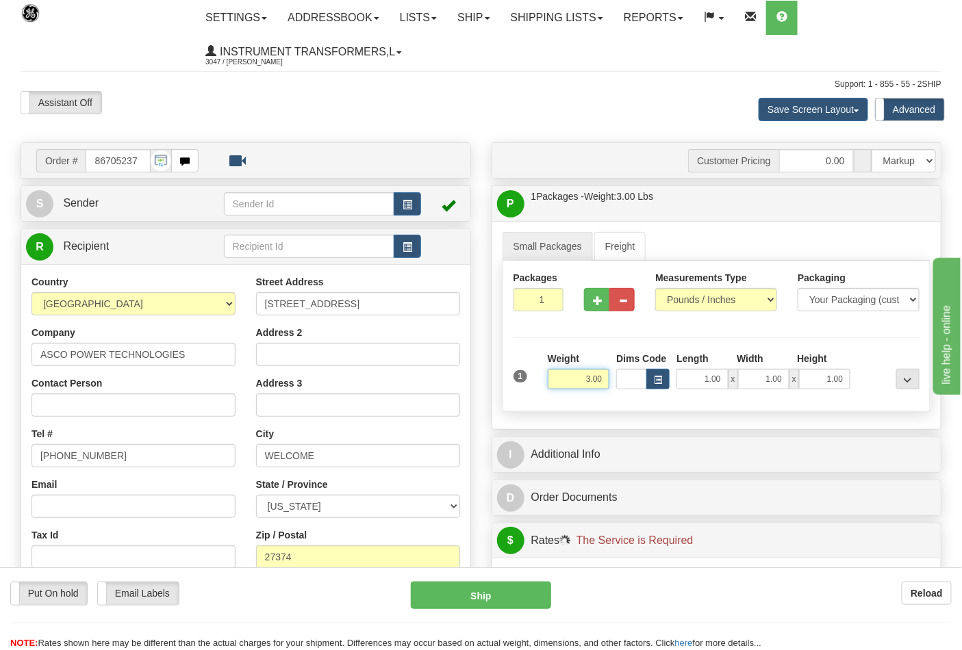
scroll to position [380, 0]
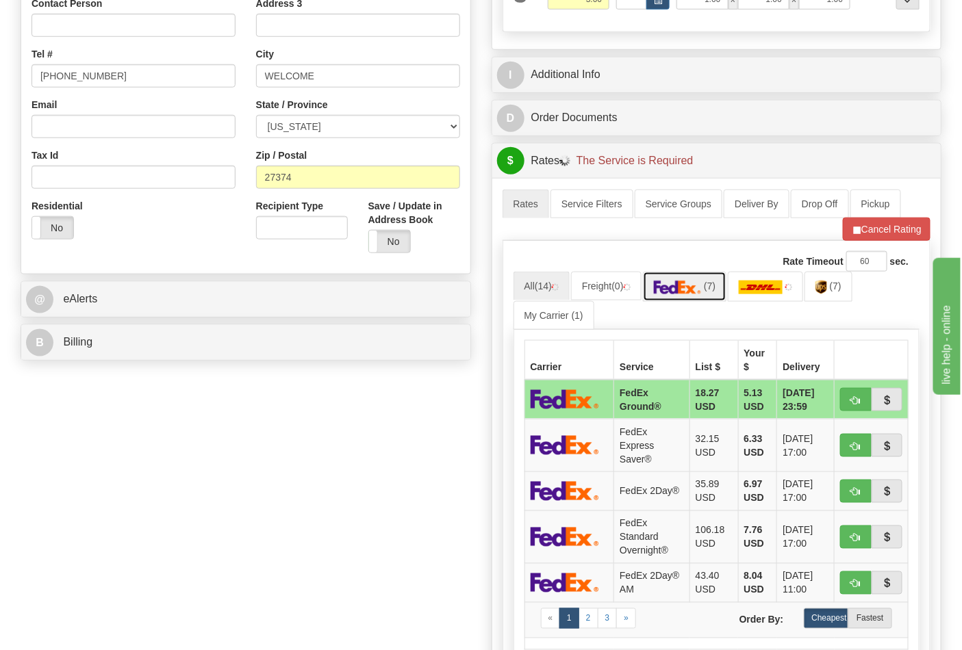
click at [671, 285] on img at bounding box center [678, 288] width 48 height 14
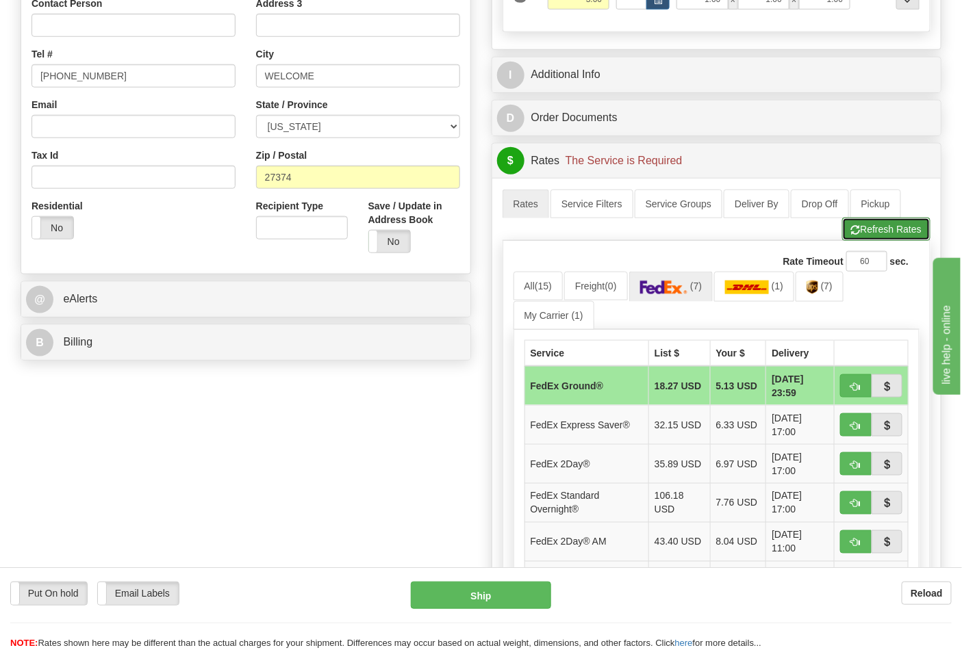
click at [905, 233] on button "Refresh Rates" at bounding box center [886, 229] width 88 height 23
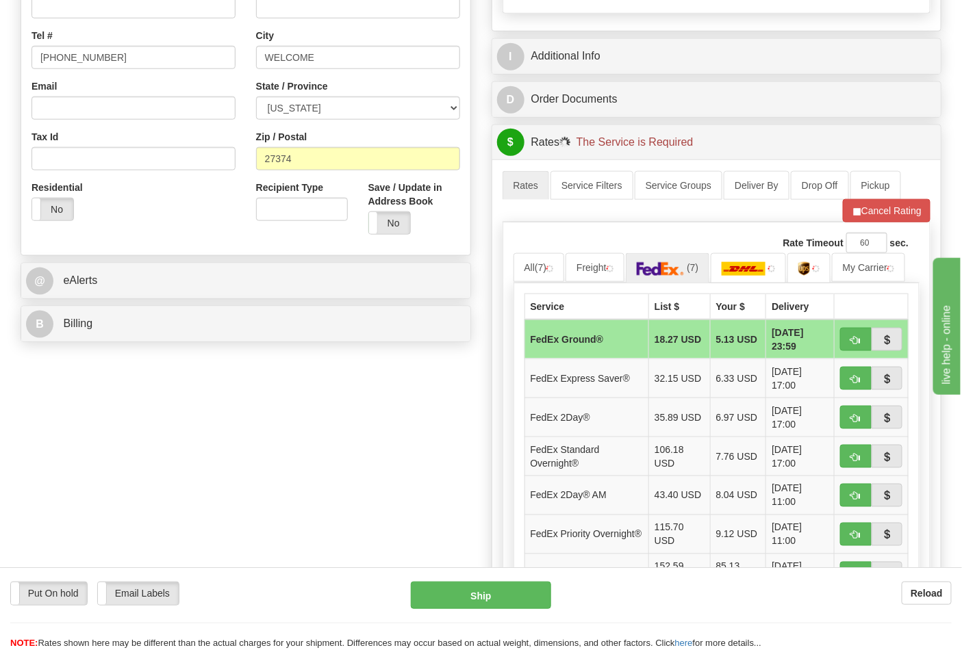
scroll to position [532, 0]
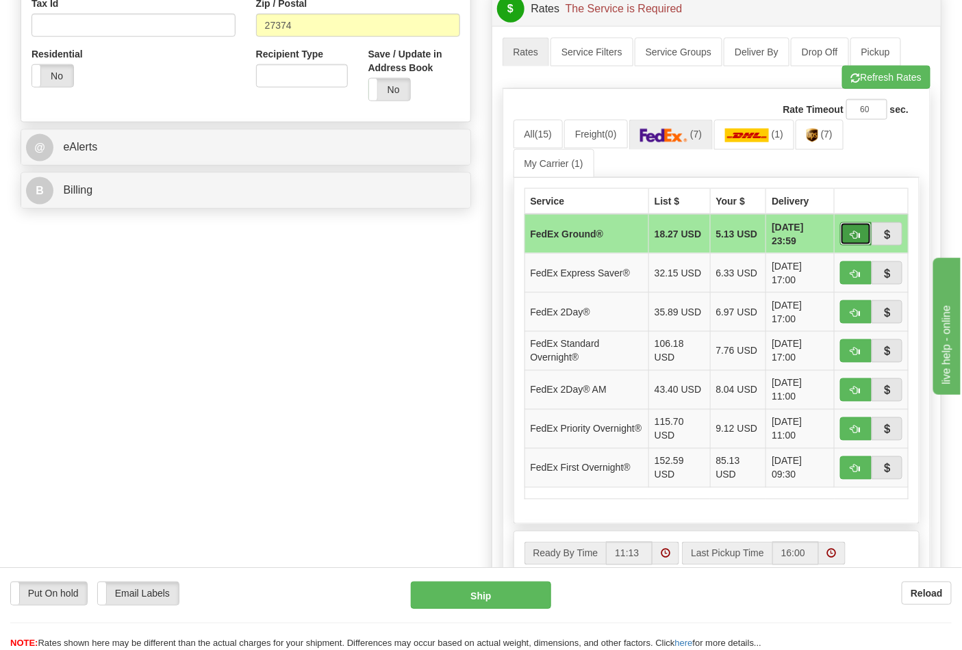
click at [855, 243] on button "button" at bounding box center [855, 233] width 31 height 23
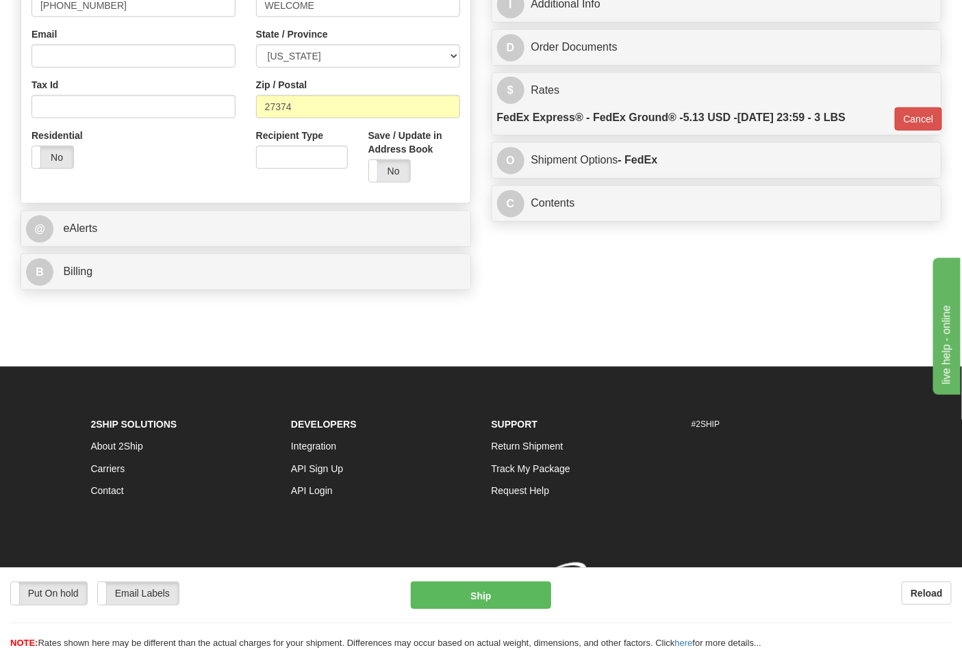
type input "92"
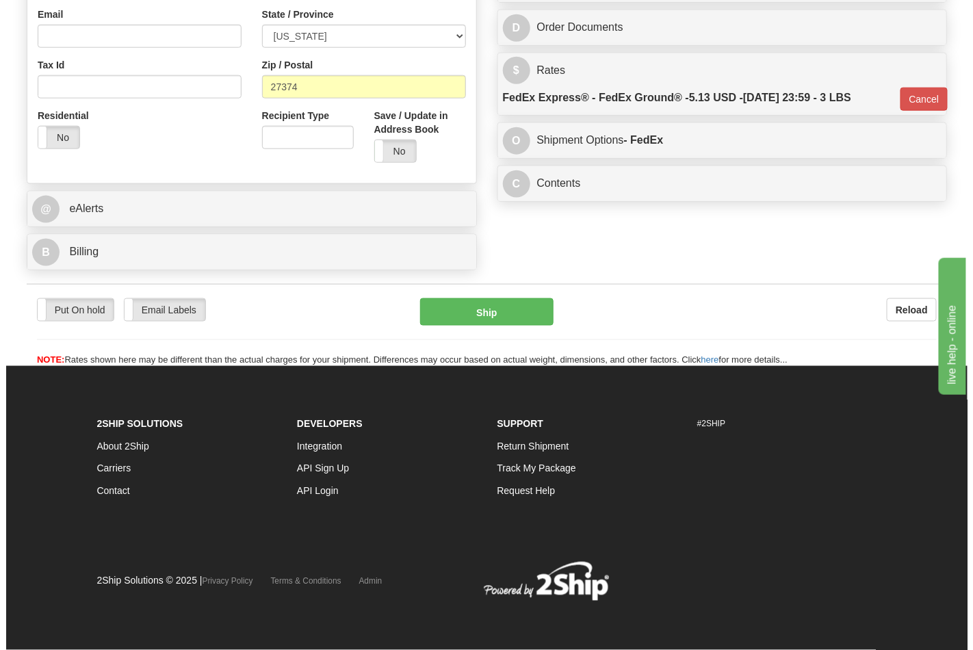
scroll to position [472, 0]
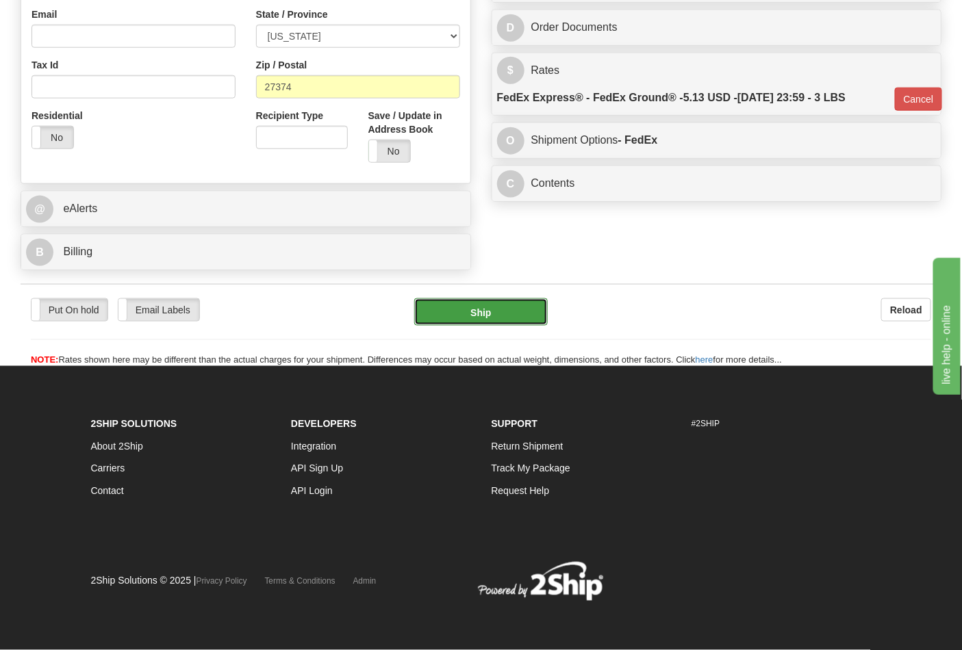
click at [509, 303] on button "Ship" at bounding box center [480, 311] width 133 height 27
